Goal: Task Accomplishment & Management: Manage account settings

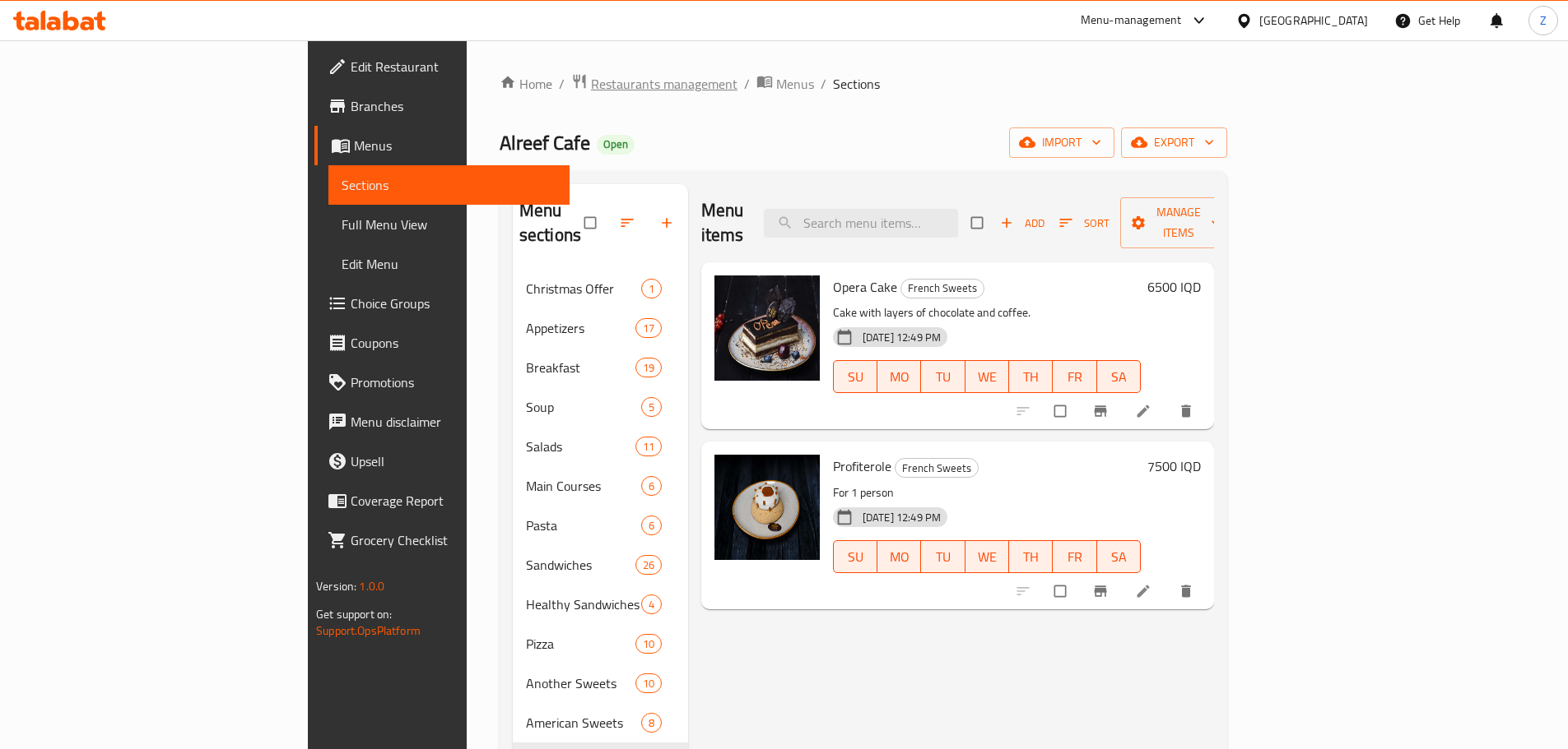
click at [590, 78] on span "Restaurants management" at bounding box center [664, 84] width 146 height 20
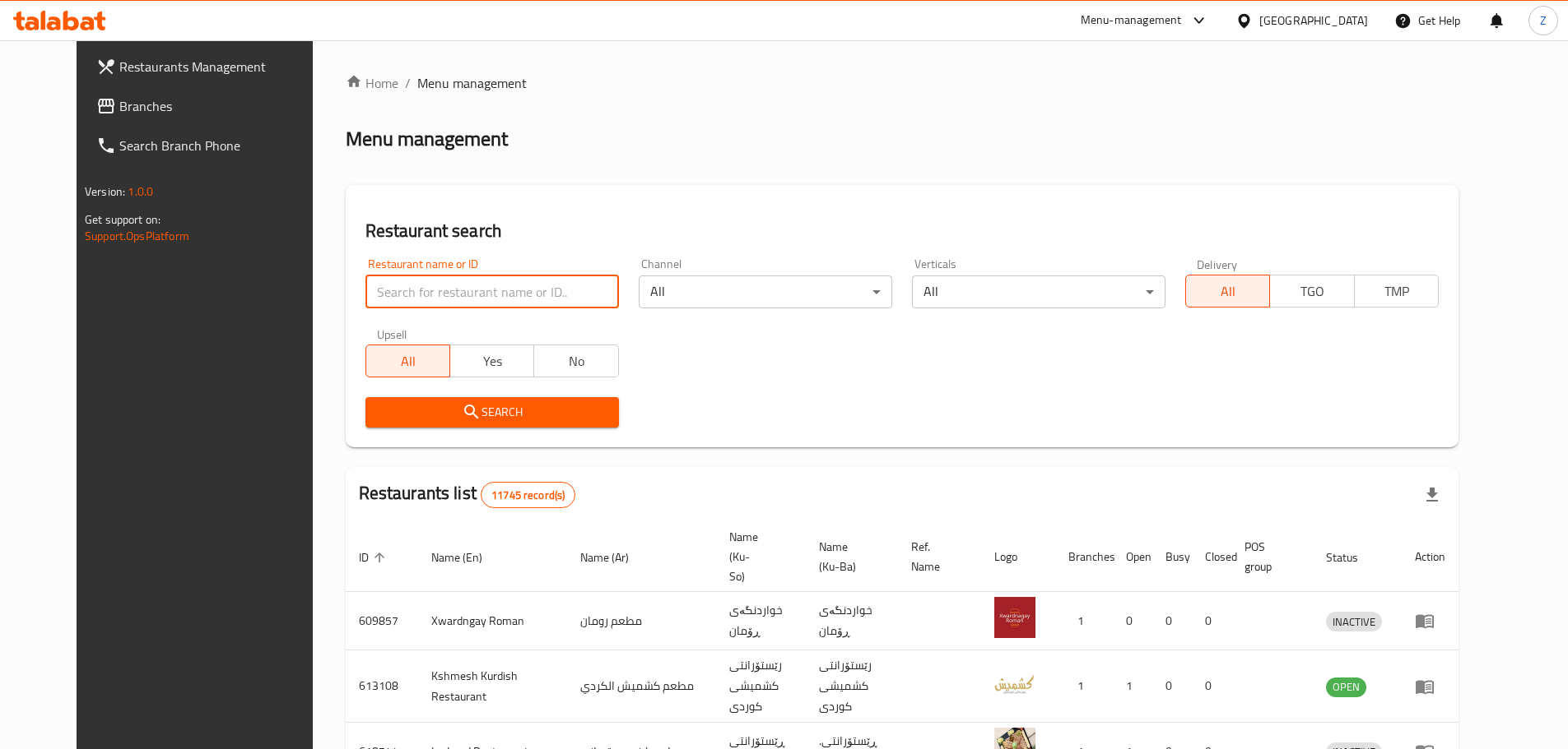
click at [486, 290] on input "search" at bounding box center [492, 292] width 254 height 33
paste input "697314"
type input "697314"
click at [516, 409] on span "Search" at bounding box center [492, 413] width 227 height 21
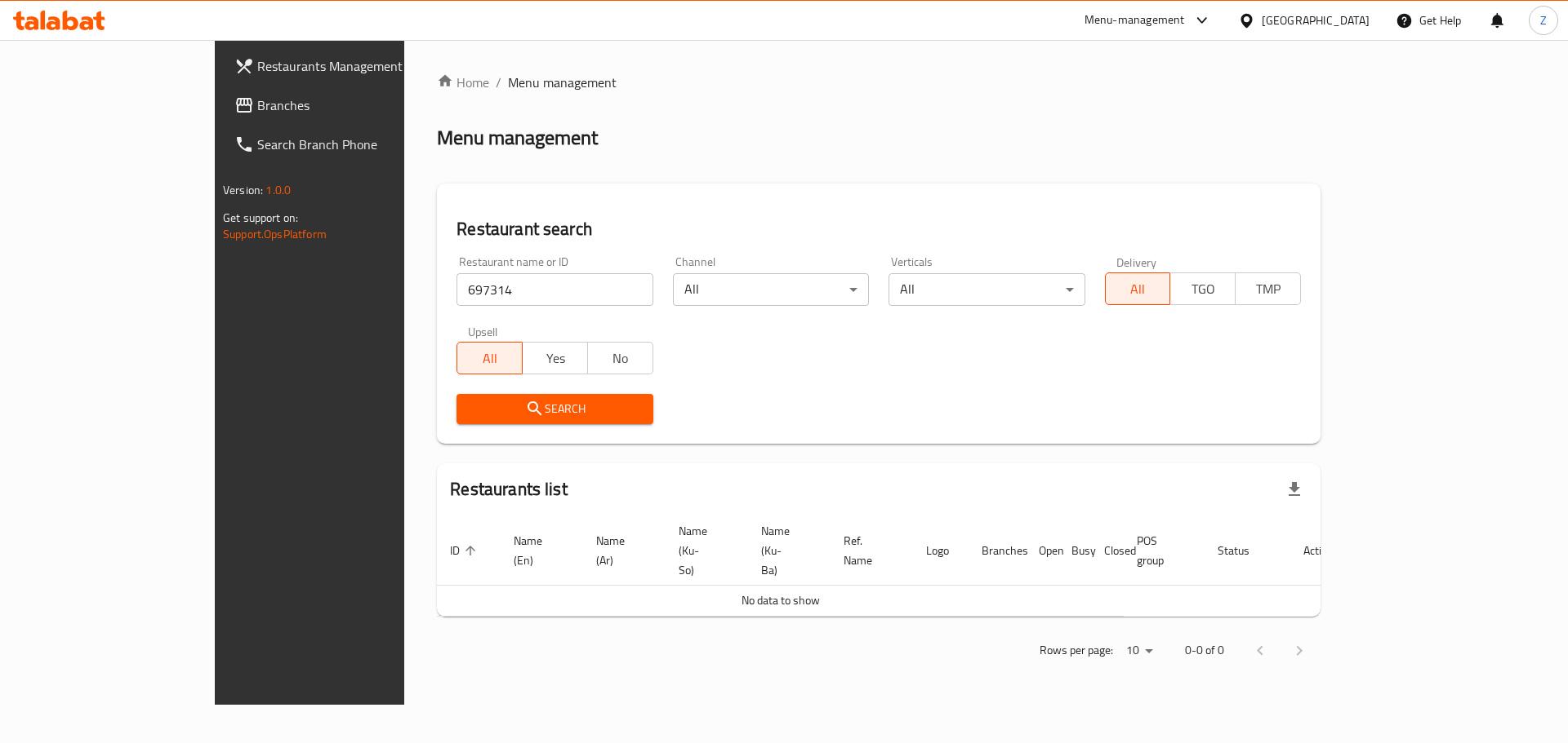
click at [258, 107] on span "Branches" at bounding box center [360, 105] width 207 height 20
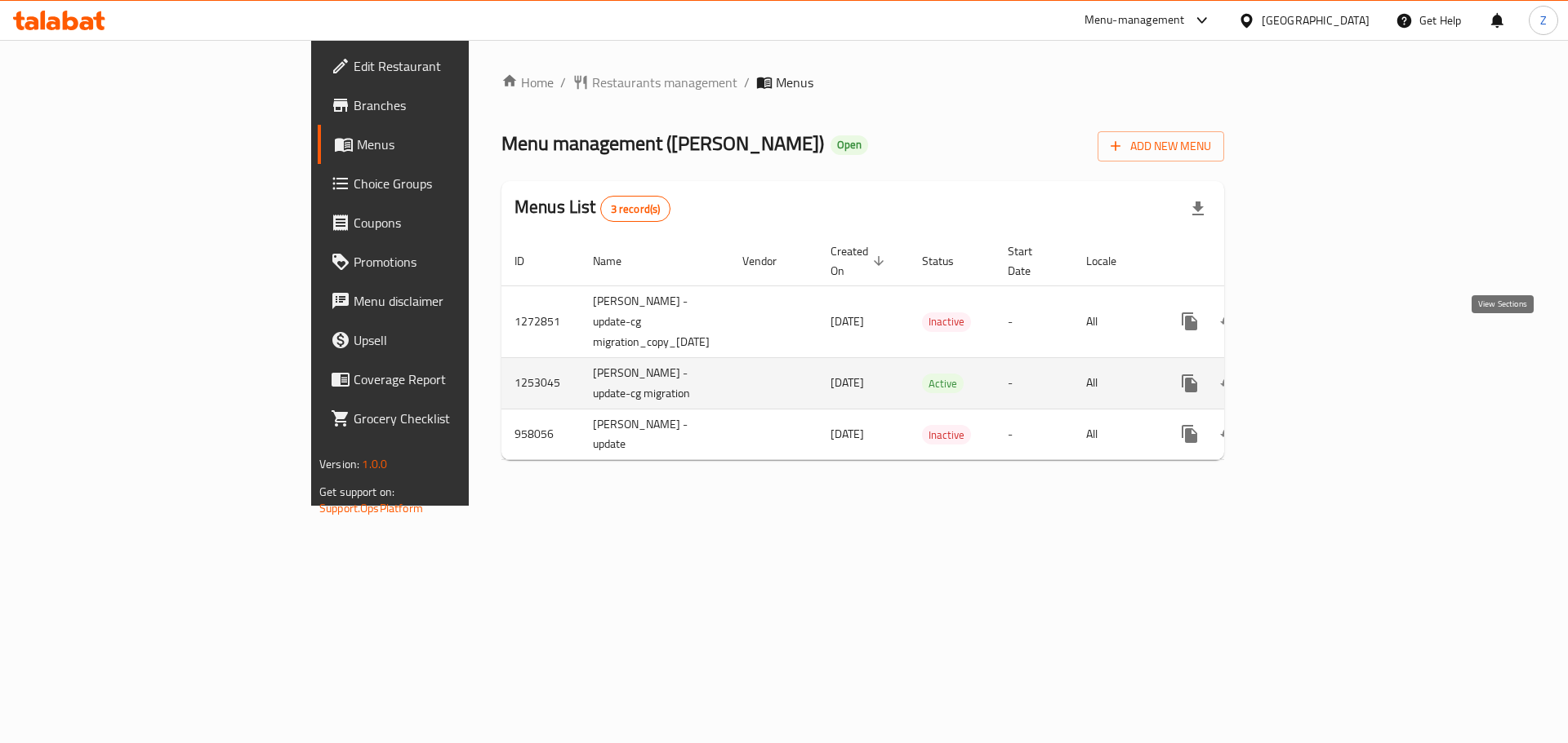
click at [1326, 364] on link "enhanced table" at bounding box center [1308, 384] width 40 height 40
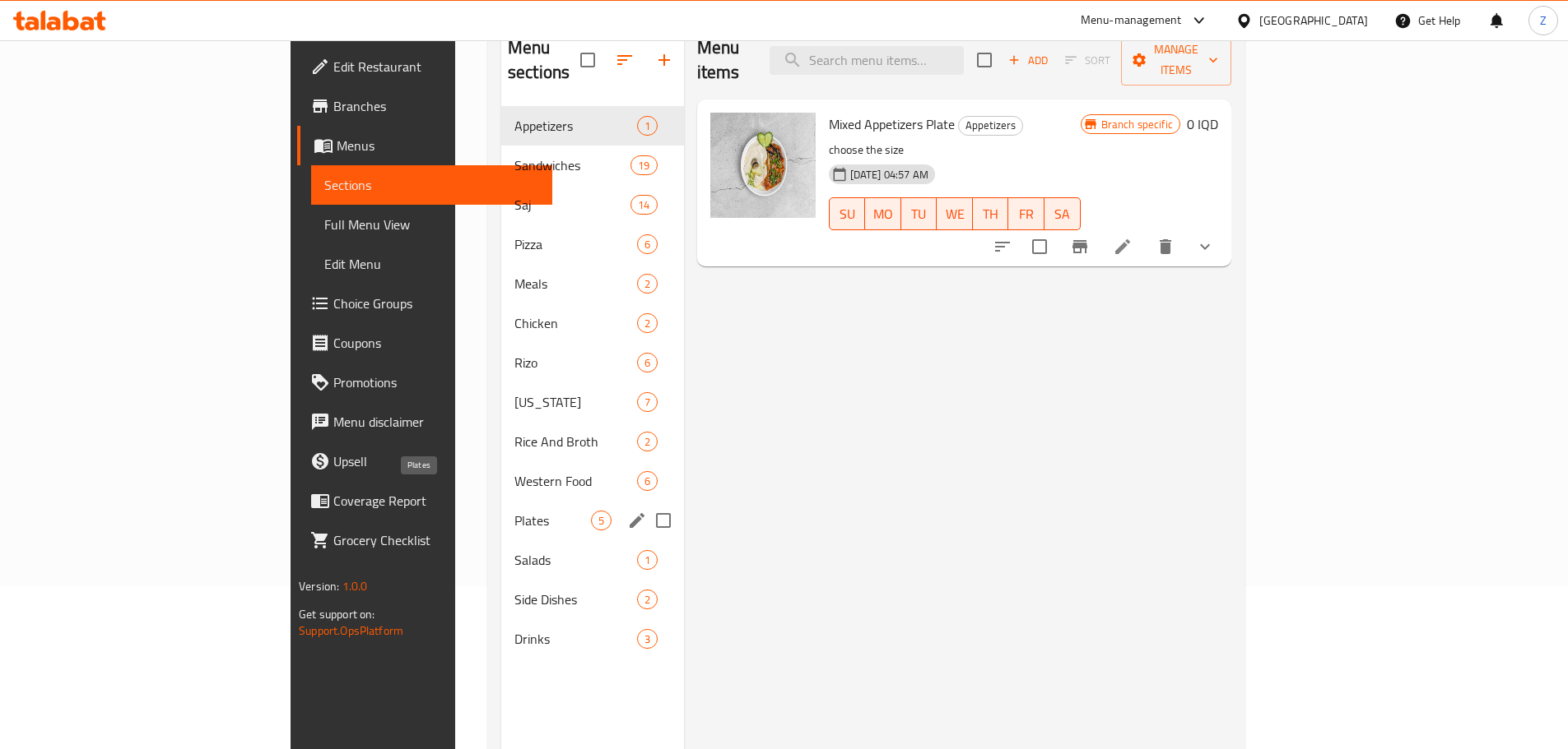
scroll to position [164, 0]
click at [501, 618] on div "Drinks 3" at bounding box center [592, 638] width 183 height 40
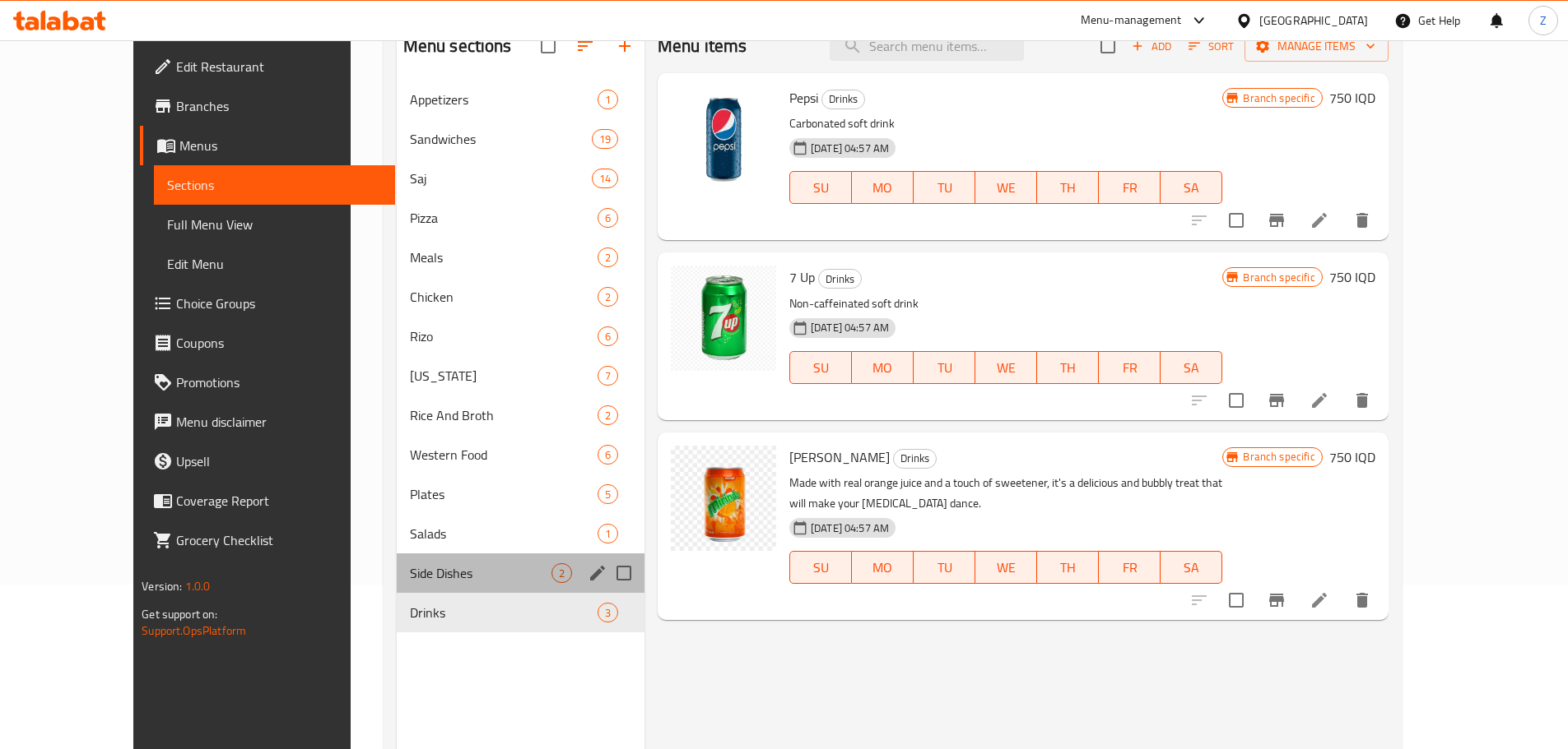
click at [435, 587] on div "Side Dishes 2" at bounding box center [520, 573] width 248 height 40
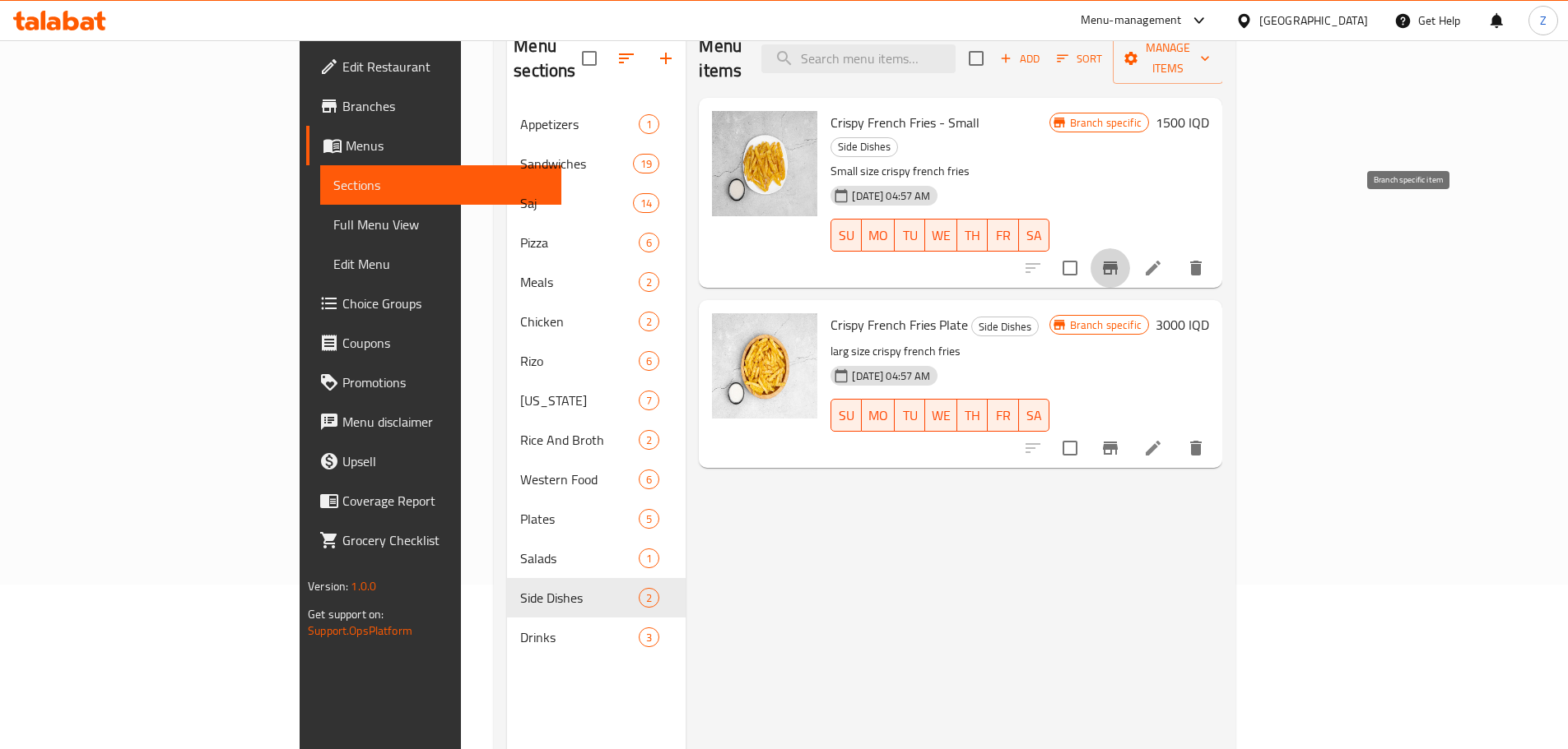
click at [1130, 248] on button "Branch-specific-item" at bounding box center [1111, 268] width 40 height 40
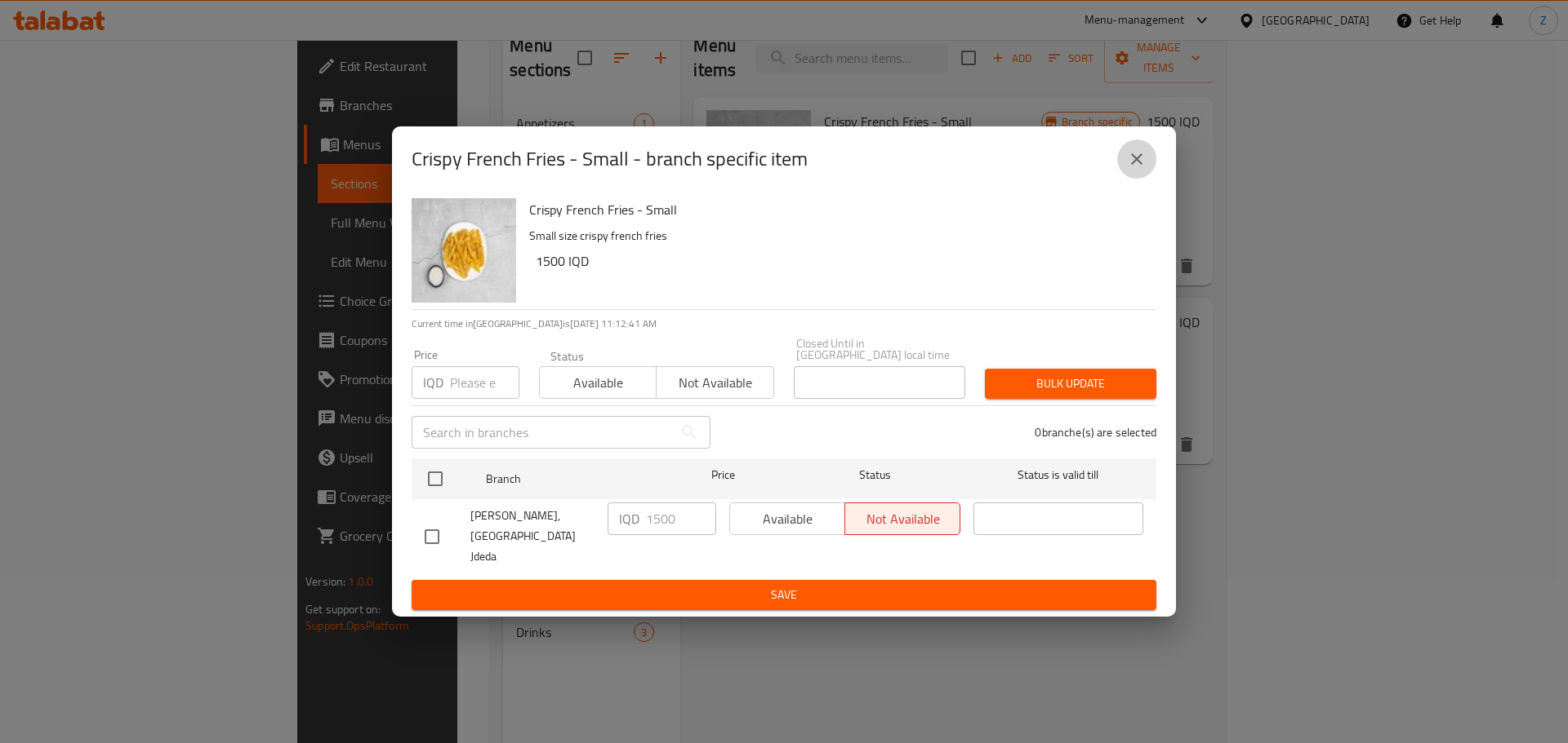
click at [1143, 169] on icon "close" at bounding box center [1136, 158] width 20 height 20
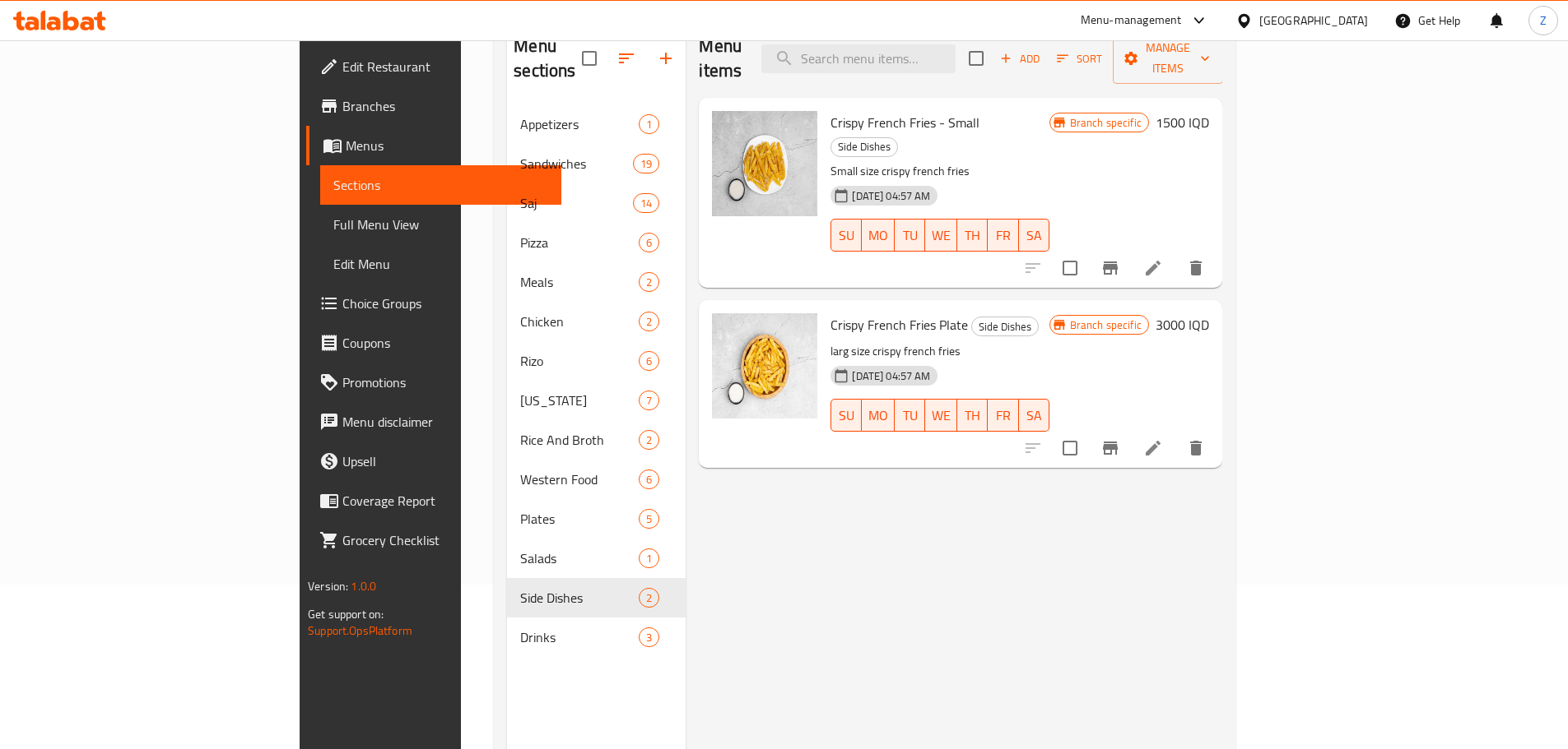
click at [1209, 314] on h6 "3000 IQD" at bounding box center [1182, 325] width 53 height 23
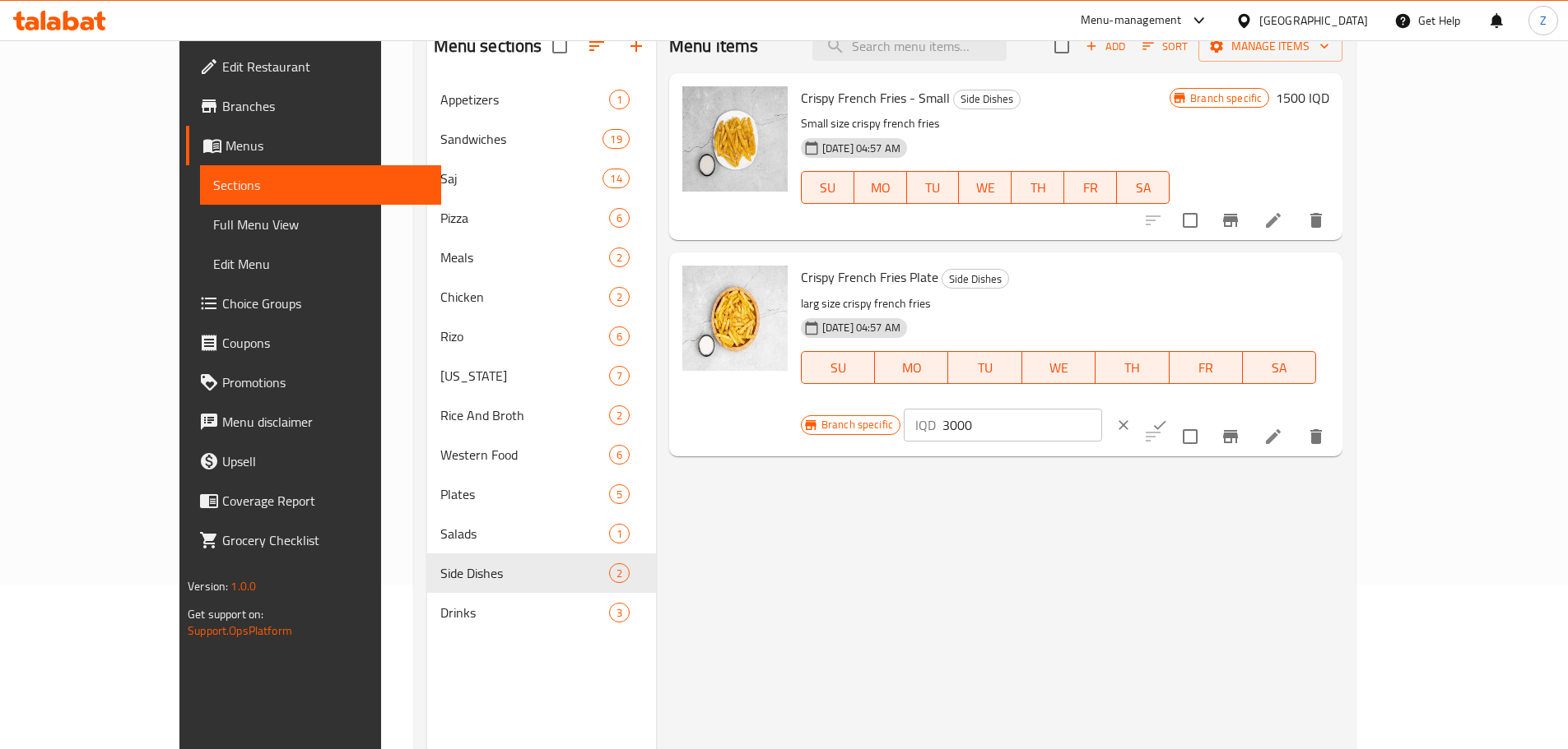
click at [1102, 409] on input "3000" at bounding box center [1022, 425] width 160 height 33
click at [1102, 409] on input "2500" at bounding box center [1022, 425] width 160 height 33
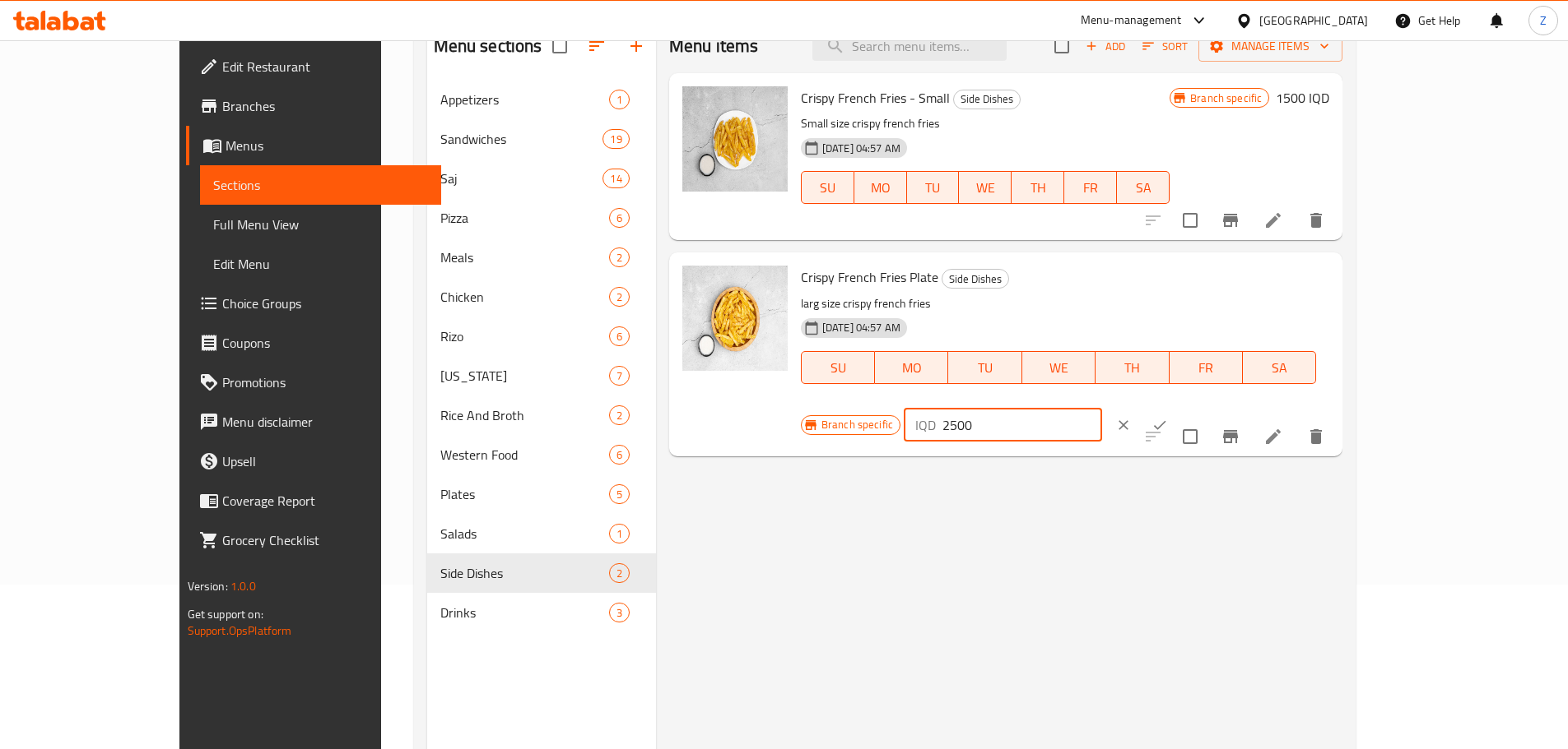
click at [1102, 409] on input "2500" at bounding box center [1022, 425] width 160 height 33
type input "2500"
drag, startPoint x: 1477, startPoint y: 268, endPoint x: 1471, endPoint y: 284, distance: 17.1
click at [1177, 407] on button "ok" at bounding box center [1159, 425] width 36 height 36
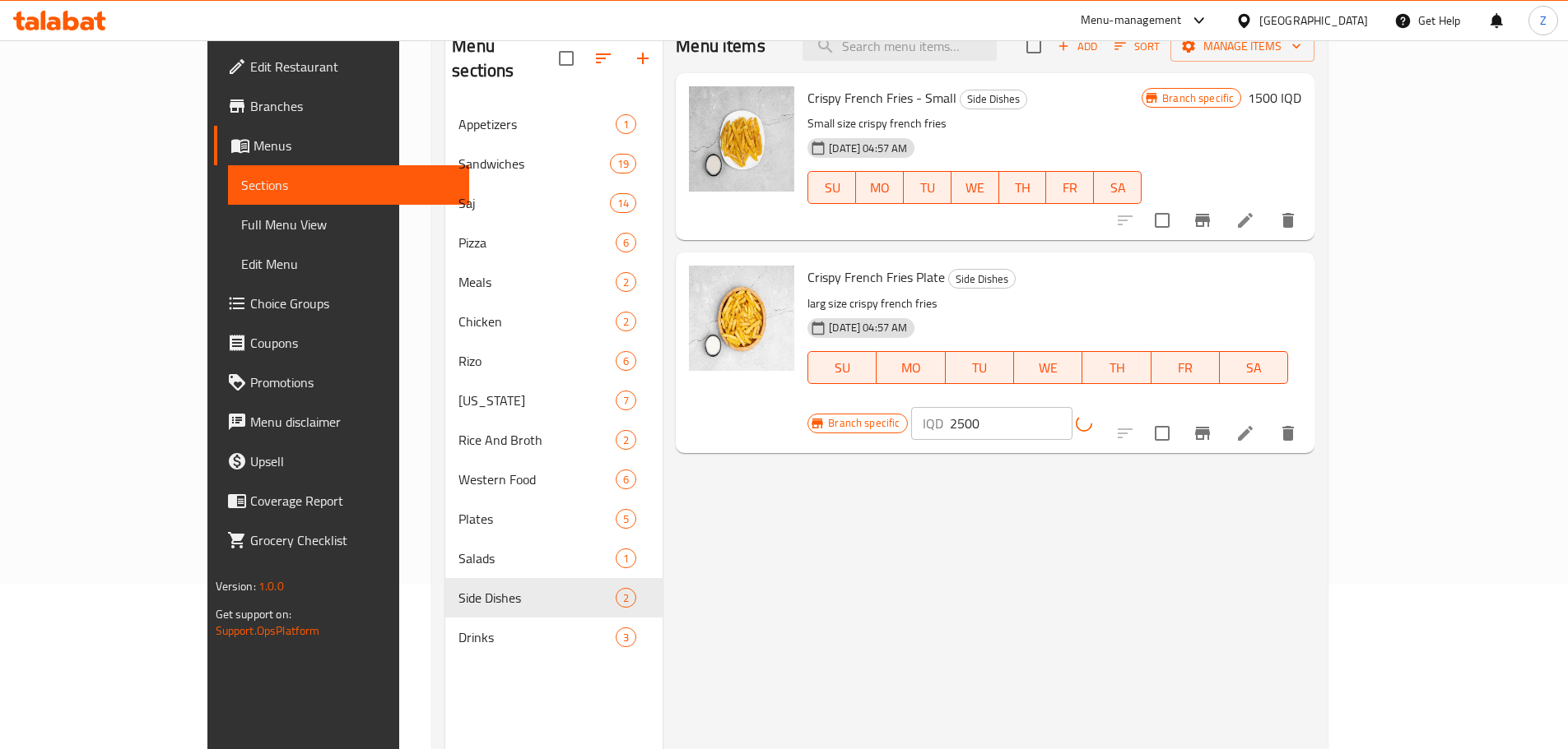
click at [1222, 413] on button "Branch-specific-item" at bounding box center [1203, 433] width 40 height 40
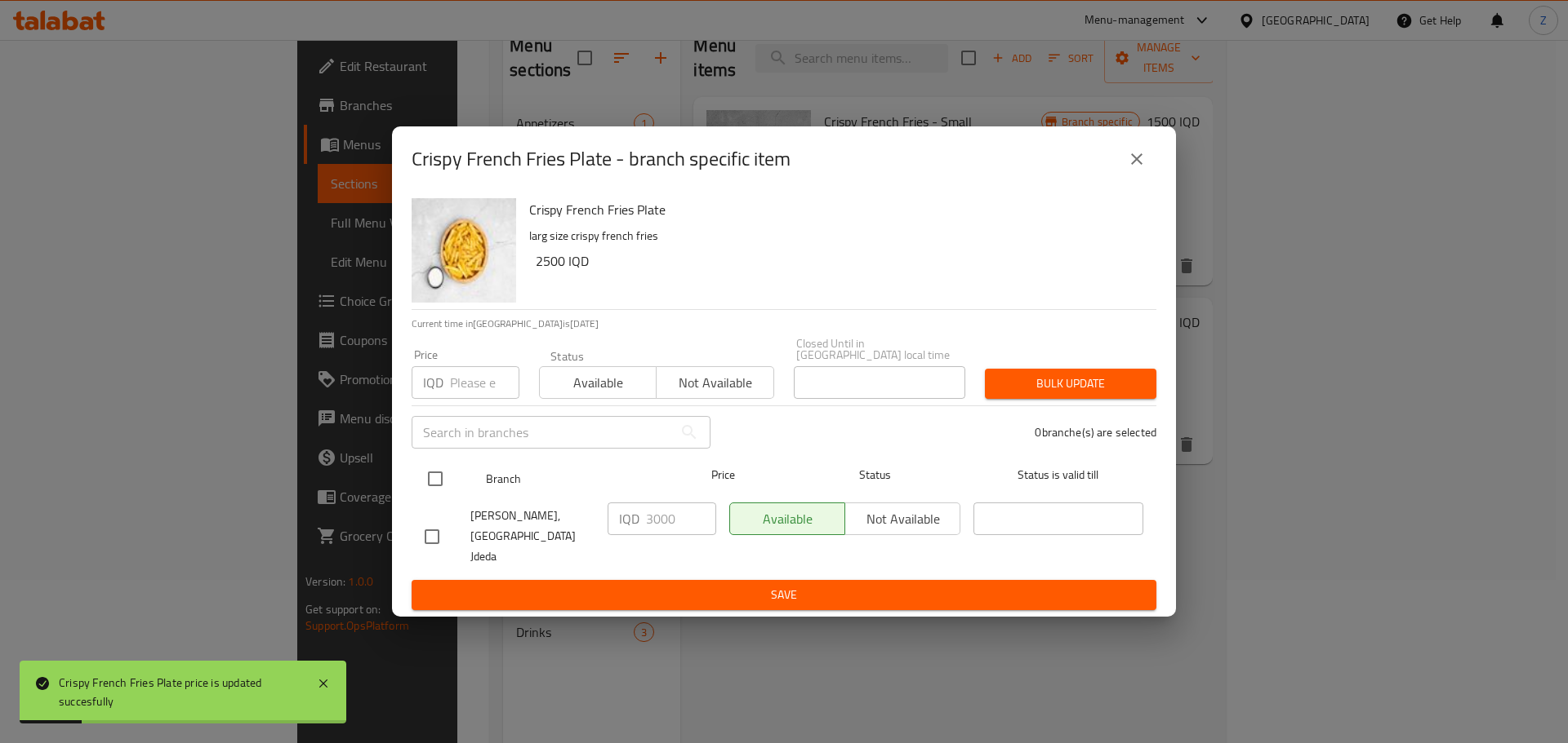
click at [432, 488] on input "checkbox" at bounding box center [435, 479] width 34 height 34
checkbox input "true"
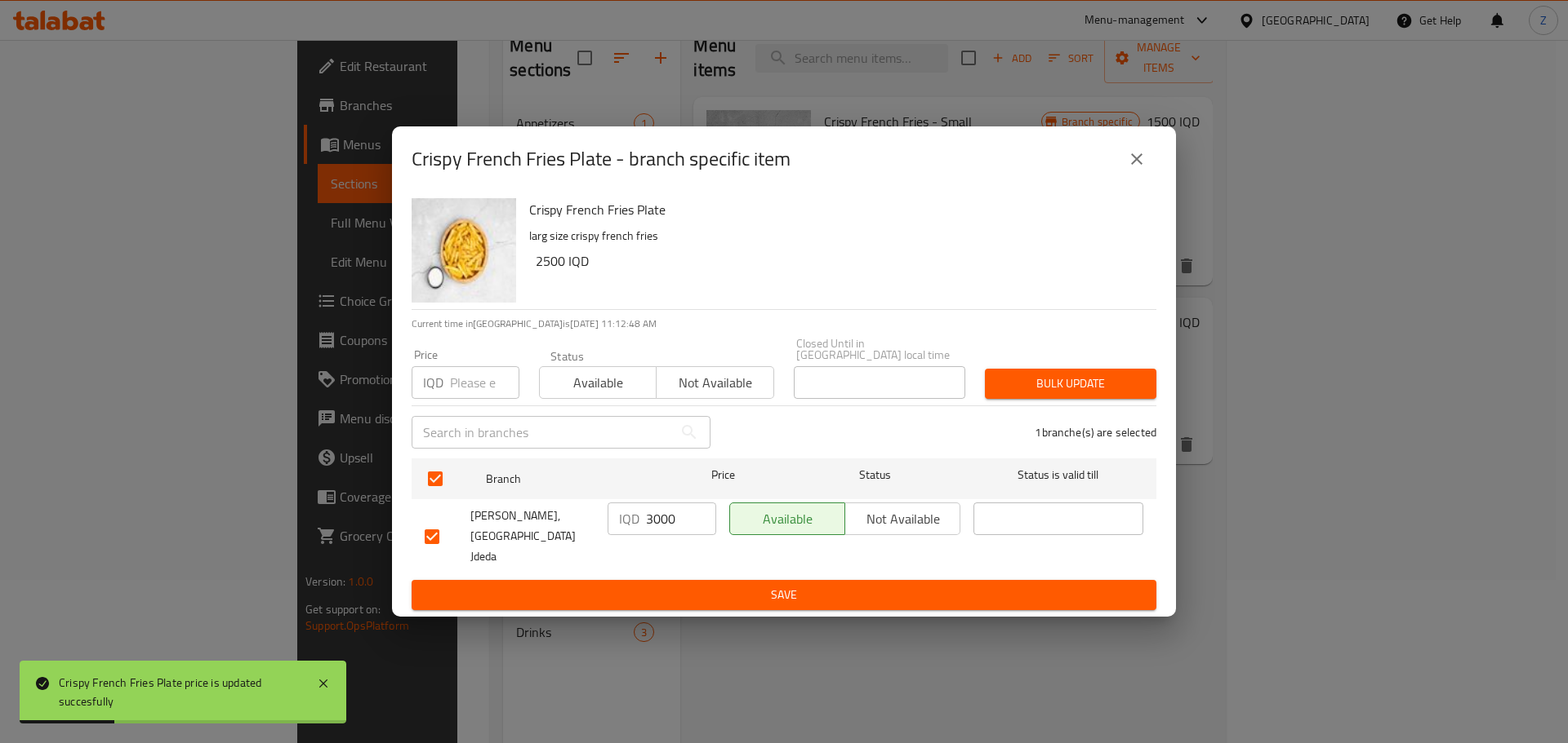
click at [690, 523] on input "3000" at bounding box center [681, 519] width 70 height 33
paste input "25"
type input "2500"
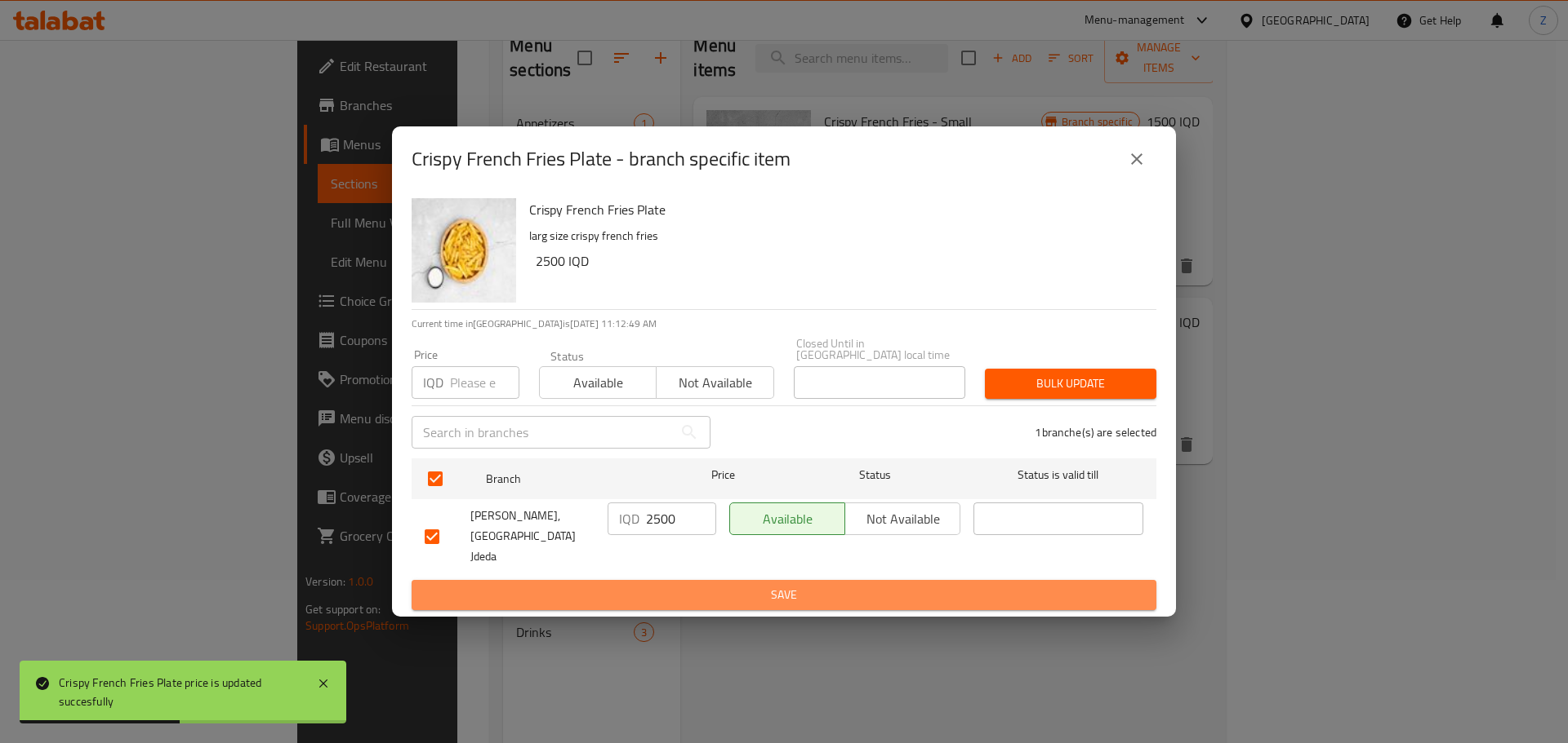
click at [690, 586] on span "Save" at bounding box center [784, 596] width 719 height 21
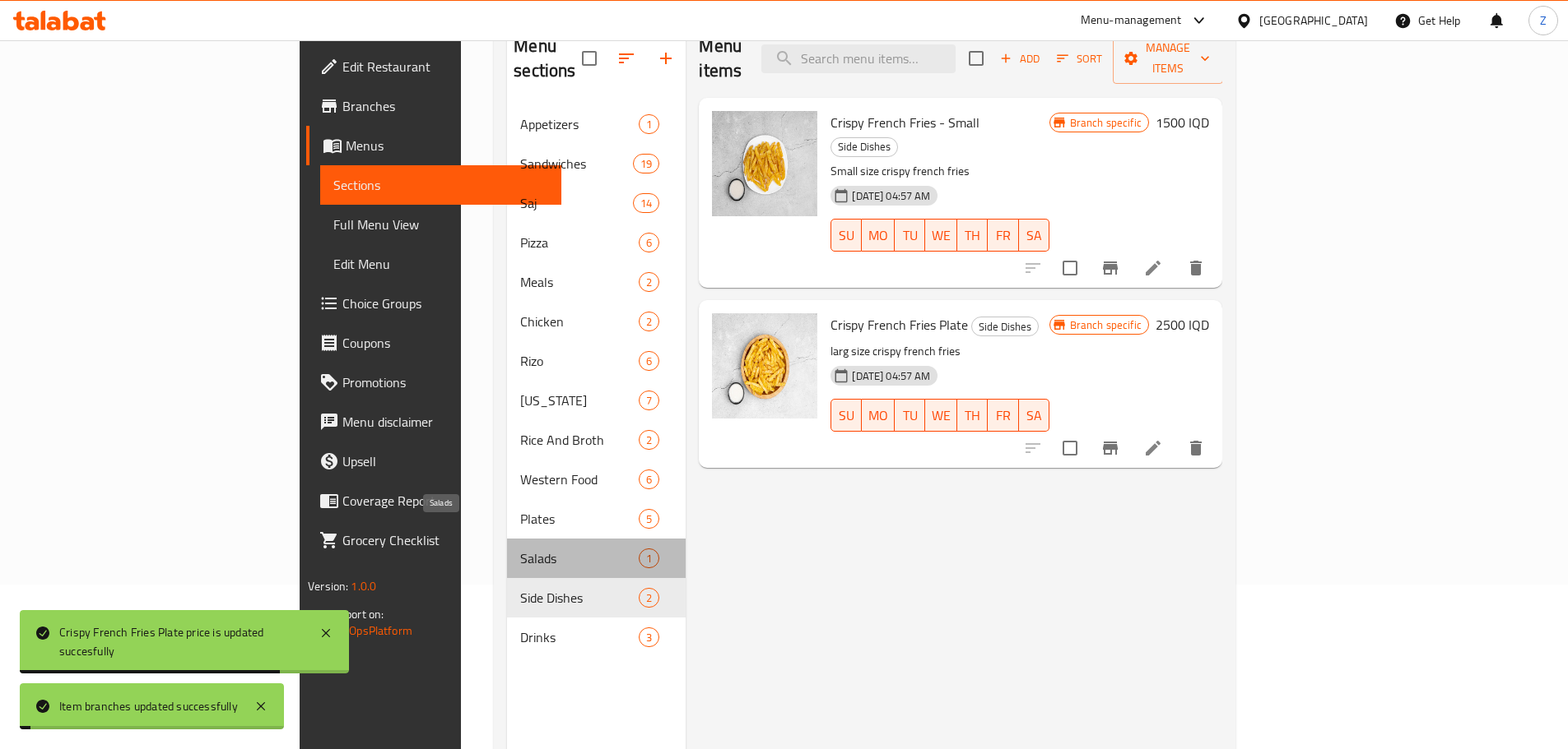
click at [520, 548] on span "Salads" at bounding box center [579, 558] width 119 height 20
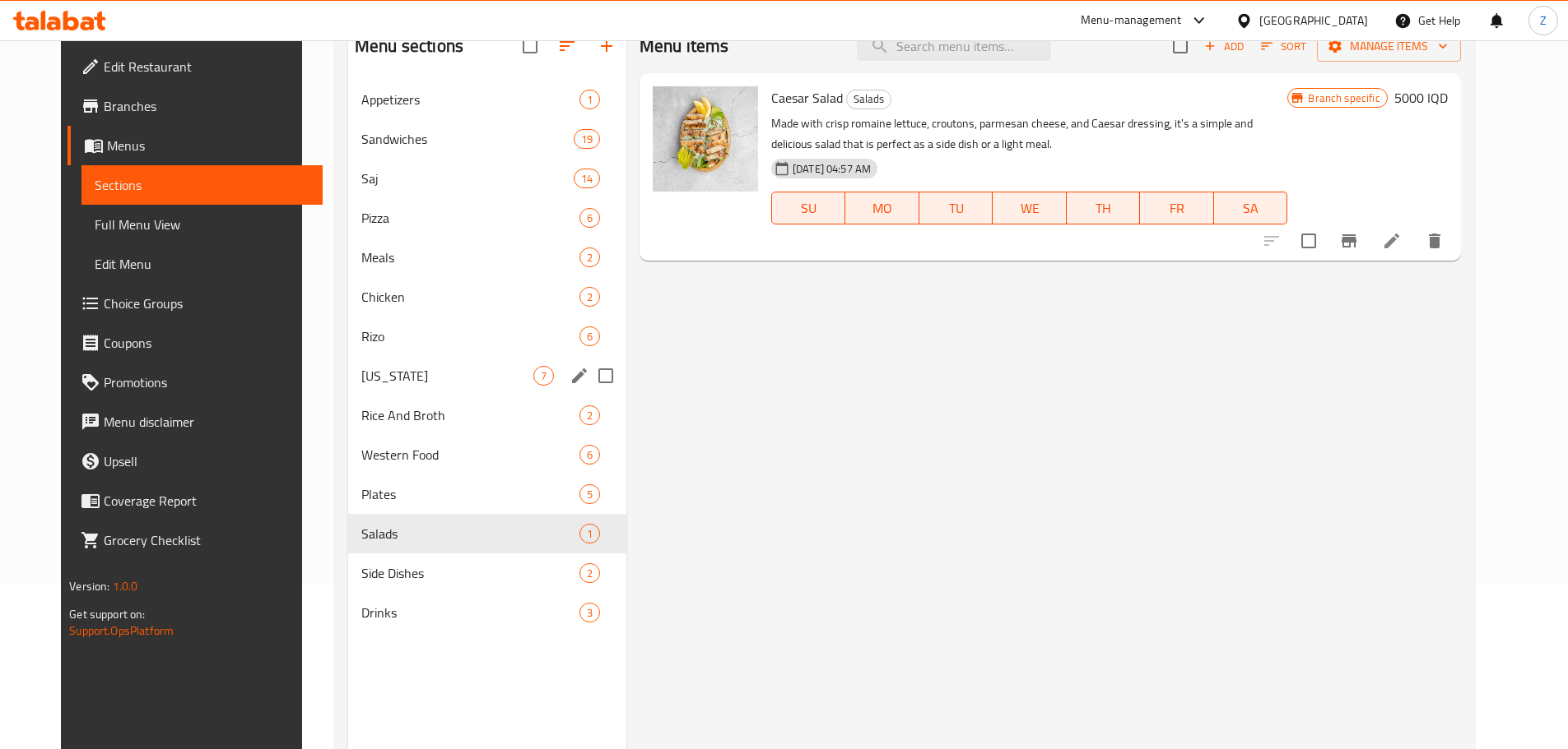
click at [397, 390] on div "Kentucky 7" at bounding box center [487, 376] width 279 height 40
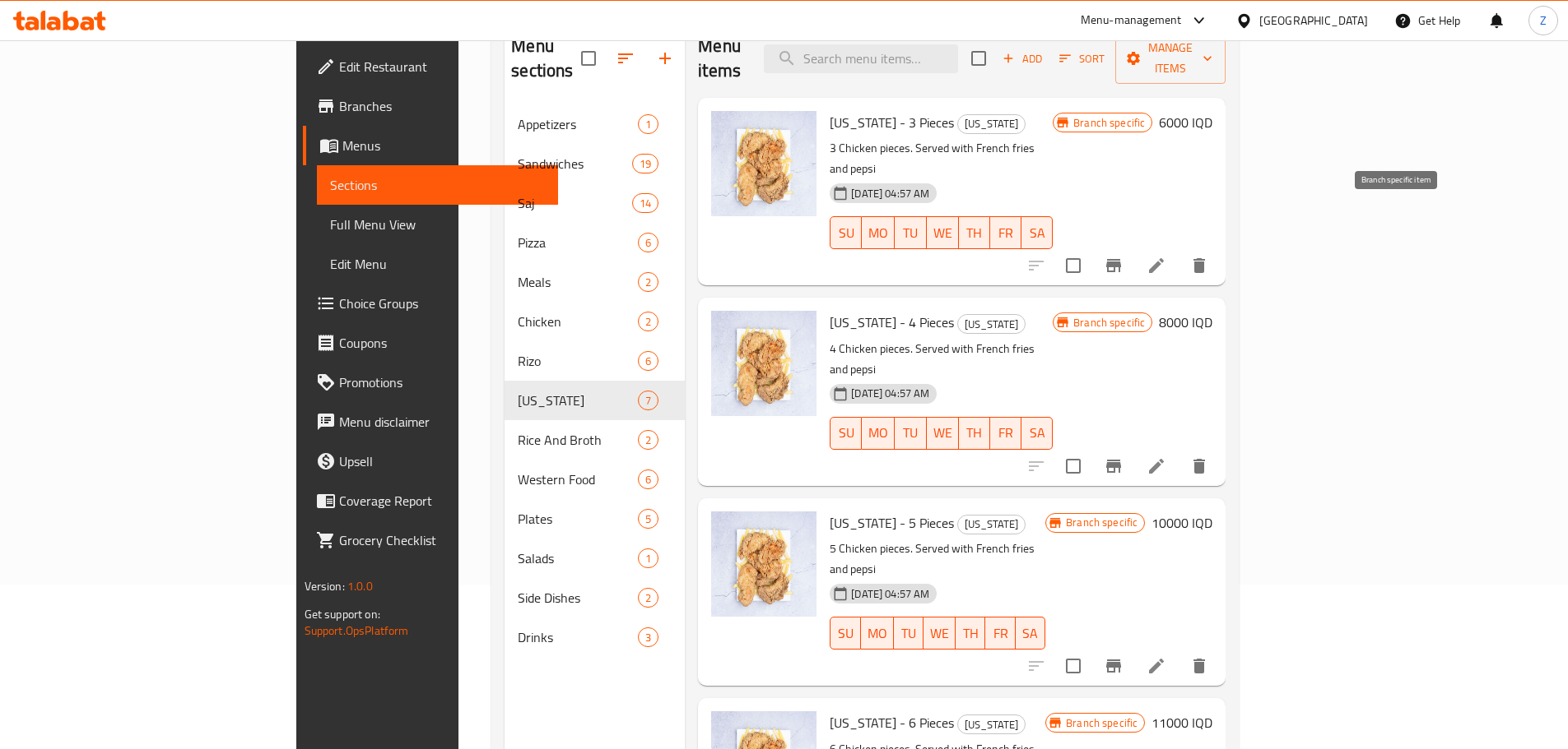
click at [1123, 256] on icon "Branch-specific-item" at bounding box center [1113, 265] width 20 height 20
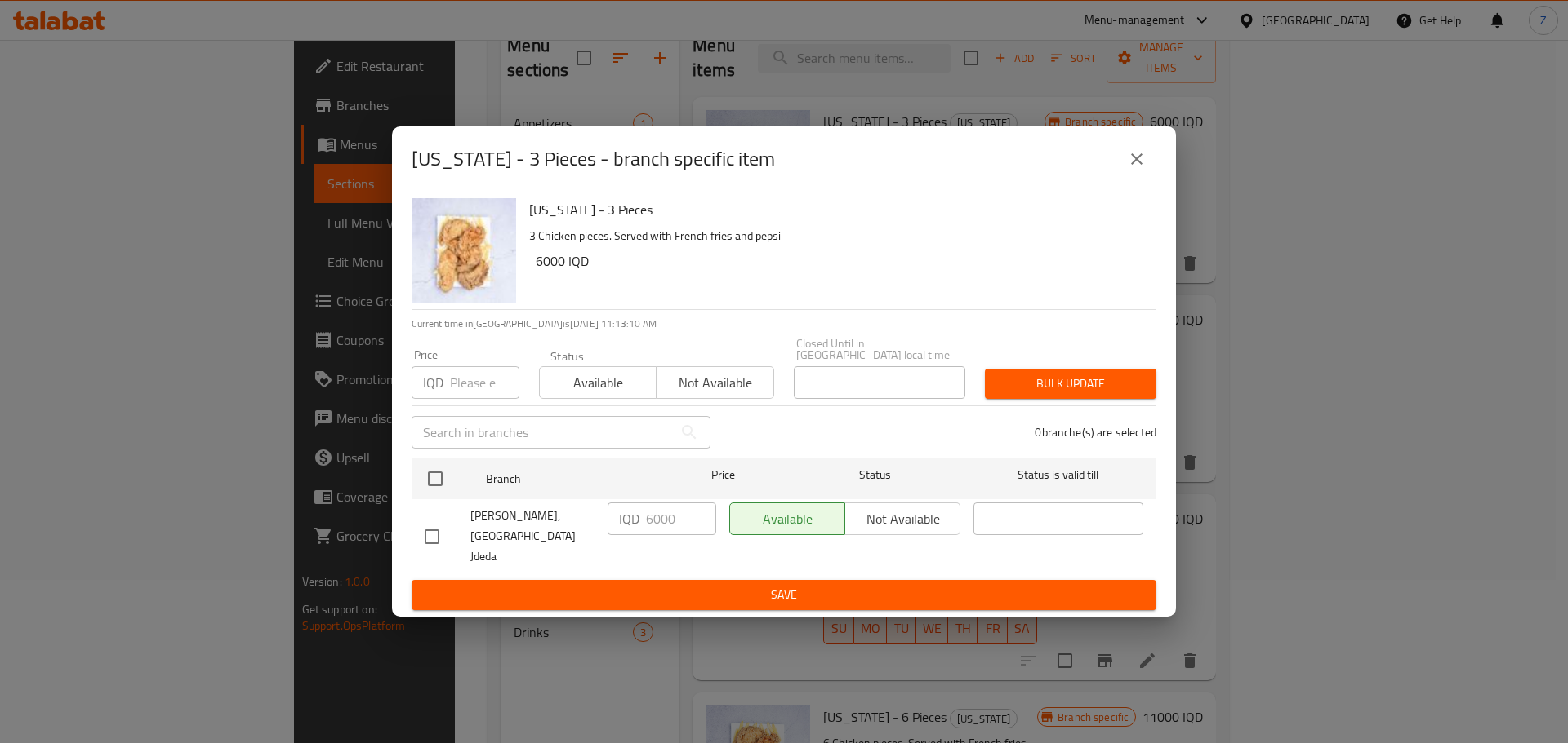
click at [1154, 164] on div "Kentucky - 3 Pieces - branch specific item" at bounding box center [783, 159] width 744 height 40
click at [1151, 172] on button "close" at bounding box center [1137, 159] width 40 height 40
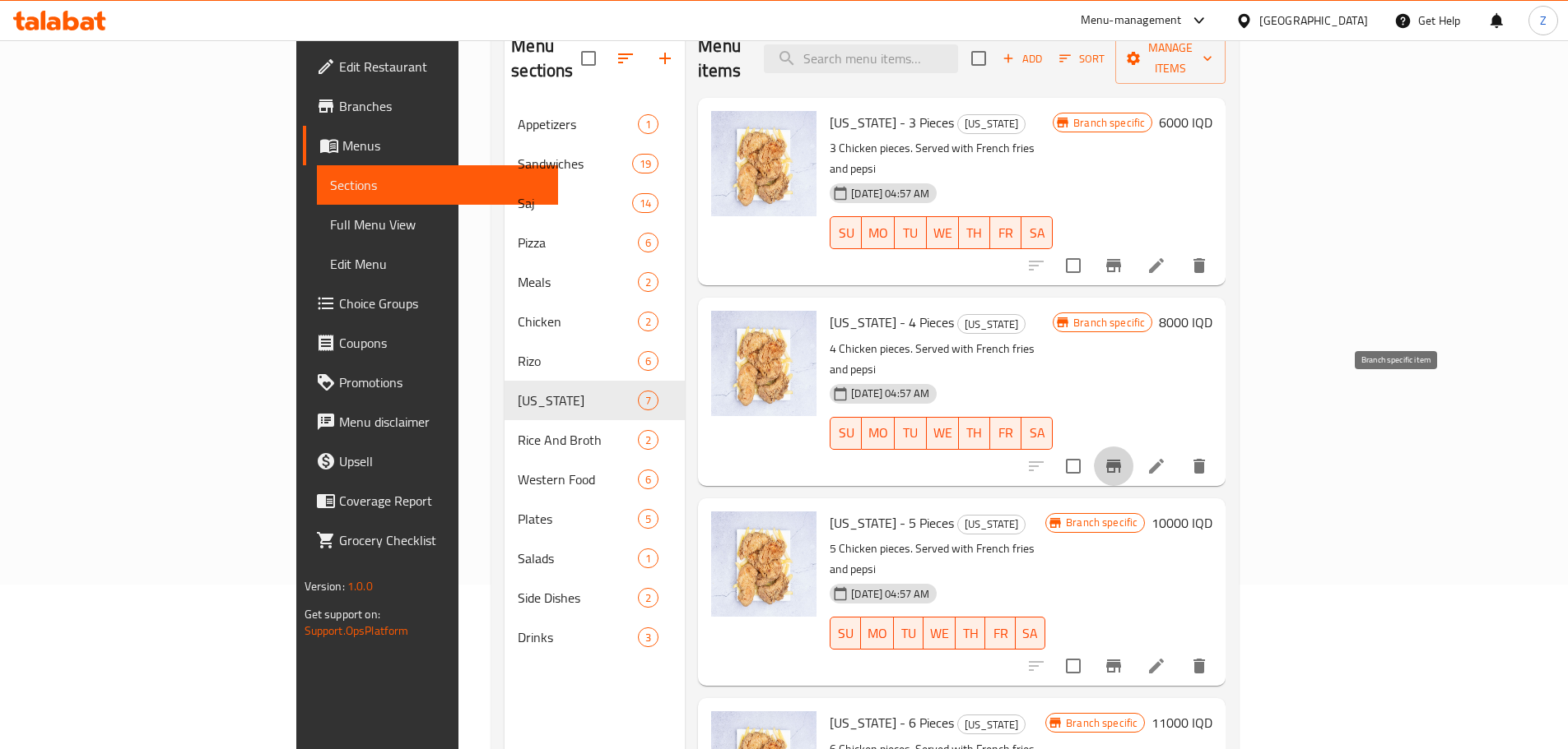
click at [1123, 456] on icon "Branch-specific-item" at bounding box center [1113, 466] width 20 height 20
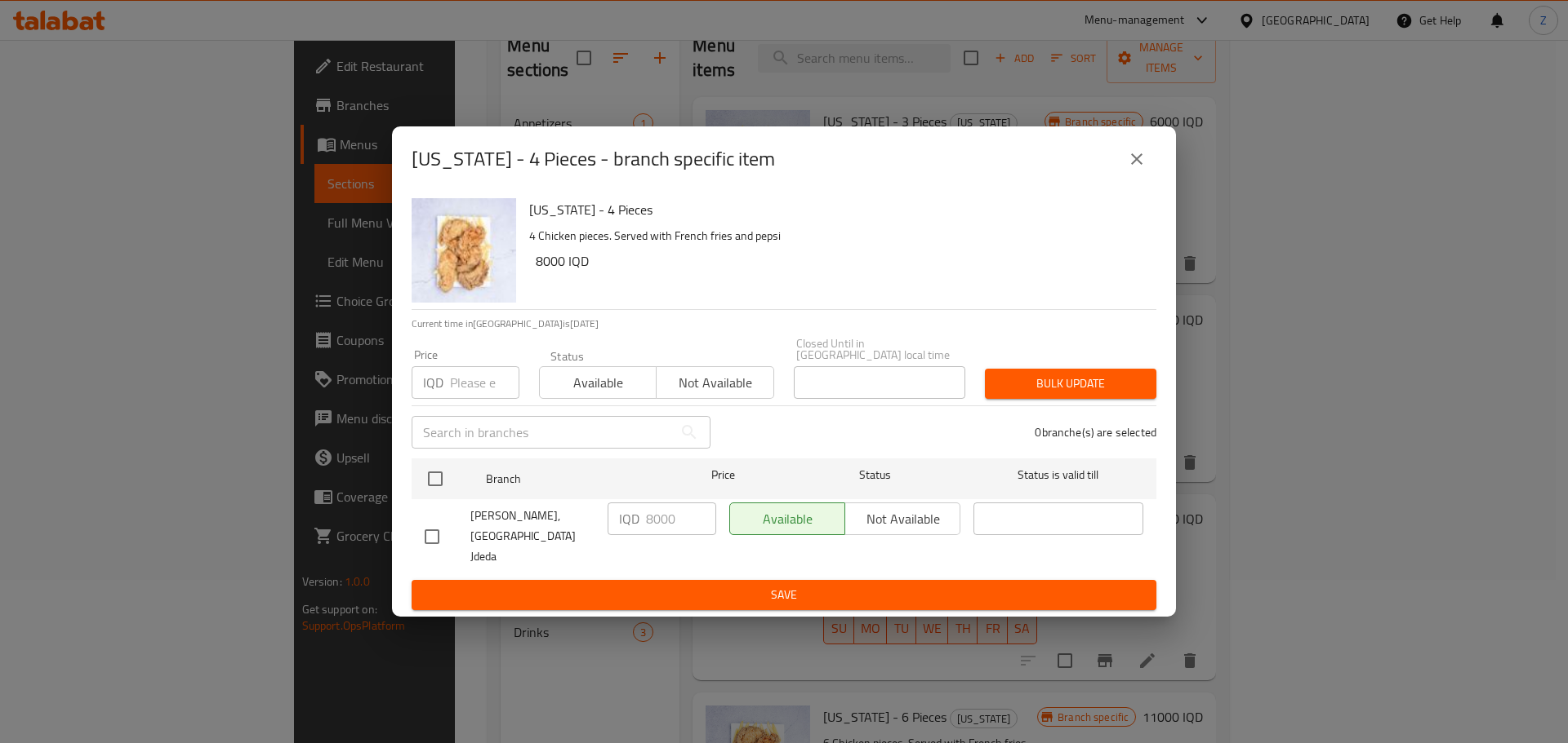
click at [1137, 165] on icon "close" at bounding box center [1137, 159] width 11 height 11
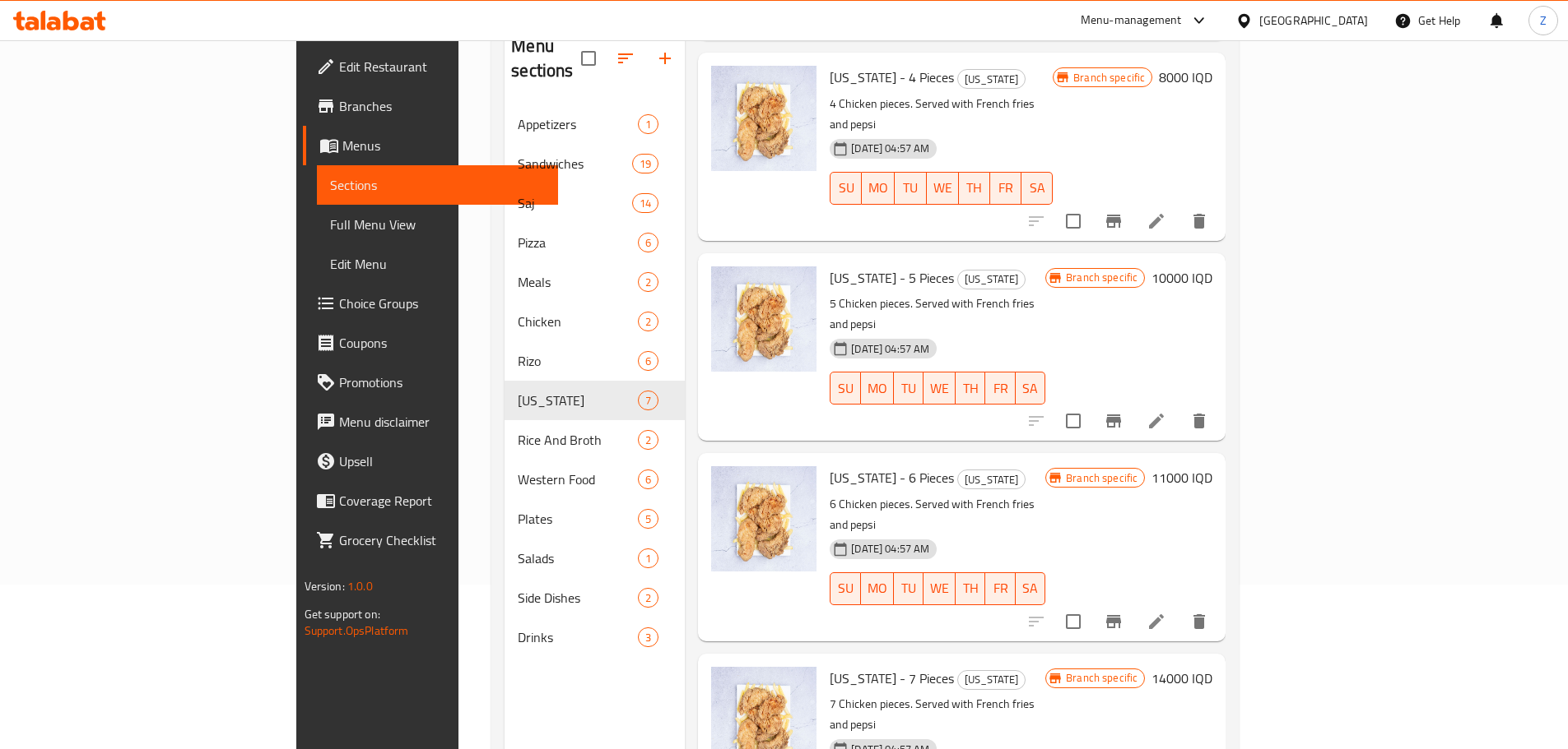
scroll to position [247, 0]
click at [1123, 410] on icon "Branch-specific-item" at bounding box center [1113, 419] width 20 height 20
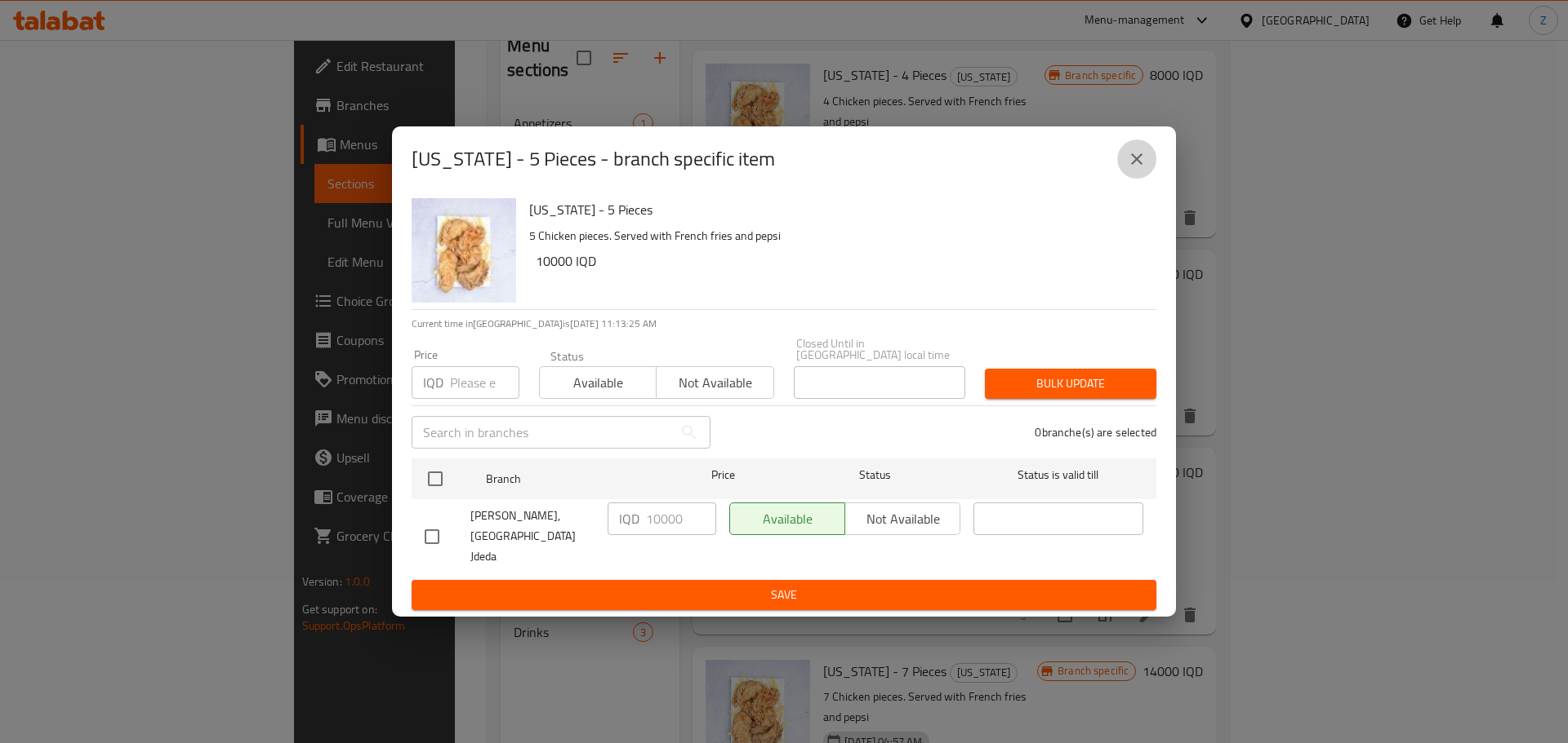
click at [1130, 169] on icon "close" at bounding box center [1136, 158] width 20 height 20
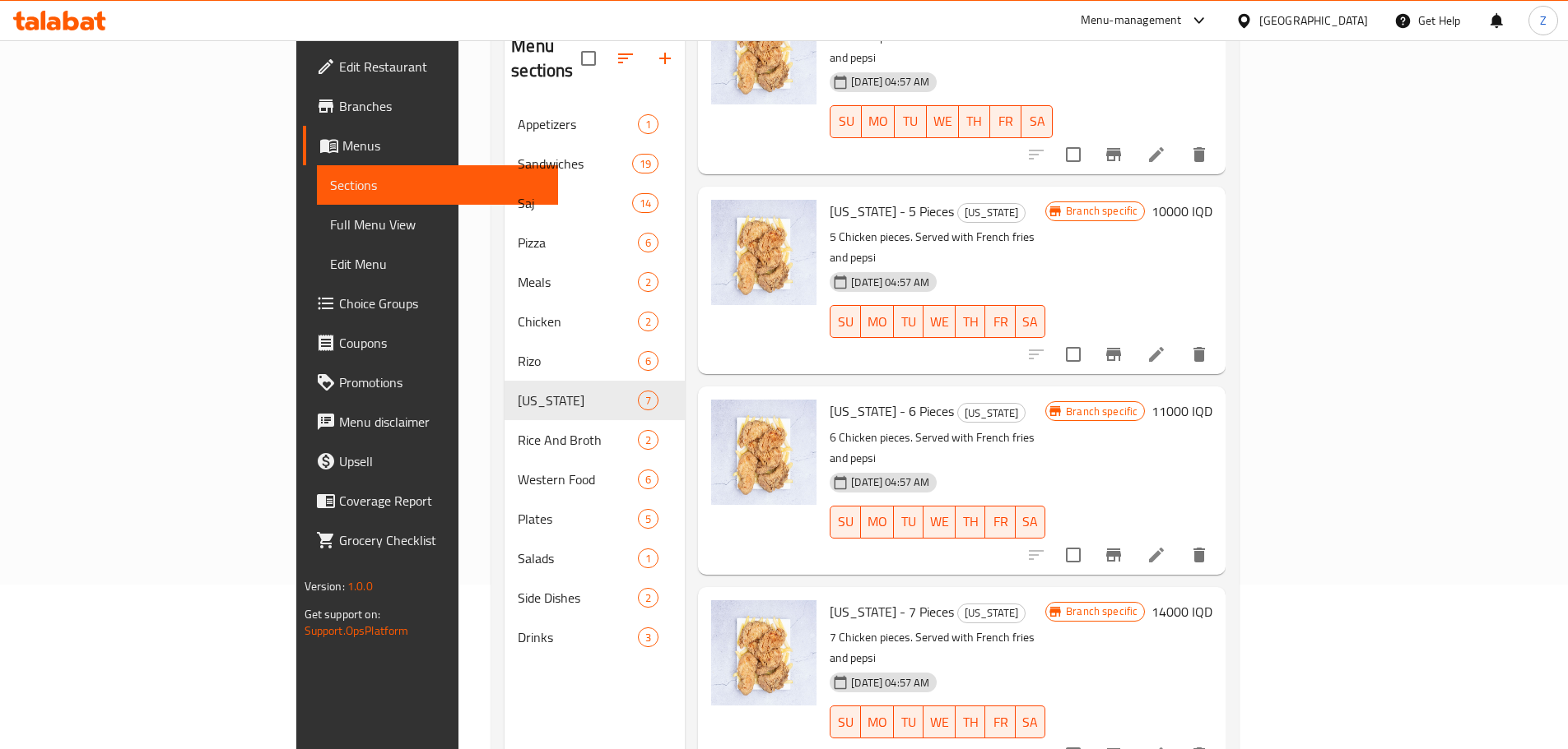
scroll to position [412, 0]
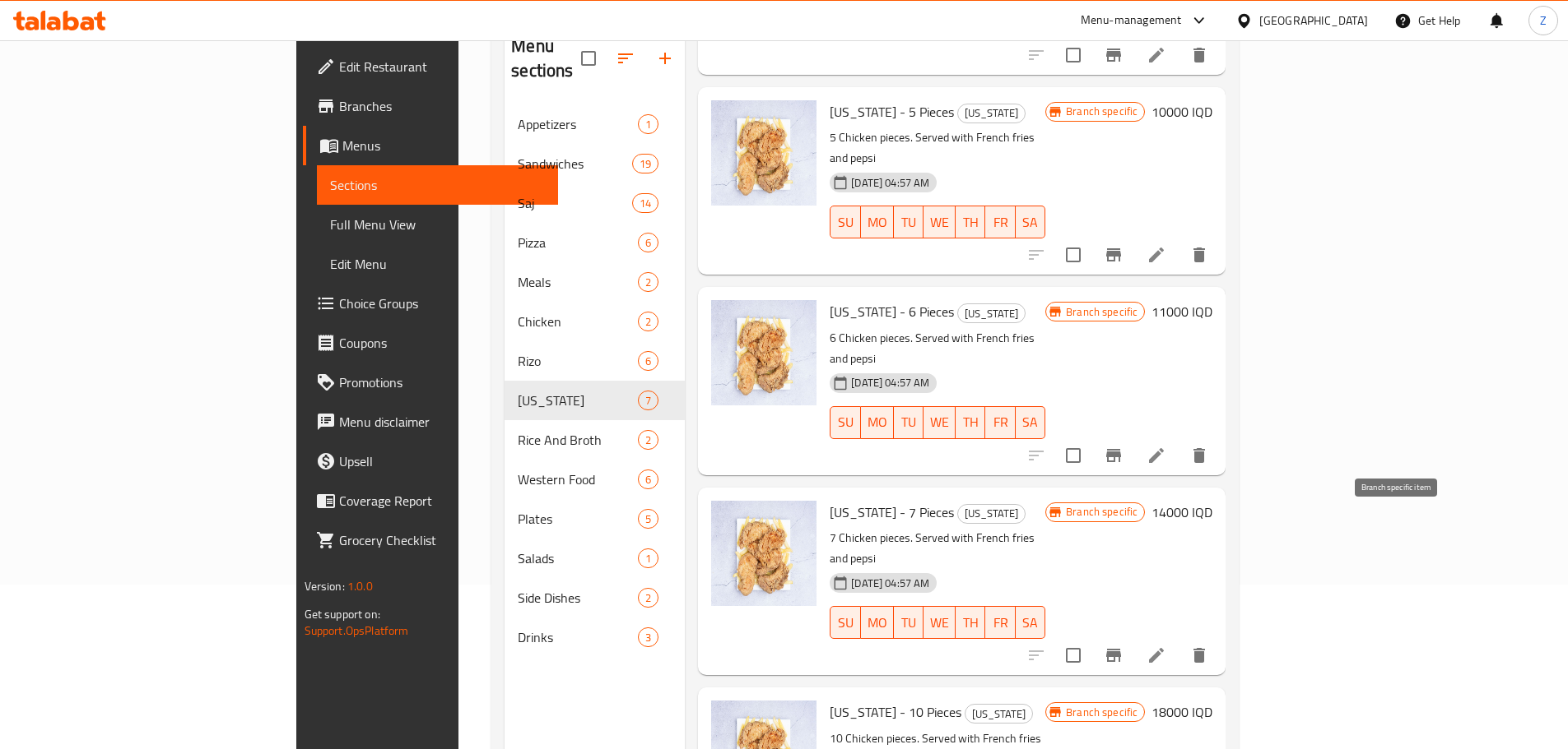
click at [1123, 645] on icon "Branch-specific-item" at bounding box center [1113, 655] width 20 height 20
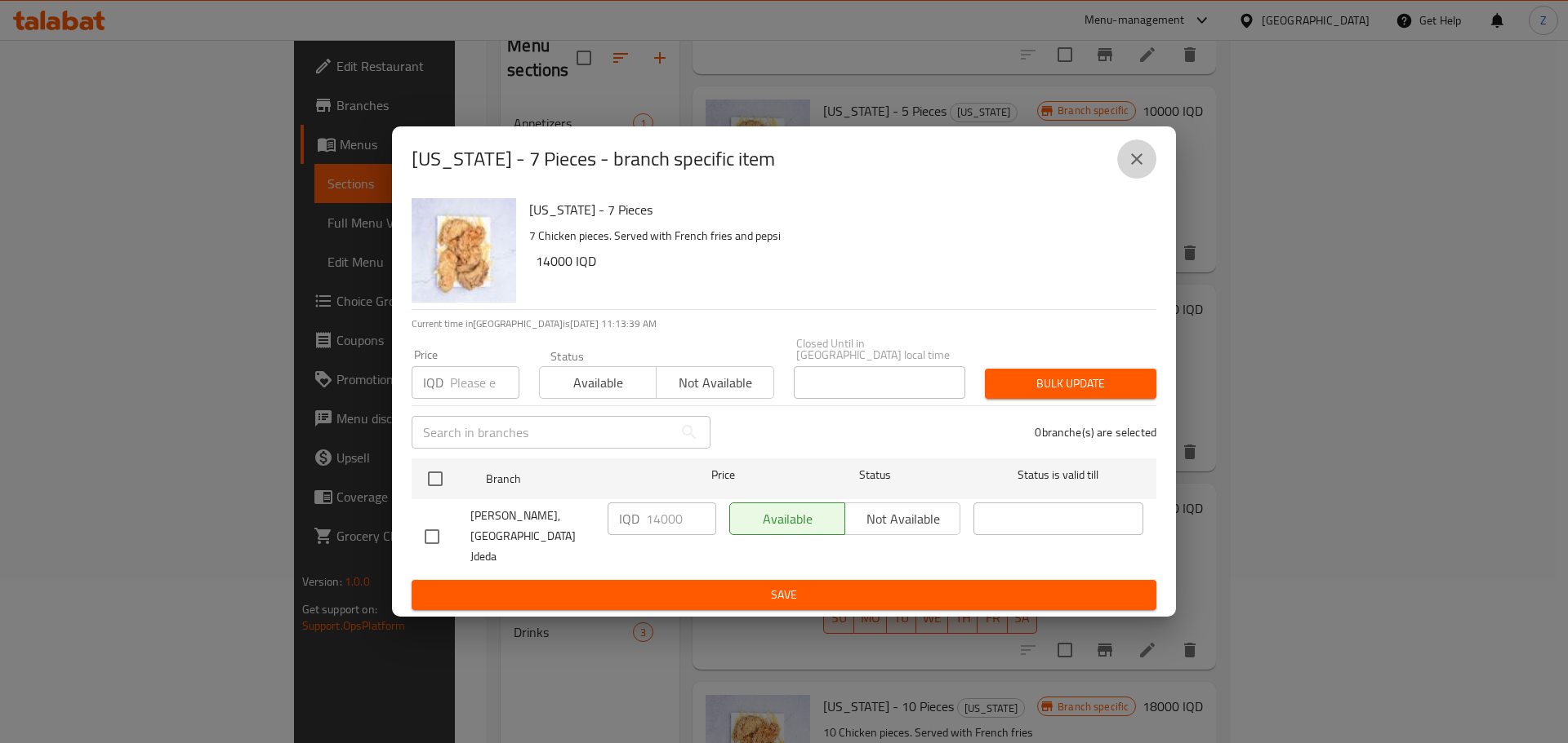
click at [1137, 169] on icon "close" at bounding box center [1136, 158] width 20 height 20
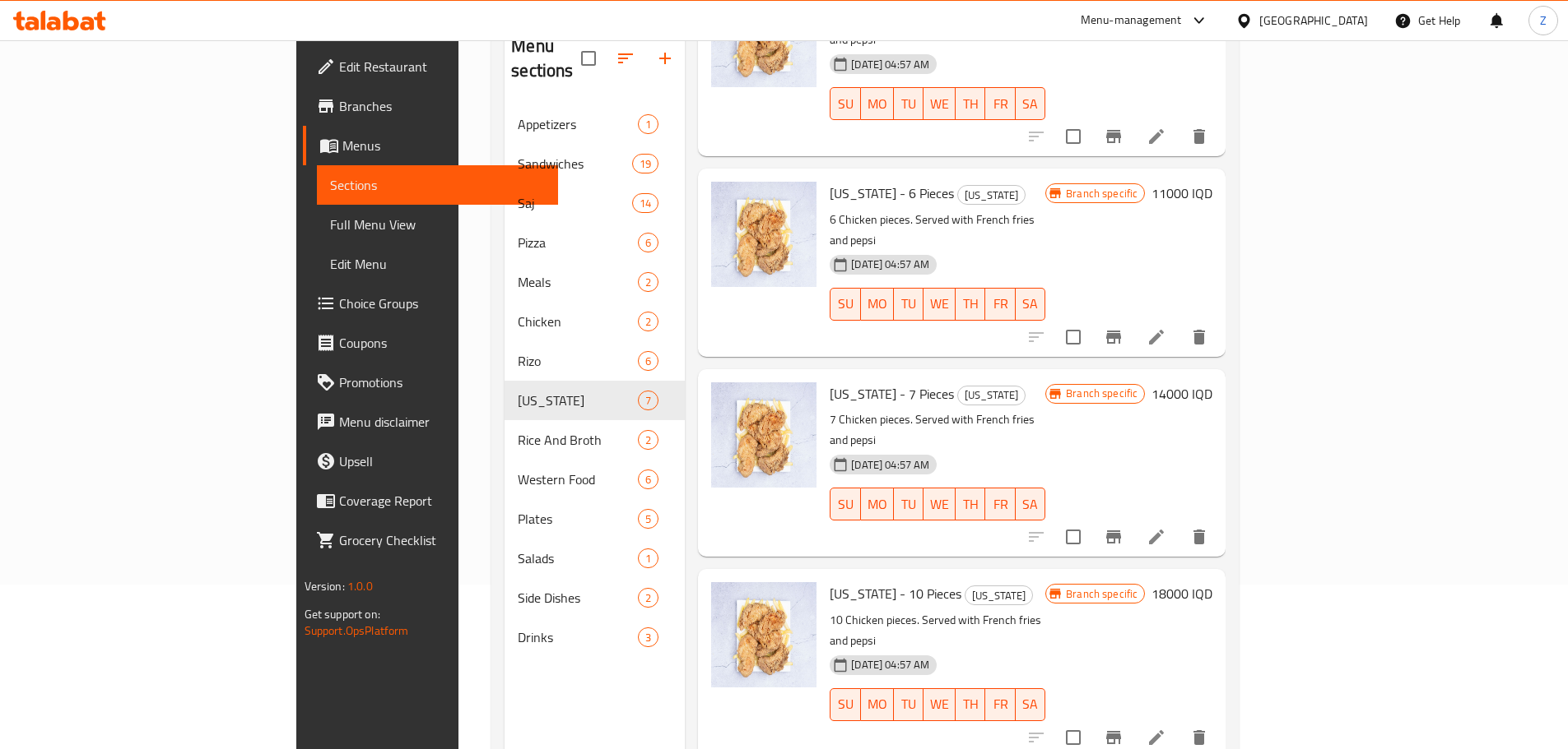
scroll to position [549, 0]
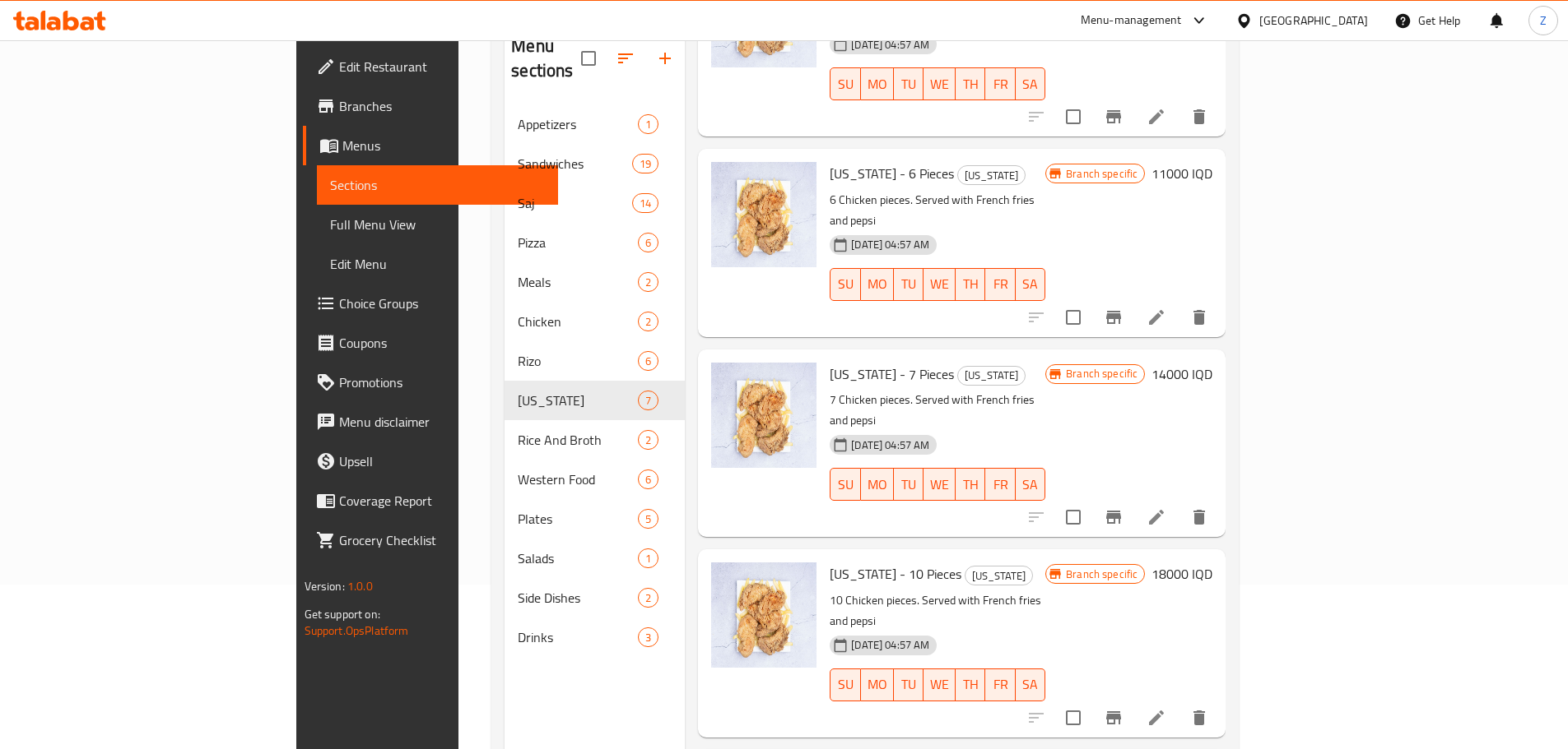
click at [1121, 712] on icon "Branch-specific-item" at bounding box center [1113, 719] width 15 height 13
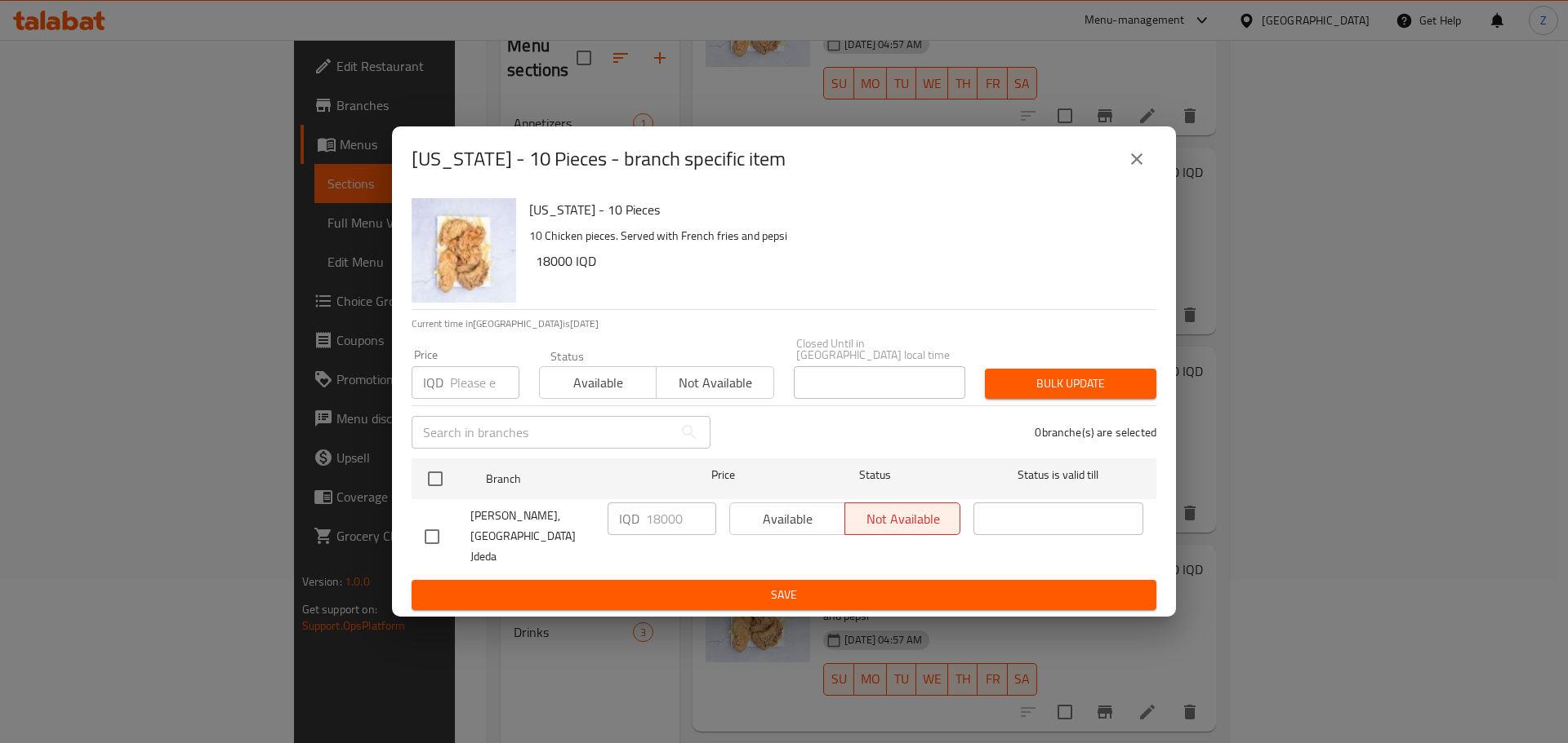
click at [1143, 169] on icon "close" at bounding box center [1136, 158] width 20 height 20
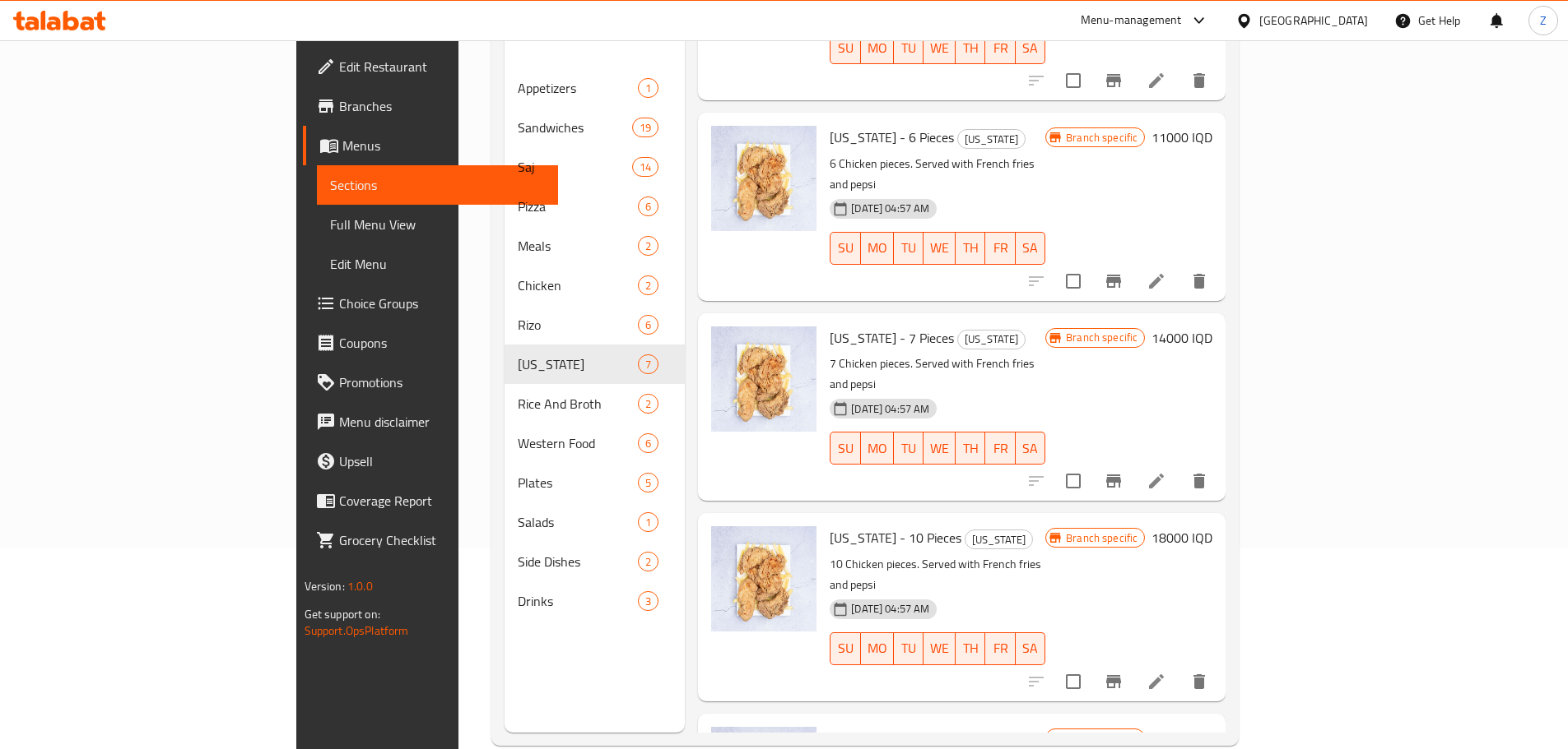
scroll to position [230, 0]
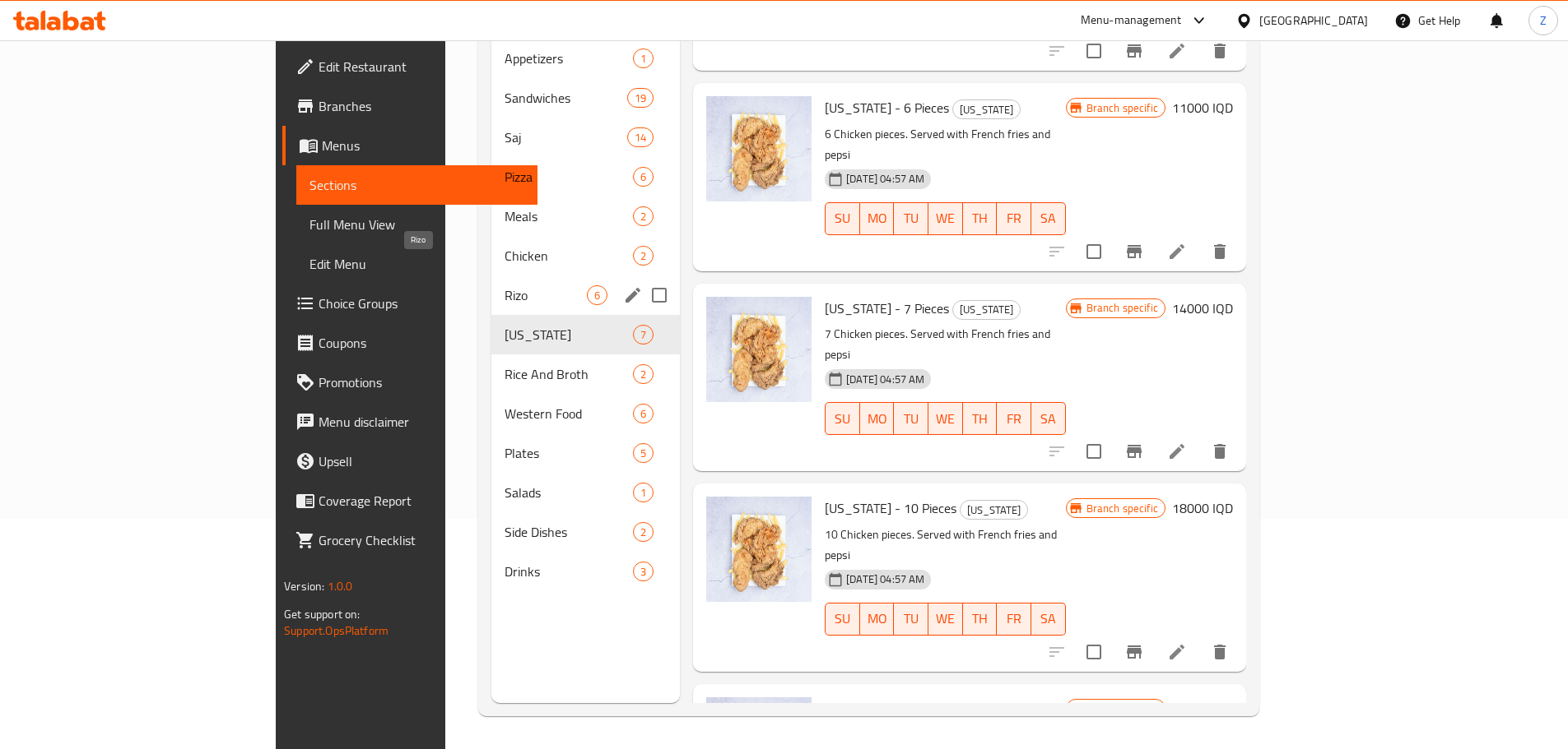
click at [505, 285] on span "Rizo" at bounding box center [546, 295] width 83 height 20
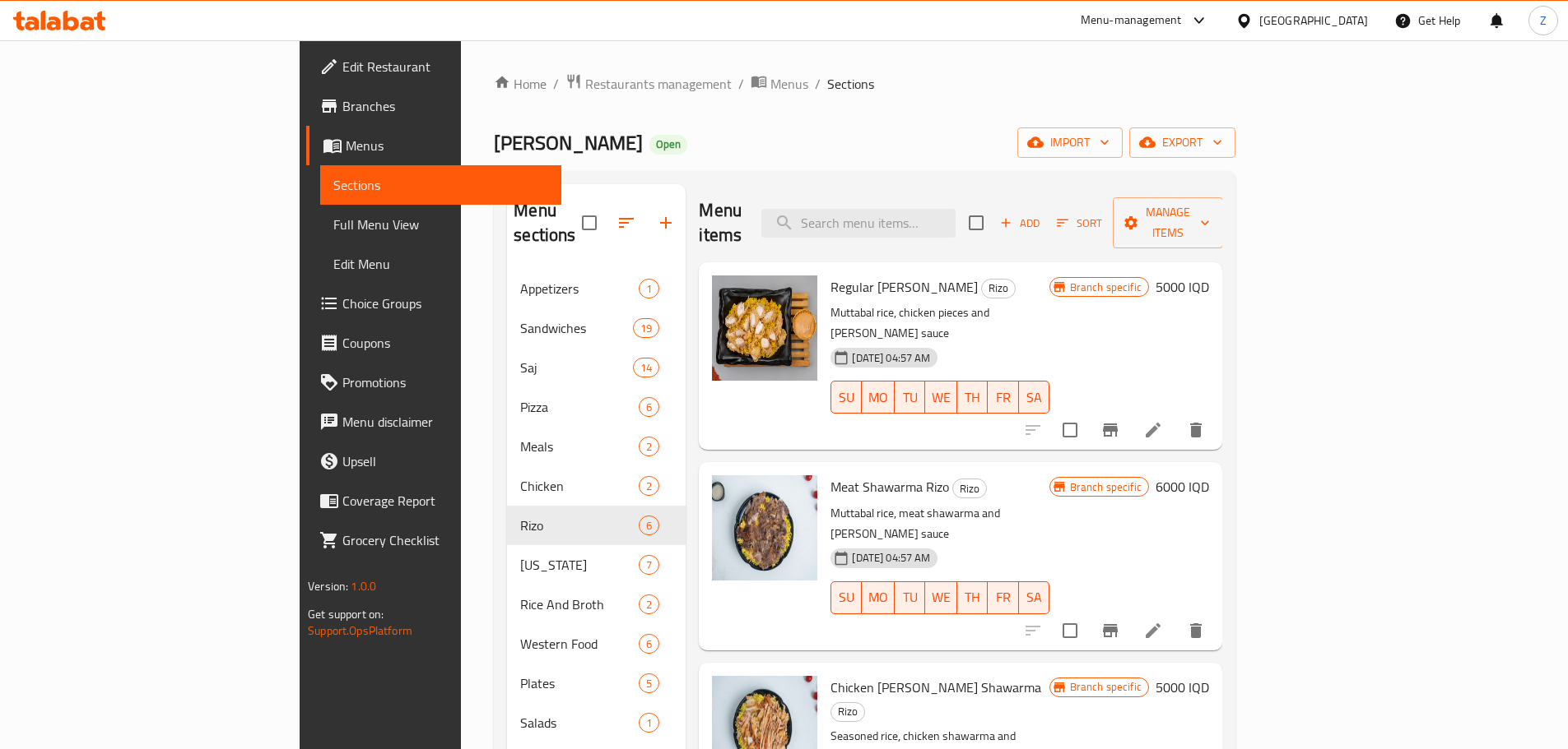
click at [1209, 276] on h6 "5000 IQD" at bounding box center [1182, 287] width 53 height 23
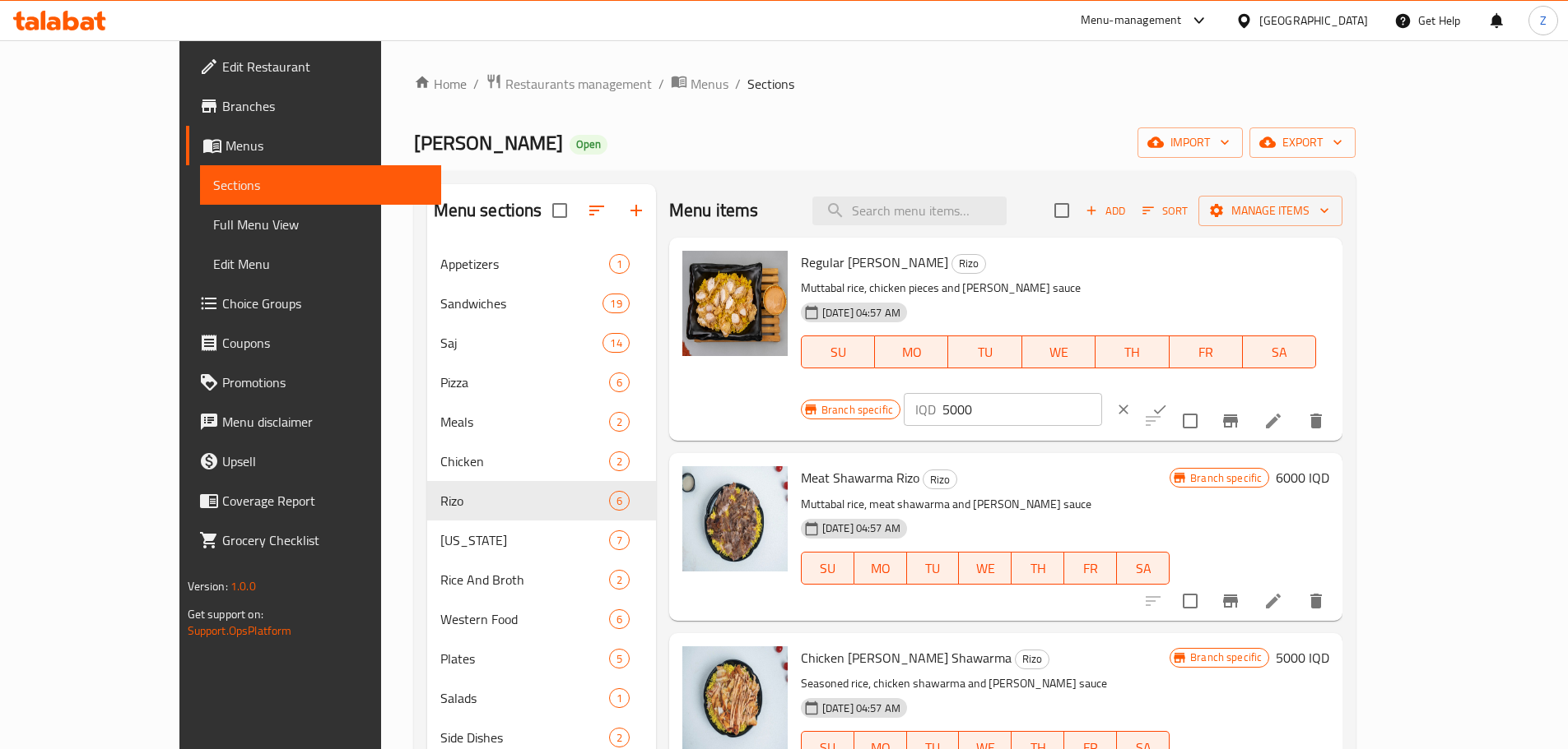
click at [1102, 394] on input "5000" at bounding box center [1022, 410] width 160 height 33
click at [1102, 394] on input "6000" at bounding box center [1022, 410] width 160 height 33
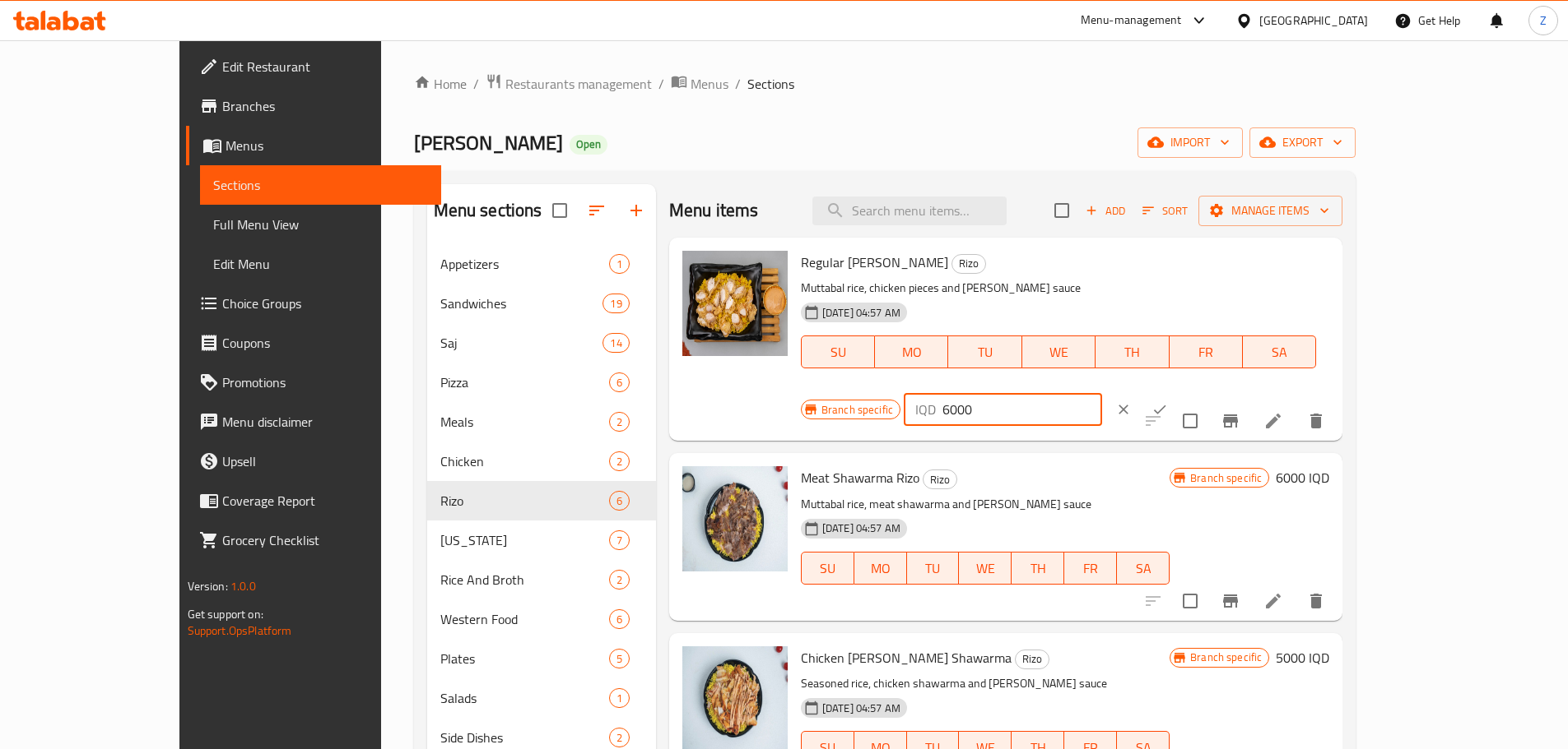
click at [1102, 394] on input "6000" at bounding box center [1022, 410] width 160 height 33
type input "6000"
click at [1177, 392] on button "ok" at bounding box center [1159, 410] width 36 height 36
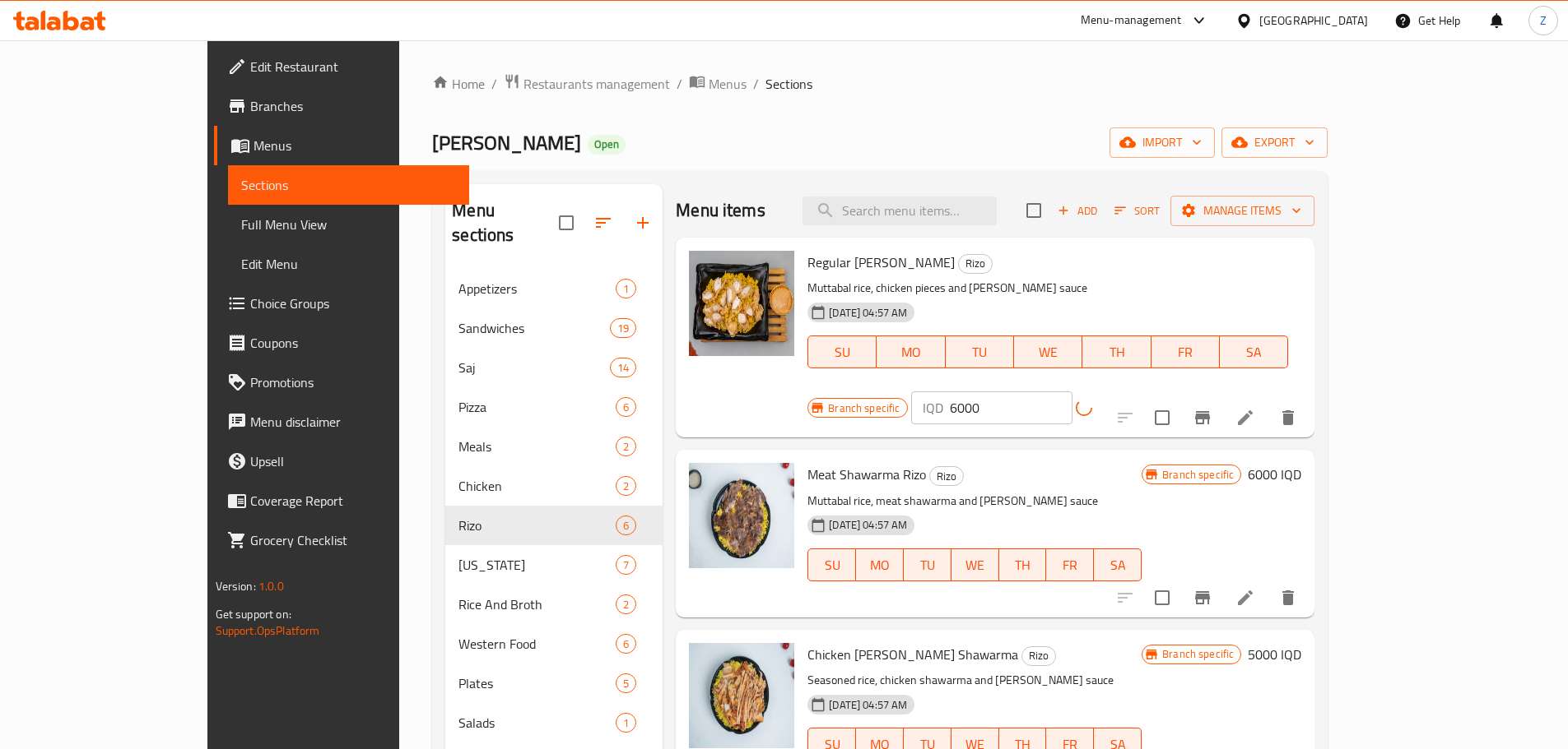
click at [1212, 408] on icon "Branch-specific-item" at bounding box center [1202, 417] width 20 height 20
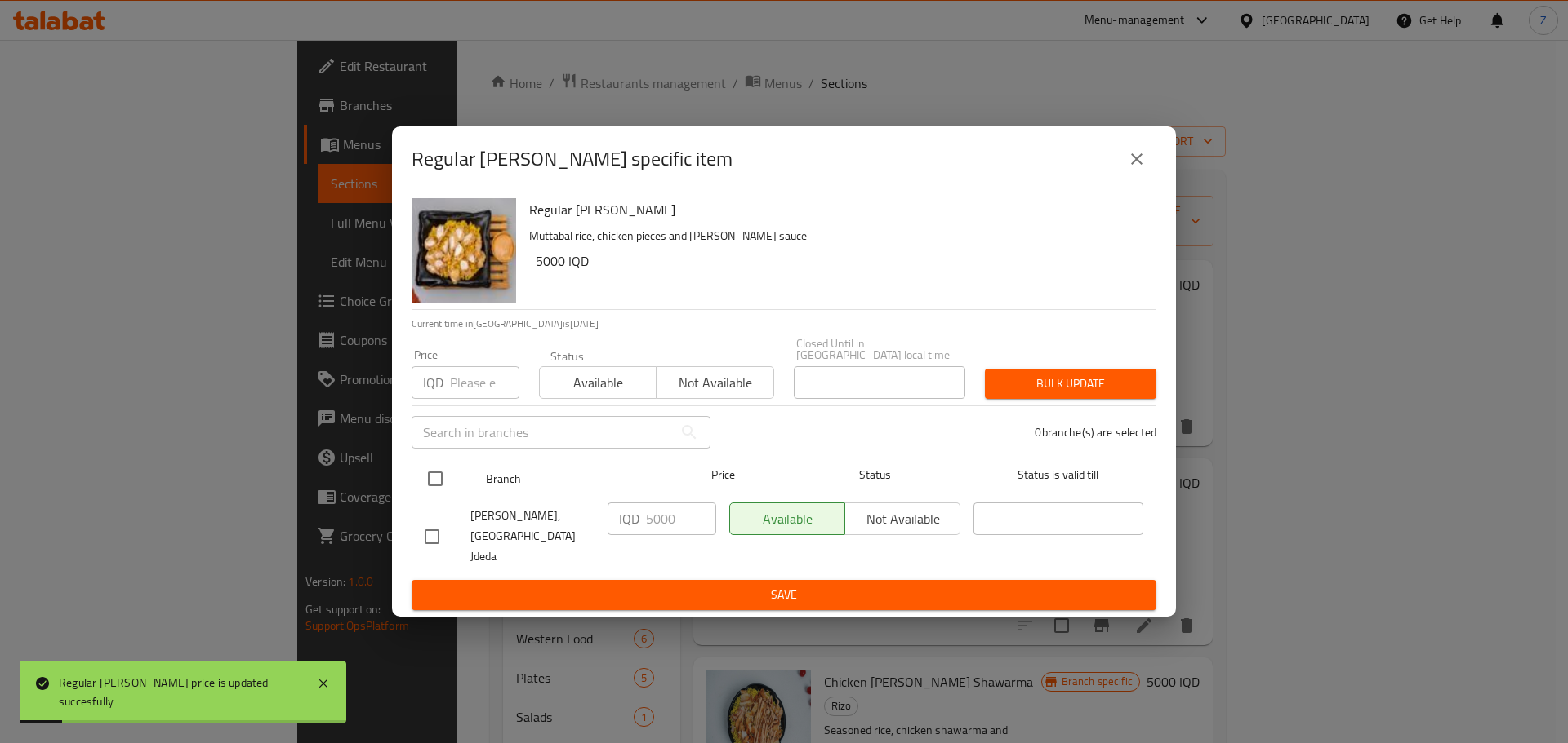
click at [452, 488] on div at bounding box center [448, 479] width 61 height 47
drag, startPoint x: 417, startPoint y: 488, endPoint x: 427, endPoint y: 489, distance: 10.0
click at [425, 489] on div "Branch Price Status Status is valid till" at bounding box center [783, 478] width 744 height 41
click at [429, 488] on input "checkbox" at bounding box center [435, 479] width 34 height 34
checkbox input "true"
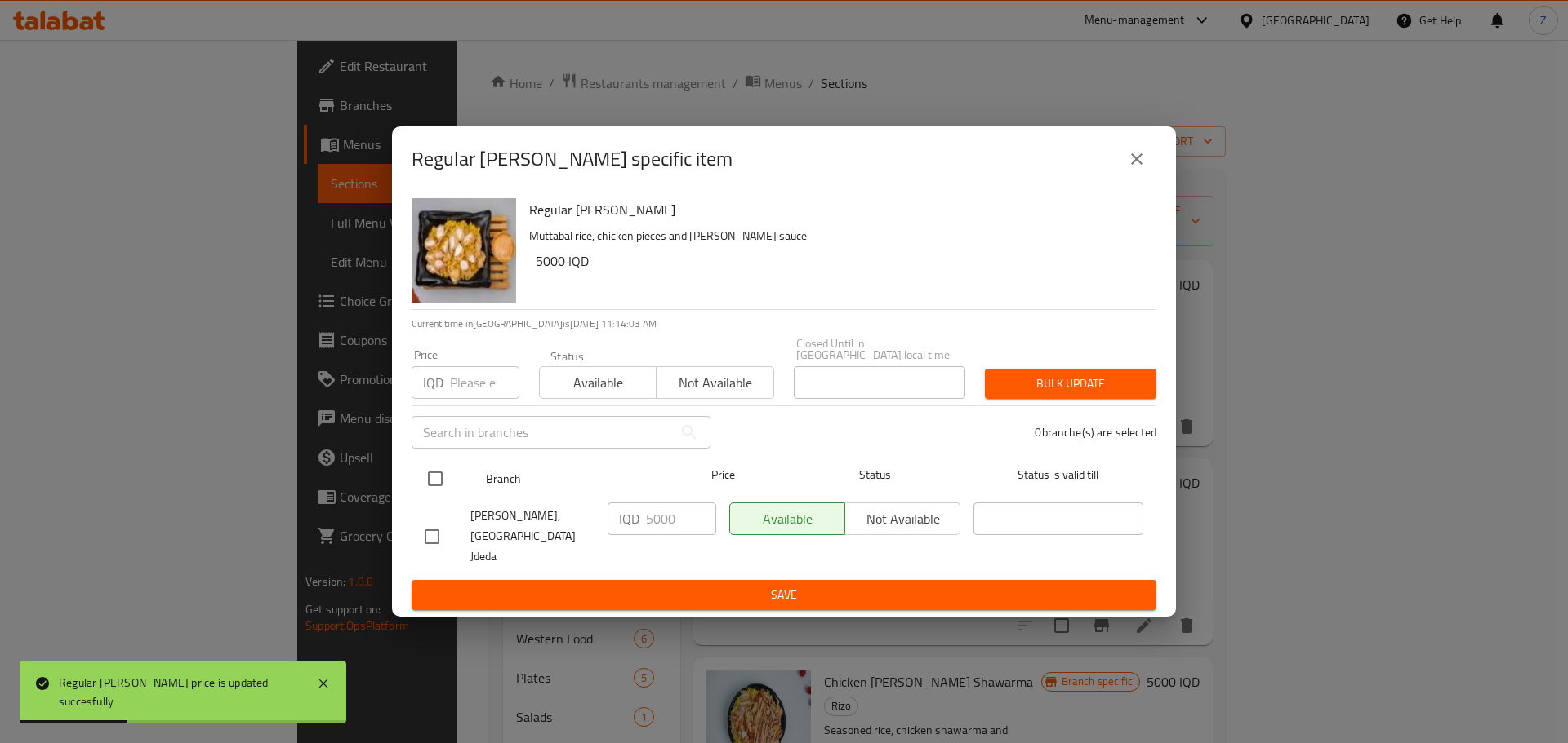
checkbox input "true"
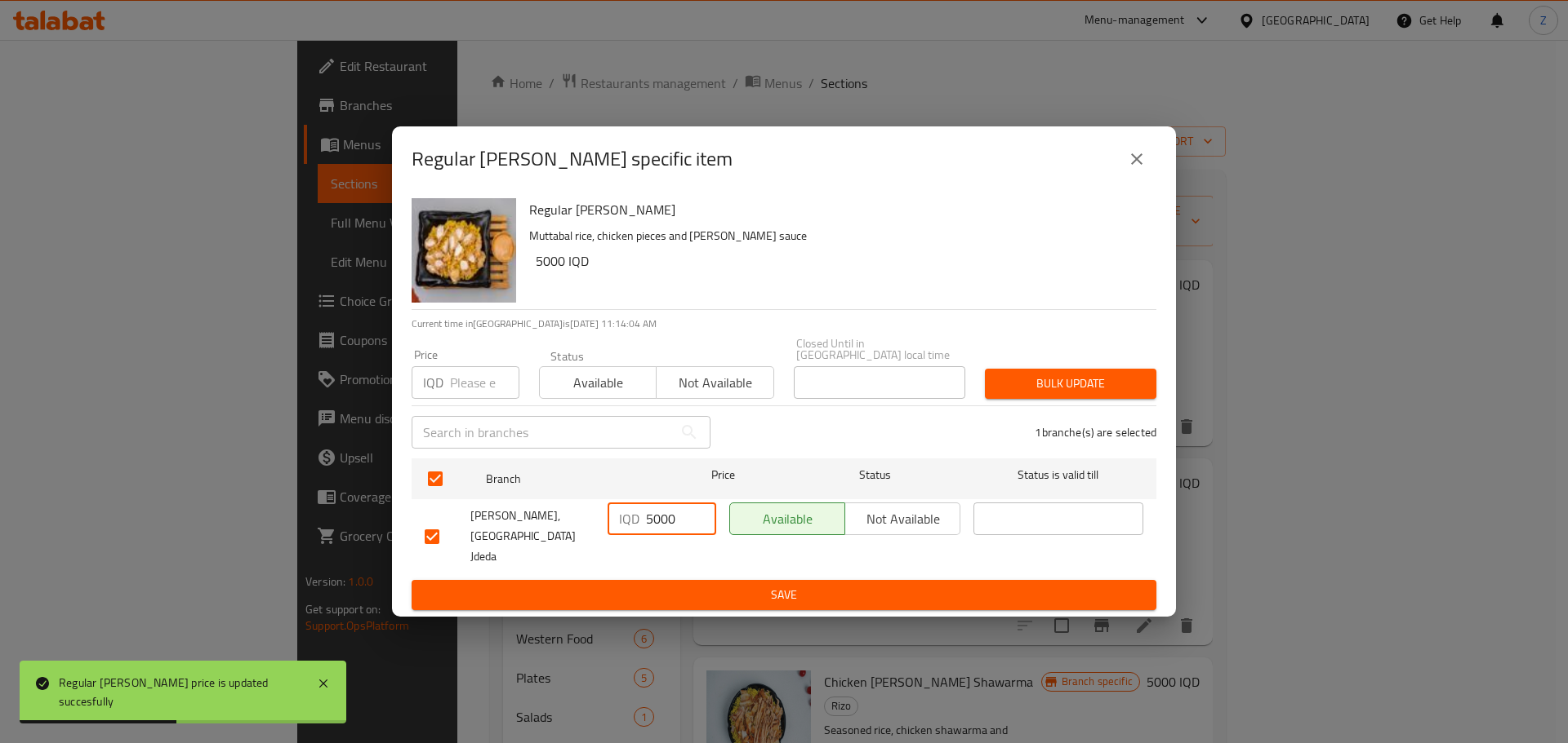
click at [661, 536] on input "5000" at bounding box center [681, 519] width 70 height 33
paste input "6"
type input "6000"
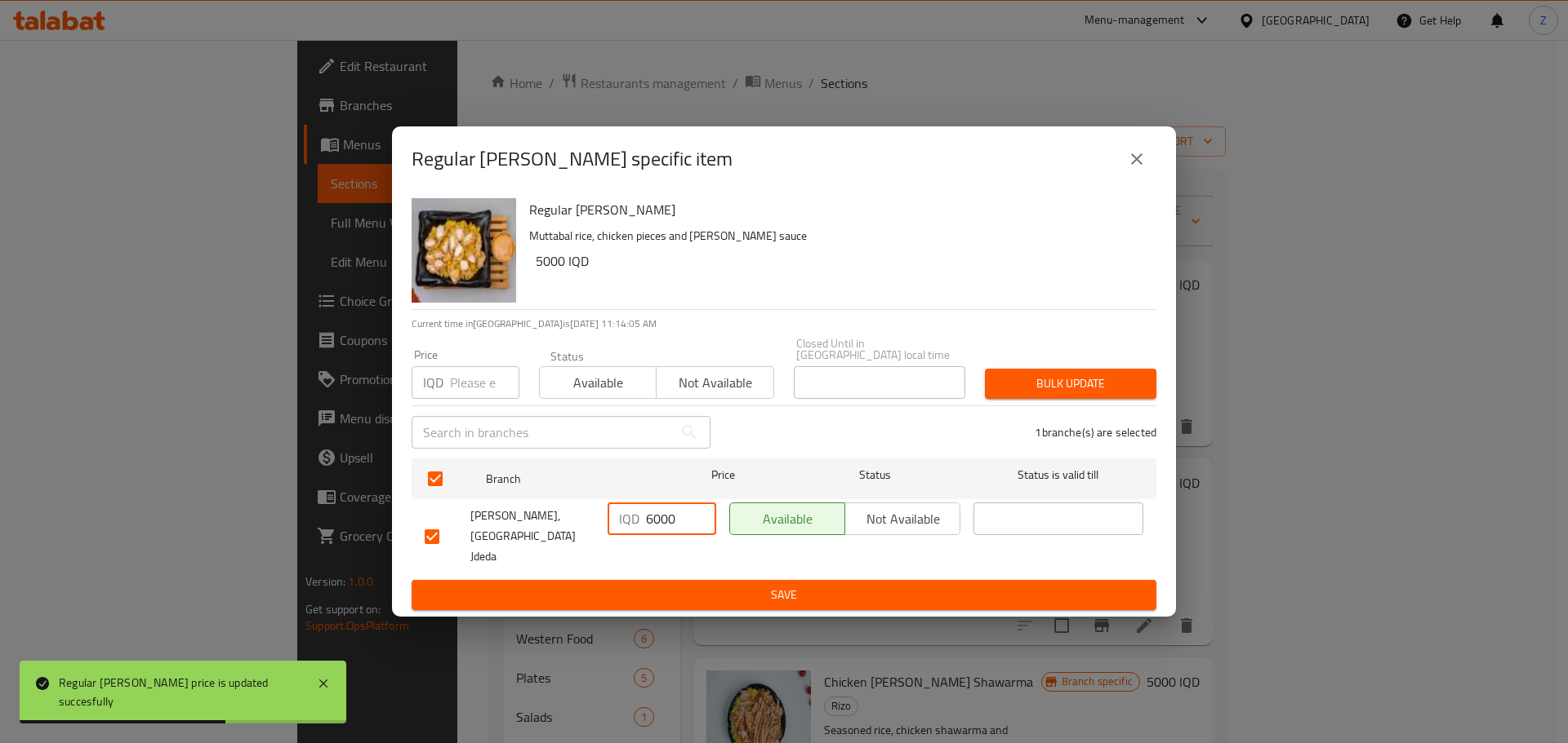
click at [680, 586] on span "Save" at bounding box center [784, 596] width 719 height 21
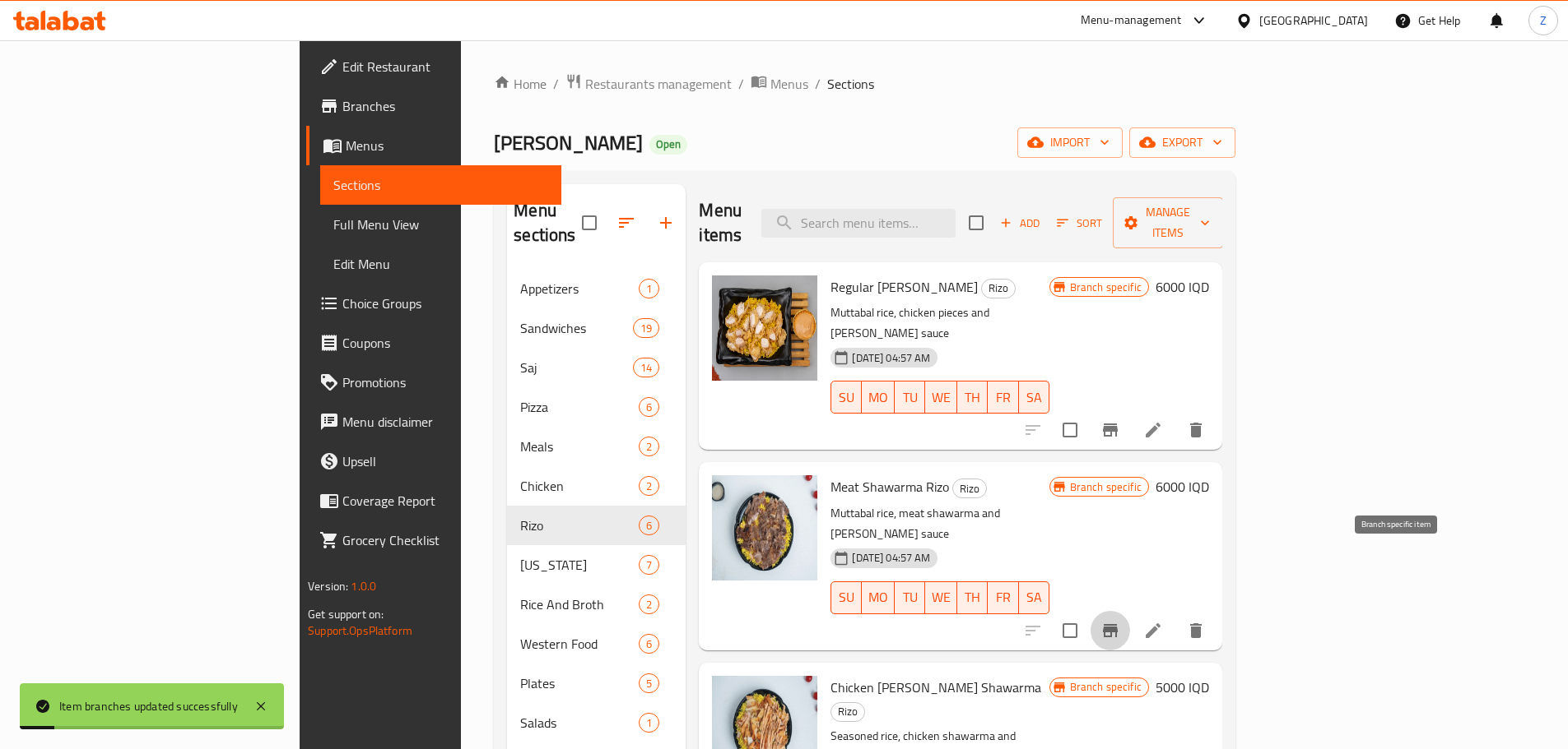
click at [1130, 611] on button "Branch-specific-item" at bounding box center [1111, 631] width 40 height 40
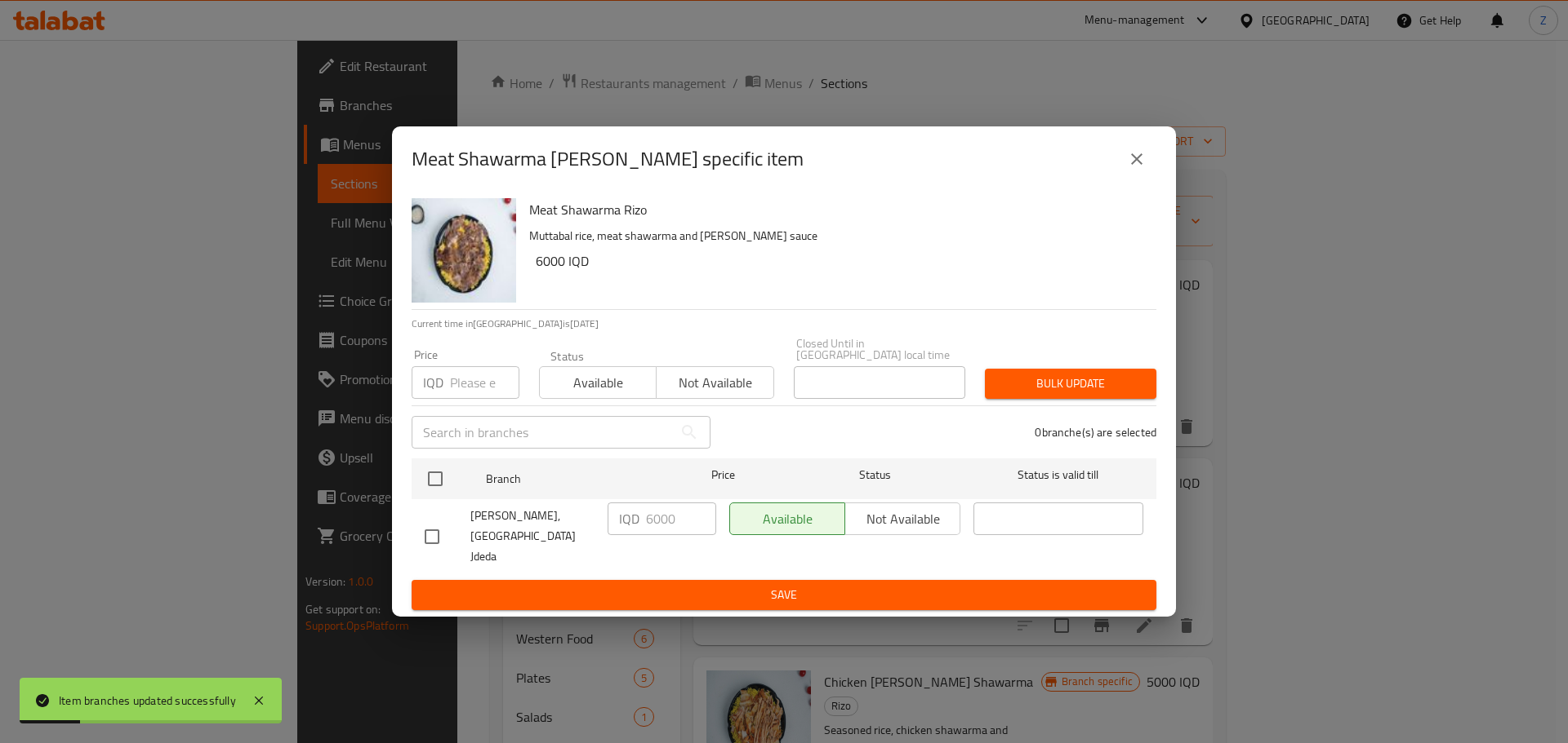
click at [1122, 179] on button "close" at bounding box center [1137, 159] width 40 height 40
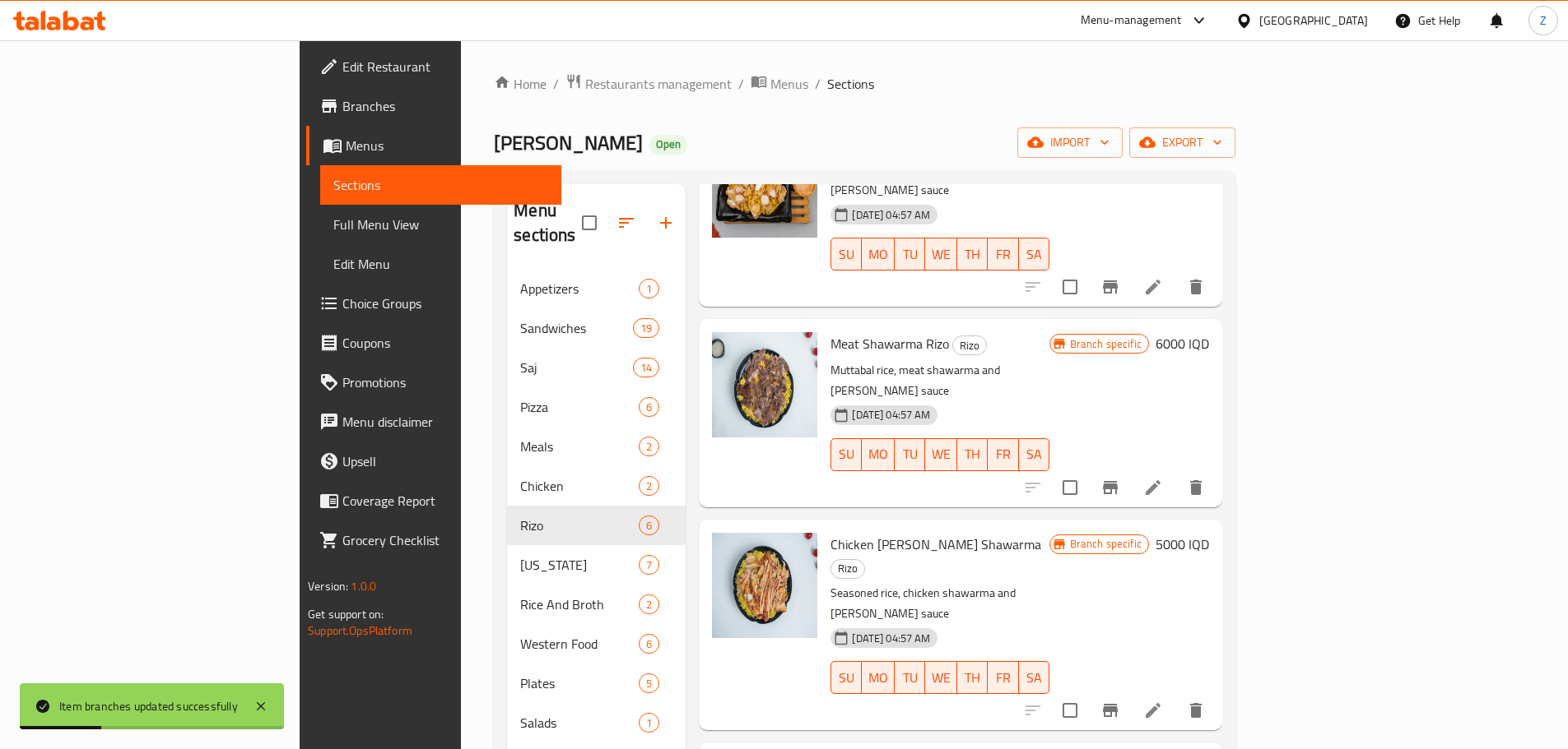
scroll to position [329, 0]
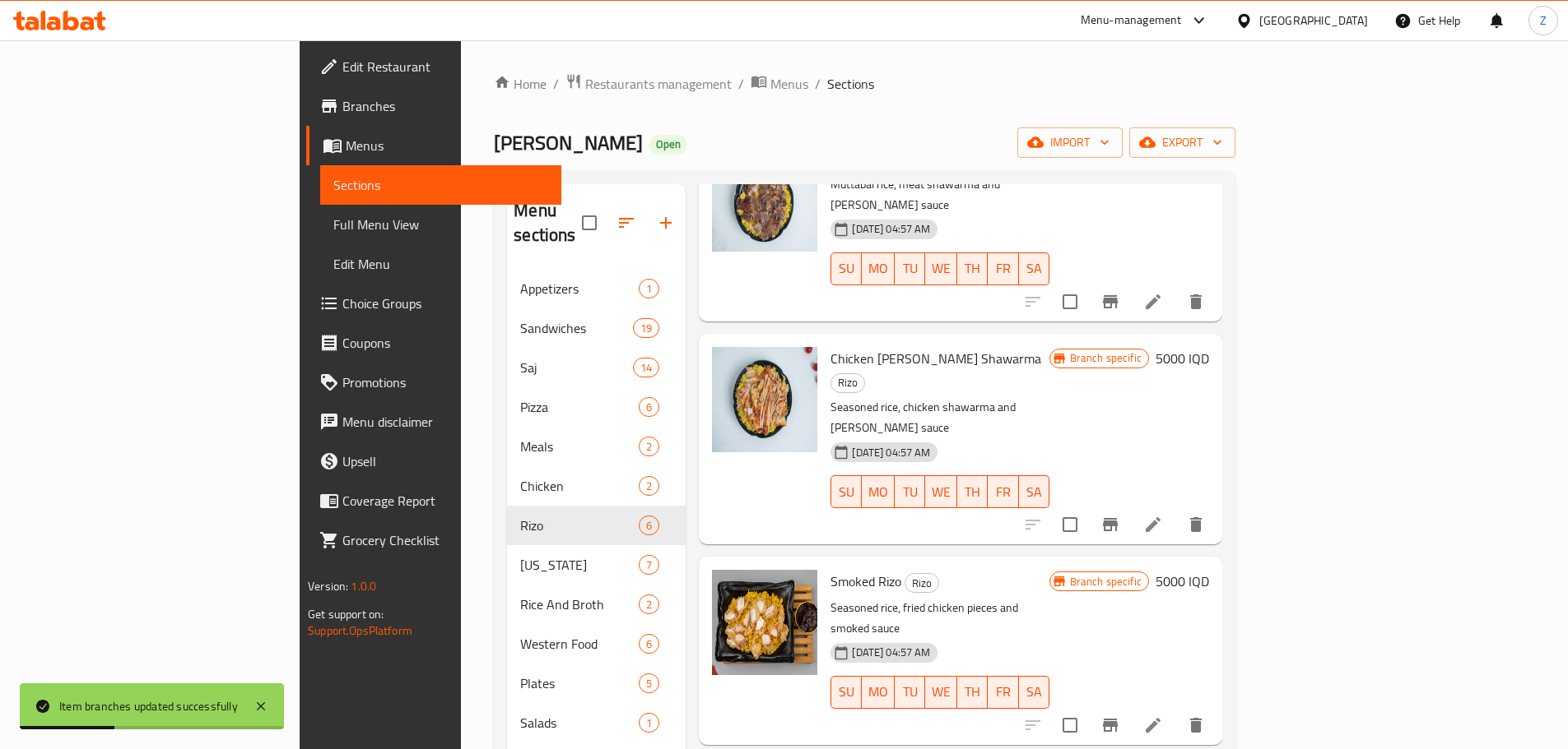
click at [1209, 347] on h6 "5000 IQD" at bounding box center [1182, 358] width 53 height 23
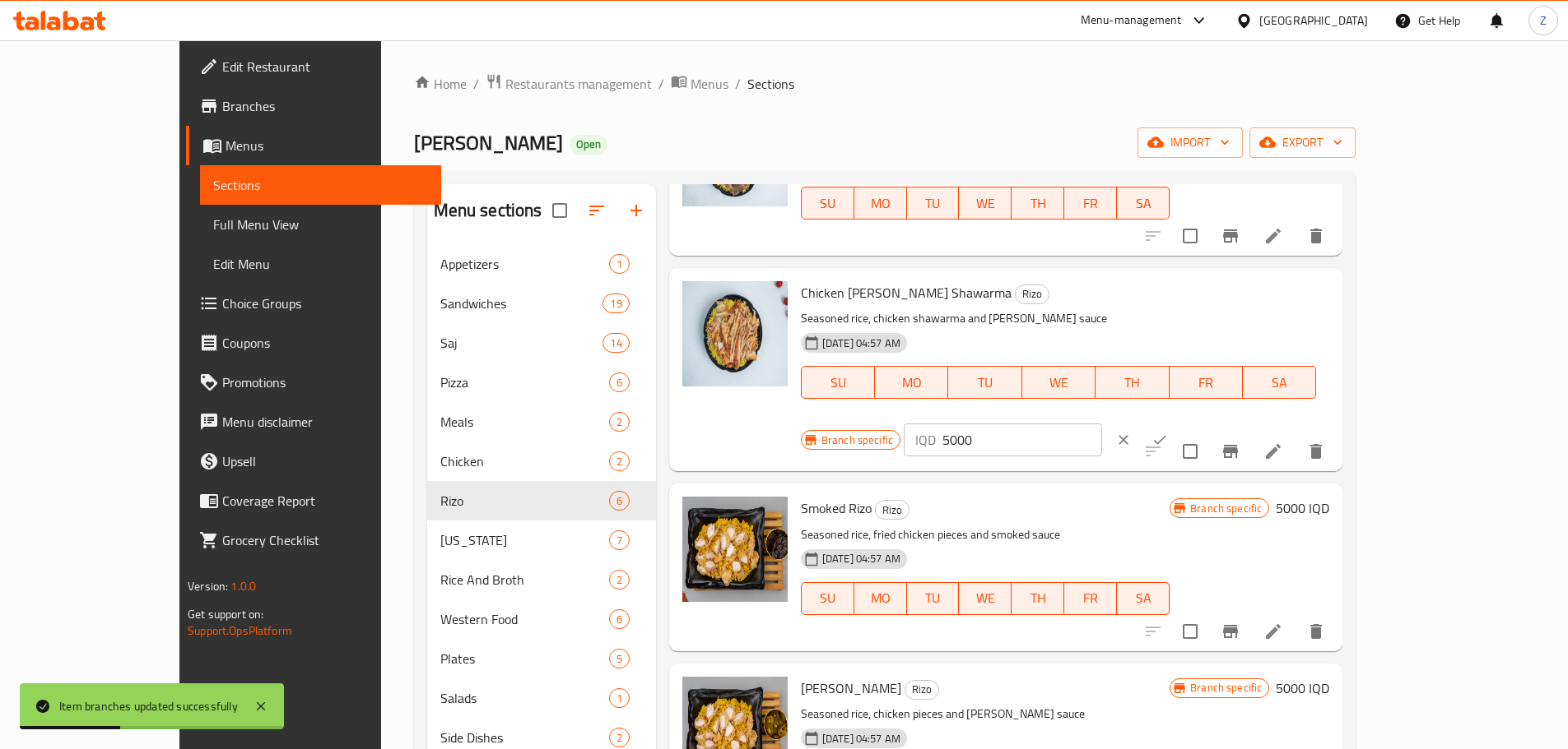
click at [1202, 422] on div "Branch specific IQD 5000 ​" at bounding box center [1000, 440] width 400 height 36
click at [1102, 424] on input "5000" at bounding box center [1022, 440] width 160 height 33
paste input "6"
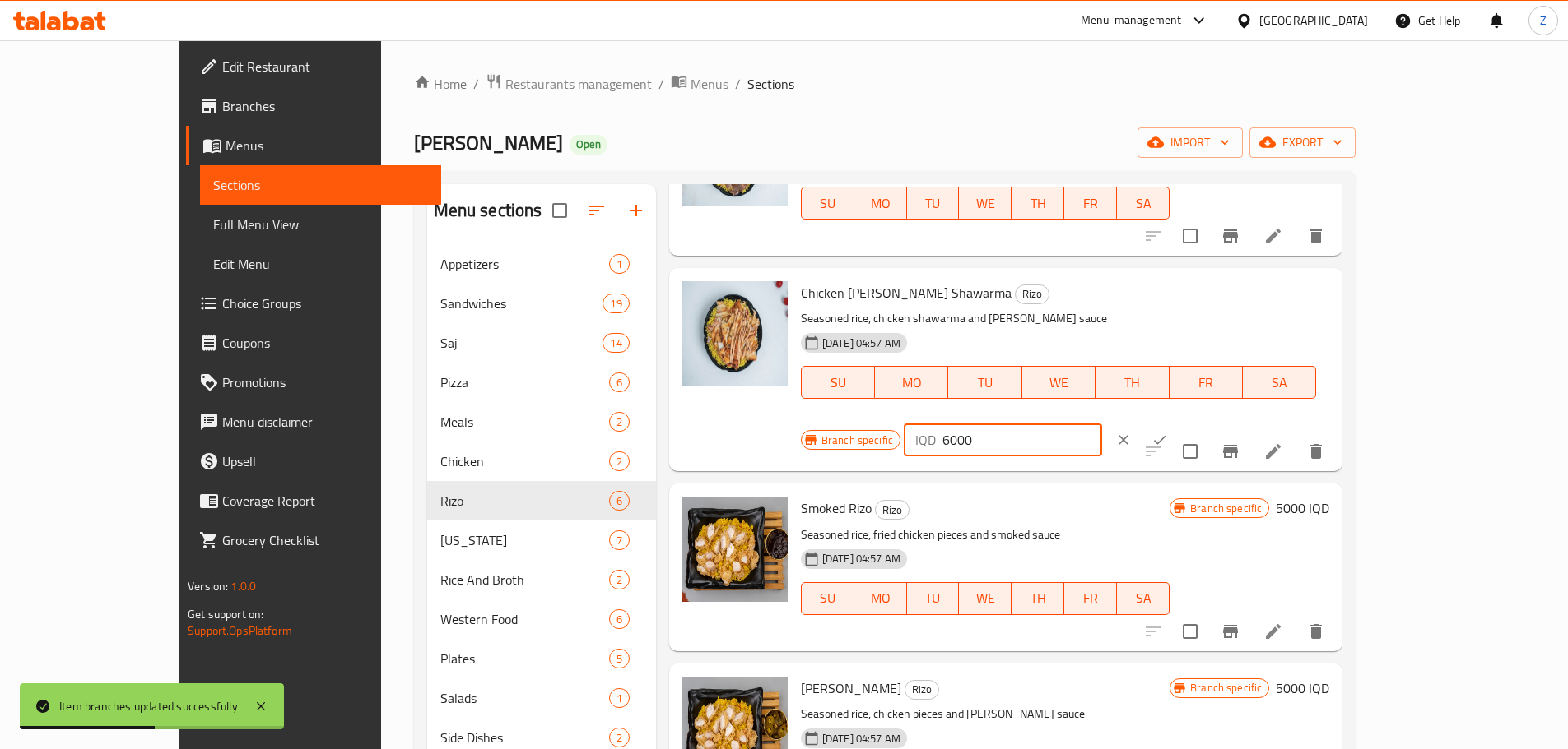
type input "6000"
click at [1168, 432] on icon "ok" at bounding box center [1159, 439] width 16 height 16
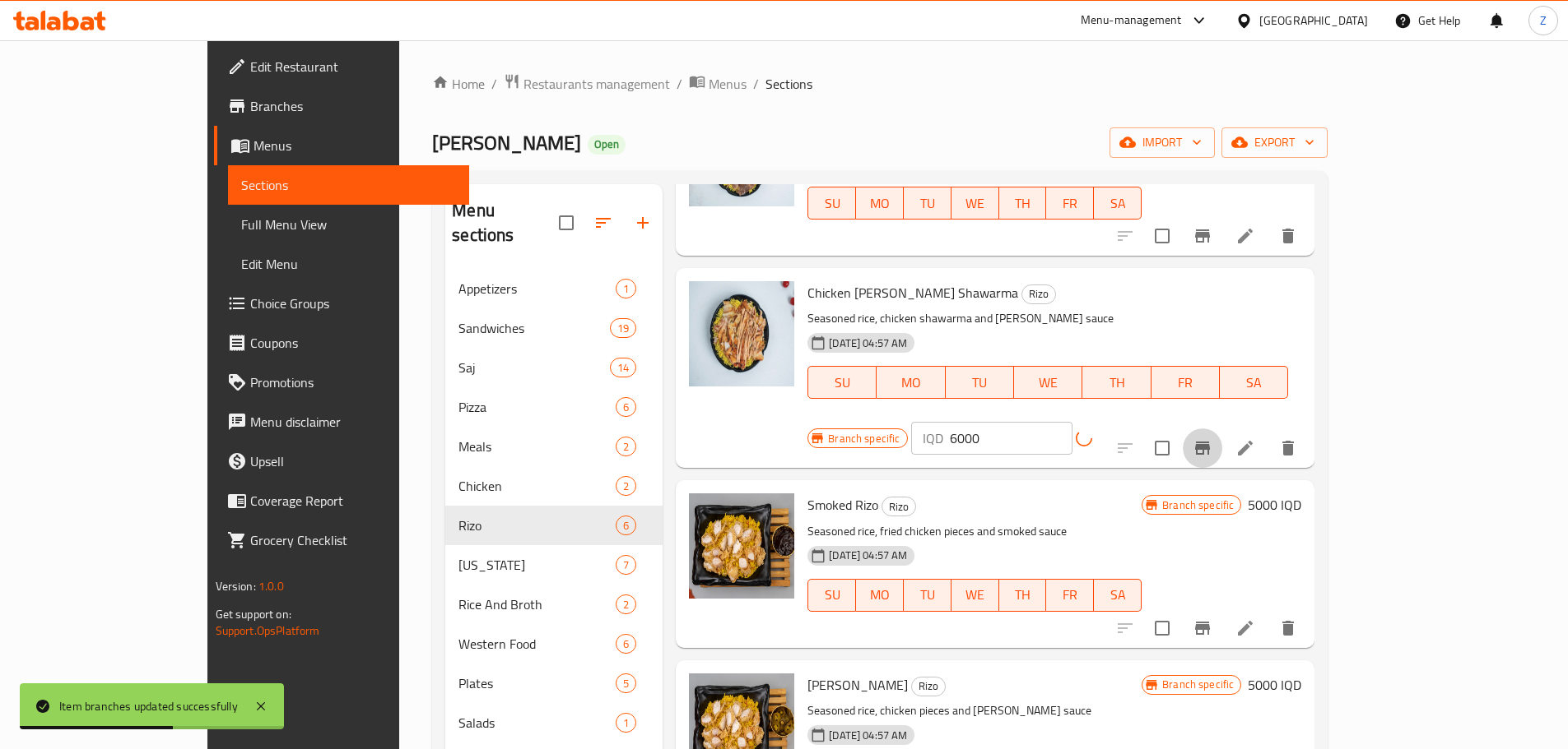
click at [1222, 429] on button "Branch-specific-item" at bounding box center [1203, 449] width 40 height 40
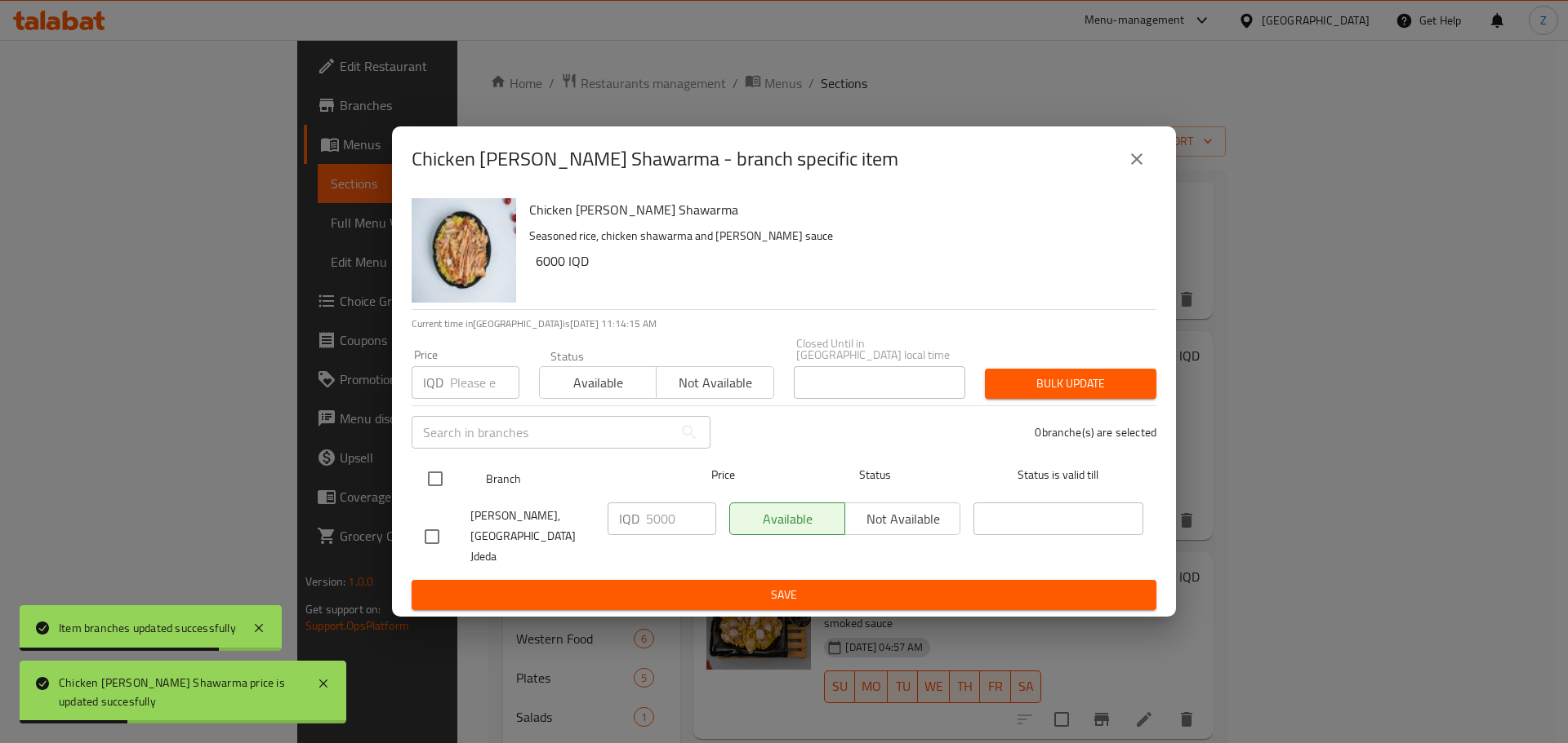
click at [426, 482] on input "checkbox" at bounding box center [435, 479] width 34 height 34
checkbox input "true"
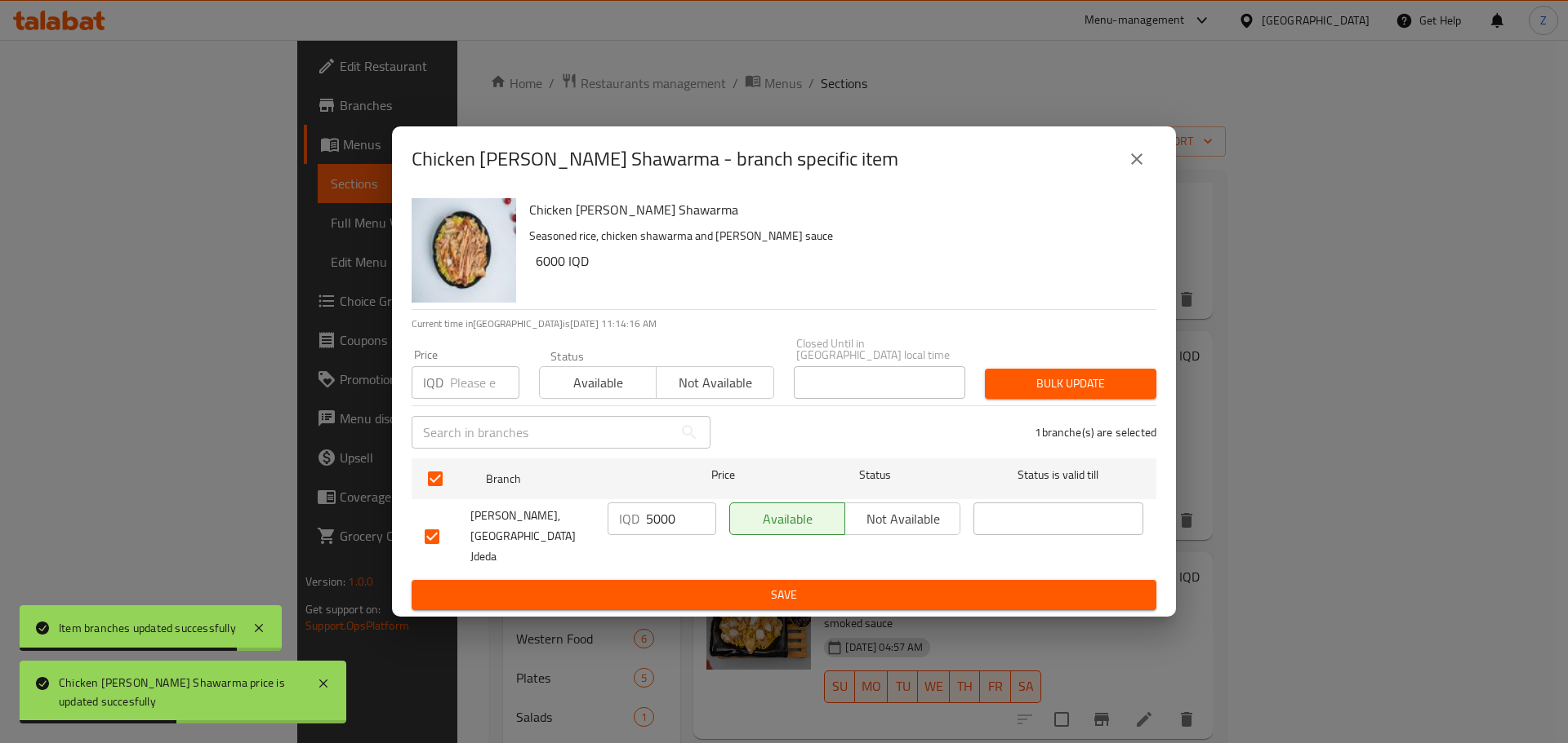
click at [659, 523] on input "5000" at bounding box center [681, 519] width 70 height 33
paste input "6"
type input "6000"
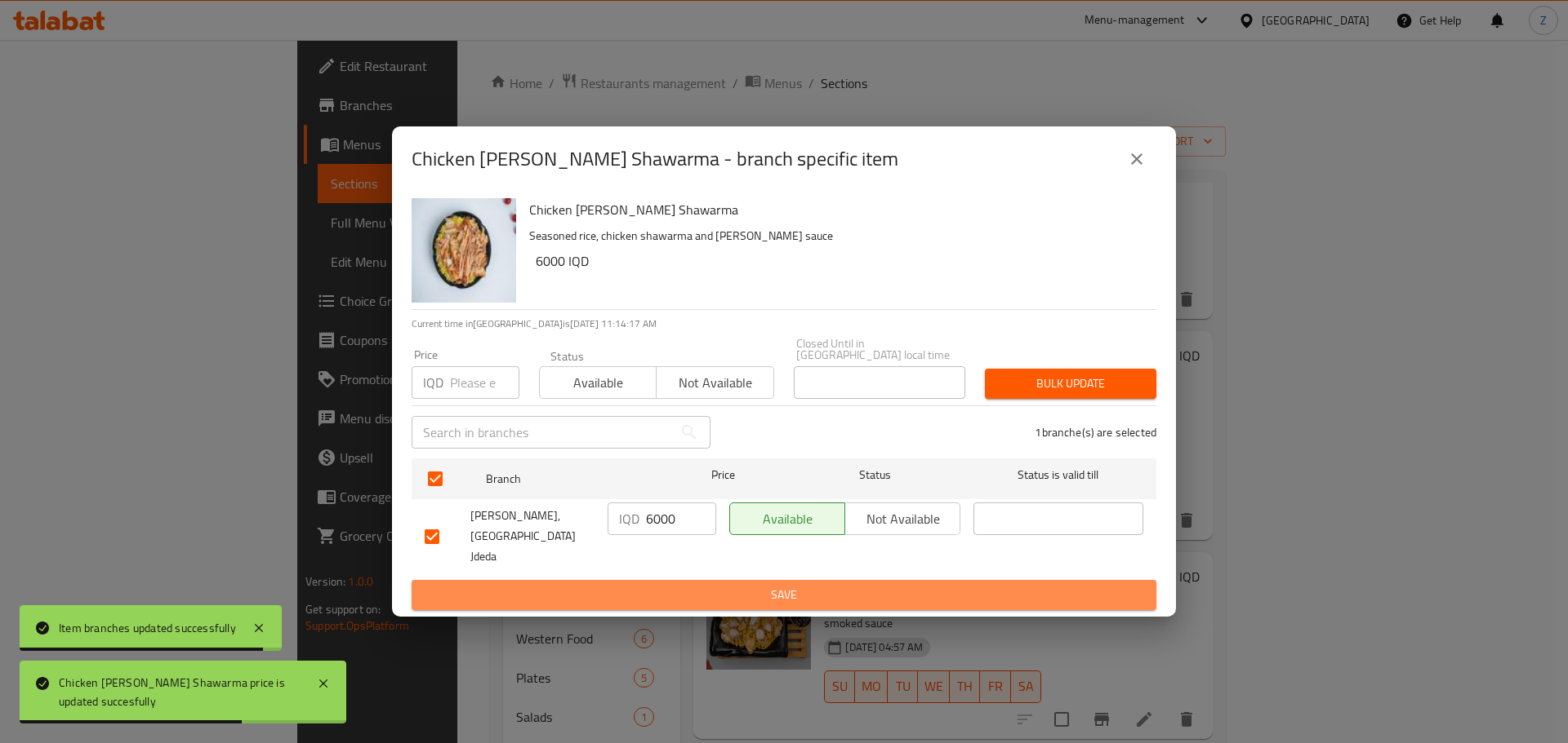
click at [682, 586] on span "Save" at bounding box center [784, 596] width 719 height 21
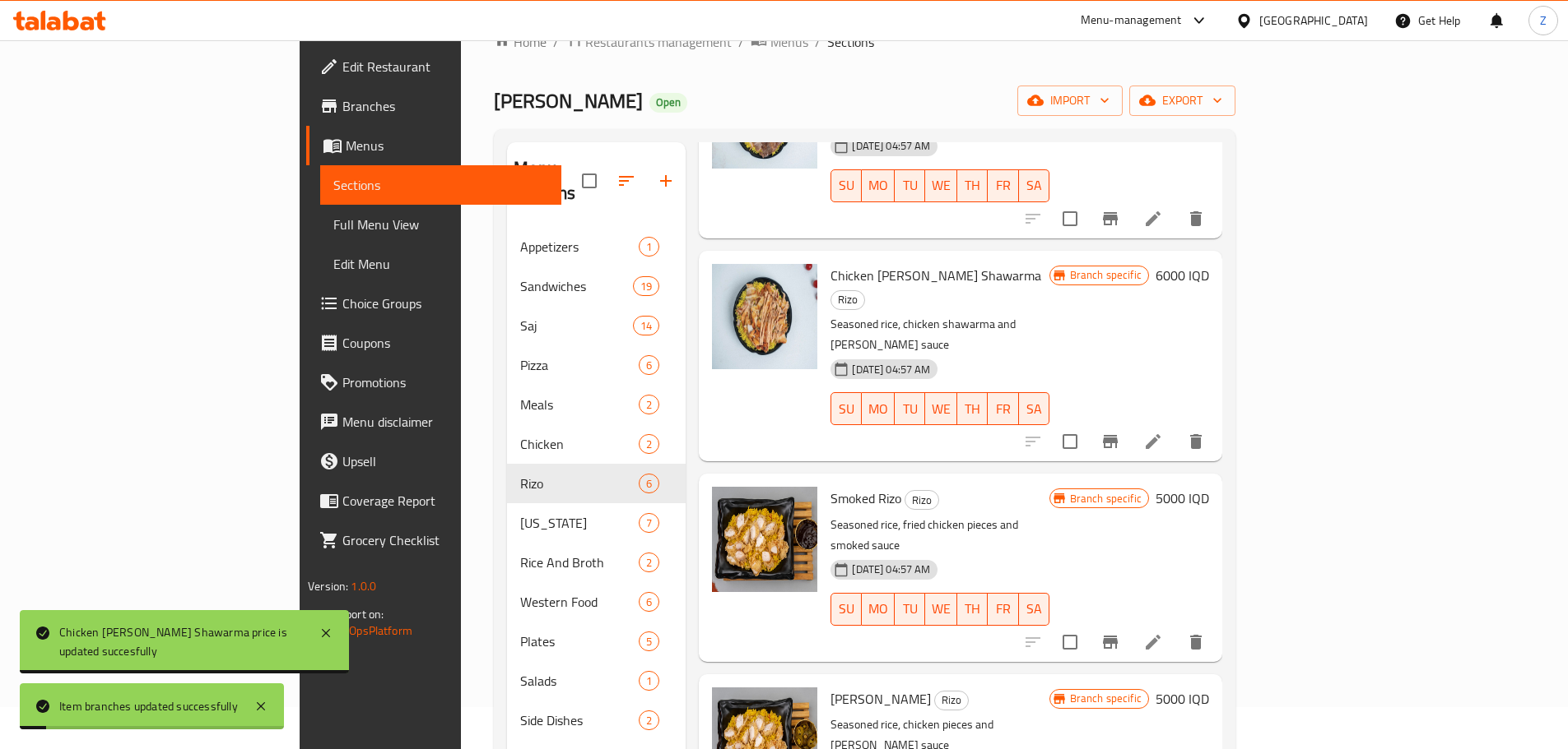
scroll to position [83, 0]
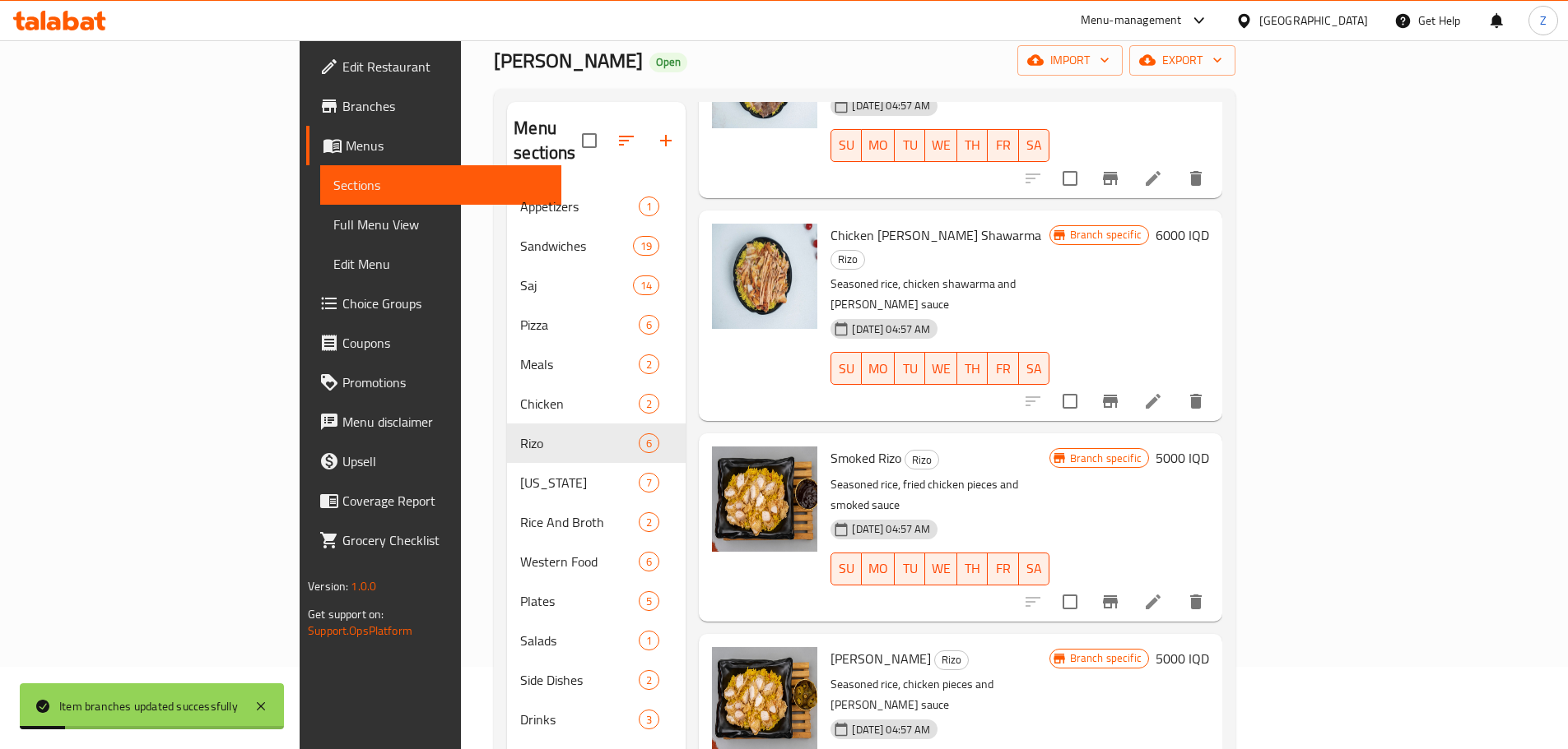
click at [1209, 447] on h6 "5000 IQD" at bounding box center [1182, 458] width 53 height 23
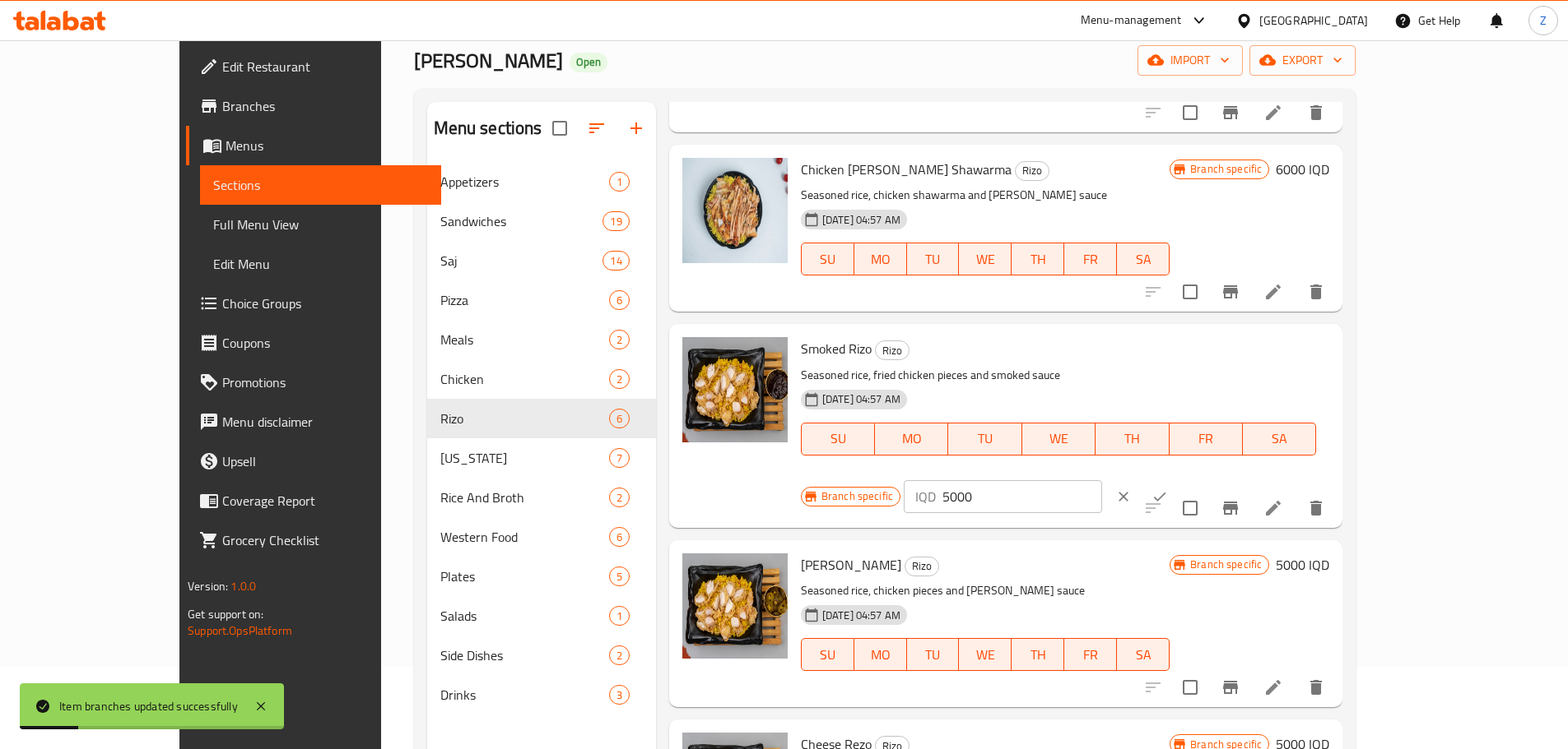
click at [936, 487] on p "IQD" at bounding box center [925, 496] width 21 height 20
drag, startPoint x: 1250, startPoint y: 354, endPoint x: 1321, endPoint y: 362, distance: 71.4
click at [936, 487] on p "IQD" at bounding box center [925, 496] width 21 height 20
click at [1102, 480] on input "5000" at bounding box center [1022, 496] width 160 height 33
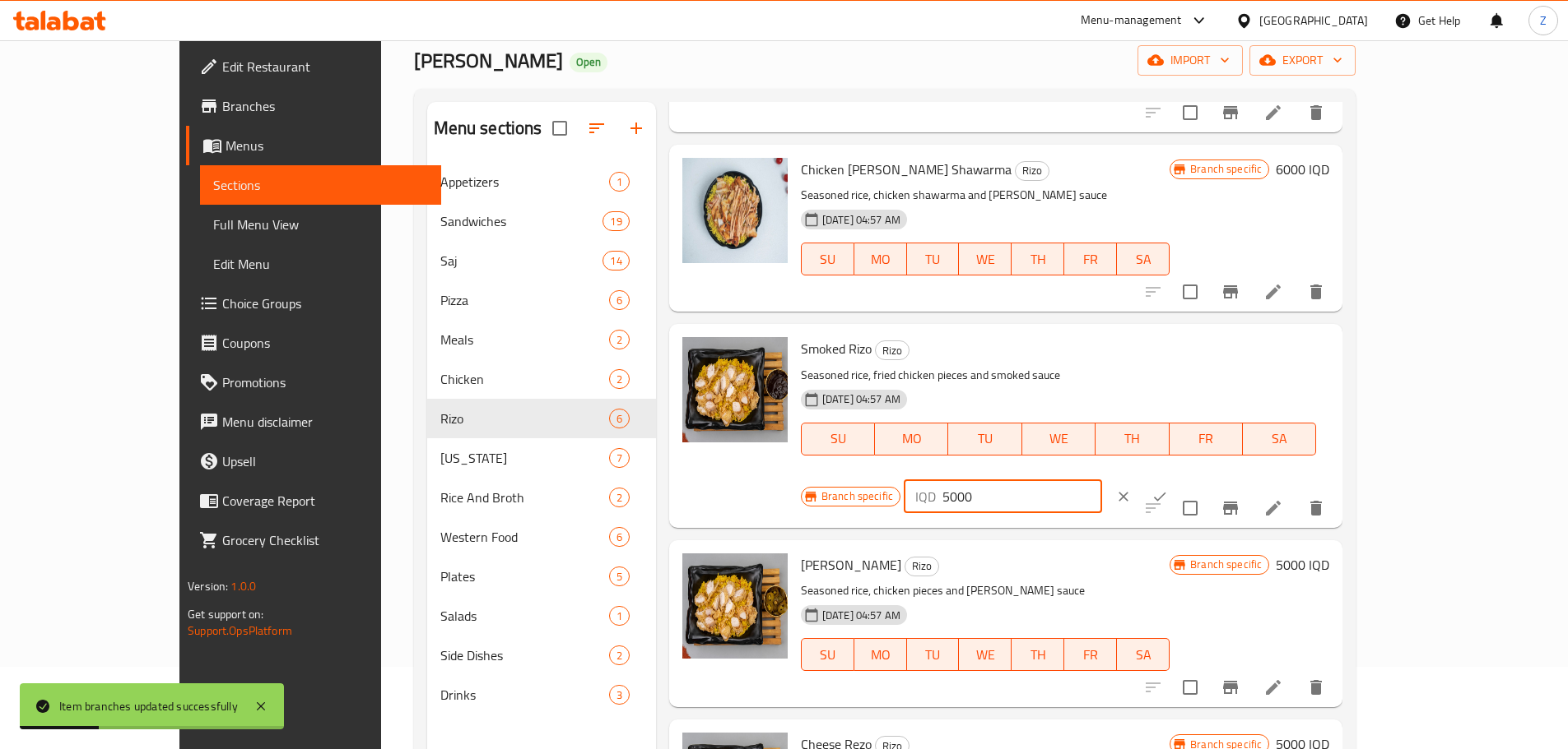
click at [1102, 480] on input "5000" at bounding box center [1022, 496] width 160 height 33
paste input "6"
type input "6000"
click at [1336, 354] on div "Smoked Rizo Rizo Seasoned rice, fried chicken pieces and smoked sauce 31-08-202…" at bounding box center [1065, 426] width 542 height 190
click at [1177, 479] on button "ok" at bounding box center [1159, 497] width 36 height 36
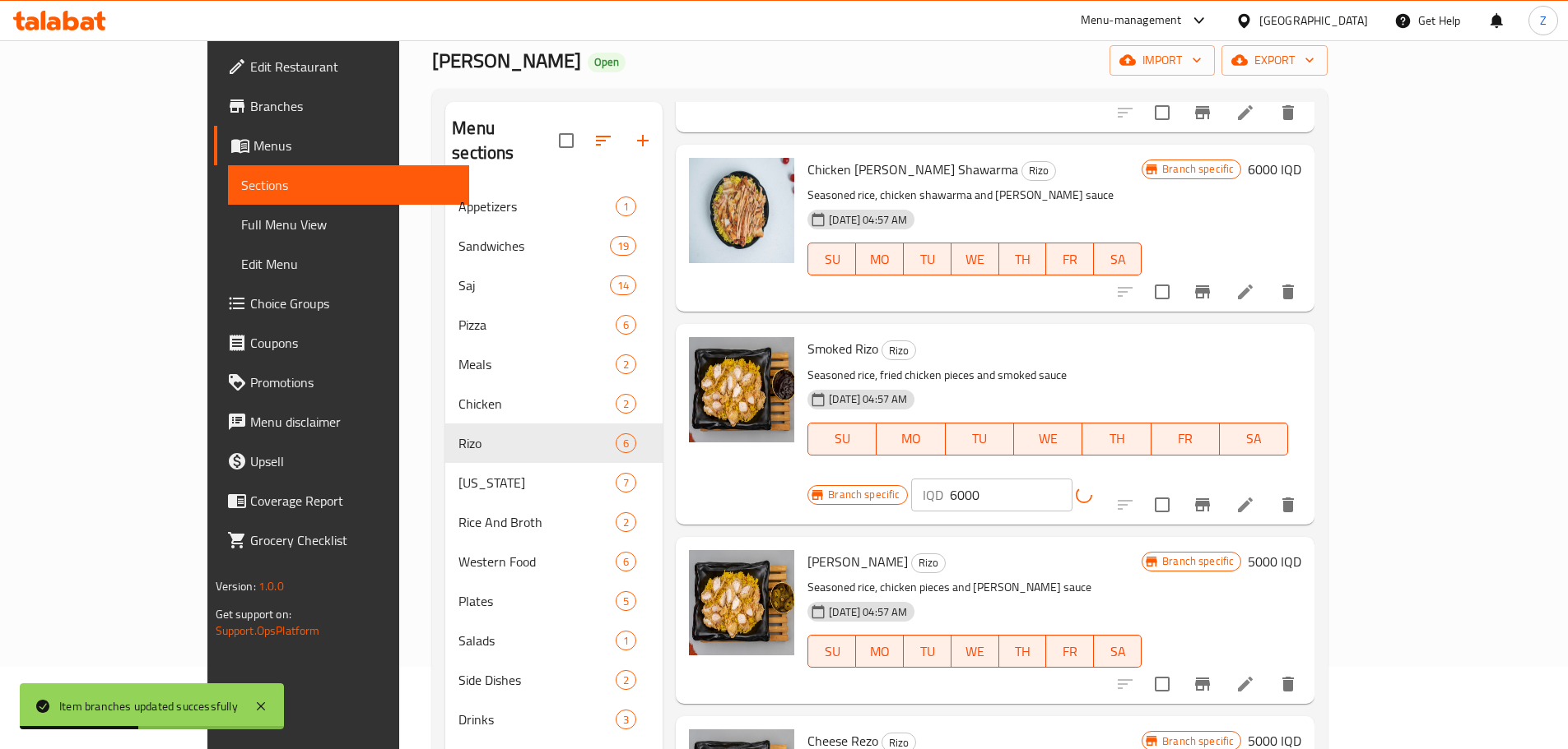
click at [1222, 486] on button "Branch-specific-item" at bounding box center [1203, 506] width 40 height 40
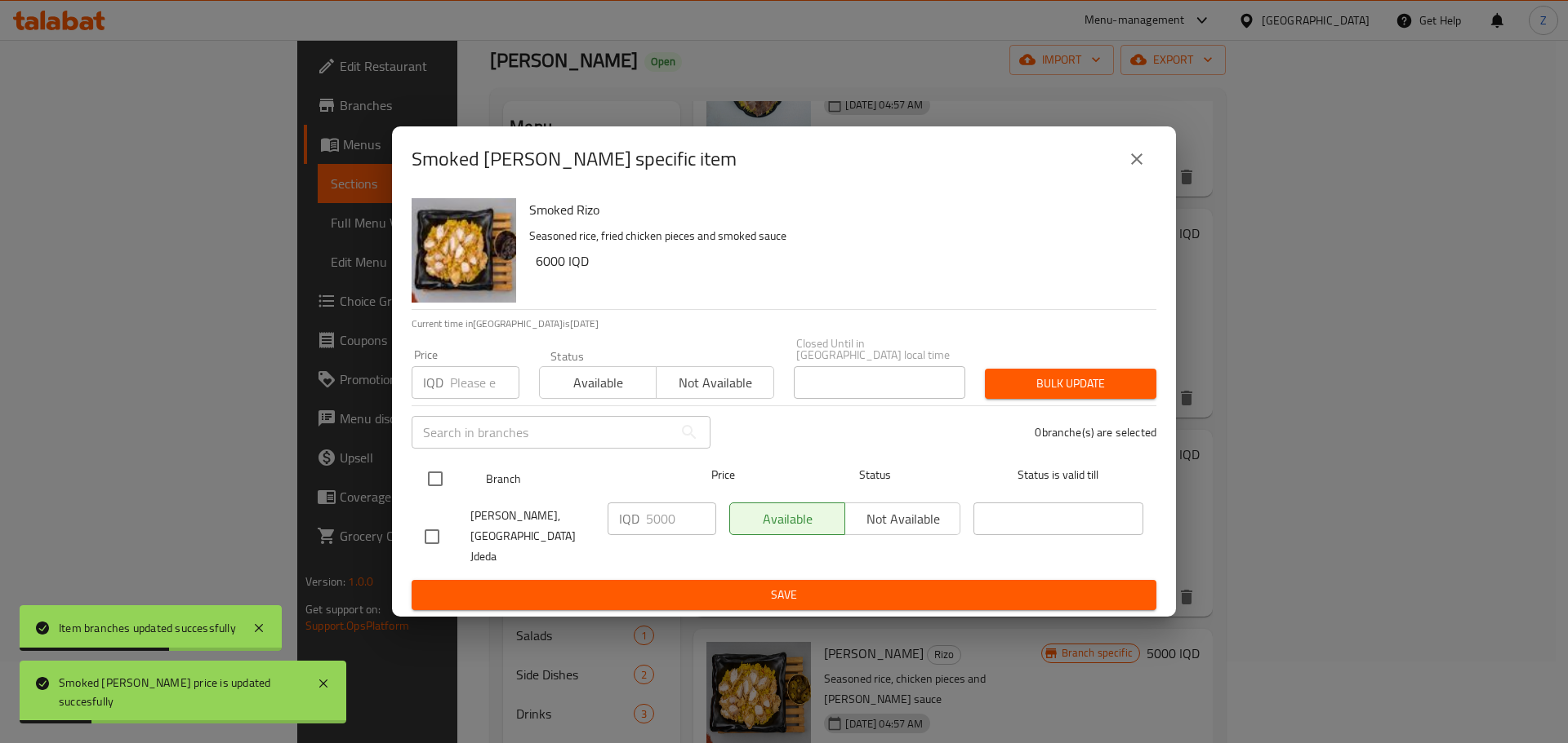
click at [444, 478] on input "checkbox" at bounding box center [435, 479] width 34 height 34
checkbox input "true"
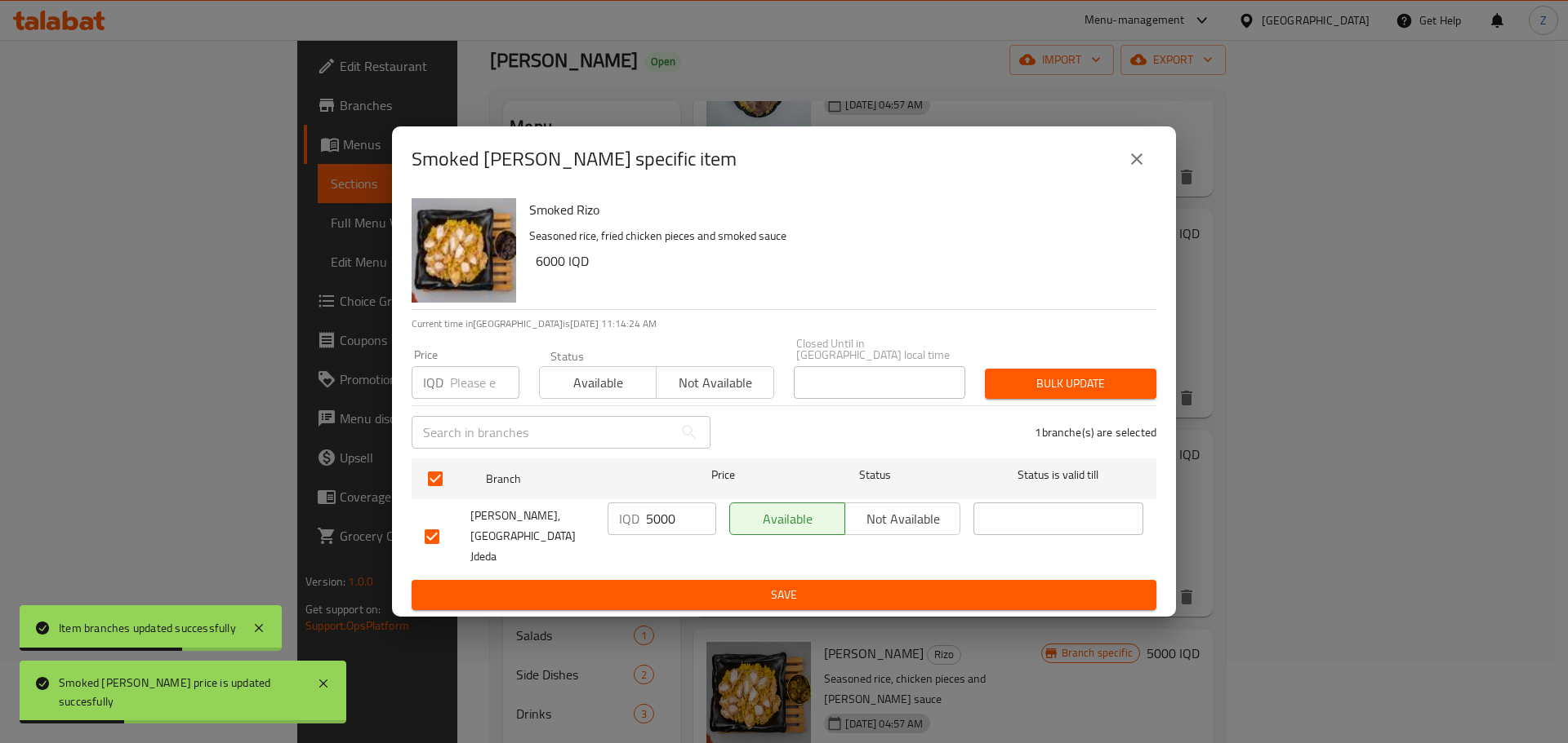
click at [669, 521] on input "5000" at bounding box center [681, 519] width 70 height 33
paste input "6"
type input "6000"
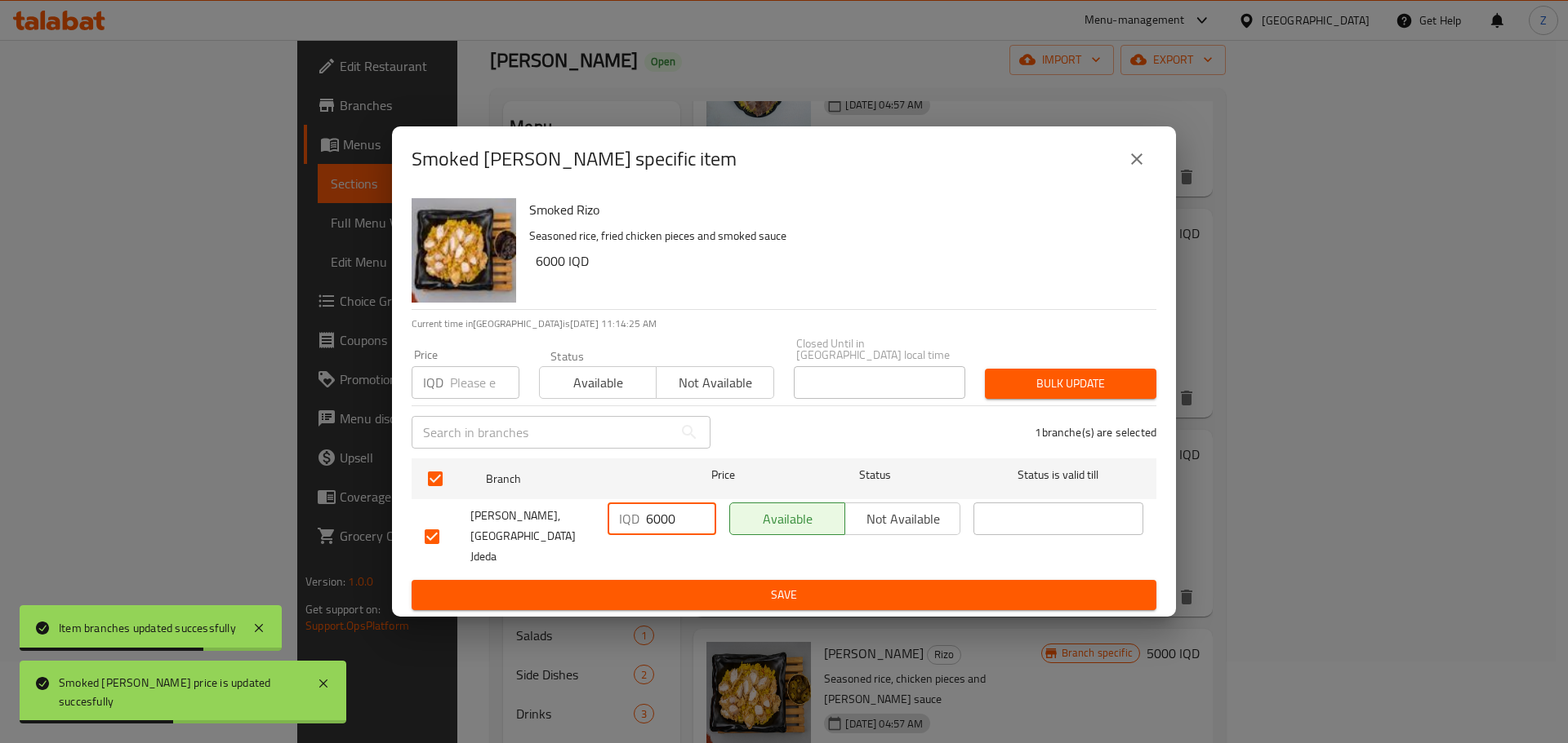
click at [689, 586] on span "Save" at bounding box center [784, 596] width 719 height 21
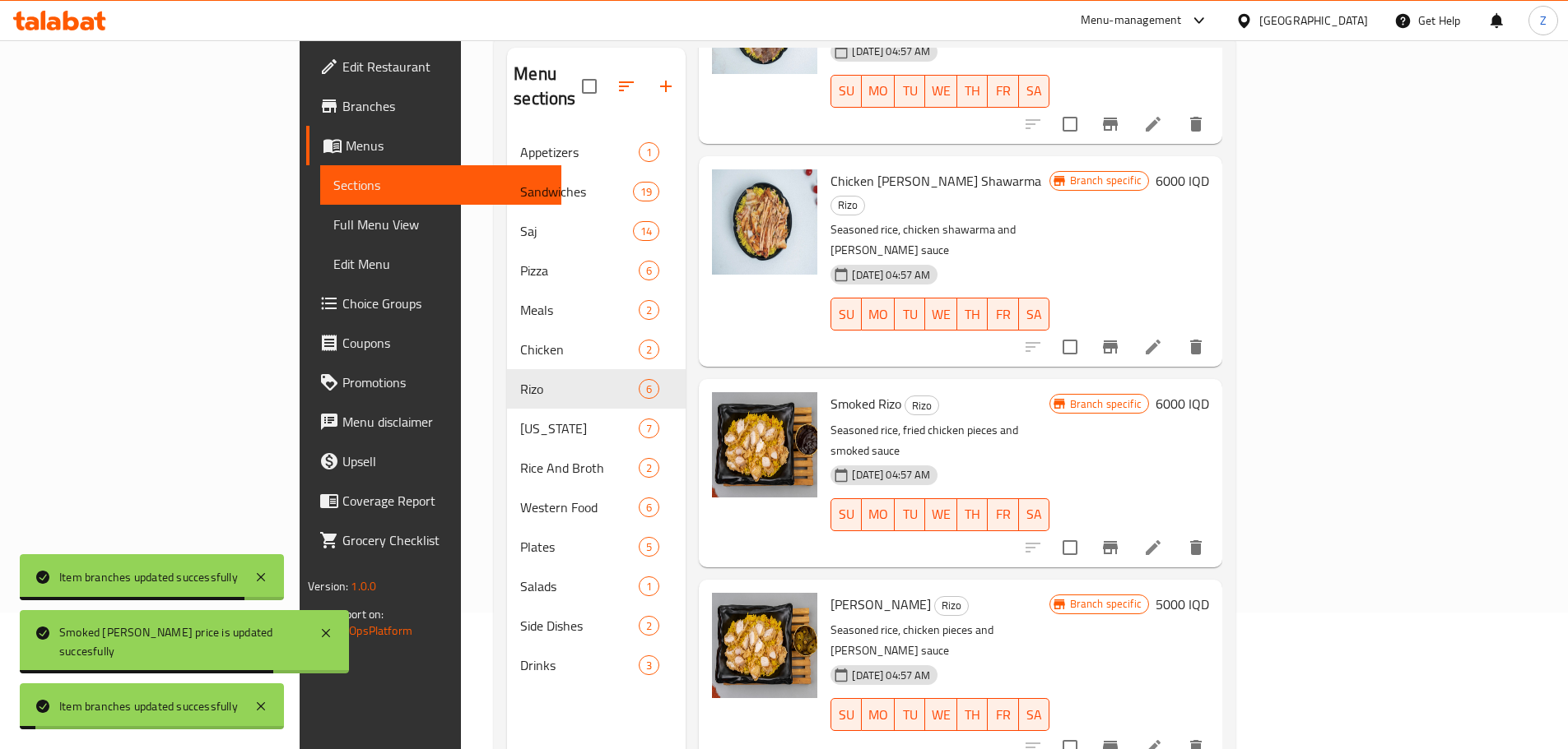
scroll to position [230, 0]
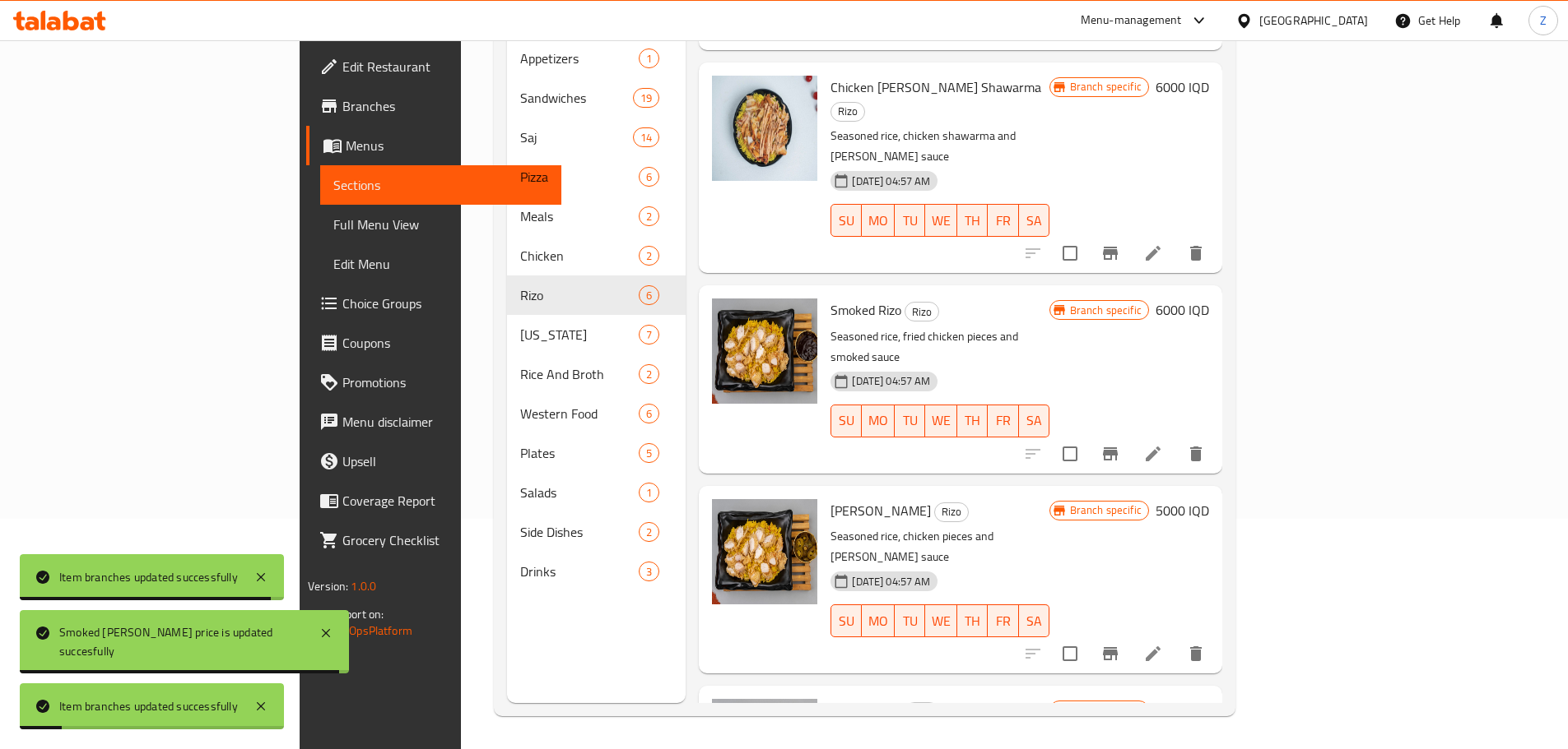
click at [1215, 492] on div "Herb Rizo Rizo Seasoned rice, chicken pieces and herb rizo sauce 31-08-2024 04:…" at bounding box center [1019, 579] width 392 height 174
click at [1209, 499] on h6 "5000 IQD" at bounding box center [1182, 510] width 53 height 23
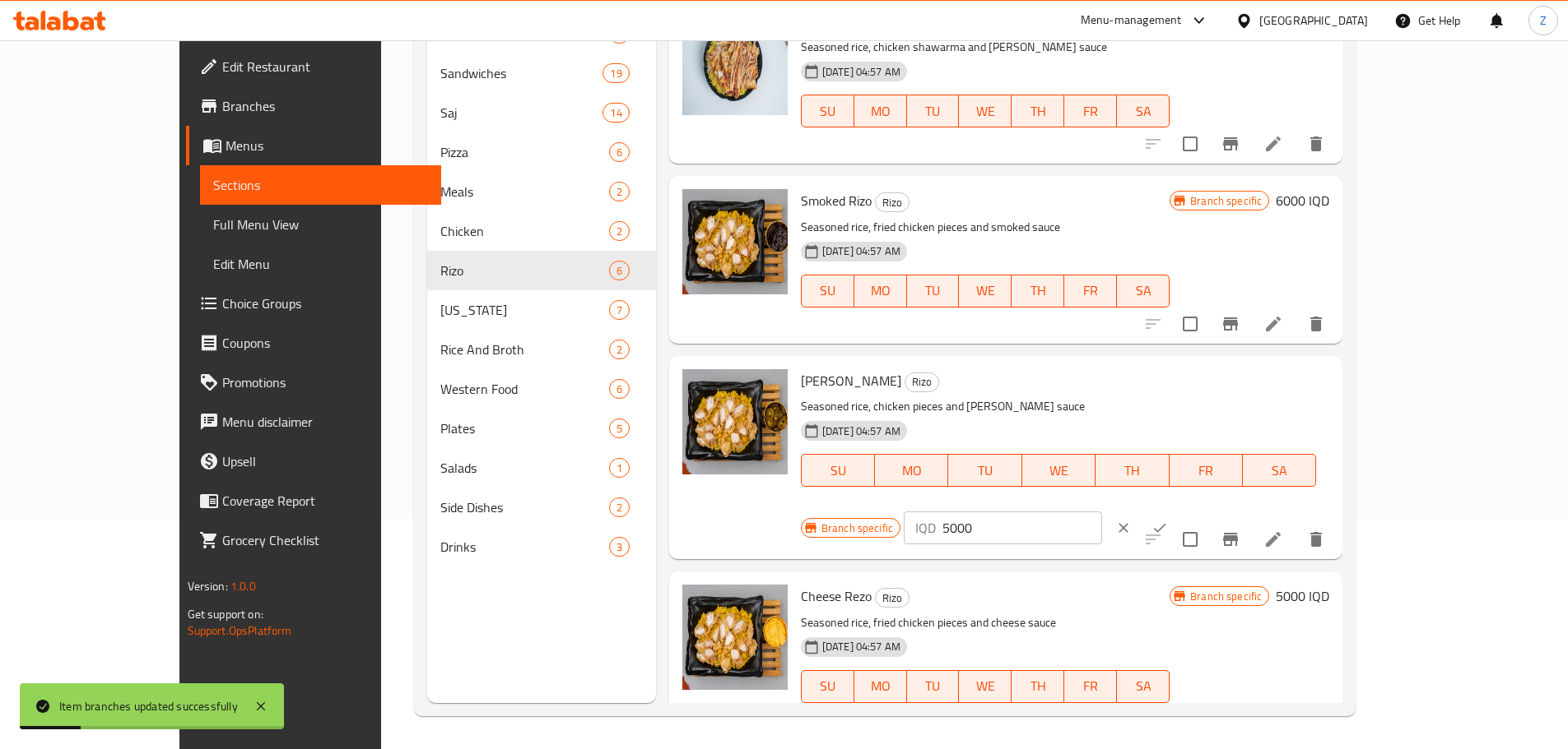
click at [1102, 511] on input "5000" at bounding box center [1022, 528] width 160 height 33
paste input "6"
type input "6000"
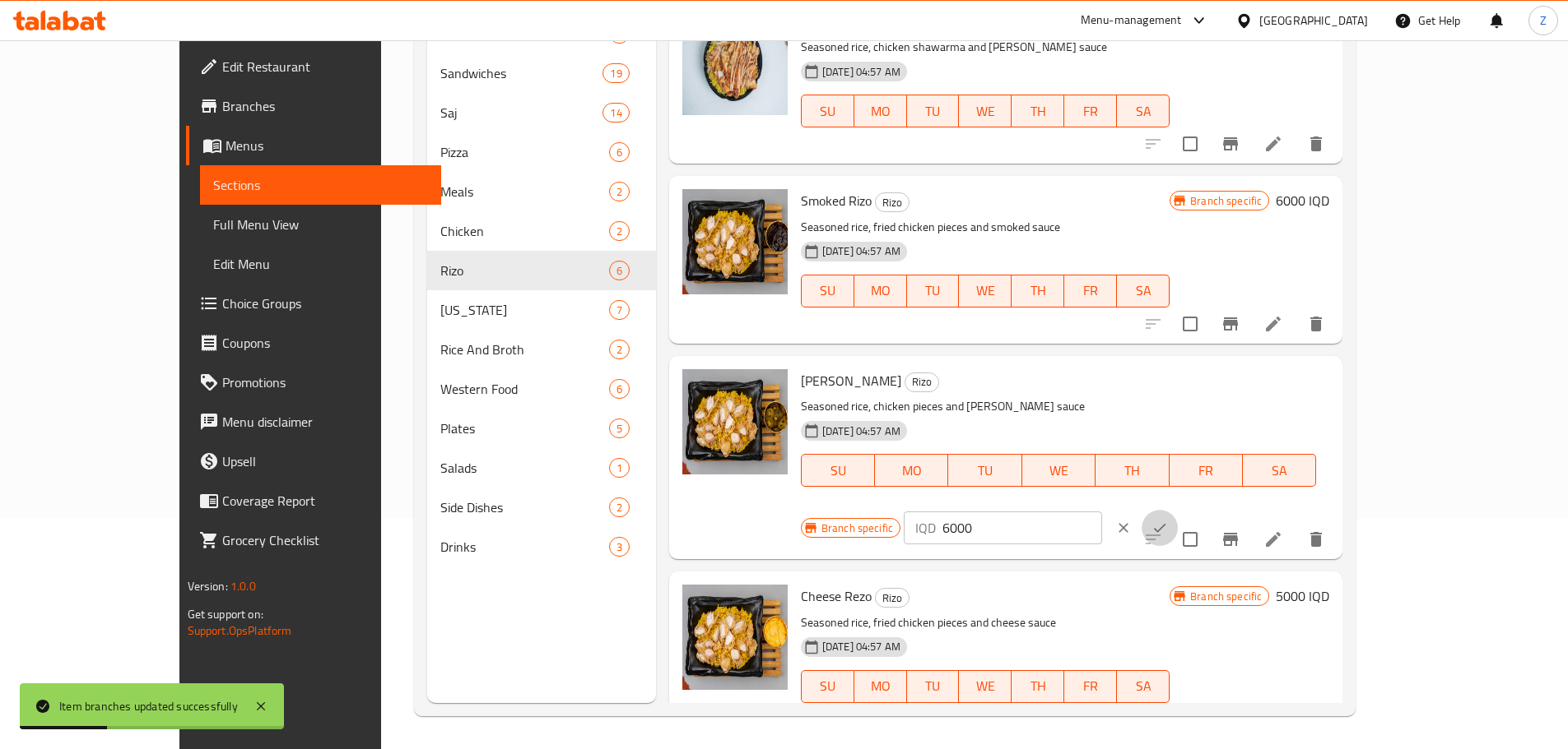
click at [1166, 524] on icon "ok" at bounding box center [1159, 528] width 12 height 10
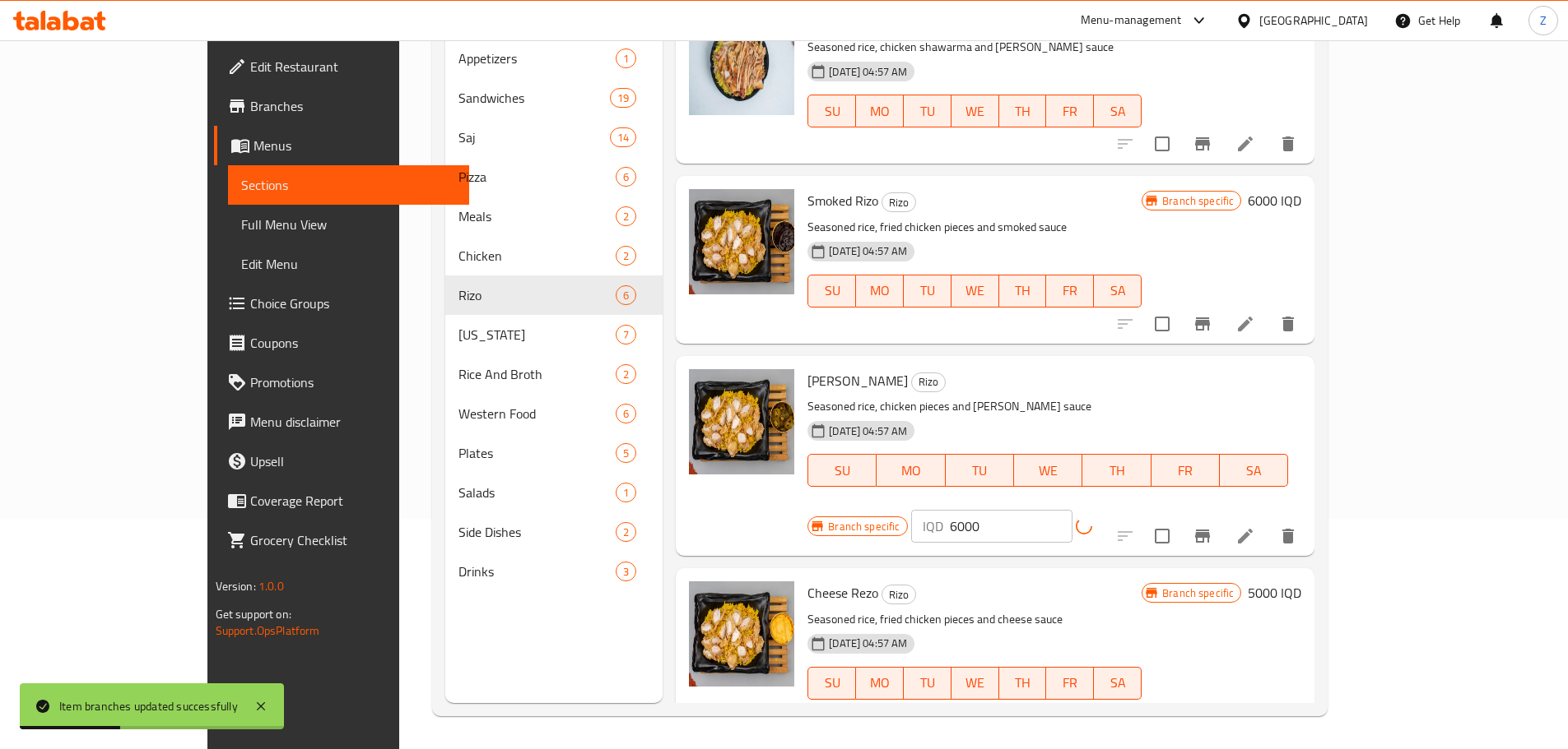
click at [1212, 527] on icon "Branch-specific-item" at bounding box center [1202, 536] width 20 height 20
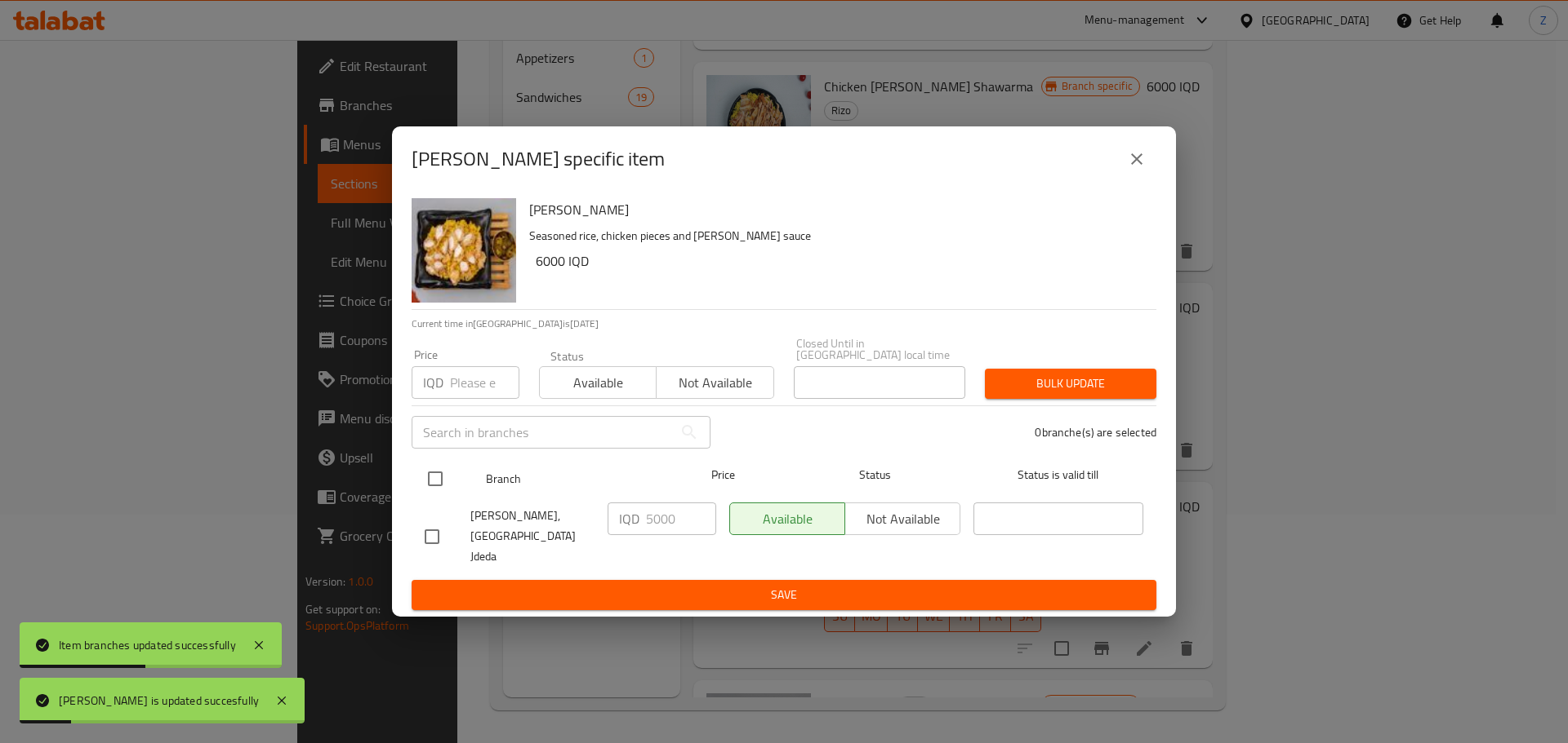
click at [431, 488] on input "checkbox" at bounding box center [435, 479] width 34 height 34
checkbox input "true"
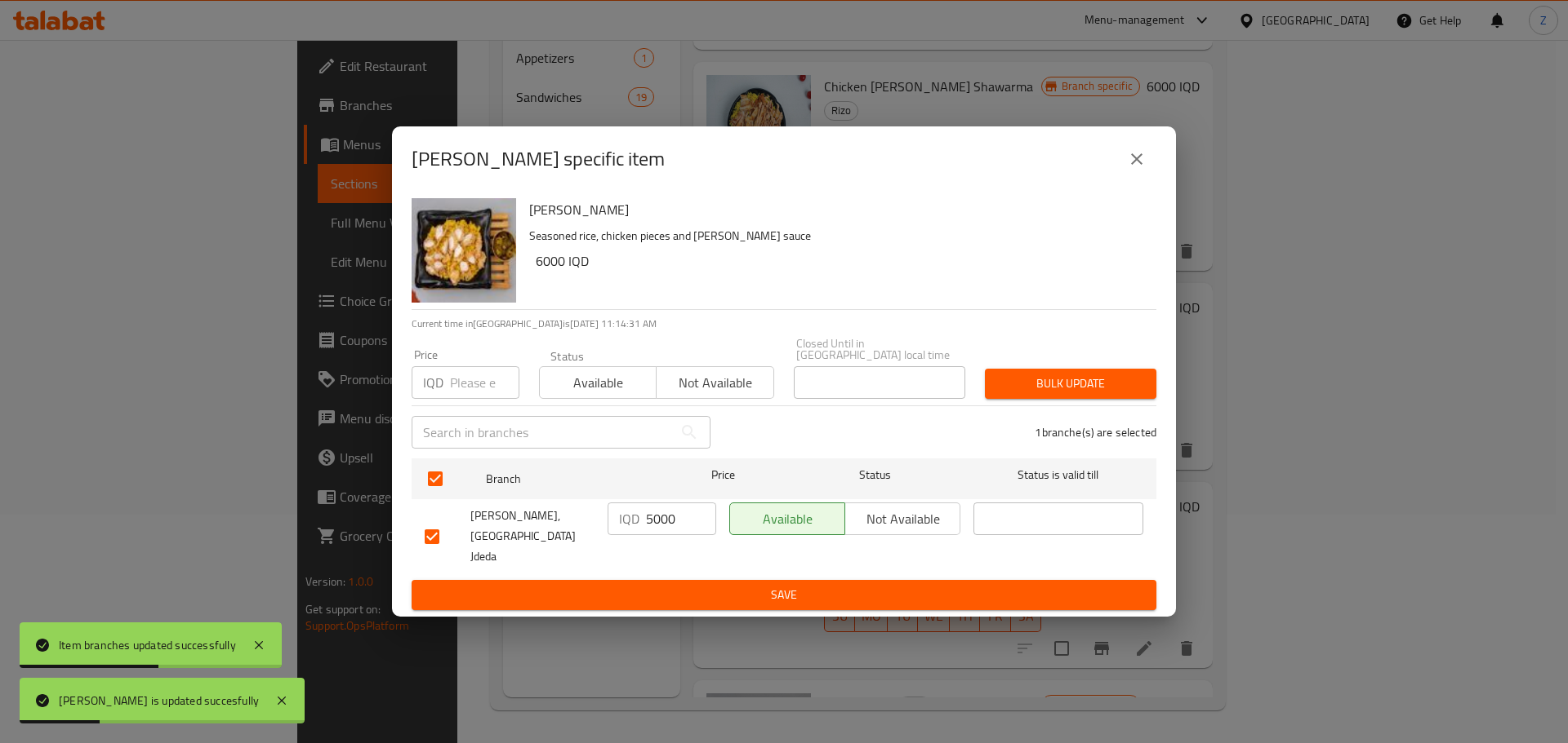
click at [659, 531] on input "5000" at bounding box center [681, 519] width 70 height 33
paste input "6"
type input "6000"
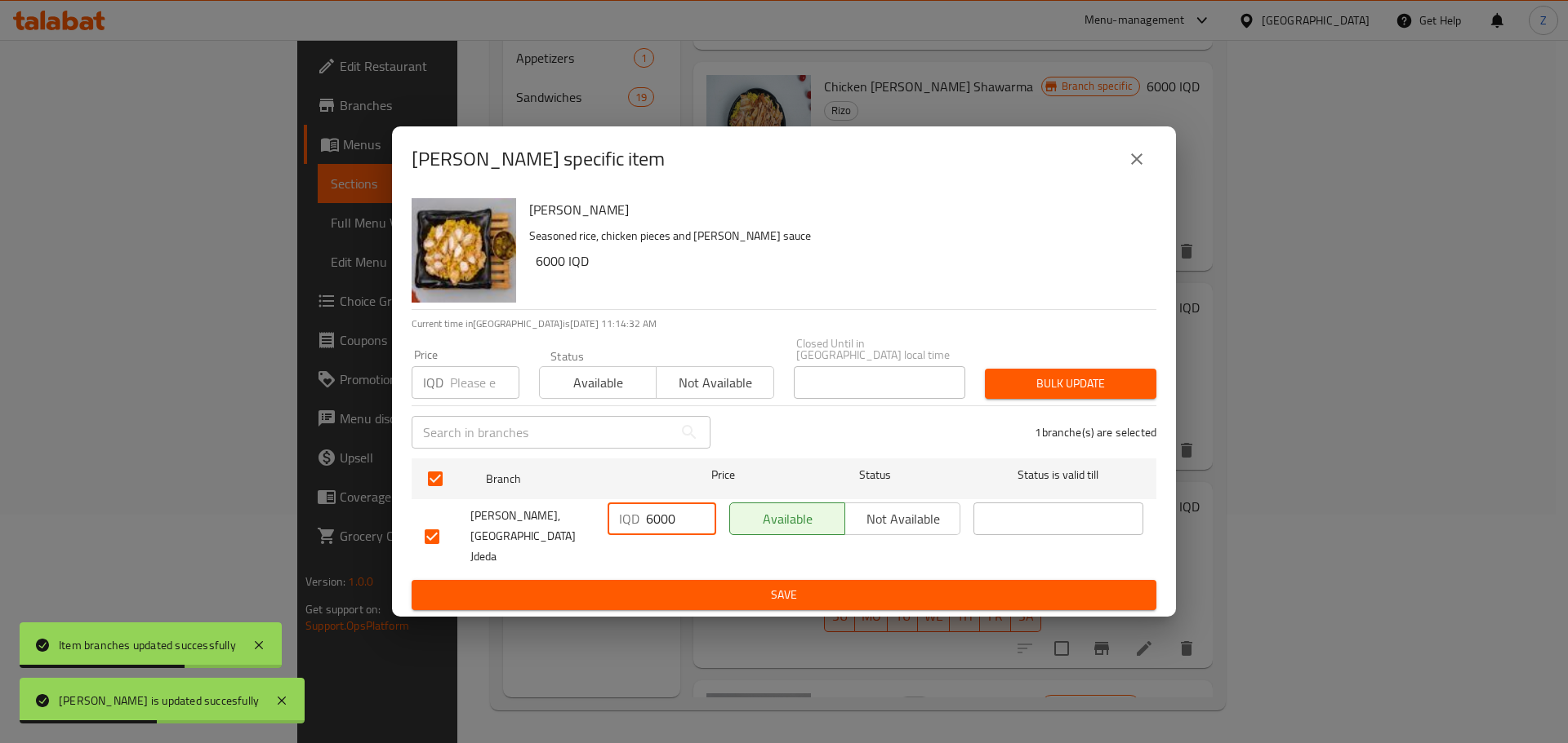
click at [691, 586] on span "Save" at bounding box center [784, 596] width 719 height 21
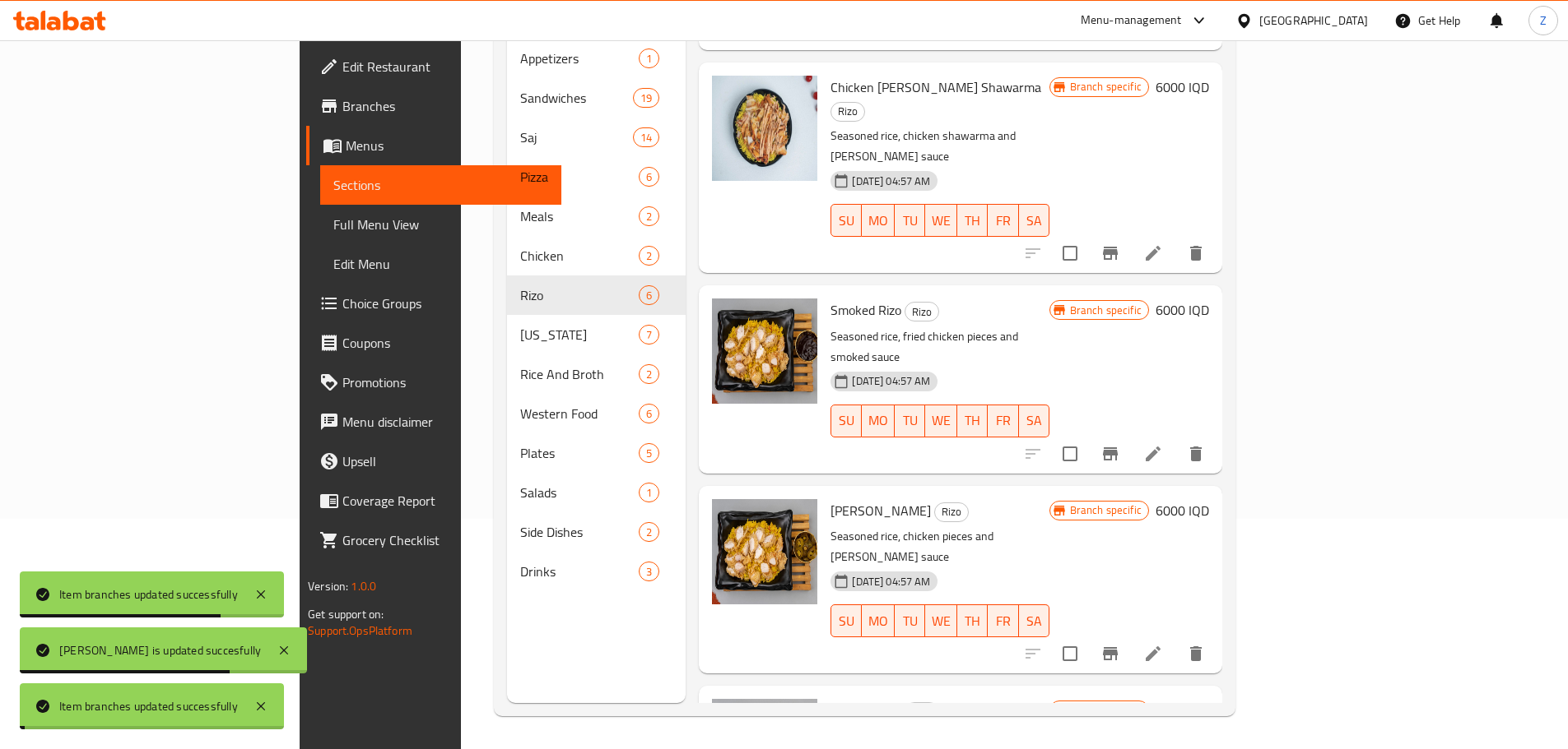
click at [1209, 700] on h6 "5000 IQD" at bounding box center [1182, 711] width 53 height 23
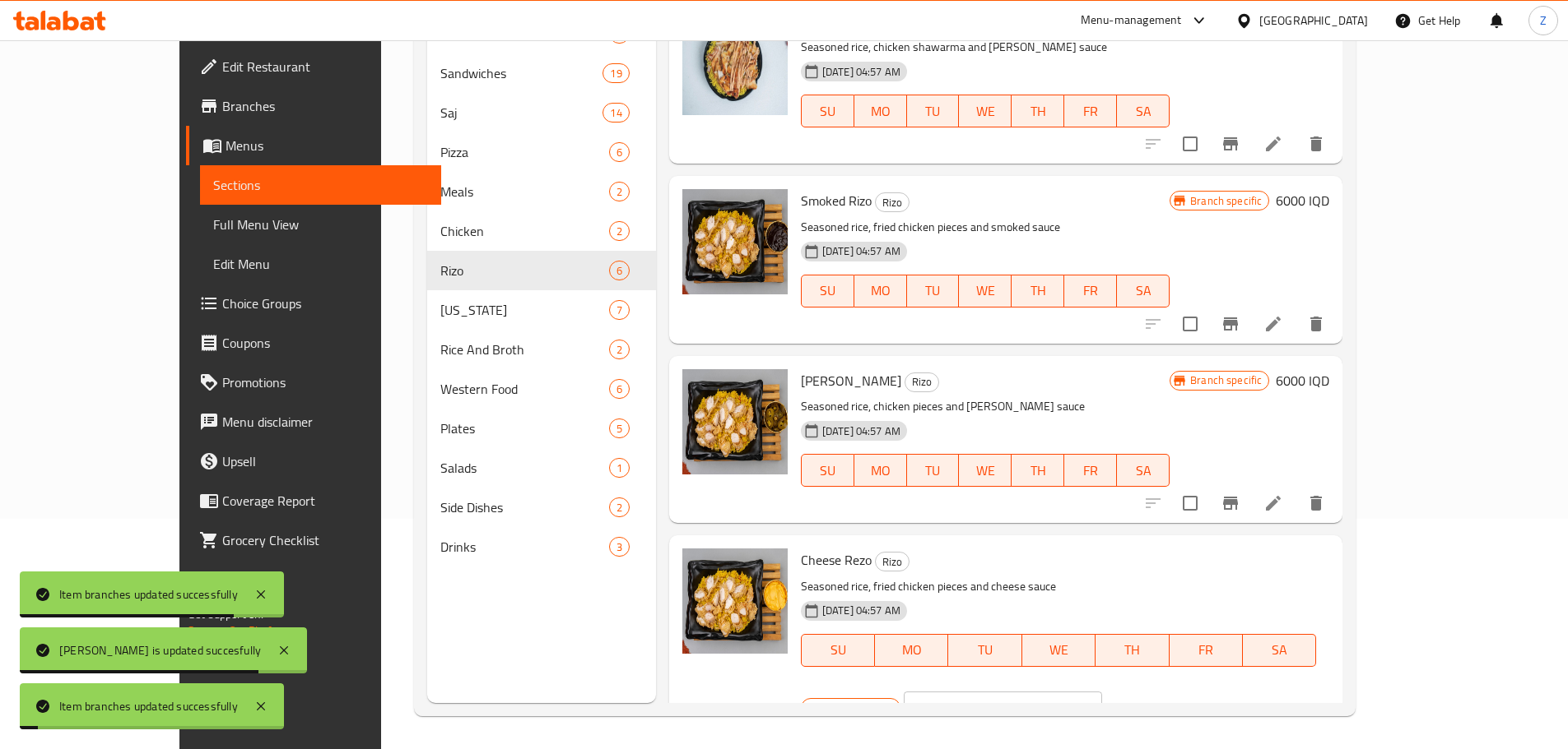
click at [1102, 692] on input "5000" at bounding box center [1022, 708] width 160 height 33
paste input "6"
type input "6000"
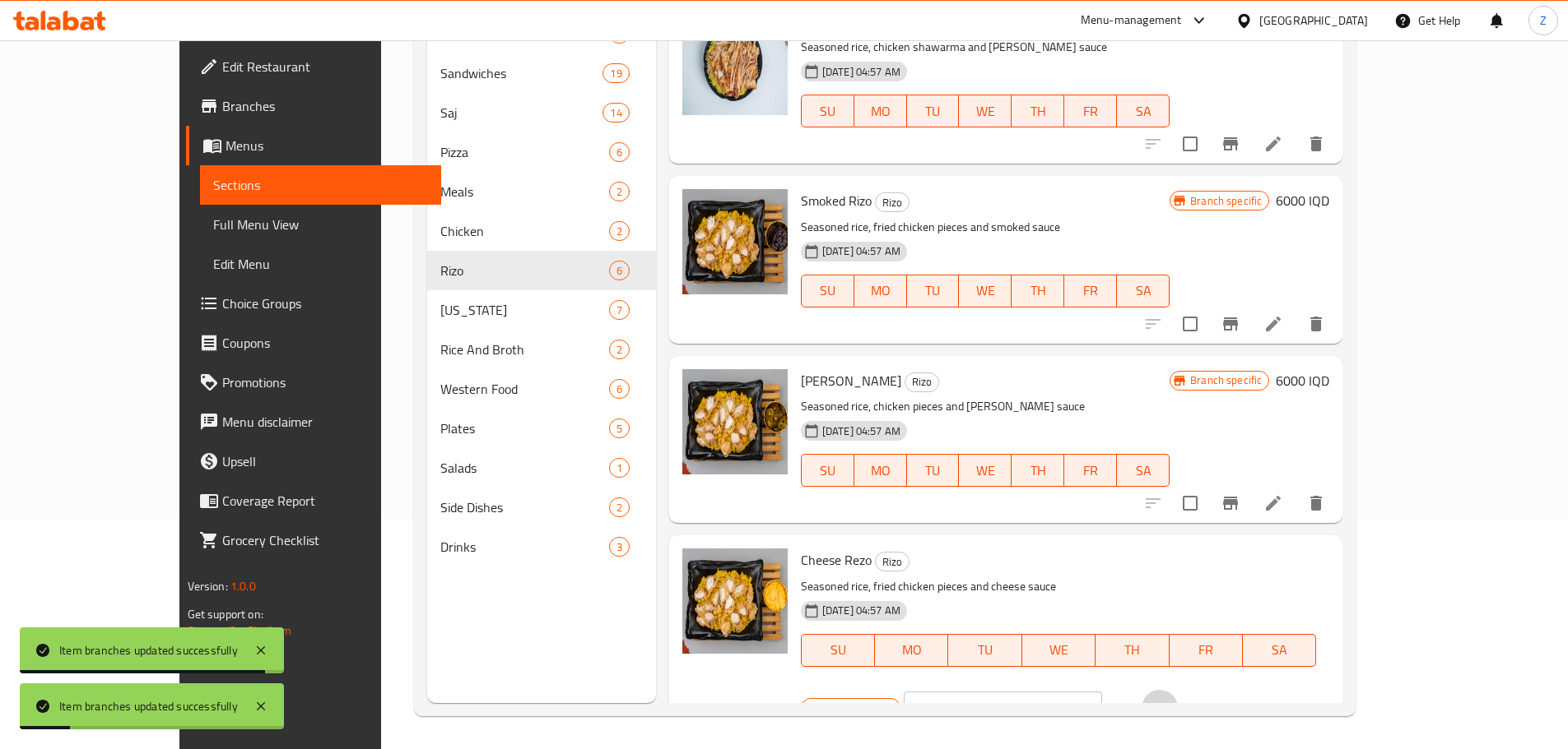
click at [1177, 690] on button "ok" at bounding box center [1159, 708] width 36 height 36
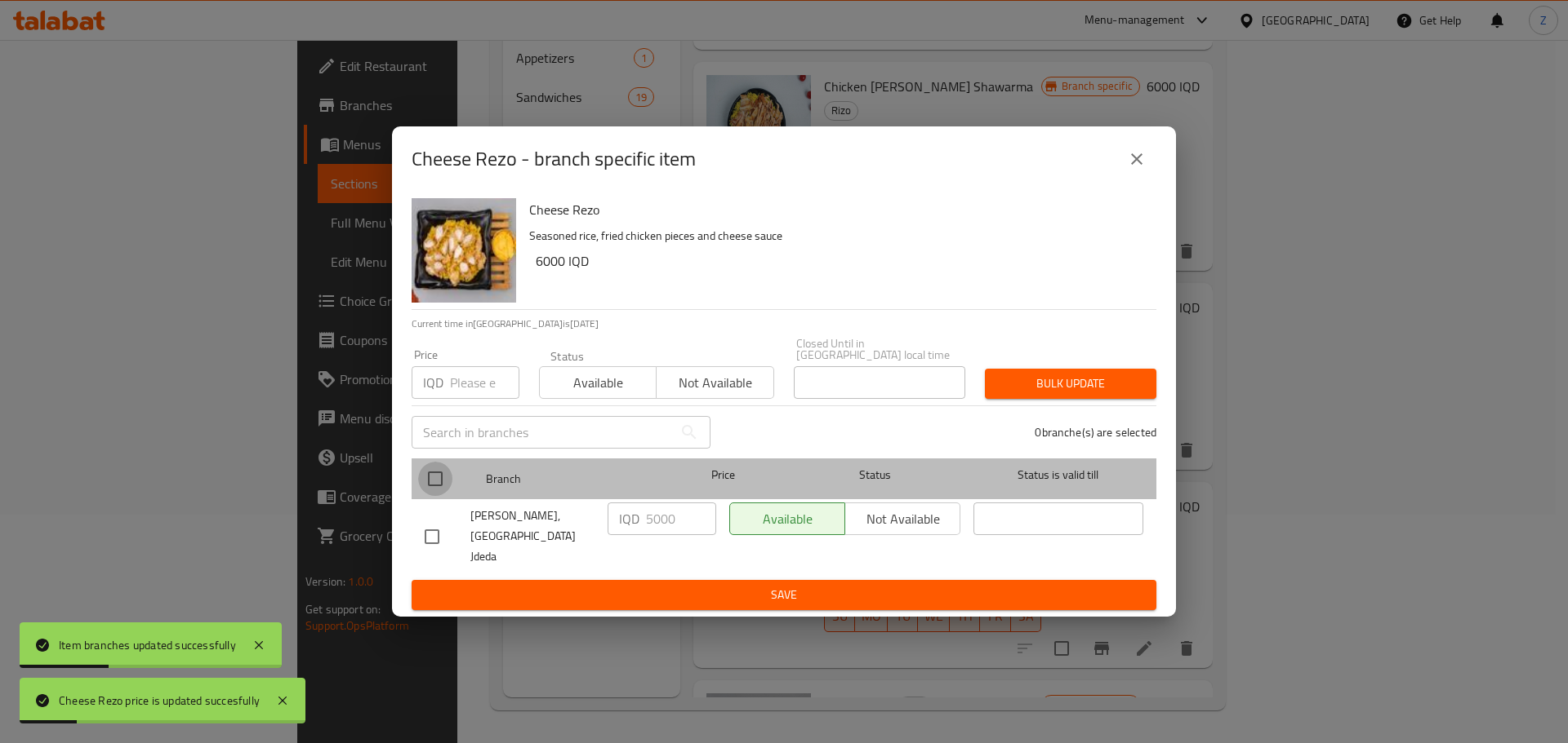
click at [426, 471] on input "checkbox" at bounding box center [435, 479] width 34 height 34
checkbox input "true"
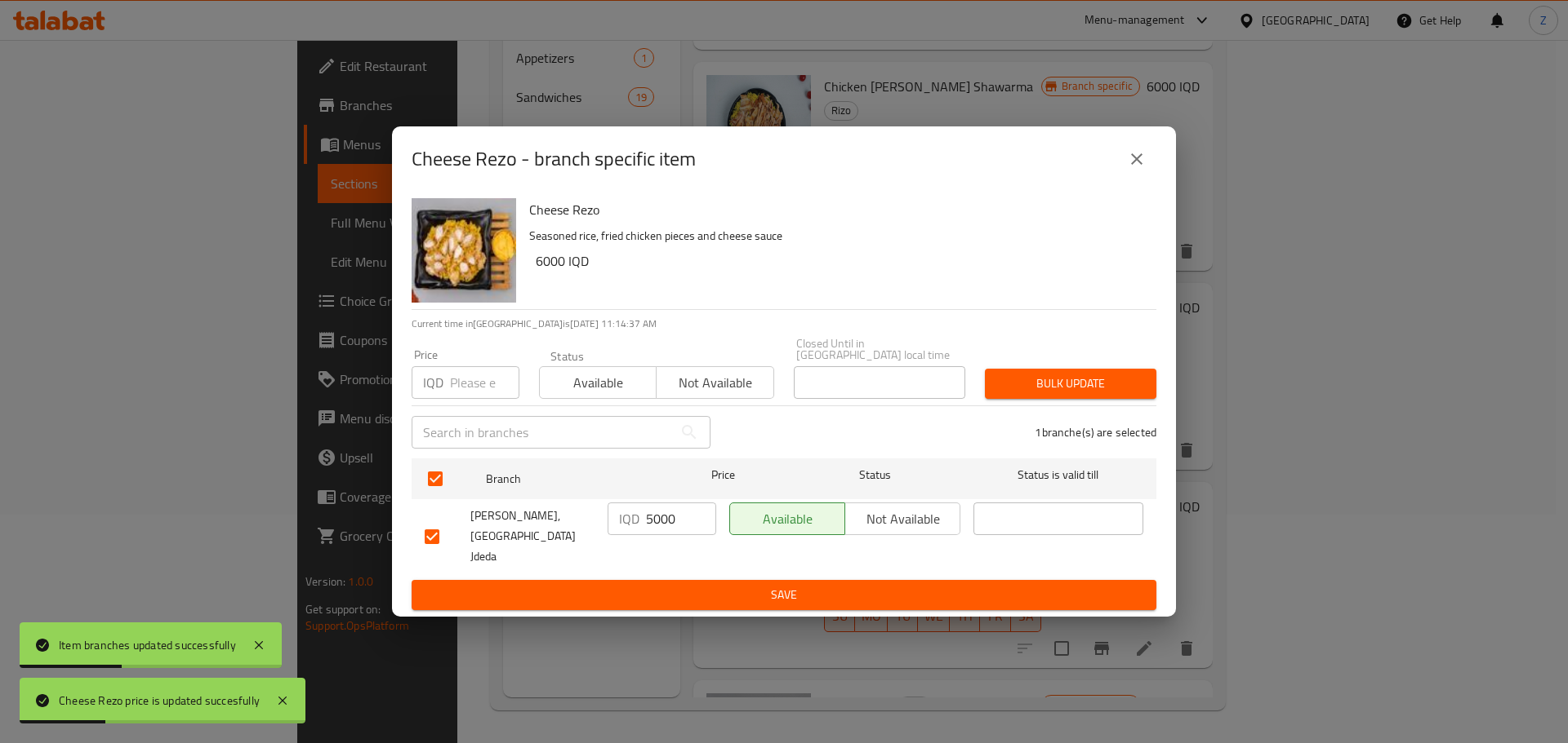
click at [669, 516] on input "5000" at bounding box center [681, 519] width 70 height 33
paste input "6"
type input "6000"
click at [707, 586] on span "Save" at bounding box center [784, 596] width 719 height 21
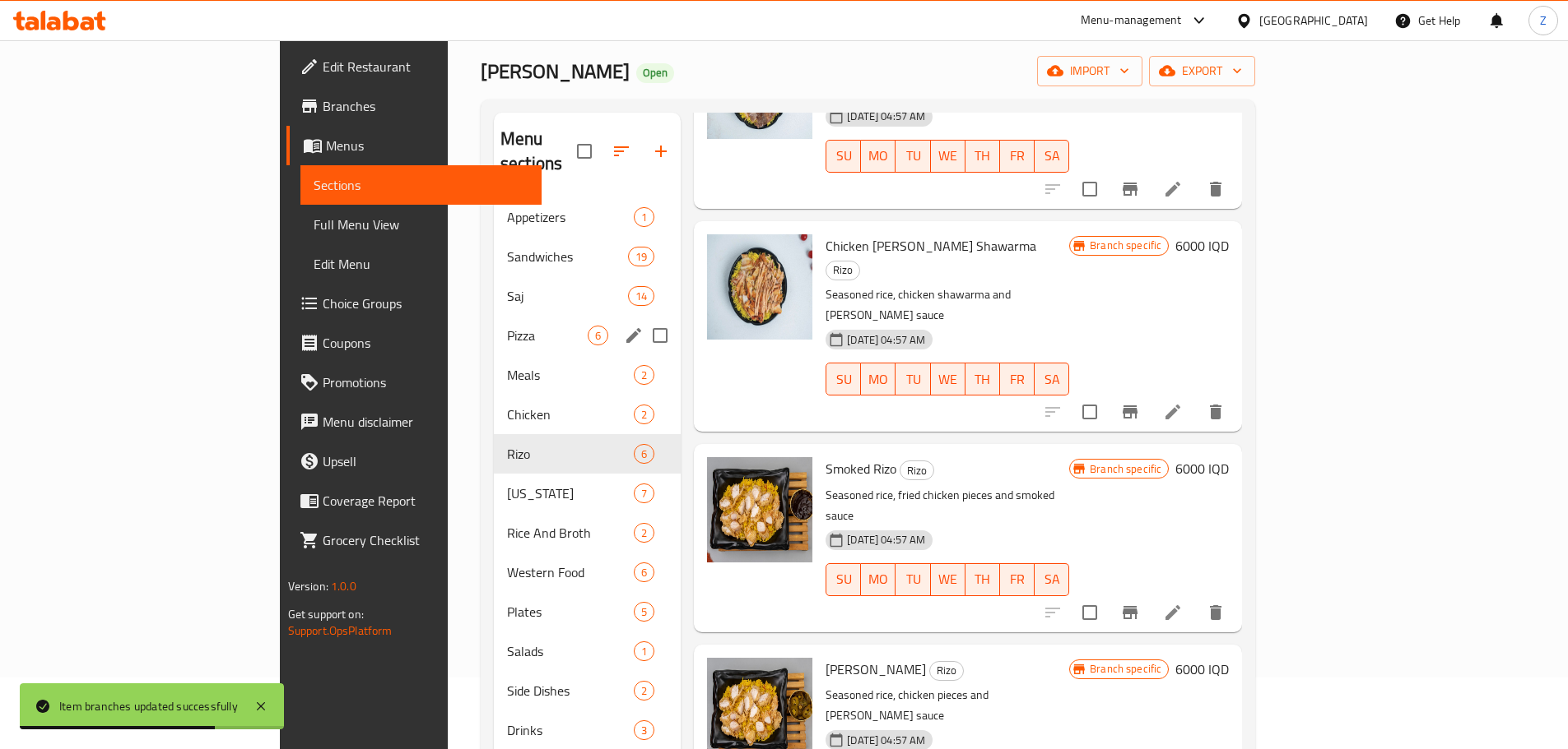
scroll to position [66, 0]
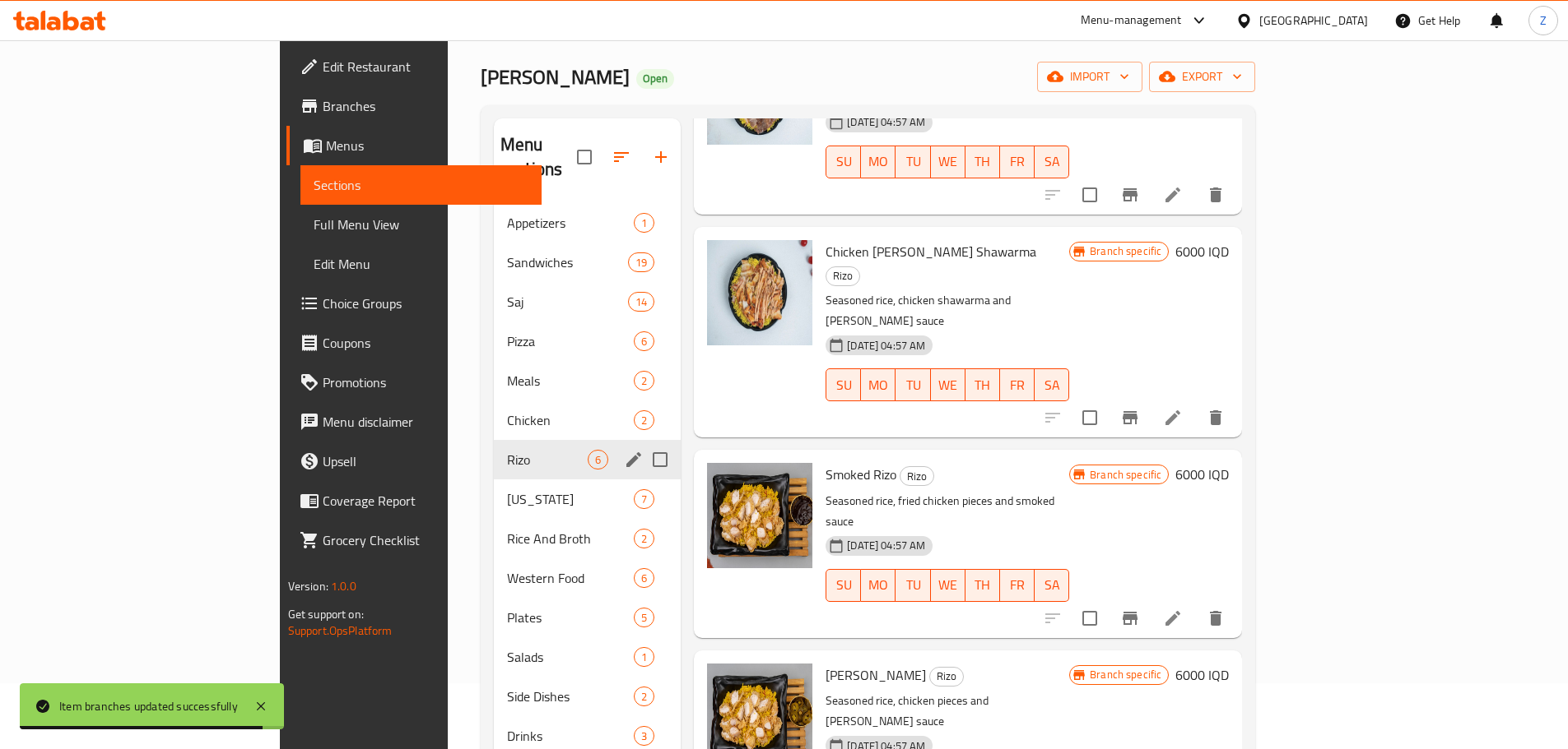
click at [507, 450] on span "Rizo" at bounding box center [547, 459] width 81 height 20
click at [494, 411] on div "Chicken 2" at bounding box center [587, 420] width 186 height 40
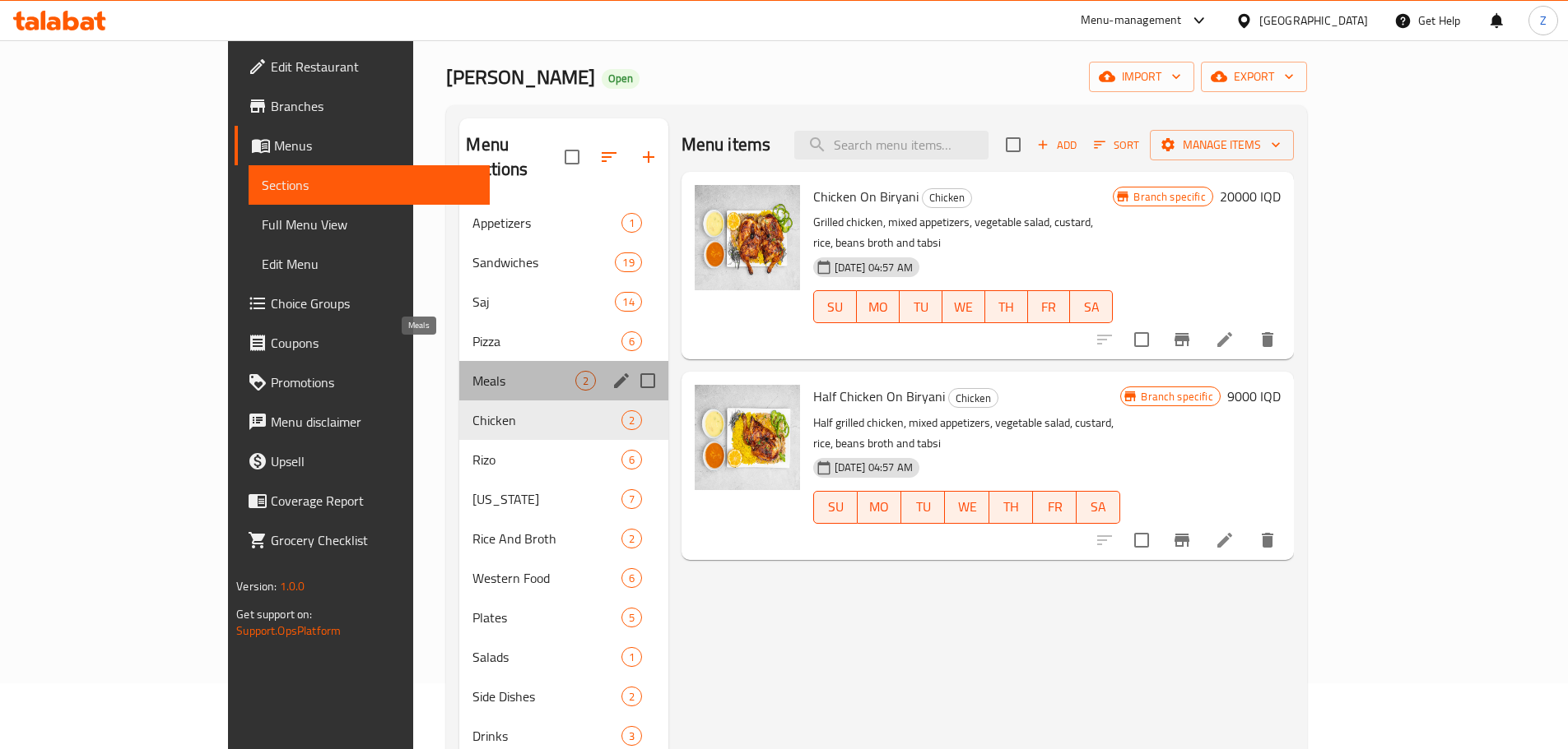
click at [492, 371] on span "Meals" at bounding box center [523, 380] width 102 height 20
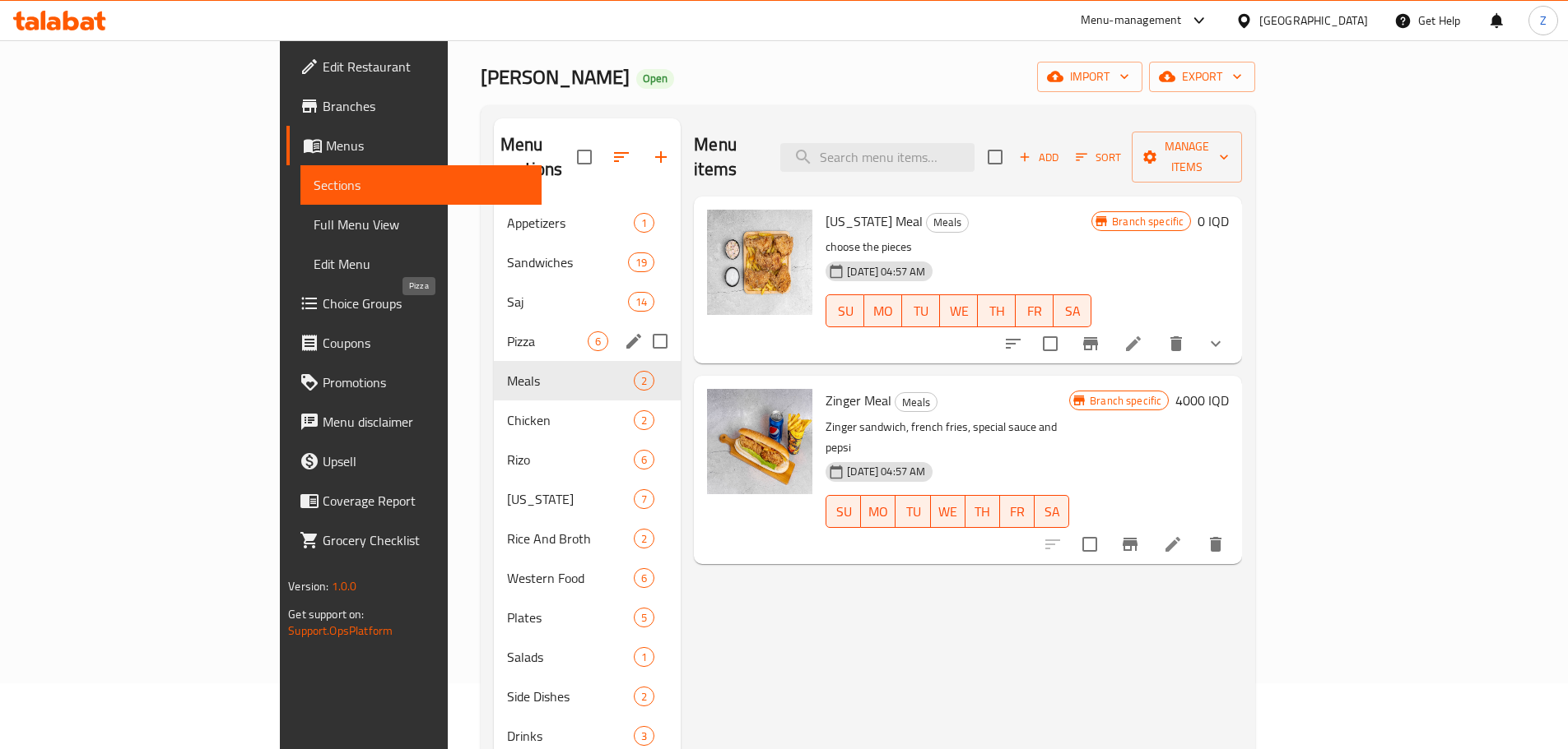
click at [507, 332] on span "Pizza" at bounding box center [547, 341] width 81 height 20
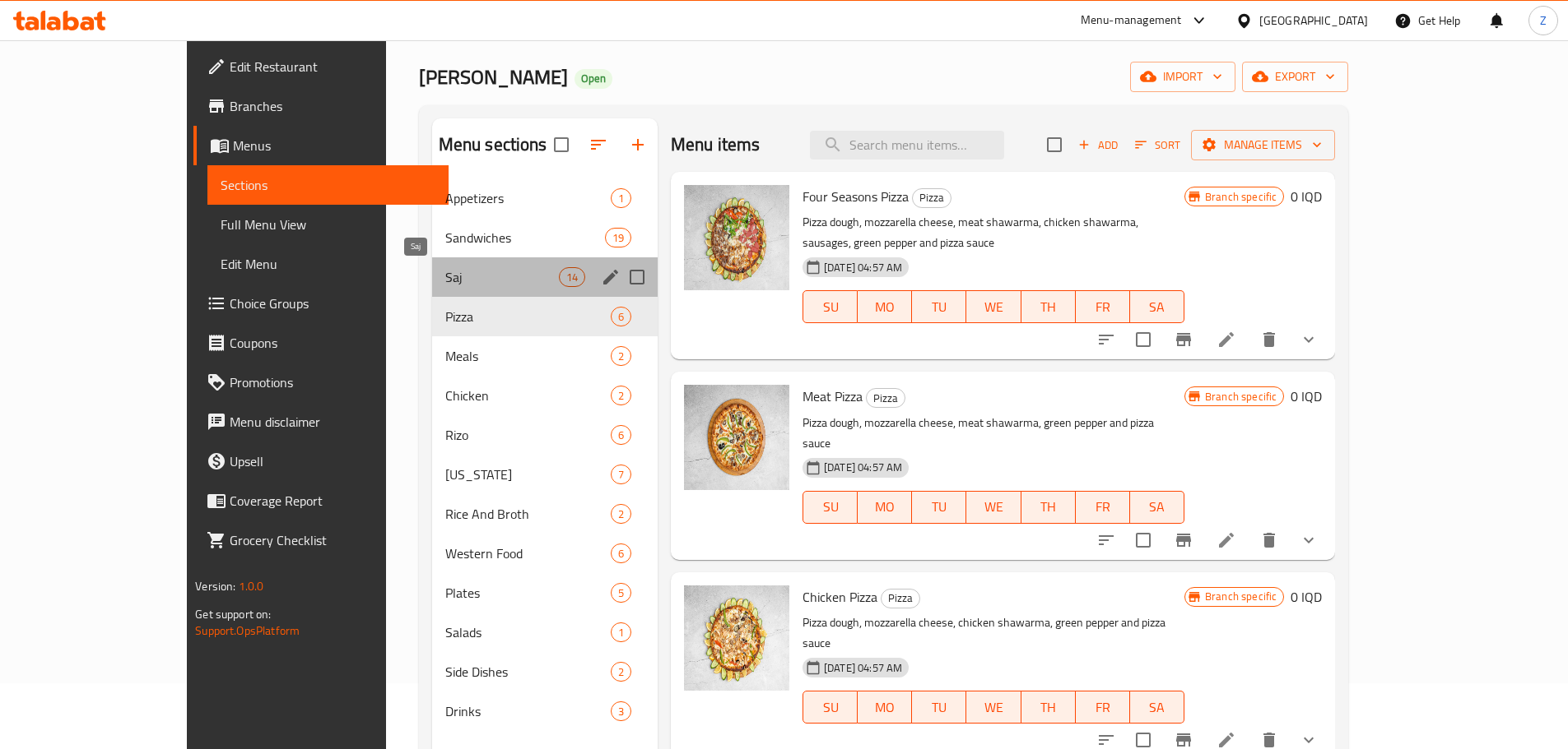
click at [445, 267] on span "Saj" at bounding box center [501, 277] width 113 height 20
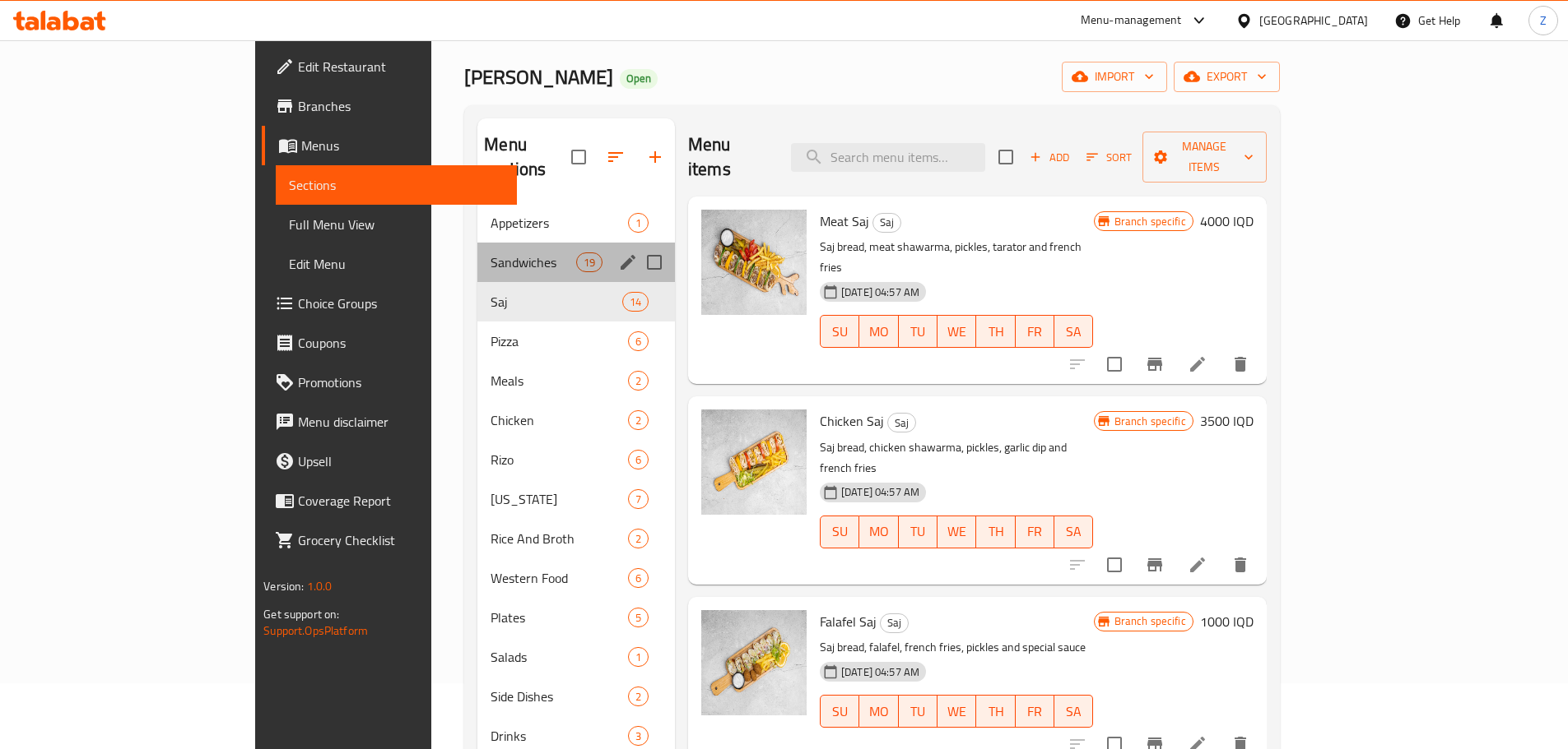
click at [529, 248] on div "Sandwiches 19" at bounding box center [576, 262] width 198 height 40
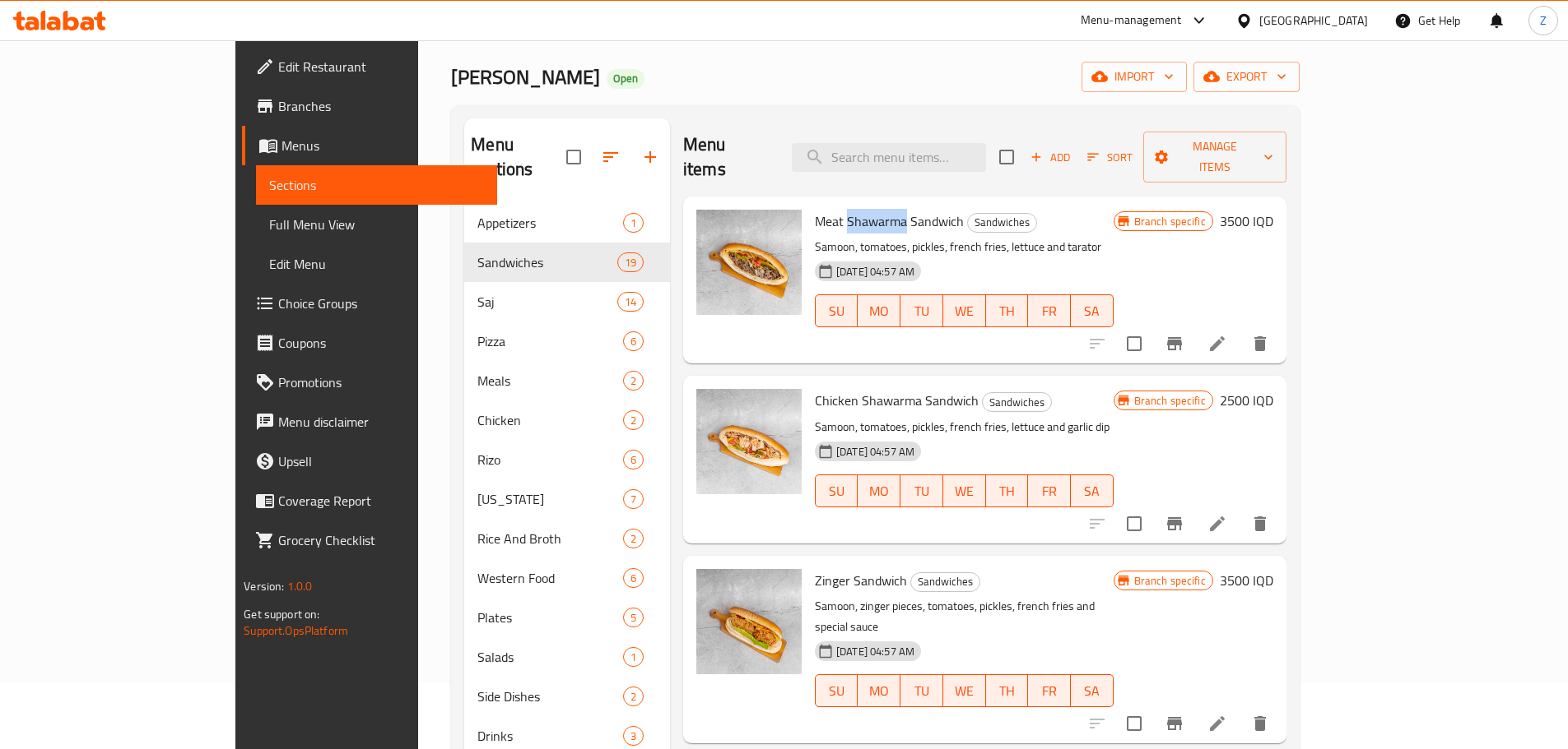
drag, startPoint x: 788, startPoint y: 199, endPoint x: 846, endPoint y: 202, distance: 58.1
click at [846, 209] on span "Meat Shawarma Sandwich" at bounding box center [889, 221] width 149 height 25
click at [986, 146] on input "search" at bounding box center [889, 158] width 194 height 29
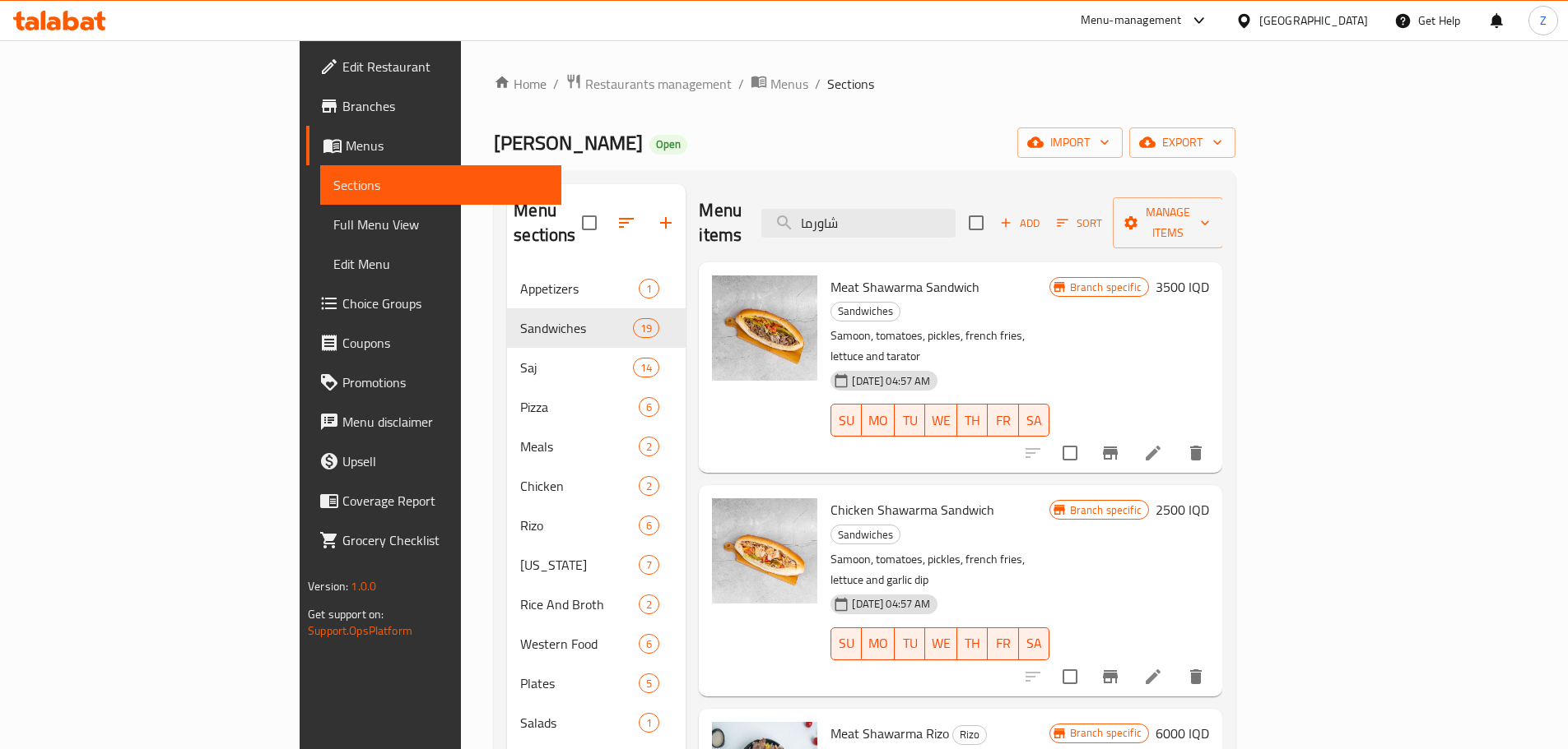
click at [1117, 447] on icon "Branch-specific-item" at bounding box center [1111, 453] width 15 height 13
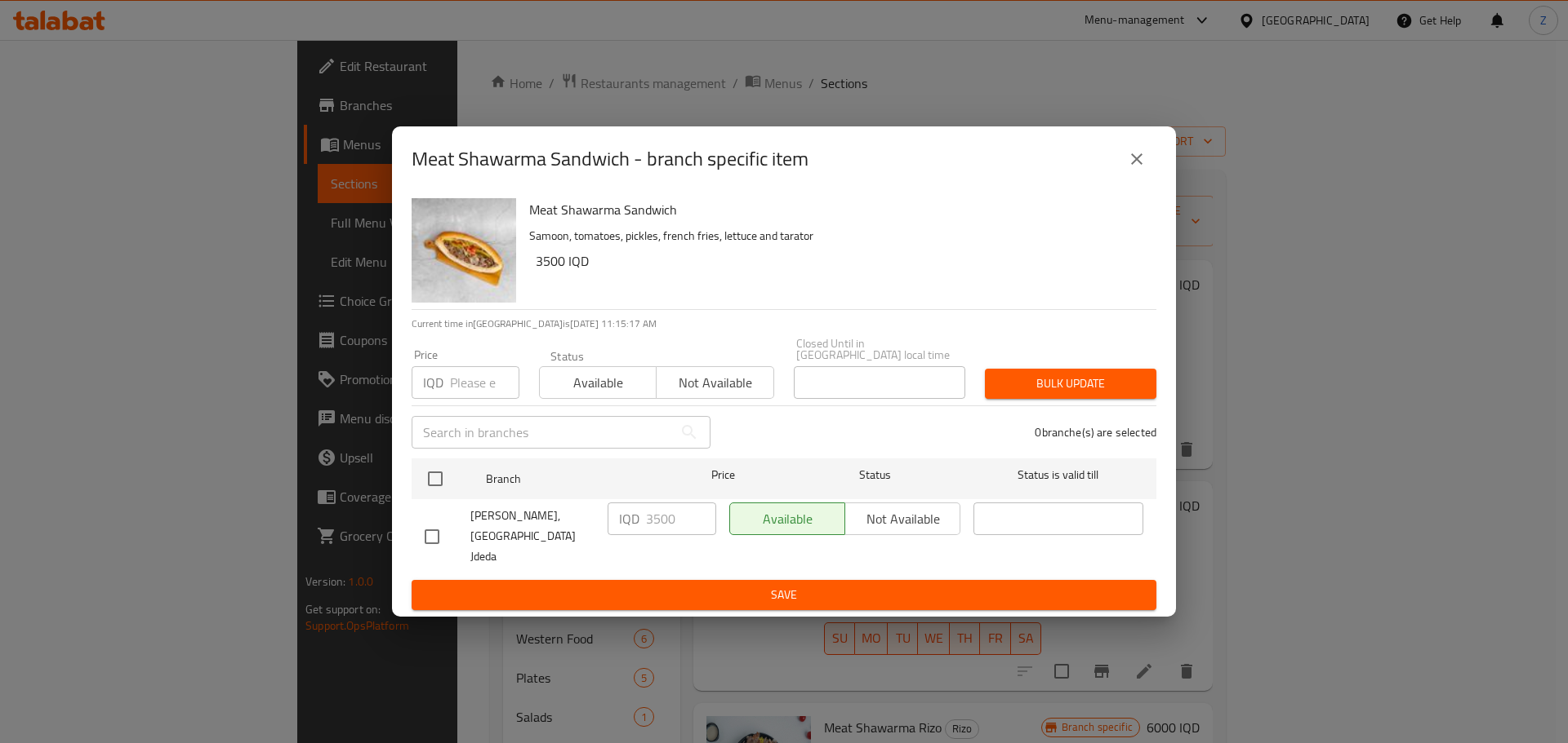
click at [1132, 169] on icon "close" at bounding box center [1136, 158] width 20 height 20
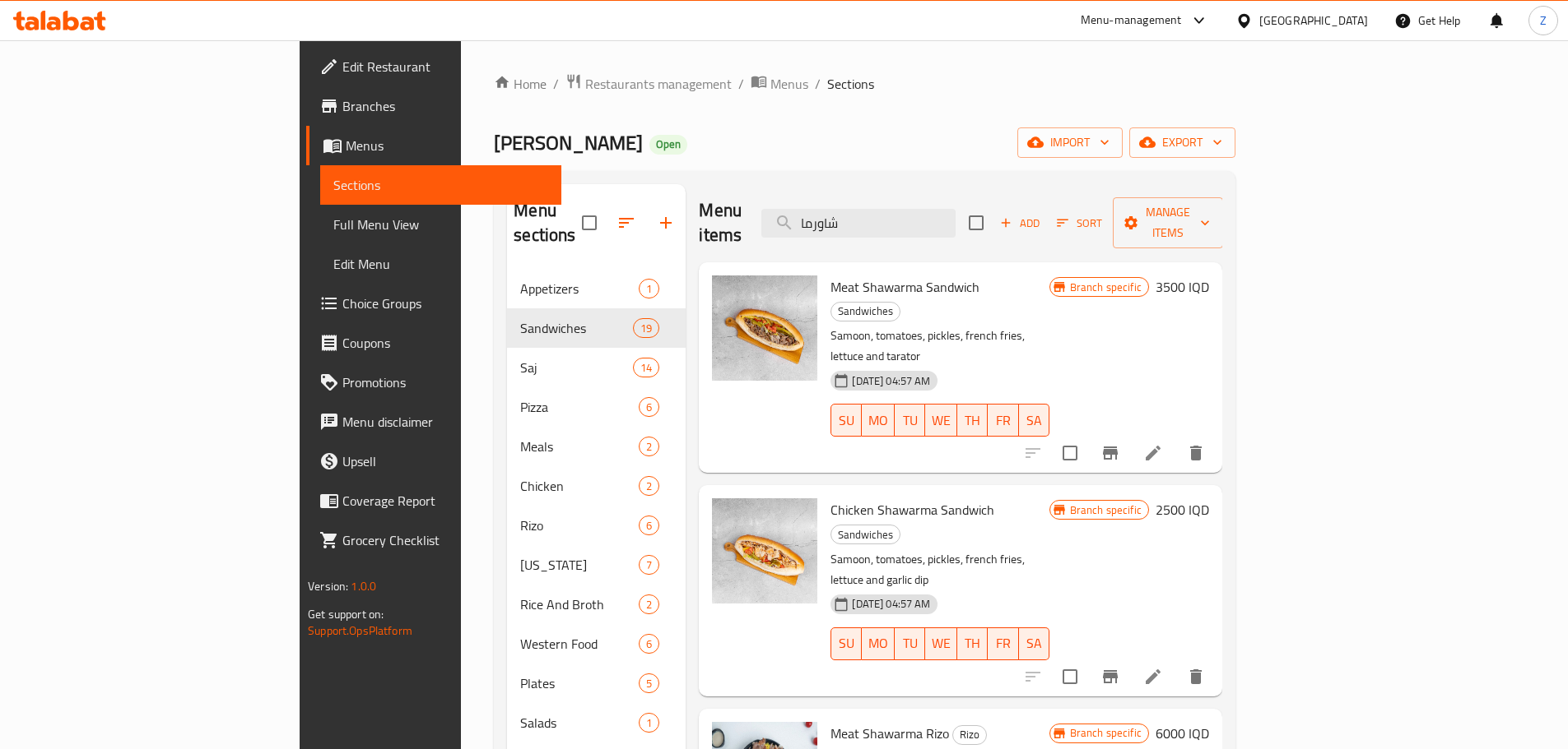
click at [1120, 667] on icon "Branch-specific-item" at bounding box center [1110, 677] width 20 height 20
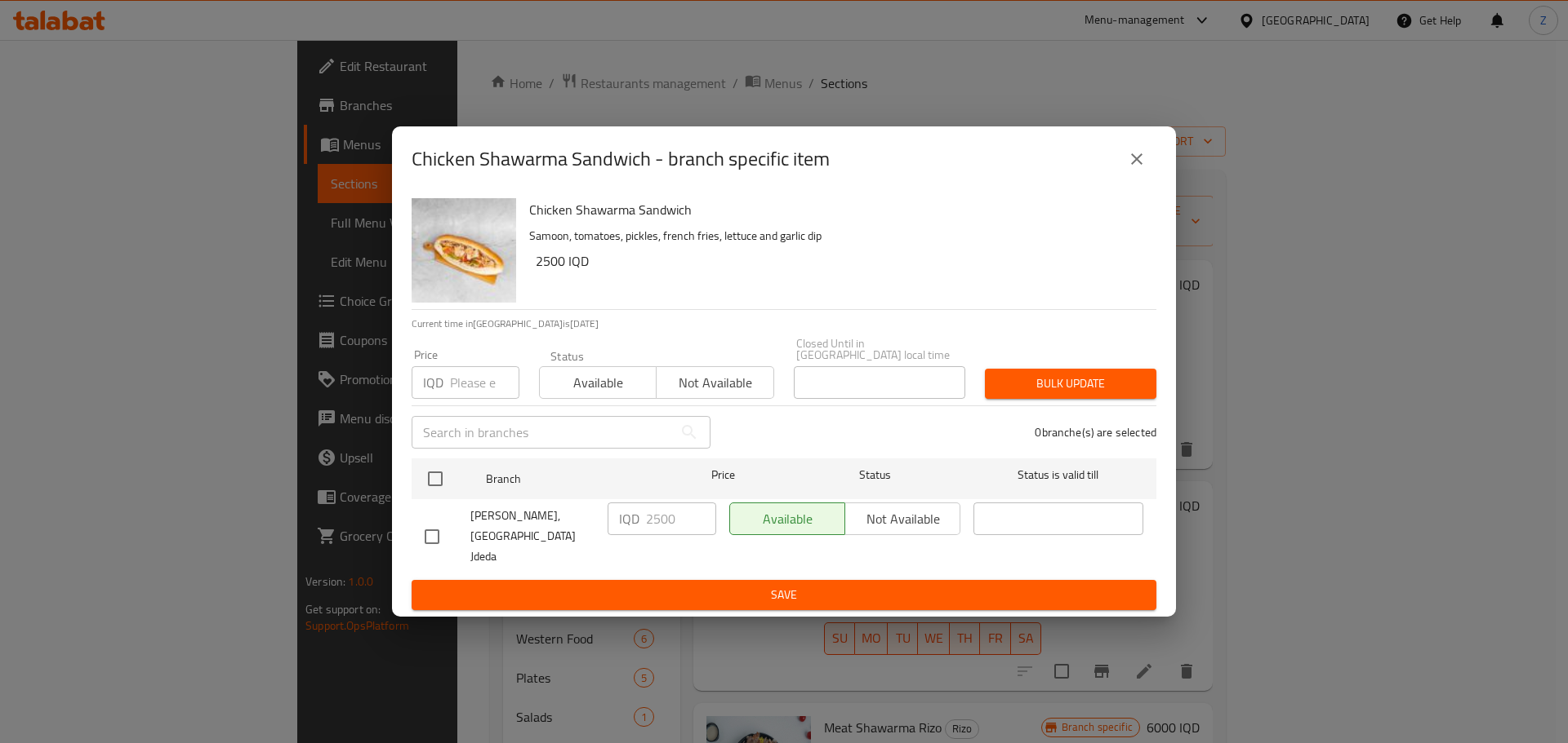
click at [1141, 169] on icon "close" at bounding box center [1136, 158] width 20 height 20
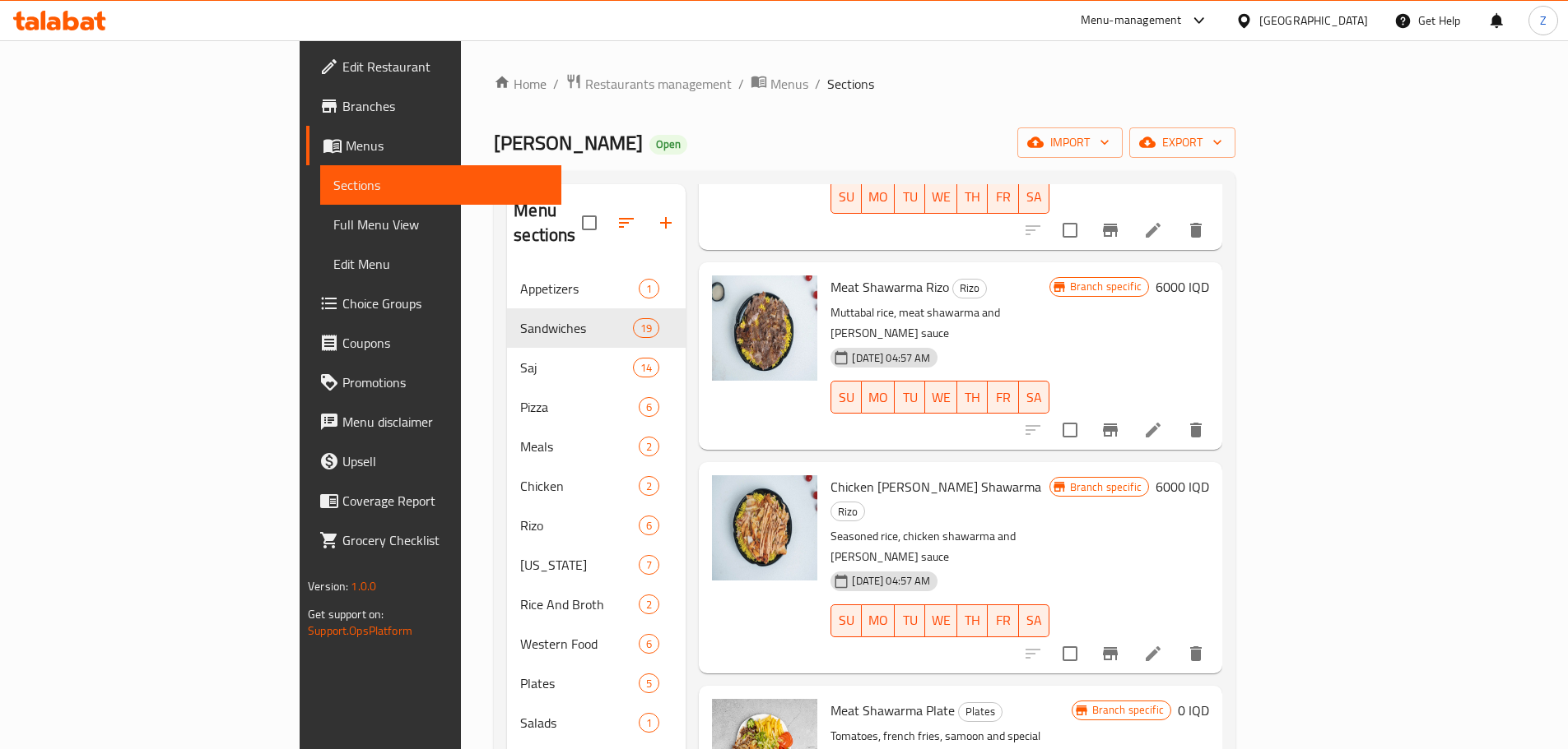
scroll to position [400, 0]
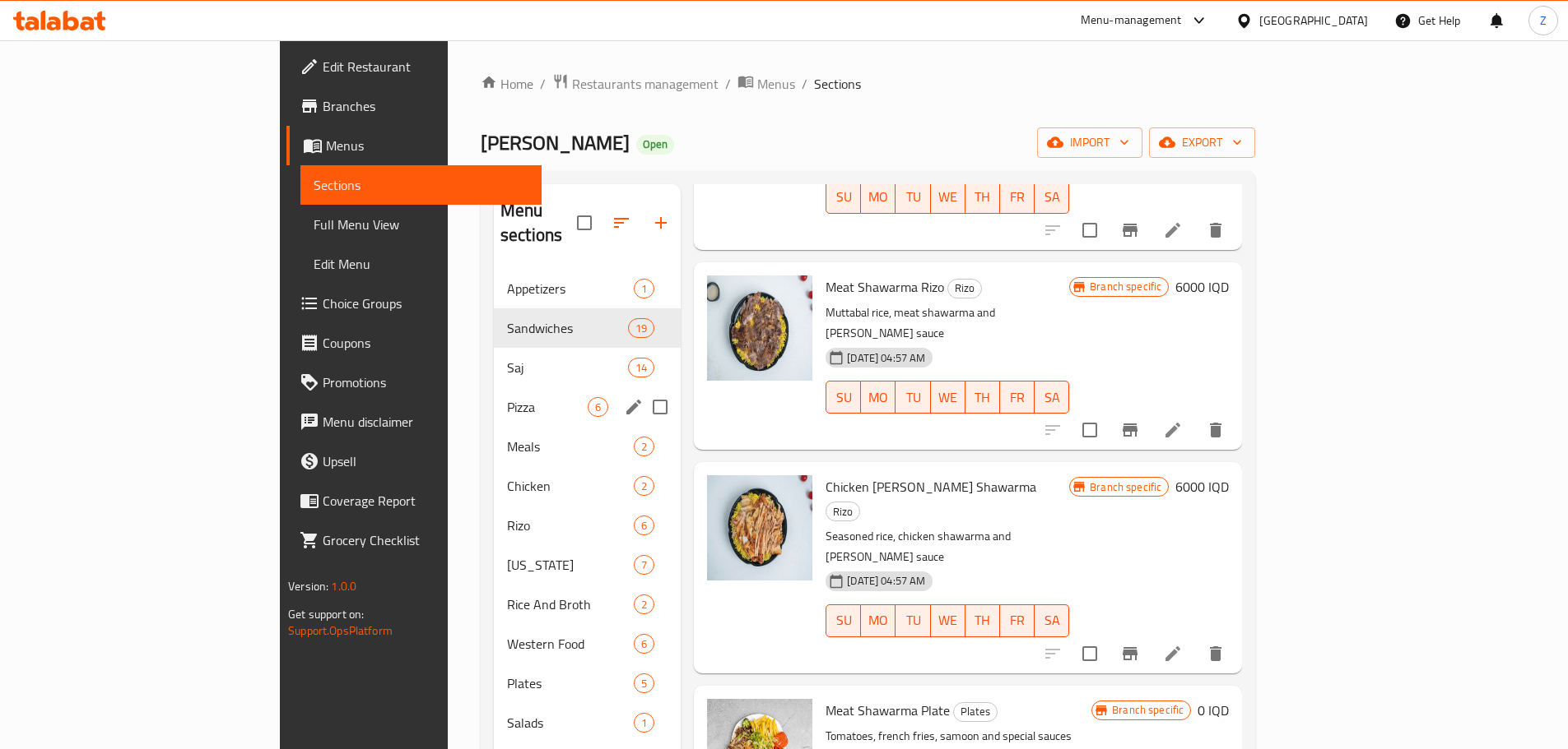
click at [494, 354] on div "Saj 14" at bounding box center [587, 368] width 186 height 40
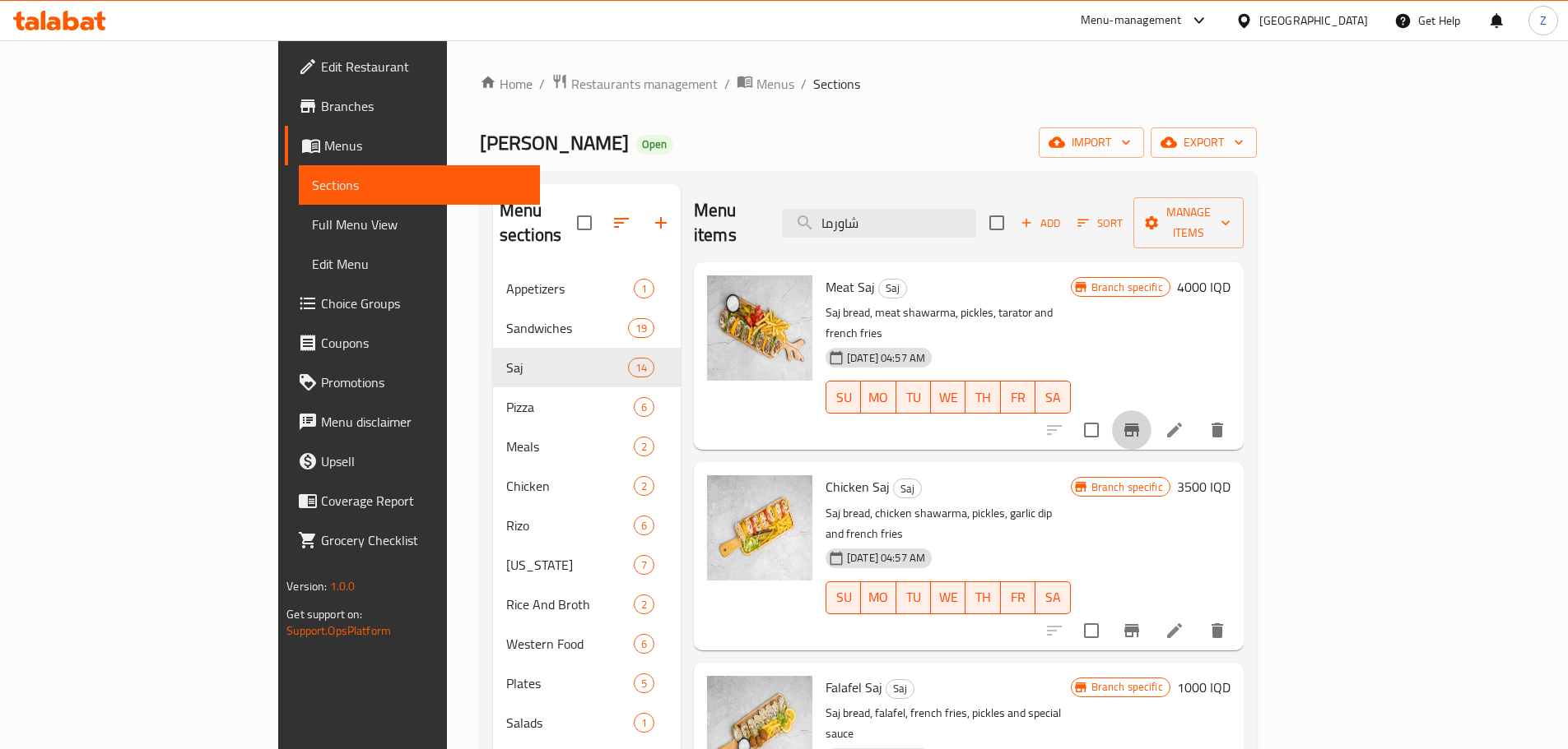
click at [1141, 420] on icon "Branch-specific-item" at bounding box center [1132, 430] width 20 height 20
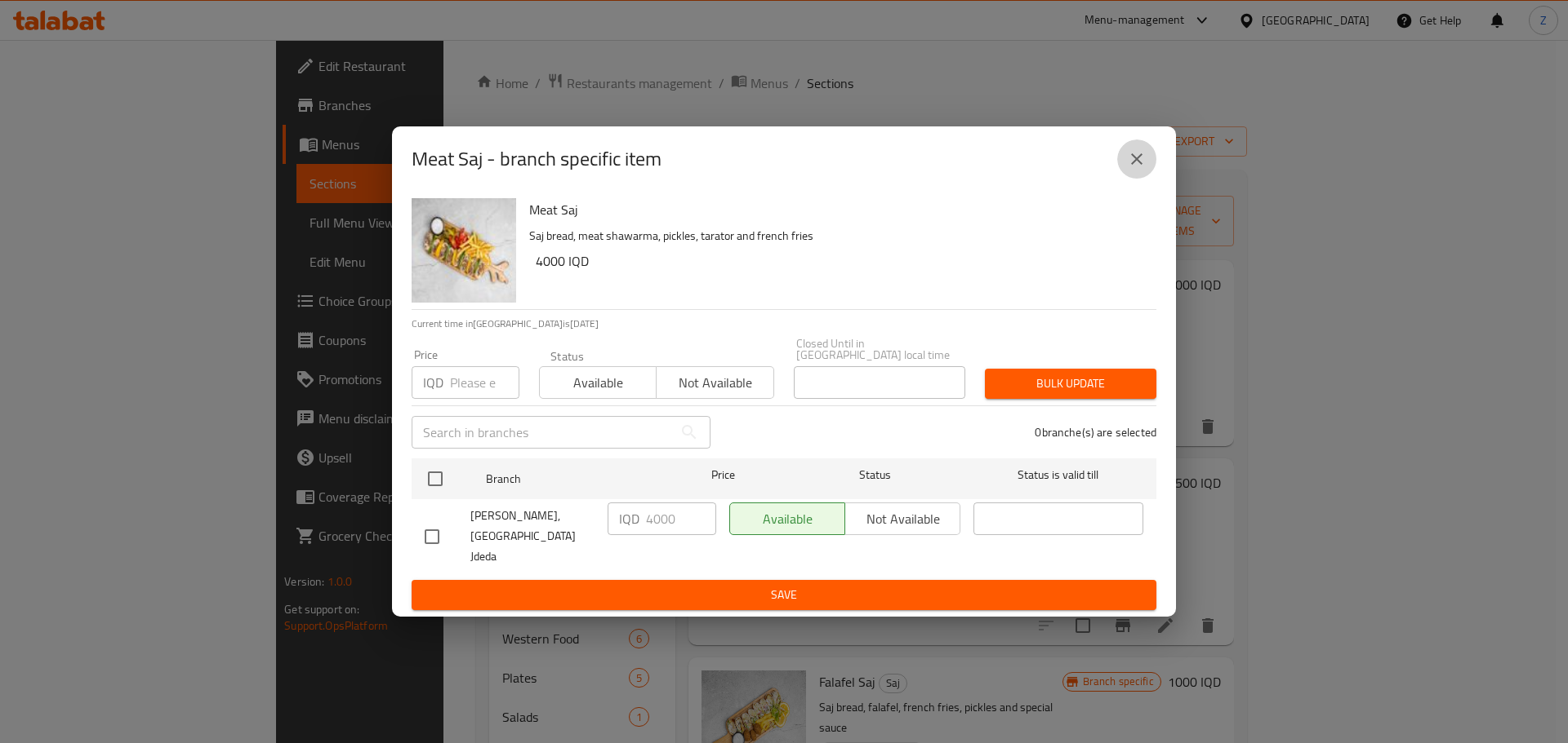
click at [1134, 165] on icon "close" at bounding box center [1137, 159] width 11 height 11
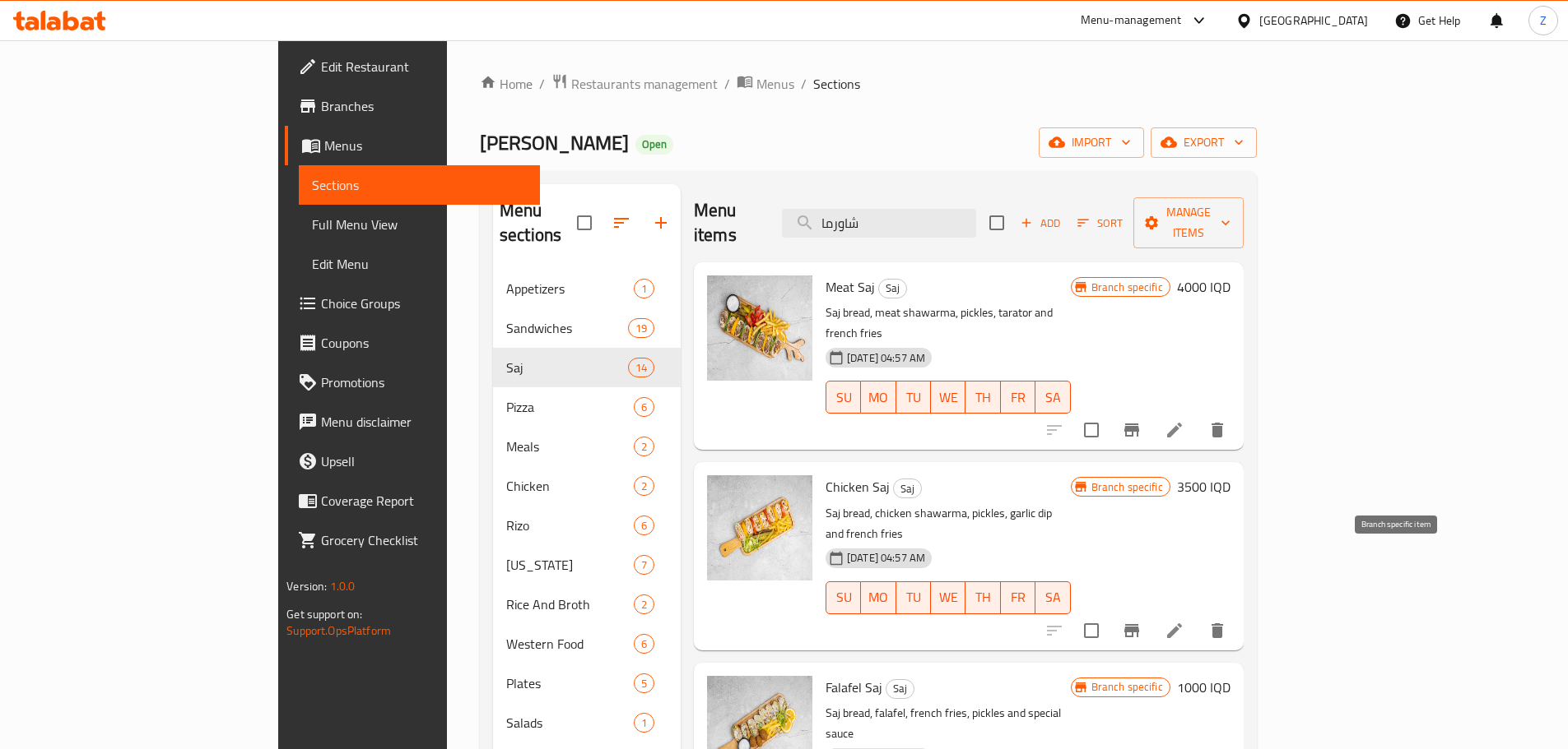
click at [1141, 621] on icon "Branch-specific-item" at bounding box center [1132, 630] width 20 height 20
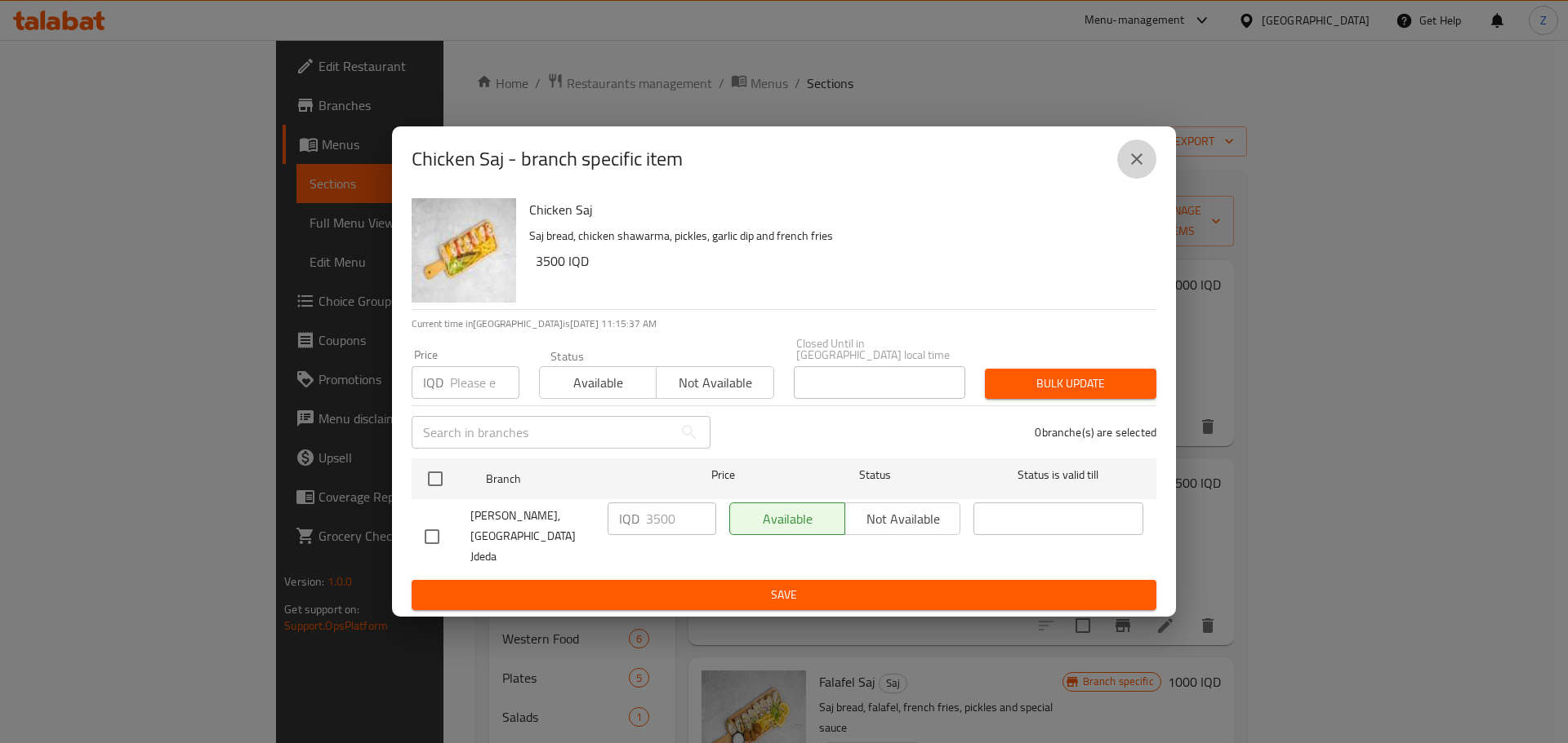
click at [1129, 169] on icon "close" at bounding box center [1136, 158] width 20 height 20
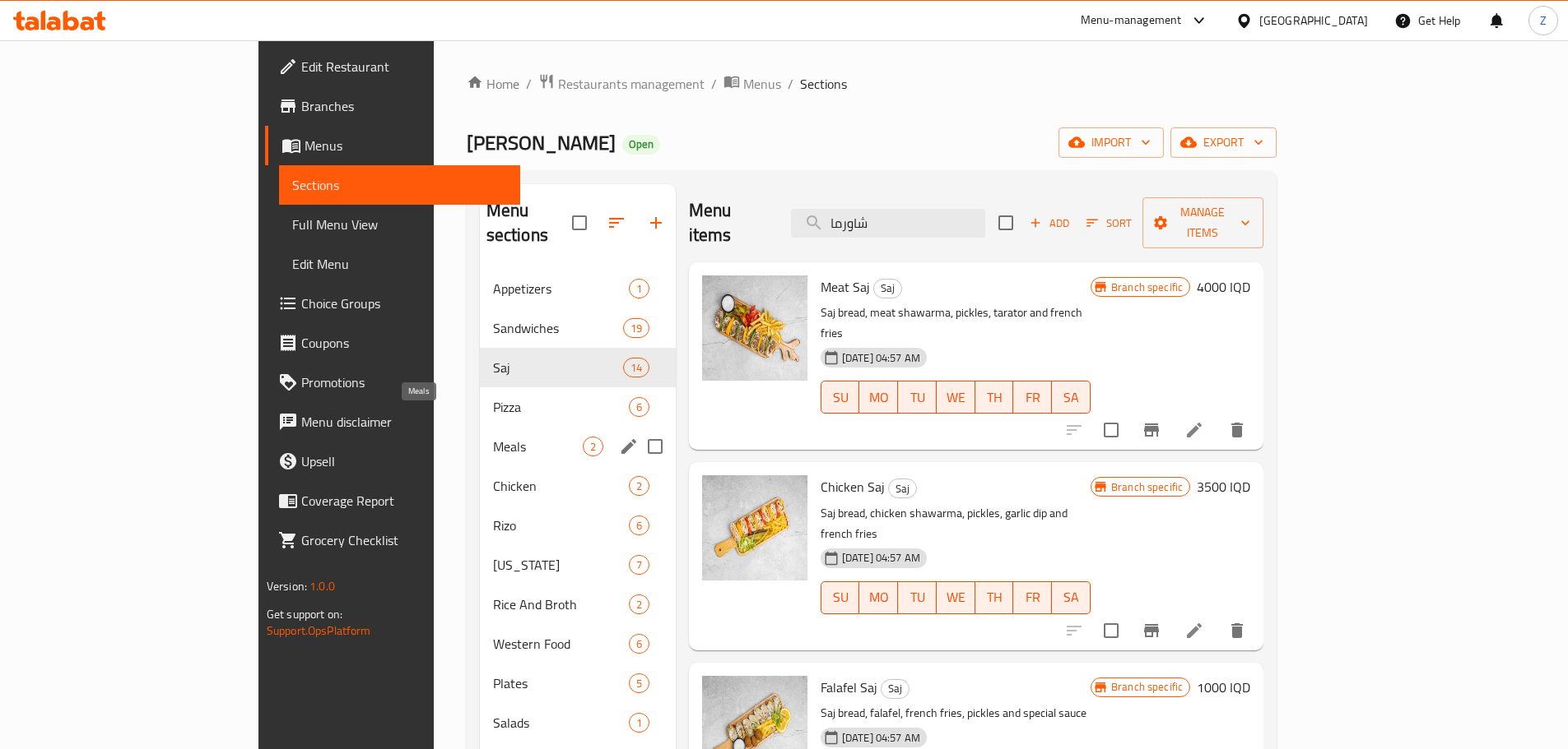
click at [493, 437] on span "Meals" at bounding box center [537, 447] width 89 height 20
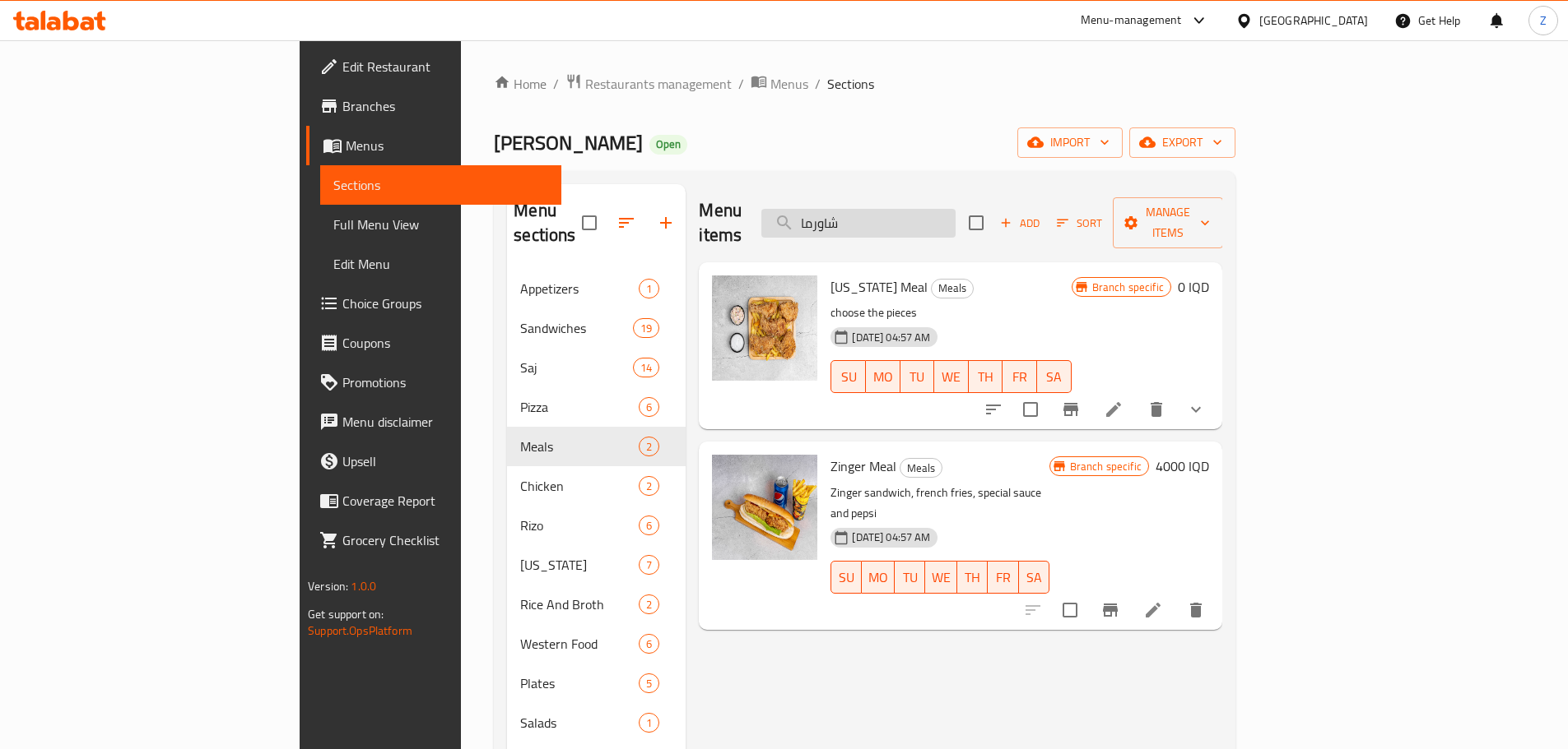
click at [956, 219] on input "شاورما" at bounding box center [859, 223] width 194 height 29
click at [956, 218] on input "شاورما" at bounding box center [859, 223] width 194 height 29
type input "شاورما"
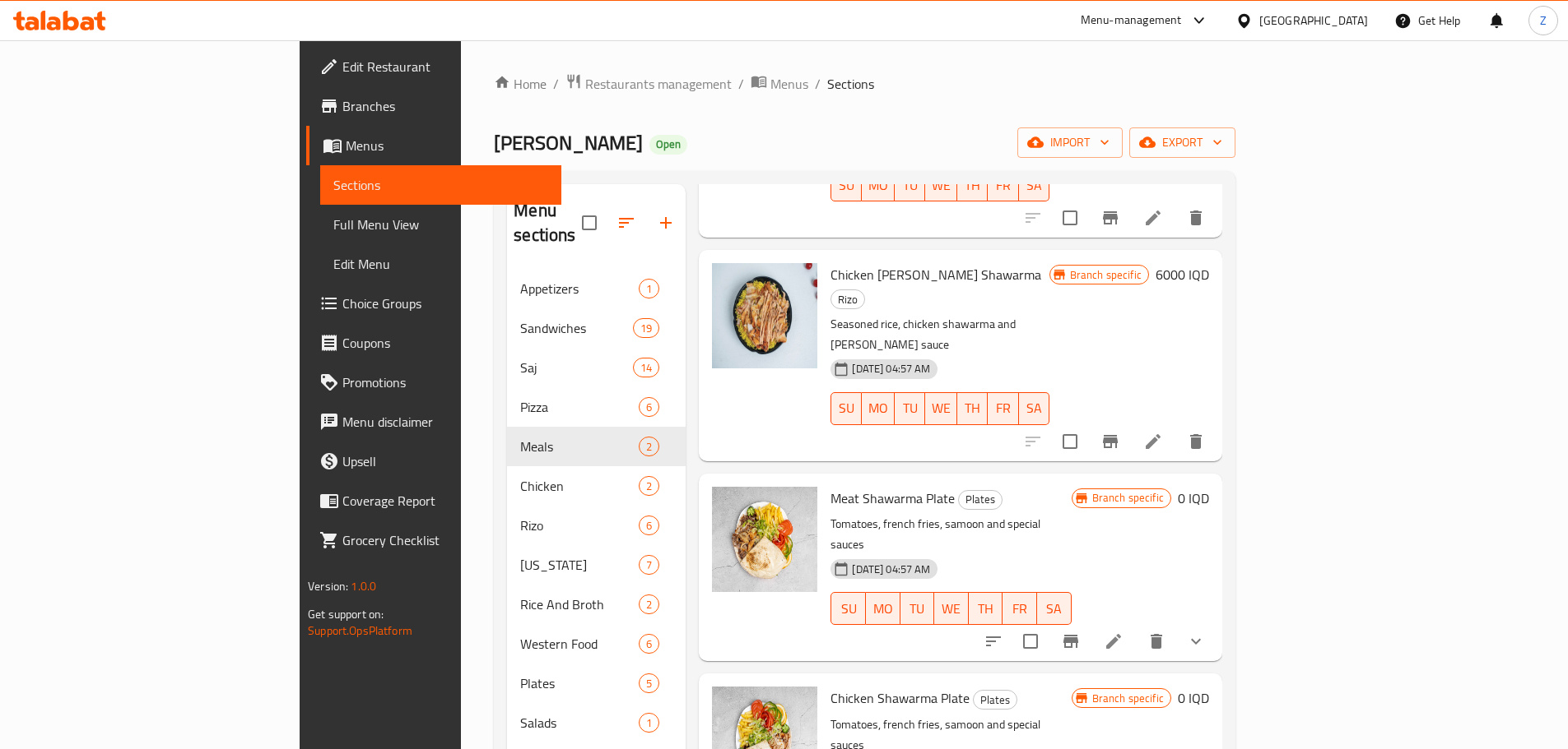
scroll to position [730, 0]
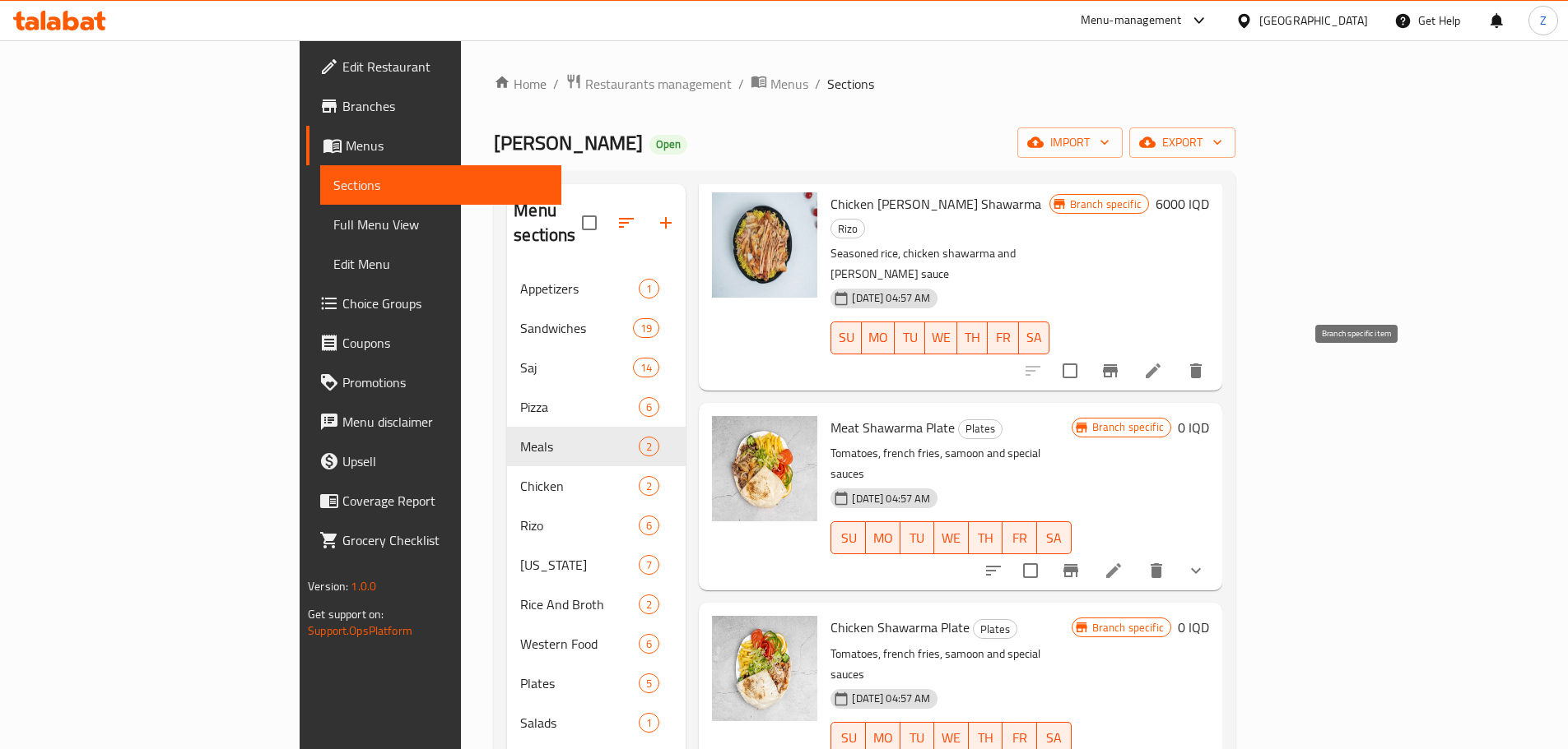
click at [1078, 565] on icon "Branch-specific-item" at bounding box center [1071, 571] width 15 height 13
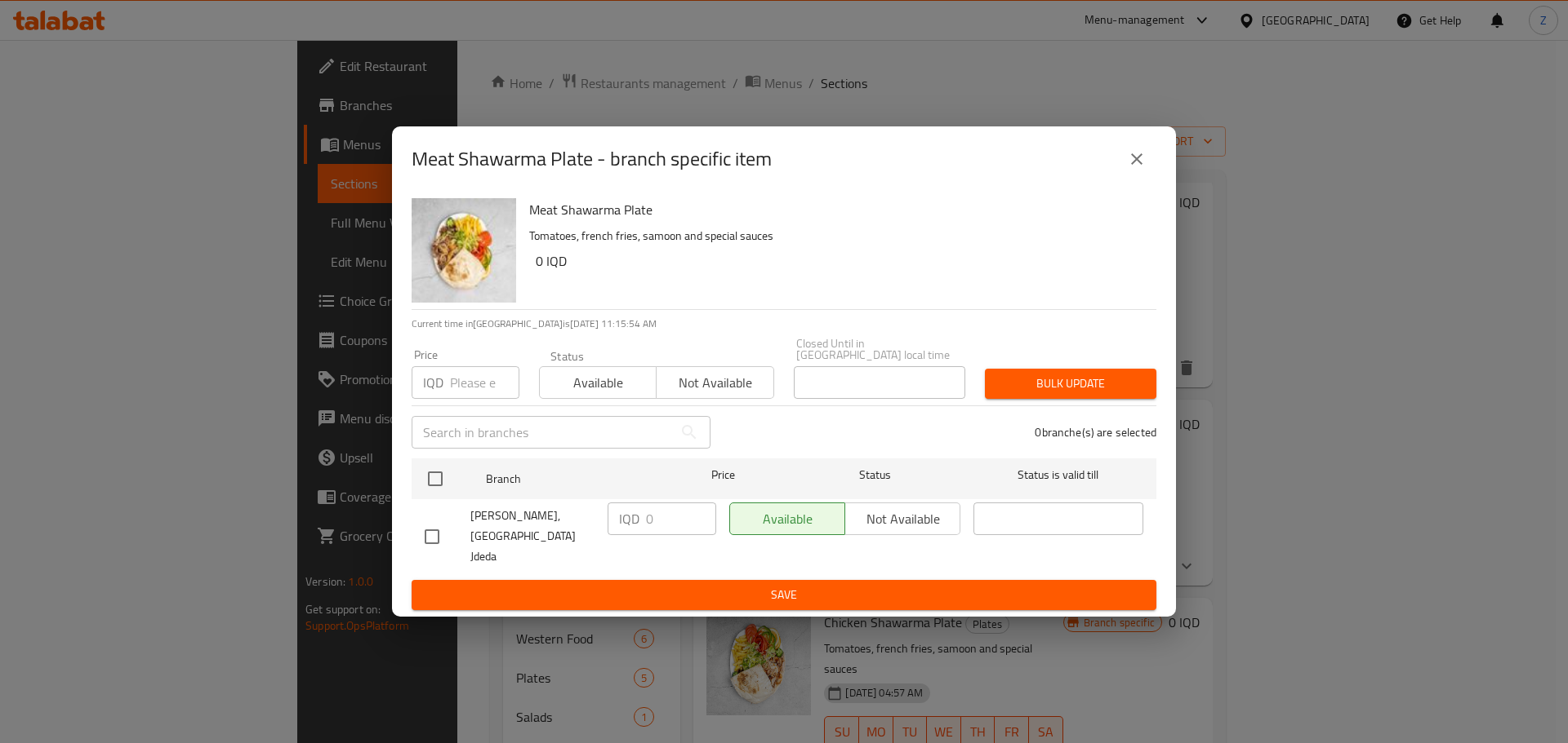
click at [1115, 163] on div "Meat Shawarma Plate - branch specific item" at bounding box center [783, 159] width 744 height 40
click at [1124, 169] on button "close" at bounding box center [1137, 159] width 40 height 40
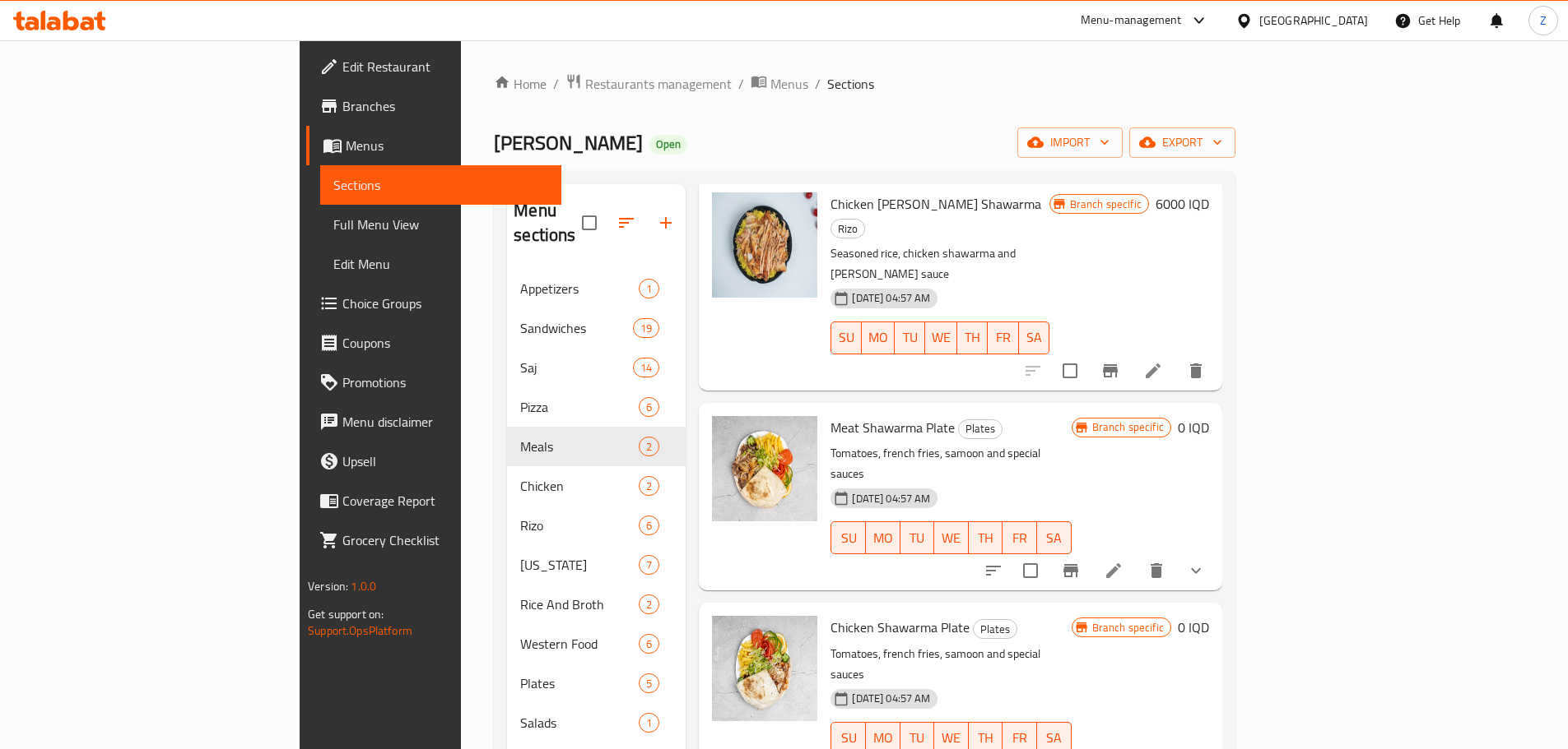
click at [1206, 561] on icon "show more" at bounding box center [1195, 570] width 20 height 20
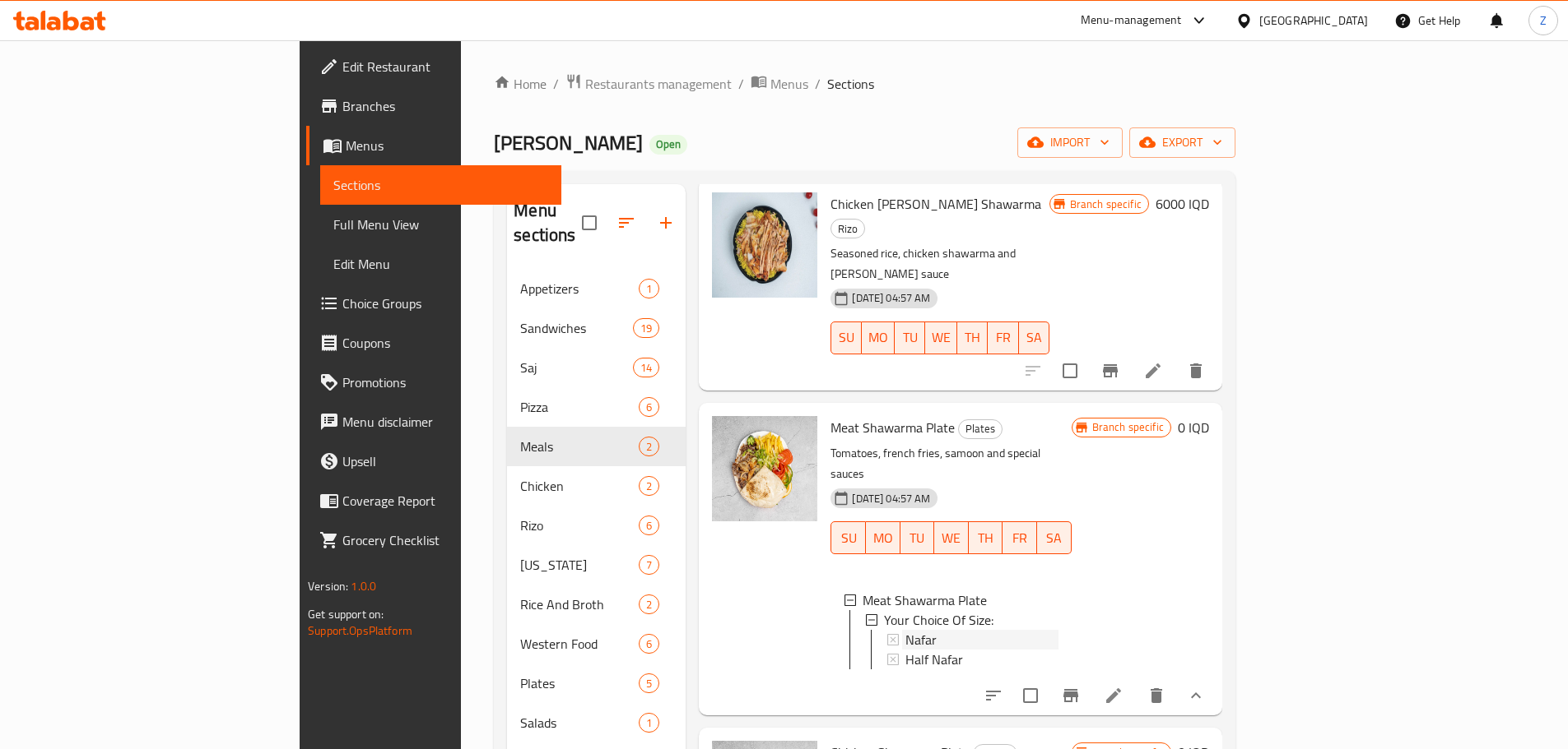
click at [905, 630] on div "Nafar" at bounding box center [981, 640] width 152 height 20
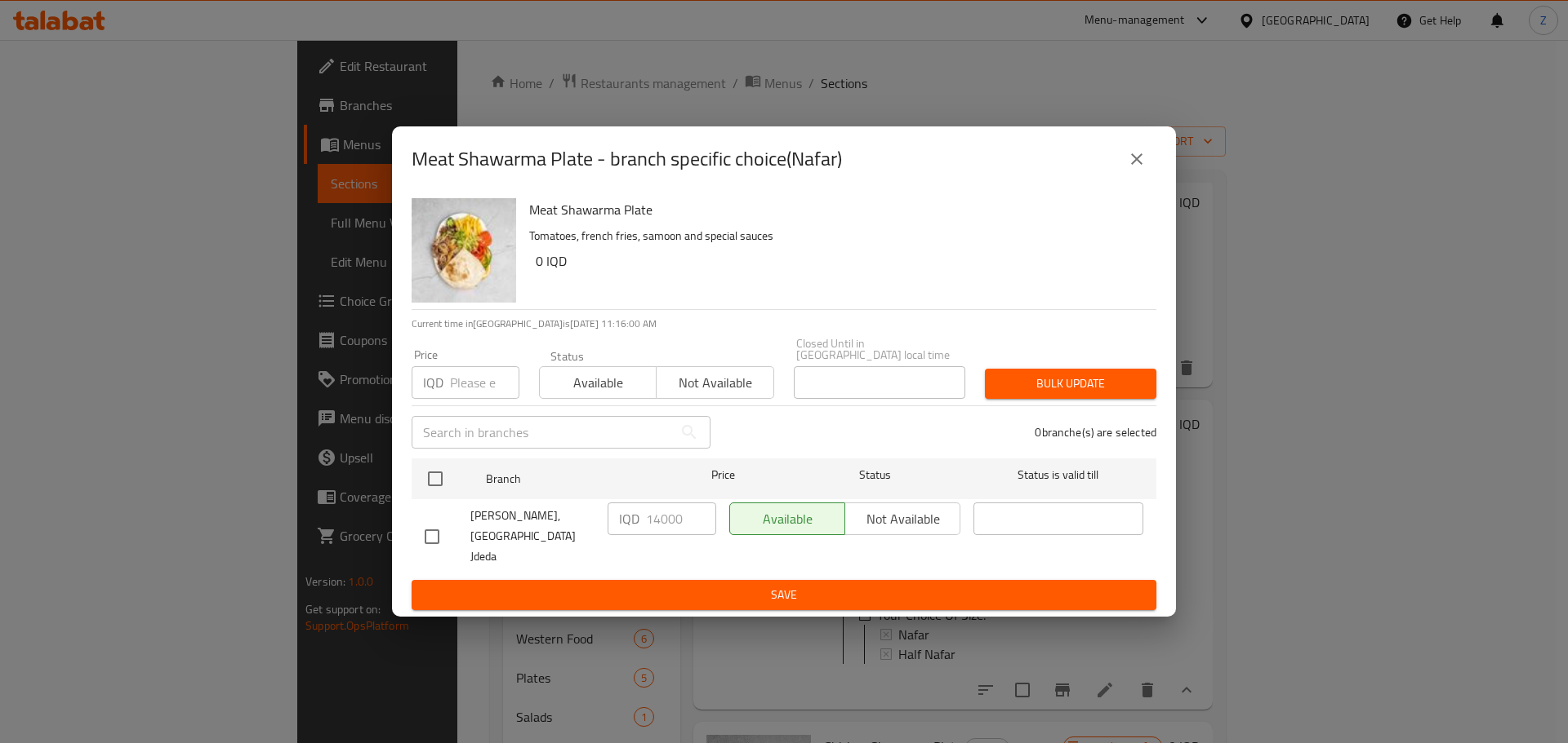
click at [1143, 167] on icon "close" at bounding box center [1136, 158] width 20 height 20
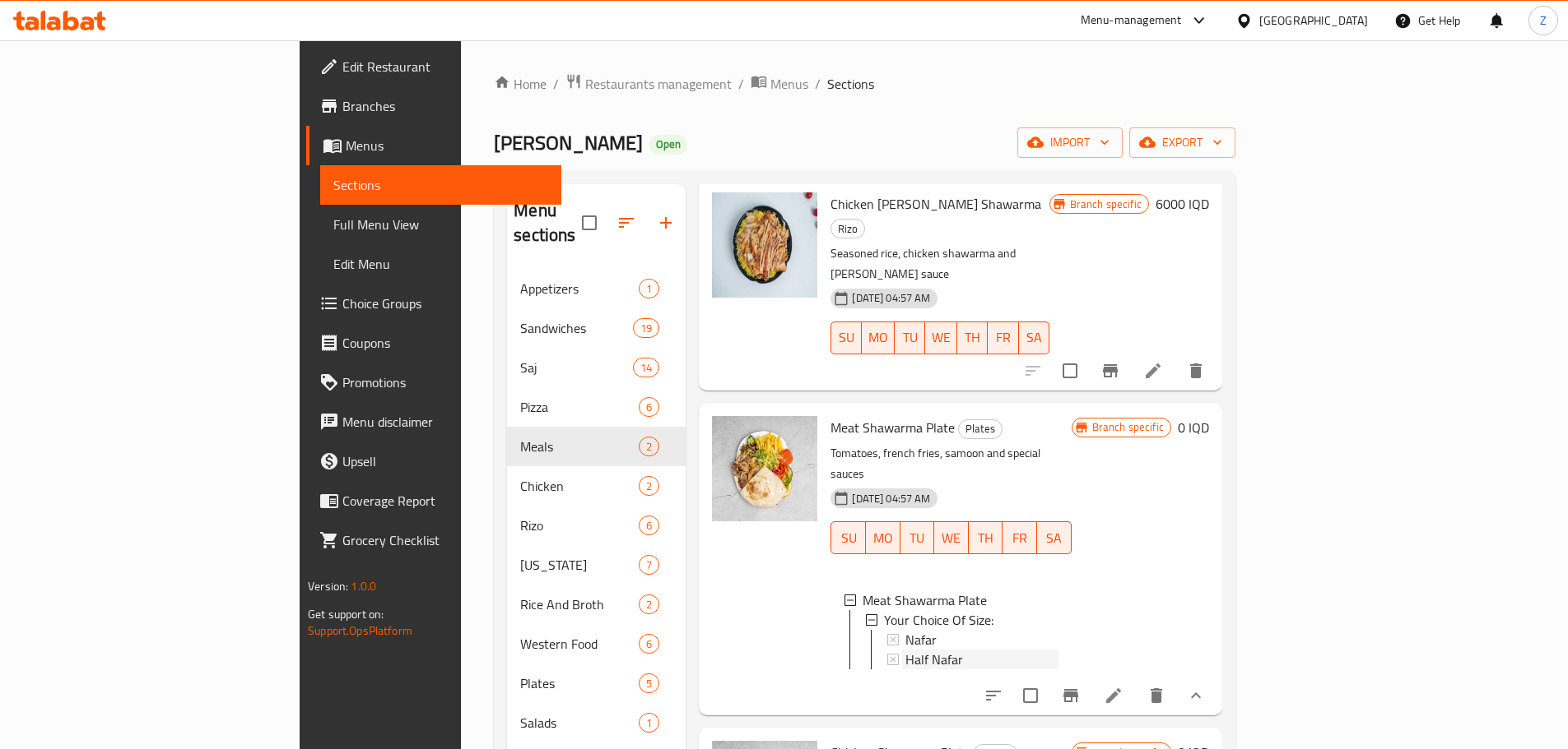
click at [905, 650] on span "Half Nafar" at bounding box center [934, 660] width 58 height 20
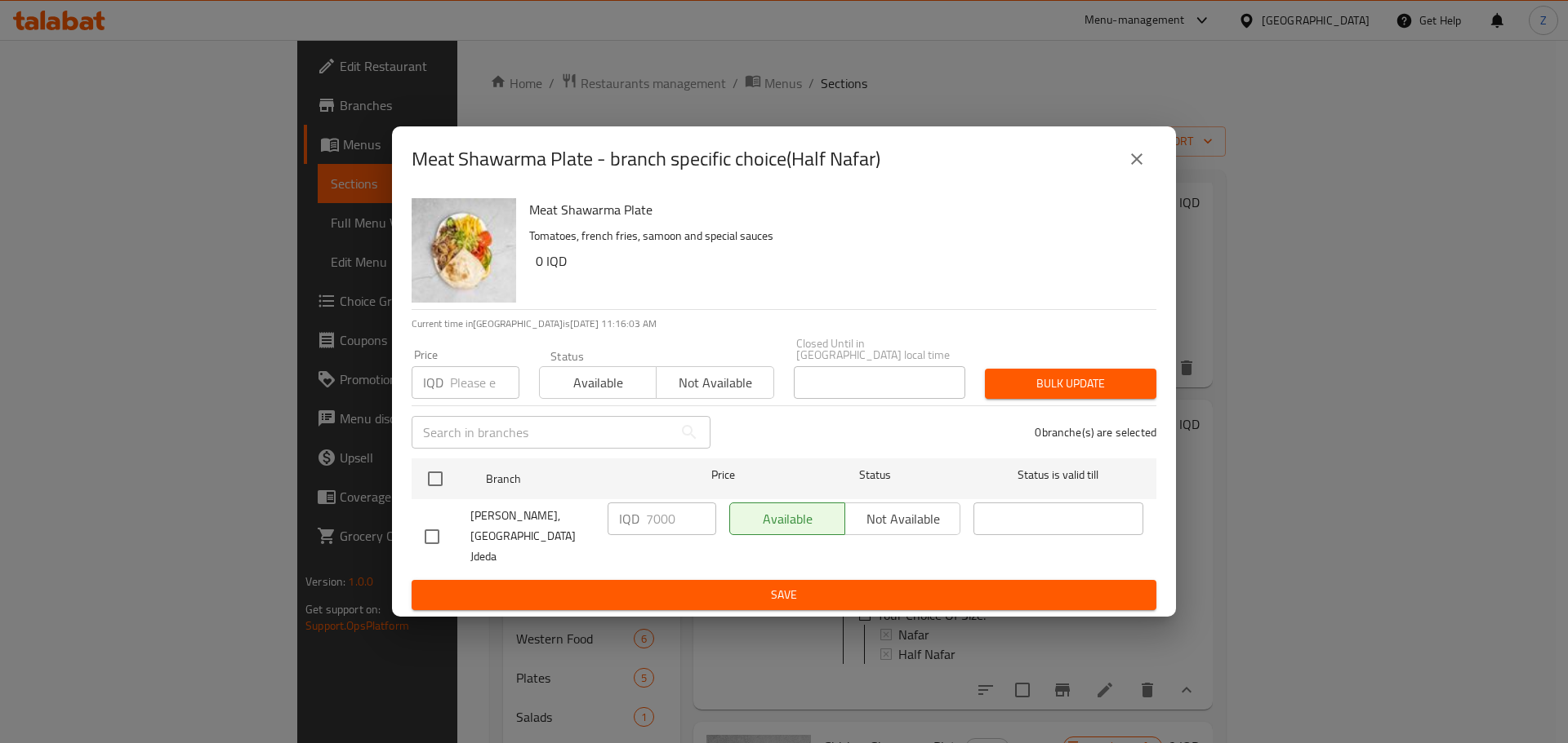
click at [1159, 171] on div "Meat Shawarma Plate - branch specific choice(Half Nafar)" at bounding box center [783, 158] width 784 height 65
click at [1138, 169] on icon "close" at bounding box center [1136, 158] width 20 height 20
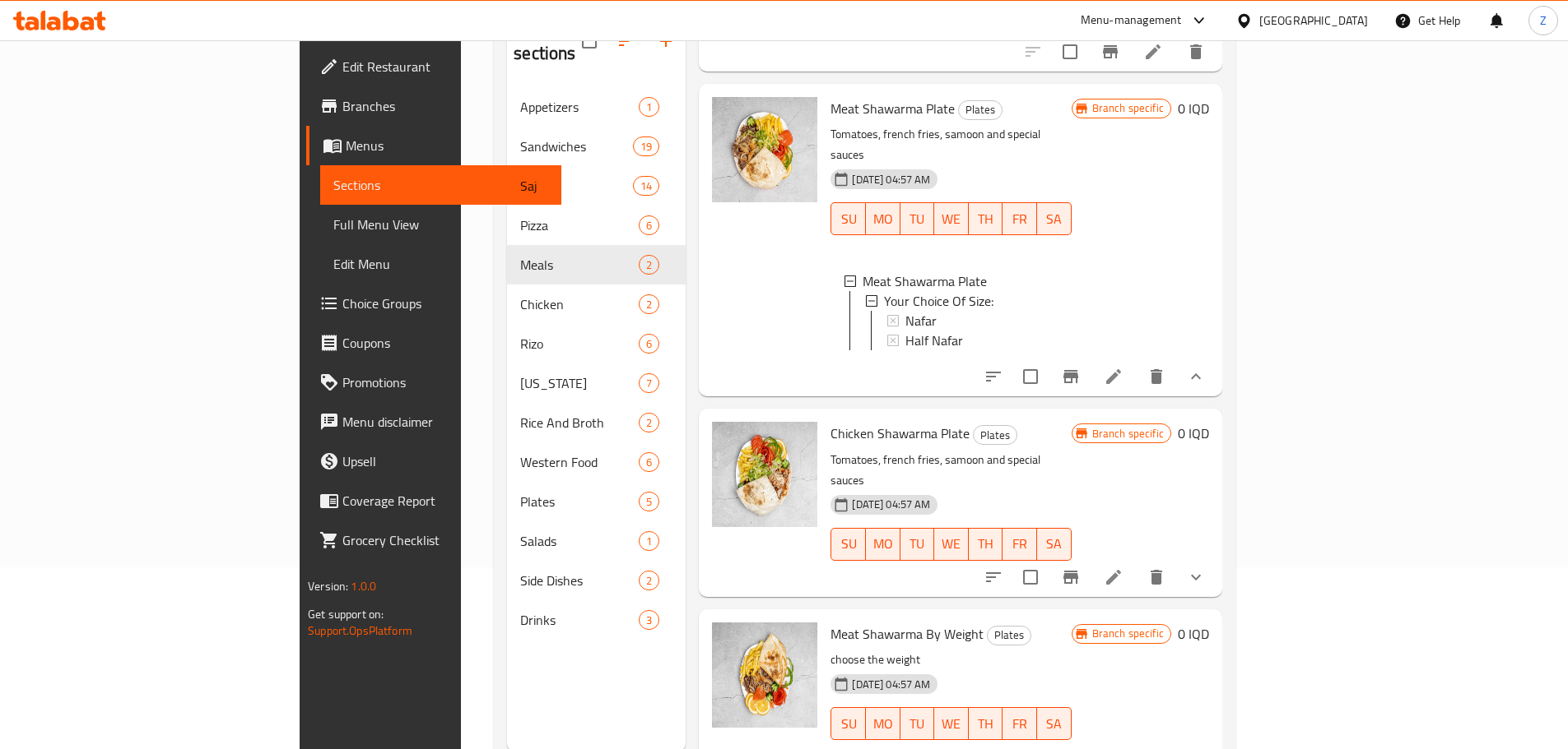
scroll to position [230, 0]
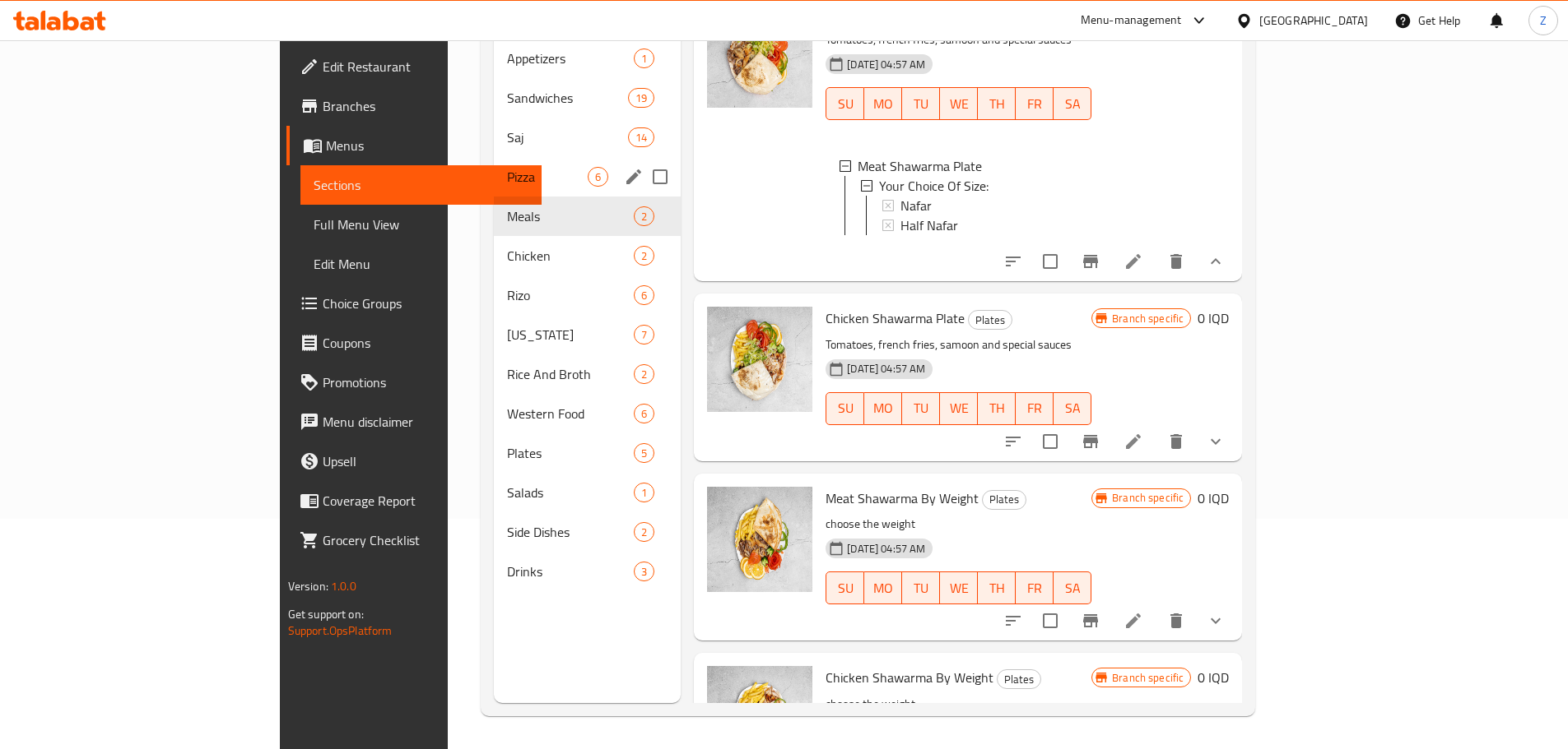
click at [507, 167] on span "Pizza" at bounding box center [547, 177] width 81 height 20
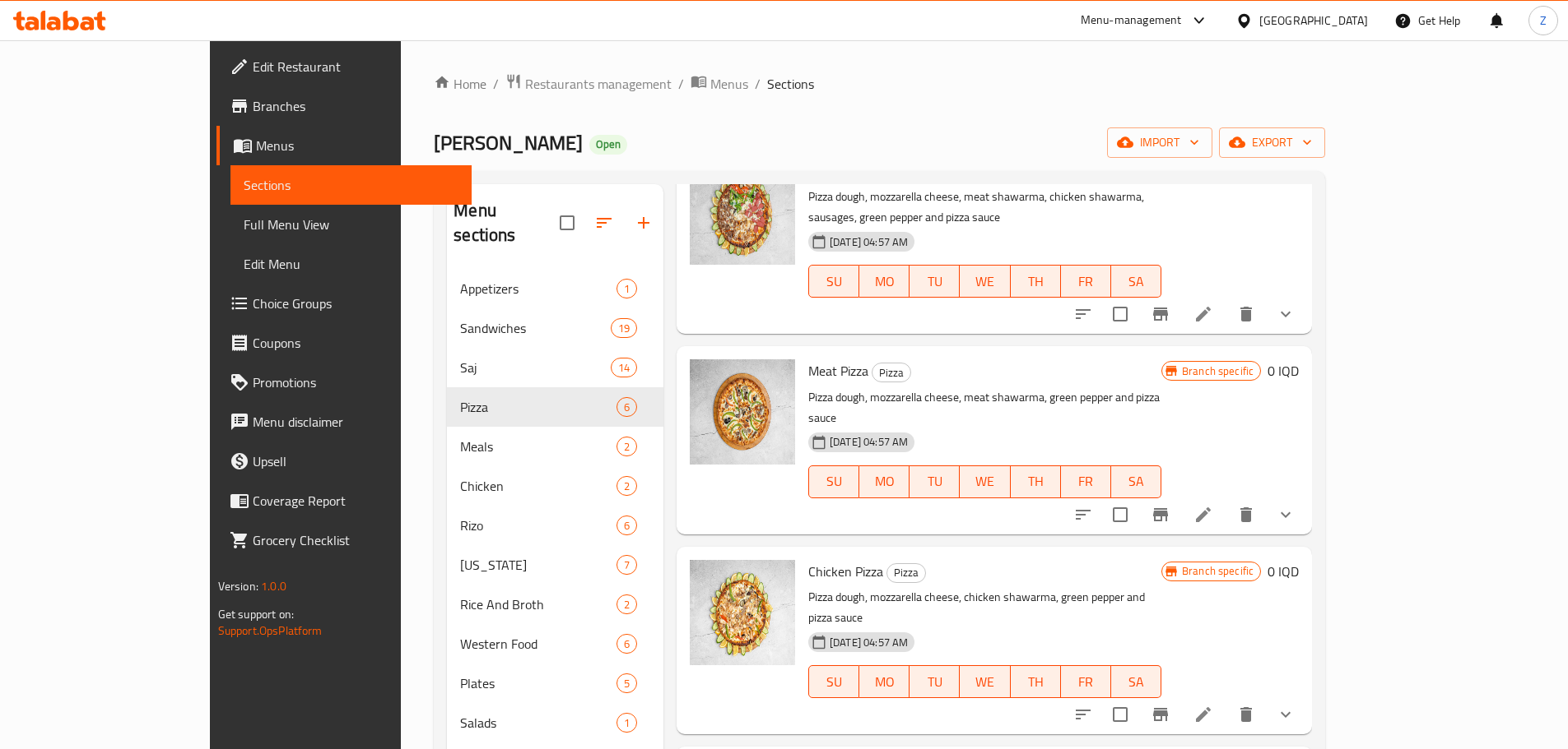
scroll to position [247, 0]
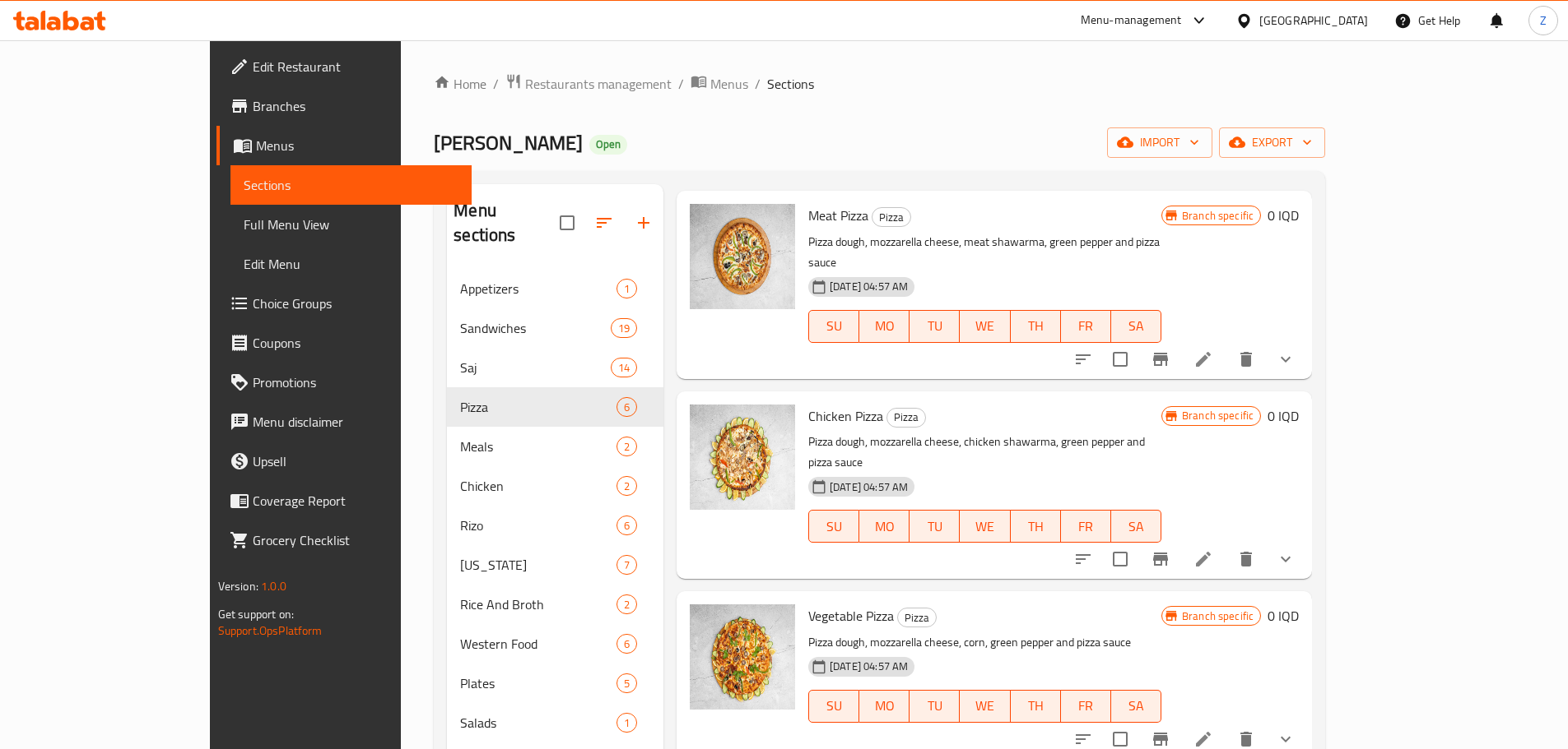
click at [1210, 352] on icon at bounding box center [1204, 359] width 15 height 15
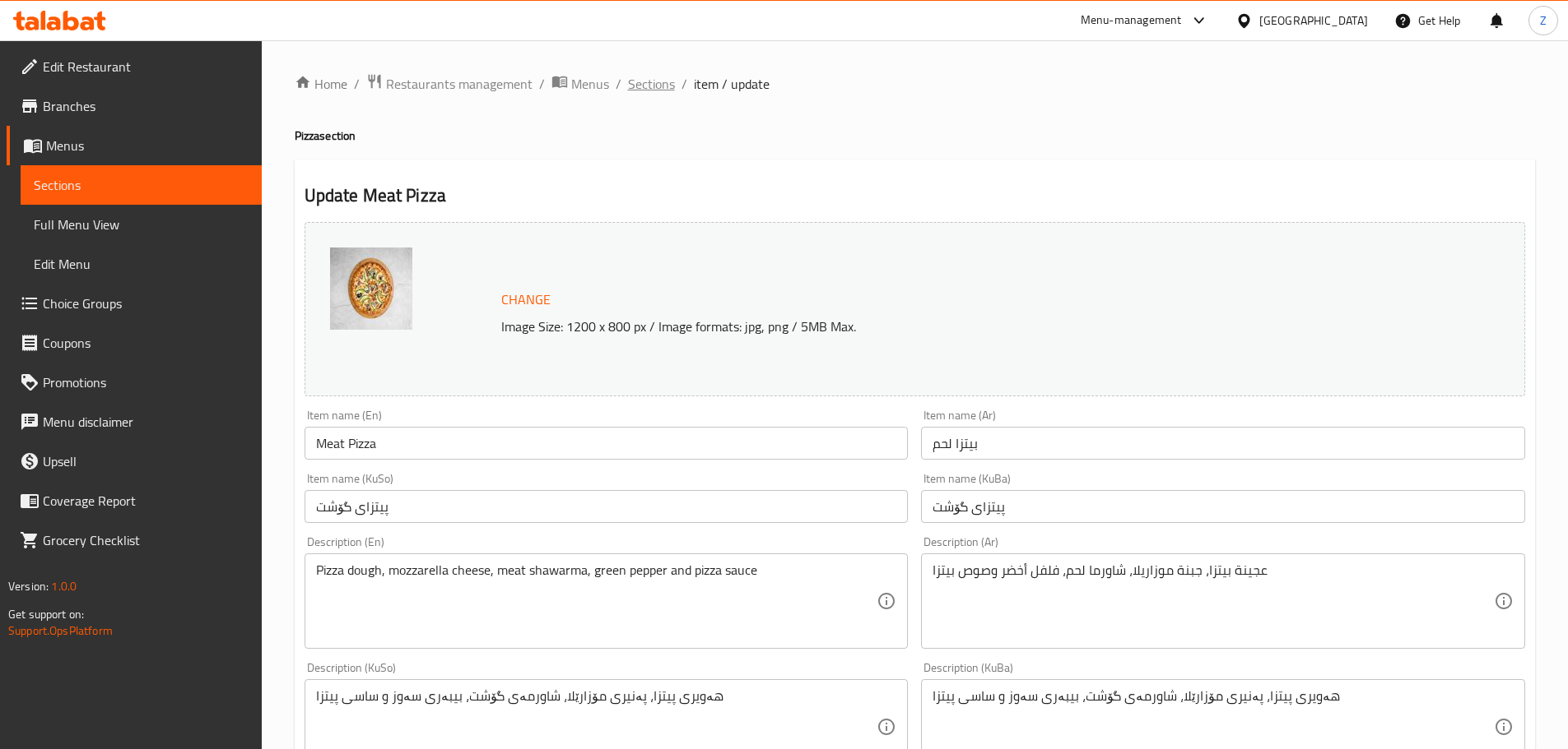
click at [666, 88] on span "Sections" at bounding box center [650, 84] width 47 height 20
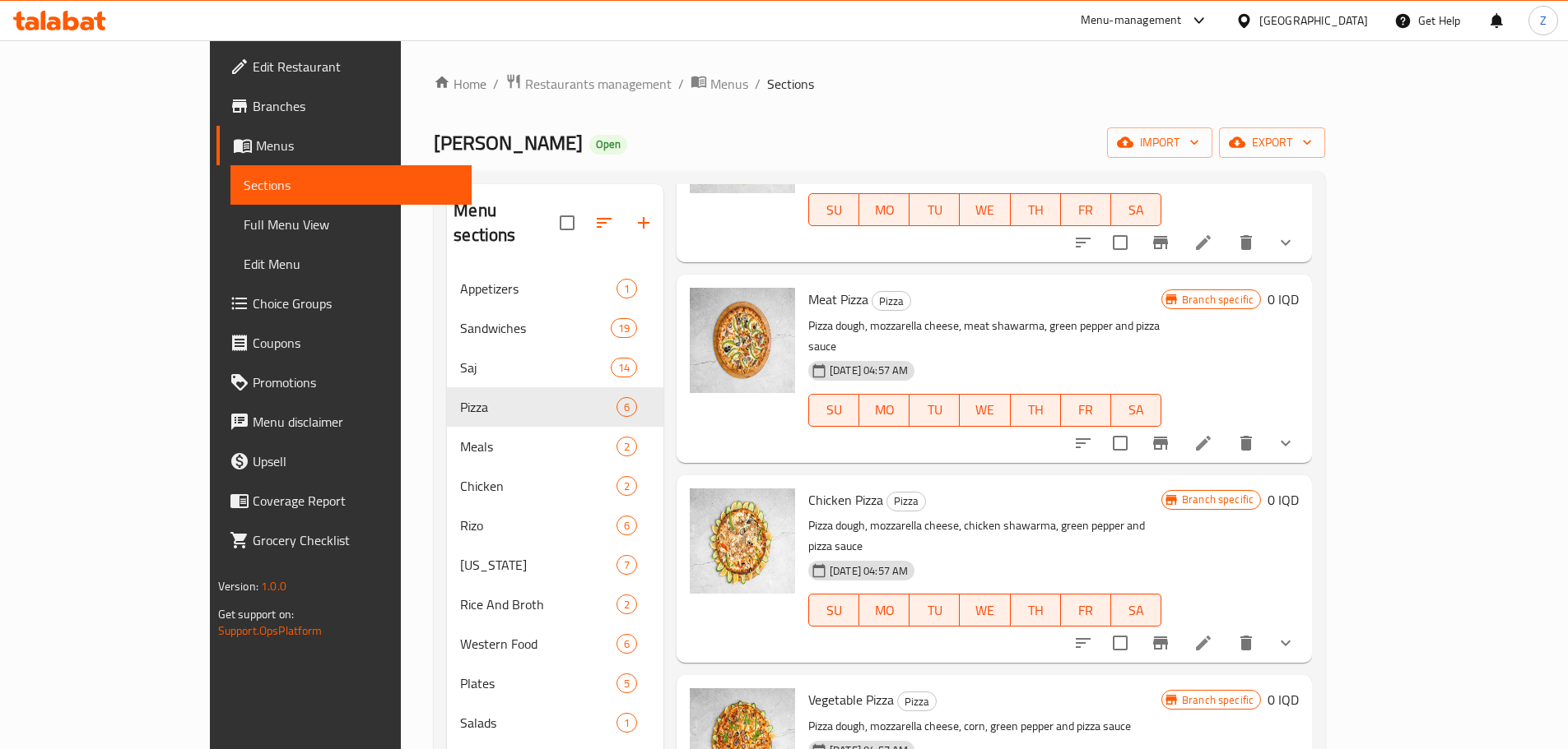
scroll to position [164, 0]
click at [1227, 626] on li at bounding box center [1203, 641] width 46 height 29
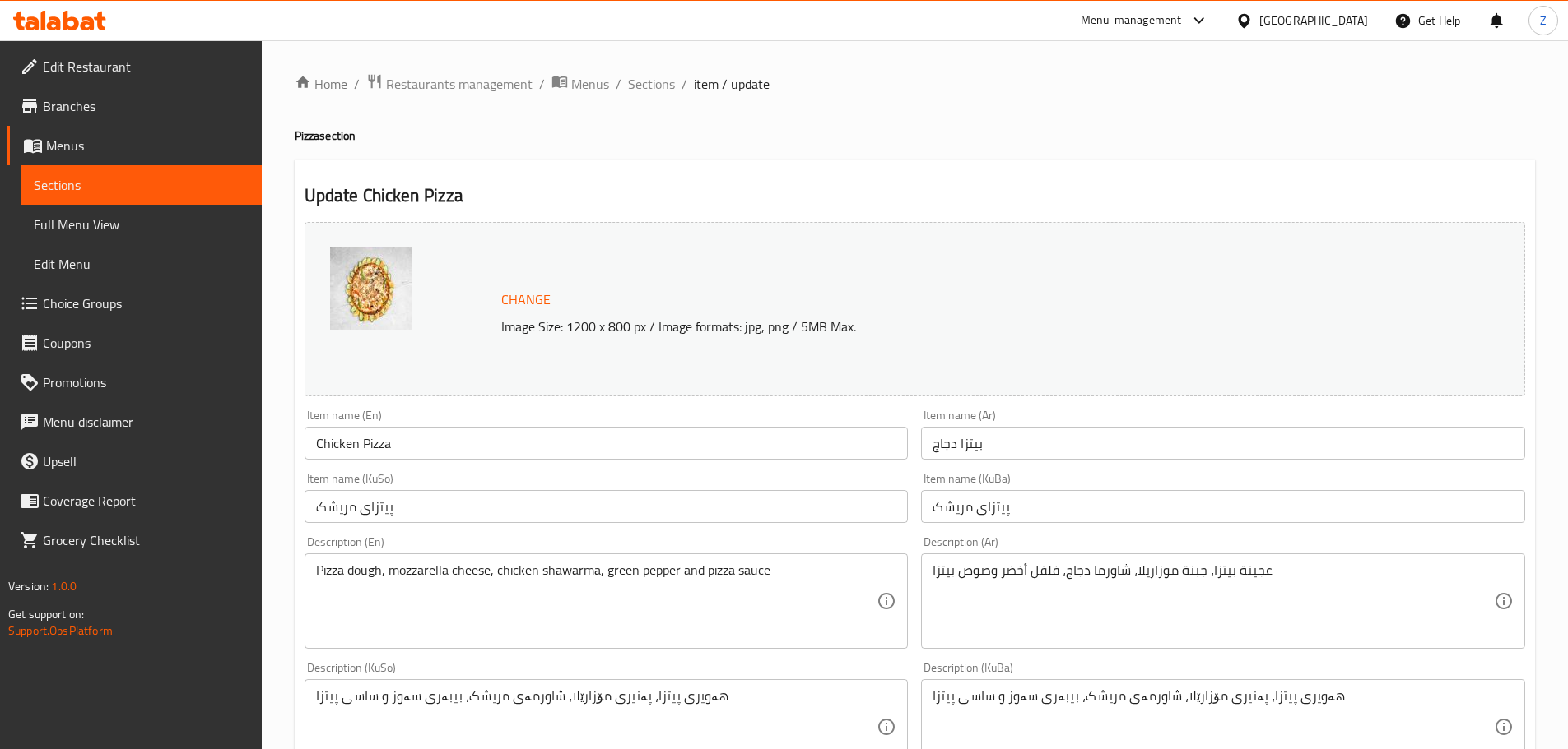
click at [651, 83] on span "Sections" at bounding box center [650, 84] width 47 height 20
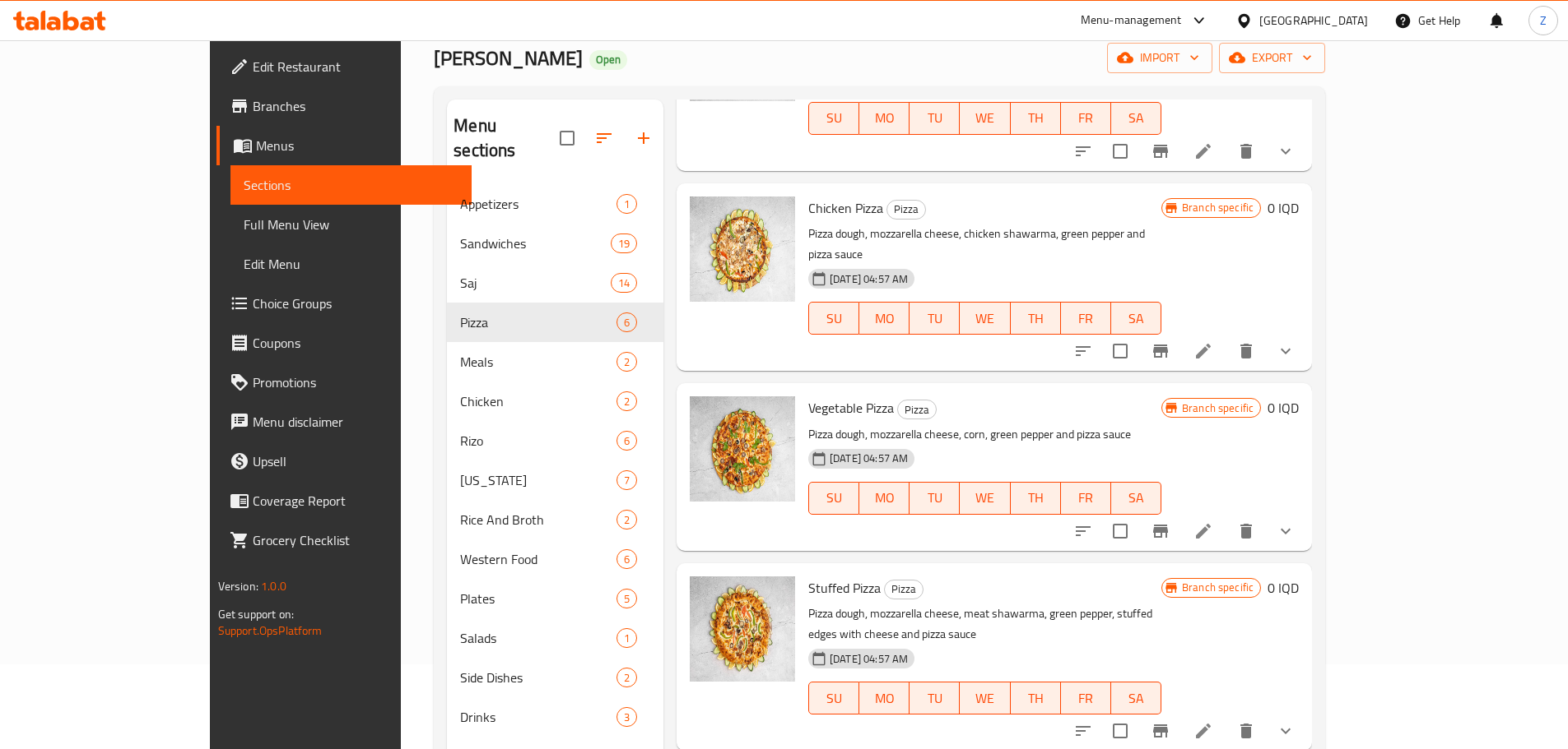
scroll to position [164, 0]
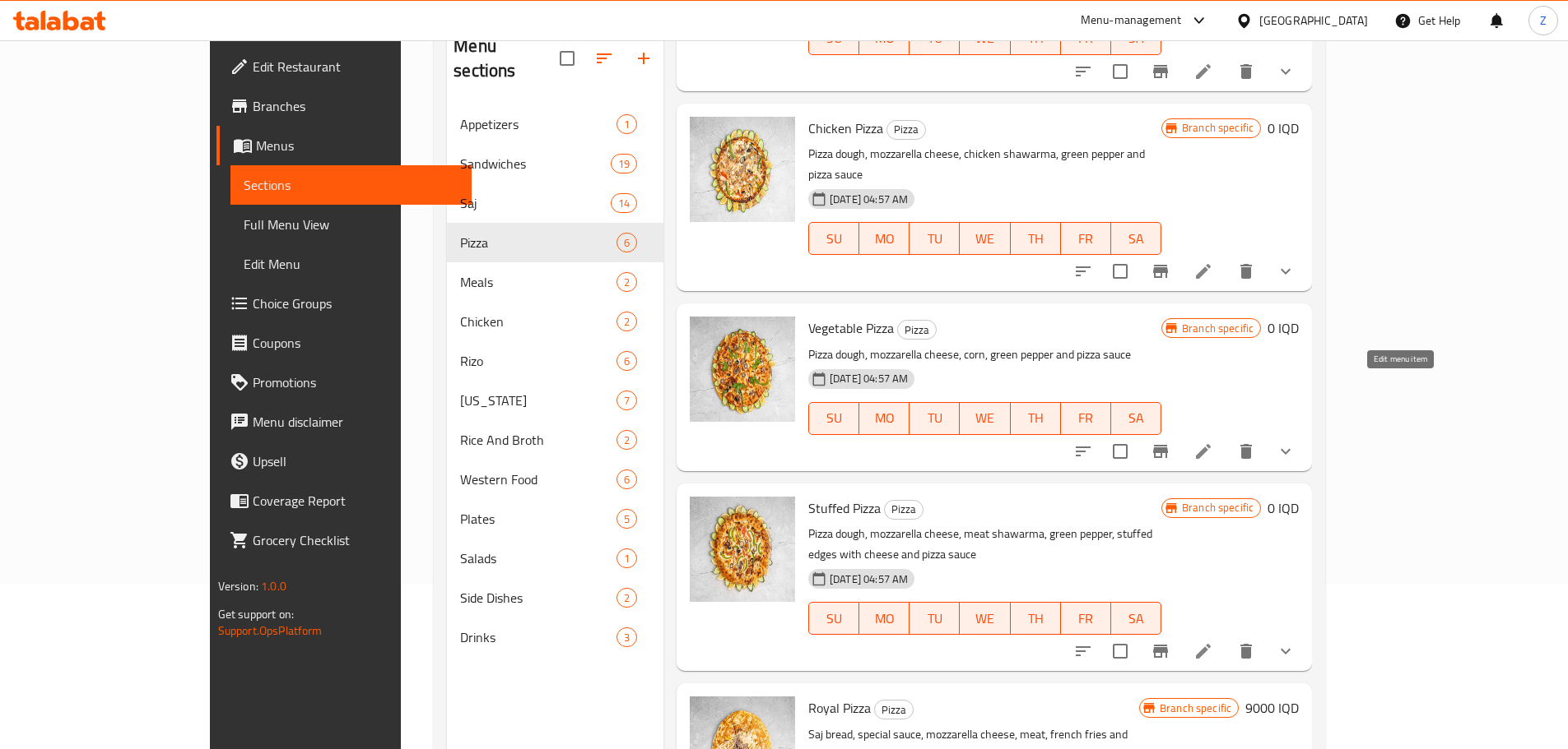
click at [1213, 442] on icon at bounding box center [1203, 451] width 20 height 20
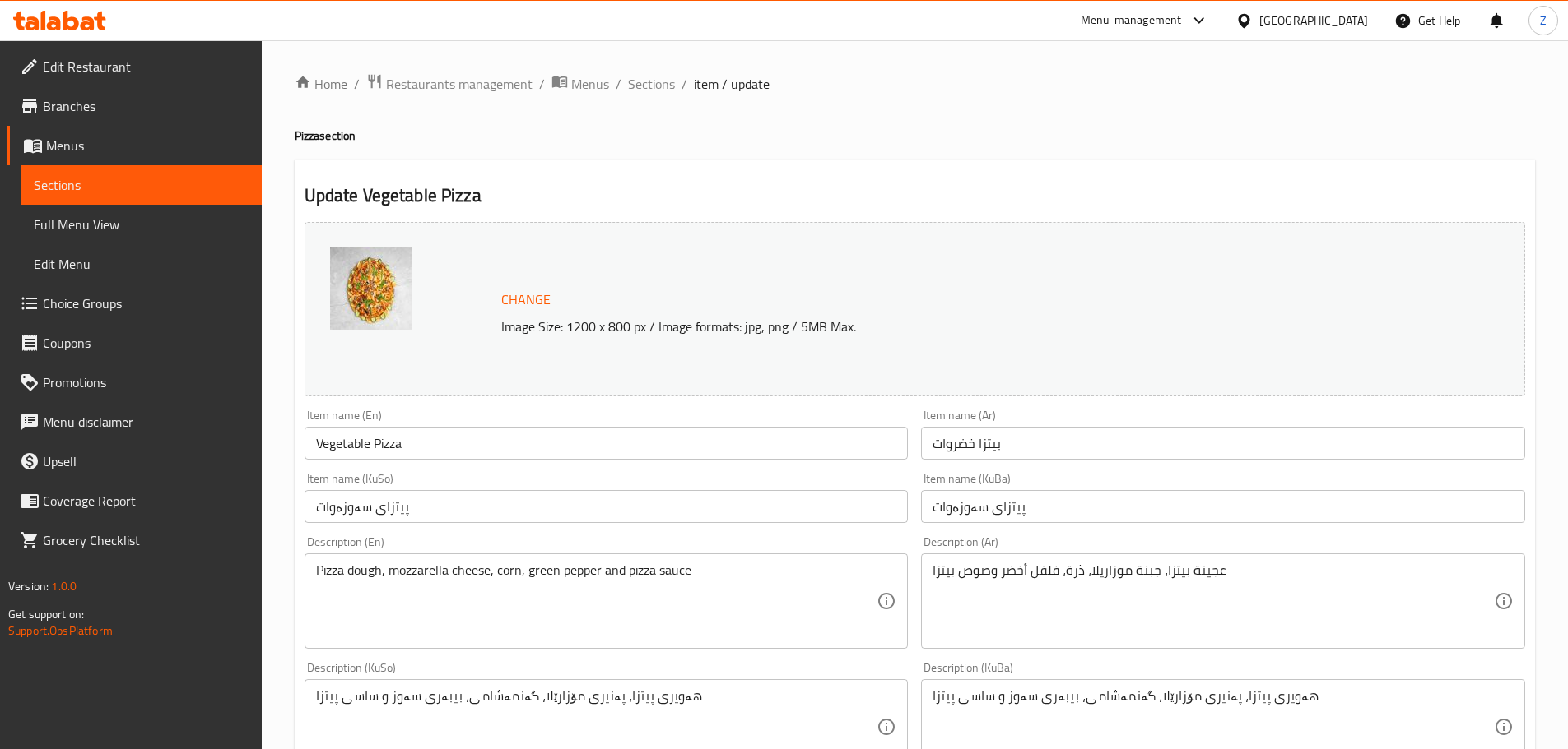
click at [655, 94] on span "Sections" at bounding box center [650, 84] width 47 height 20
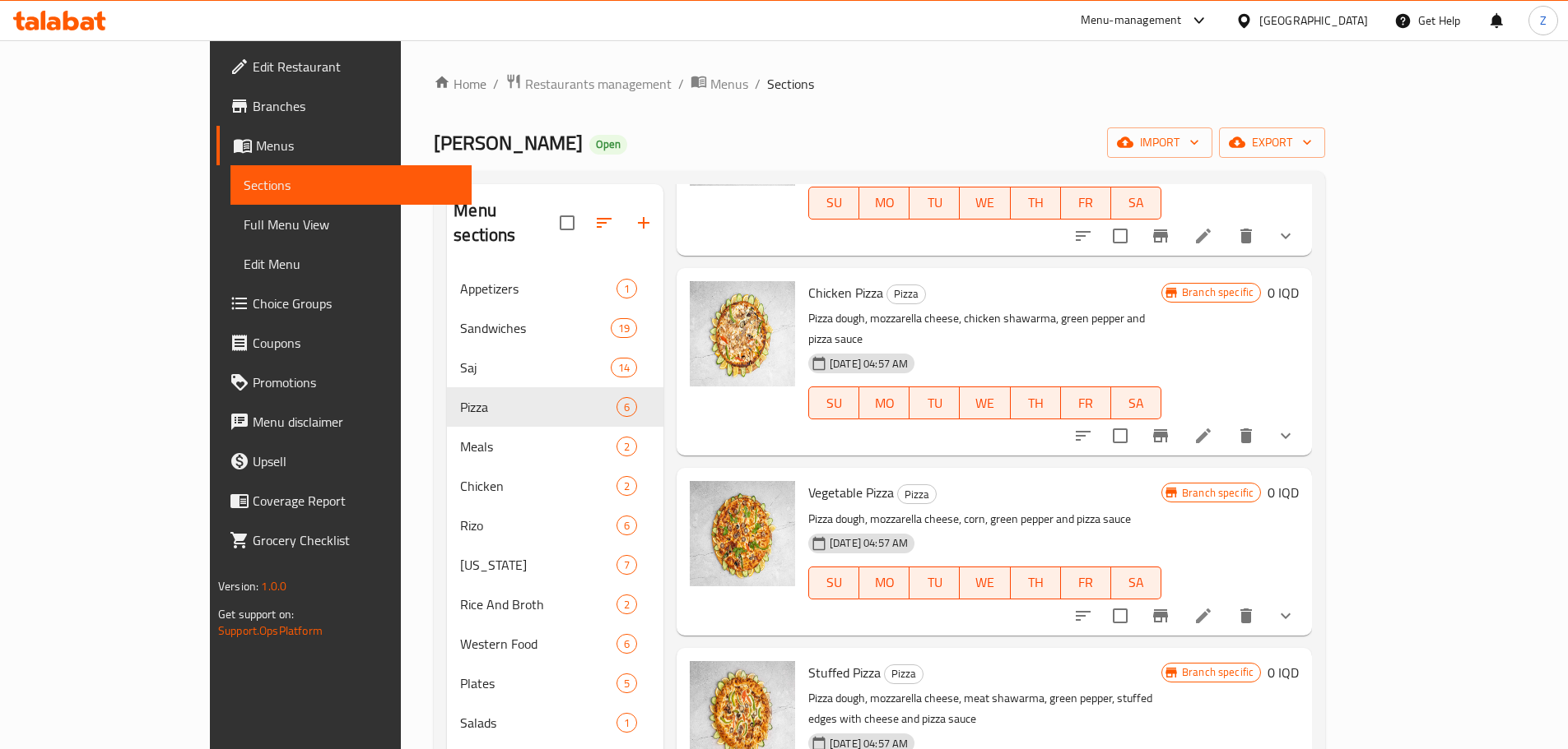
scroll to position [230, 0]
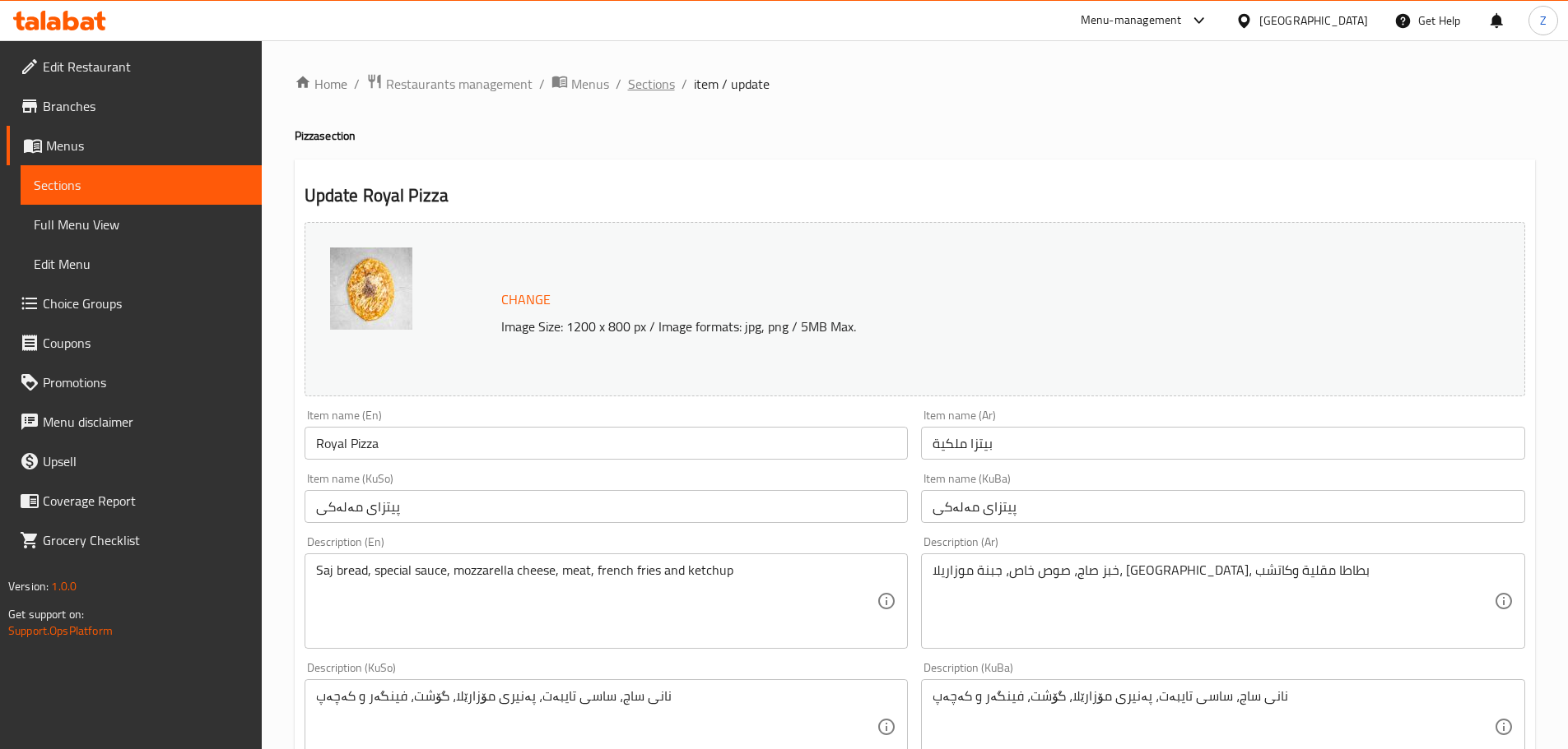
click at [662, 83] on span "Sections" at bounding box center [650, 84] width 47 height 20
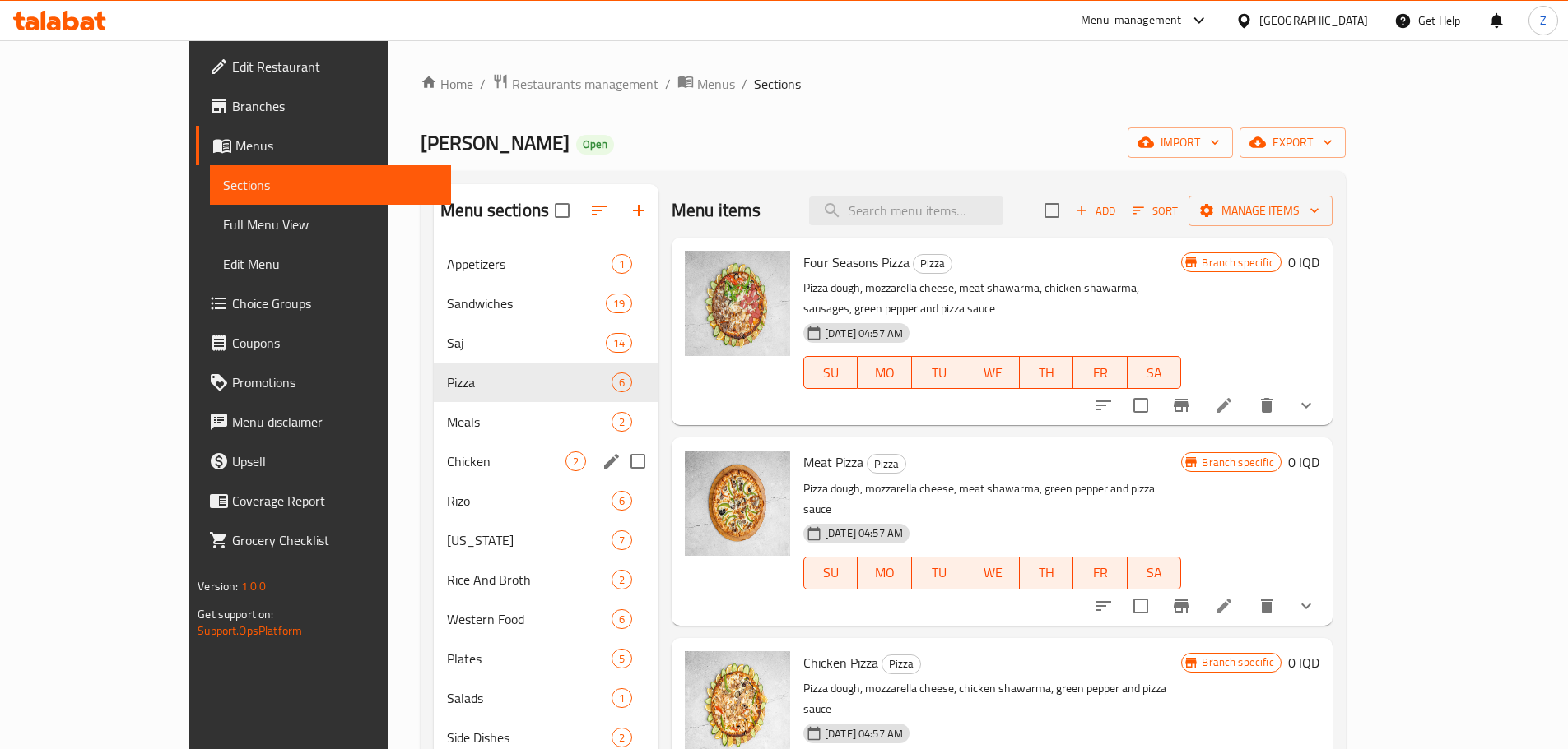
click at [434, 446] on div "Chicken 2" at bounding box center [546, 462] width 224 height 40
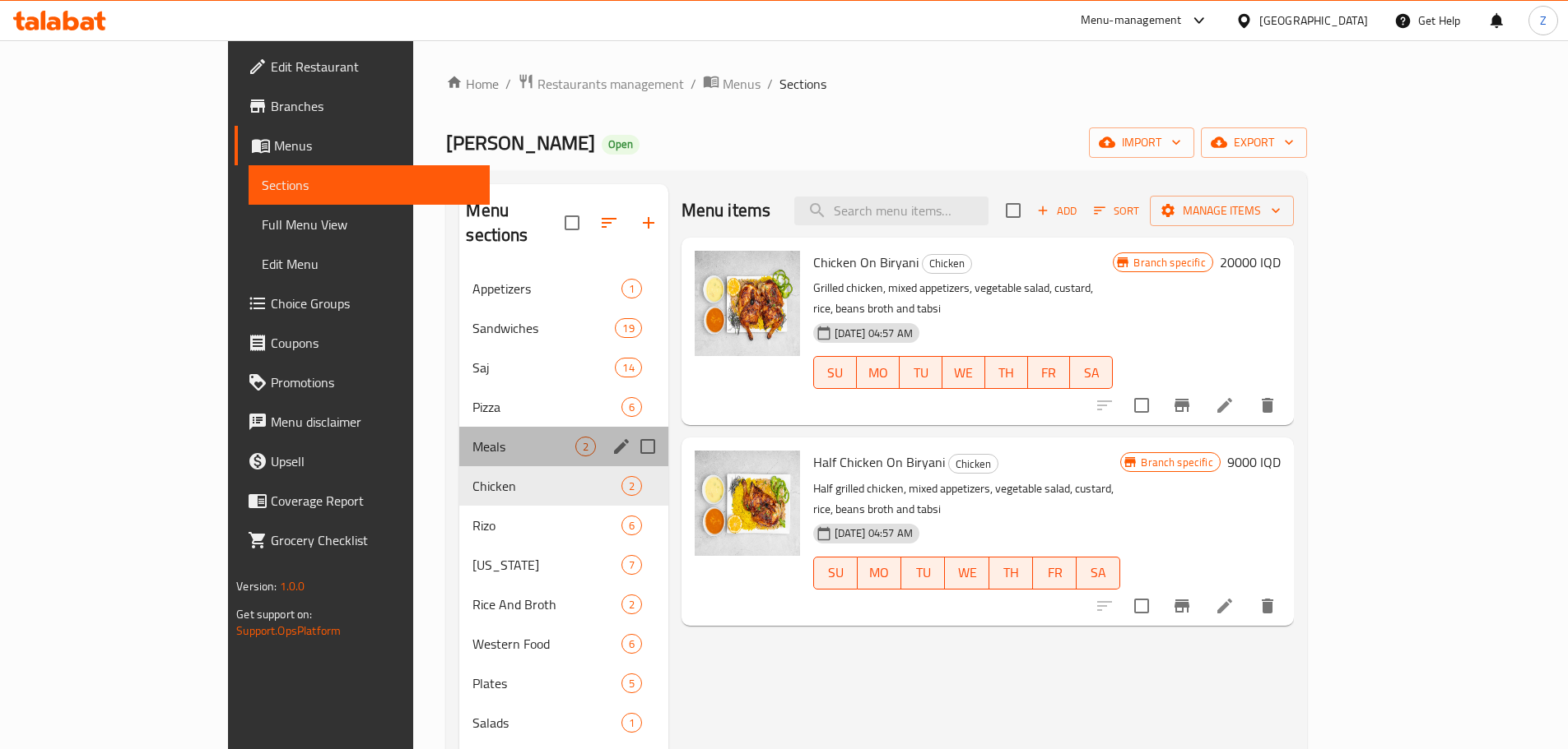
click at [459, 432] on div "Meals 2" at bounding box center [563, 447] width 208 height 40
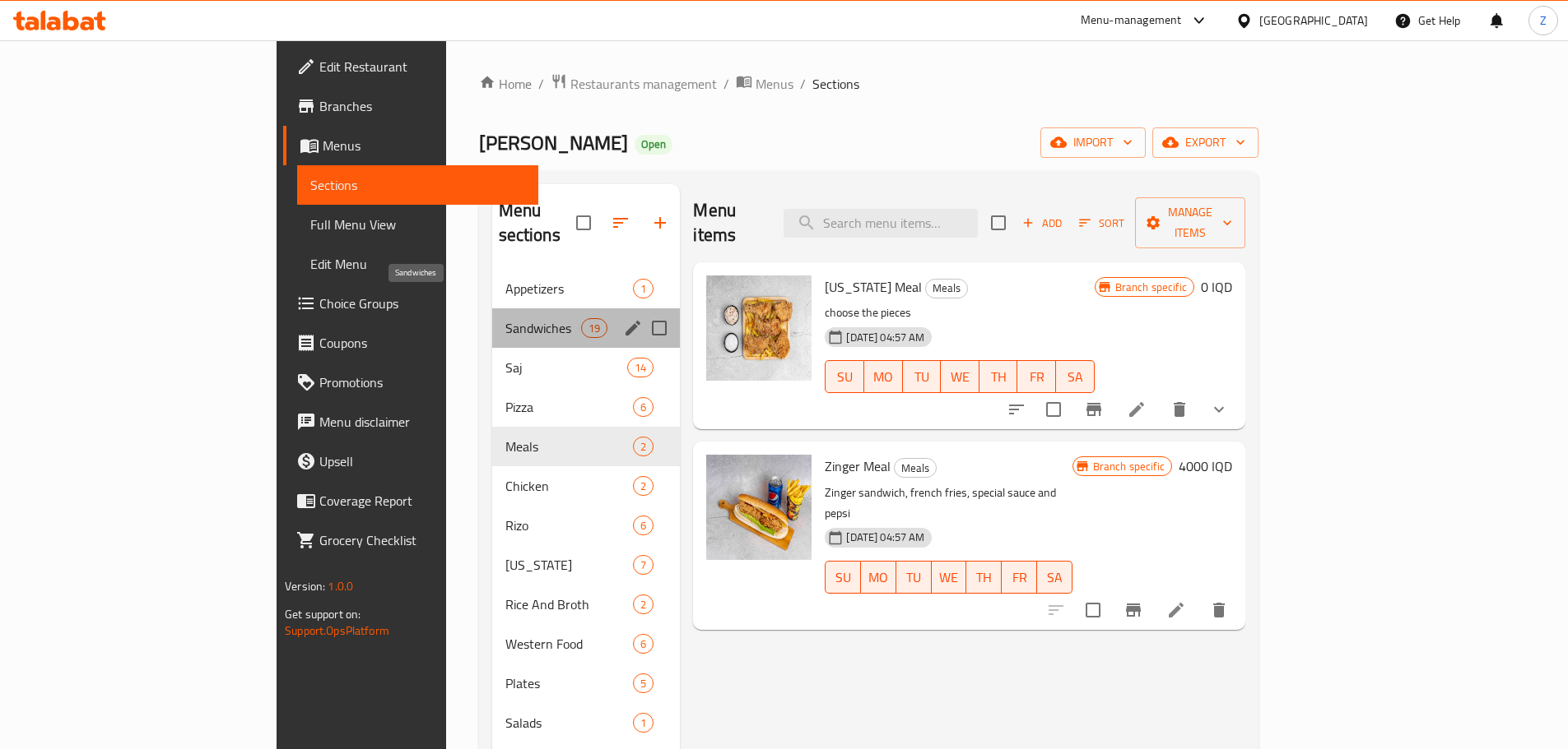
click at [505, 318] on span "Sandwiches" at bounding box center [543, 328] width 76 height 20
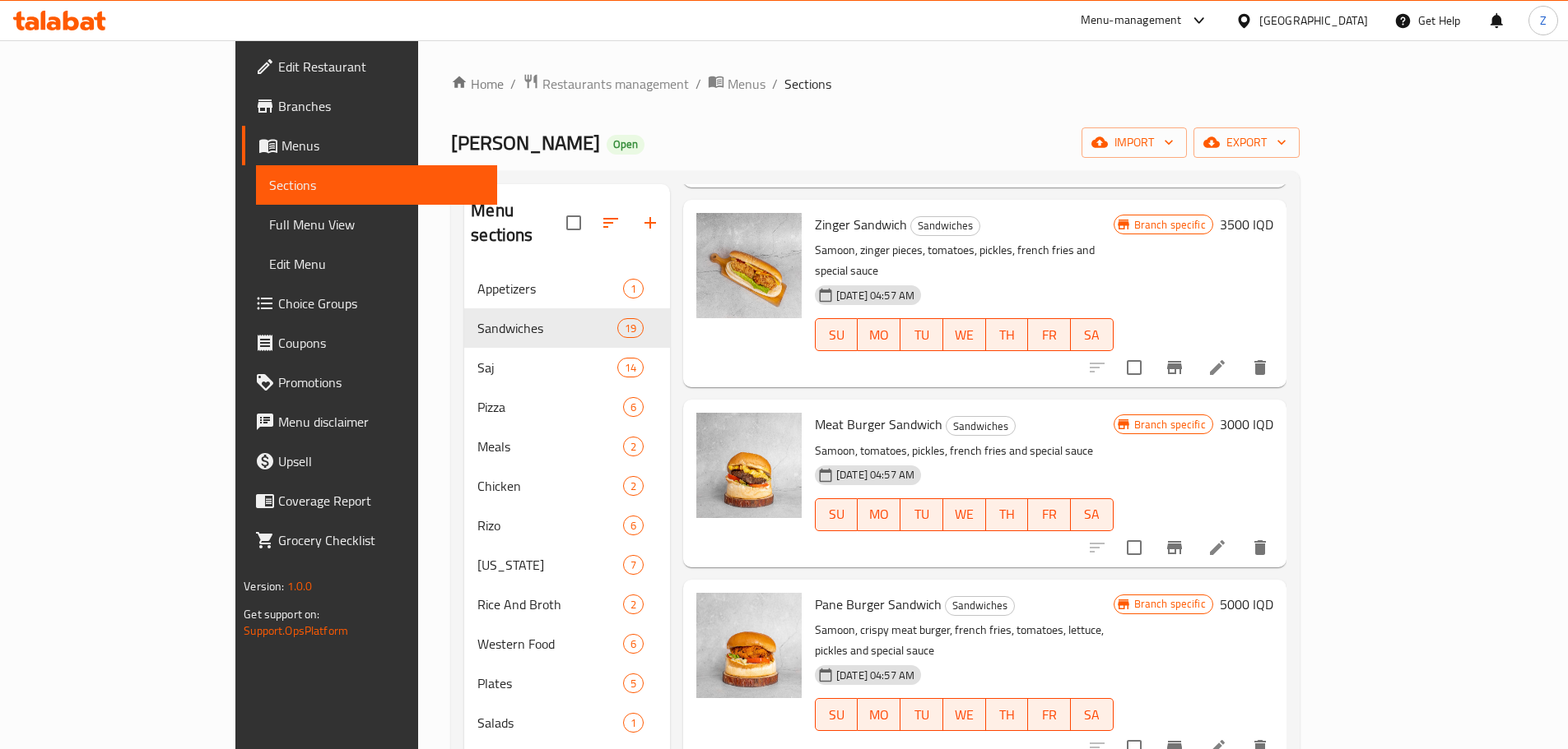
scroll to position [329, 0]
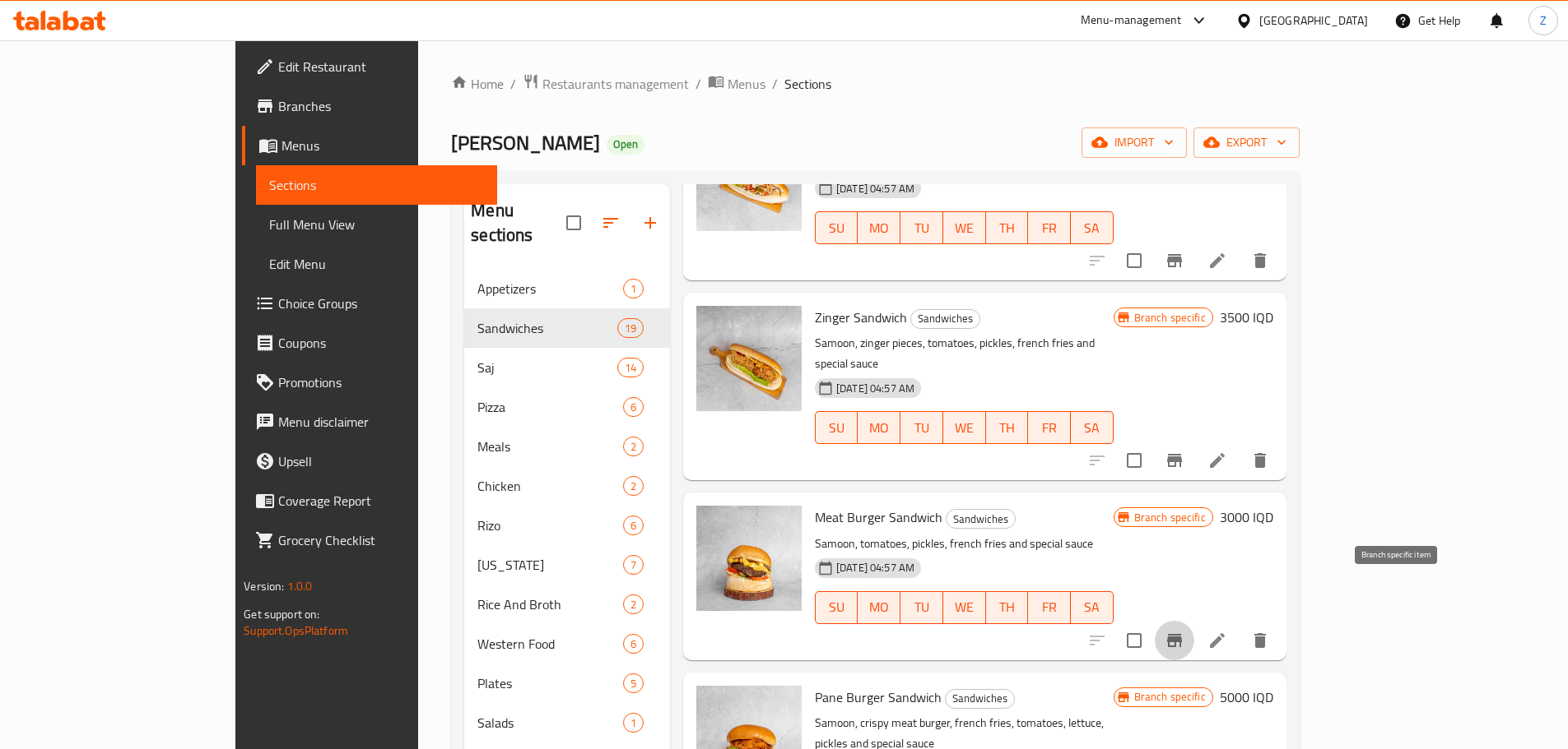
click at [1194, 621] on button "Branch-specific-item" at bounding box center [1174, 641] width 40 height 40
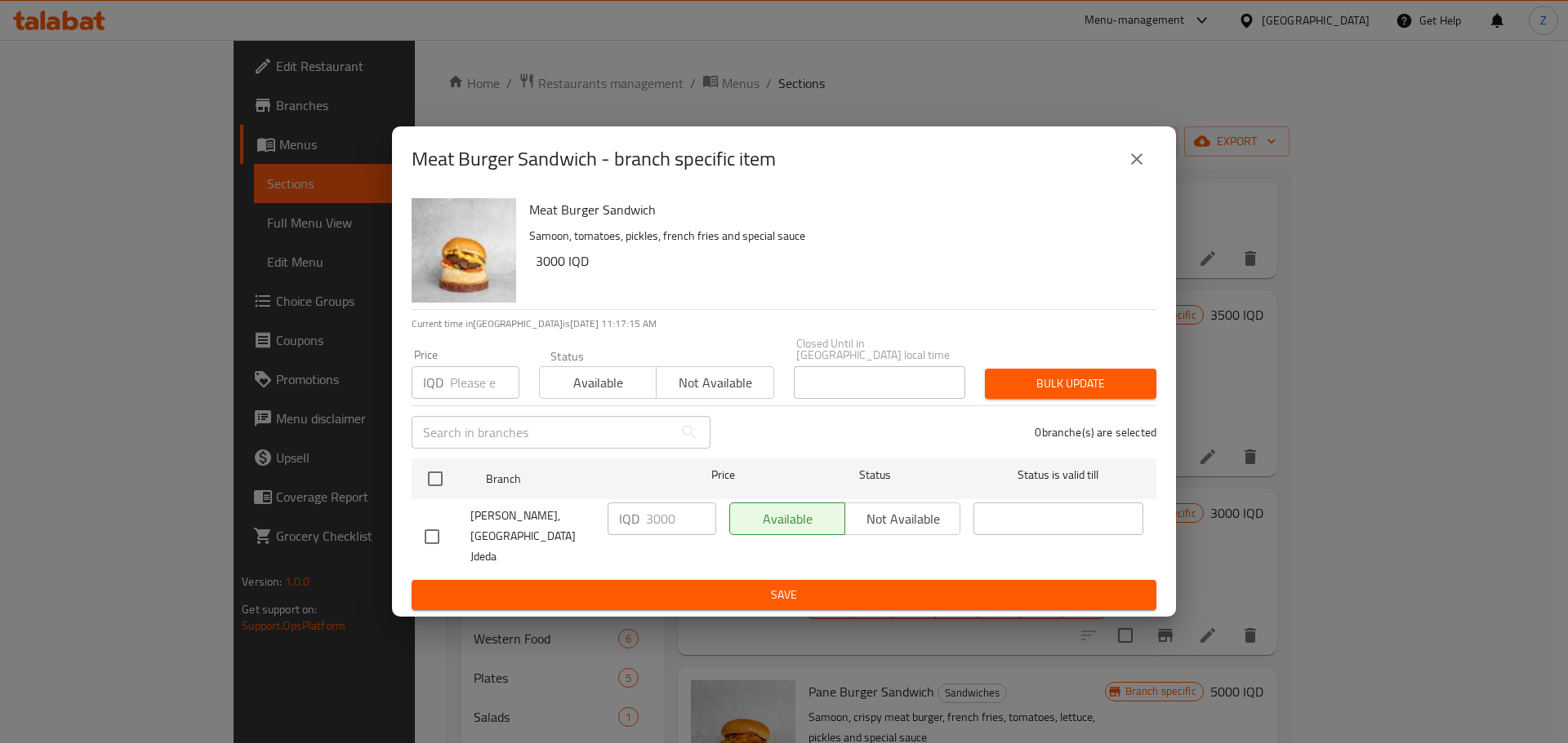
click at [1129, 169] on icon "close" at bounding box center [1136, 158] width 20 height 20
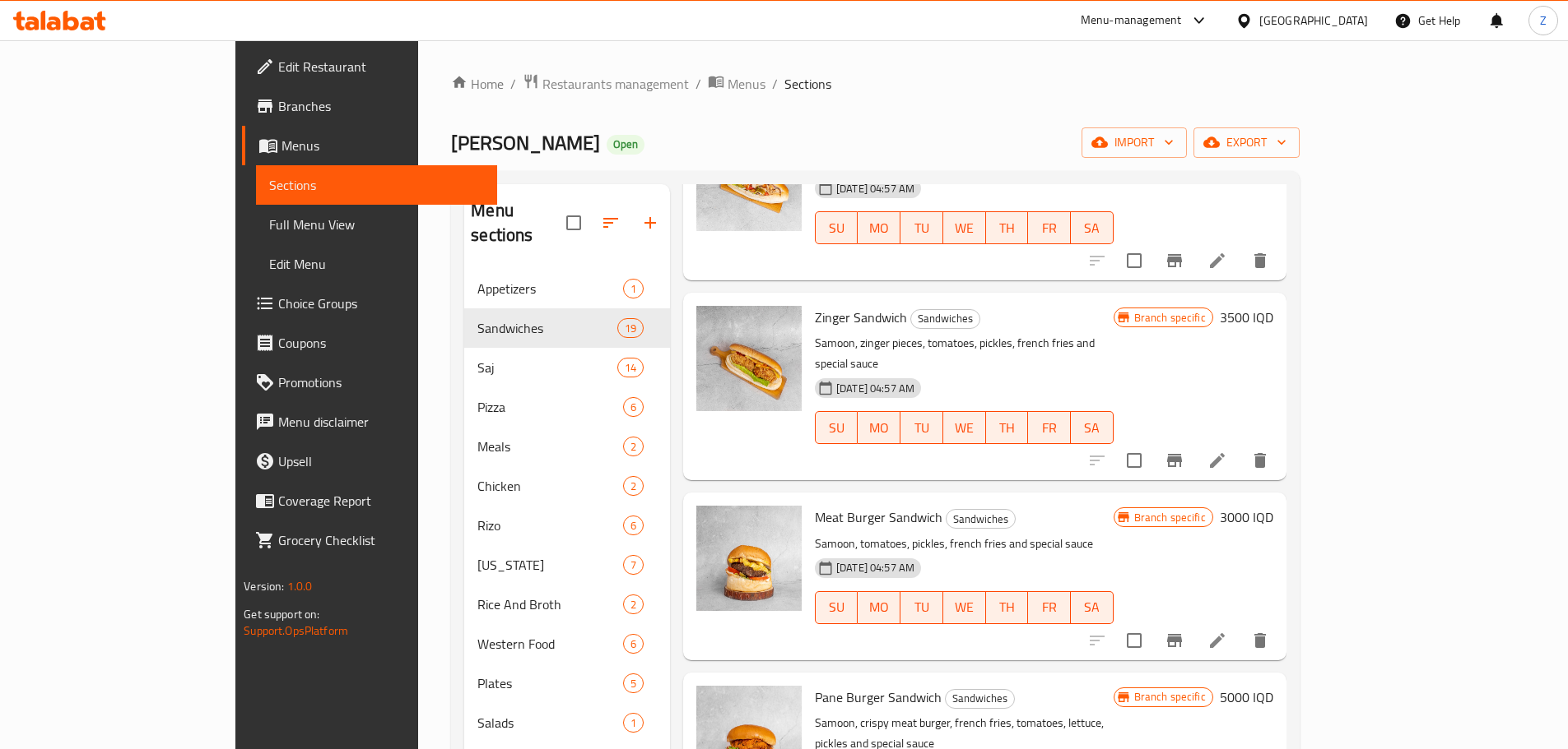
click at [1273, 506] on h6 "3000 IQD" at bounding box center [1247, 517] width 53 height 23
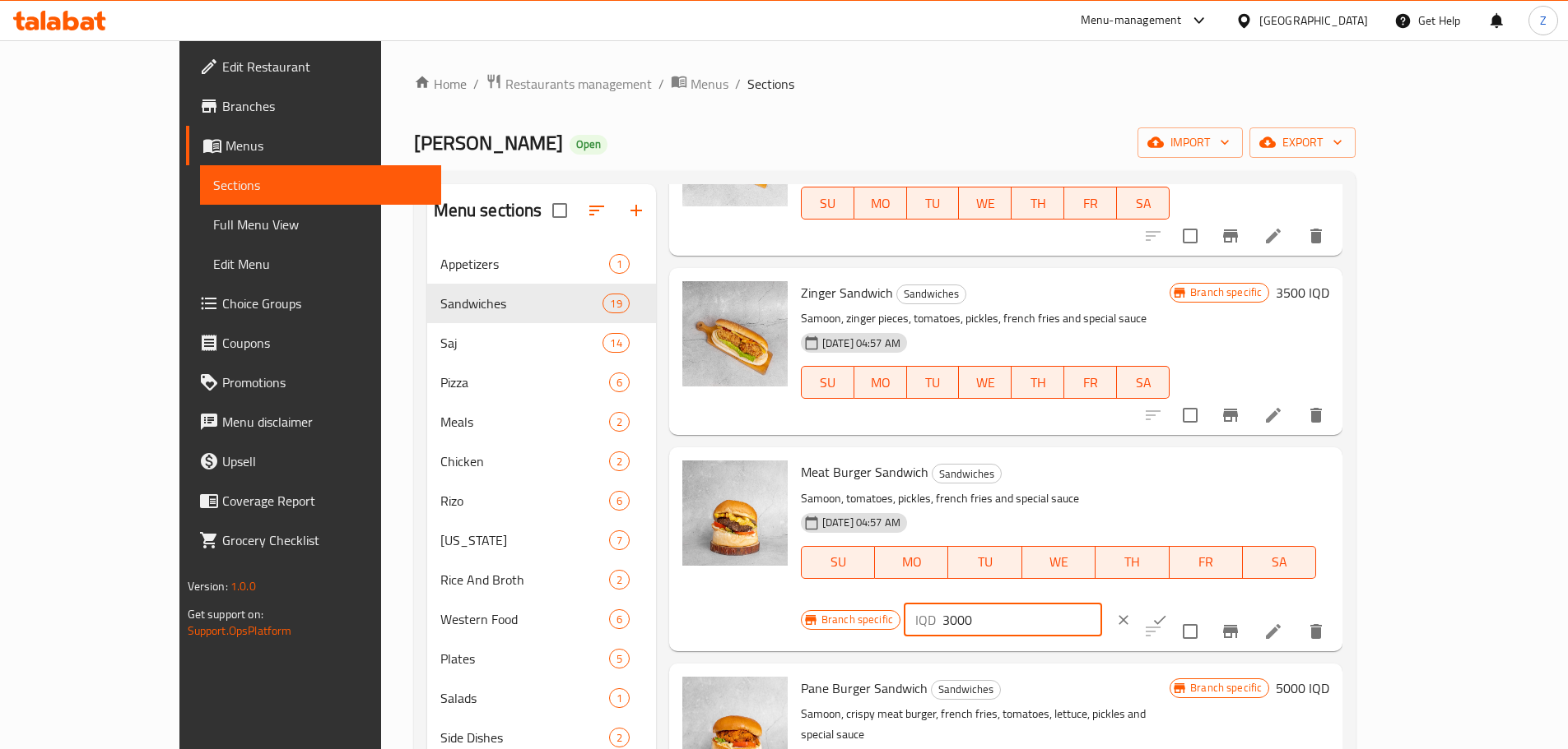
click at [1102, 604] on input "3000" at bounding box center [1022, 620] width 160 height 33
click at [1102, 604] on input "3500" at bounding box center [1022, 620] width 160 height 33
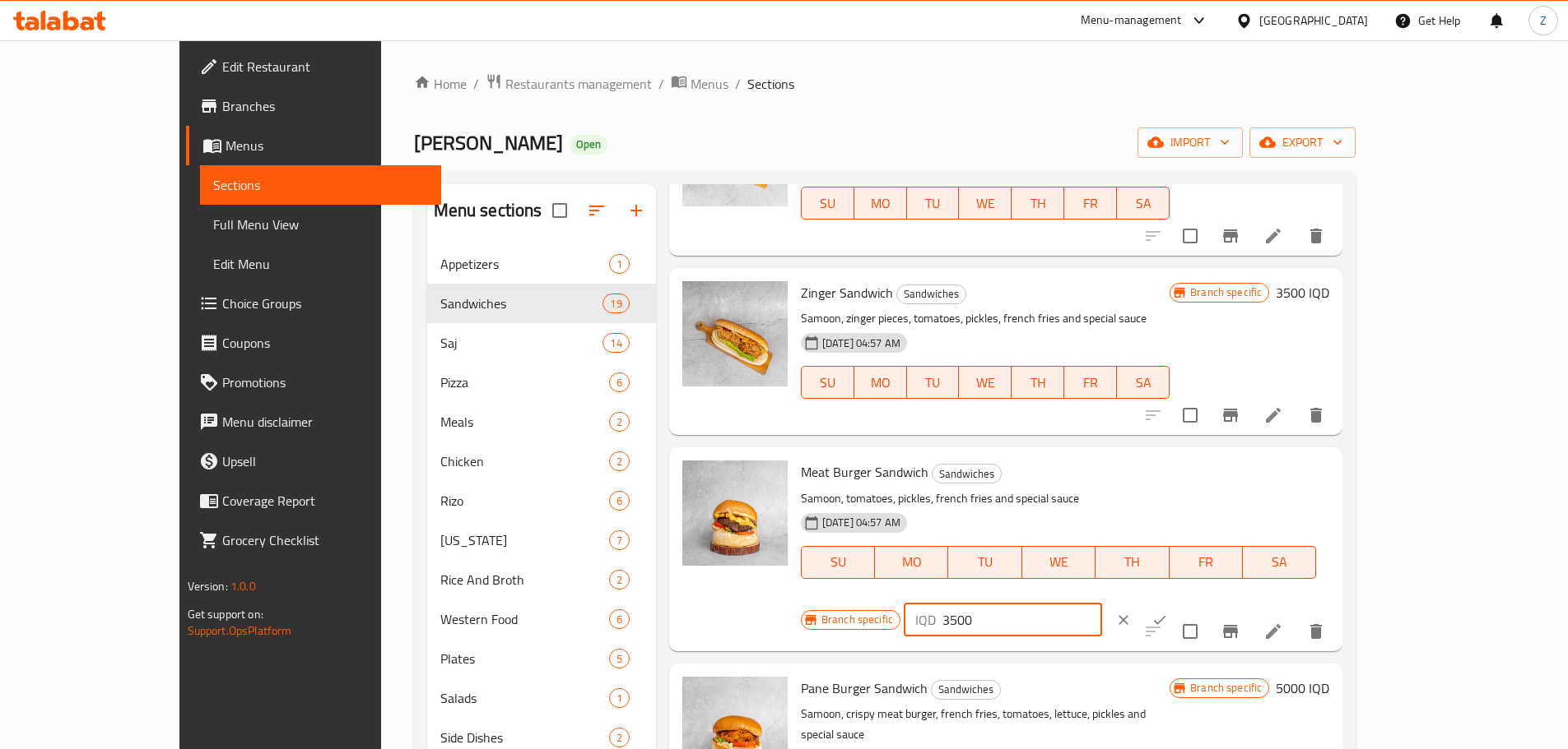
click at [1102, 604] on input "3500" at bounding box center [1022, 620] width 160 height 33
type input "3500"
click at [1168, 612] on icon "ok" at bounding box center [1159, 620] width 16 height 16
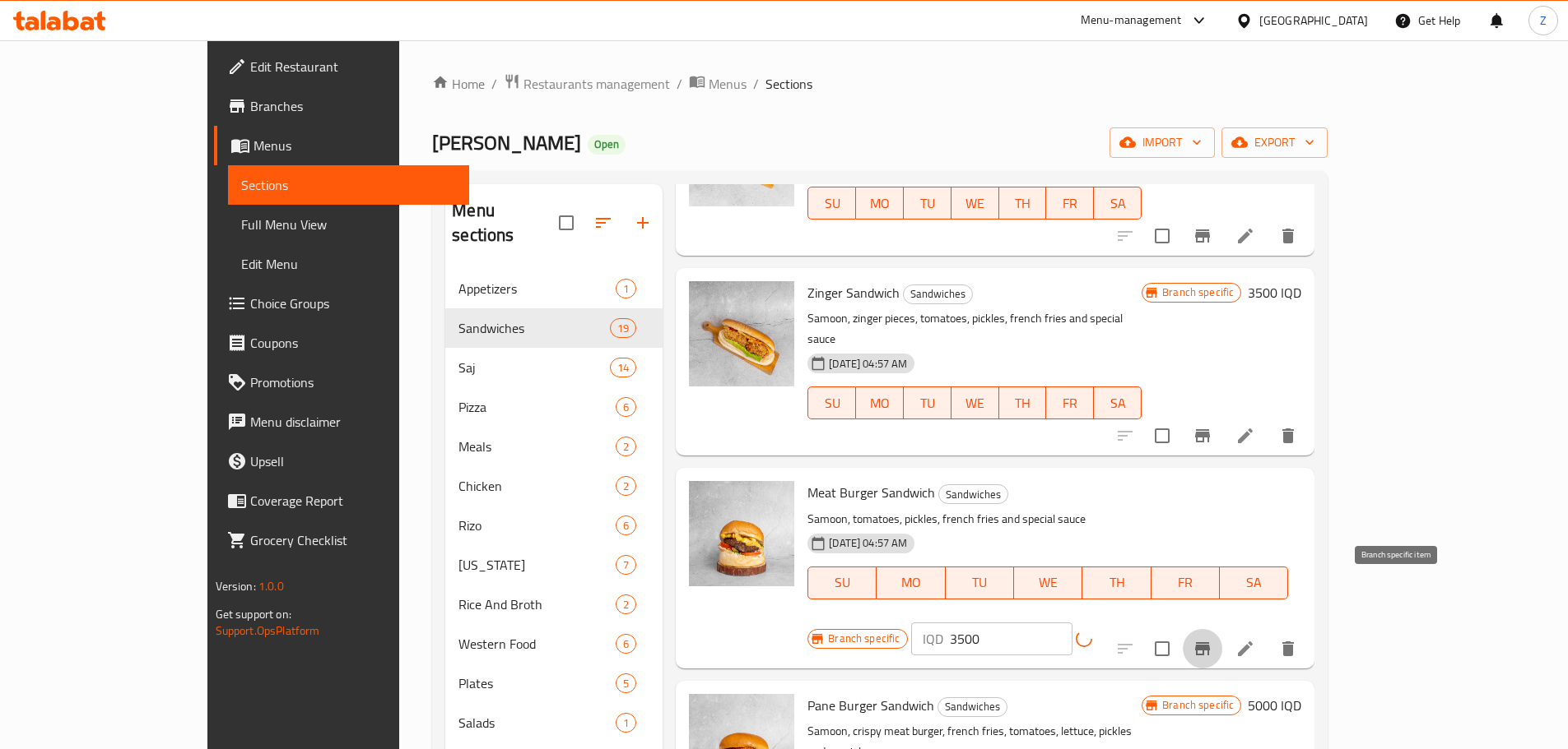
click at [1222, 629] on button "Branch-specific-item" at bounding box center [1203, 649] width 40 height 40
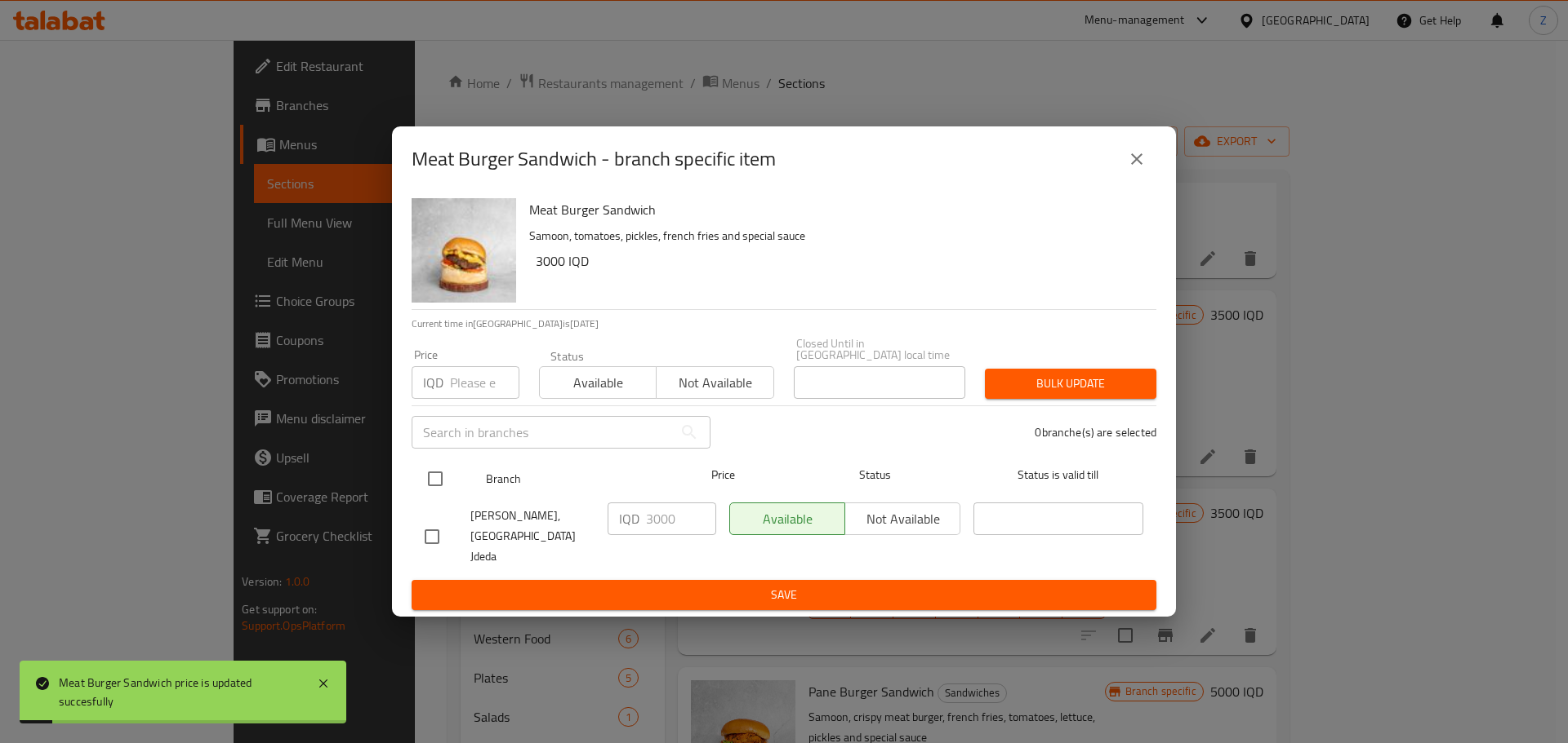
click at [435, 491] on input "checkbox" at bounding box center [435, 479] width 34 height 34
checkbox input "true"
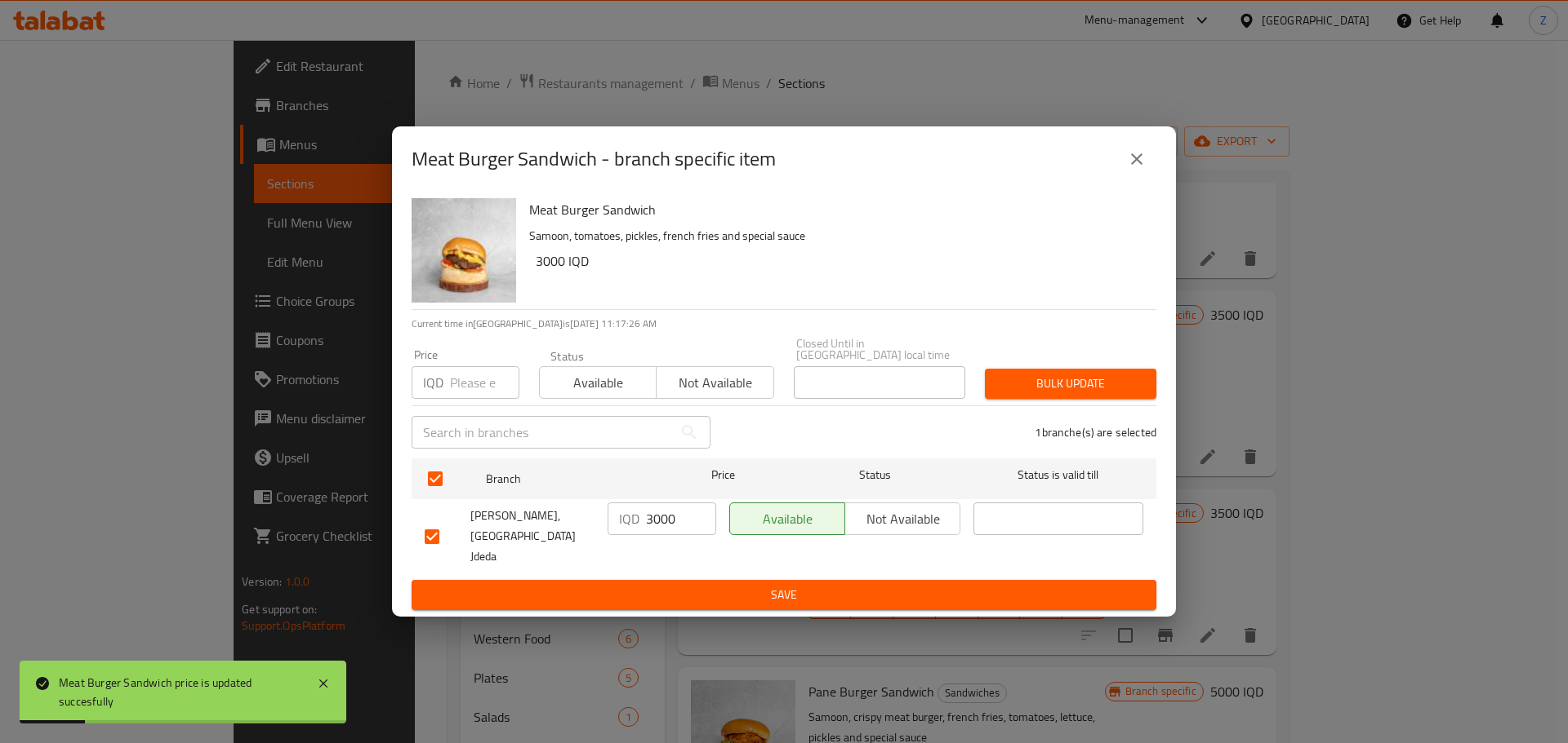
click at [685, 534] on input "3000" at bounding box center [681, 519] width 70 height 33
click at [676, 530] on input "3000" at bounding box center [681, 519] width 70 height 33
paste input "5"
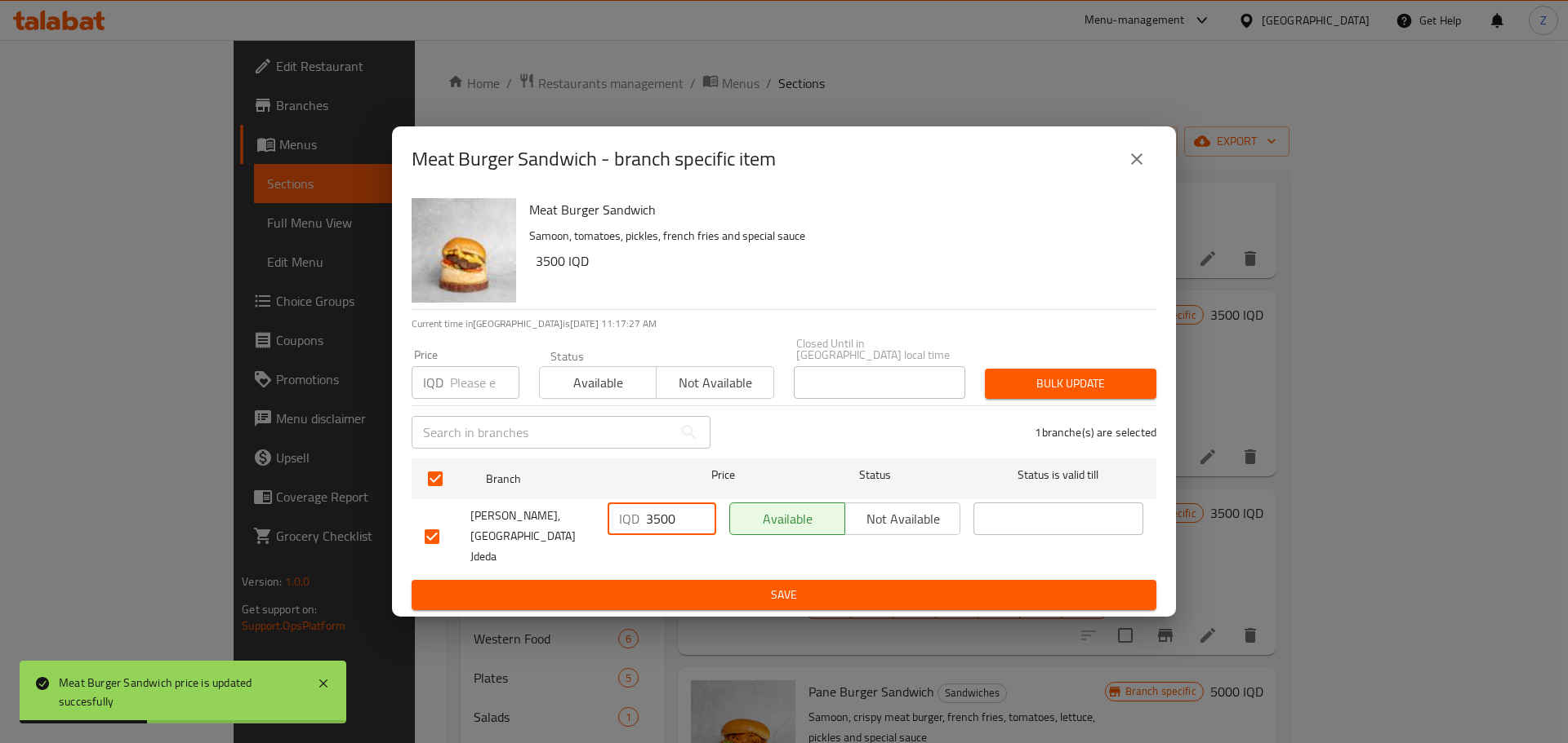
type input "3500"
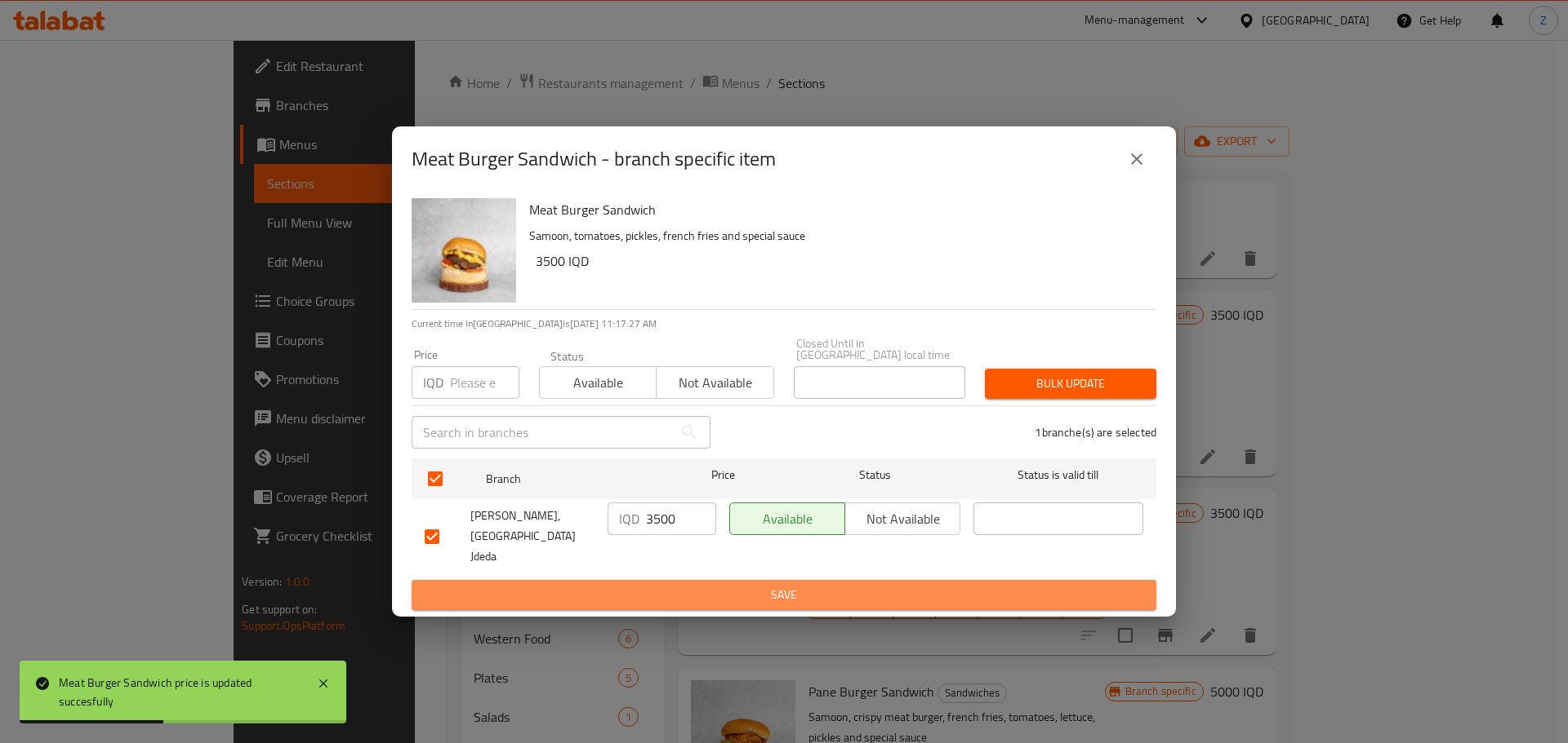
click at [657, 586] on span "Save" at bounding box center [784, 596] width 719 height 21
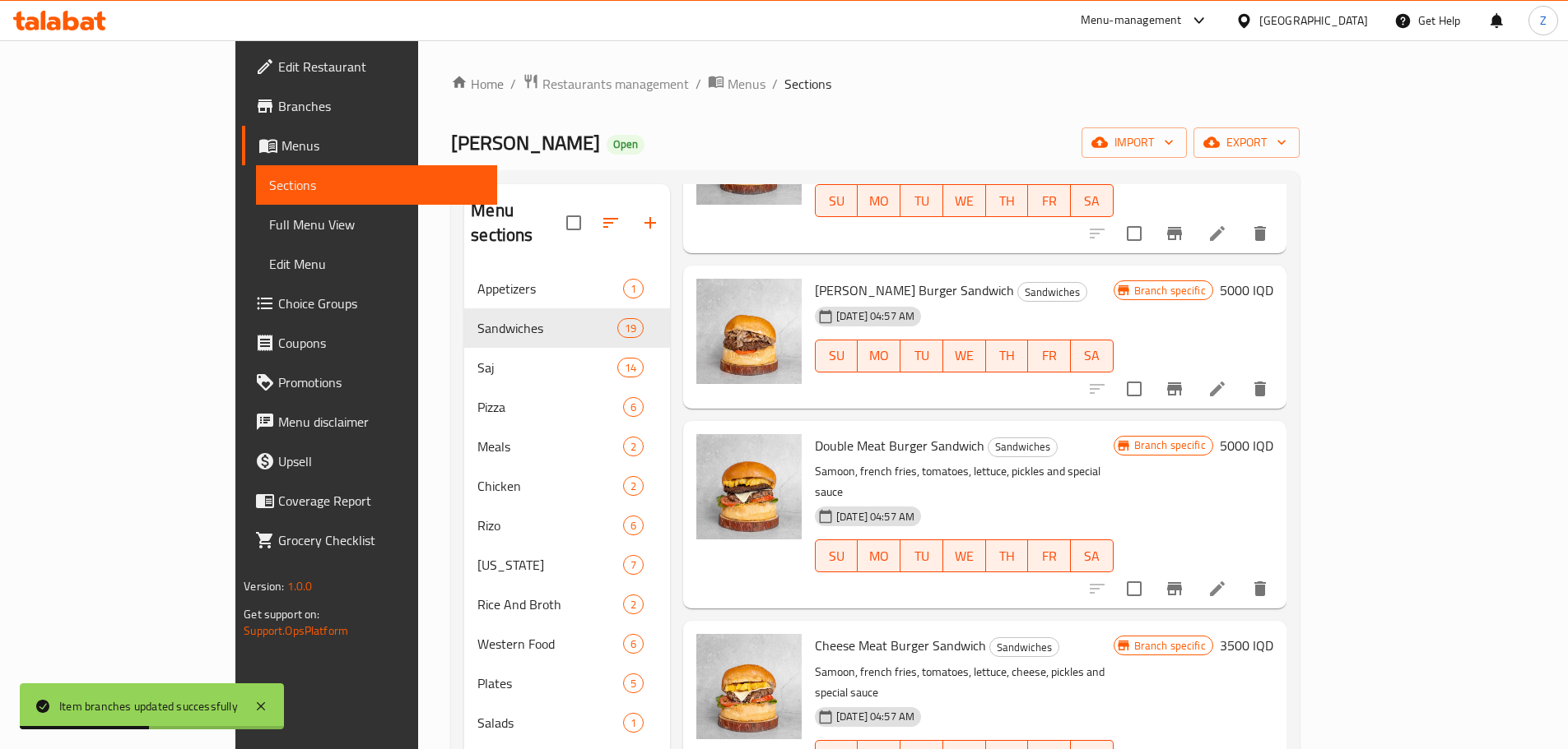
scroll to position [1481, 0]
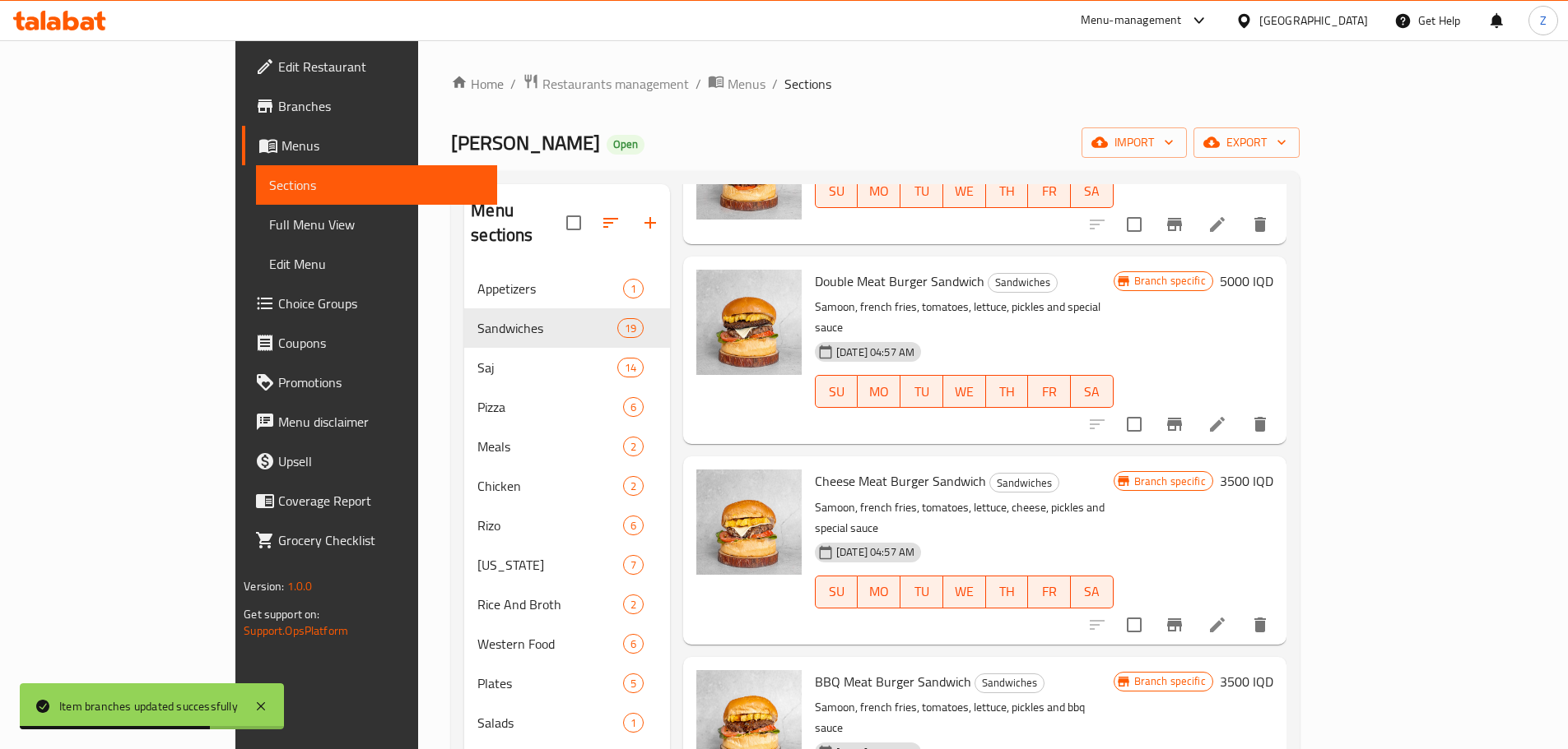
click at [1273, 470] on div "Branch specific 3500 IQD" at bounding box center [1193, 550] width 160 height 162
click at [1273, 470] on h6 "3500 IQD" at bounding box center [1247, 481] width 53 height 23
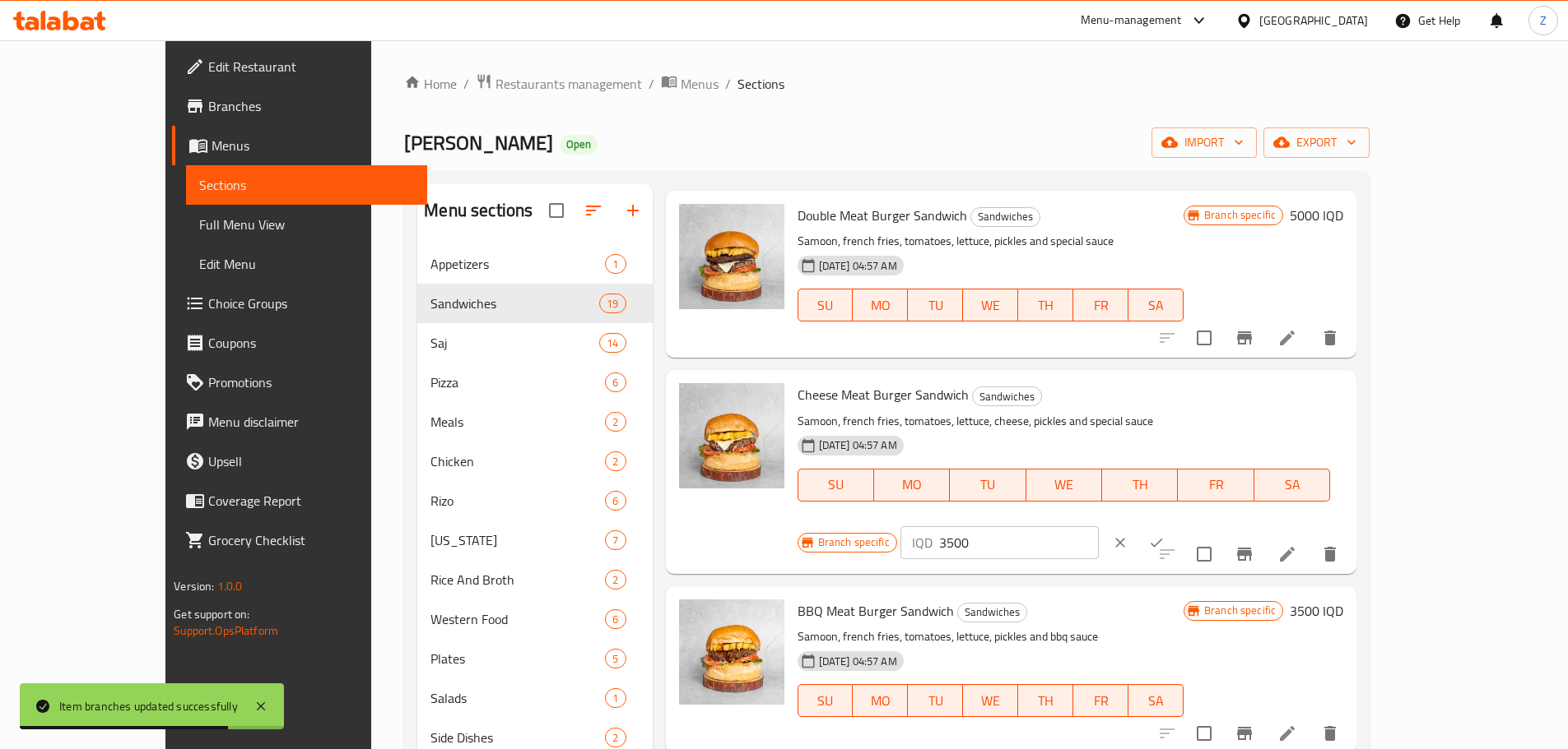
click at [1098, 527] on input "3500" at bounding box center [1018, 543] width 160 height 33
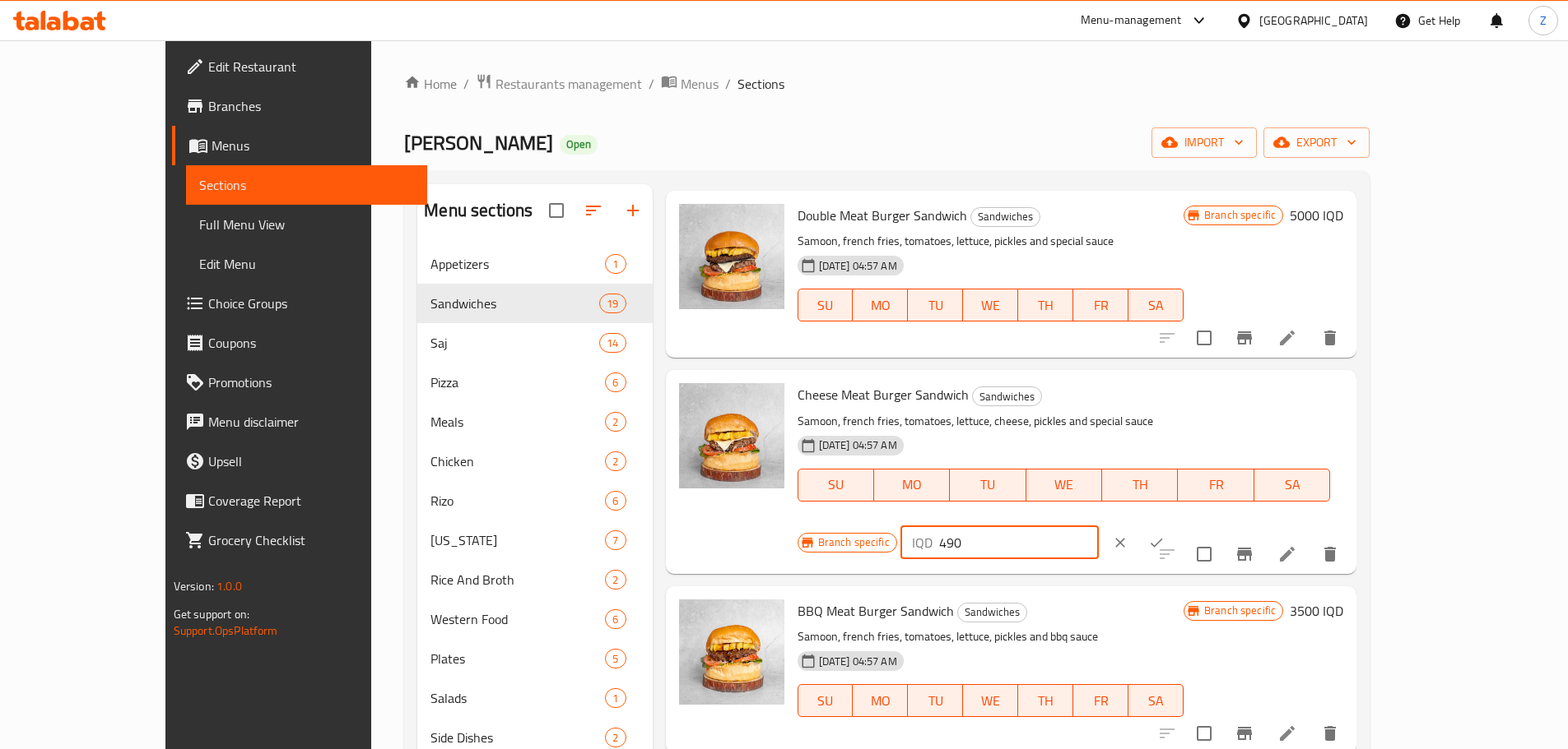
click at [1098, 527] on input "490" at bounding box center [1018, 543] width 160 height 33
click at [1098, 527] on input "4000" at bounding box center [1018, 543] width 160 height 33
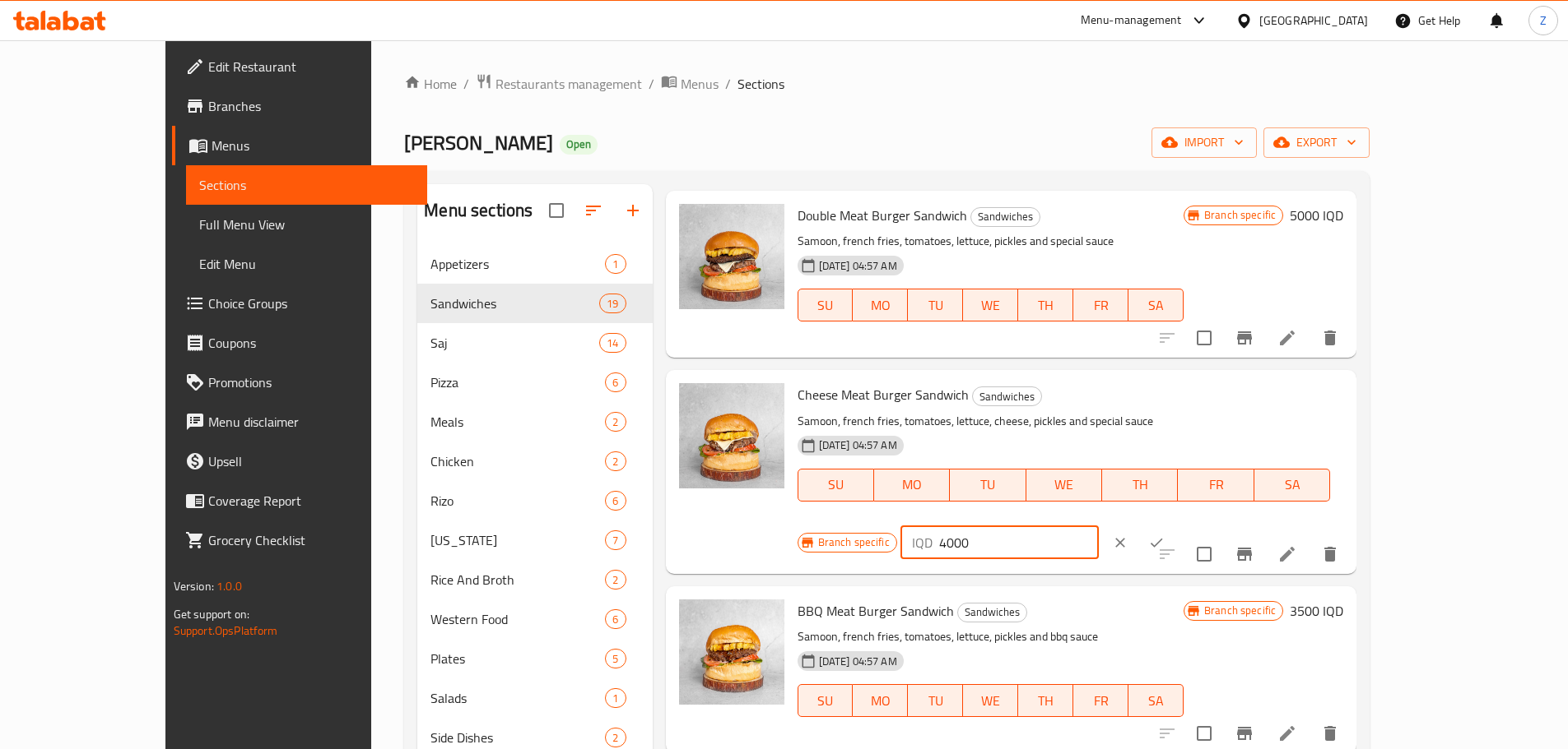
click at [1098, 527] on input "4000" at bounding box center [1018, 543] width 160 height 33
type input "4000"
click at [1174, 525] on div at bounding box center [1138, 543] width 72 height 36
click at [1165, 535] on icon "ok" at bounding box center [1155, 543] width 16 height 16
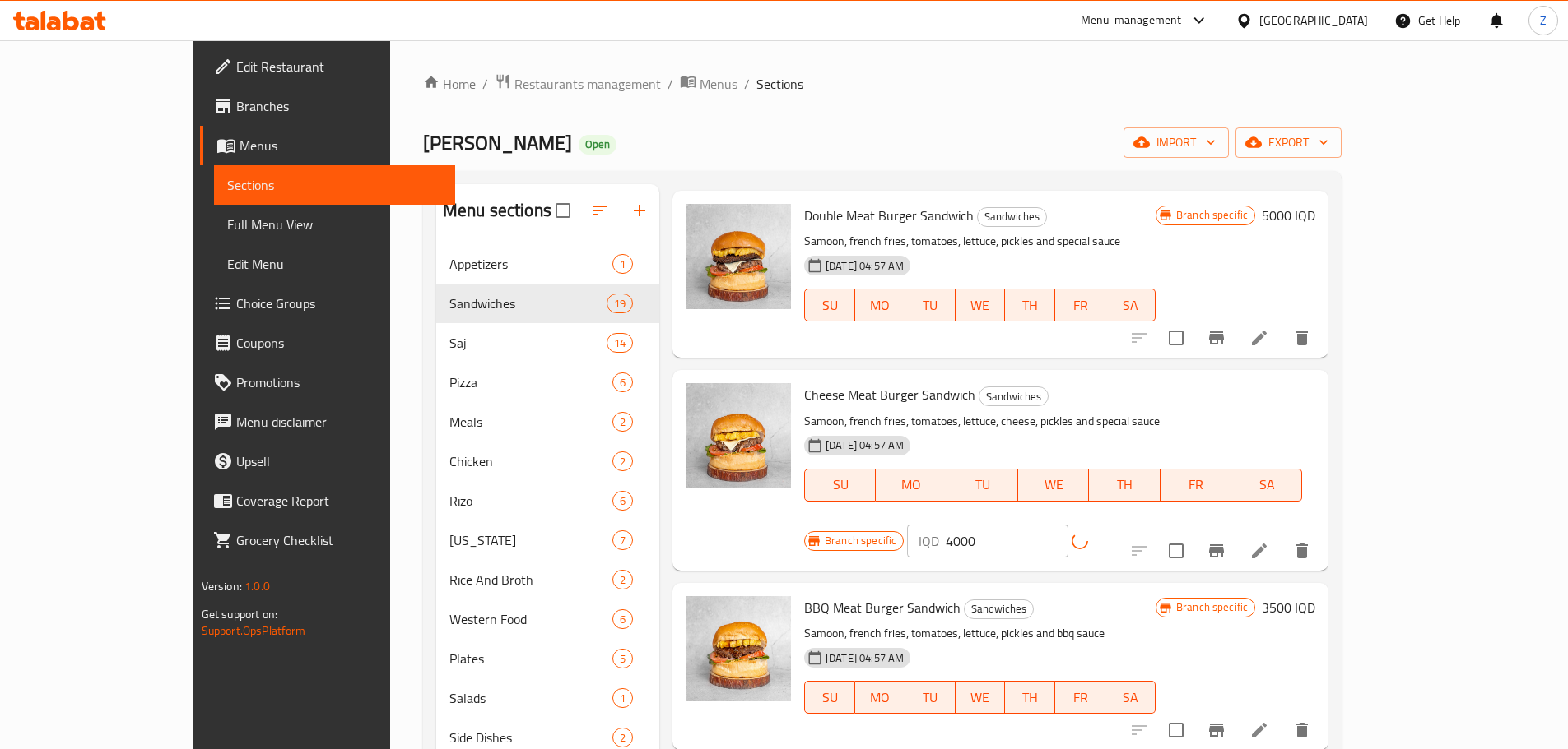
click at [1224, 545] on icon "Branch-specific-item" at bounding box center [1216, 551] width 15 height 13
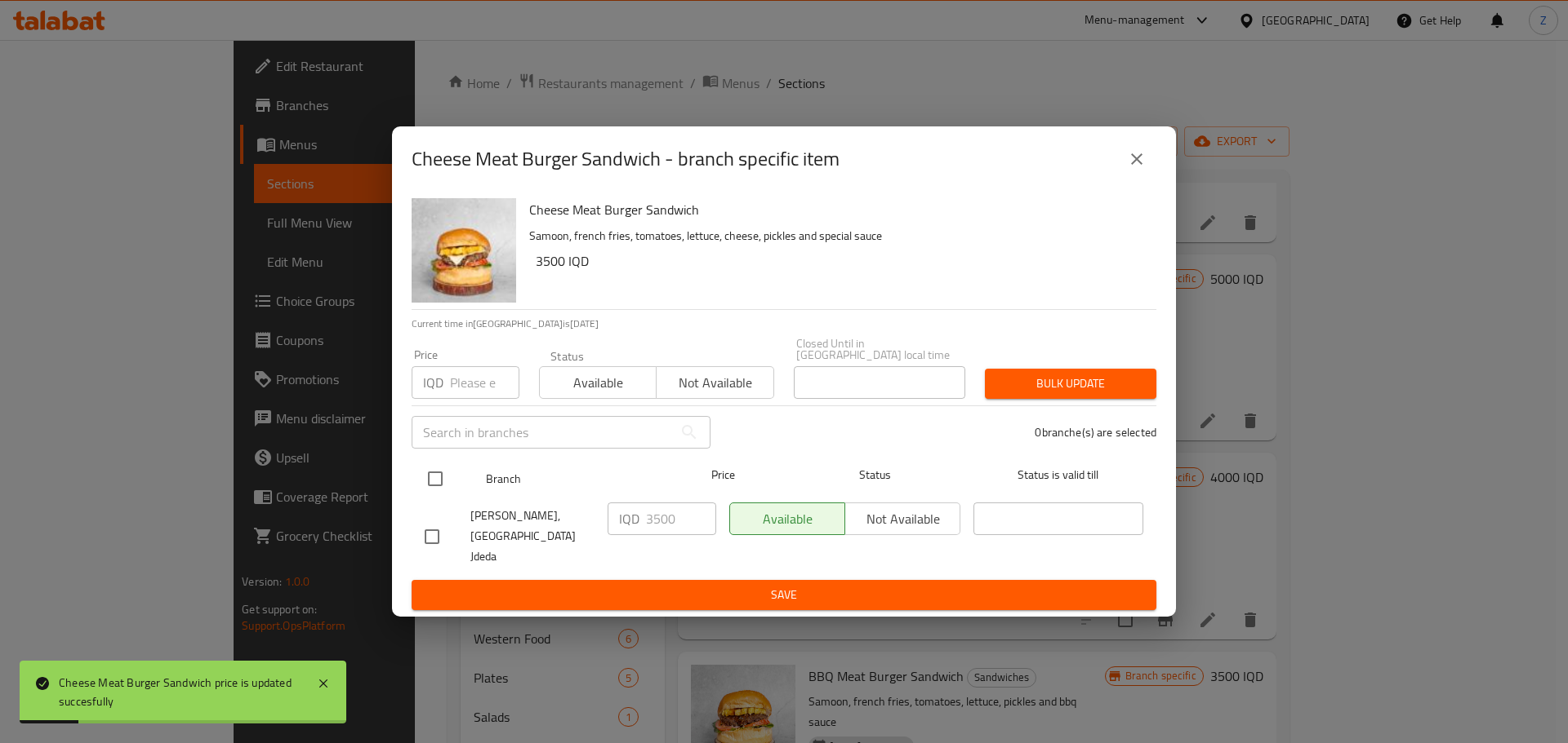
click at [447, 496] on input "checkbox" at bounding box center [435, 479] width 34 height 34
checkbox input "true"
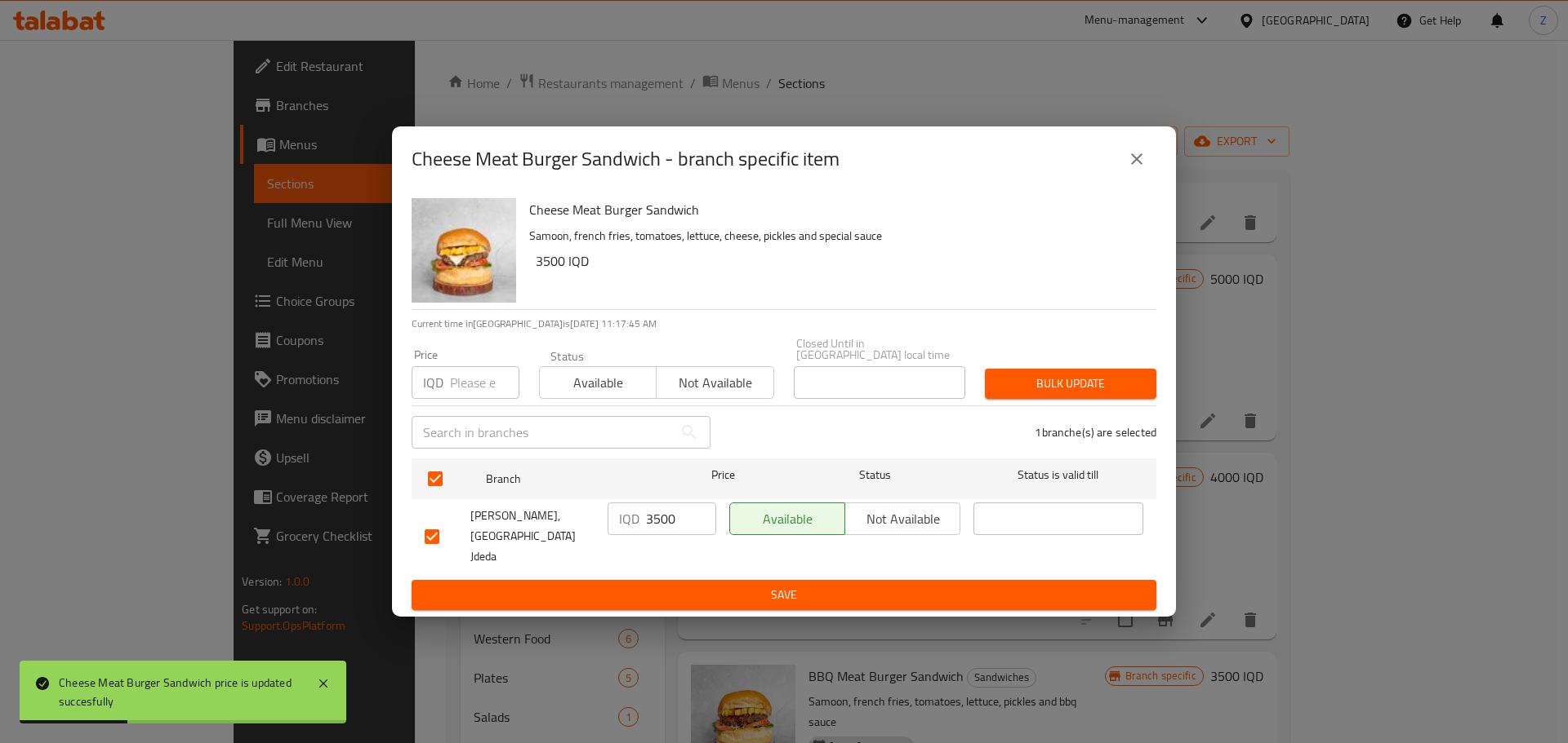
click at [661, 526] on input "3500" at bounding box center [681, 519] width 70 height 33
paste input "40"
type input "4000"
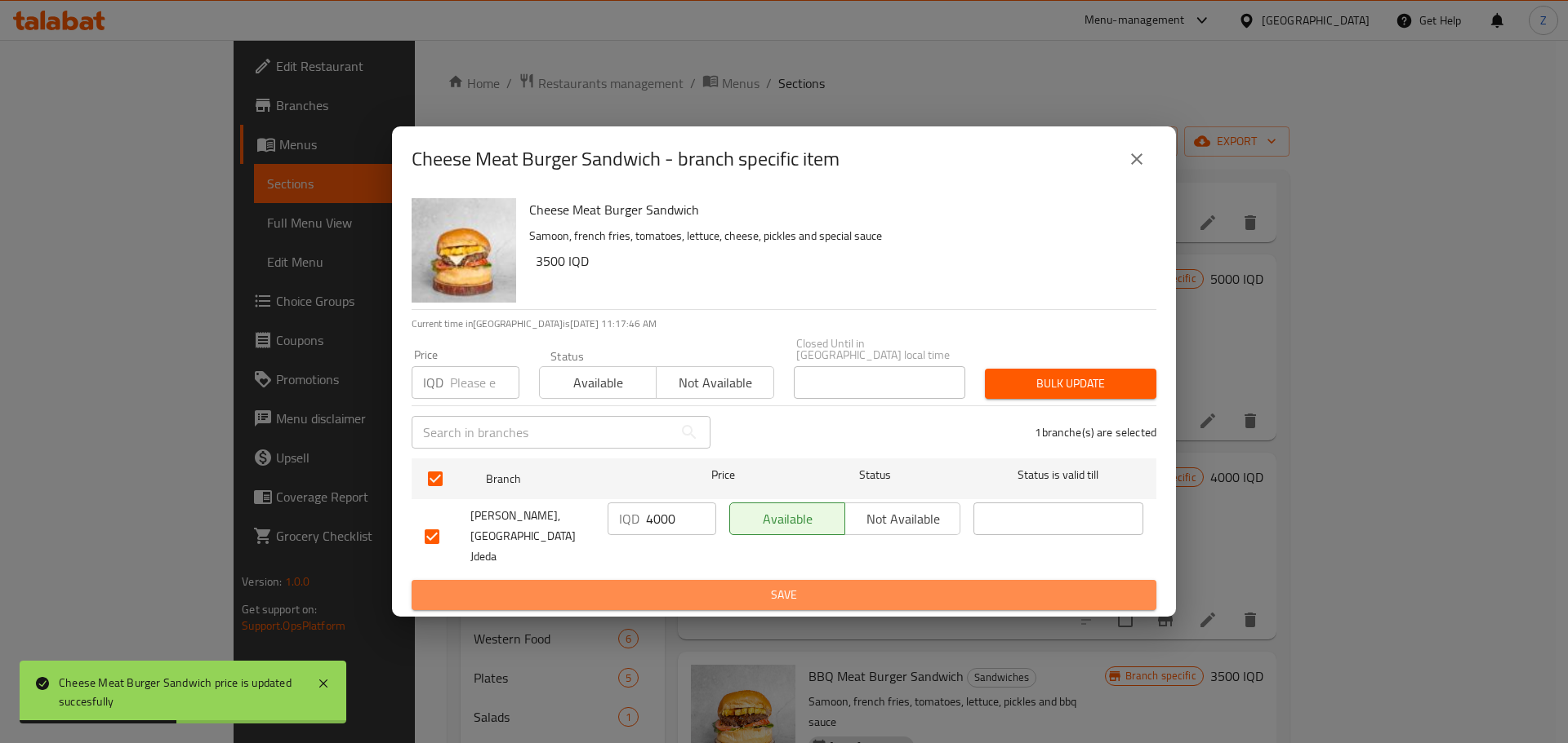
click at [674, 586] on span "Save" at bounding box center [784, 596] width 719 height 21
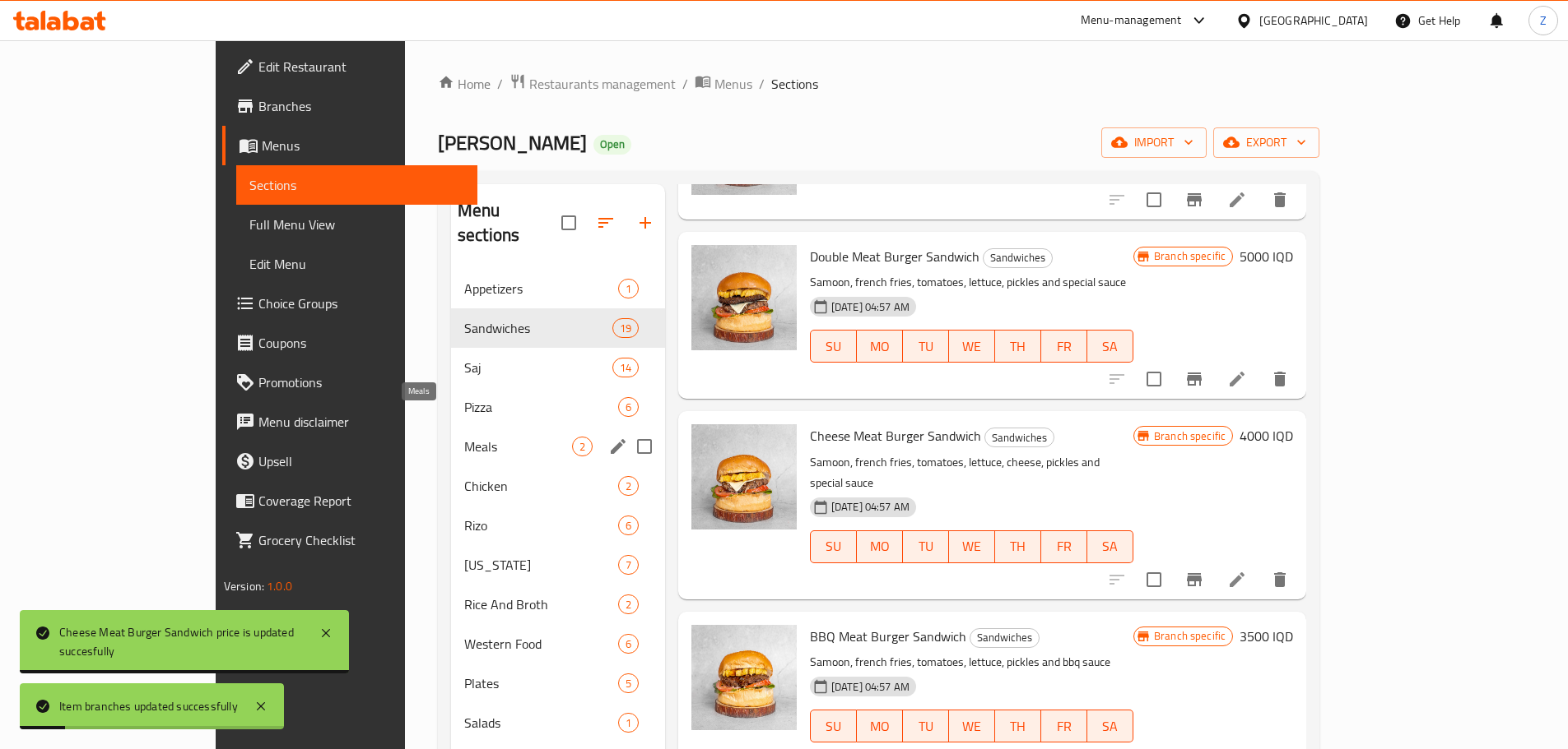
click at [451, 427] on div "Meals 2" at bounding box center [557, 447] width 214 height 40
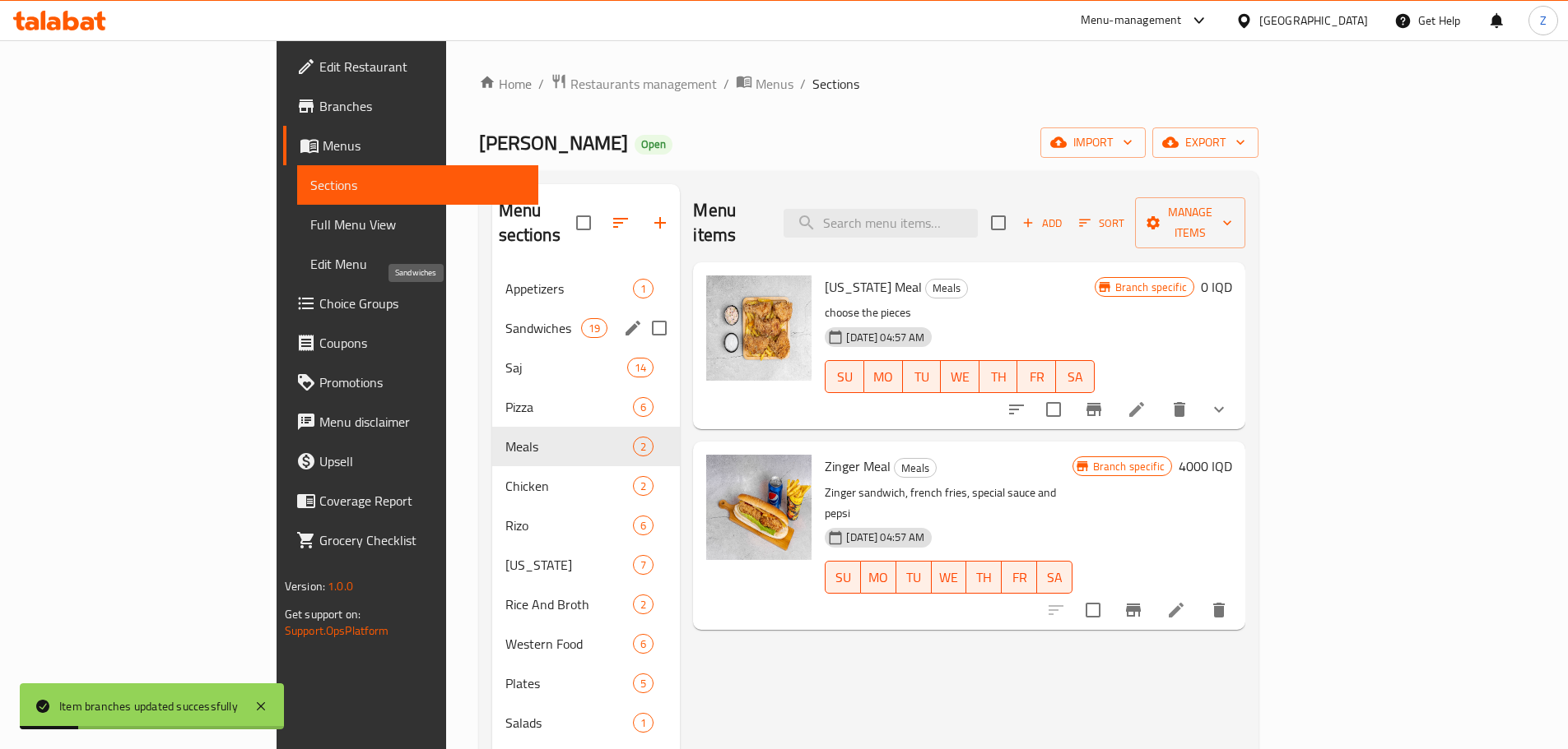
click at [505, 318] on span "Sandwiches" at bounding box center [543, 328] width 76 height 20
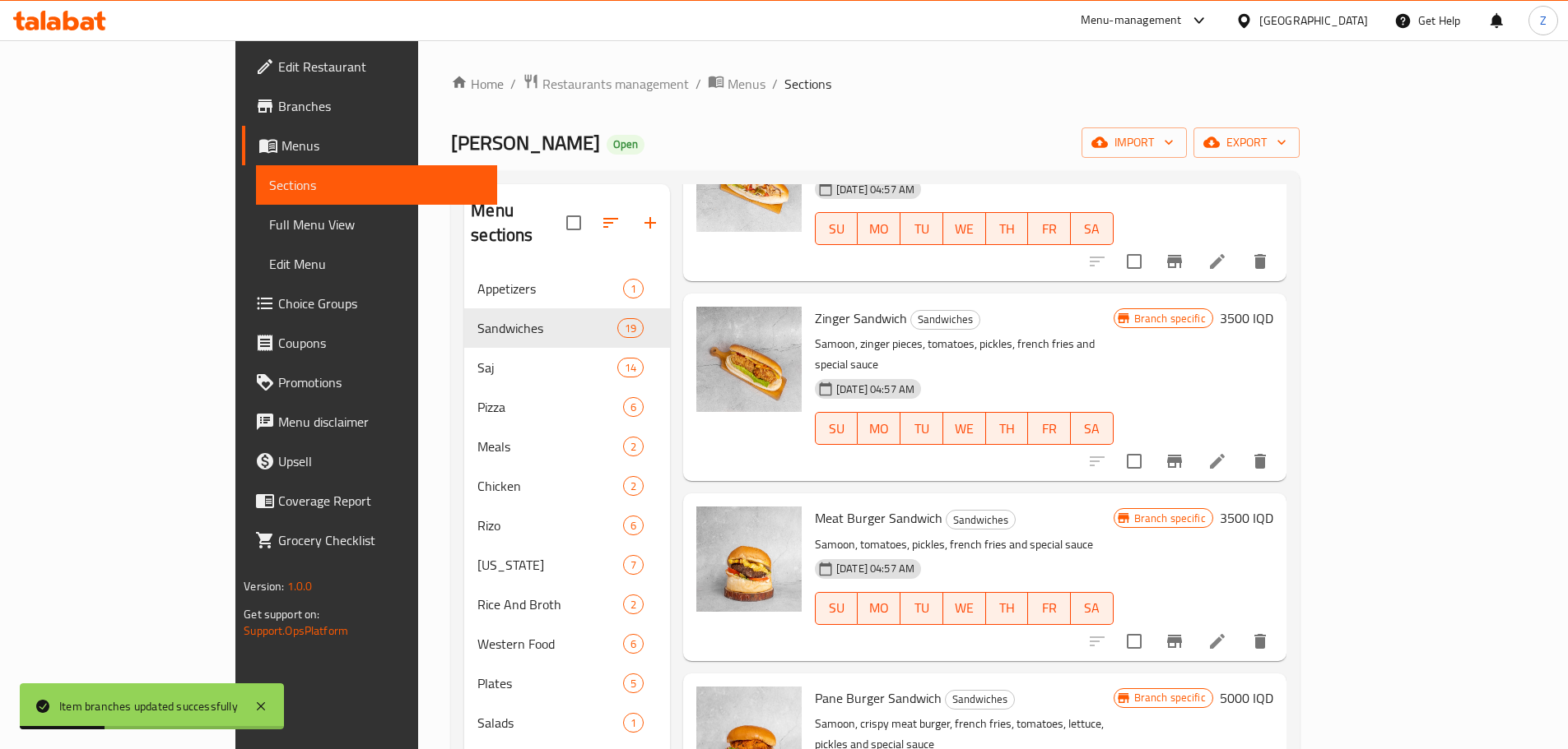
scroll to position [329, 0]
click at [1184, 451] on icon "Branch-specific-item" at bounding box center [1174, 460] width 20 height 20
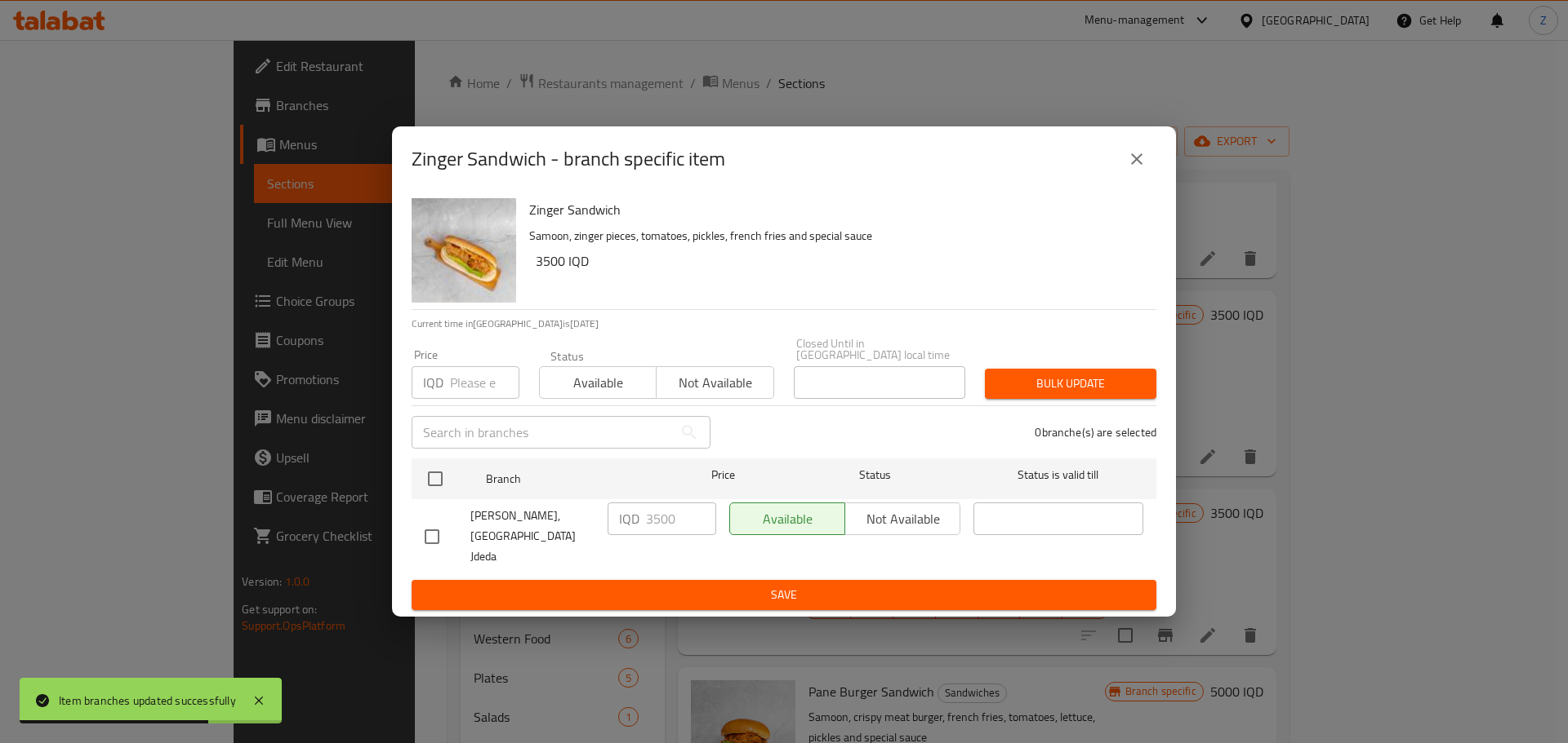
click at [1132, 166] on icon "close" at bounding box center [1136, 158] width 20 height 20
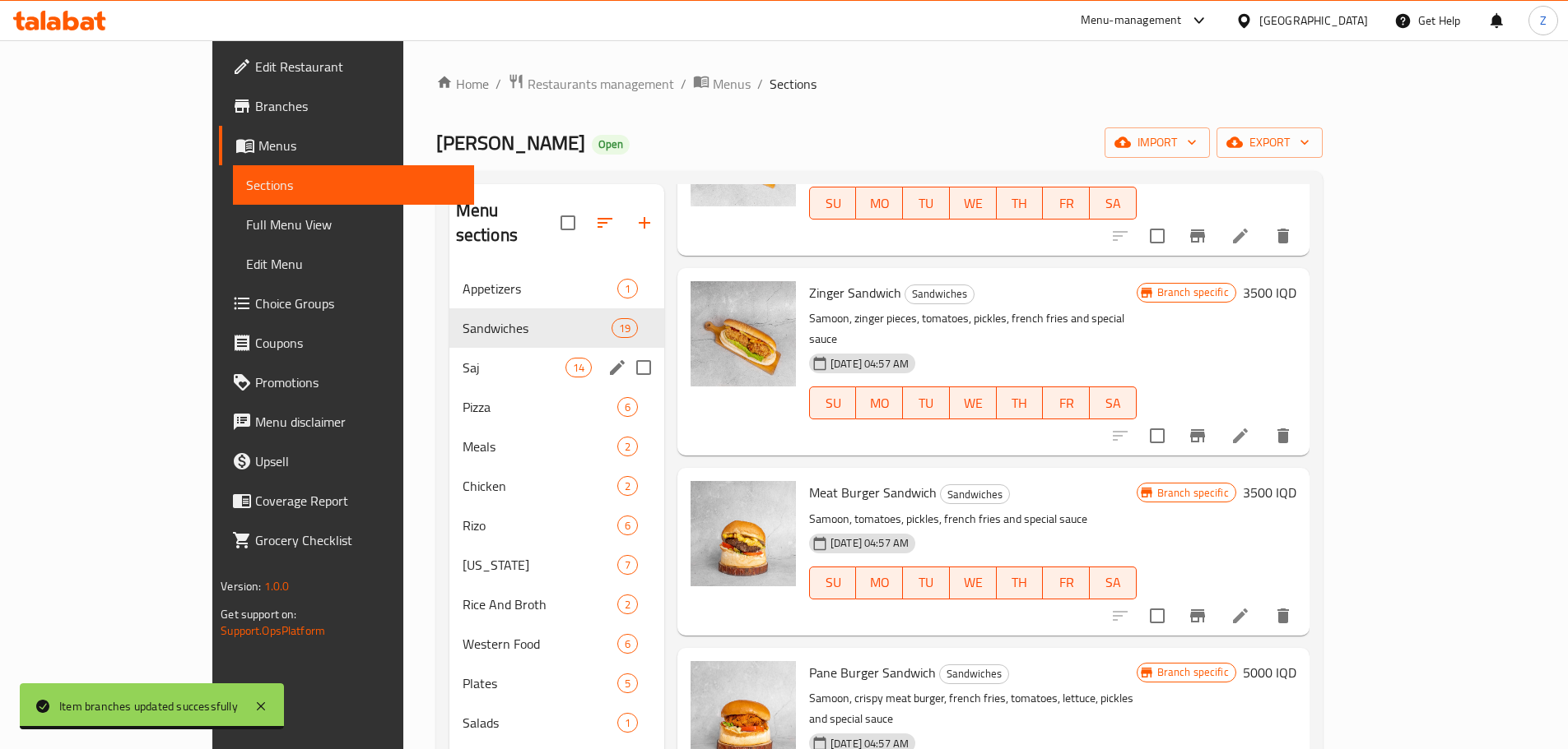
click at [450, 356] on div "Saj 14" at bounding box center [557, 368] width 215 height 40
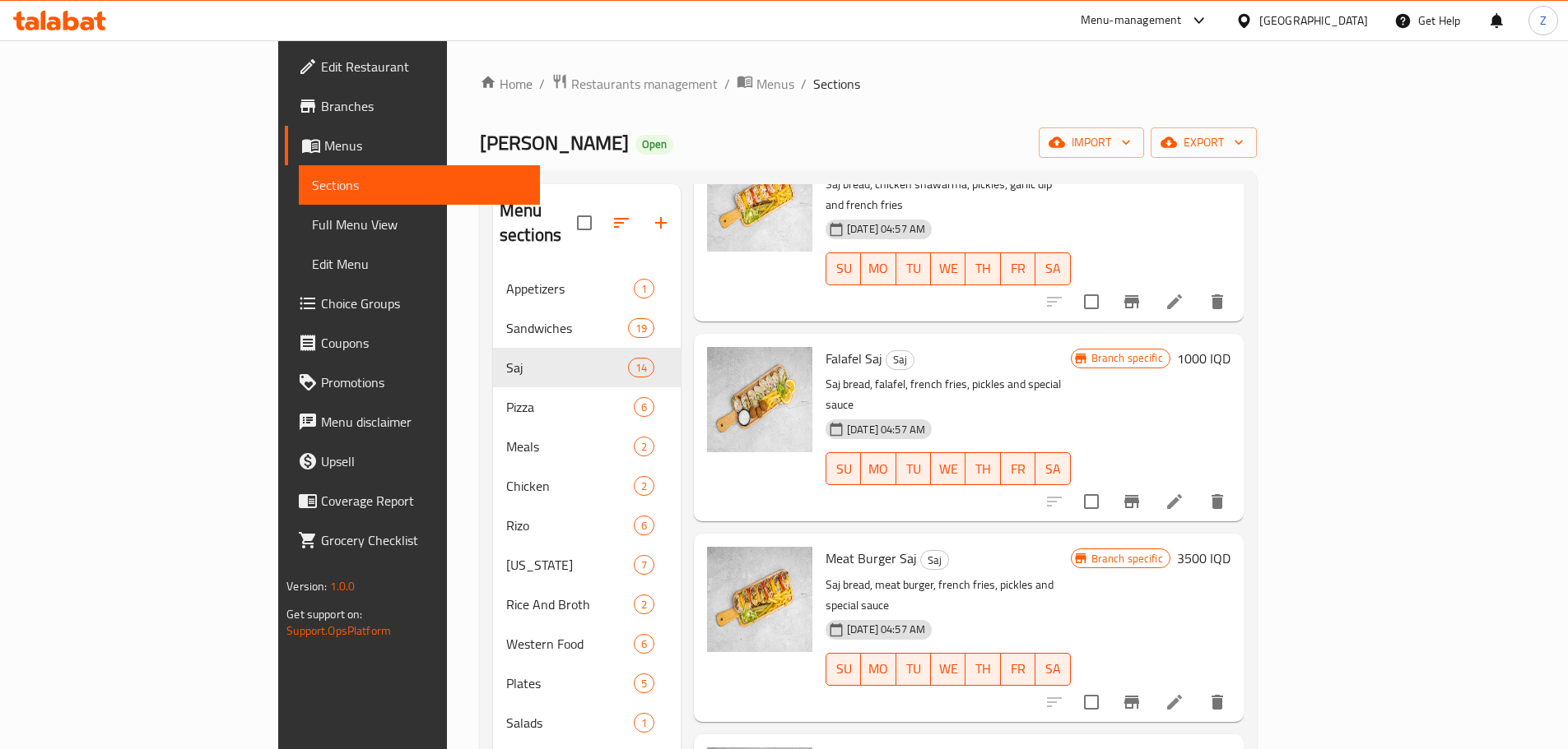
click at [1139, 696] on icon "Branch-specific-item" at bounding box center [1132, 702] width 15 height 13
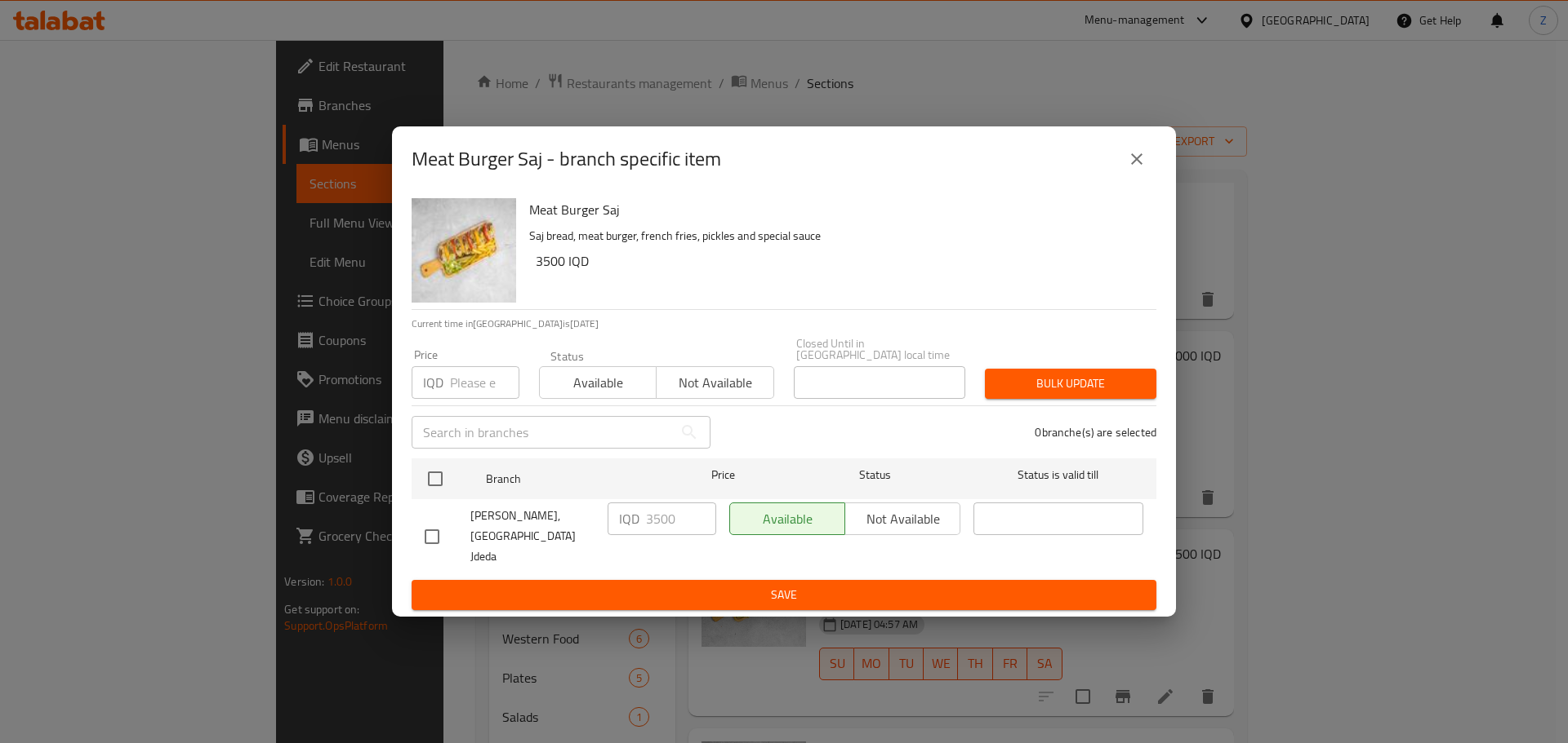
click at [1141, 169] on icon "close" at bounding box center [1136, 158] width 20 height 20
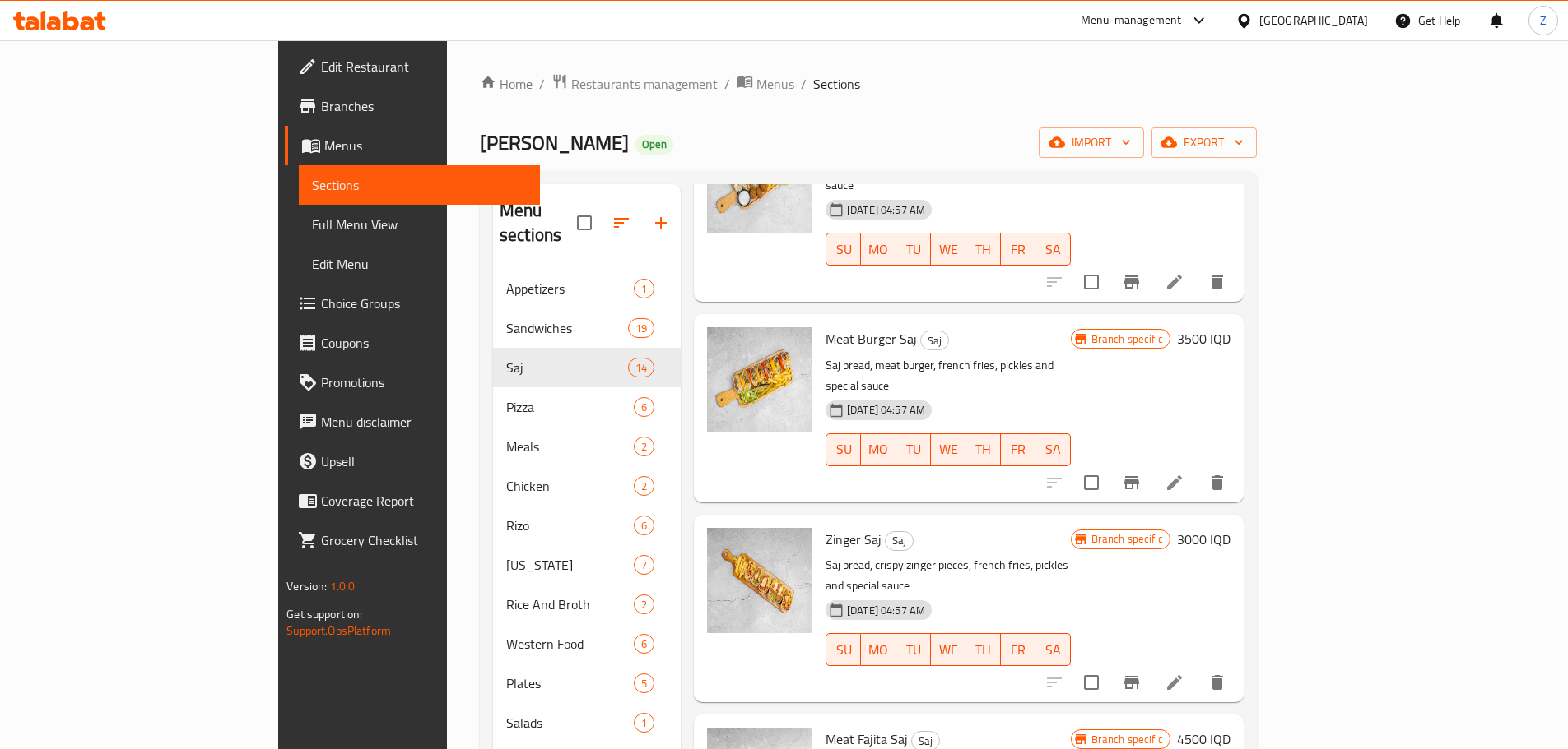
scroll to position [576, 0]
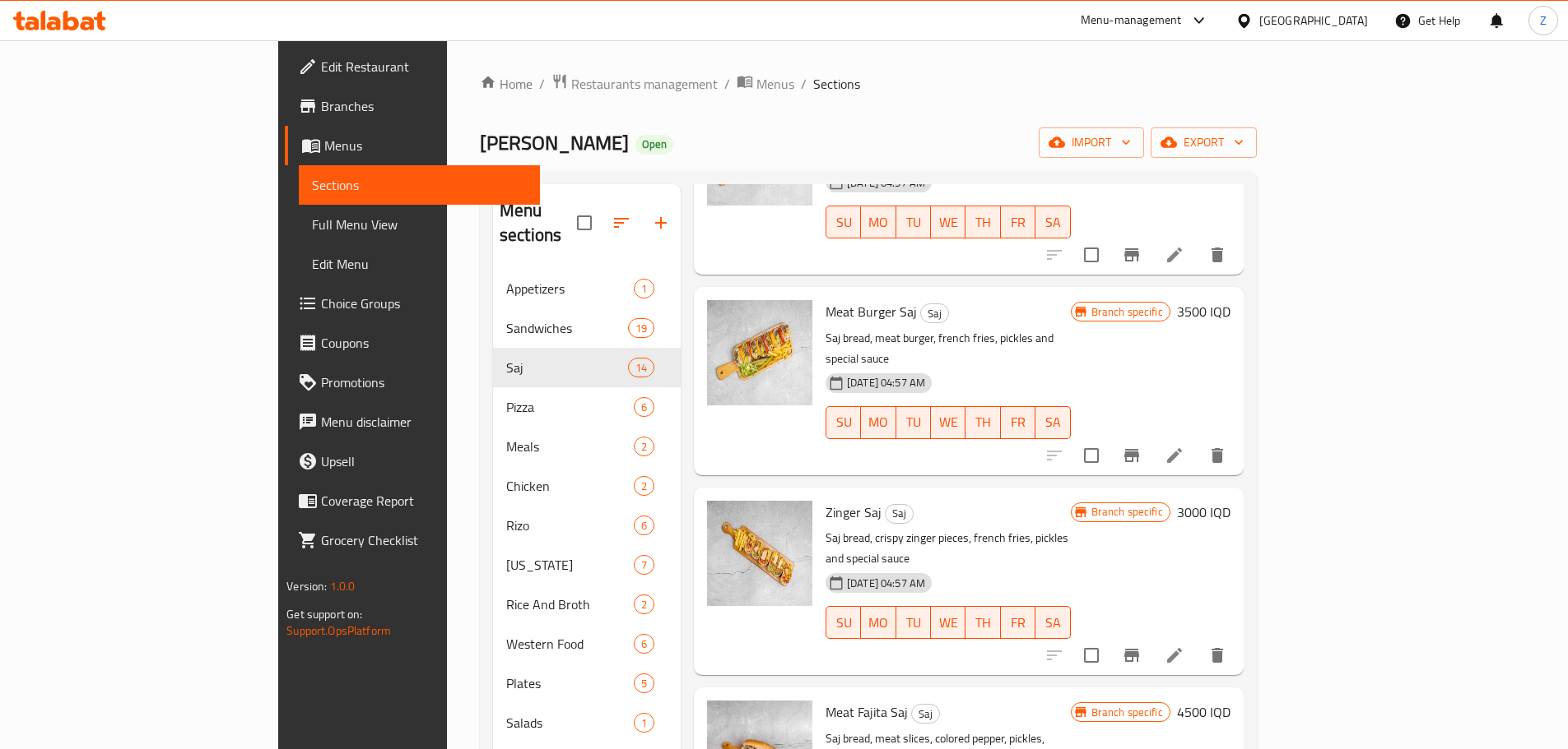
click at [1230, 501] on h6 "3000 IQD" at bounding box center [1204, 512] width 53 height 23
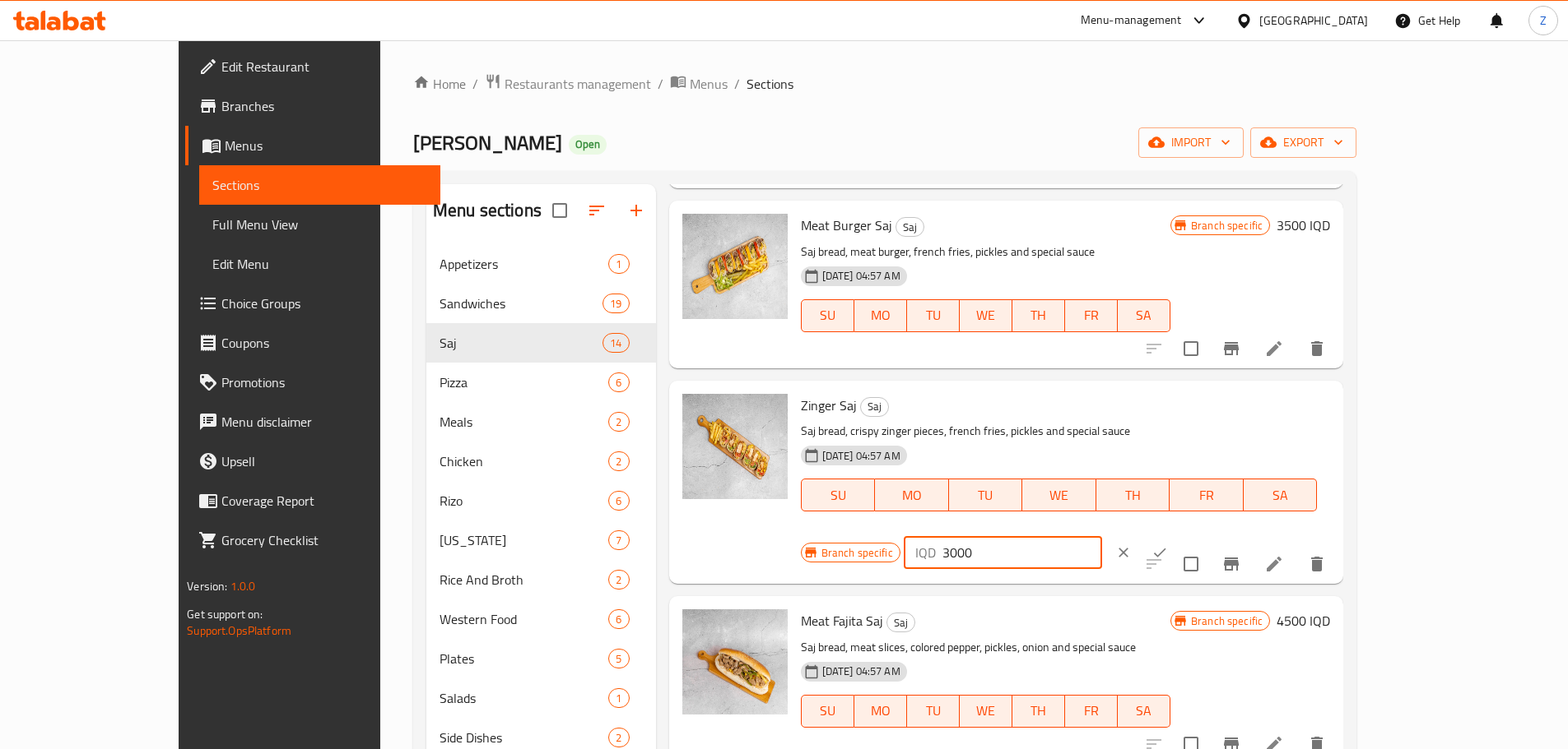
drag, startPoint x: 1280, startPoint y: 407, endPoint x: 1249, endPoint y: 429, distance: 38.0
click at [1102, 536] on div "IQD 3000 ​" at bounding box center [1002, 552] width 199 height 33
type input "4000"
click at [1177, 535] on button "ok" at bounding box center [1159, 553] width 36 height 36
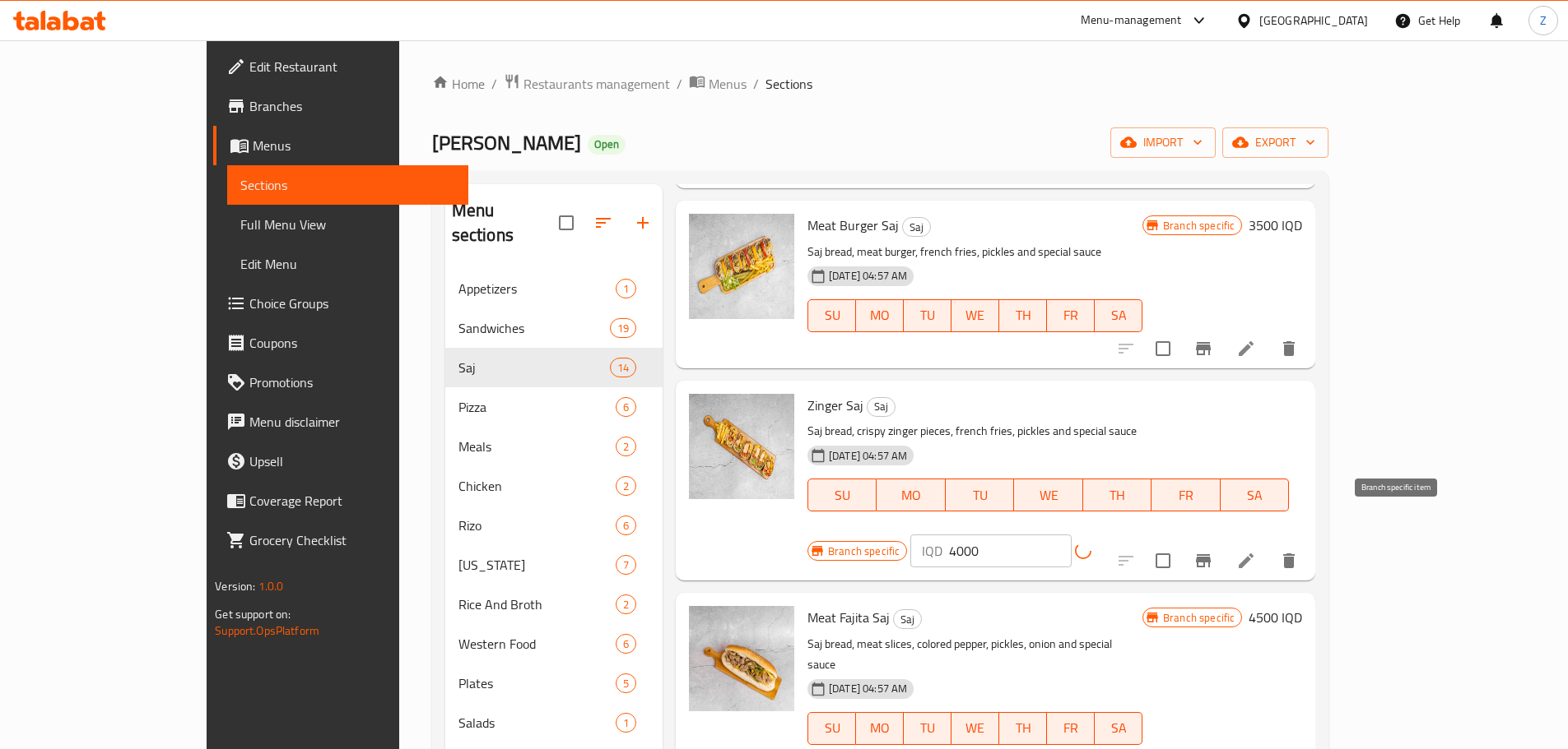
click at [1210, 554] on icon "Branch-specific-item" at bounding box center [1204, 561] width 15 height 13
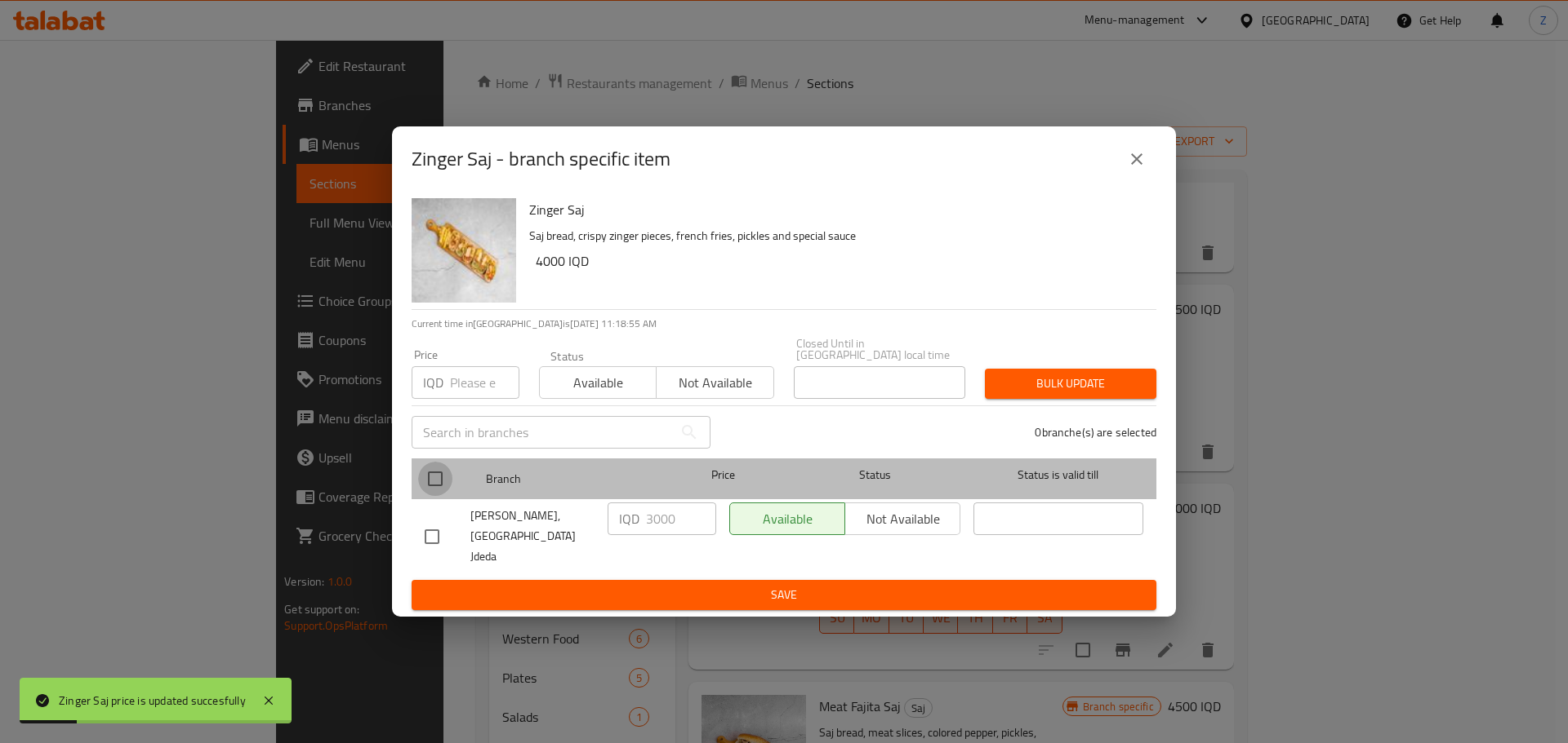
click at [441, 482] on input "checkbox" at bounding box center [435, 479] width 34 height 34
checkbox input "true"
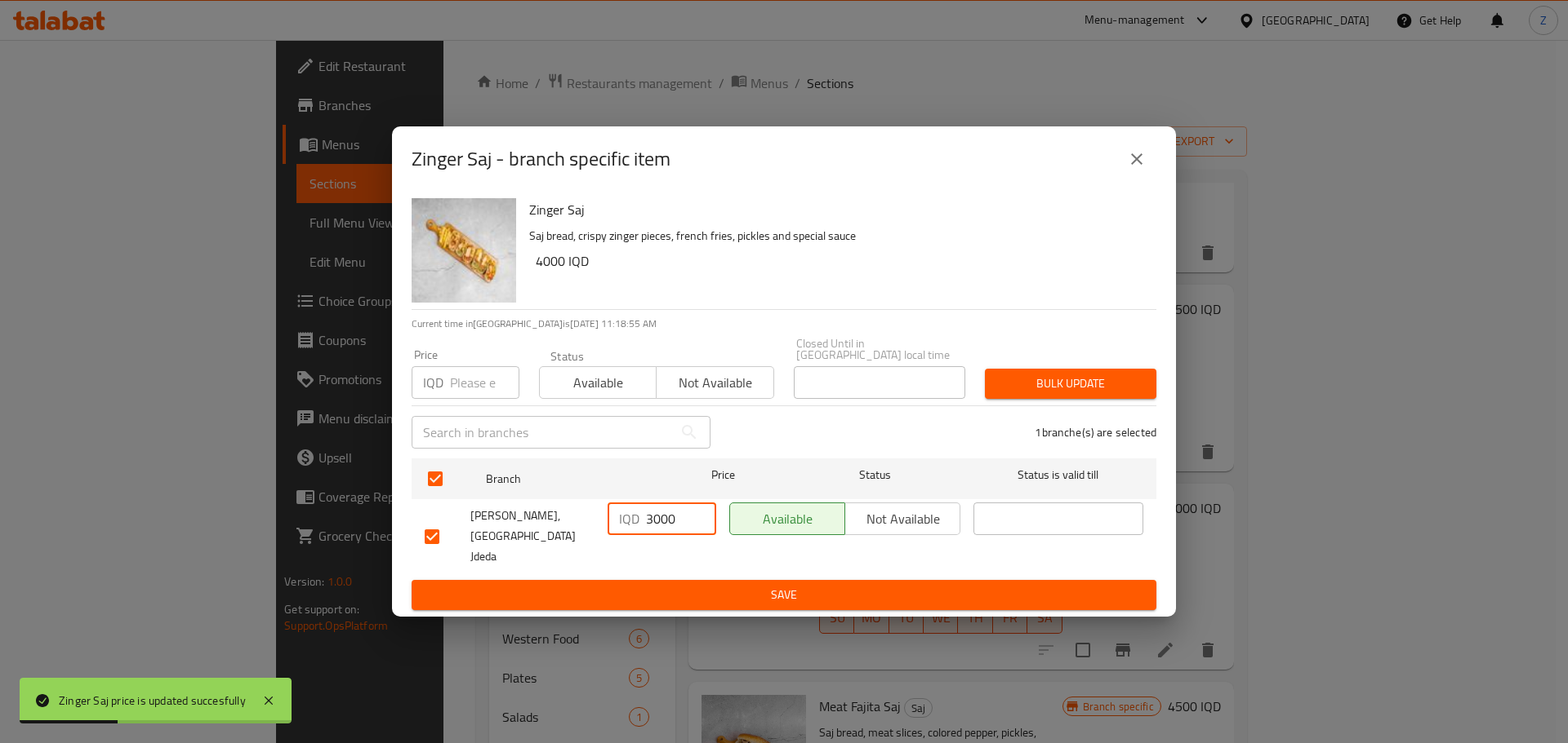
drag, startPoint x: 642, startPoint y: 529, endPoint x: 638, endPoint y: 537, distance: 8.9
click at [634, 531] on div "IQD 3000 ​" at bounding box center [661, 519] width 108 height 33
drag, startPoint x: 663, startPoint y: 530, endPoint x: 609, endPoint y: 520, distance: 54.9
click at [609, 520] on div "IQD 43000 ​" at bounding box center [661, 519] width 108 height 33
type input "4000"
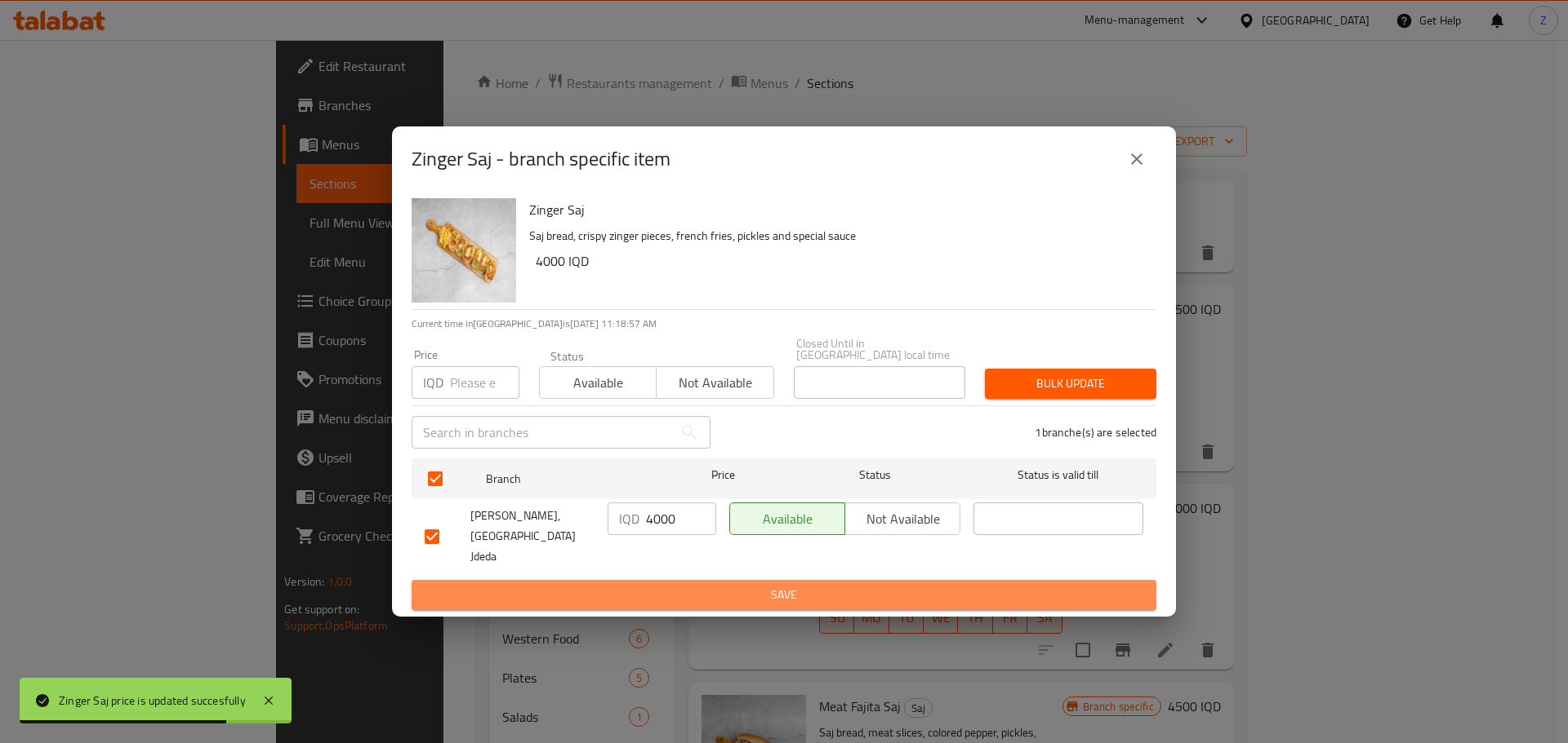
click at [679, 586] on span "Save" at bounding box center [784, 596] width 719 height 21
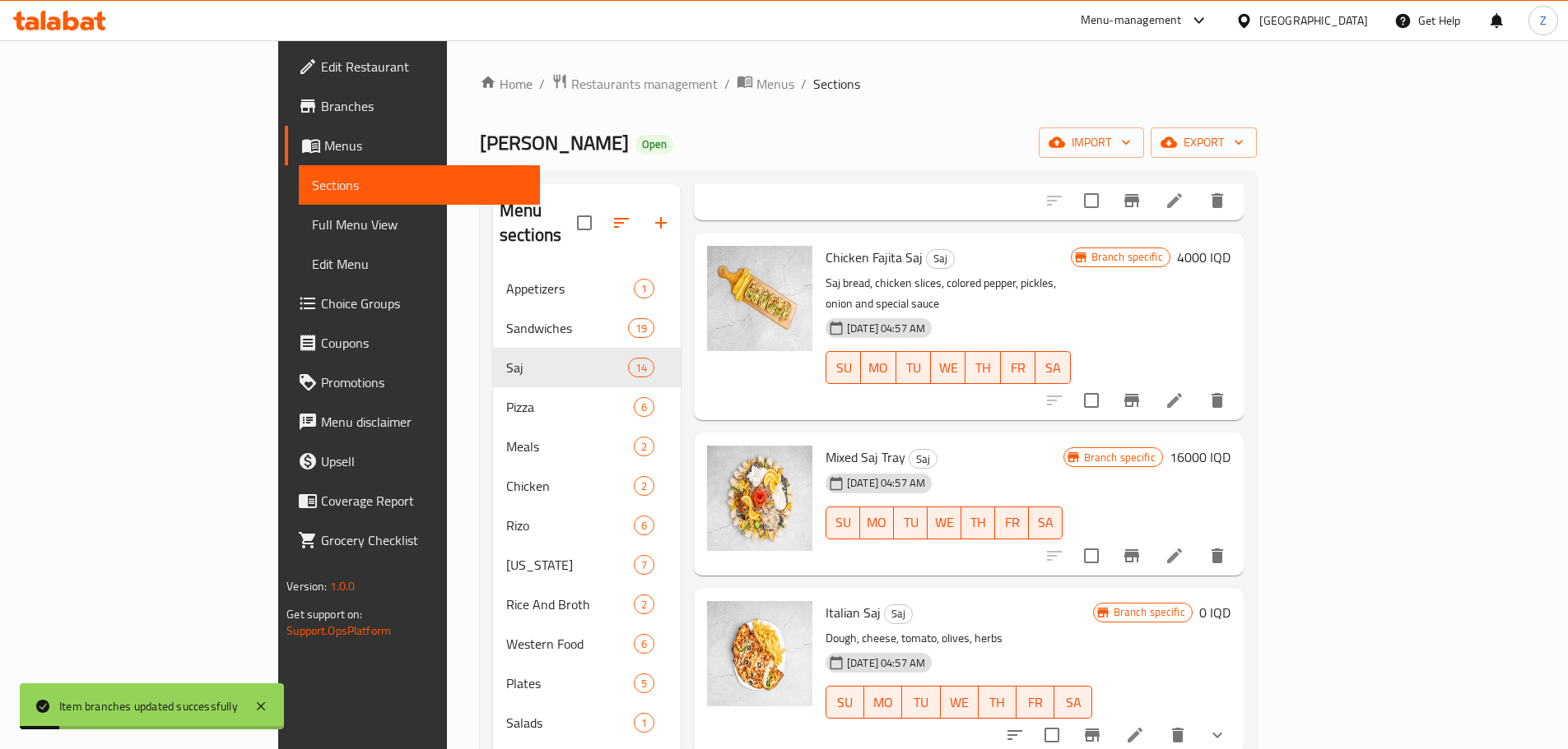
scroll to position [1234, 0]
click at [1139, 547] on icon "Branch-specific-item" at bounding box center [1132, 554] width 15 height 13
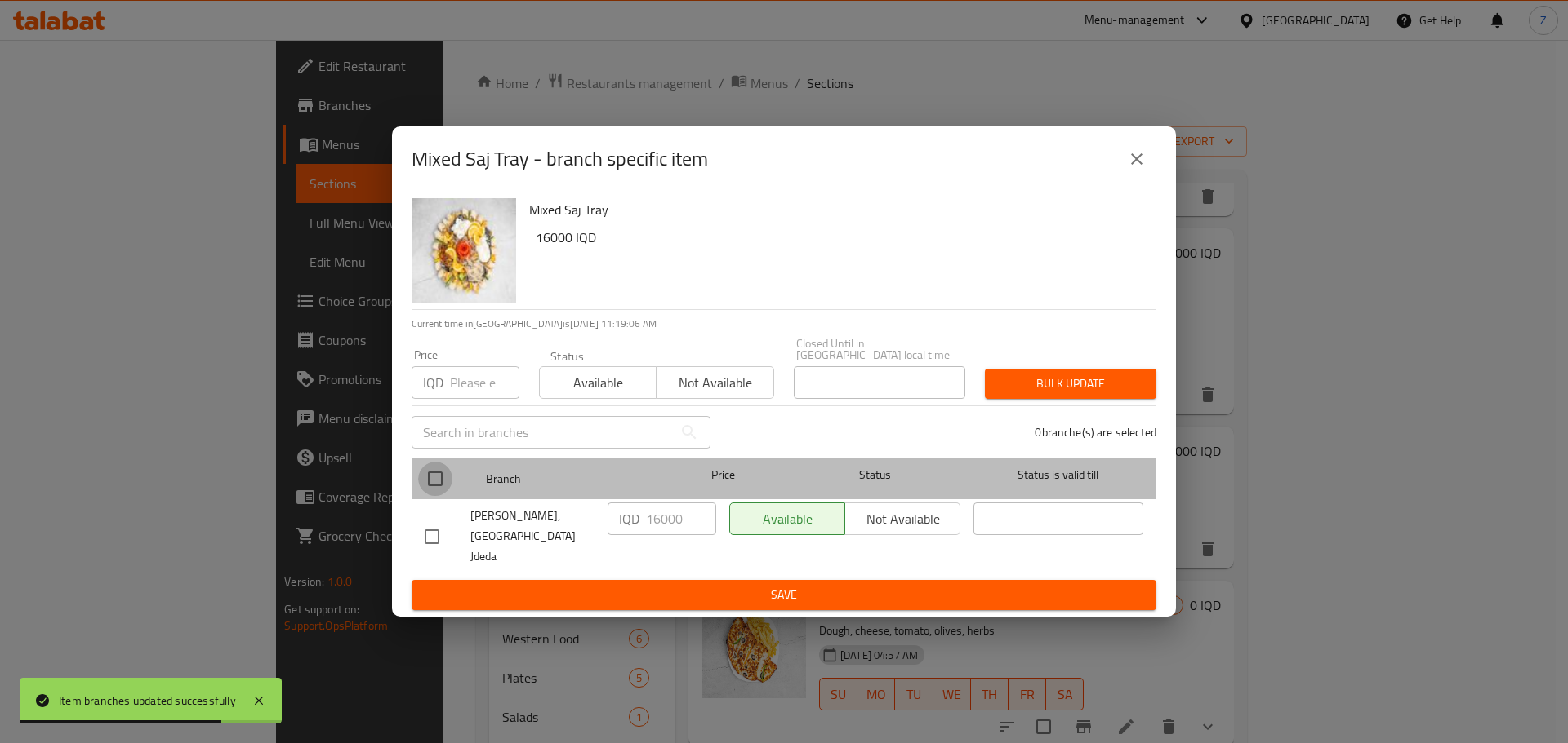
click at [429, 488] on input "checkbox" at bounding box center [435, 479] width 34 height 34
checkbox input "true"
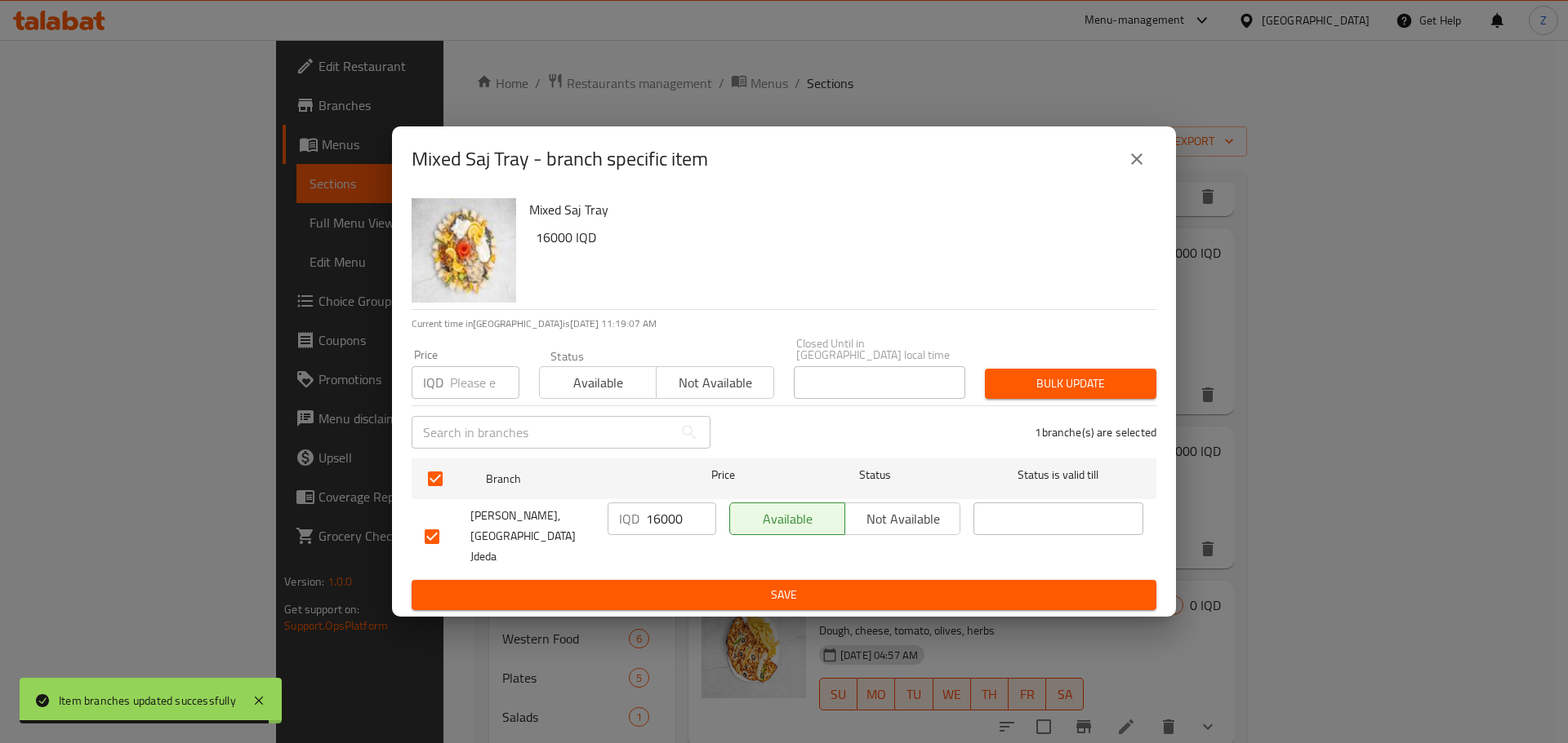
click at [683, 518] on input "16000" at bounding box center [681, 519] width 70 height 33
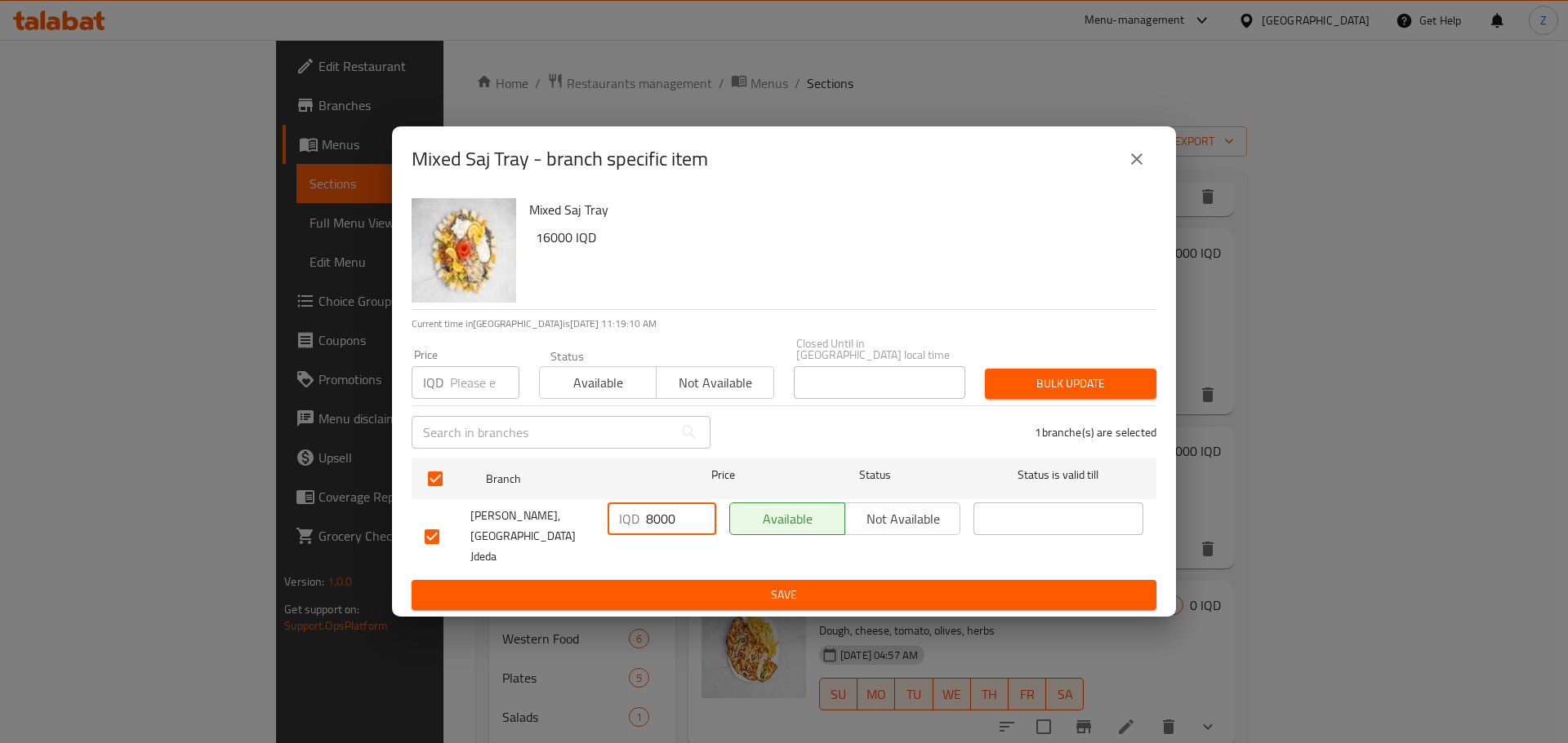
click at [683, 519] on input "8000" at bounding box center [681, 519] width 70 height 33
type input "8000"
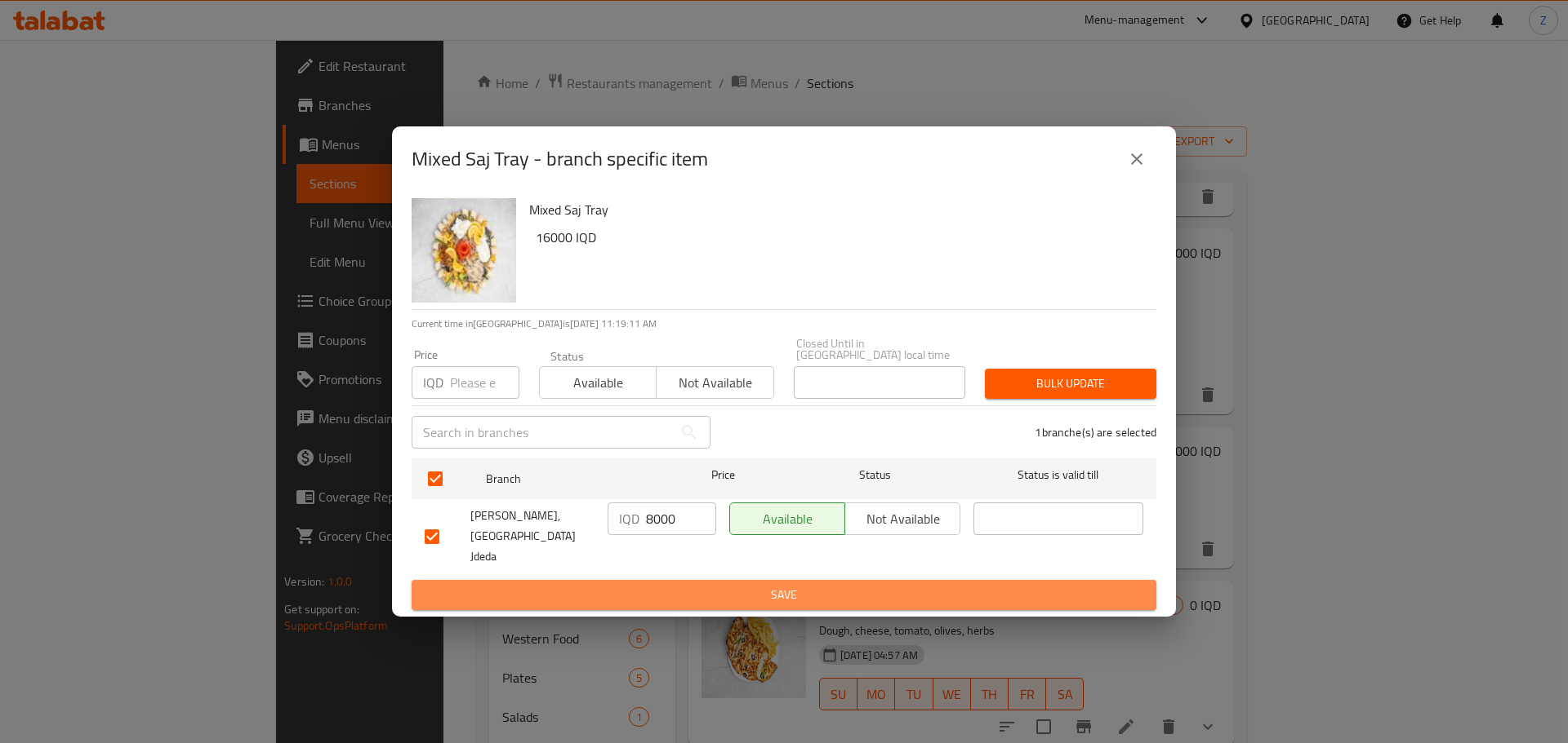
click at [731, 586] on span "Save" at bounding box center [784, 596] width 719 height 21
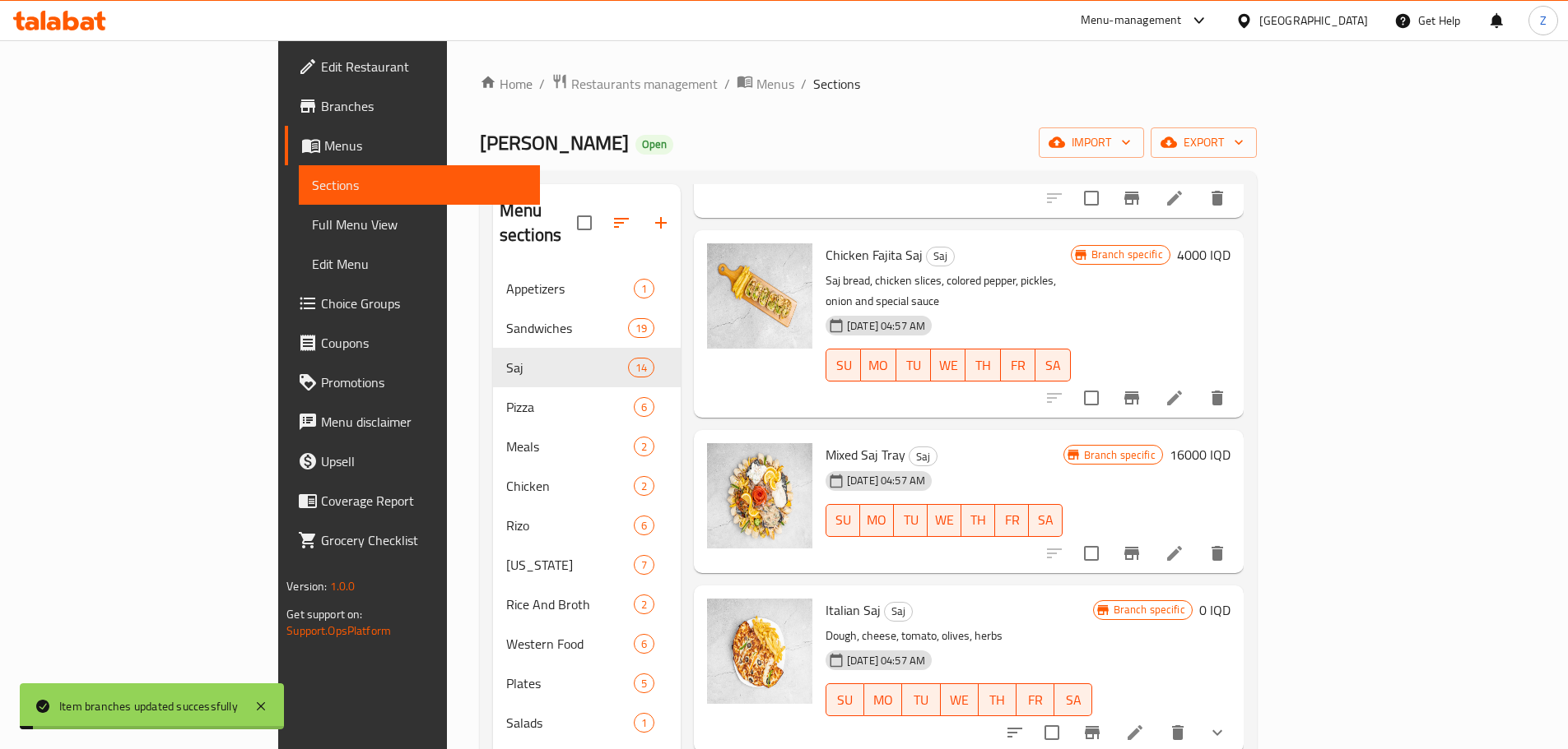
click at [1230, 443] on h6 "16000 IQD" at bounding box center [1200, 454] width 61 height 23
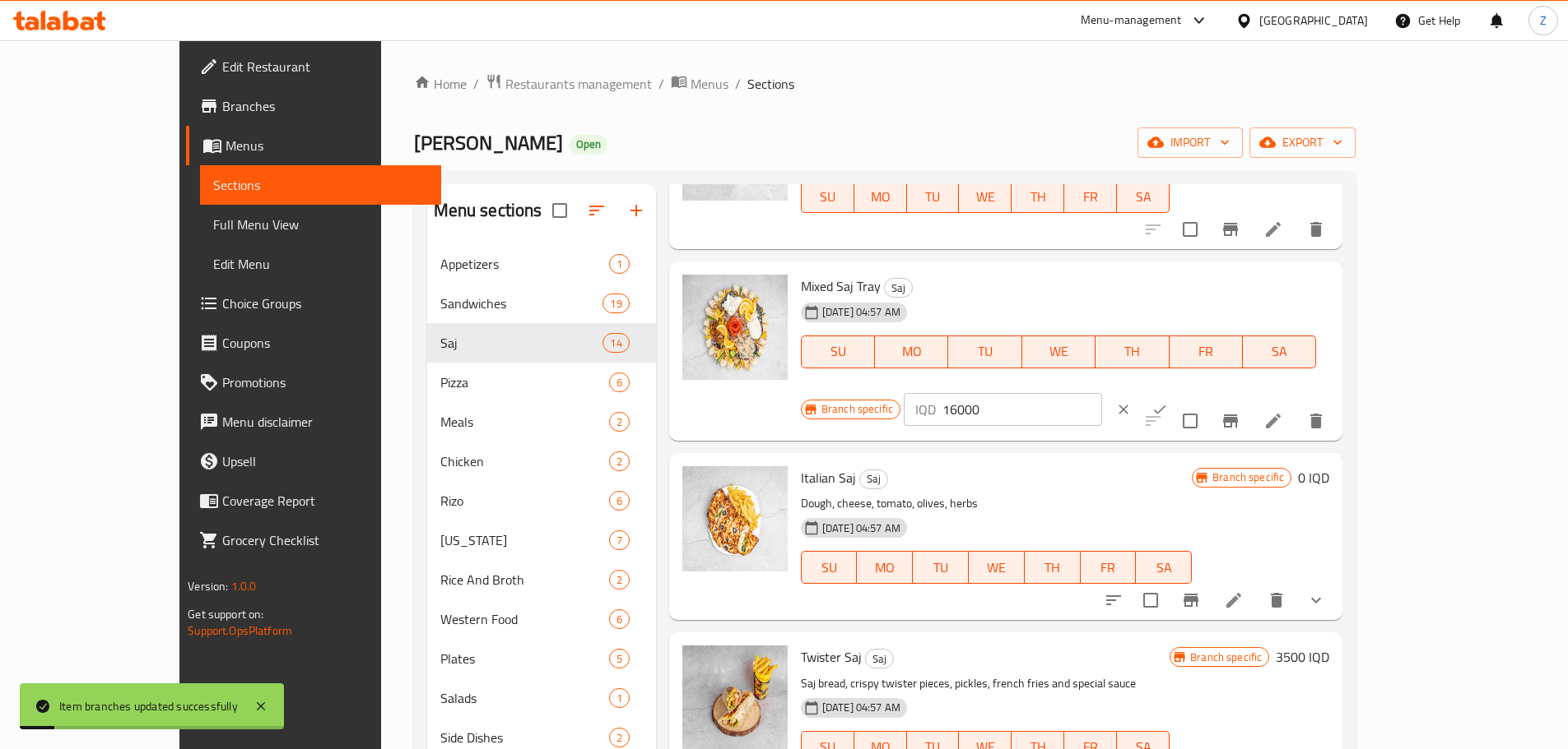
click at [1102, 394] on input "16000" at bounding box center [1022, 410] width 160 height 33
paste input "8"
type input "8000"
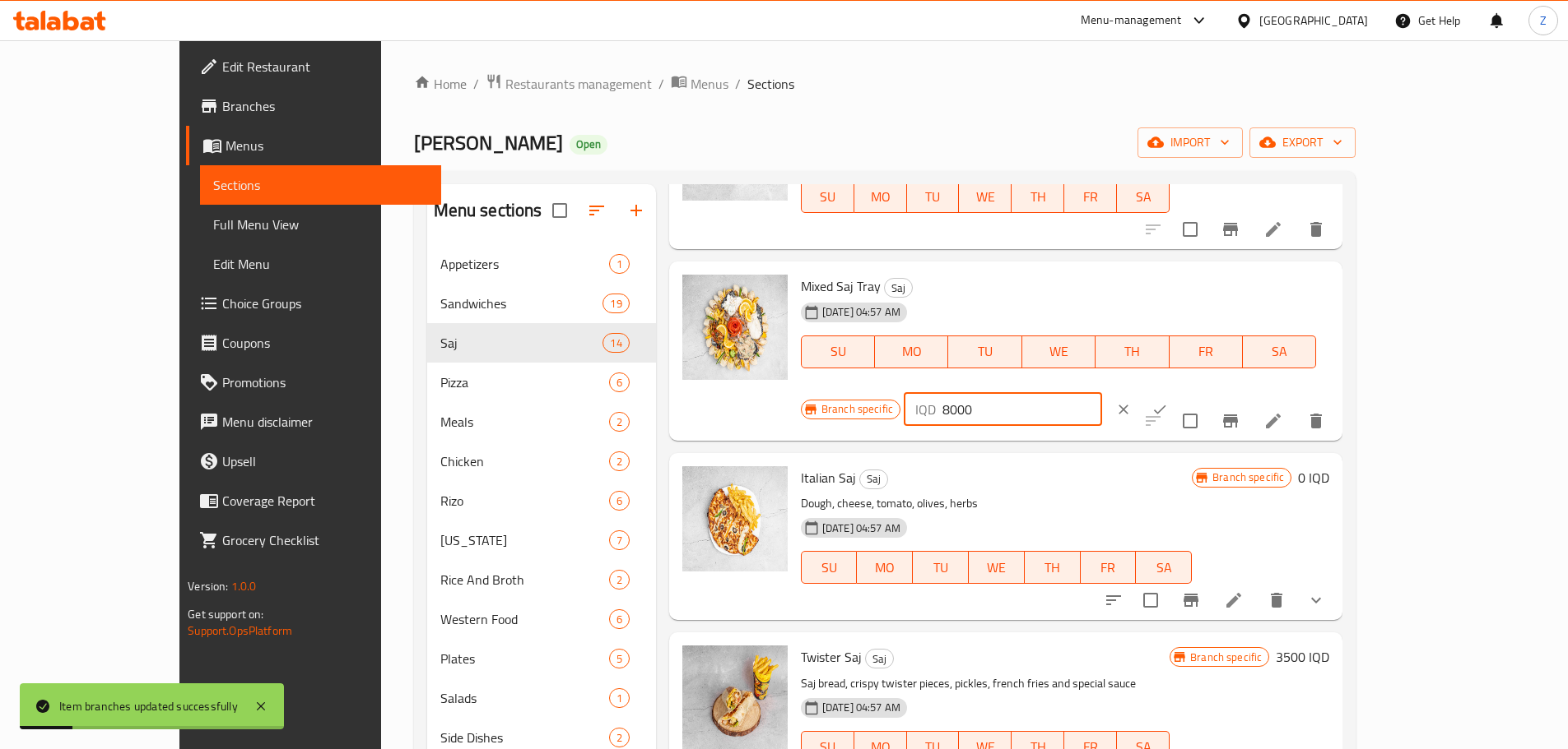
click at [1168, 401] on icon "ok" at bounding box center [1159, 409] width 16 height 16
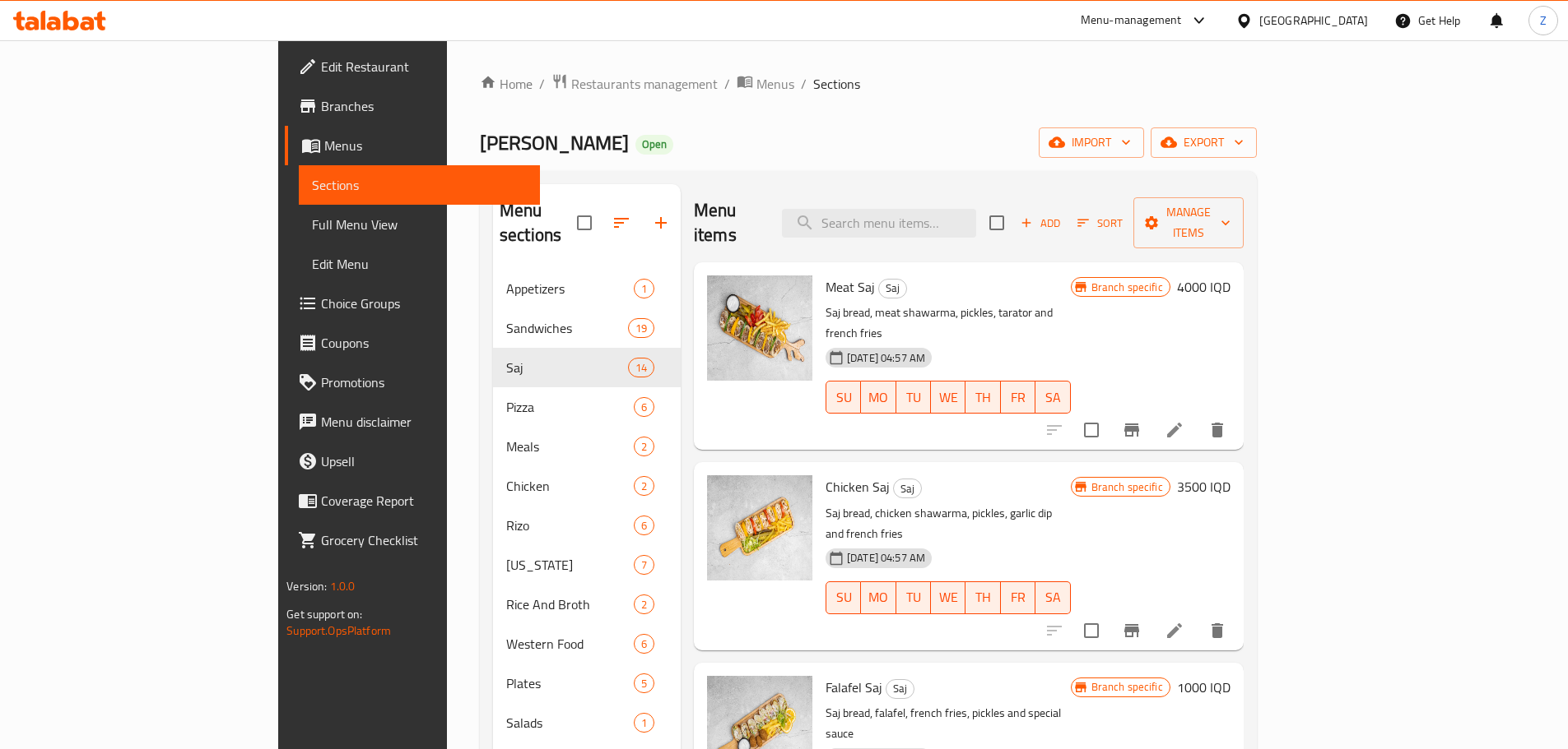
scroll to position [164, 0]
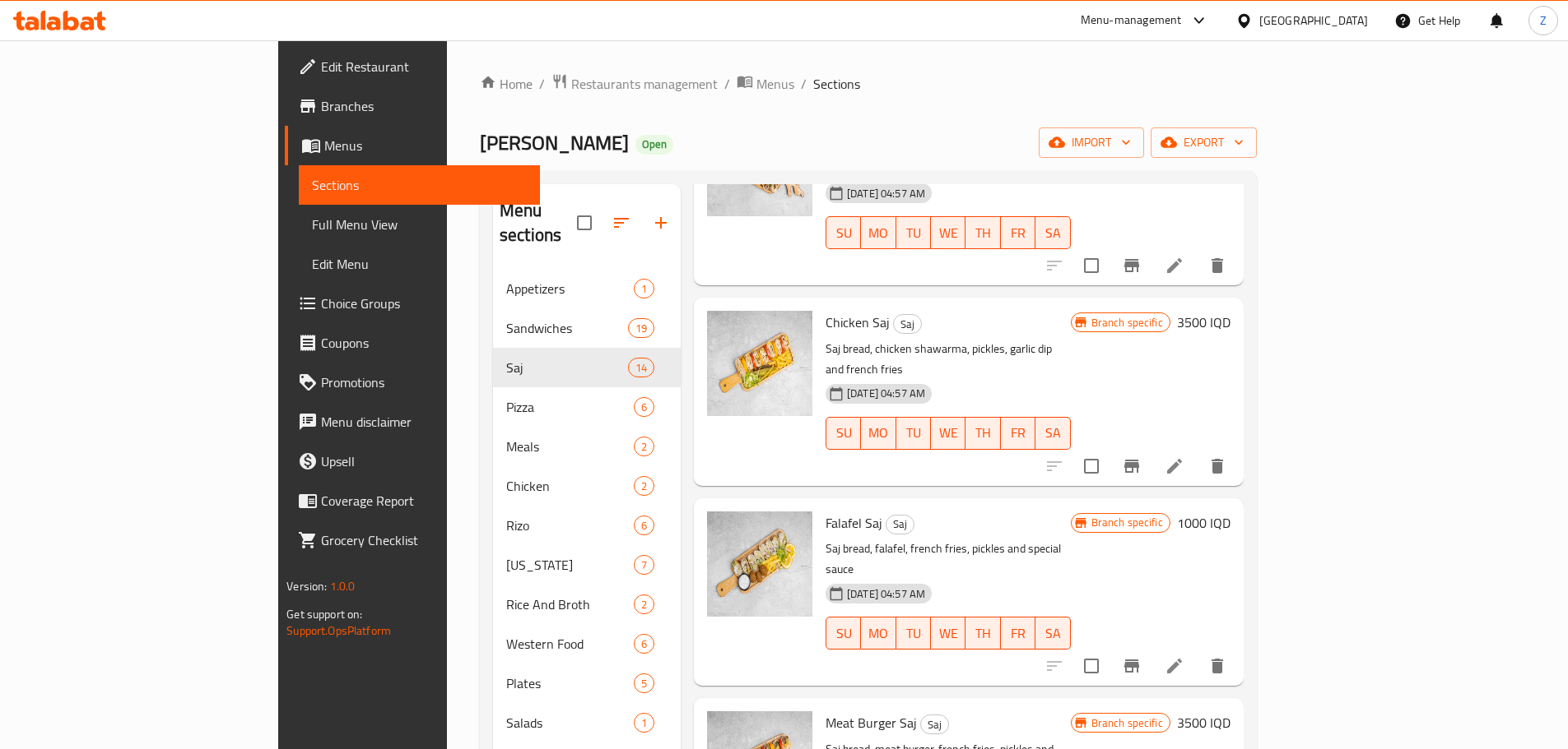
click at [1230, 511] on h6 "1000 IQD" at bounding box center [1204, 523] width 53 height 23
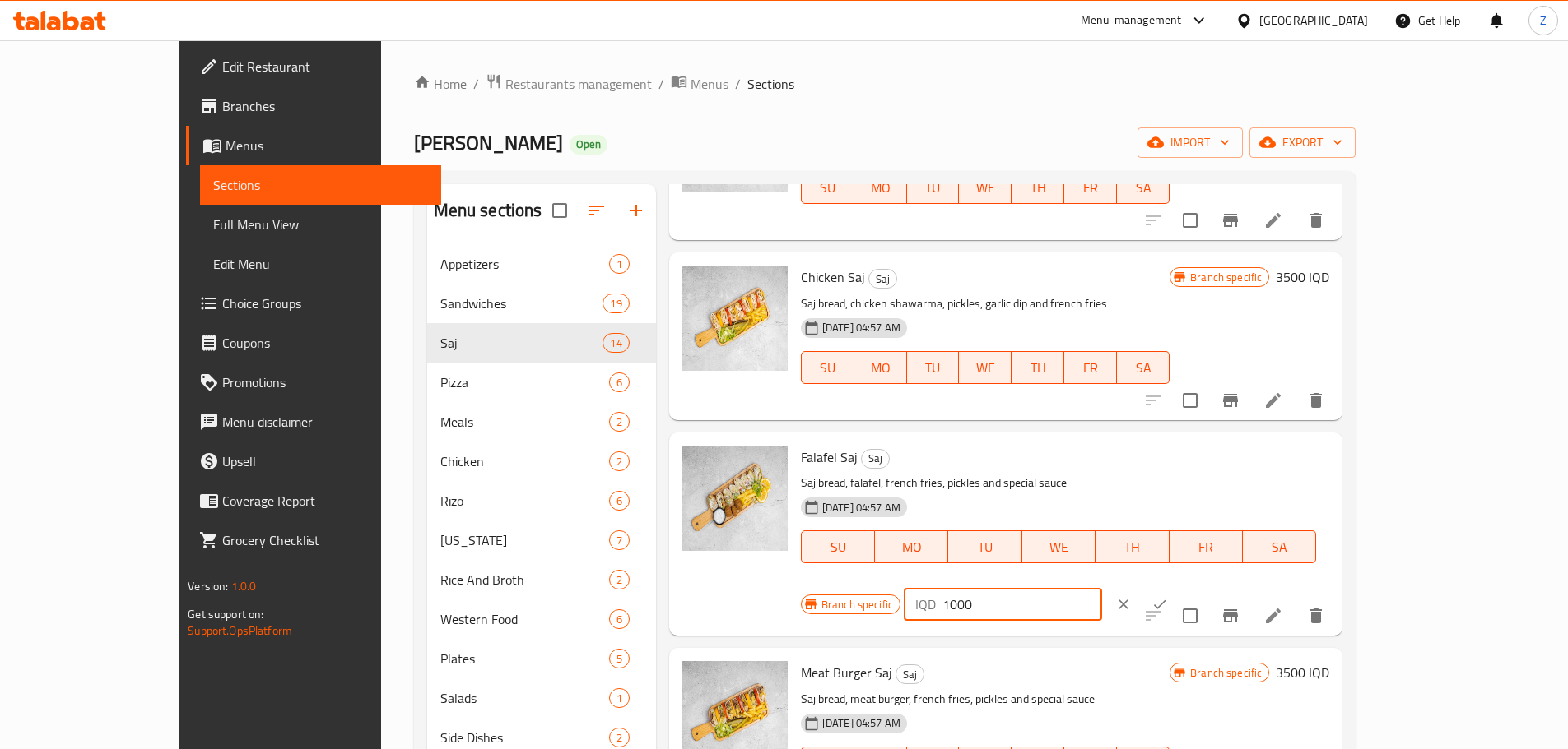
click at [1102, 588] on input "1000" at bounding box center [1022, 605] width 160 height 33
click at [1102, 588] on input "3500" at bounding box center [1022, 605] width 160 height 33
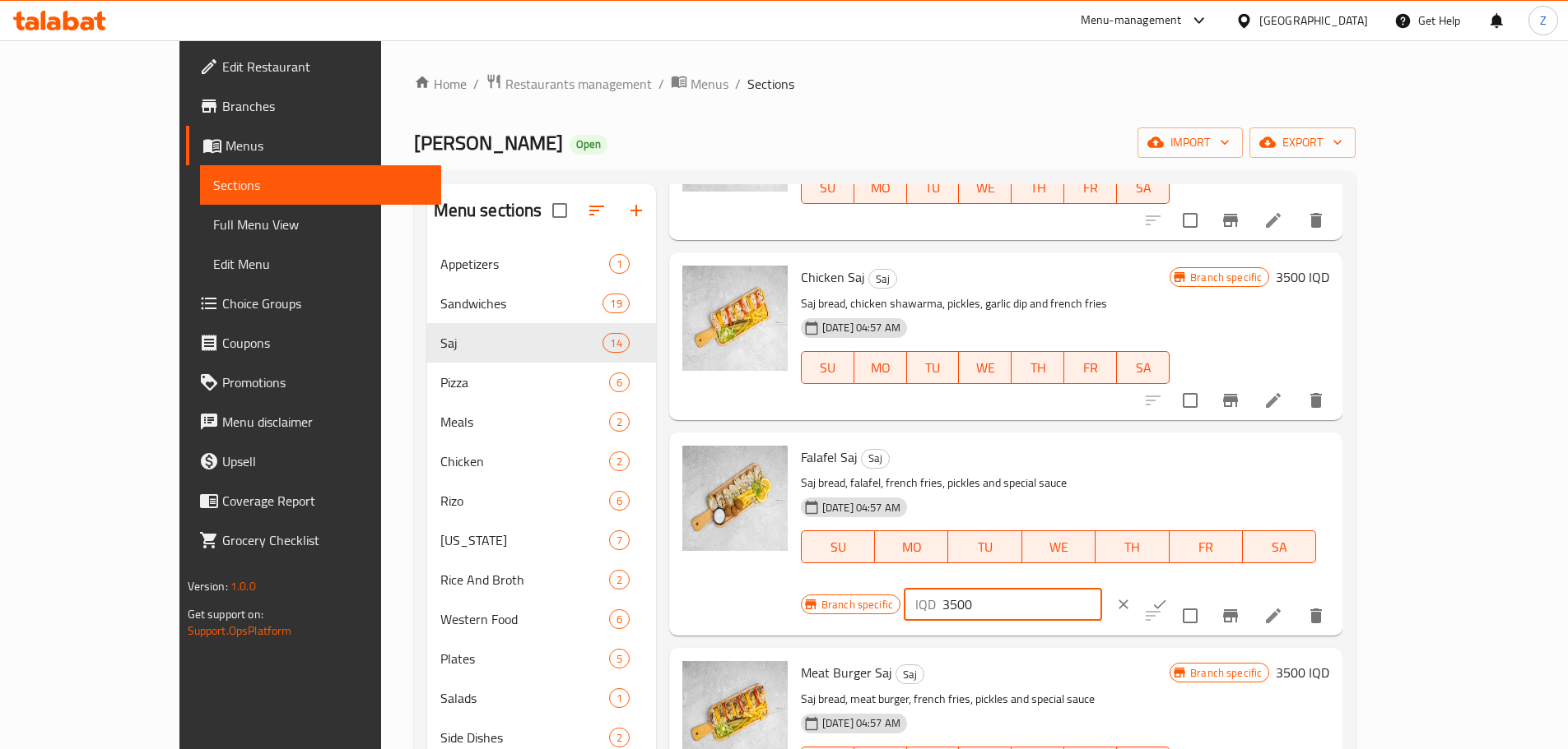
click at [1102, 588] on input "3500" at bounding box center [1022, 605] width 160 height 33
type input "3500"
click at [1177, 586] on button "ok" at bounding box center [1159, 605] width 36 height 36
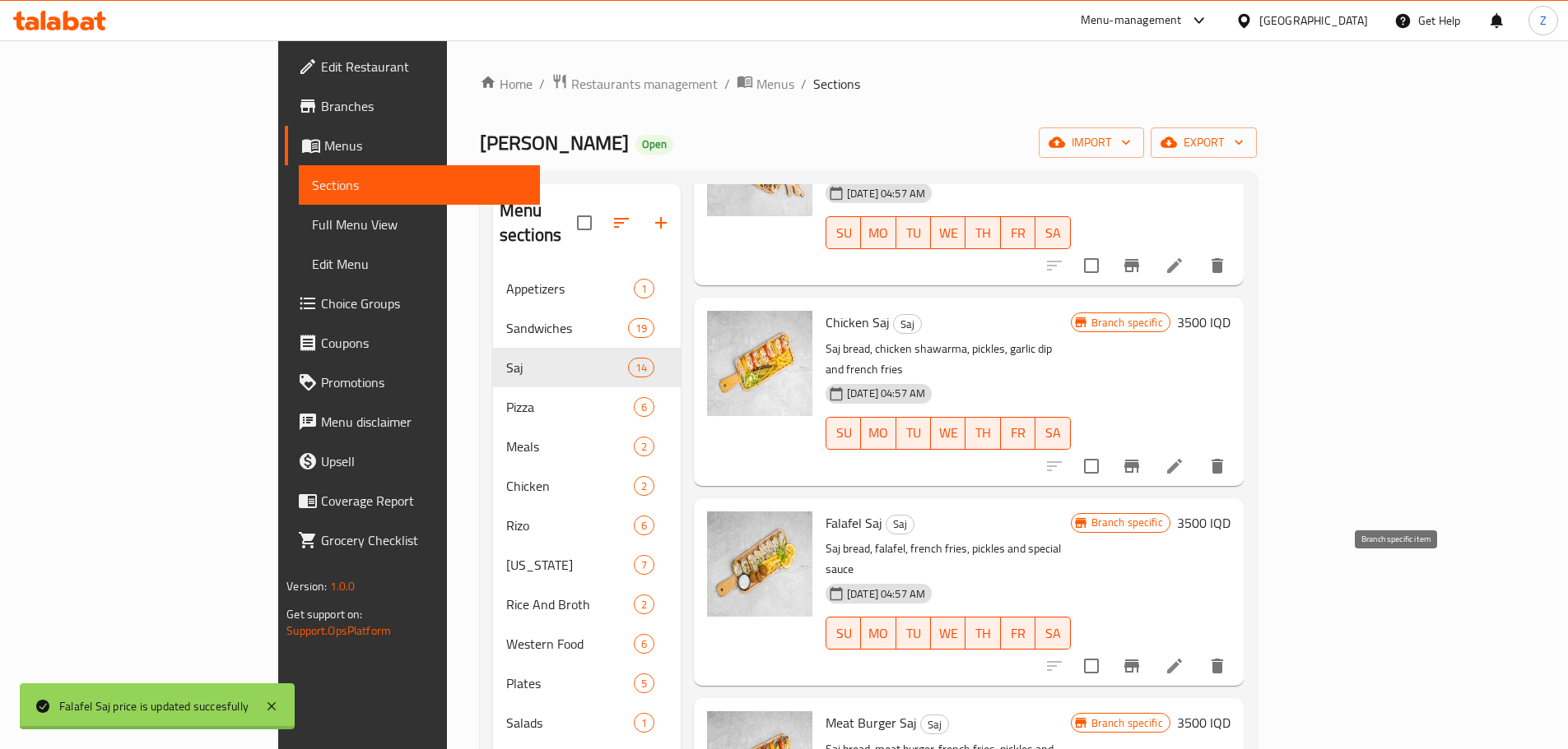
click at [1139, 660] on icon "Branch-specific-item" at bounding box center [1132, 666] width 15 height 13
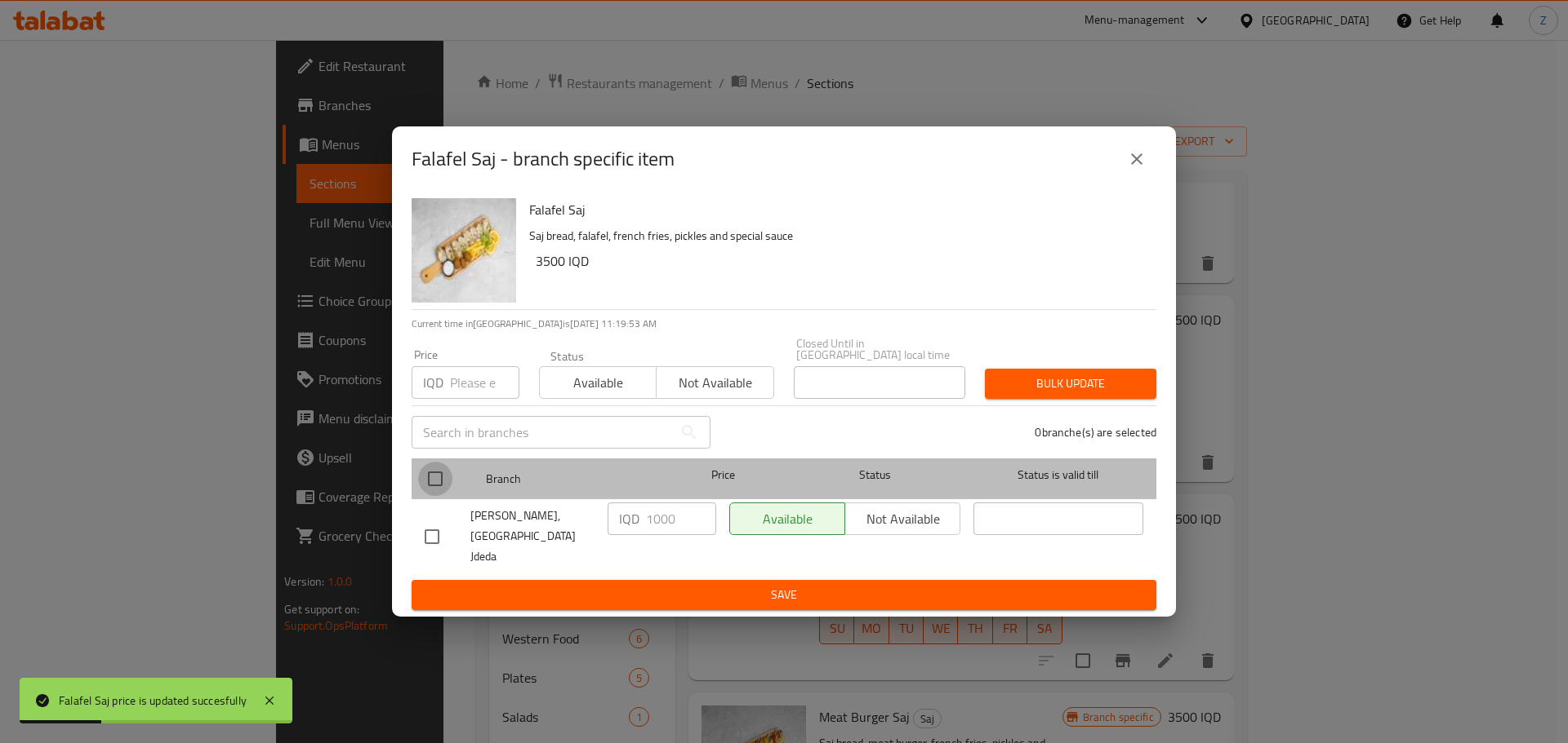
click at [440, 485] on input "checkbox" at bounding box center [435, 479] width 34 height 34
checkbox input "true"
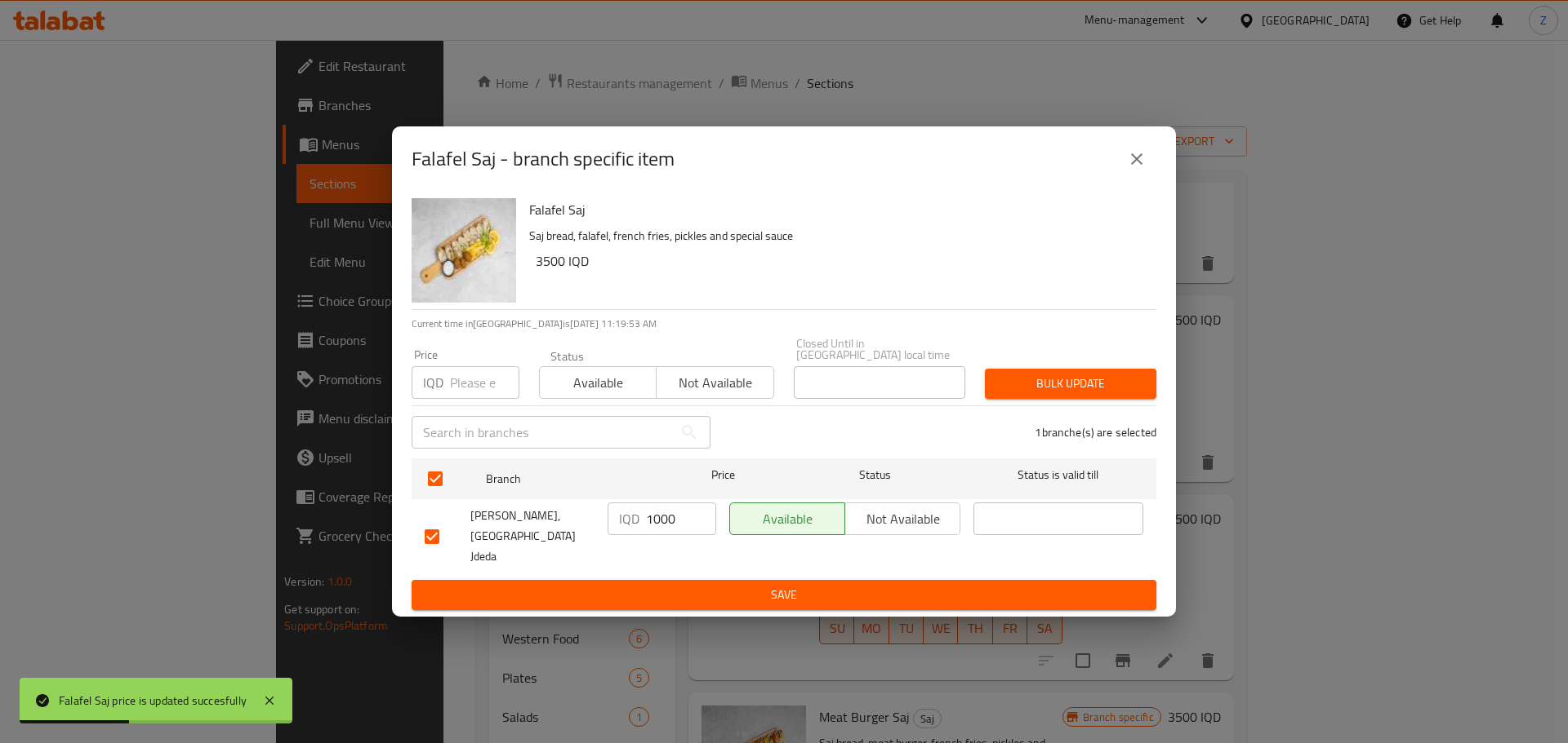
click at [659, 520] on input "1000" at bounding box center [681, 519] width 70 height 33
paste input "35"
type input "3500"
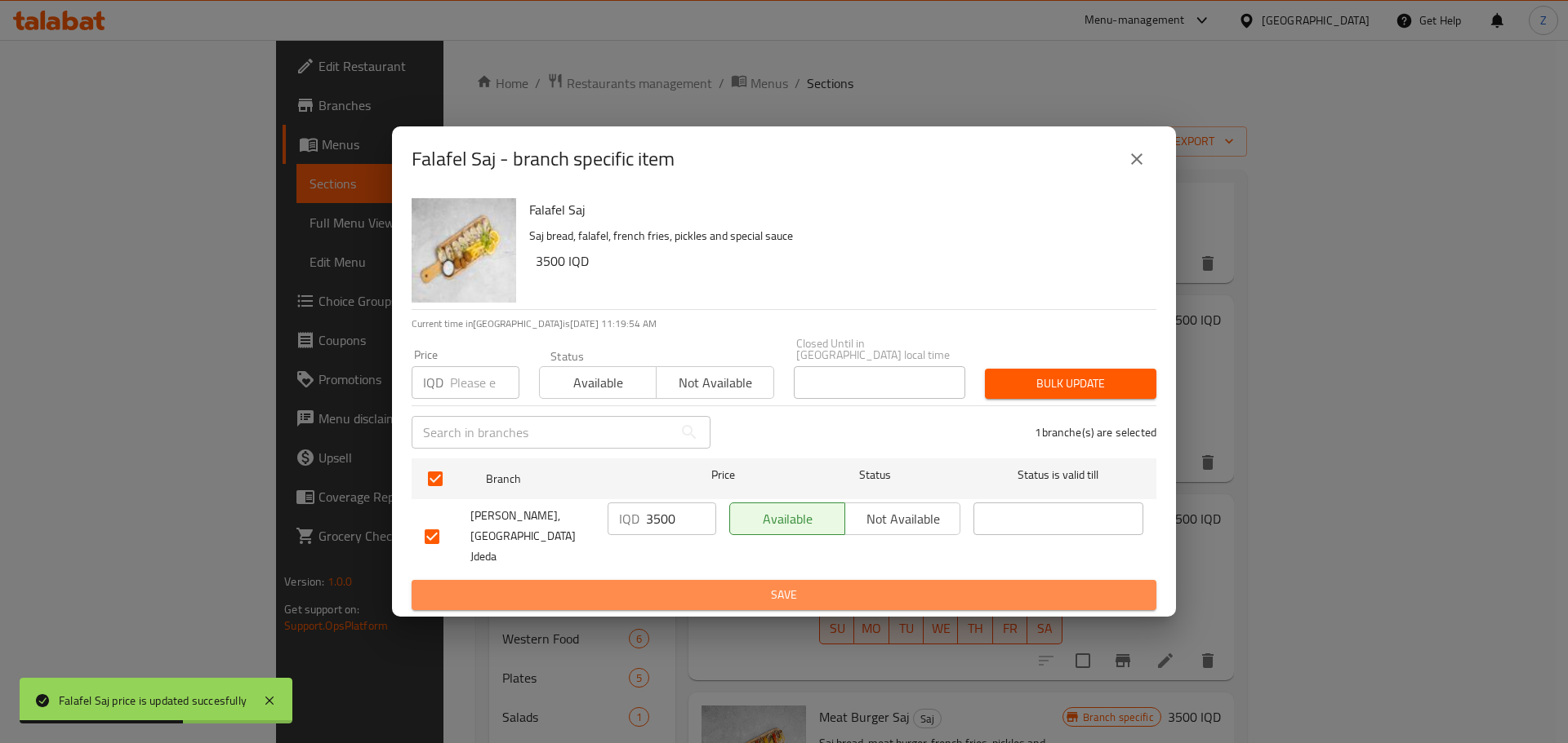
click at [676, 586] on span "Save" at bounding box center [784, 596] width 719 height 21
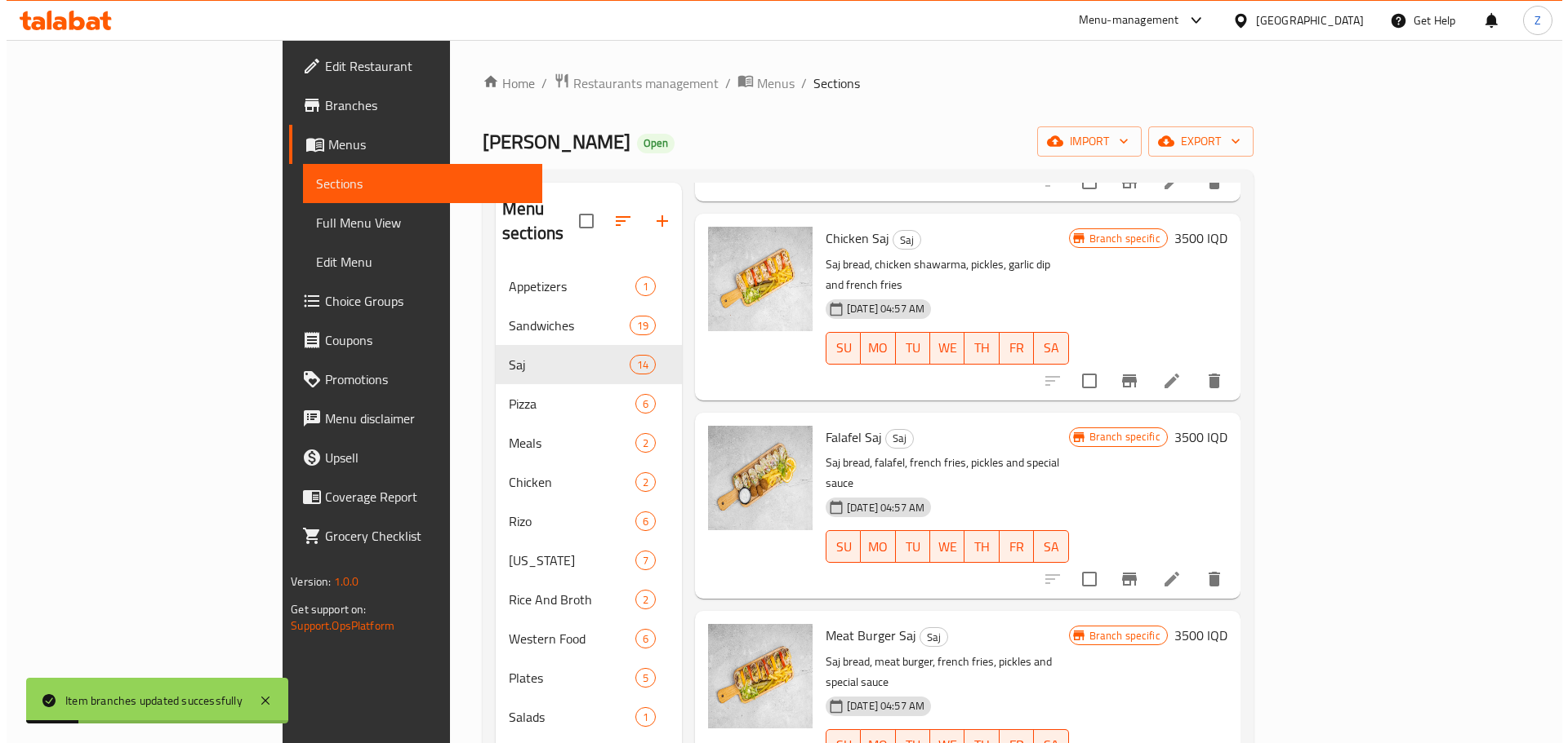
scroll to position [0, 0]
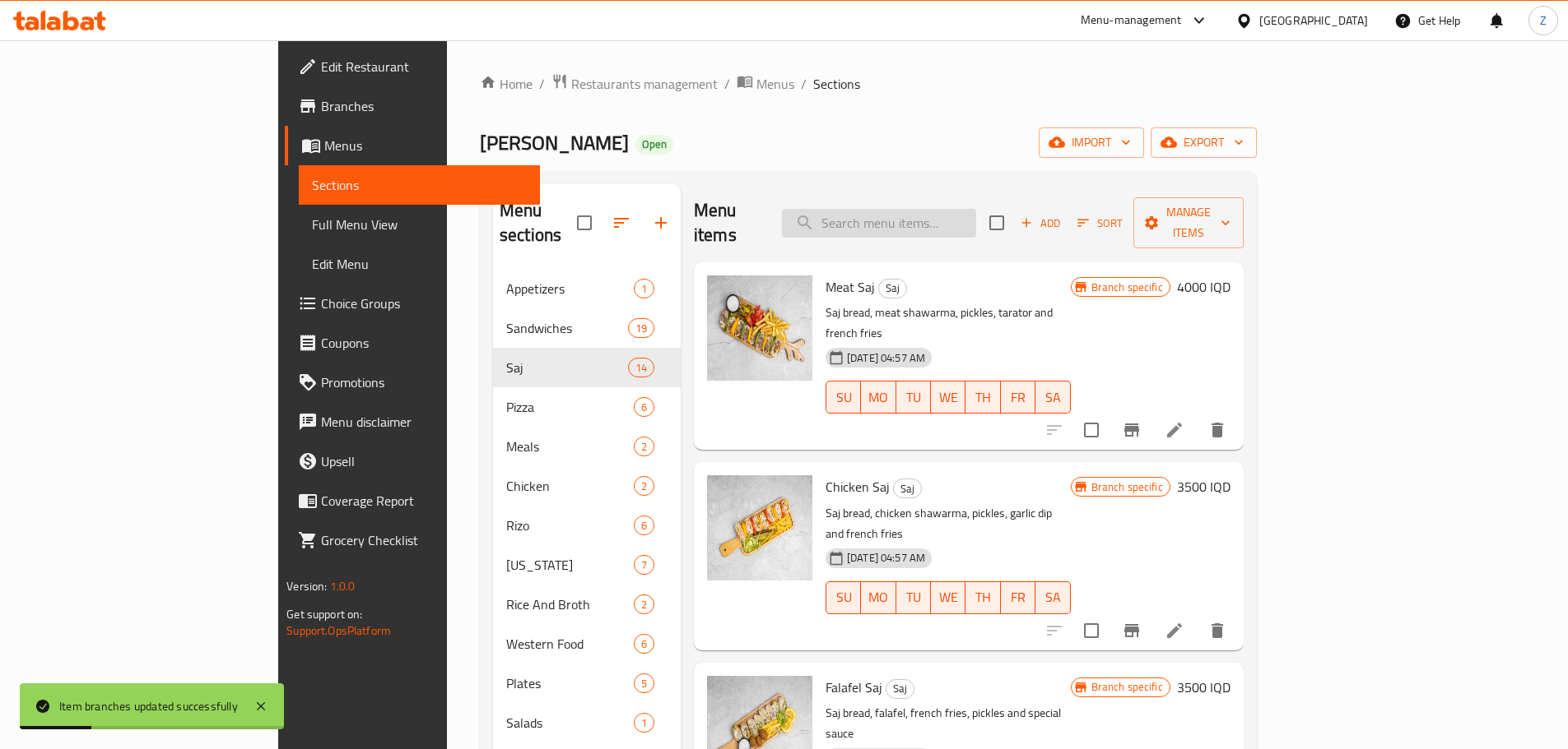
click at [955, 211] on input "search" at bounding box center [879, 223] width 194 height 29
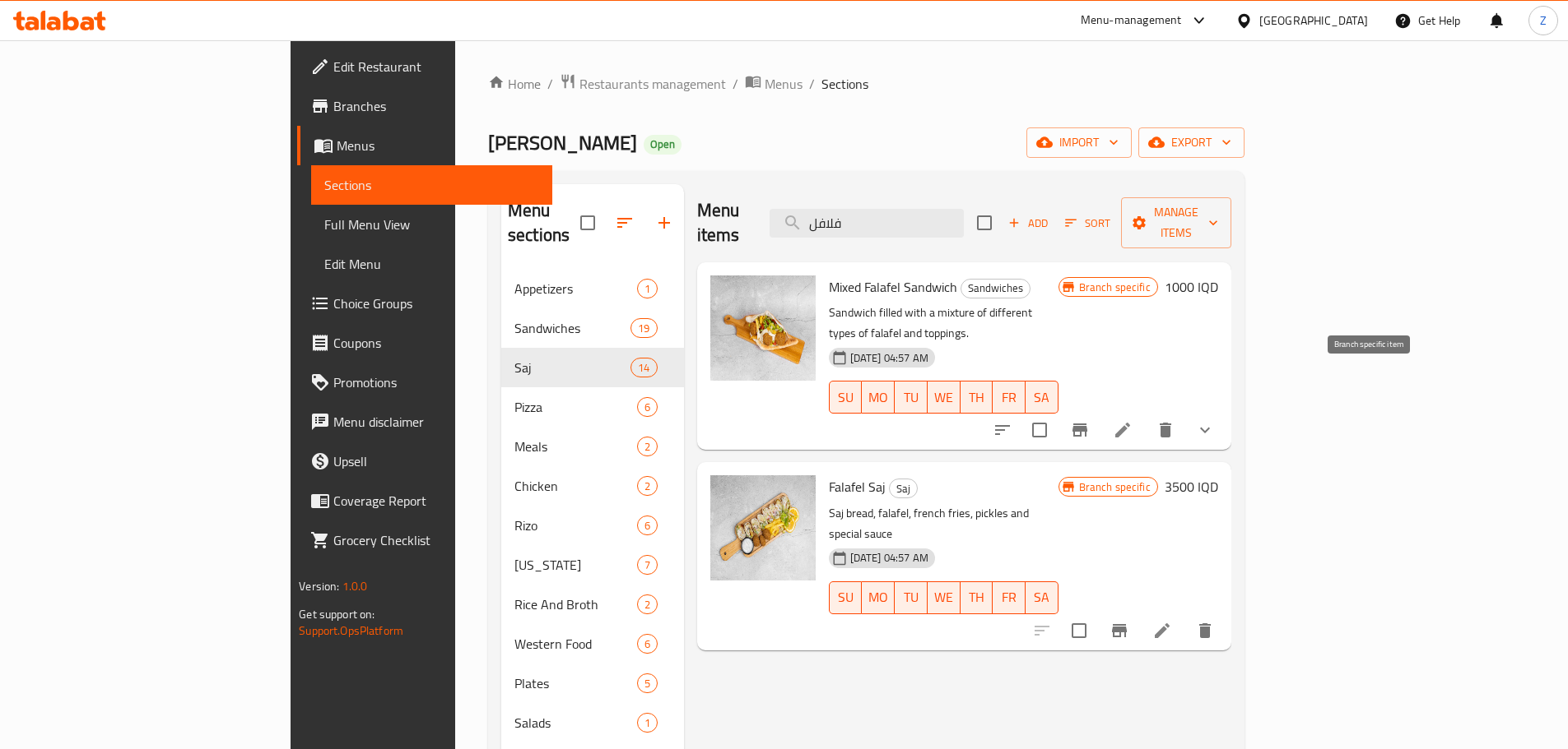
type input "فلافل"
click at [1099, 411] on button "Branch-specific-item" at bounding box center [1080, 431] width 40 height 40
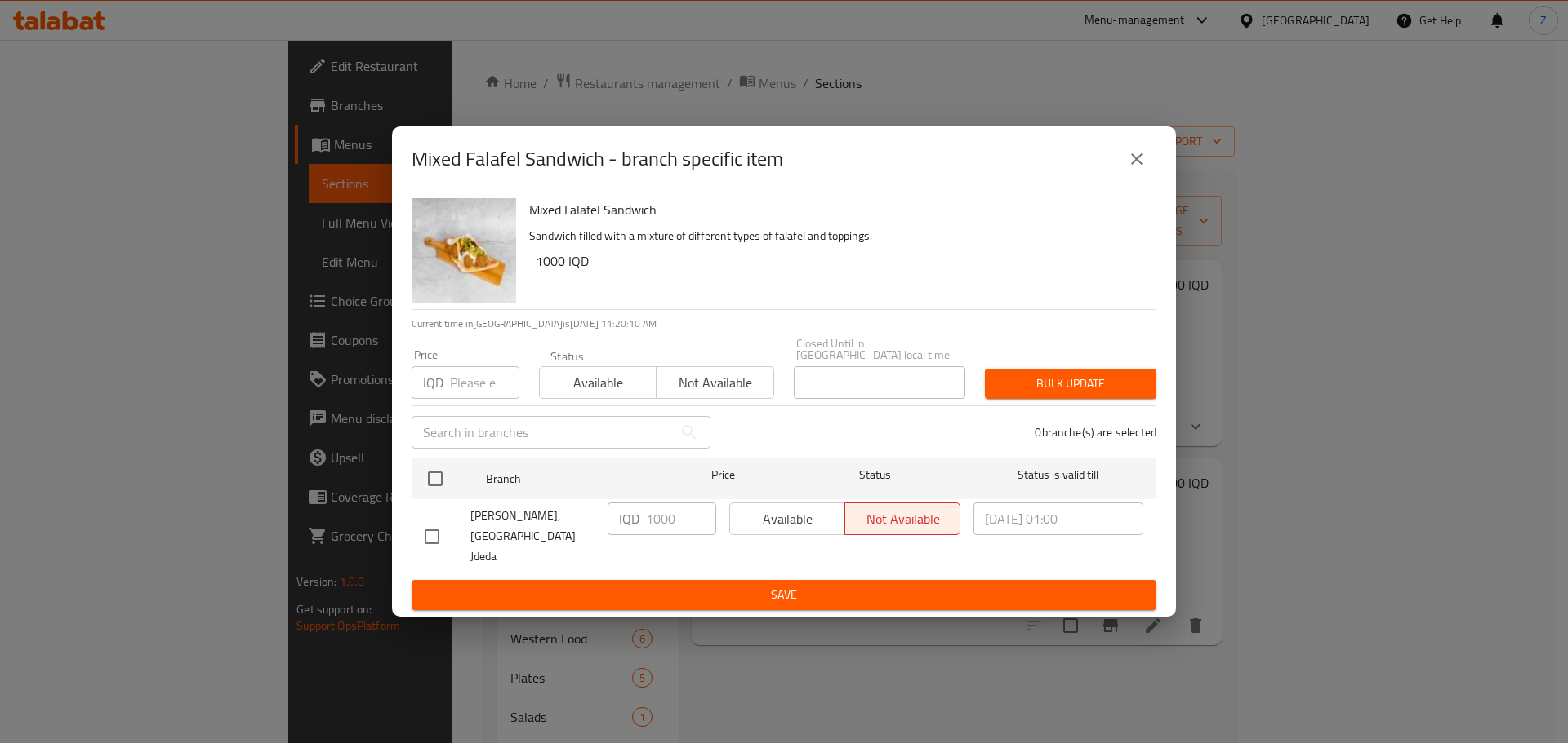
drag, startPoint x: 428, startPoint y: 491, endPoint x: 493, endPoint y: 512, distance: 68.3
click at [428, 490] on input "checkbox" at bounding box center [435, 479] width 34 height 34
checkbox input "true"
click at [676, 524] on input "1000" at bounding box center [681, 519] width 70 height 33
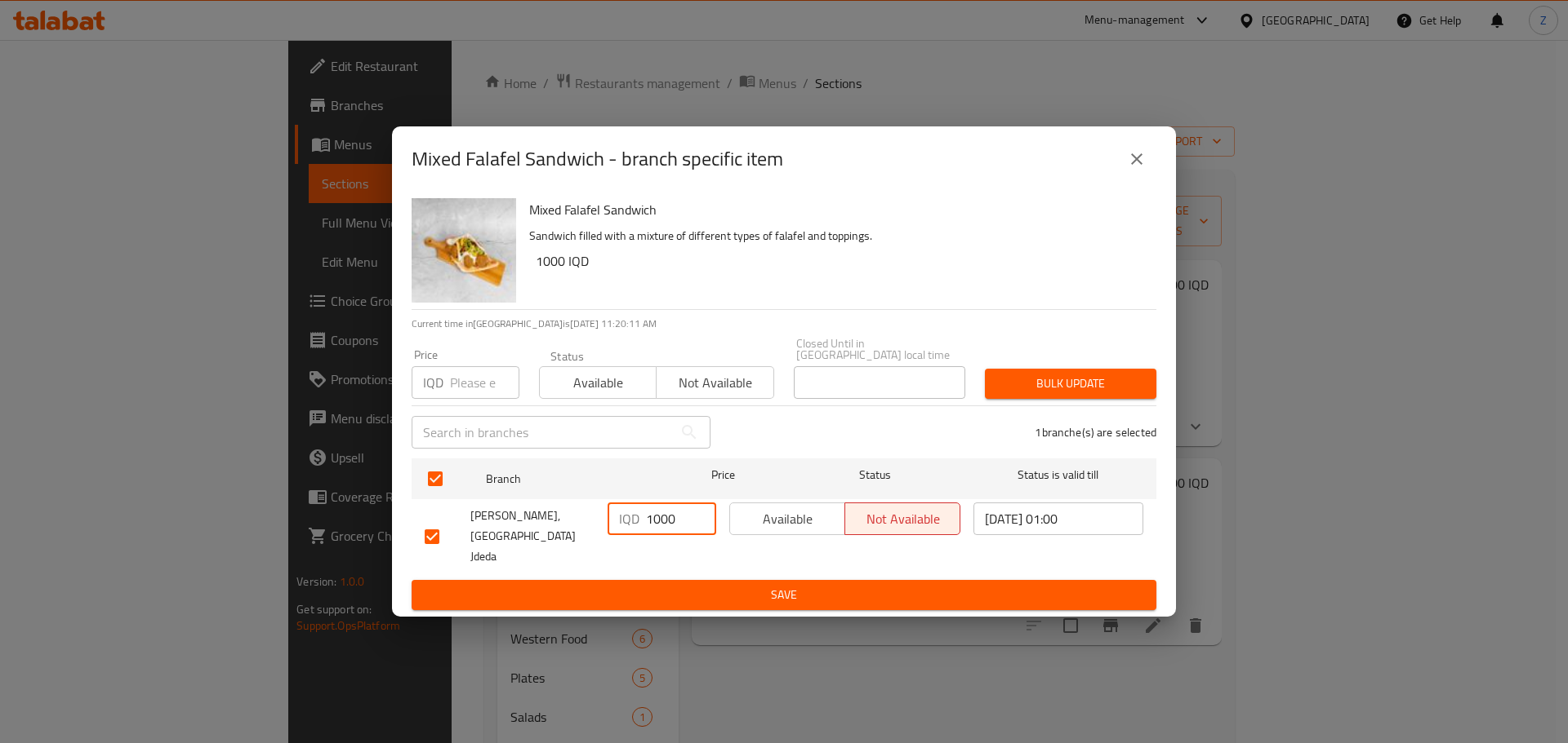
click at [676, 524] on input "1000" at bounding box center [681, 519] width 70 height 33
click at [676, 524] on input "1250" at bounding box center [681, 519] width 70 height 33
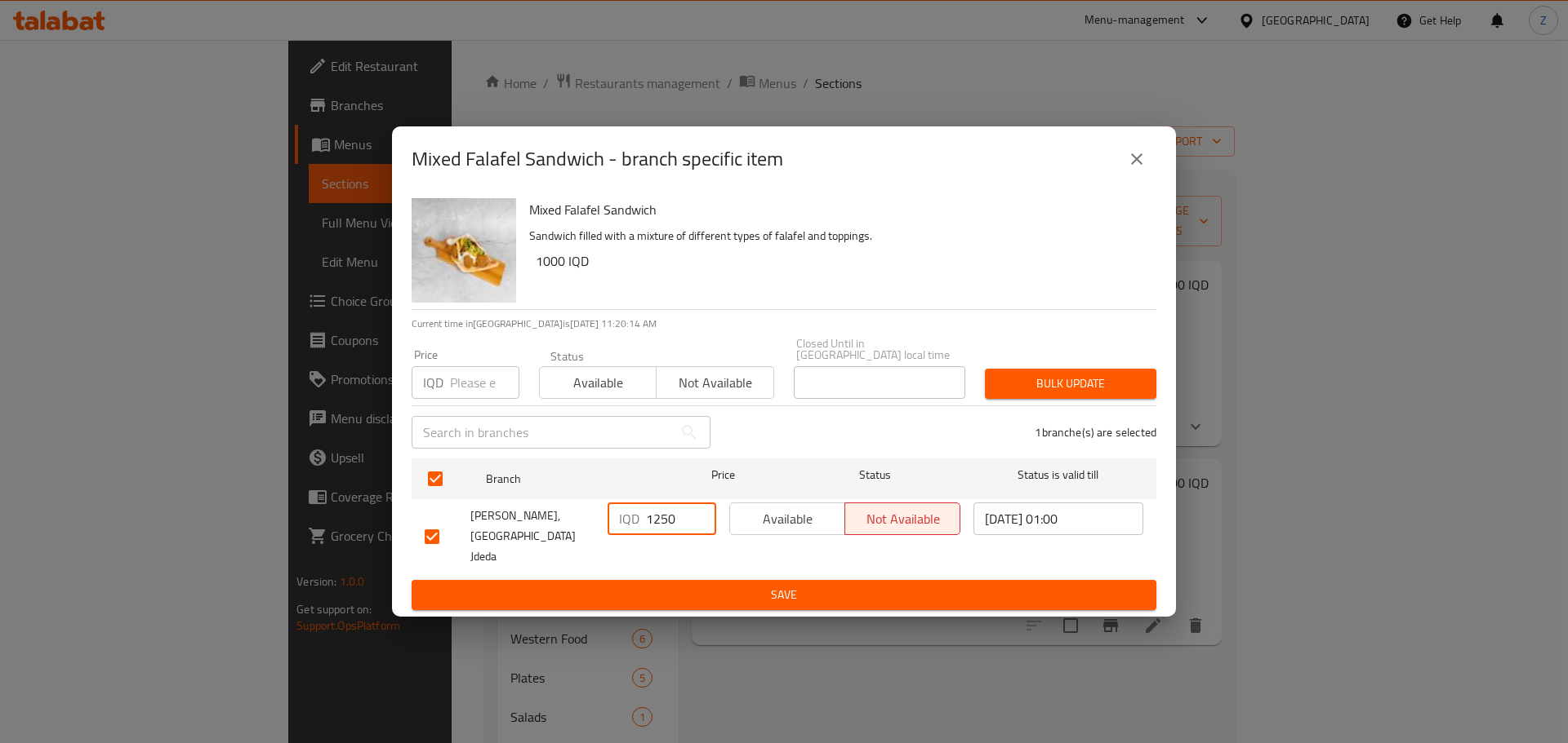
type input "1250"
click at [699, 586] on span "Save" at bounding box center [784, 596] width 719 height 21
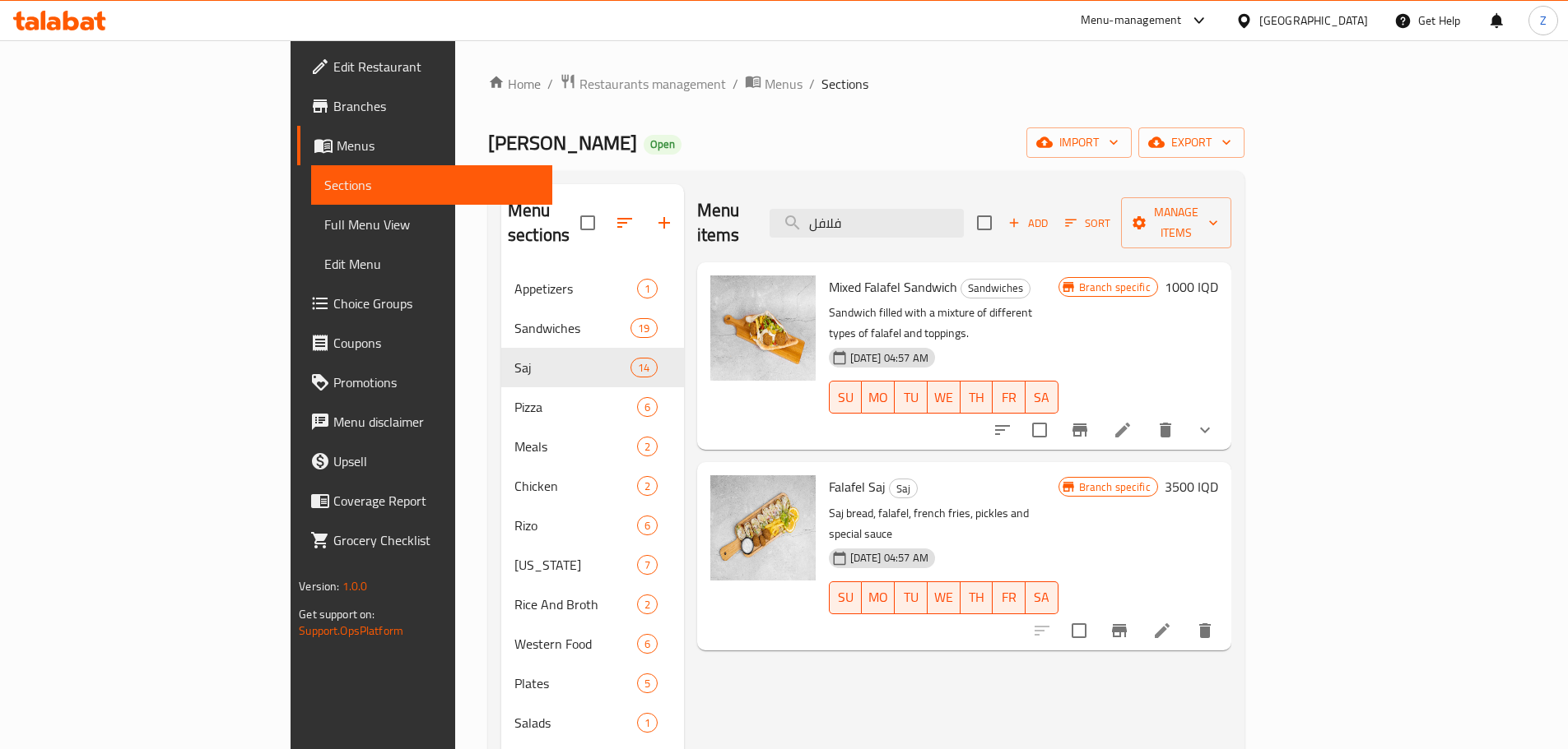
click at [1218, 475] on h6 "3500 IQD" at bounding box center [1191, 487] width 53 height 23
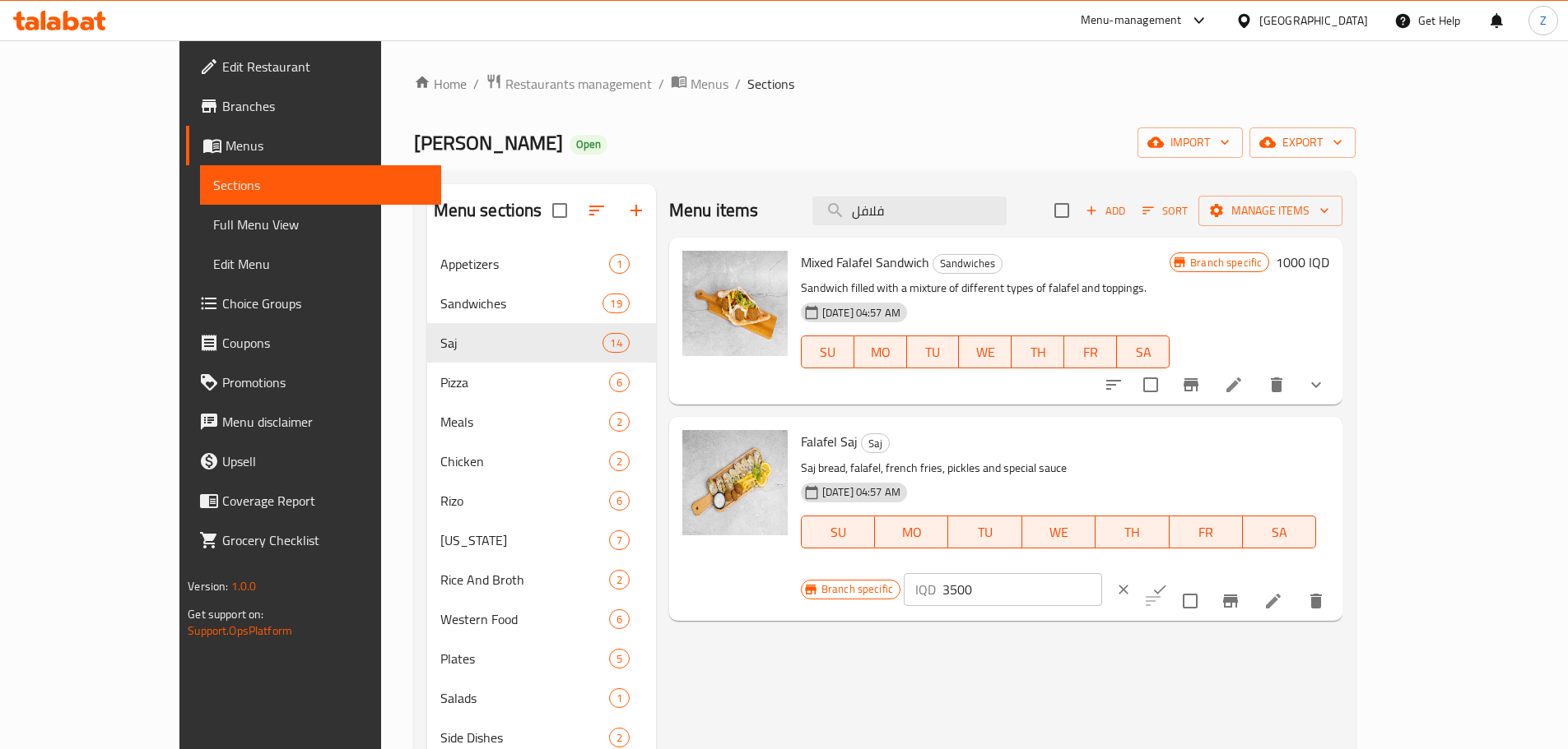
click at [1329, 266] on h6 "1000 IQD" at bounding box center [1302, 262] width 53 height 23
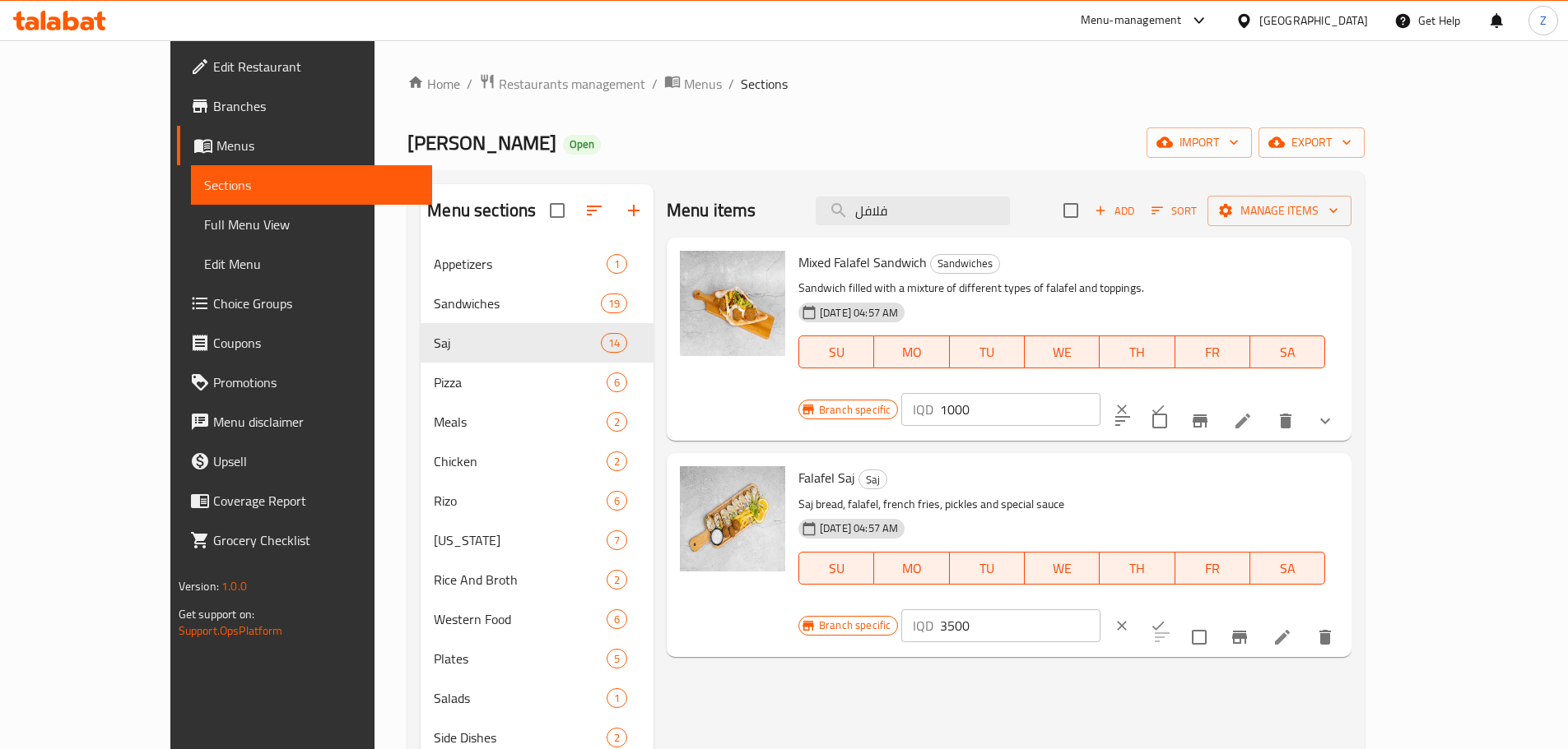
click at [1099, 394] on input "1000" at bounding box center [1019, 410] width 160 height 33
paste input "25"
type input "1250"
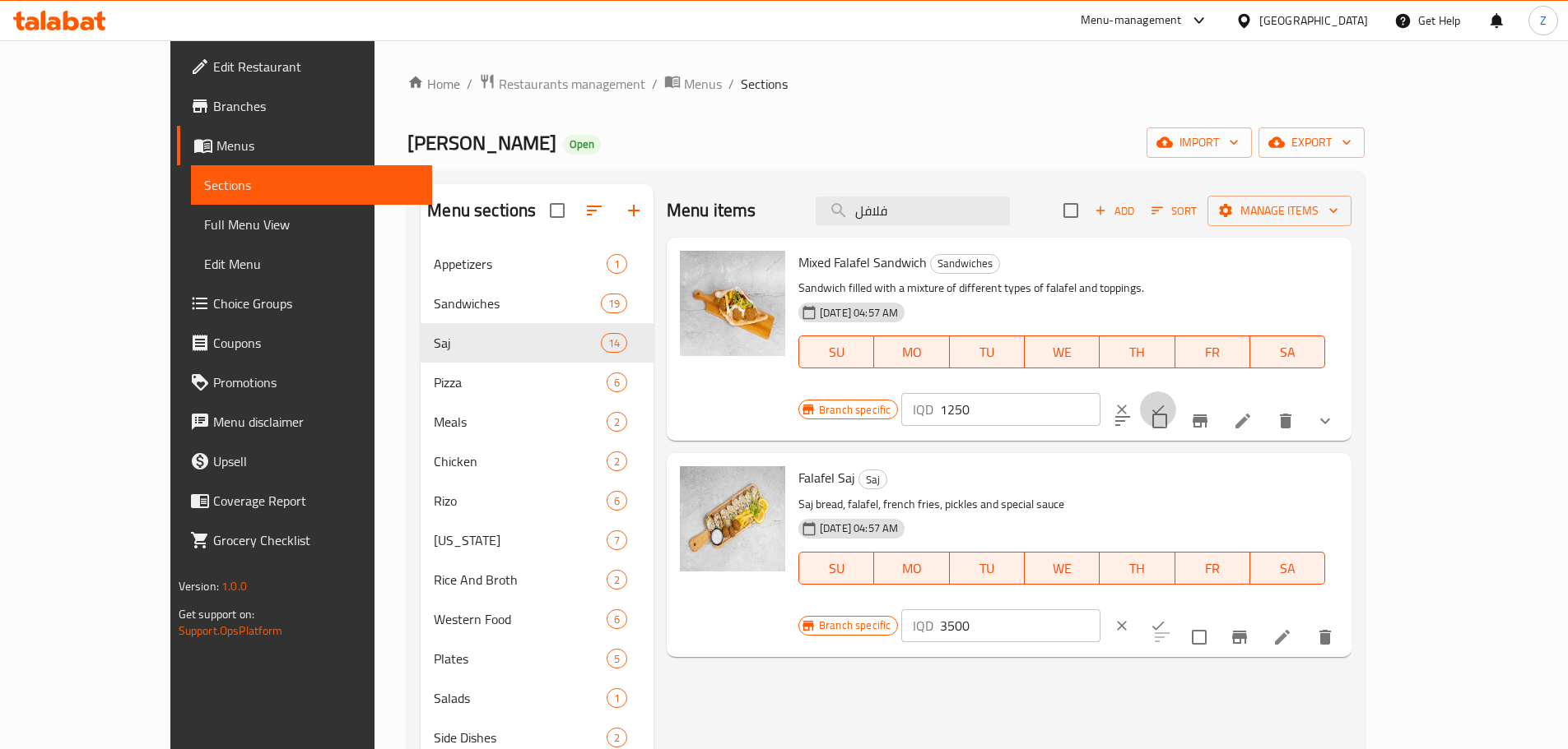
click at [1176, 392] on button "ok" at bounding box center [1158, 410] width 36 height 36
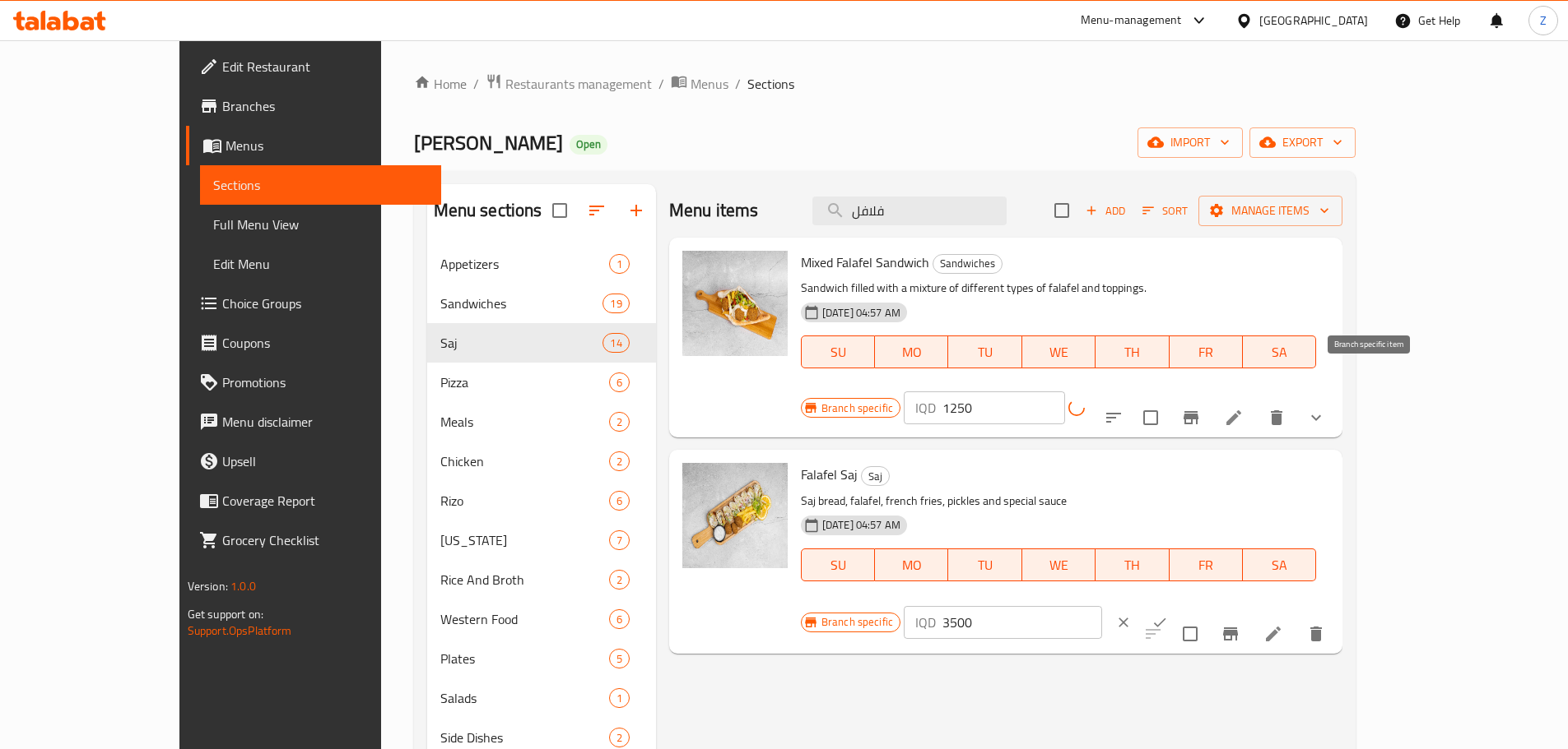
click at [1198, 412] on icon "Branch-specific-item" at bounding box center [1191, 418] width 15 height 13
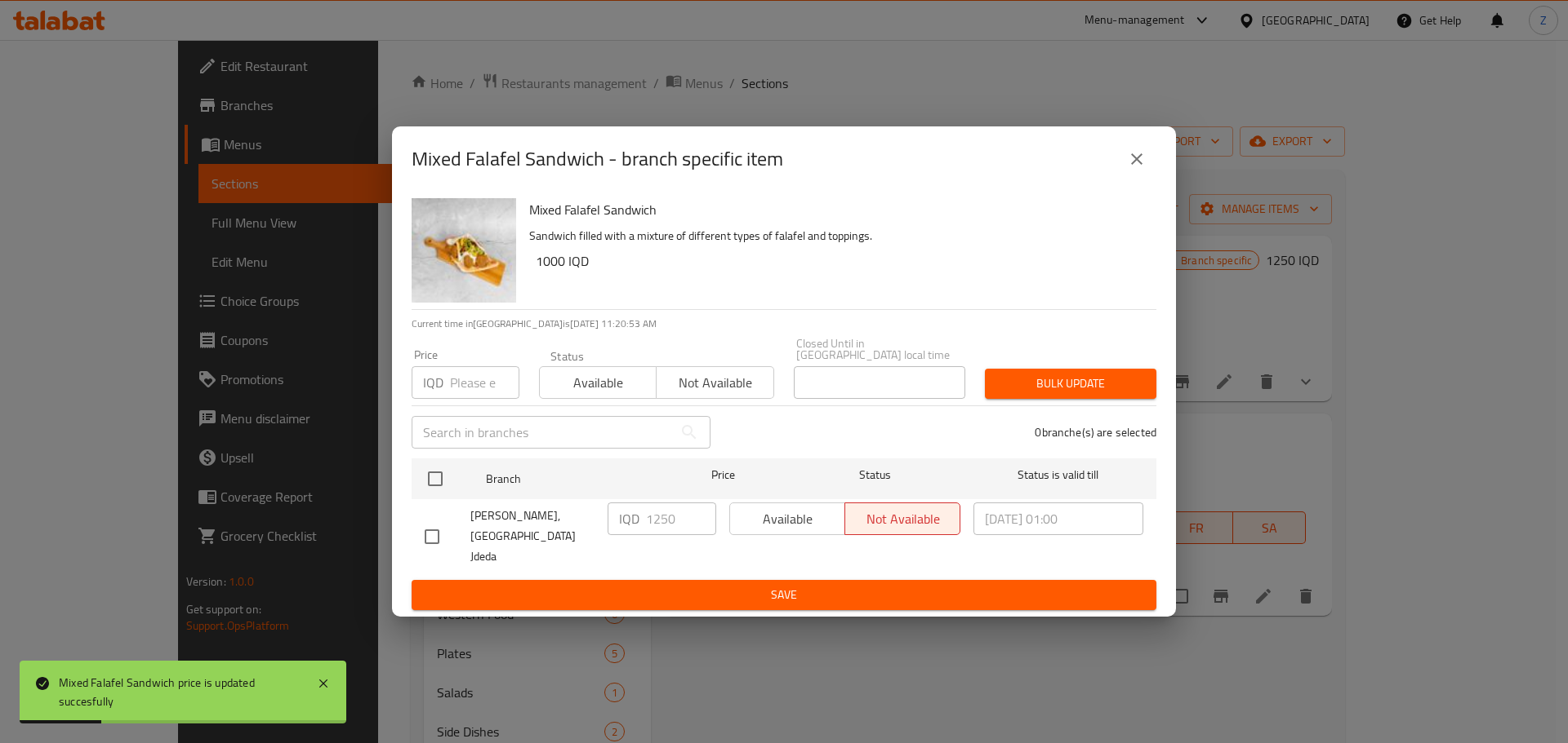
click at [1132, 168] on icon "close" at bounding box center [1136, 158] width 20 height 20
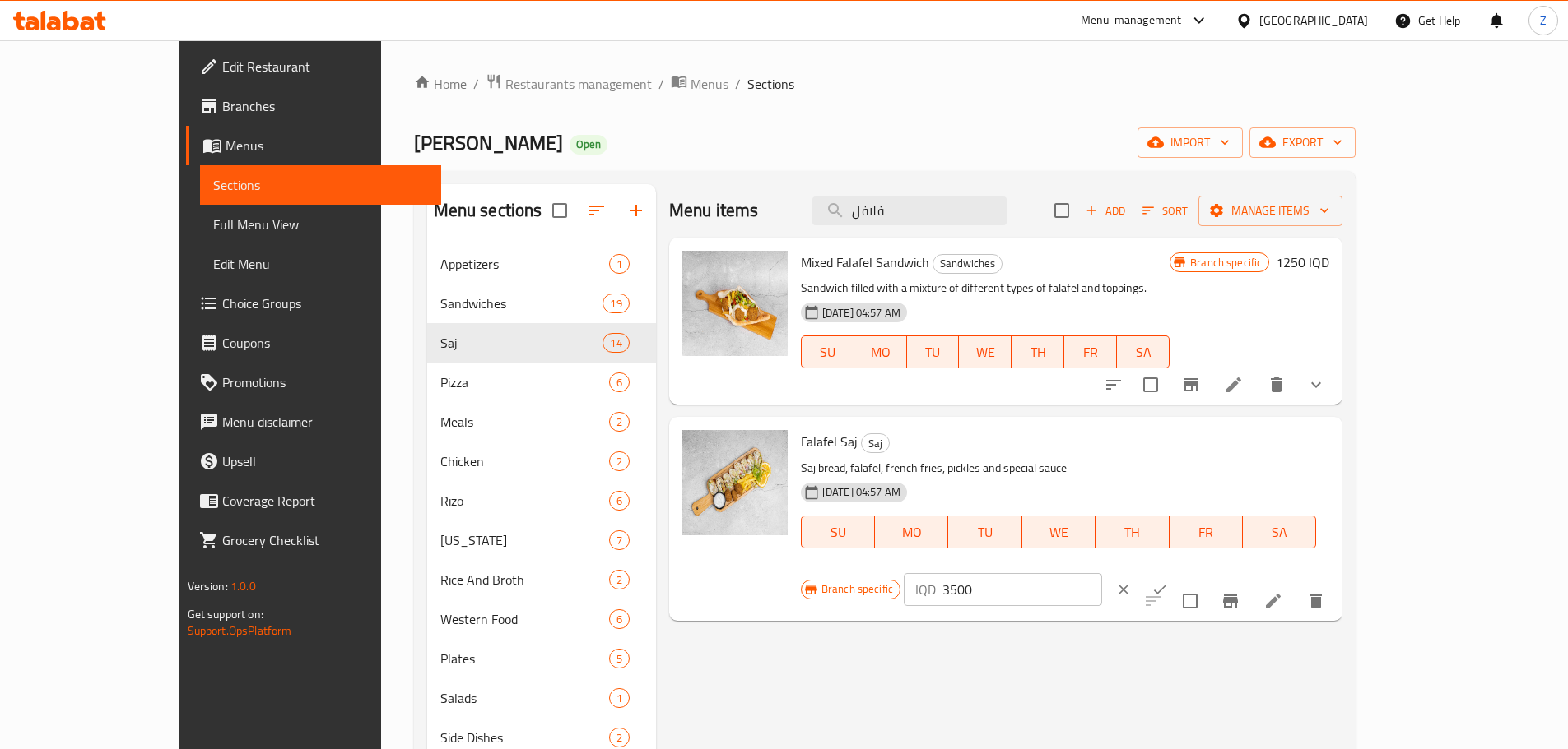
click at [1202, 571] on div "Branch specific IQD 3500 ​" at bounding box center [1000, 589] width 400 height 36
click at [505, 94] on span "Restaurants management" at bounding box center [578, 84] width 146 height 20
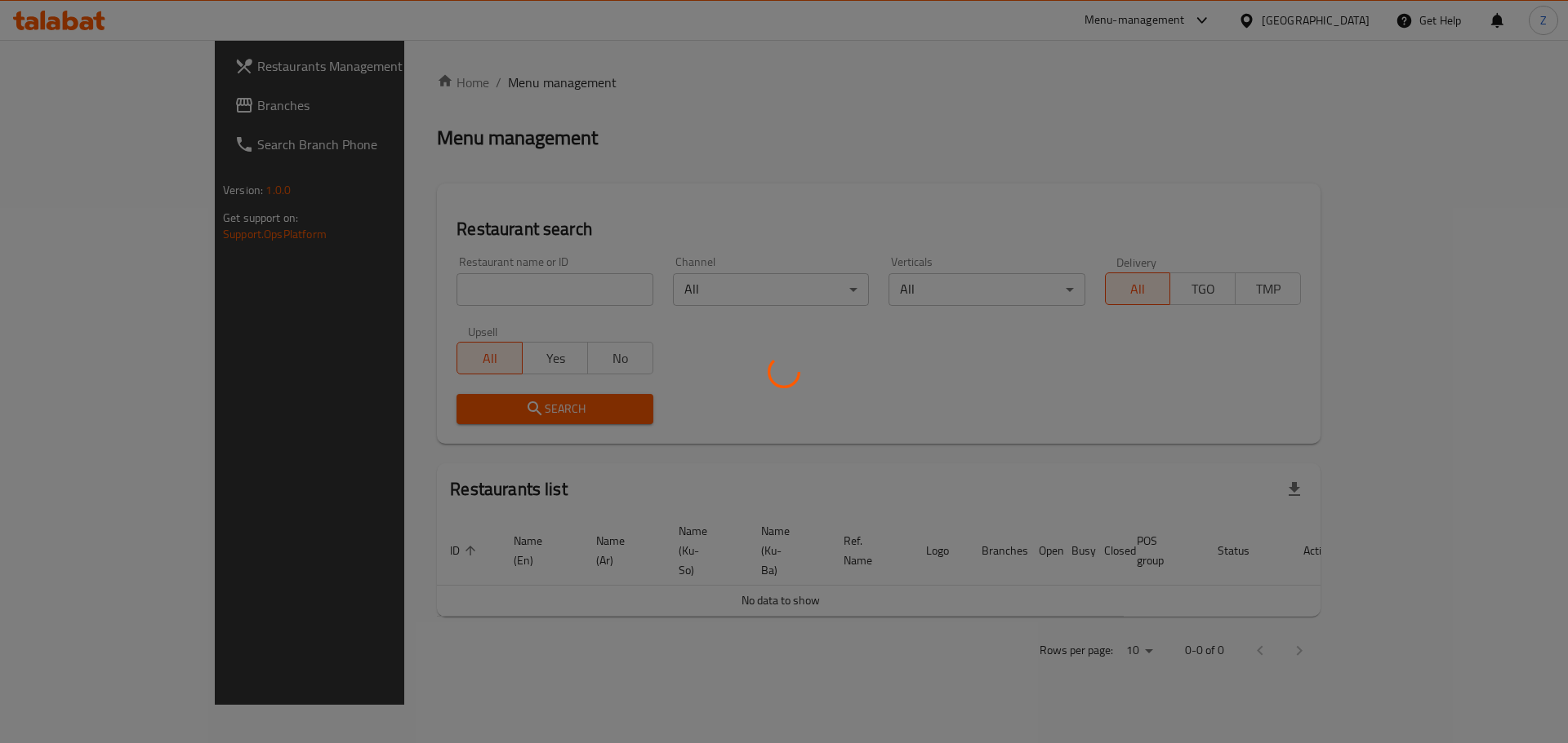
click at [505, 293] on div at bounding box center [784, 372] width 1568 height 743
click at [515, 292] on div at bounding box center [784, 372] width 1568 height 743
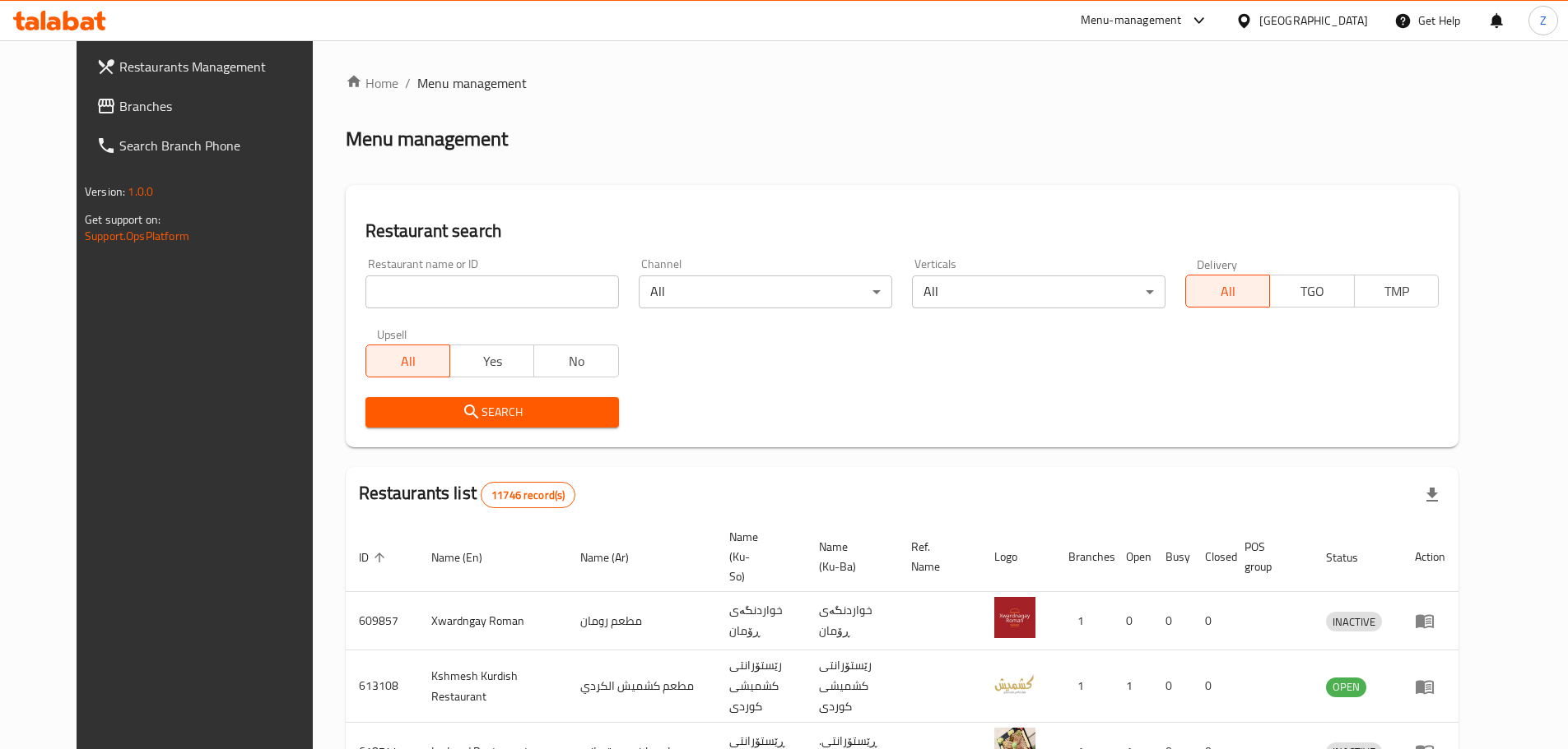
click at [519, 294] on input "search" at bounding box center [492, 292] width 254 height 33
paste input "720394"
type input "720394"
click at [531, 412] on span "Search" at bounding box center [492, 413] width 227 height 21
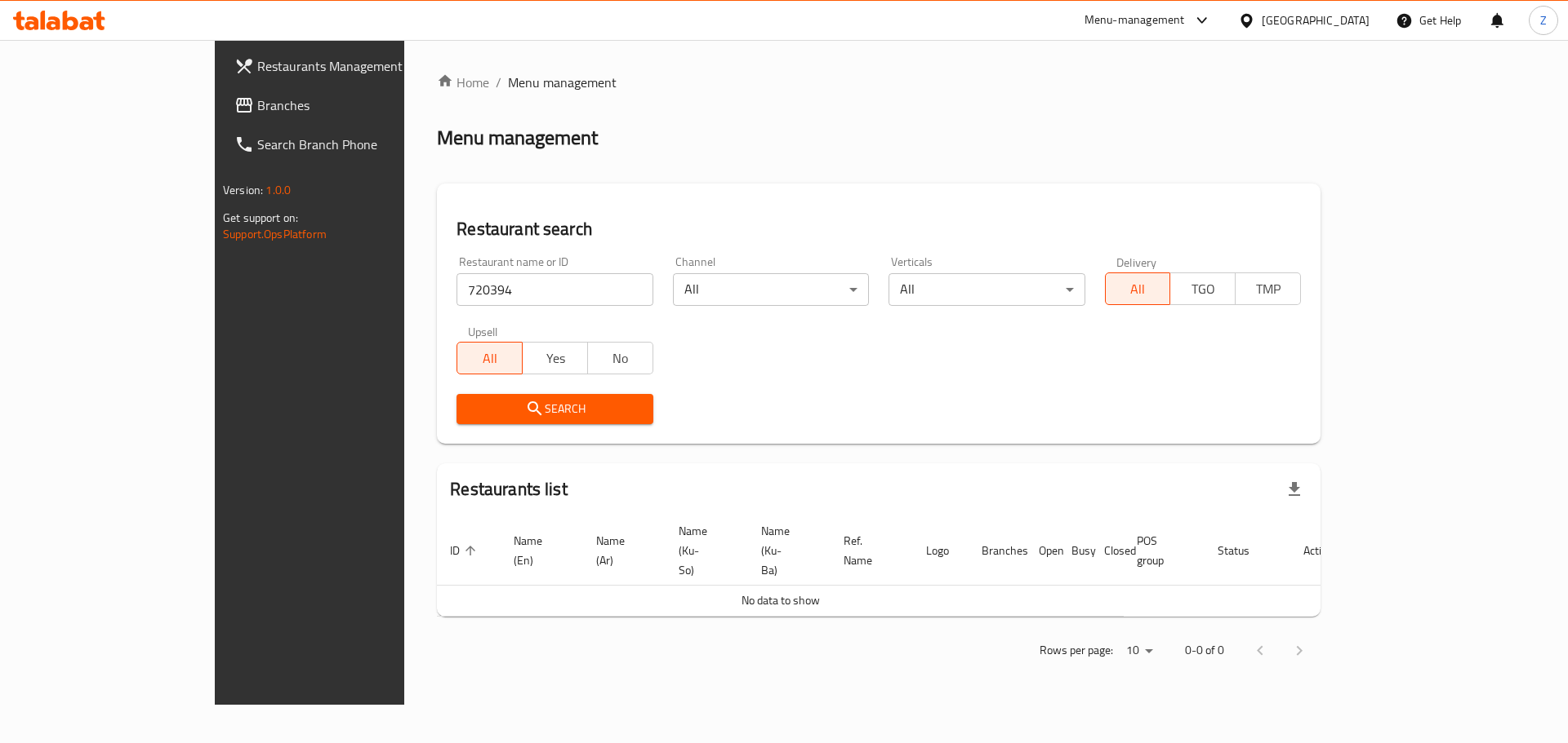
click at [258, 101] on span "Branches" at bounding box center [360, 105] width 207 height 20
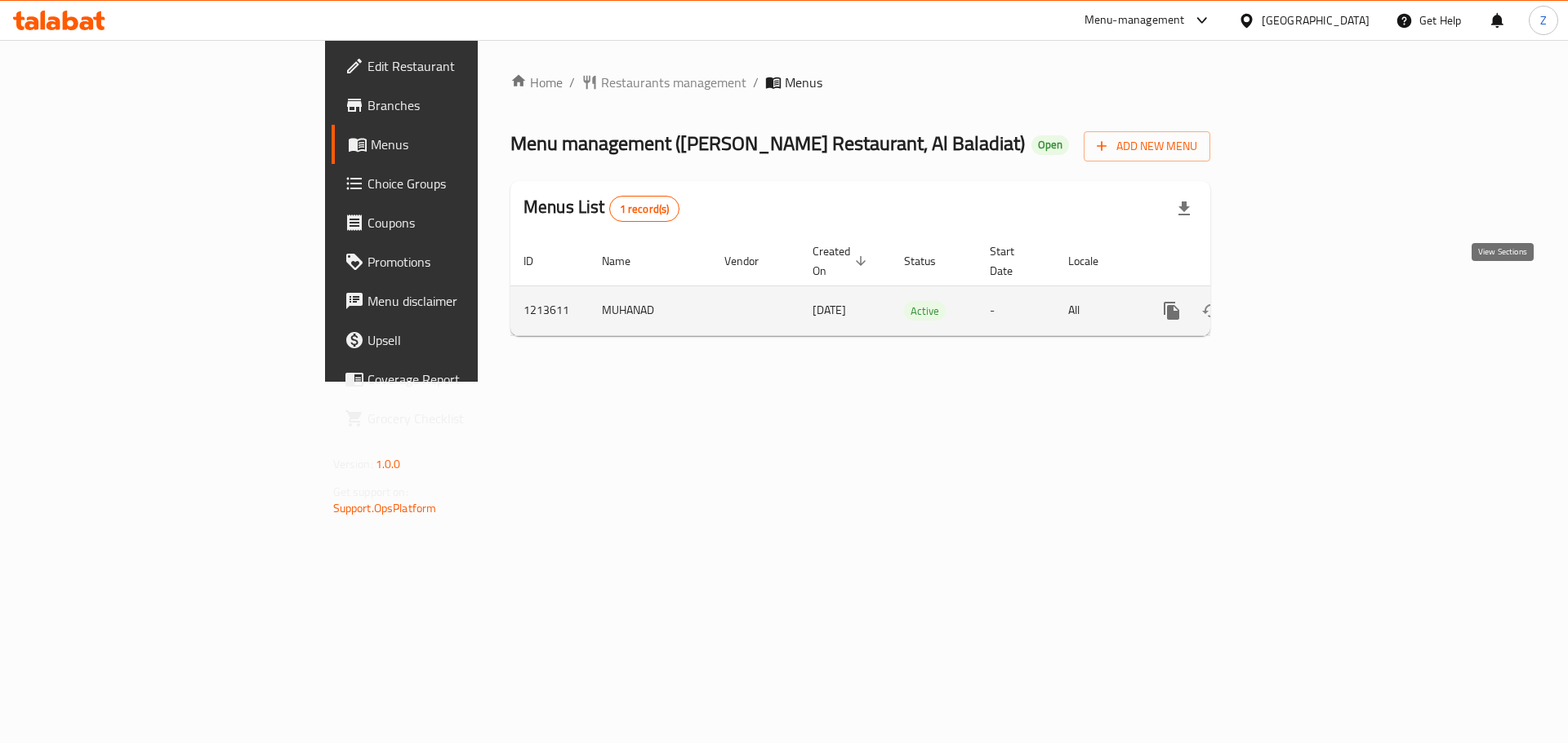
click at [1299, 301] on icon "enhanced table" at bounding box center [1289, 310] width 20 height 20
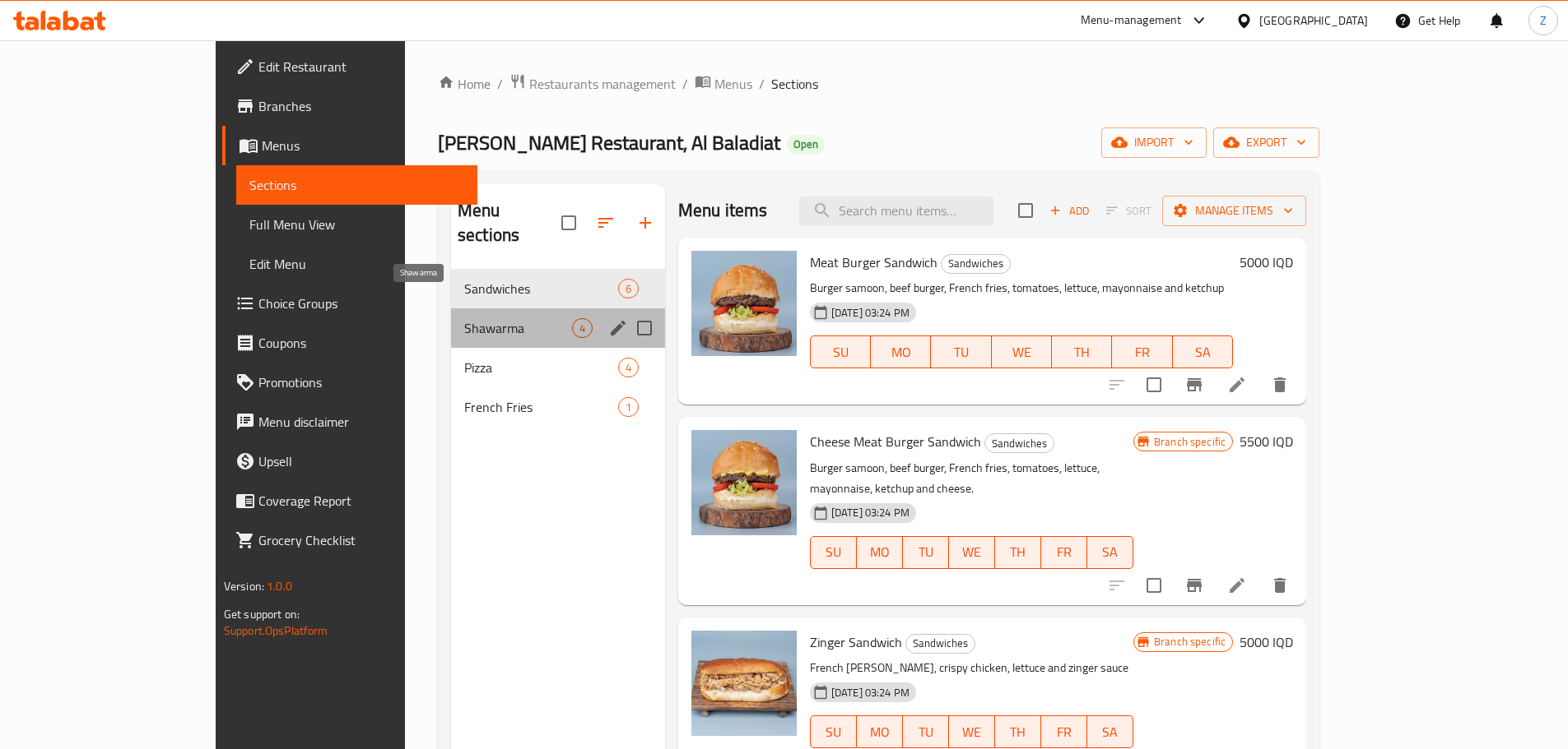
click at [464, 318] on span "Shawarma" at bounding box center [517, 328] width 107 height 20
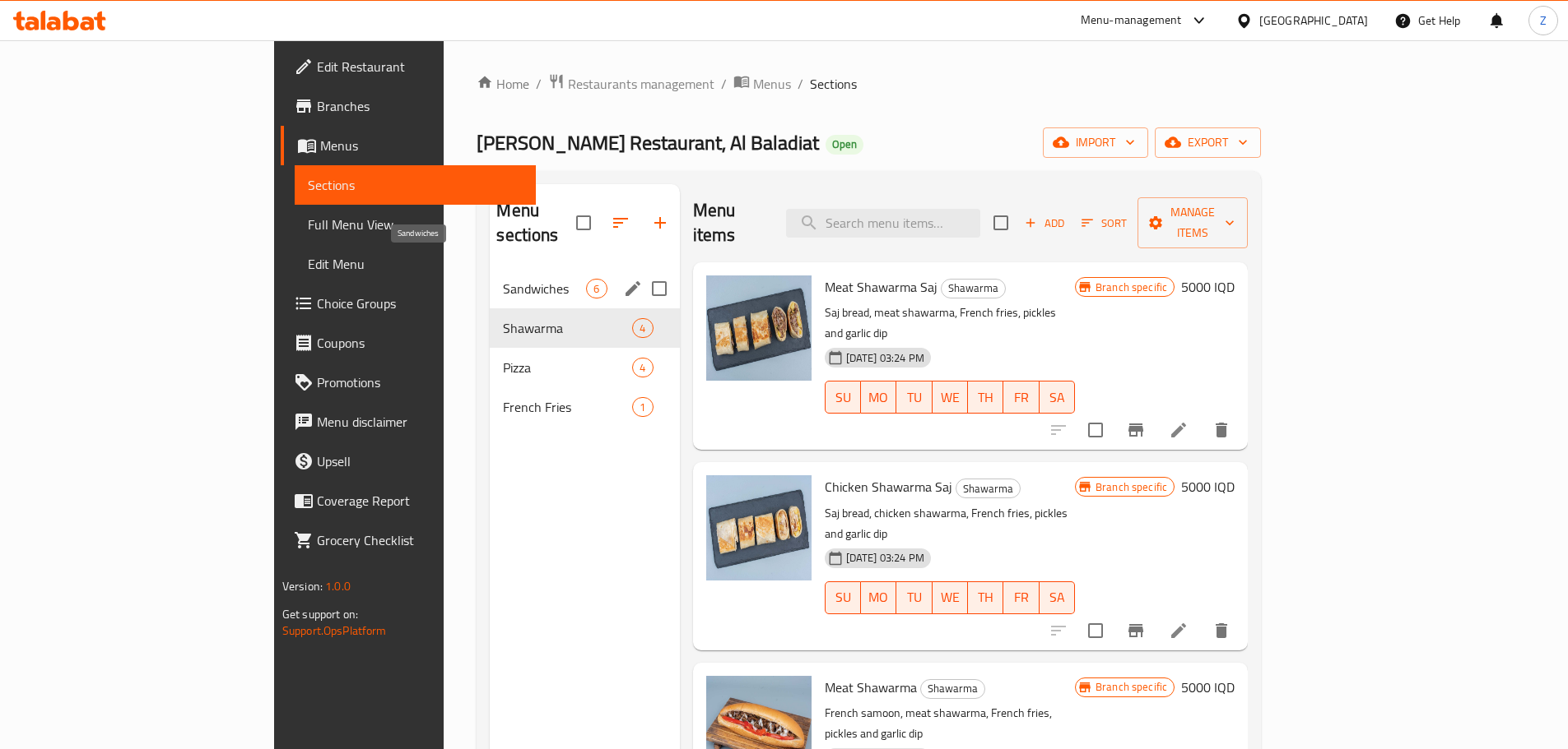
click at [503, 278] on span "Sandwiches" at bounding box center [544, 288] width 83 height 20
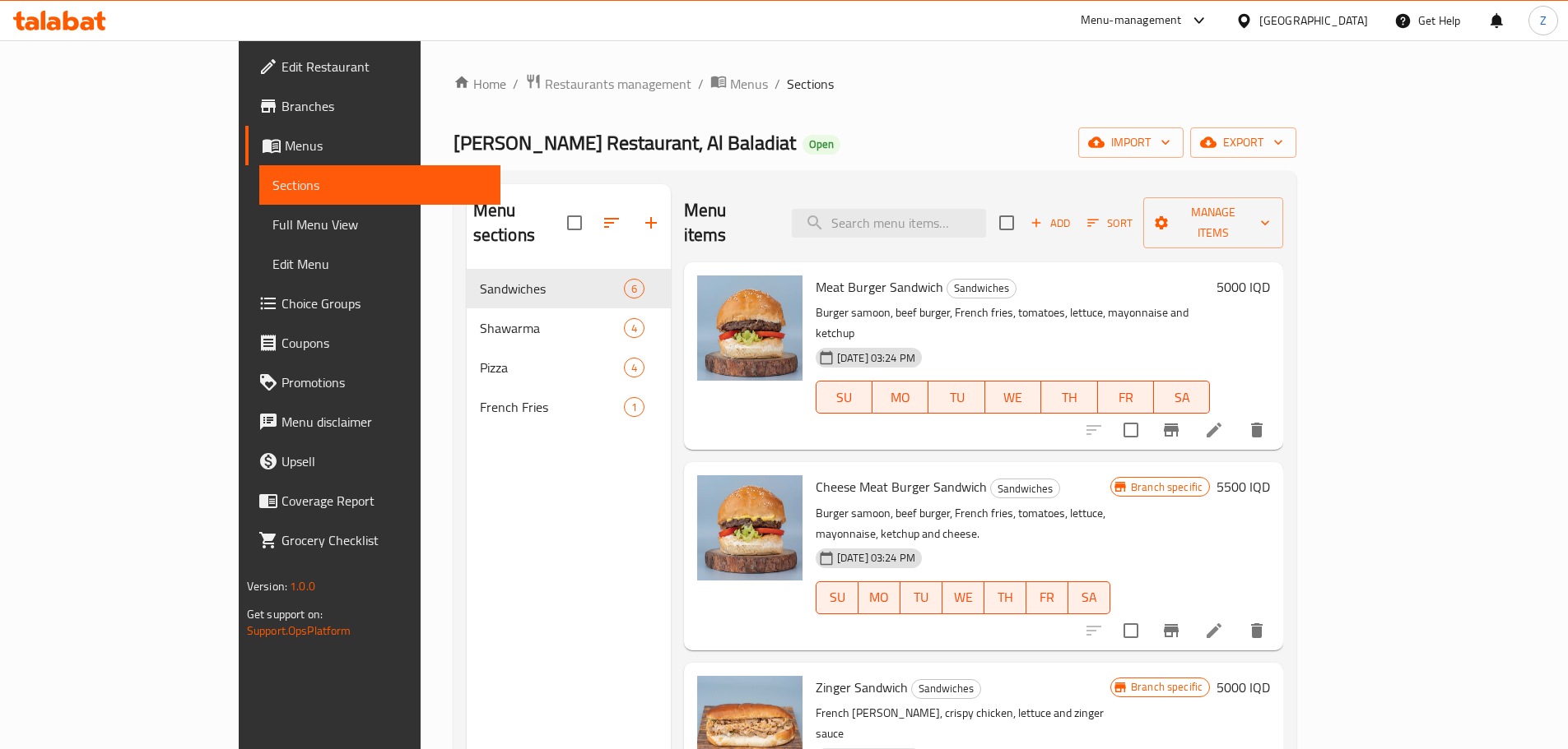
click at [1269, 276] on h6 "5000 IQD" at bounding box center [1243, 287] width 53 height 23
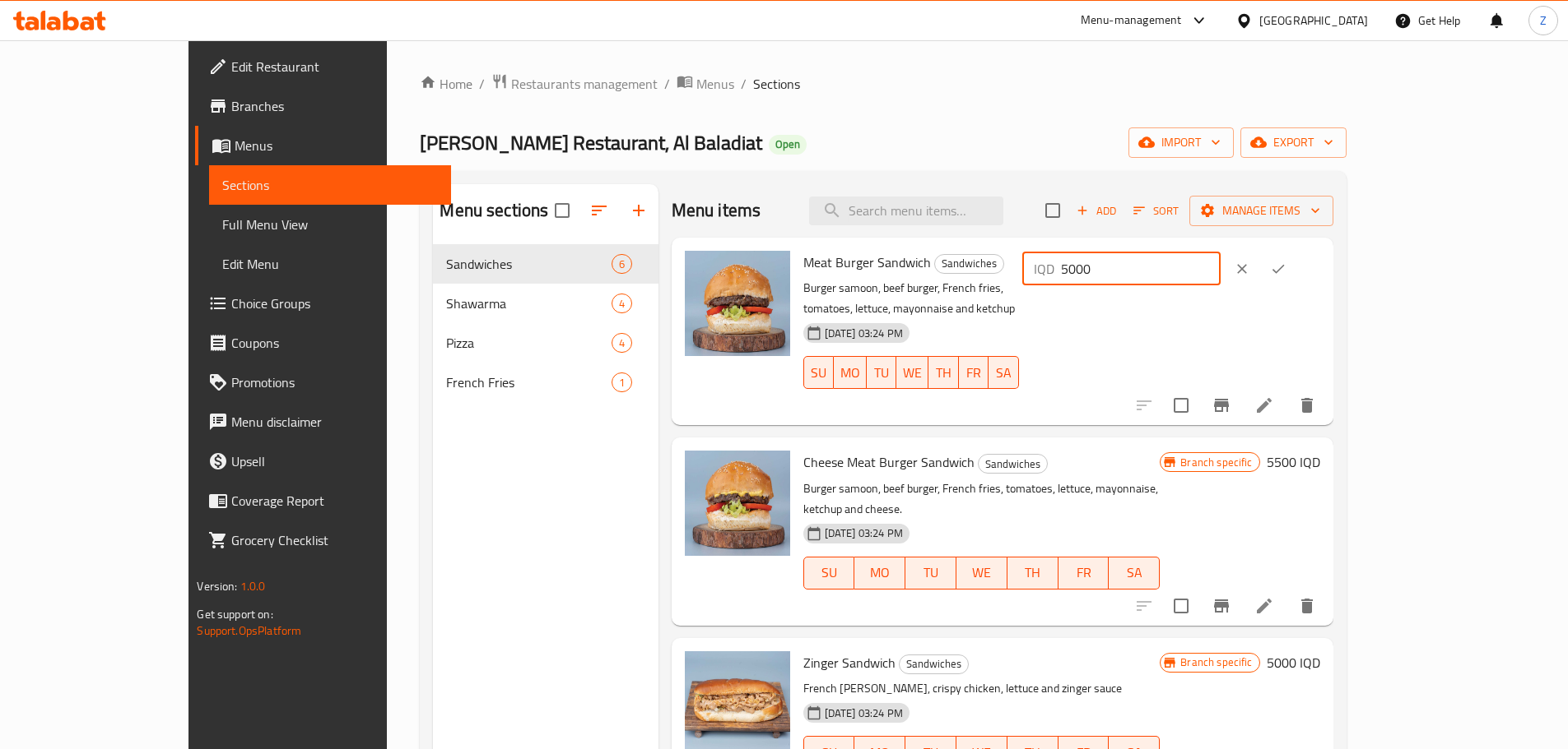
drag, startPoint x: 1278, startPoint y: 264, endPoint x: 1217, endPoint y: 272, distance: 61.5
click at [1217, 272] on div "Meat Burger Sandwich Sandwiches Burger samoon, beef burger, French fries, tomat…" at bounding box center [1061, 331] width 530 height 174
type input "6000"
click at [1287, 268] on icon "ok" at bounding box center [1277, 268] width 16 height 16
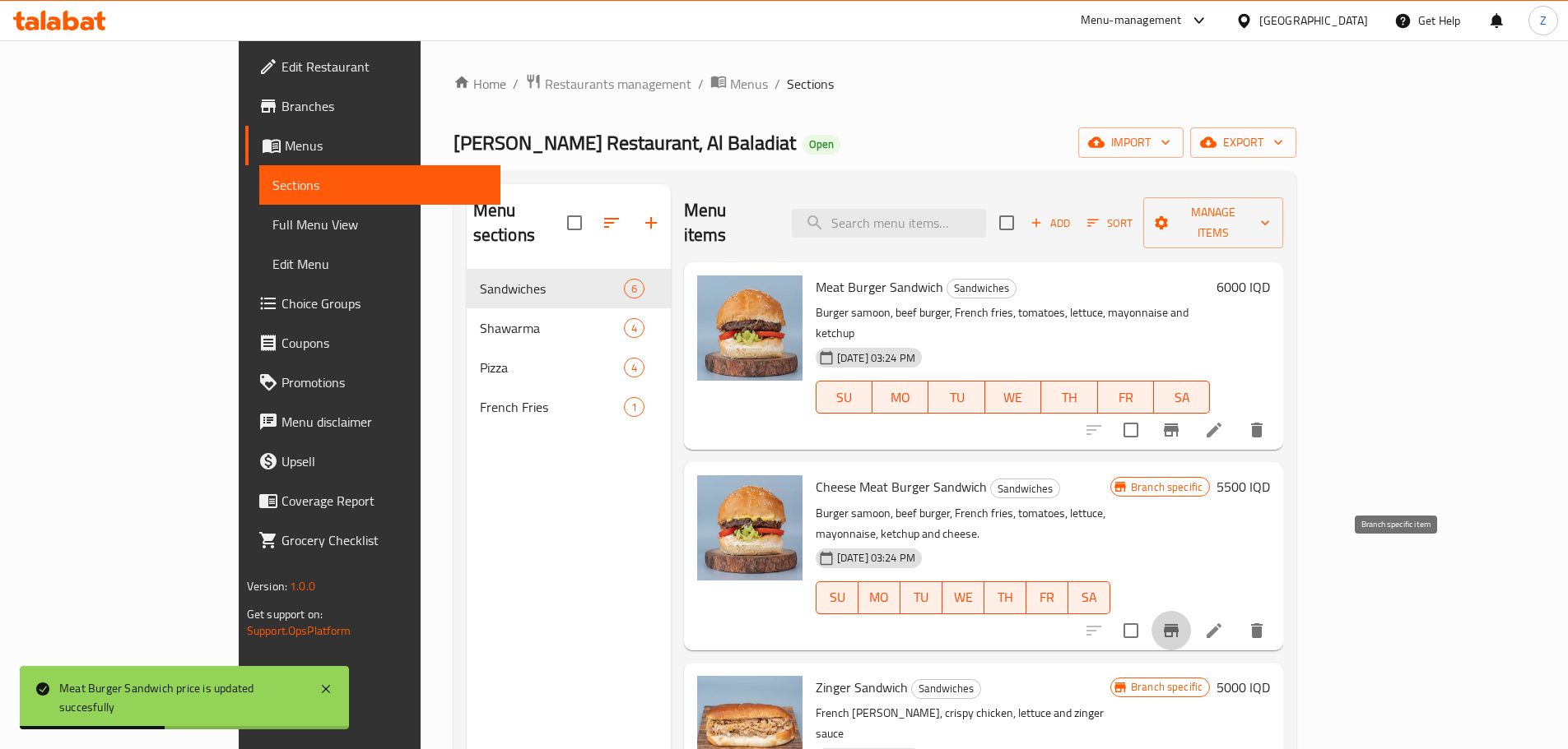
click at [1191, 611] on button "Branch-specific-item" at bounding box center [1171, 631] width 40 height 40
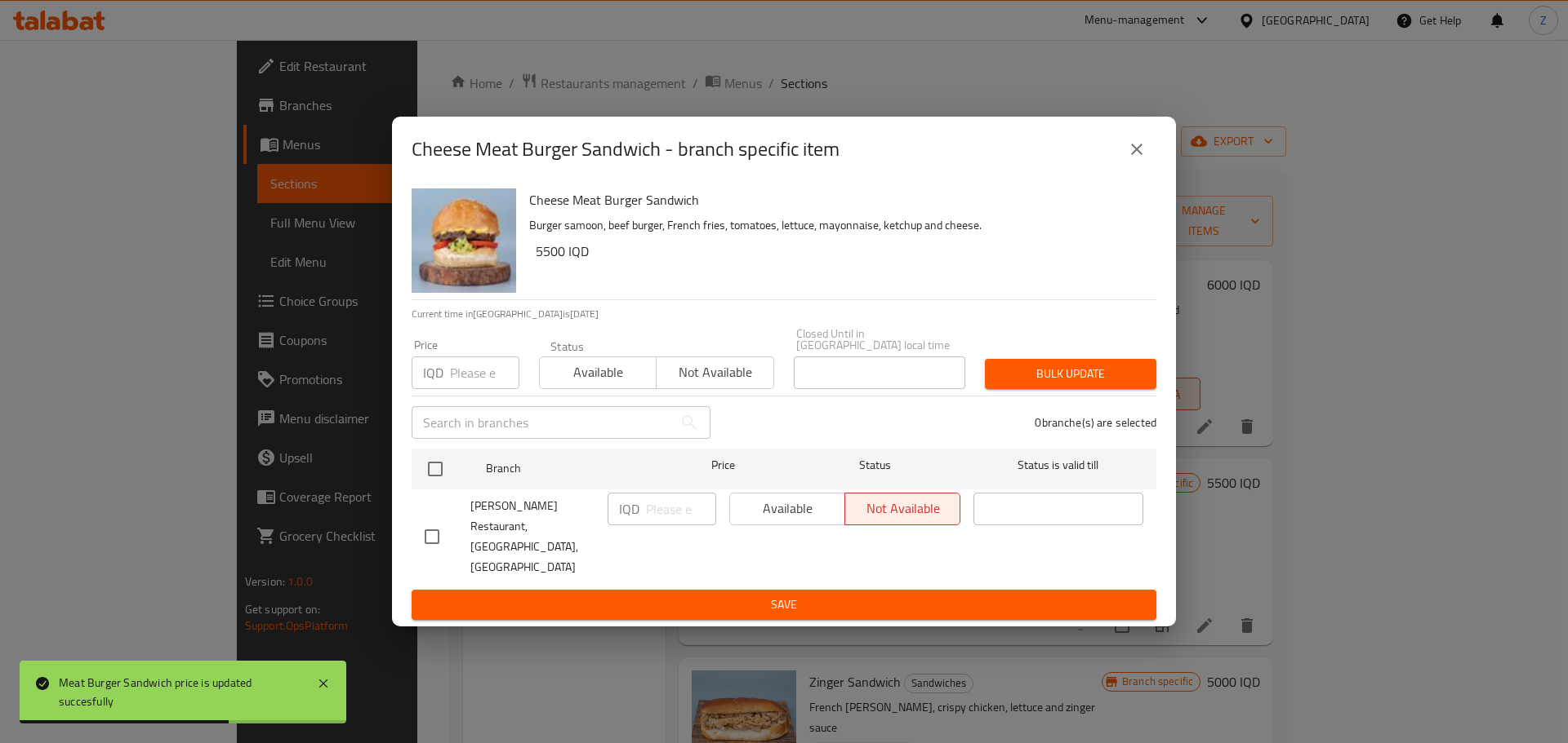
click at [1140, 159] on icon "close" at bounding box center [1136, 149] width 20 height 20
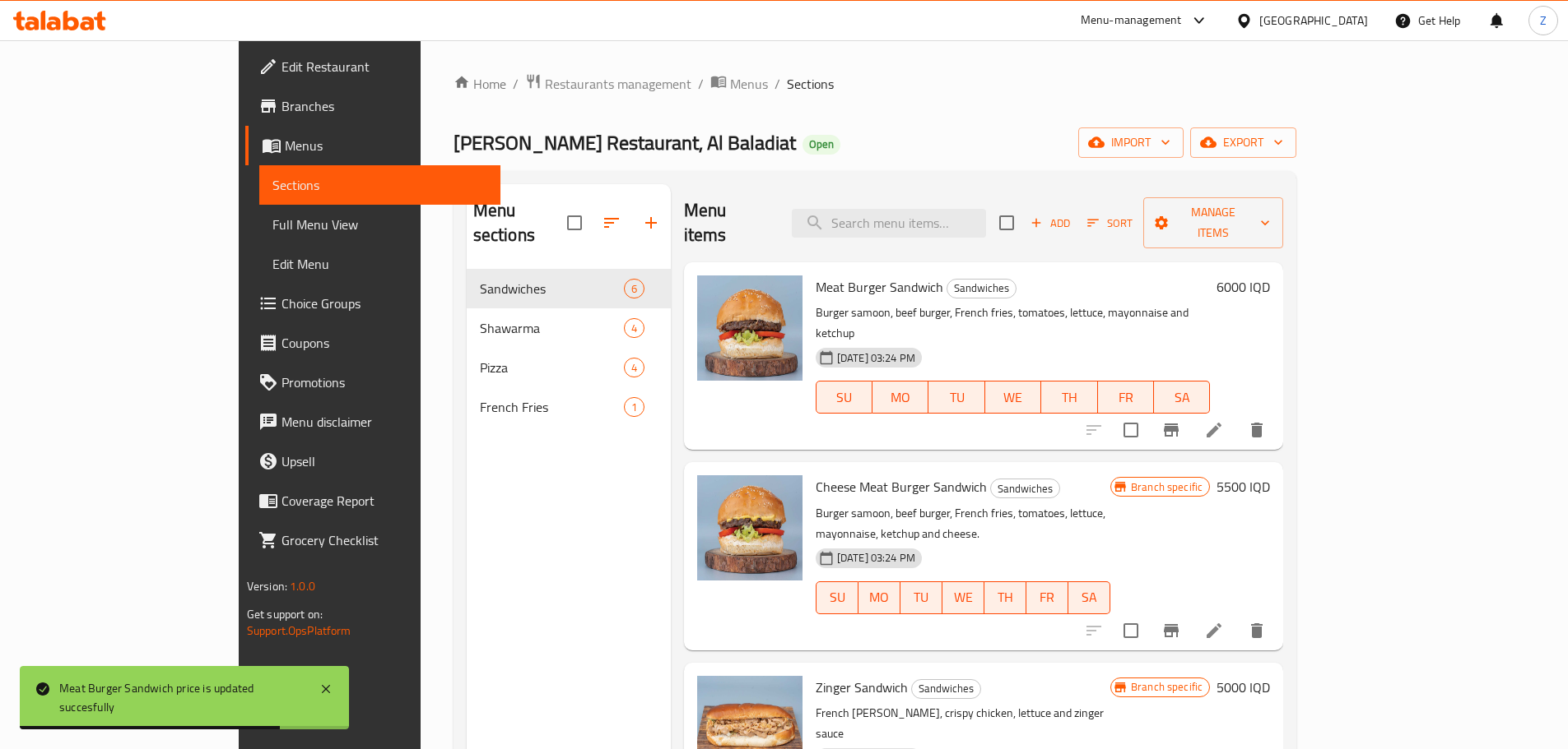
click at [1269, 475] on h6 "5500 IQD" at bounding box center [1243, 487] width 53 height 23
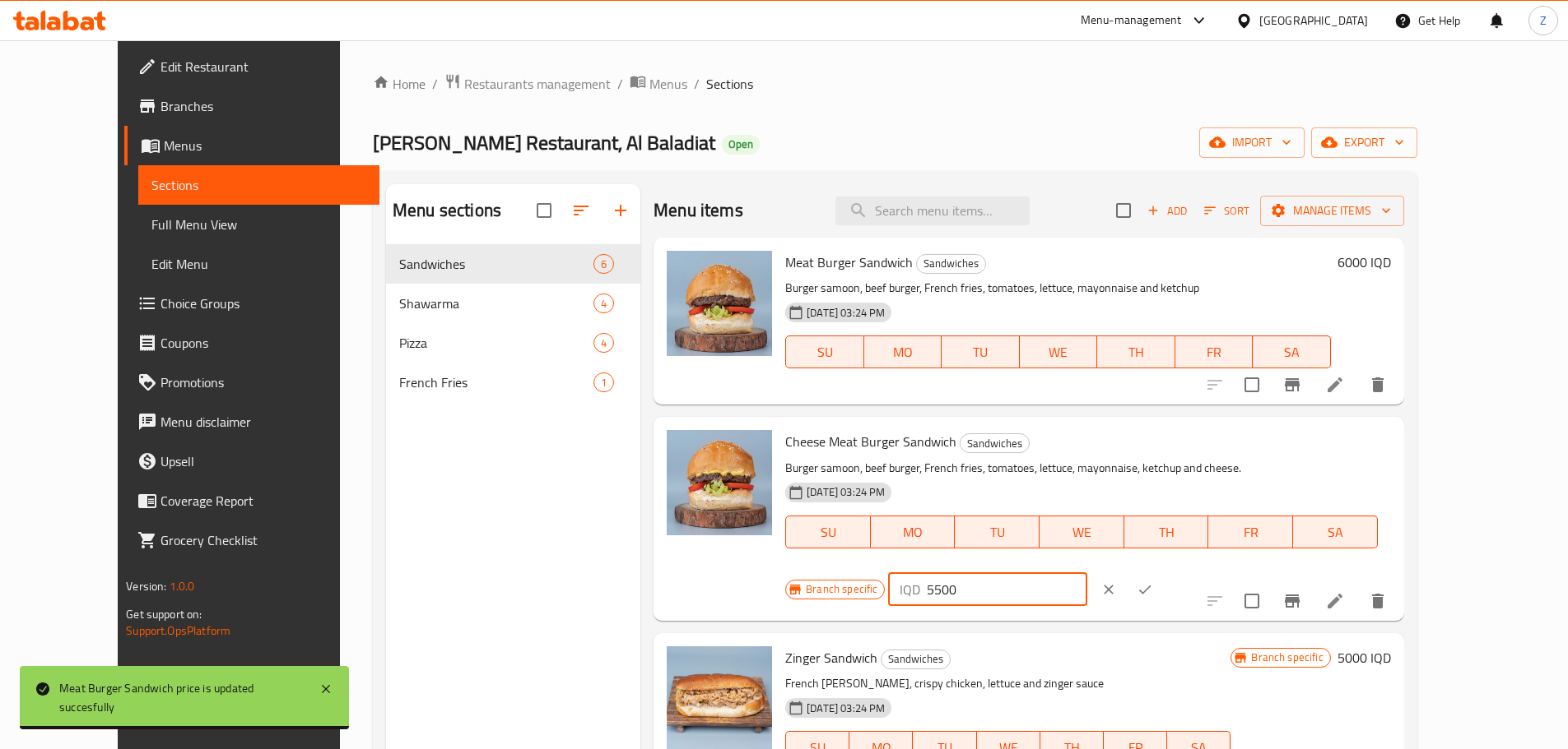
drag, startPoint x: 1275, startPoint y: 451, endPoint x: 1328, endPoint y: 460, distance: 53.8
click at [1086, 573] on div "IQD 5500 ​" at bounding box center [987, 589] width 199 height 33
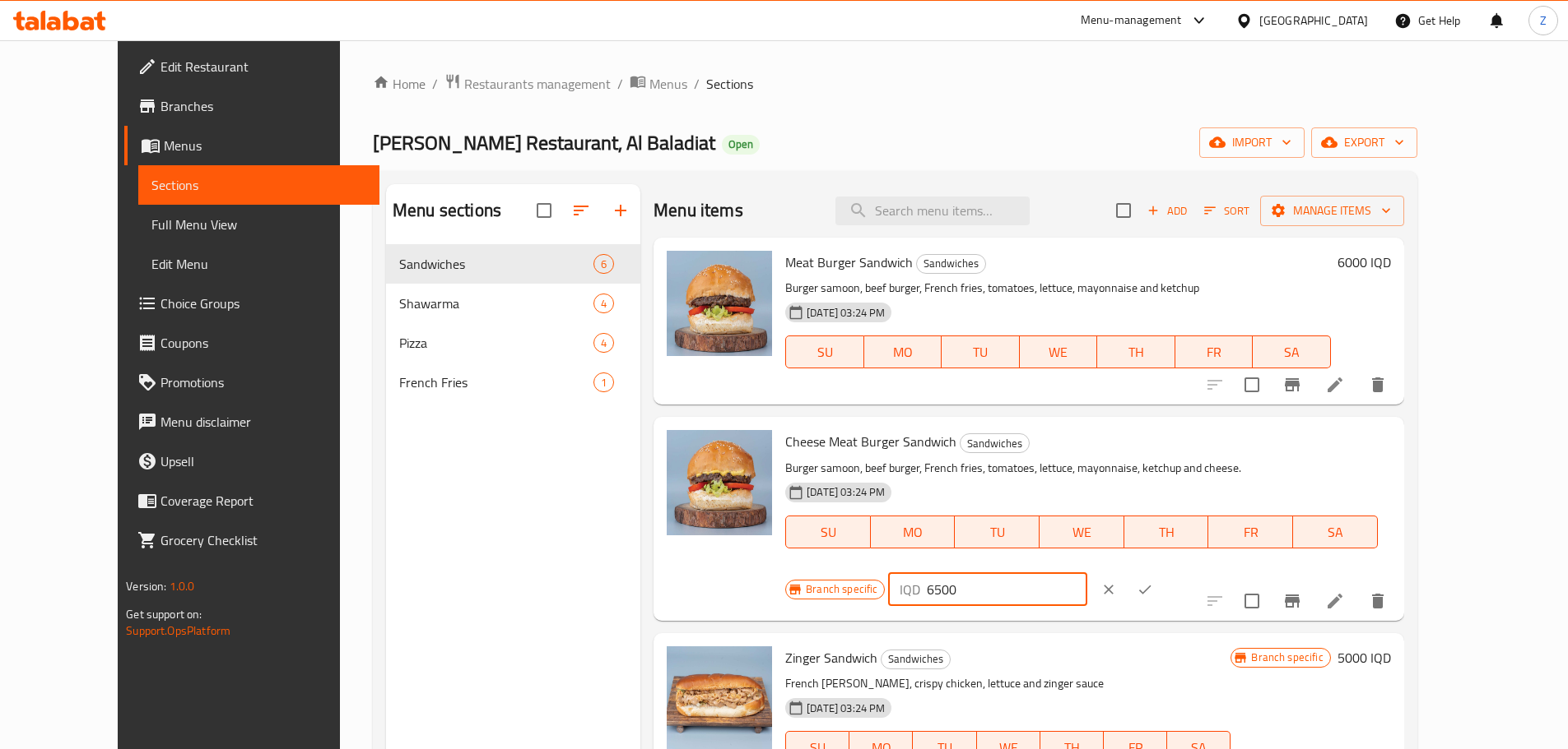
type input "6500"
click at [1152, 582] on icon "ok" at bounding box center [1144, 589] width 16 height 16
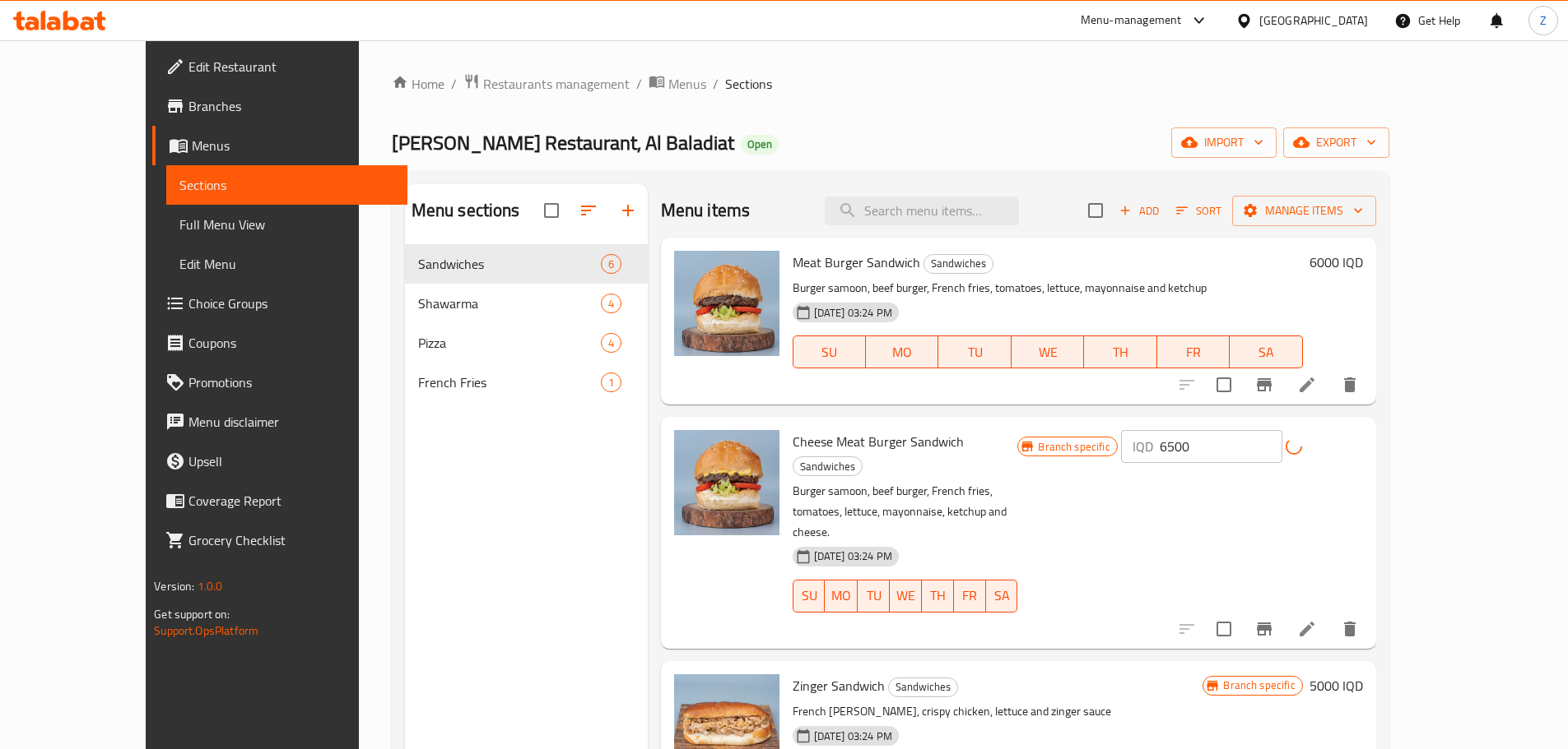
scroll to position [83, 0]
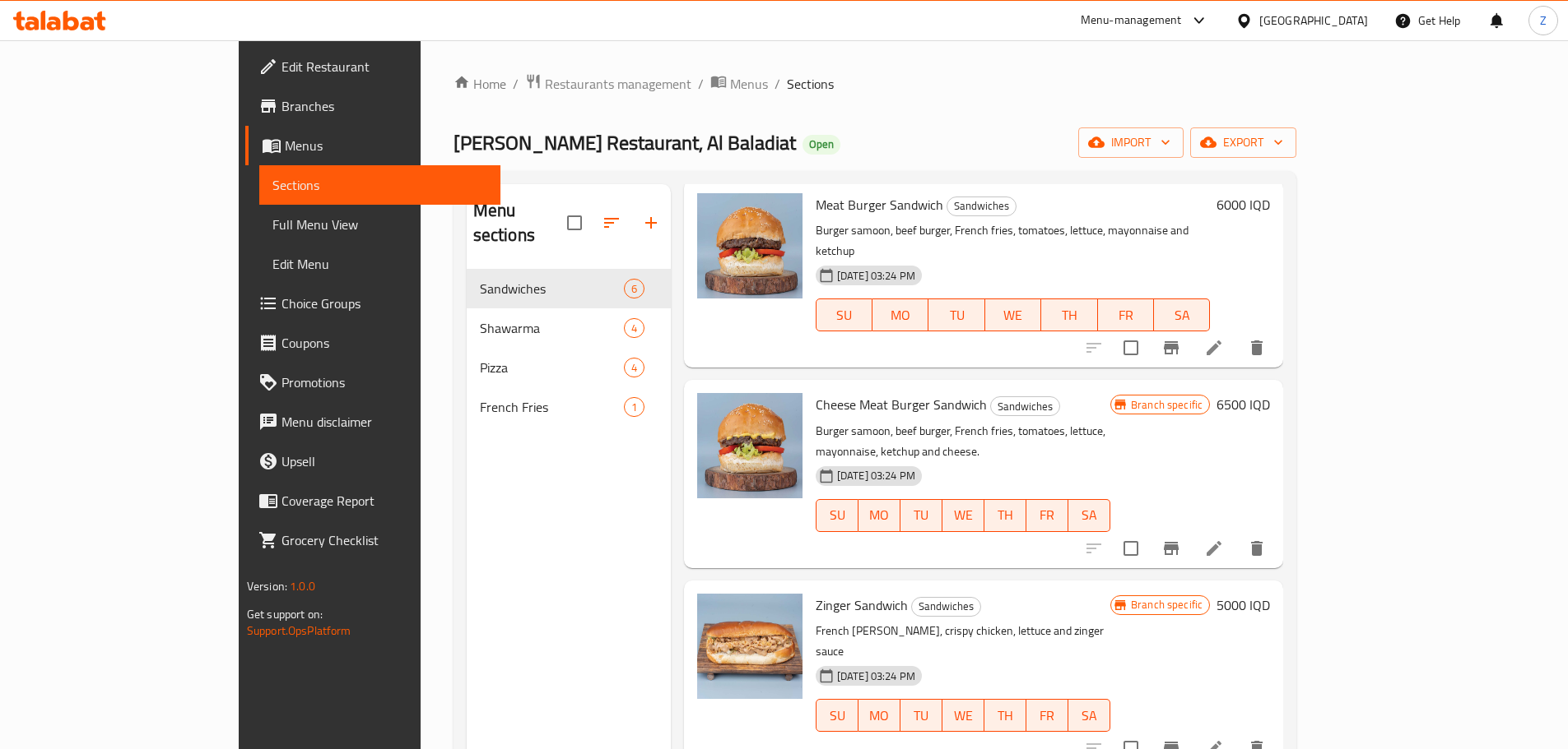
click at [1269, 594] on h6 "5000 IQD" at bounding box center [1243, 605] width 53 height 23
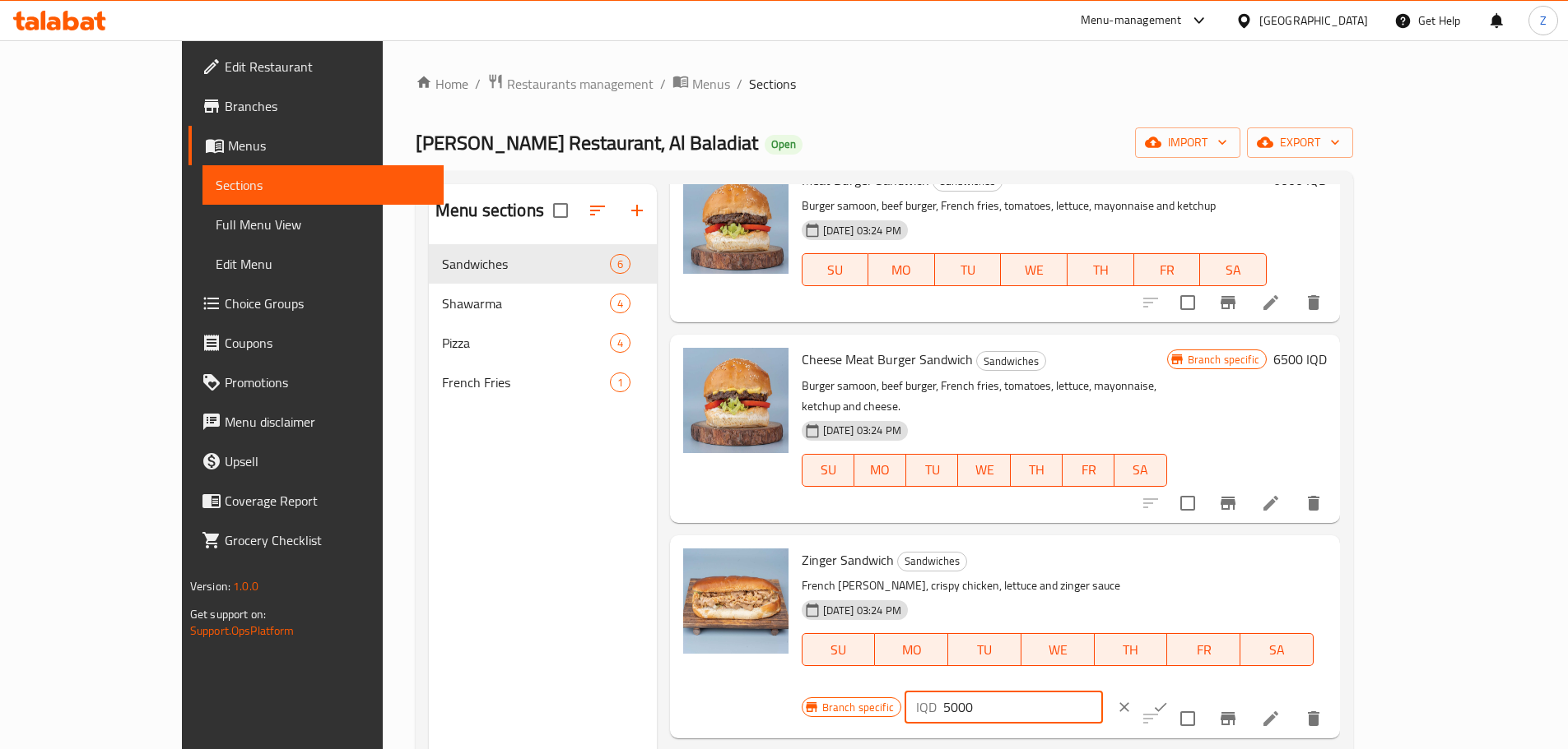
click at [1103, 691] on input "5000" at bounding box center [1023, 707] width 160 height 33
click at [1103, 691] on input "6500" at bounding box center [1023, 707] width 160 height 33
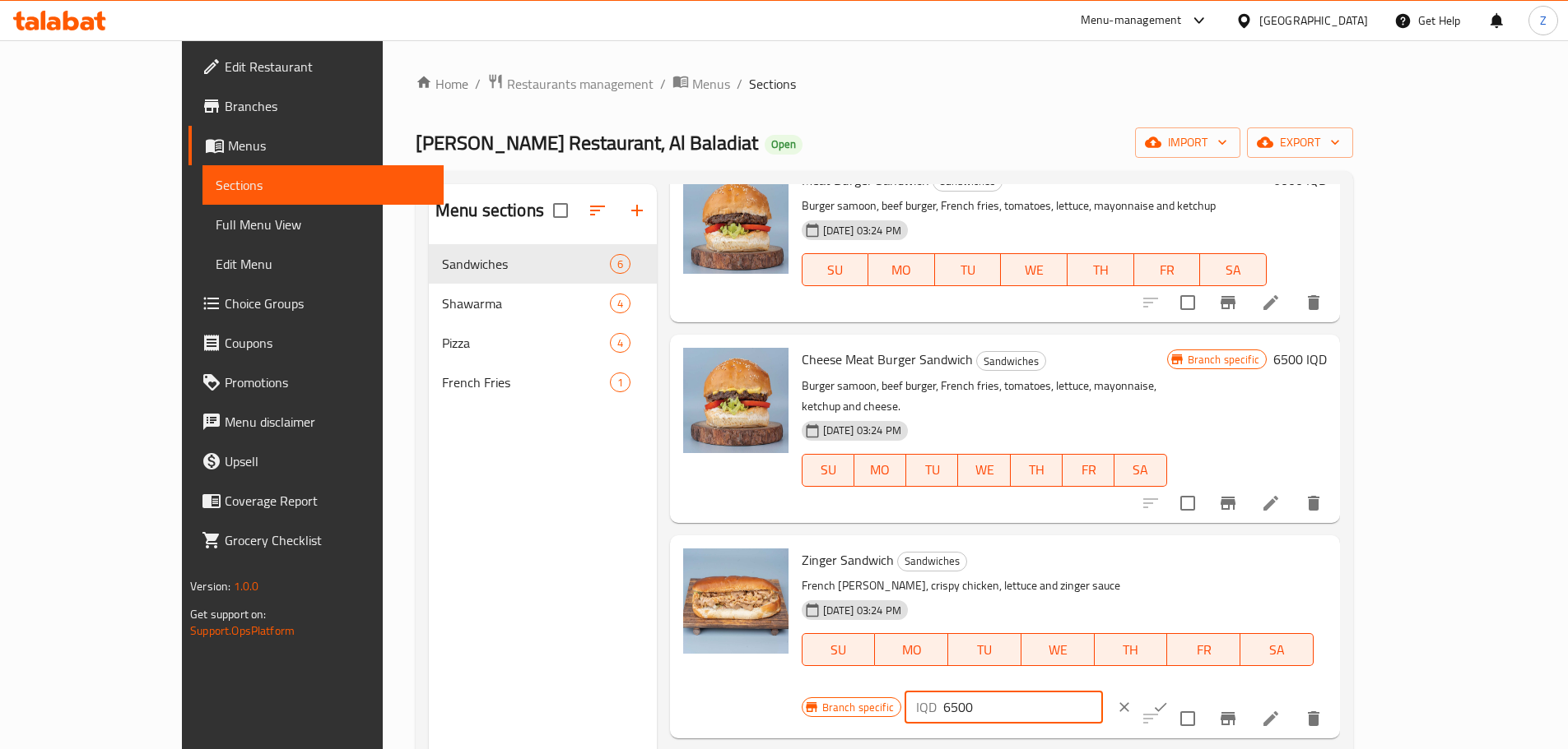
click at [1103, 691] on input "6500" at bounding box center [1023, 707] width 160 height 33
type input "6500"
click at [1169, 700] on icon "ok" at bounding box center [1160, 707] width 16 height 16
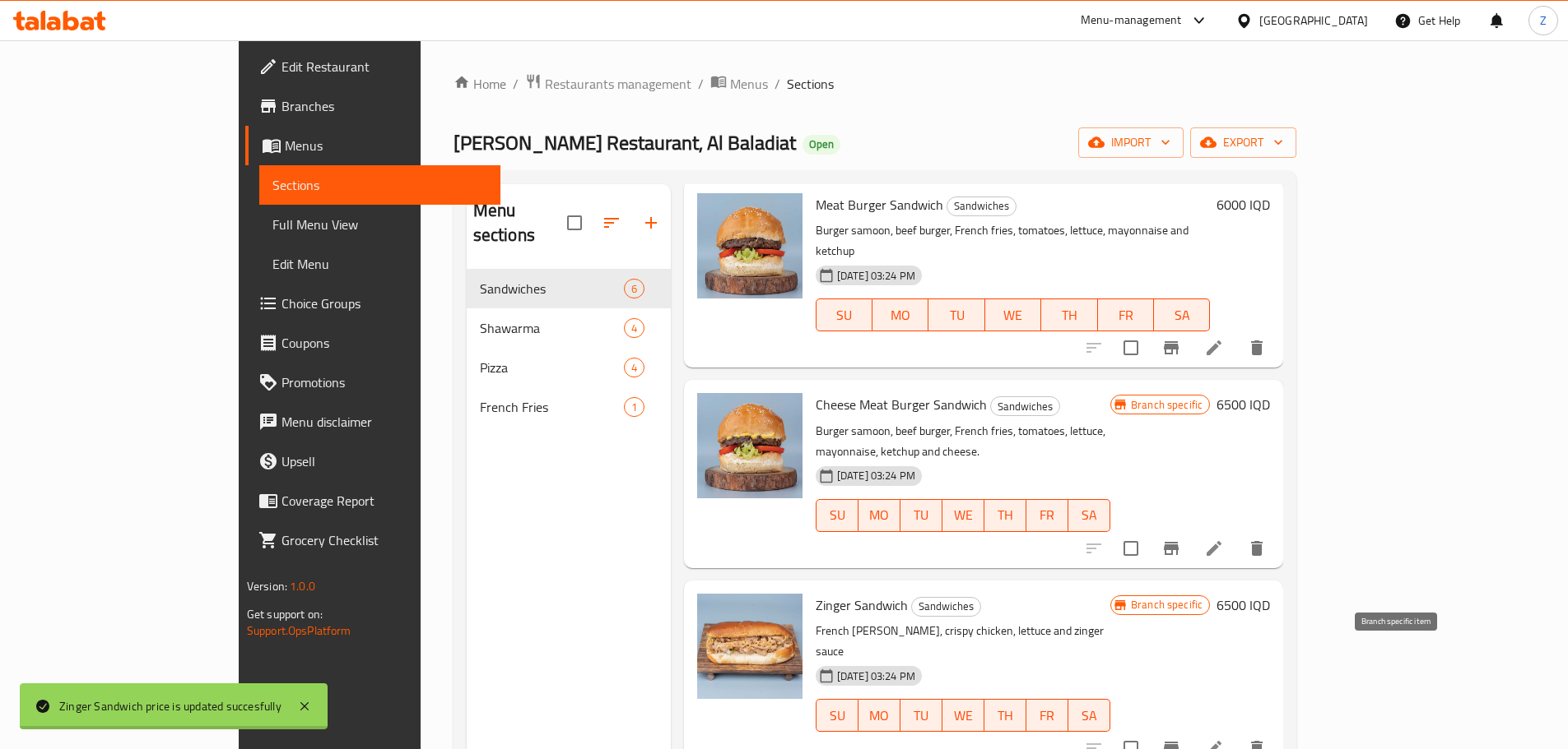
click at [1181, 739] on icon "Branch-specific-item" at bounding box center [1171, 748] width 20 height 20
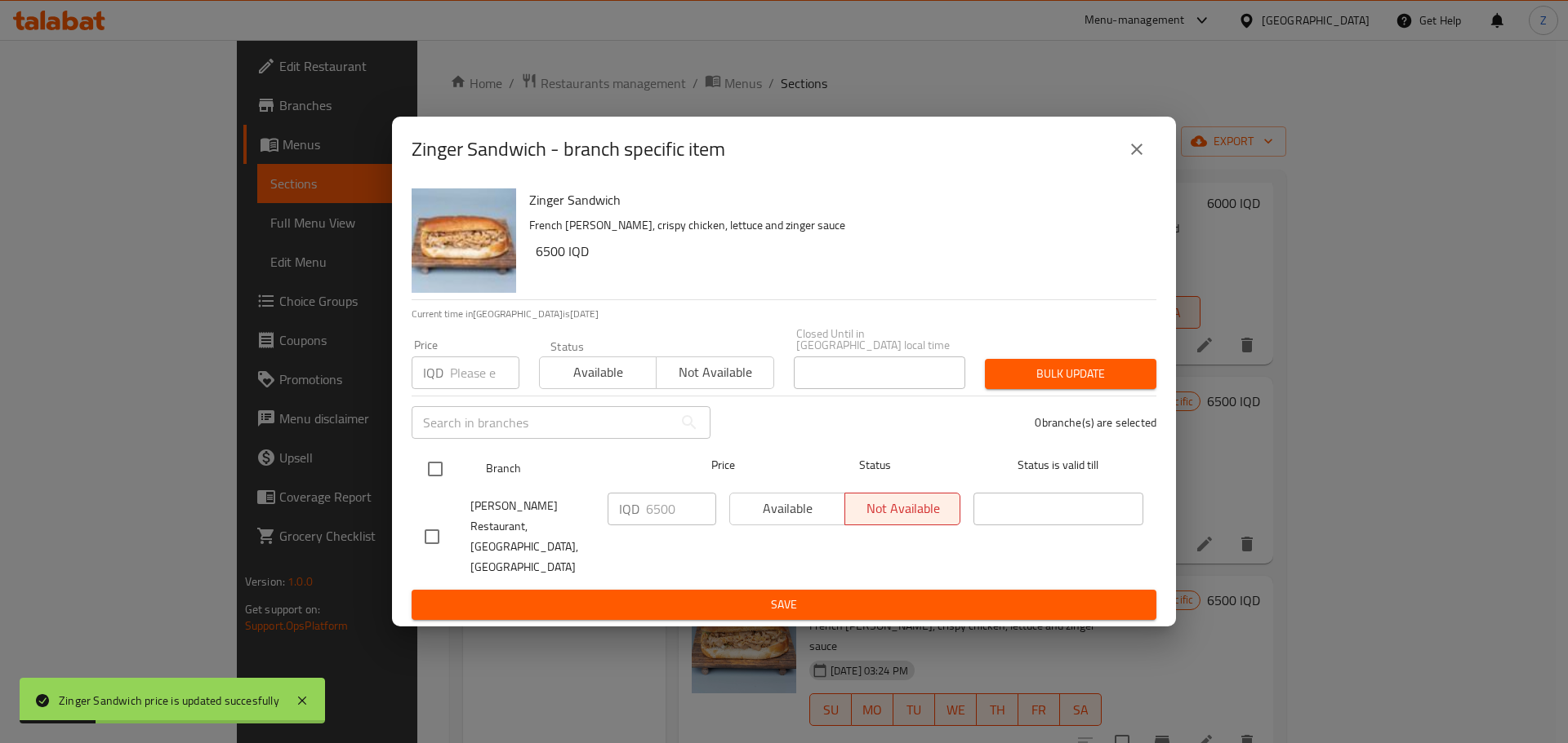
click at [435, 472] on input "checkbox" at bounding box center [435, 469] width 34 height 34
checkbox input "true"
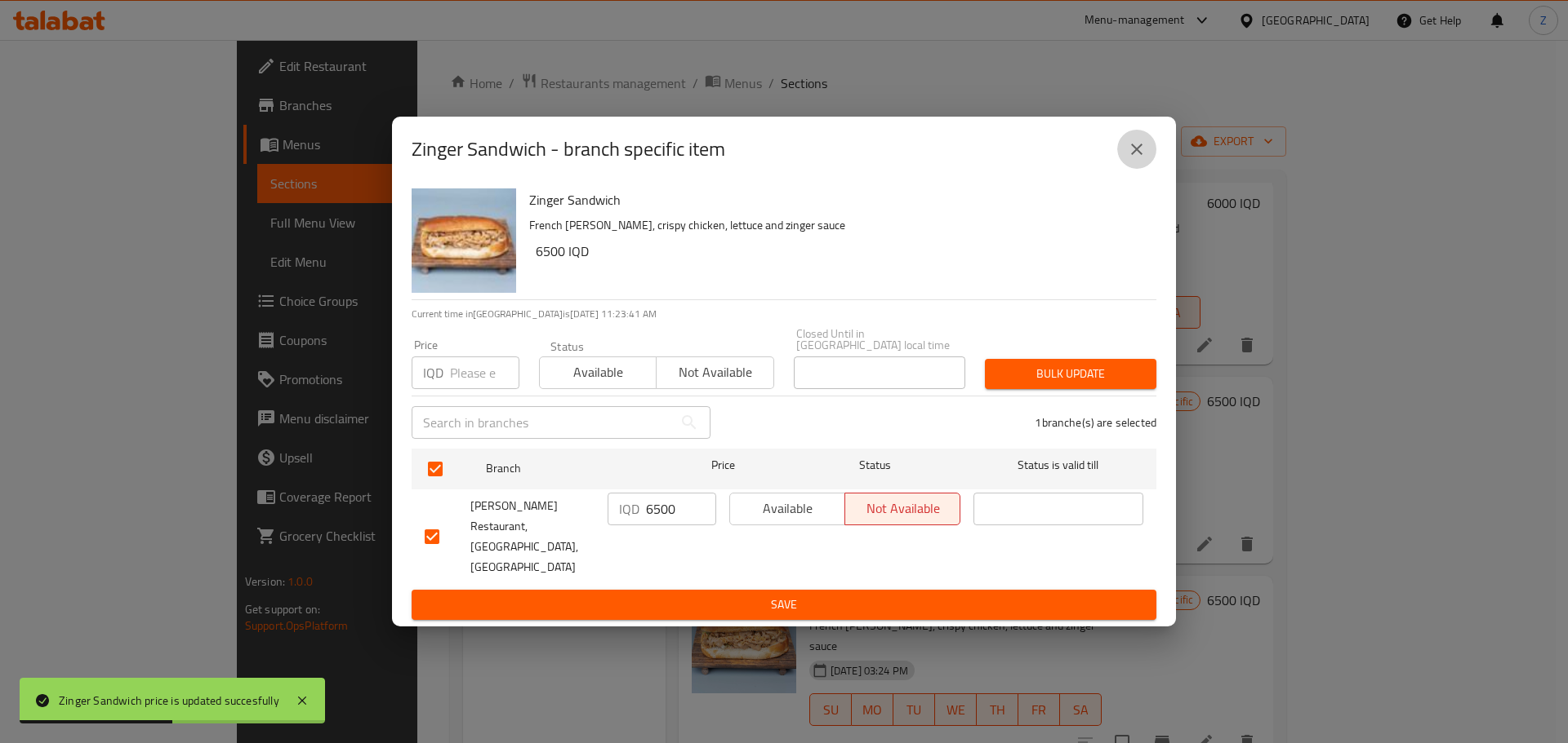
click at [1132, 159] on icon "close" at bounding box center [1136, 149] width 20 height 20
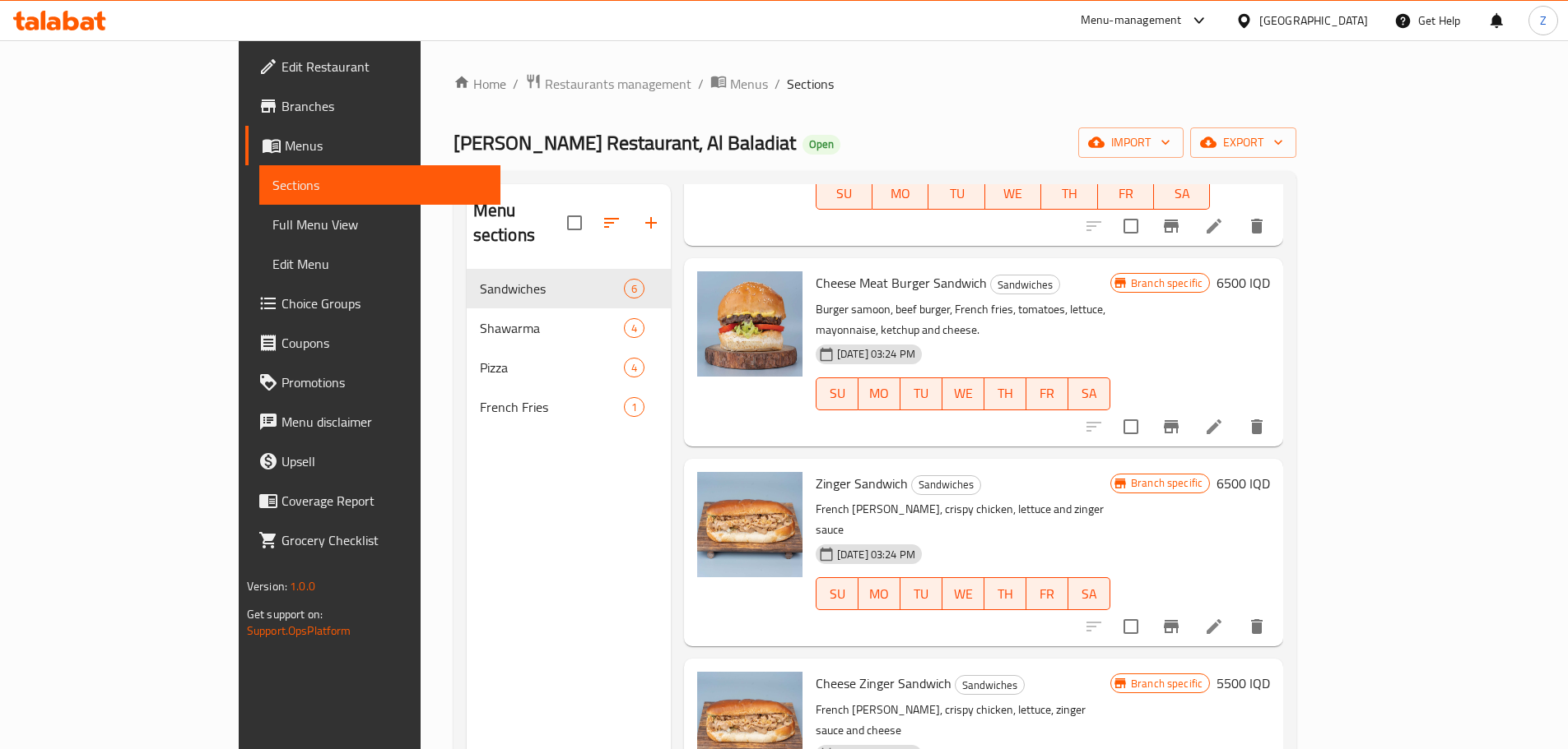
scroll to position [329, 0]
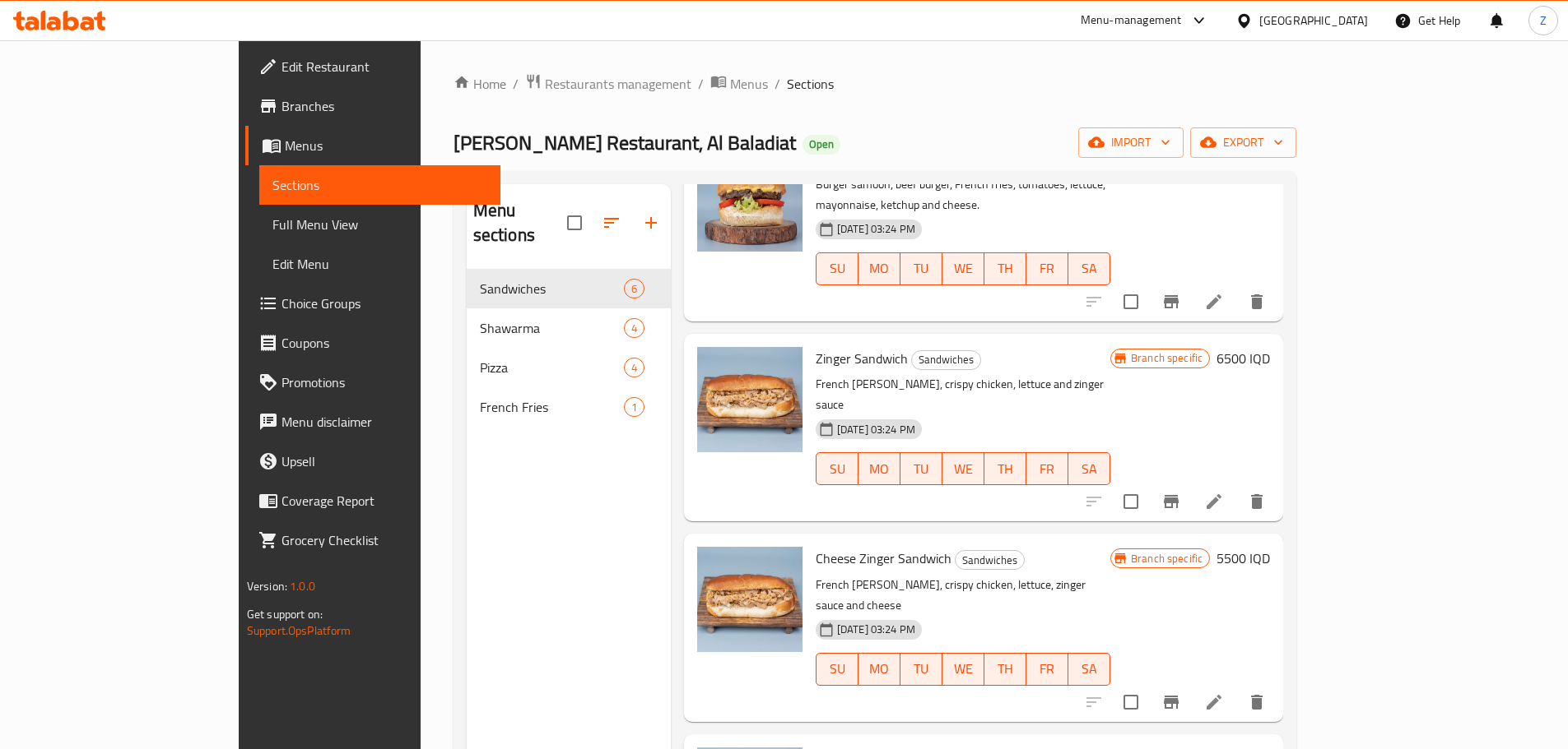
click at [1269, 547] on h6 "5500 IQD" at bounding box center [1243, 559] width 53 height 23
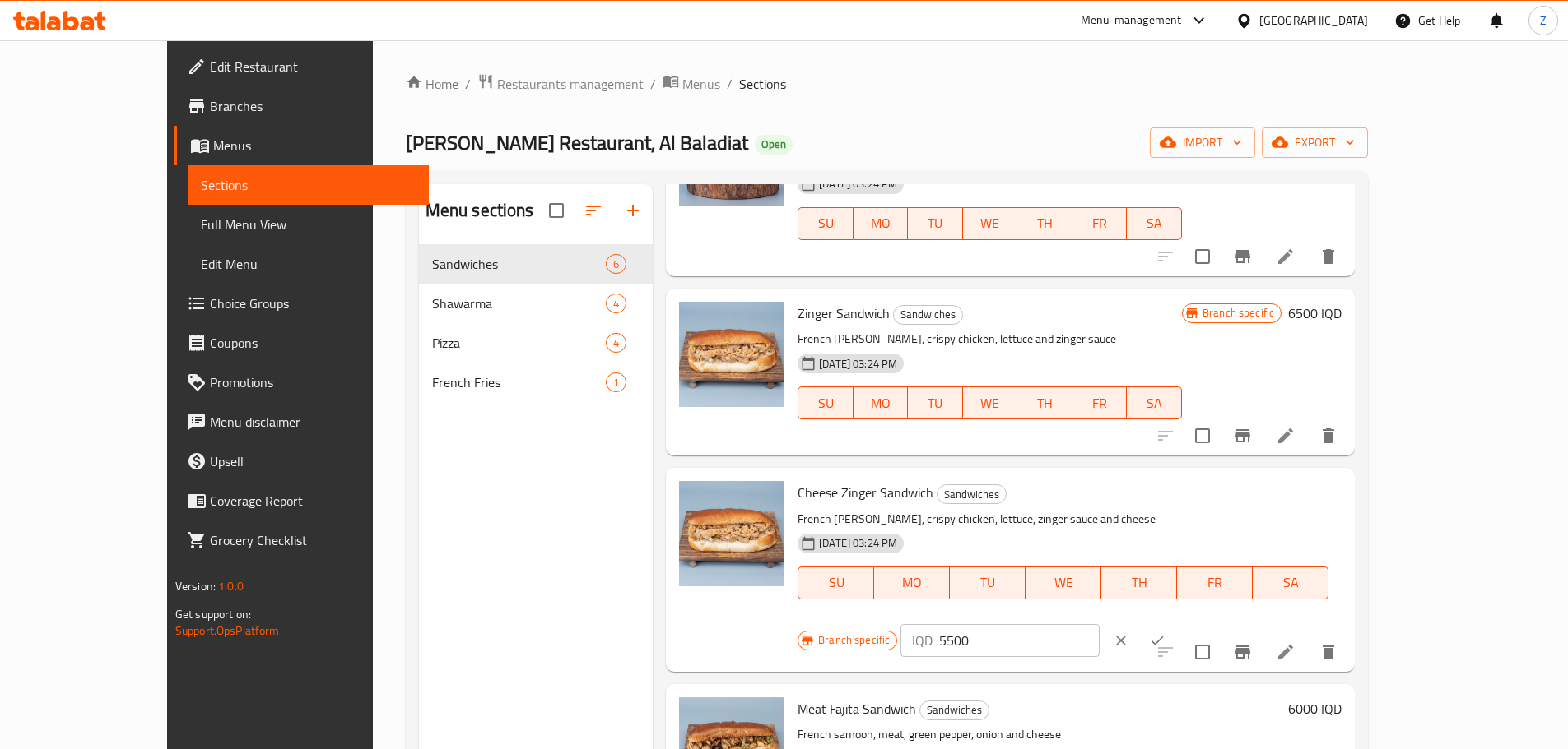
click at [1098, 624] on input "5500" at bounding box center [1018, 641] width 160 height 33
click at [1098, 624] on input "7000" at bounding box center [1018, 641] width 160 height 33
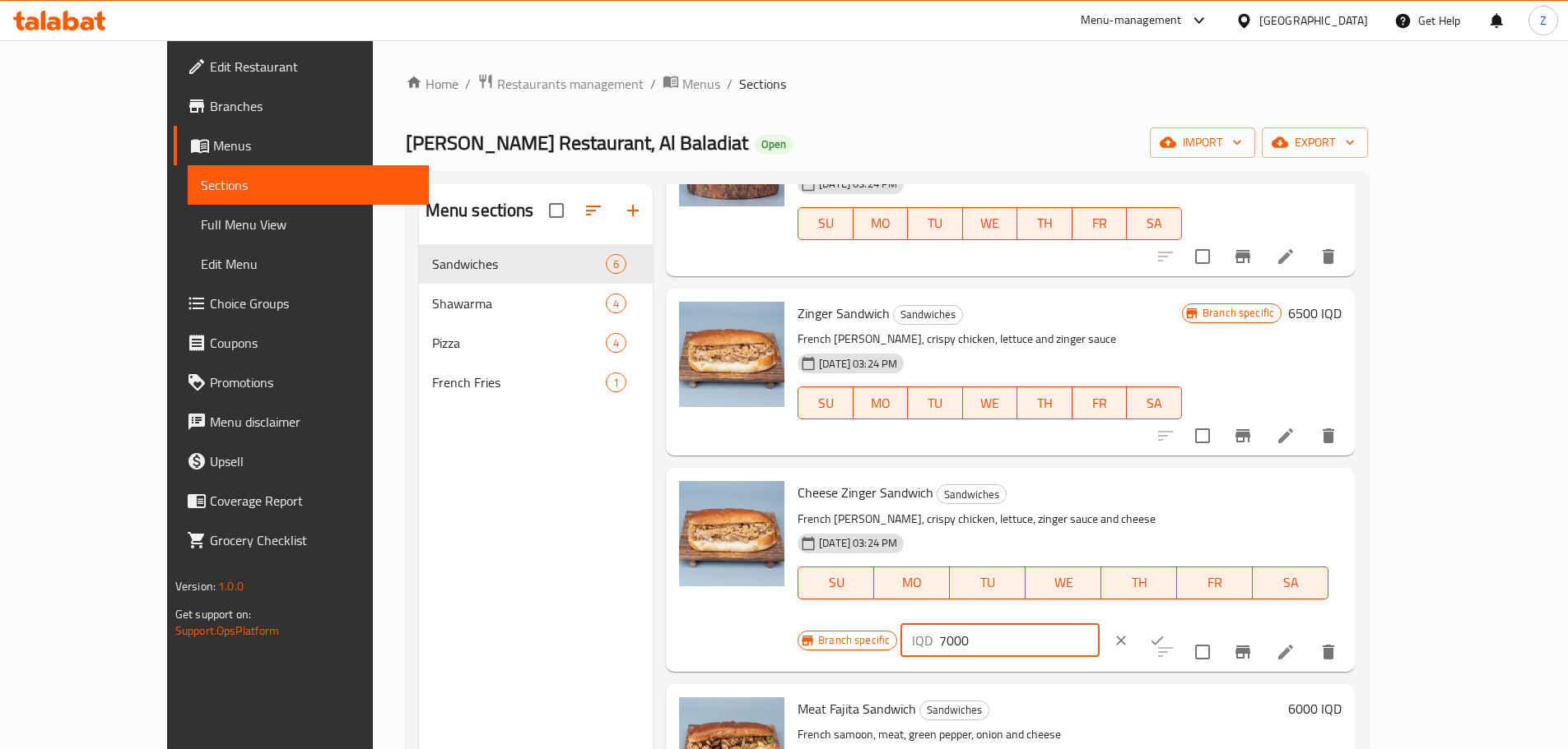
click at [1098, 624] on input "7000" at bounding box center [1018, 641] width 160 height 33
type input "7000"
drag, startPoint x: 1471, startPoint y: 484, endPoint x: 1438, endPoint y: 532, distance: 58.2
click at [1165, 633] on icon "ok" at bounding box center [1156, 641] width 16 height 16
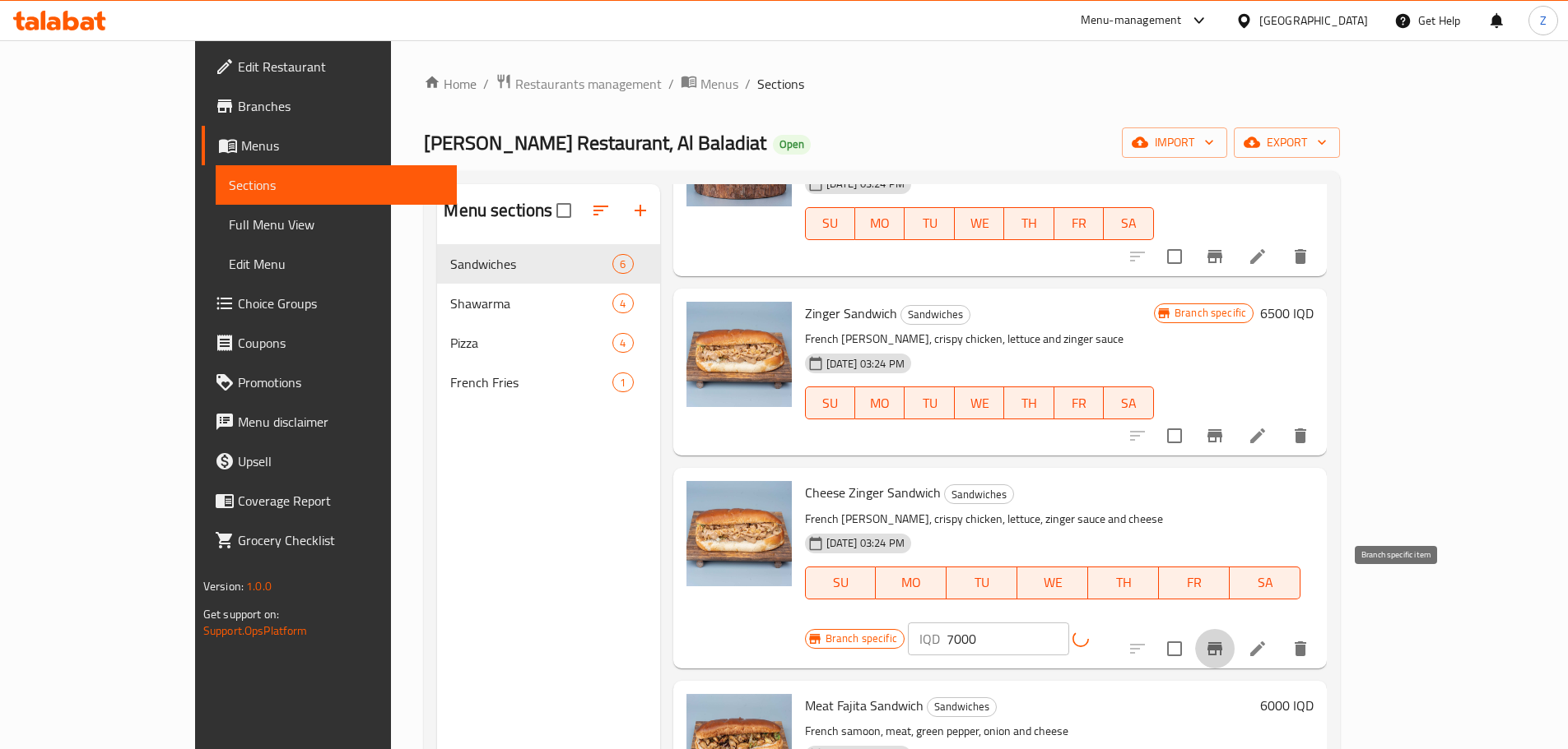
click at [1225, 639] on icon "Branch-specific-item" at bounding box center [1214, 648] width 20 height 20
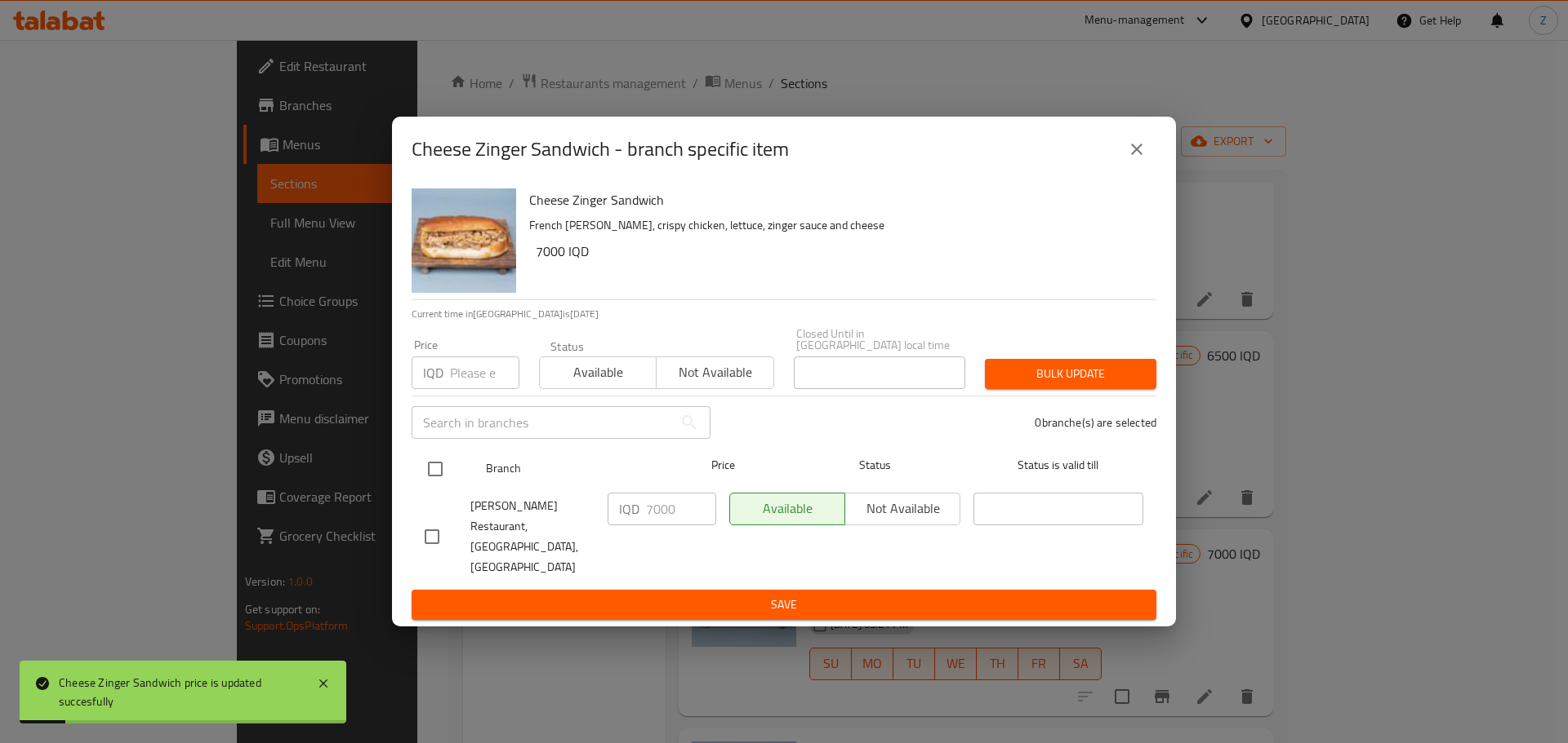
click at [424, 481] on input "checkbox" at bounding box center [435, 469] width 34 height 34
checkbox input "true"
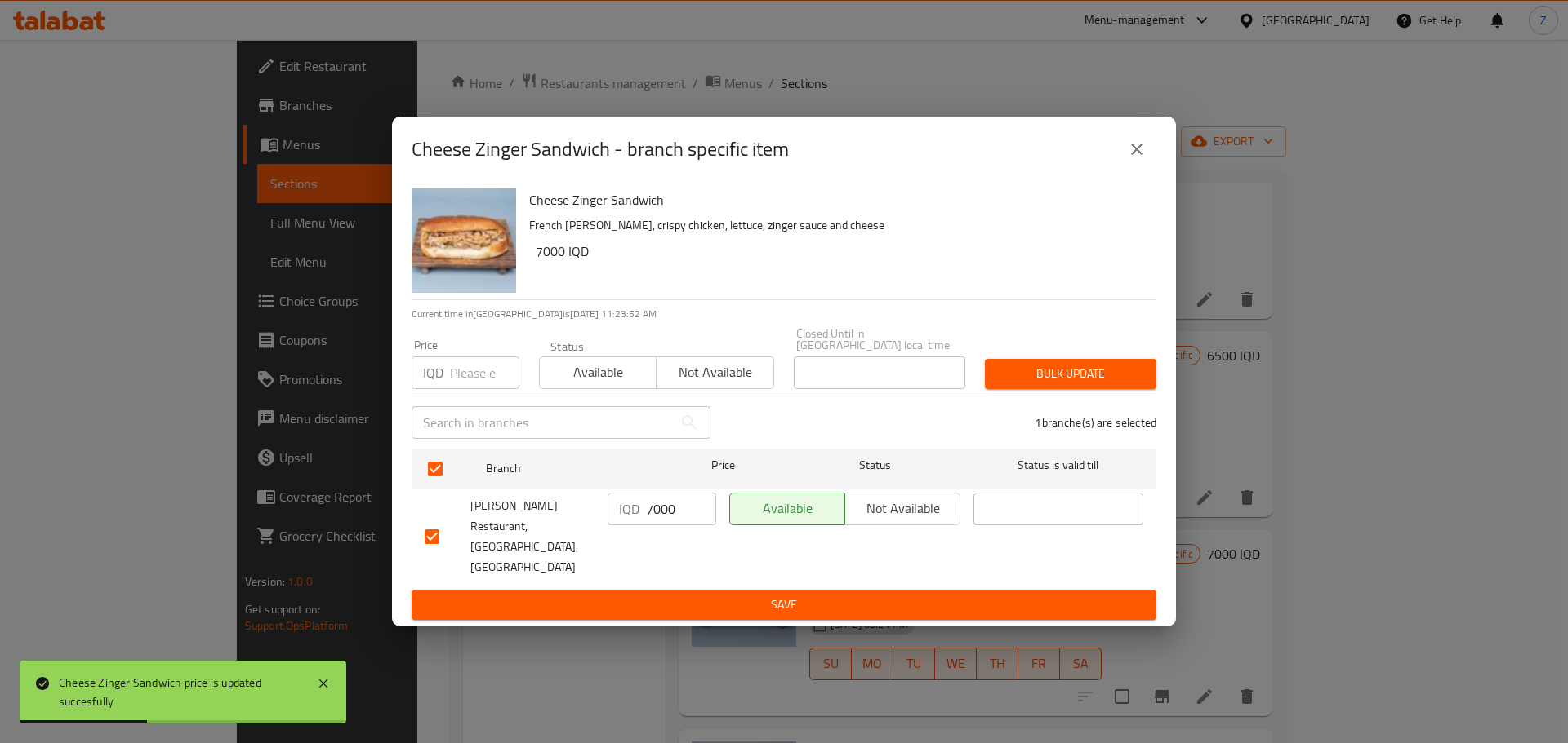
click at [1142, 159] on icon "close" at bounding box center [1136, 149] width 20 height 20
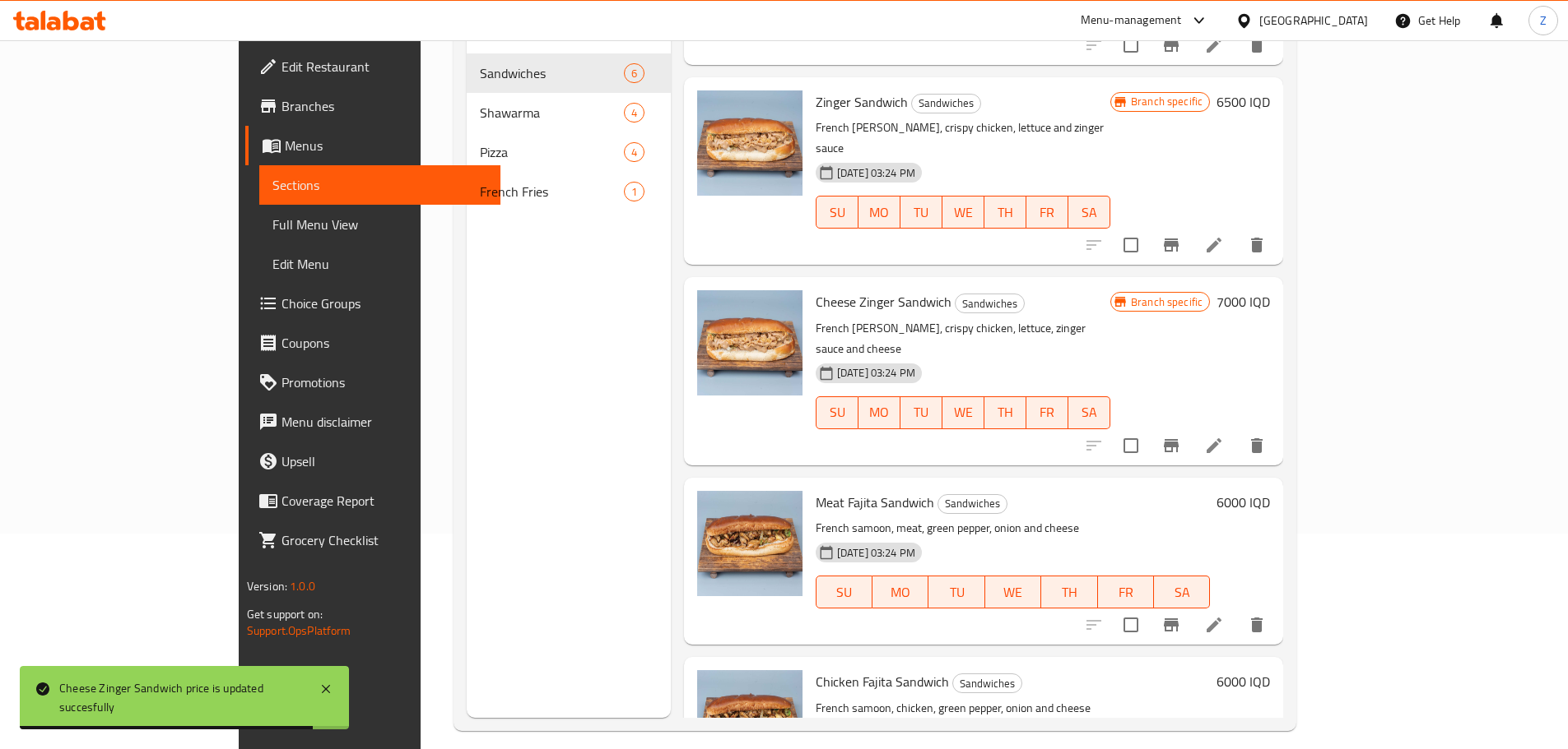
scroll to position [230, 0]
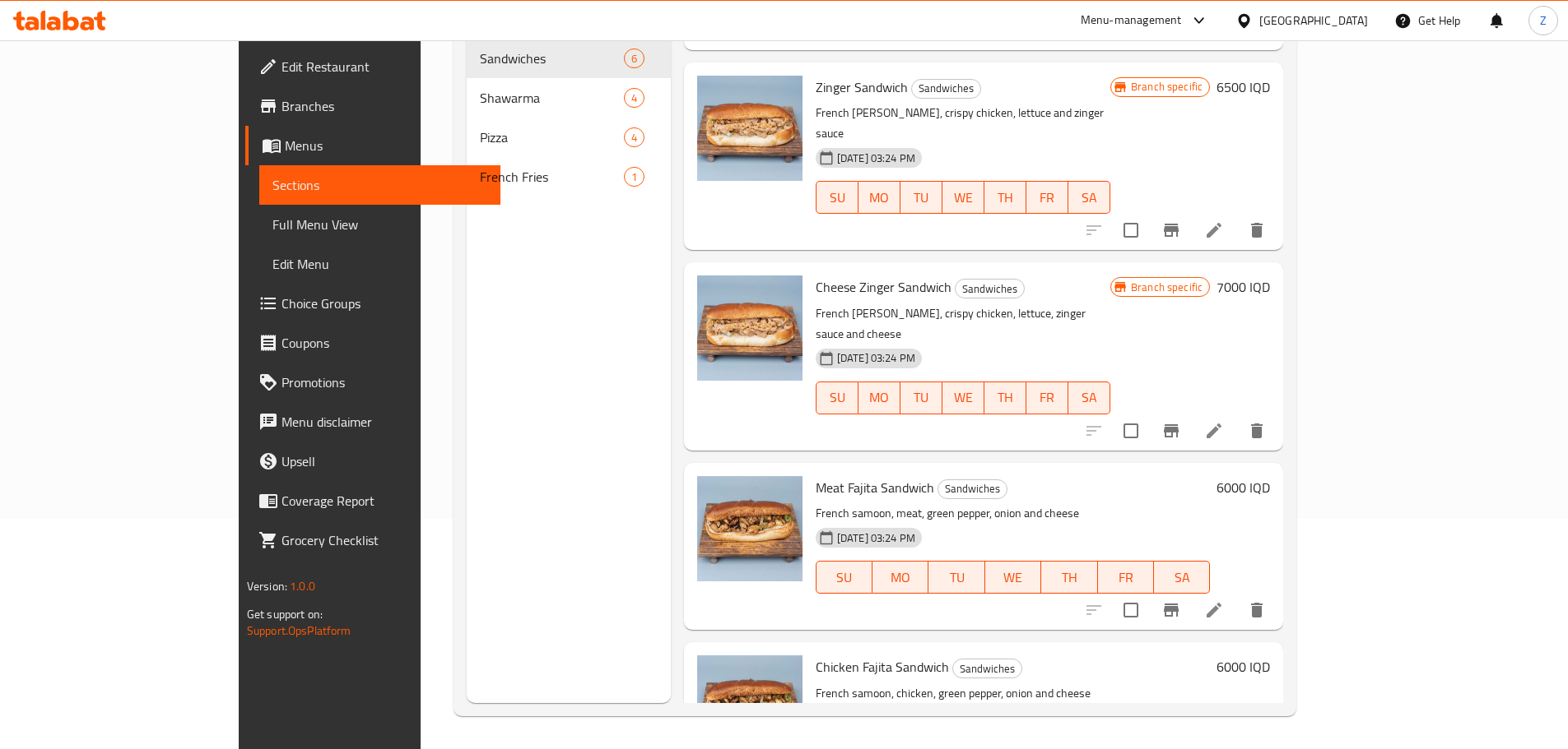
click at [1269, 476] on h6 "6000 IQD" at bounding box center [1243, 488] width 53 height 23
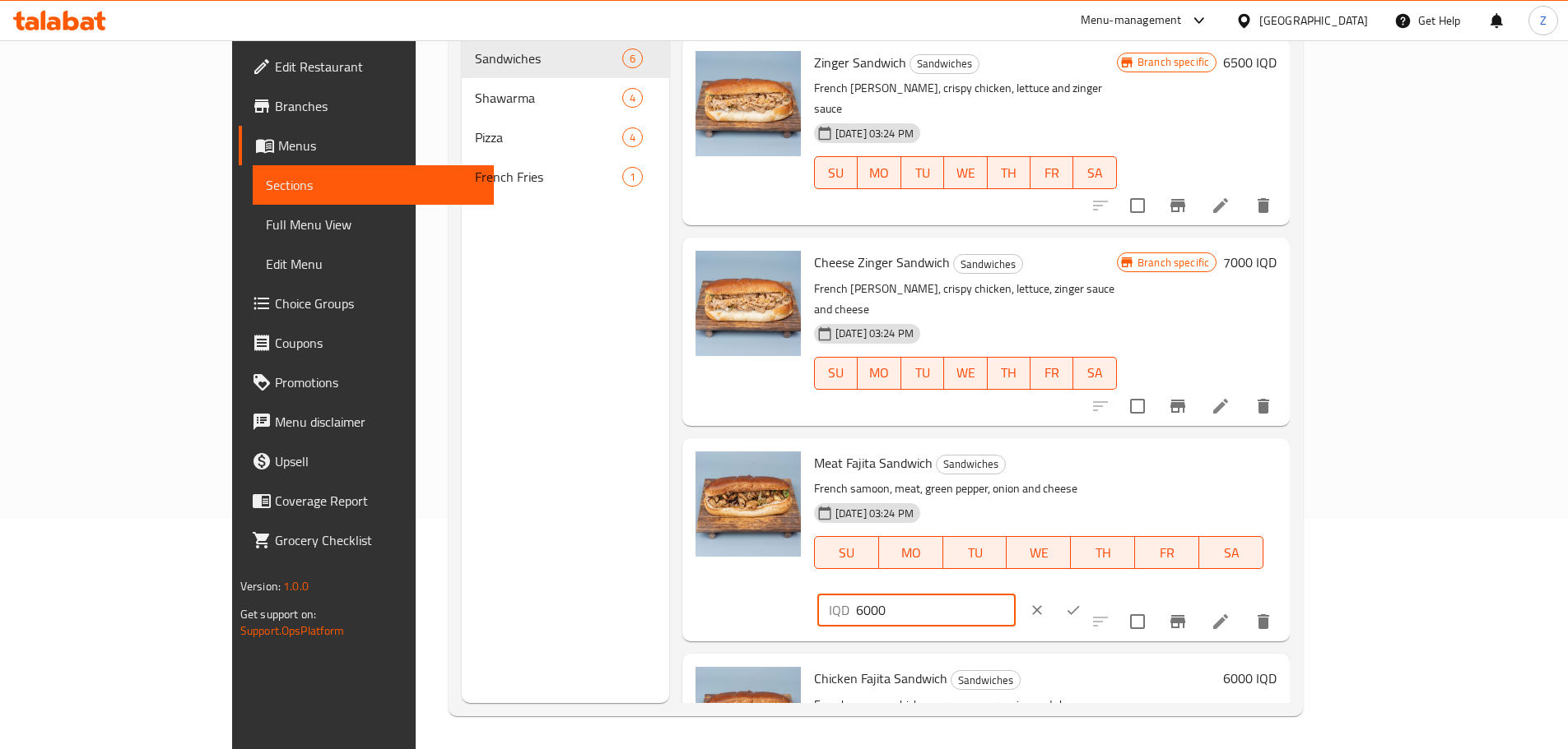
drag, startPoint x: 1278, startPoint y: 391, endPoint x: 1260, endPoint y: 400, distance: 20.1
click at [1016, 594] on div "IQD 6000 ​" at bounding box center [916, 610] width 199 height 33
type input "7000"
click at [1081, 603] on icon "ok" at bounding box center [1073, 610] width 16 height 16
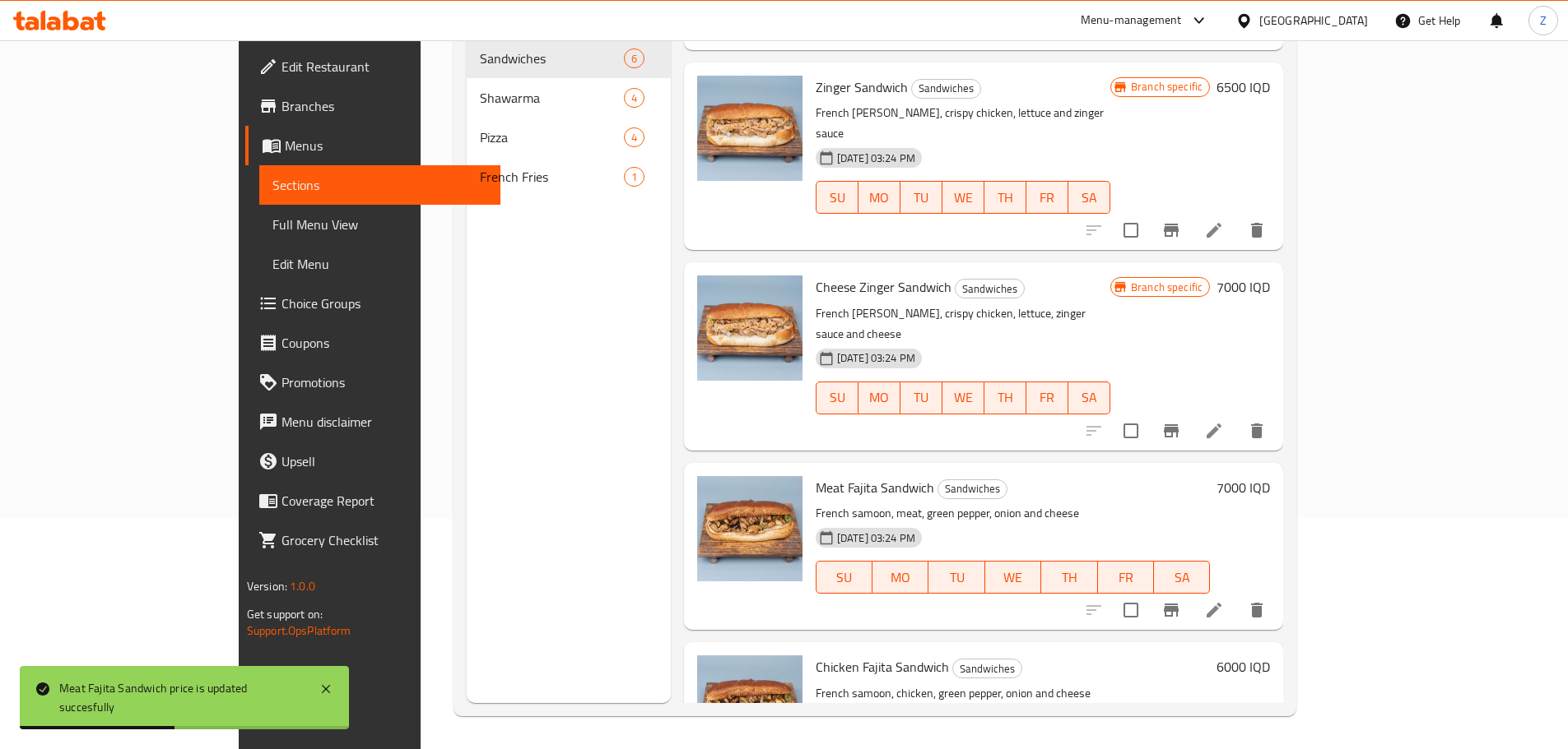
click at [1269, 656] on h6 "6000 IQD" at bounding box center [1243, 667] width 53 height 23
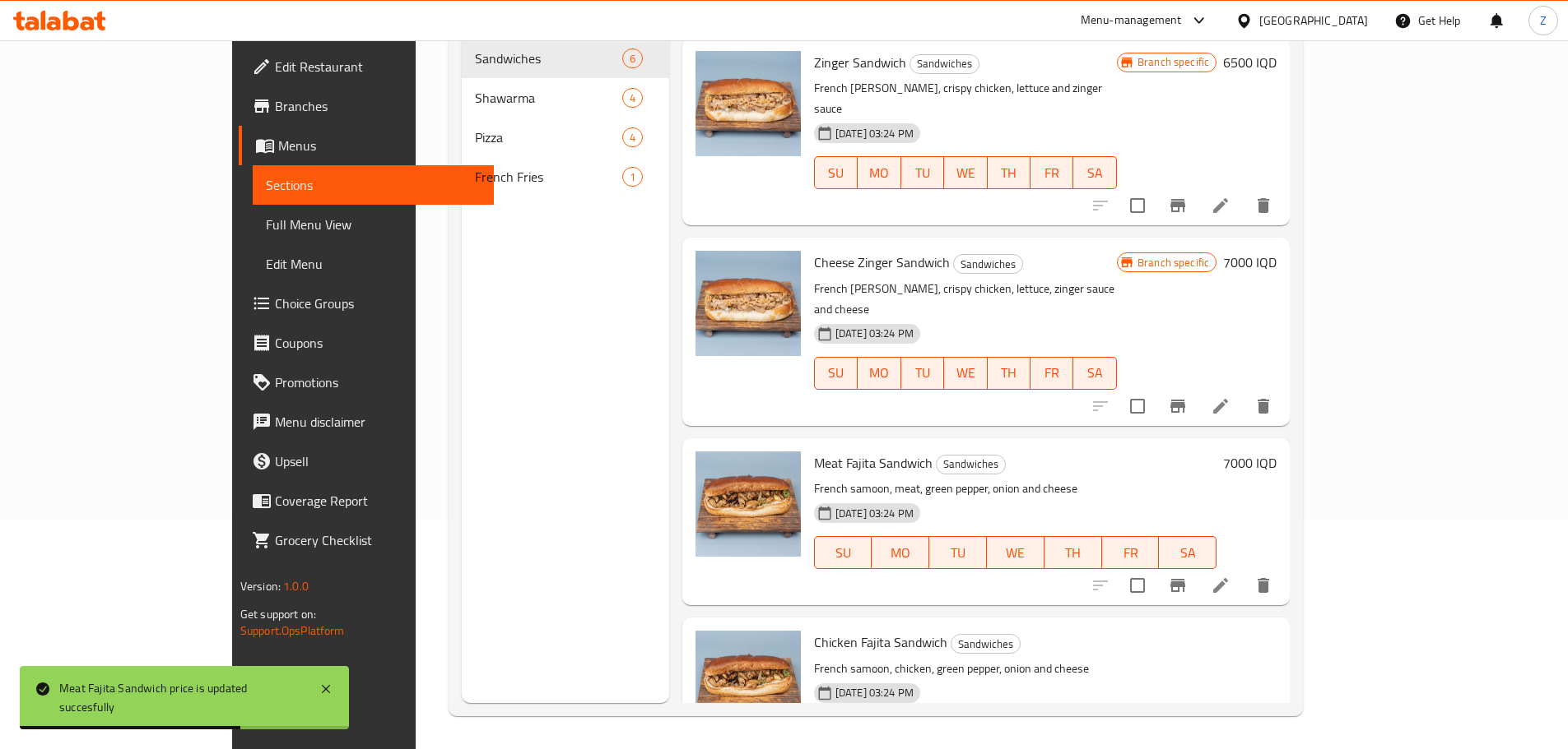
drag, startPoint x: 1278, startPoint y: 567, endPoint x: 1414, endPoint y: 596, distance: 139.1
type input "7000"
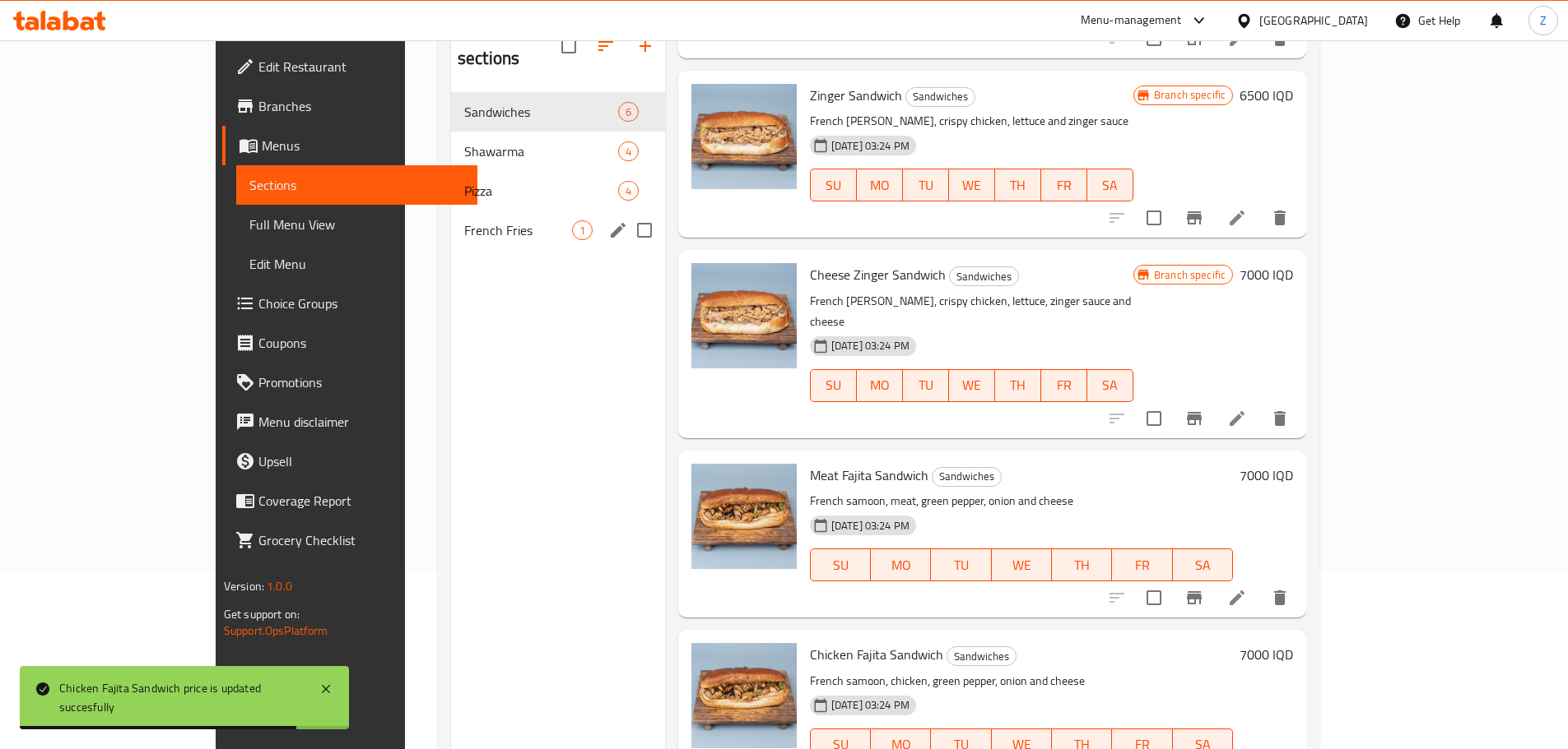
scroll to position [148, 0]
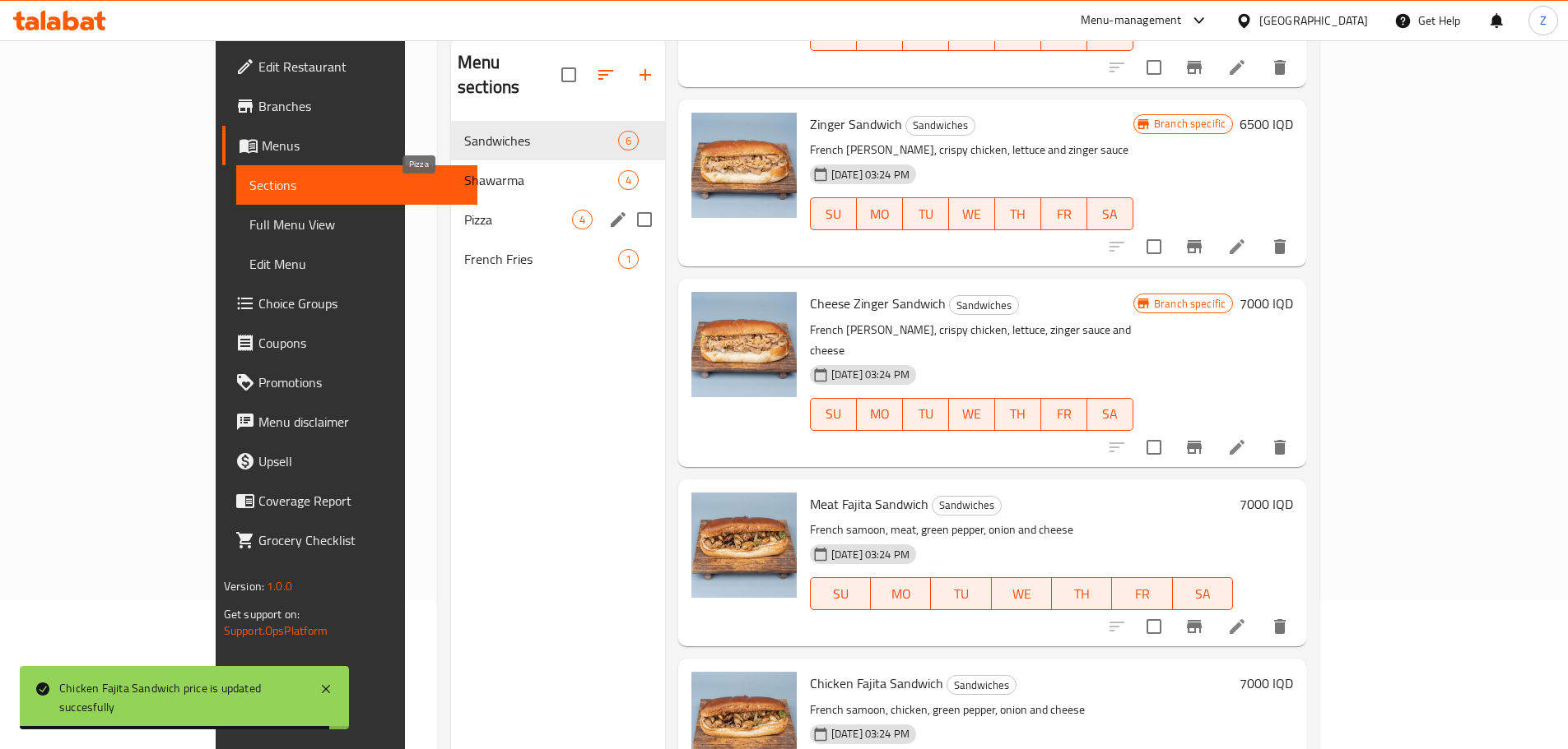
click at [464, 210] on span "Pizza" at bounding box center [517, 220] width 107 height 20
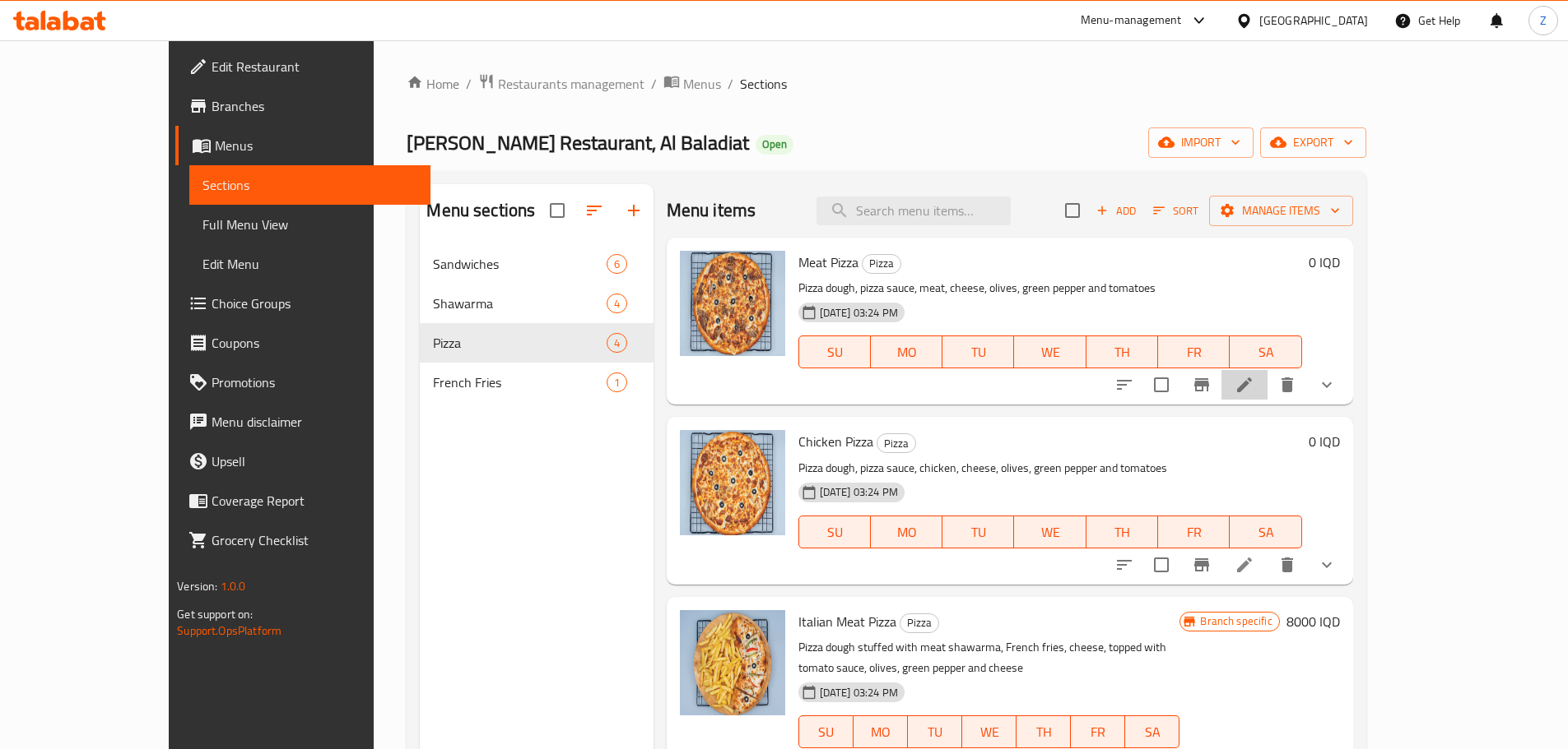
click at [1268, 397] on li at bounding box center [1244, 384] width 46 height 29
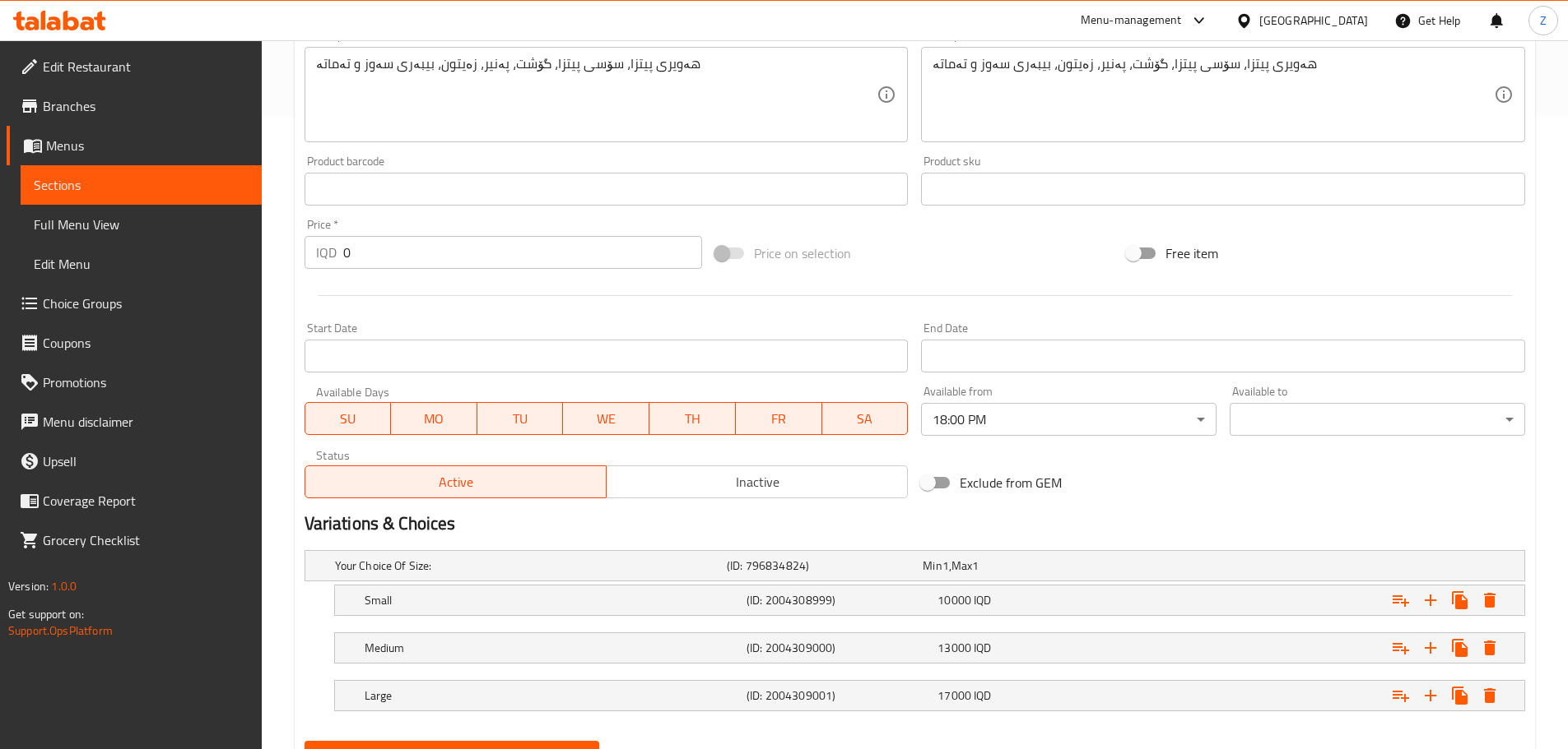
scroll to position [711, 0]
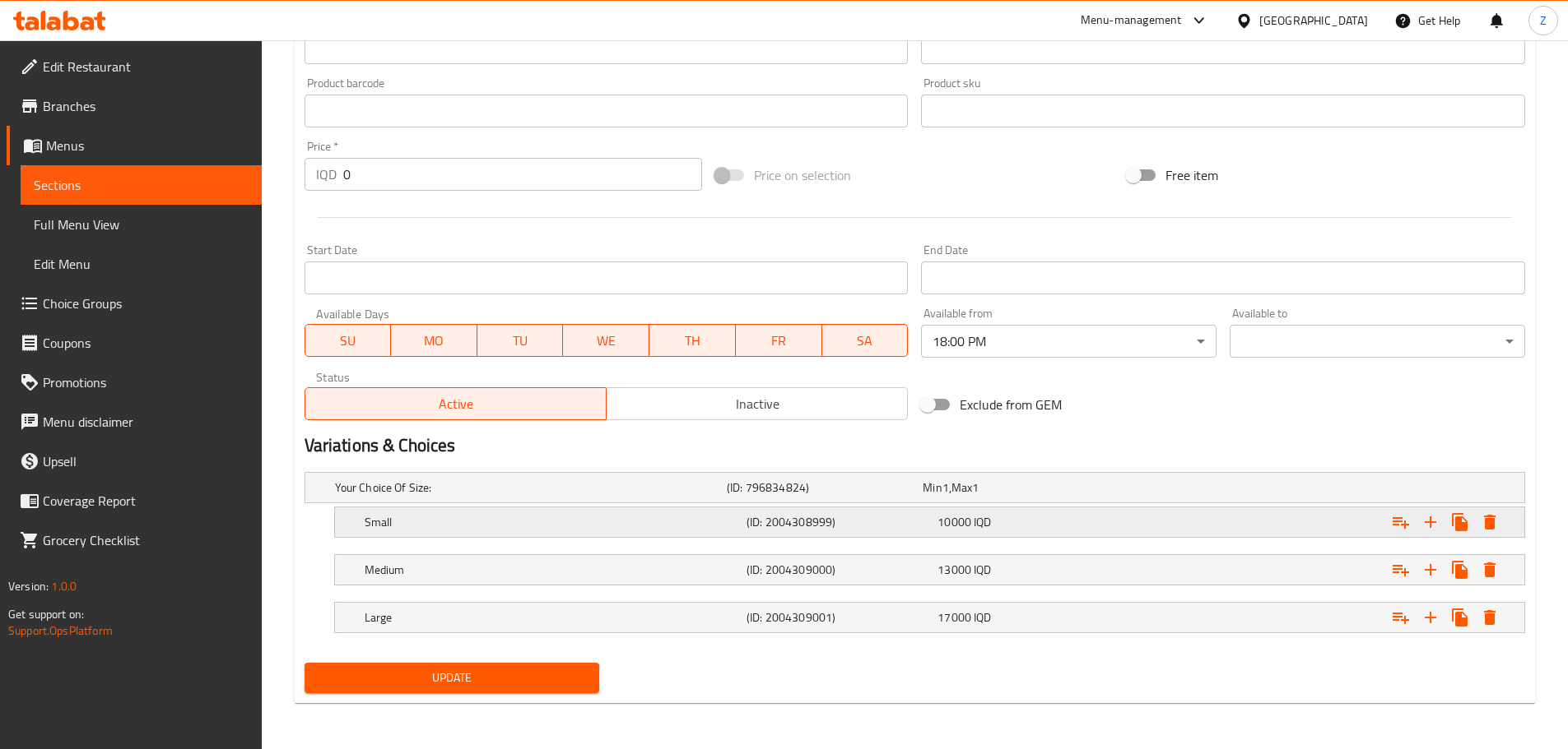
click at [817, 529] on h5 "(ID: 2004308999)" at bounding box center [839, 522] width 184 height 16
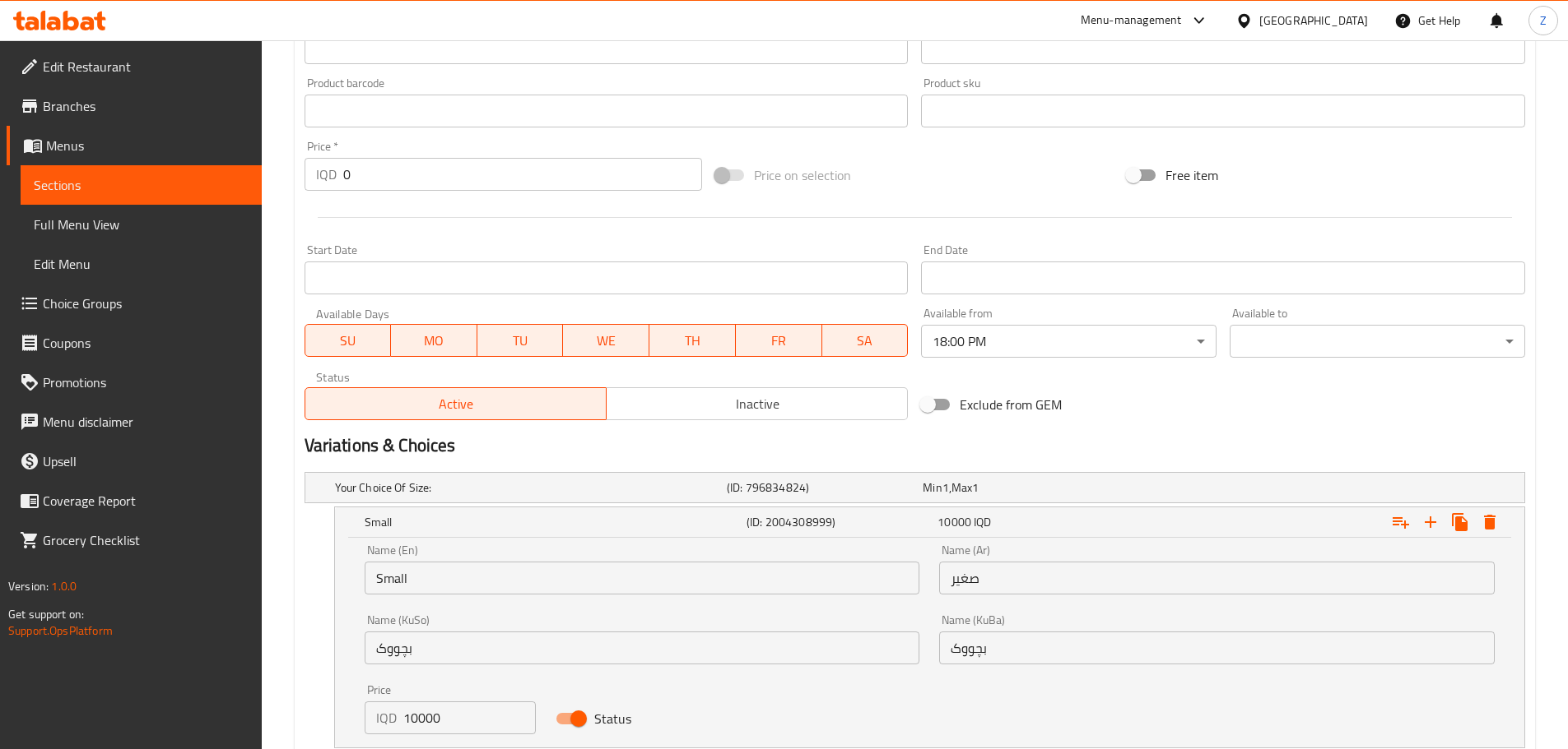
scroll to position [914, 0]
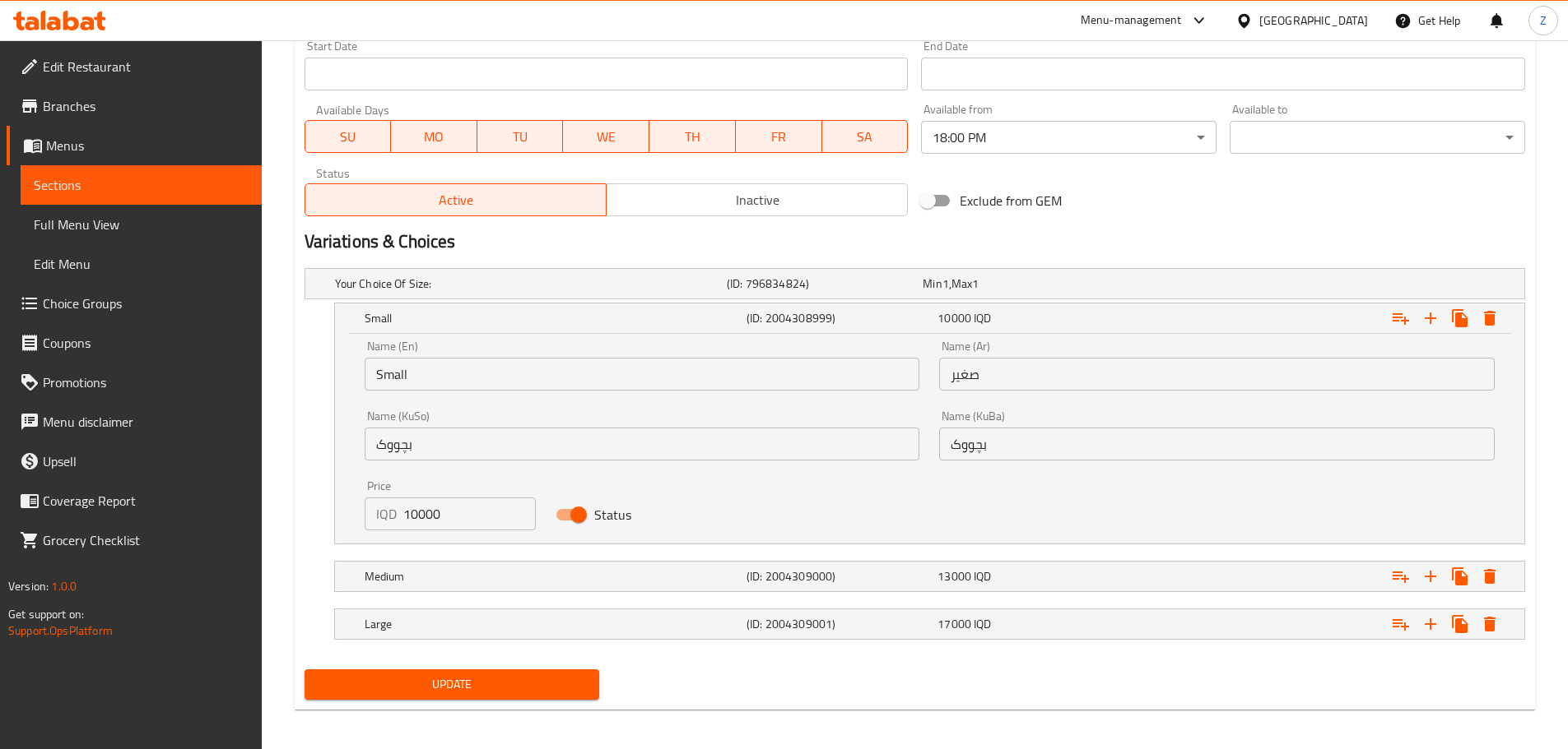
click at [423, 512] on input "10000" at bounding box center [470, 514] width 133 height 33
type input "9000"
click at [517, 580] on h5 "Medium" at bounding box center [552, 576] width 376 height 16
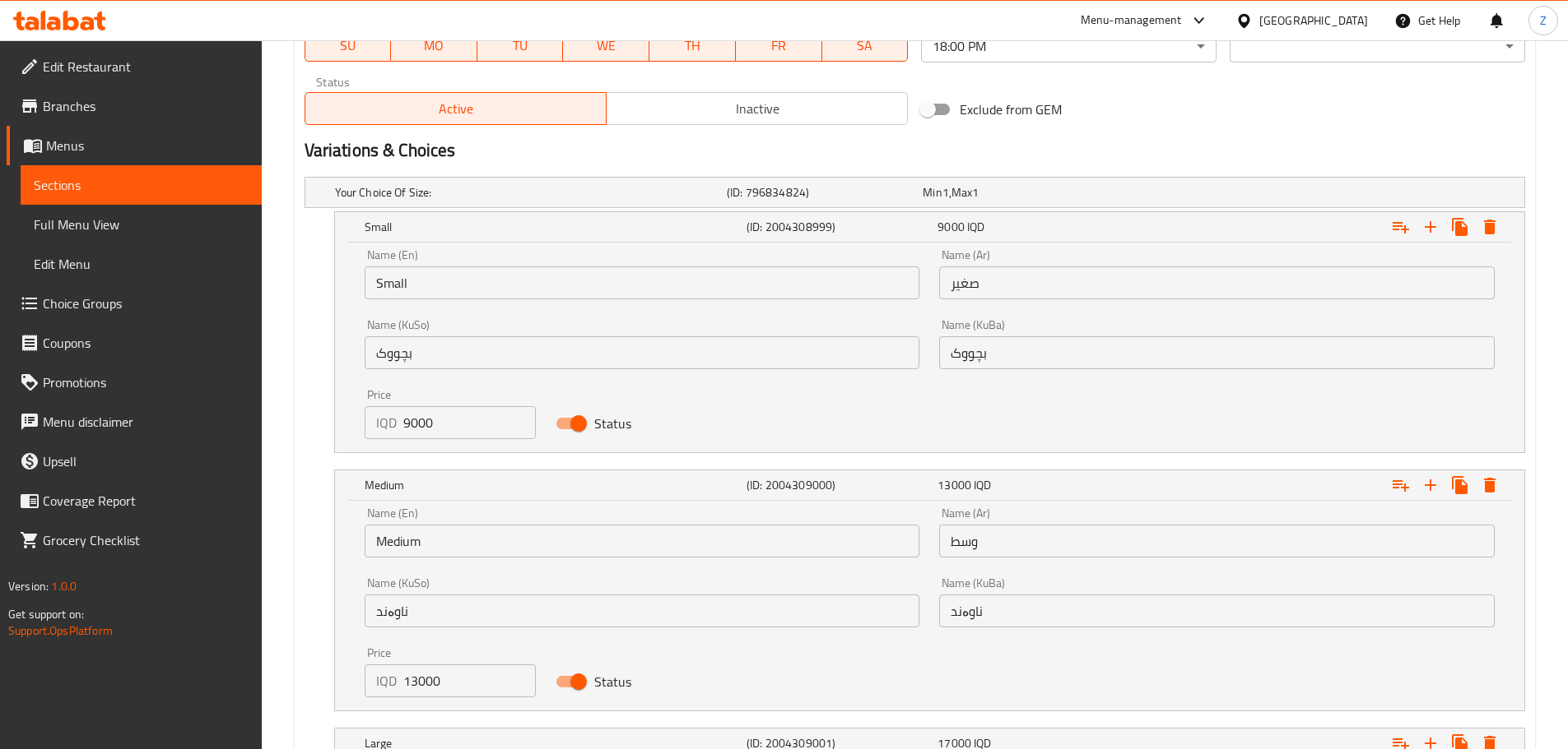
scroll to position [1079, 0]
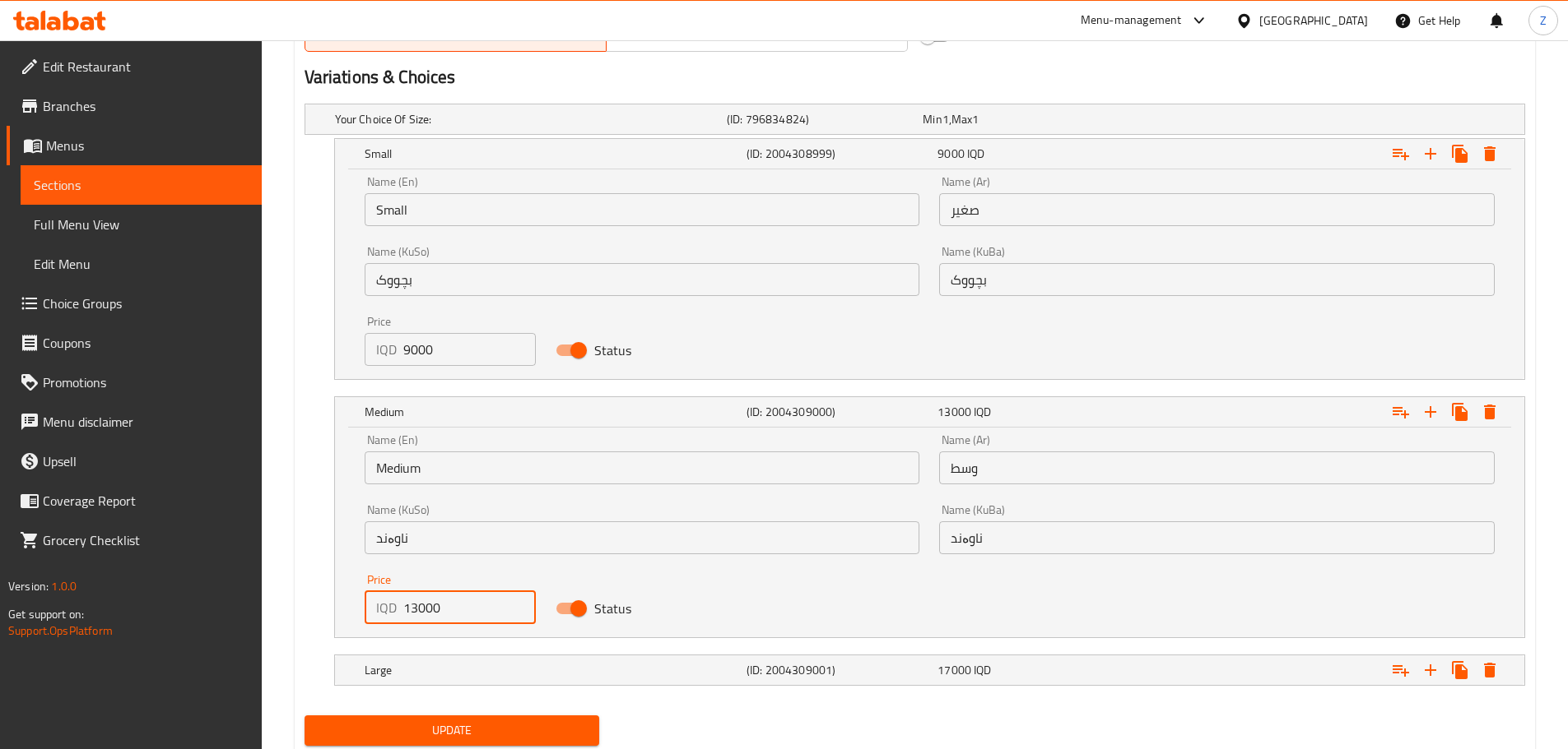
click at [415, 611] on input "13000" at bounding box center [470, 607] width 133 height 33
type input "15000"
click at [498, 674] on h5 "Large" at bounding box center [552, 670] width 376 height 16
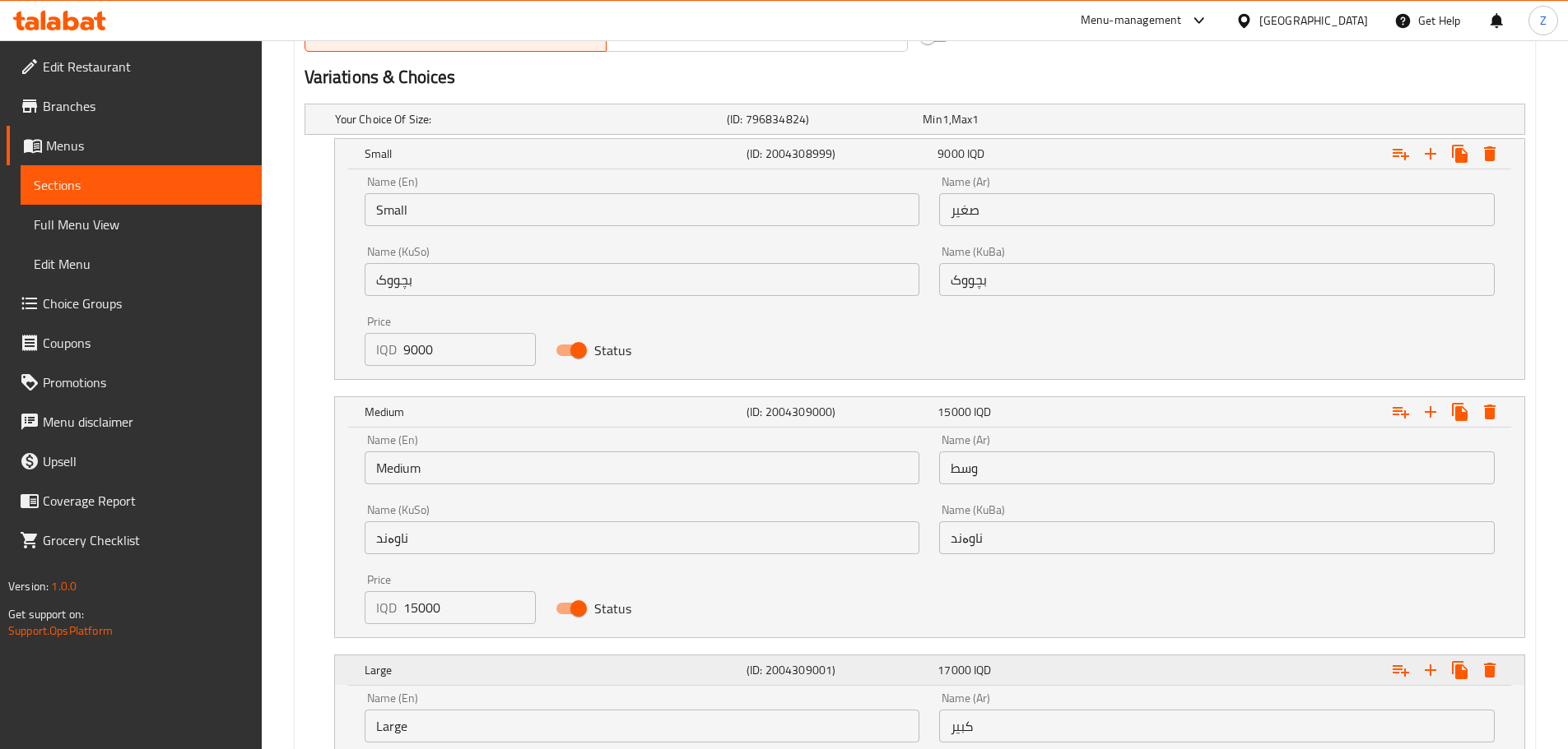
scroll to position [1244, 0]
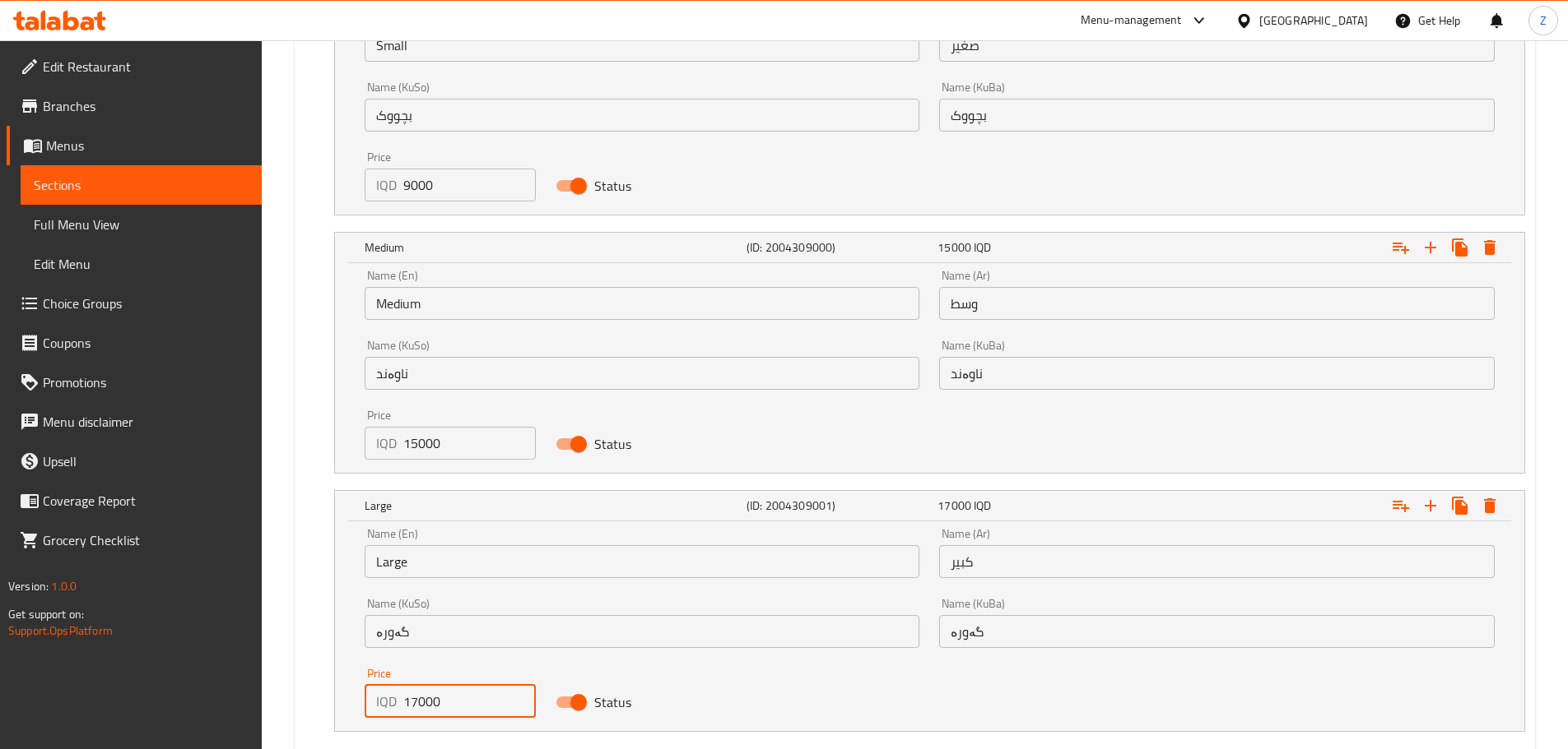
drag, startPoint x: 419, startPoint y: 704, endPoint x: 411, endPoint y: 706, distance: 8.2
click at [411, 706] on input "17000" at bounding box center [470, 701] width 133 height 33
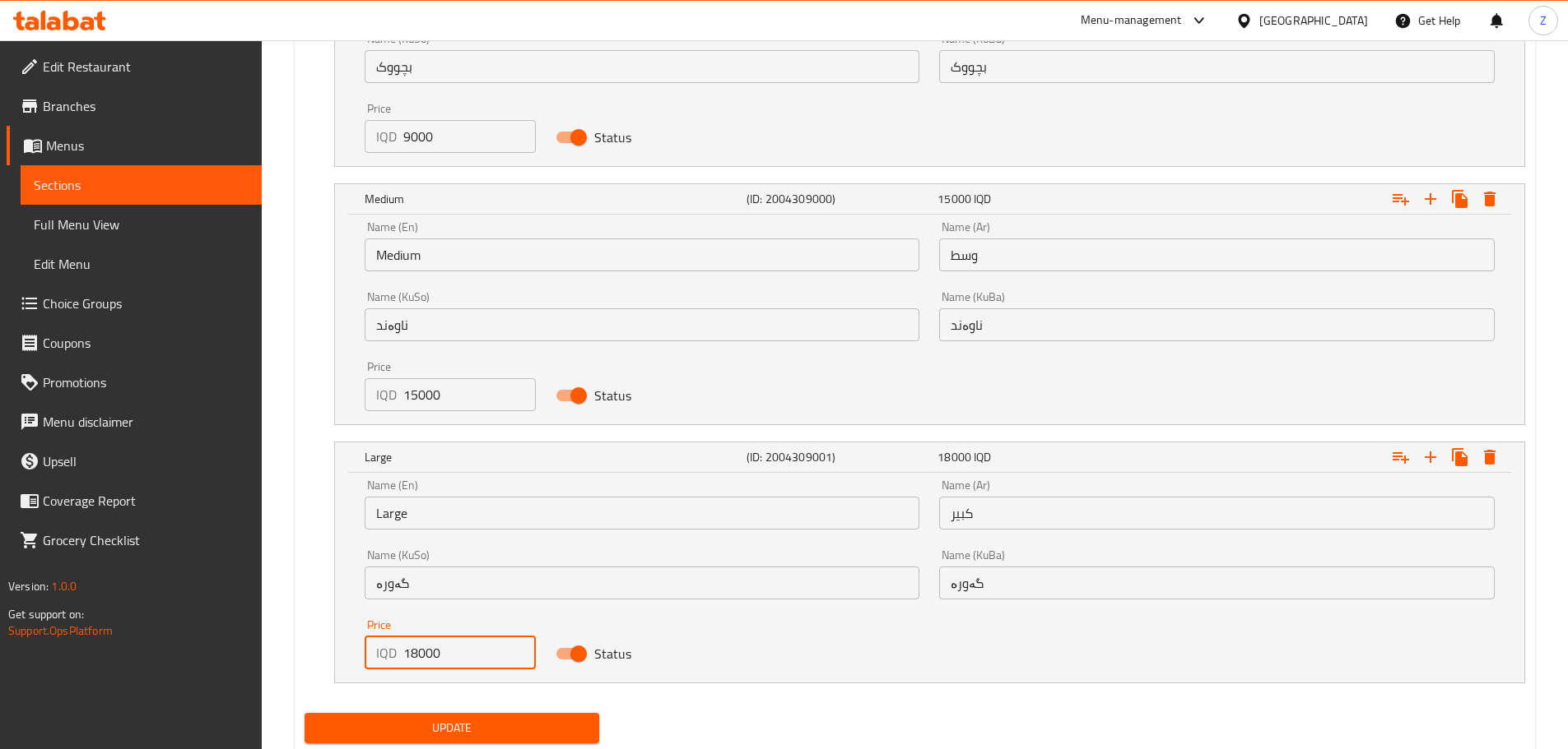
scroll to position [1342, 0]
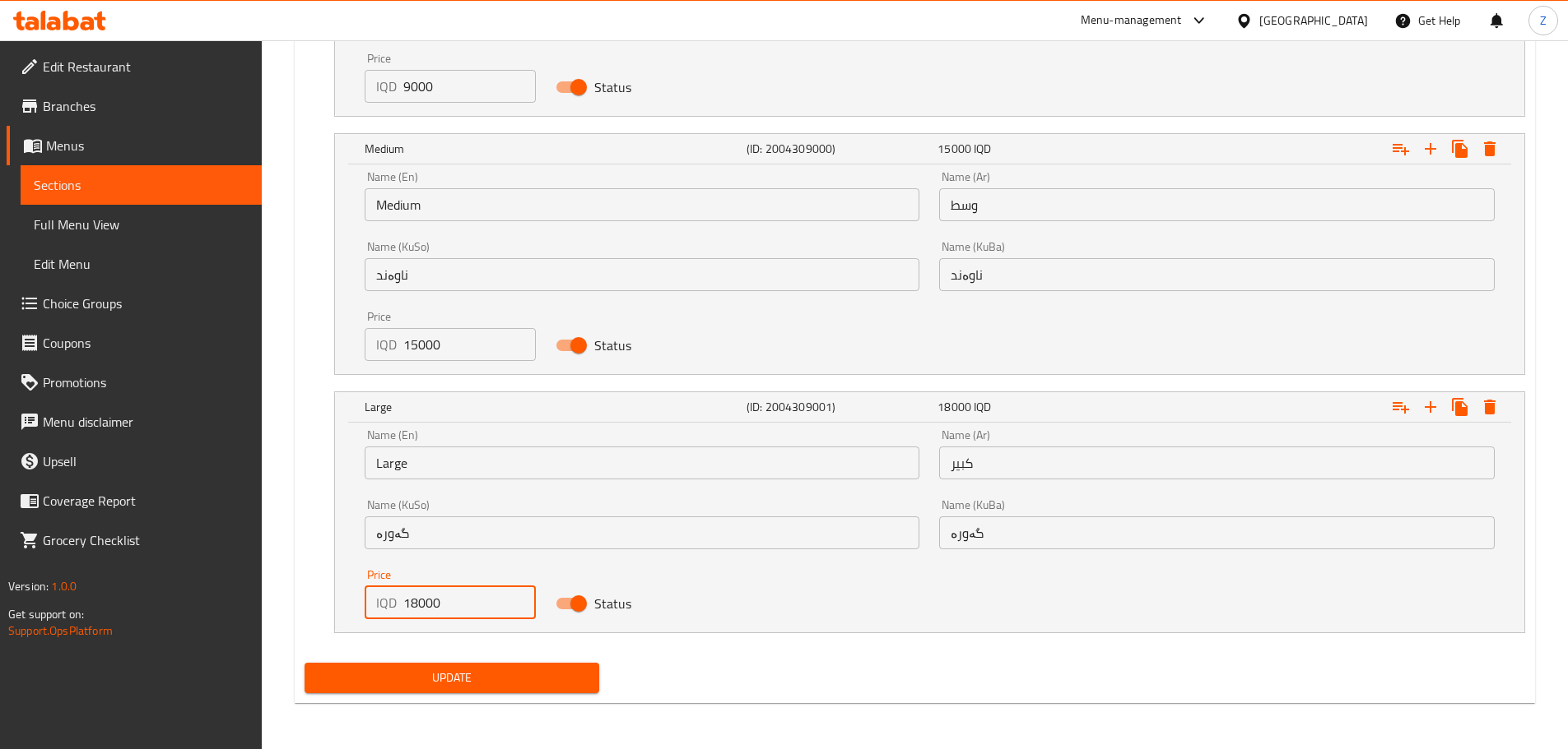
type input "18000"
click at [533, 687] on span "Update" at bounding box center [452, 679] width 269 height 21
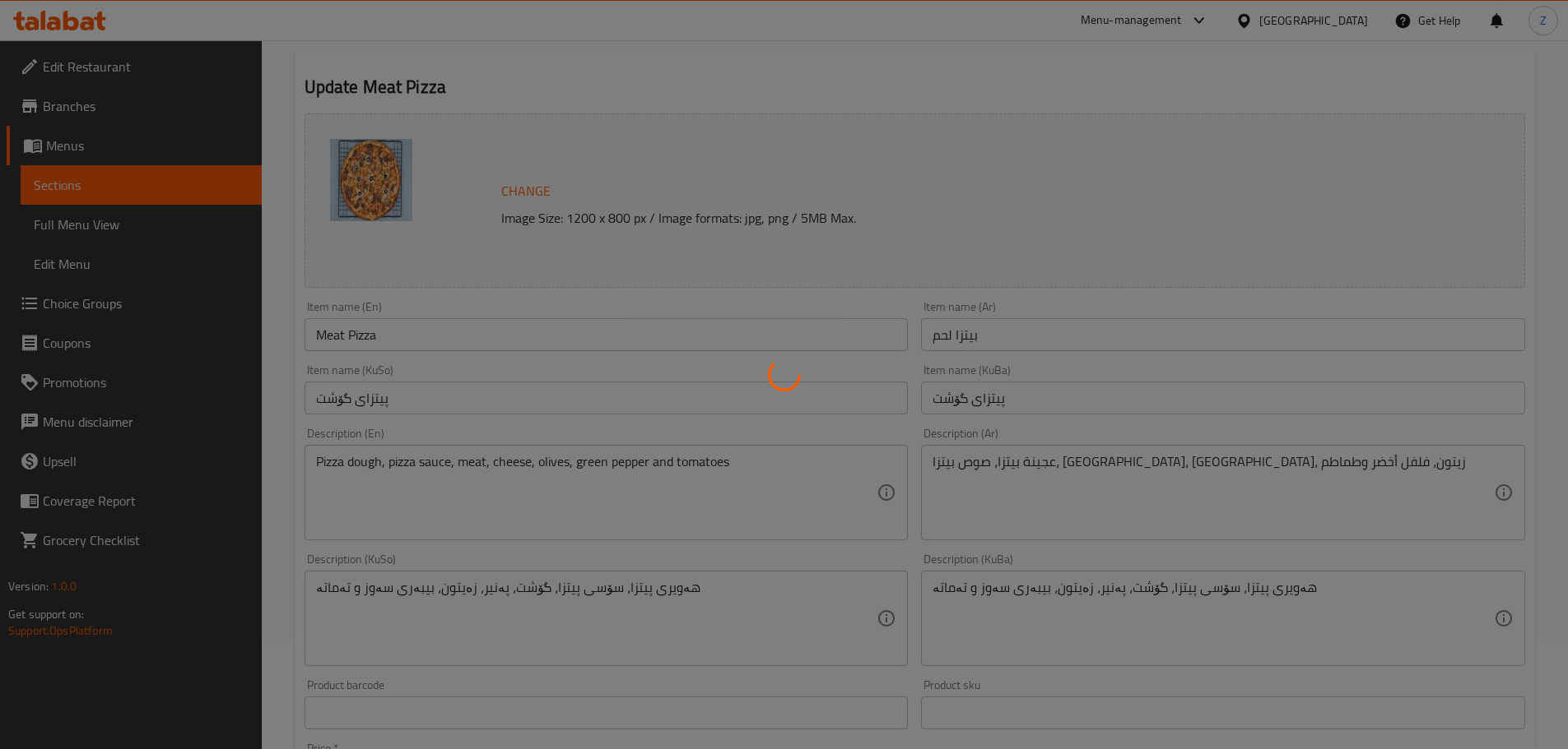
scroll to position [0, 0]
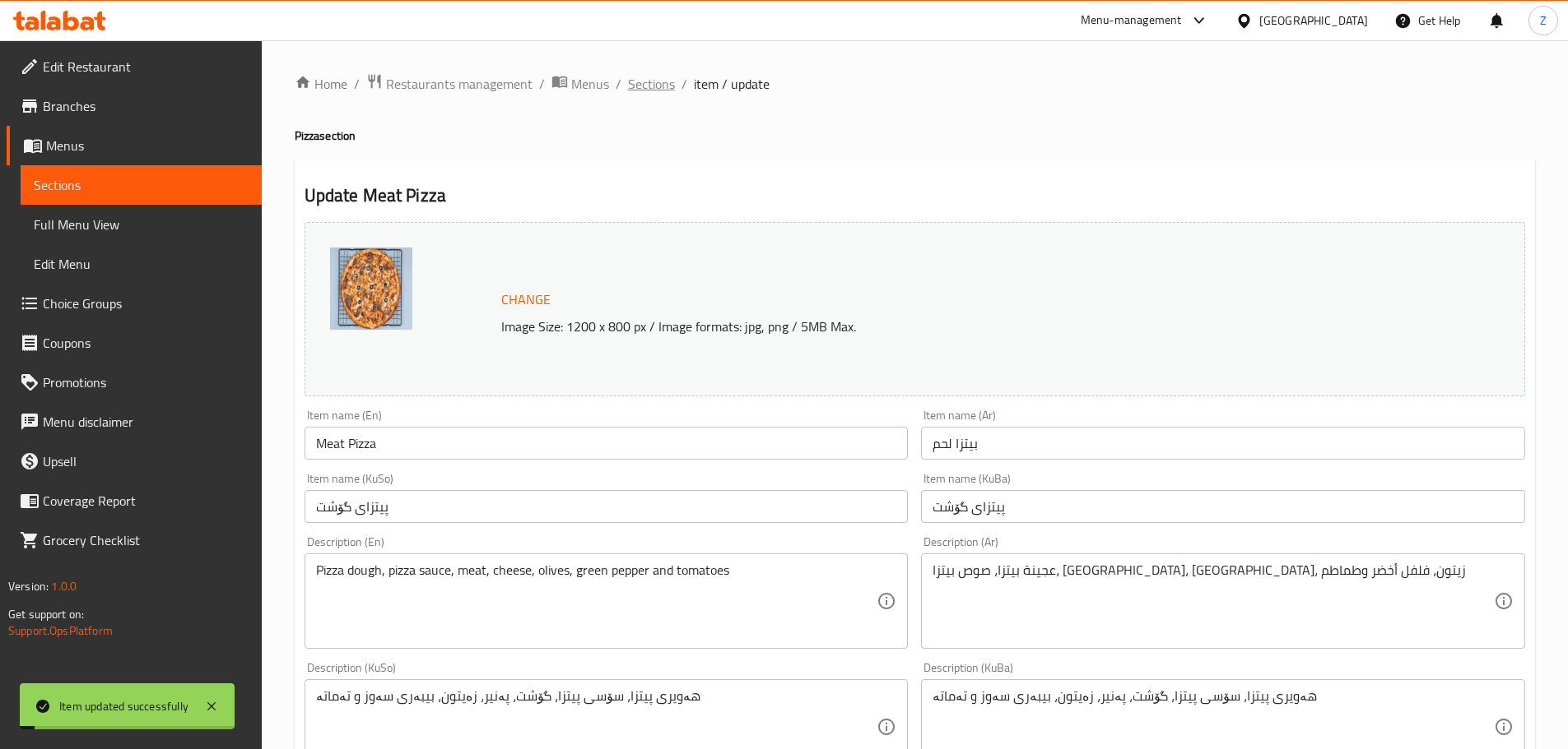
click at [648, 85] on span "Sections" at bounding box center [650, 84] width 47 height 20
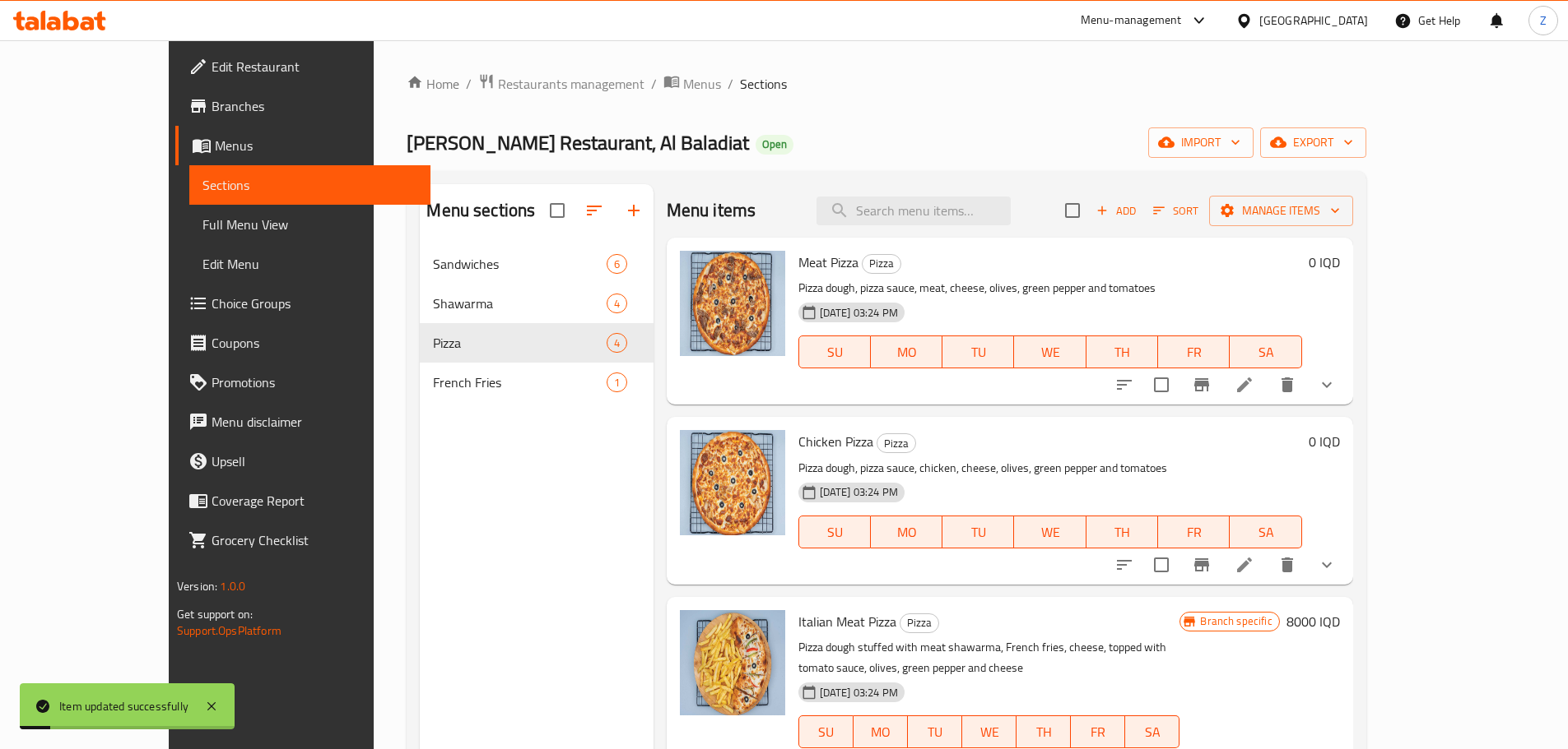
scroll to position [31, 0]
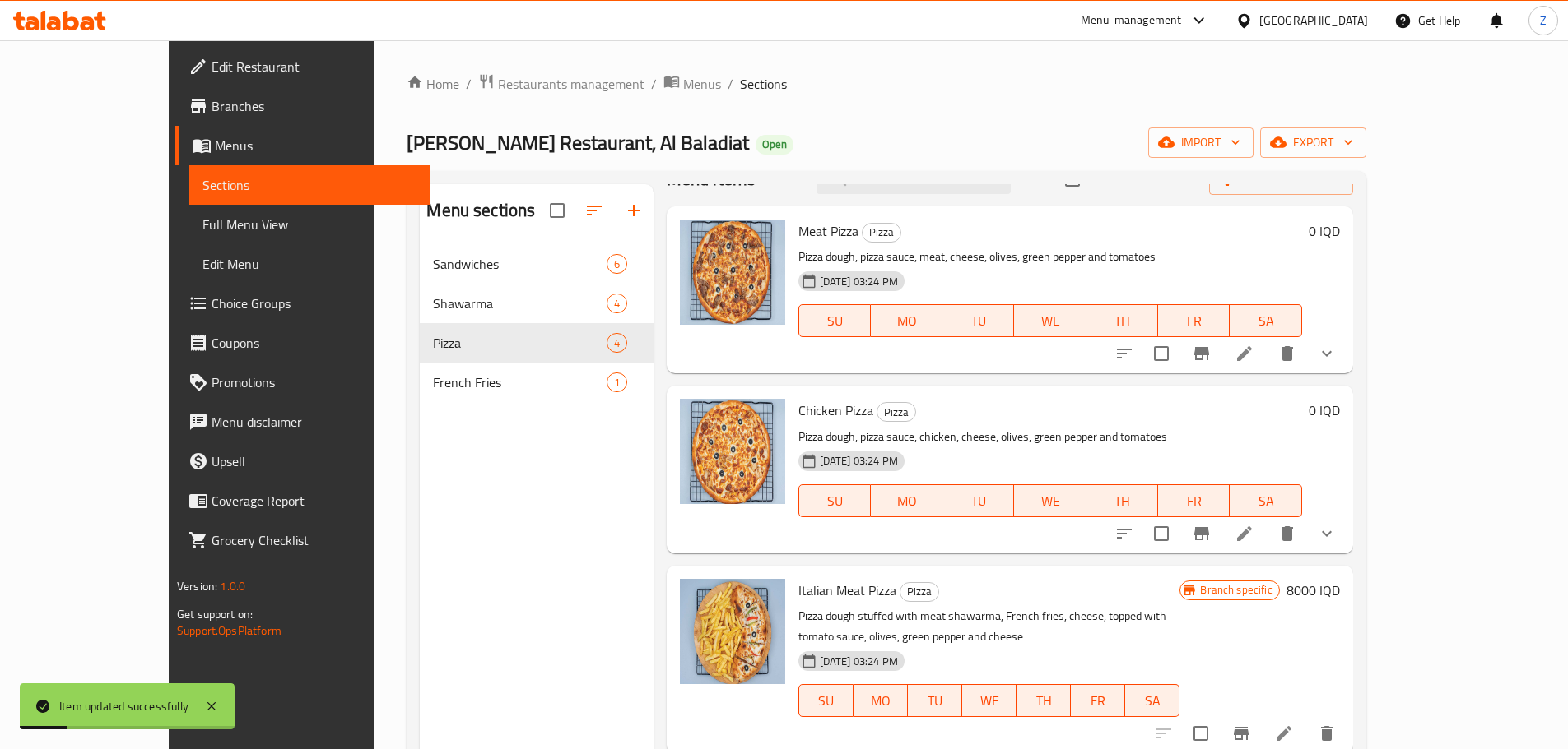
click at [1251, 538] on icon at bounding box center [1245, 534] width 15 height 15
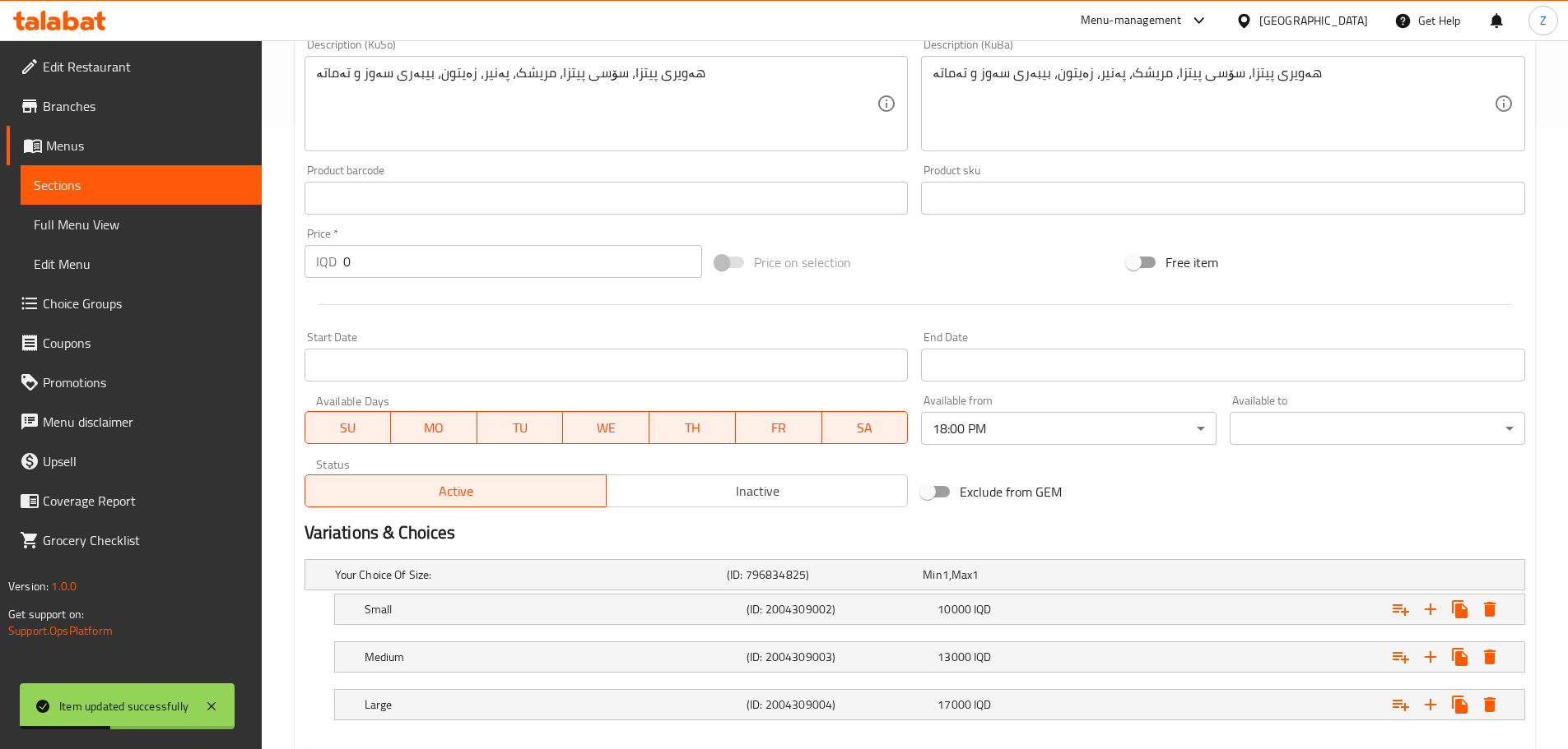
scroll to position [711, 0]
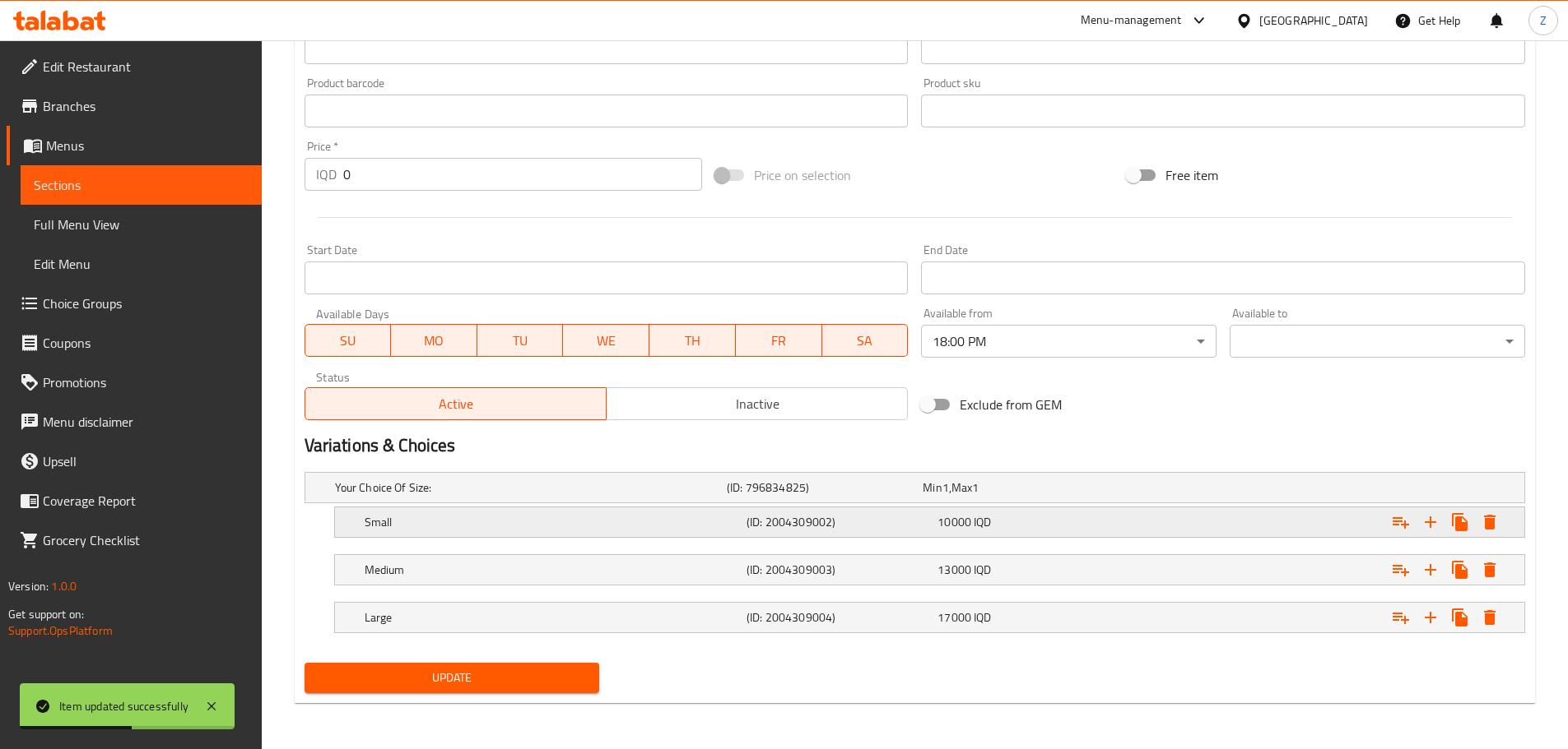
click at [1053, 535] on div "Small (ID: 2004309002) 10000 IQD" at bounding box center [935, 523] width 1147 height 36
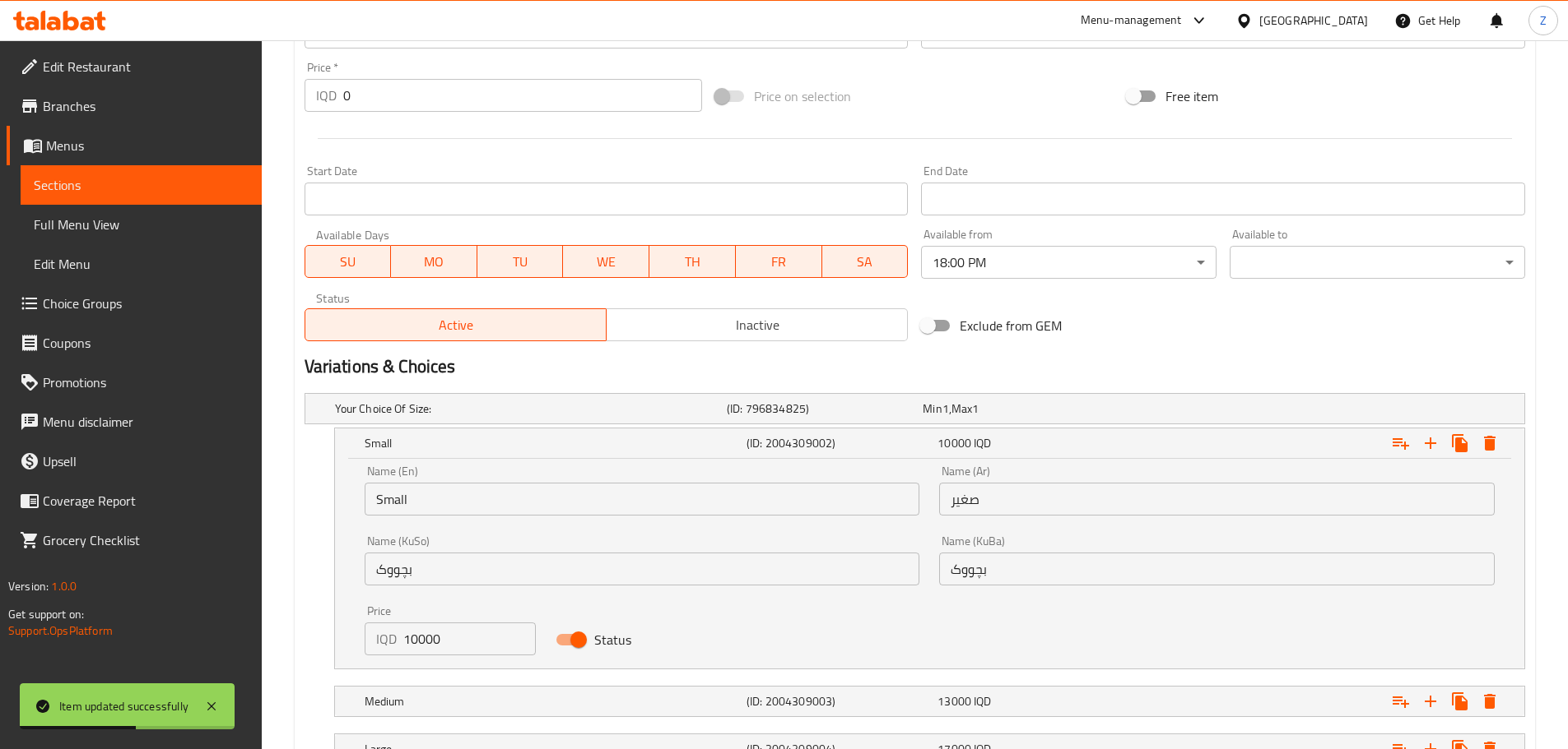
scroll to position [874, 0]
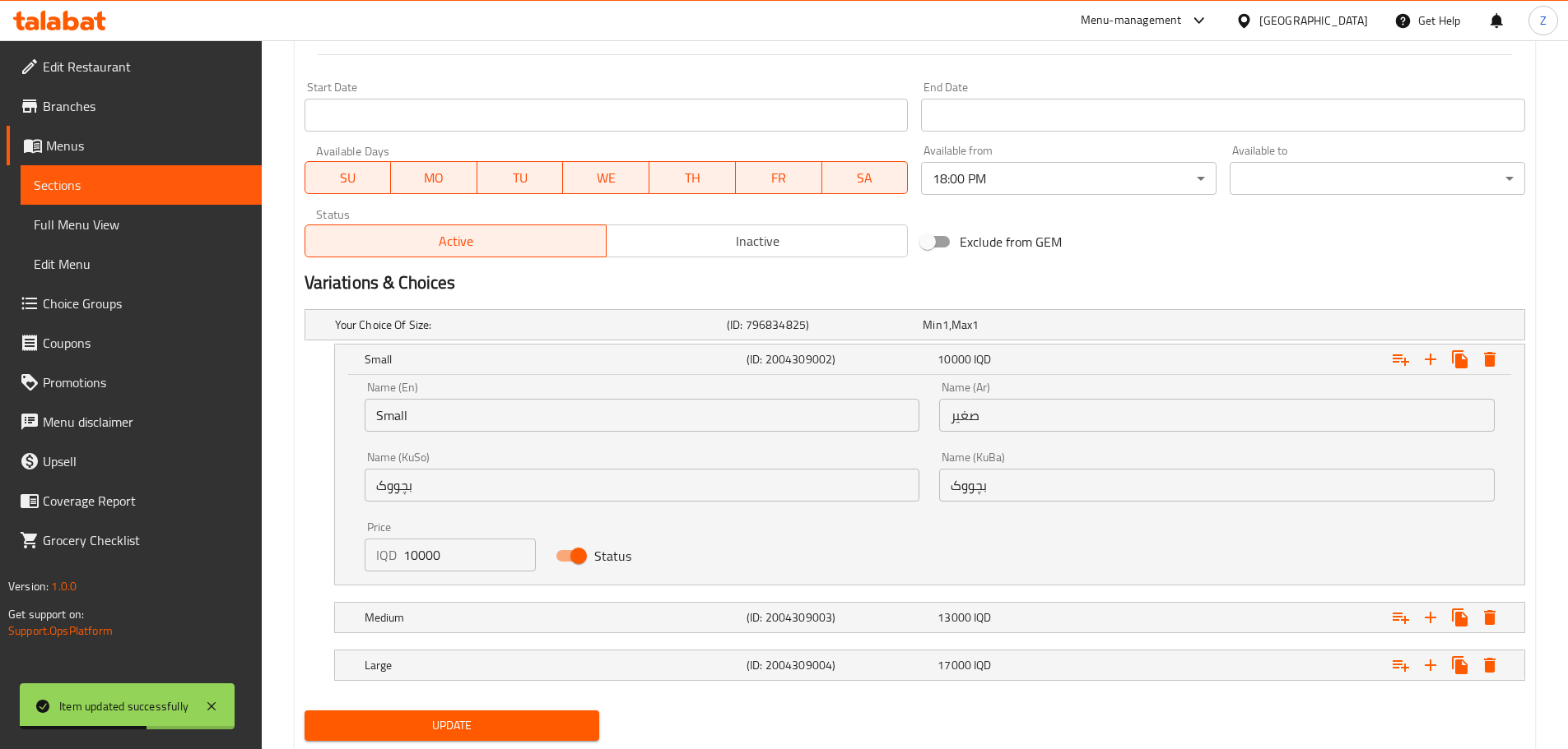
click at [464, 560] on input "10000" at bounding box center [470, 555] width 133 height 33
type input "9000"
click at [565, 620] on h5 "Medium" at bounding box center [552, 617] width 376 height 16
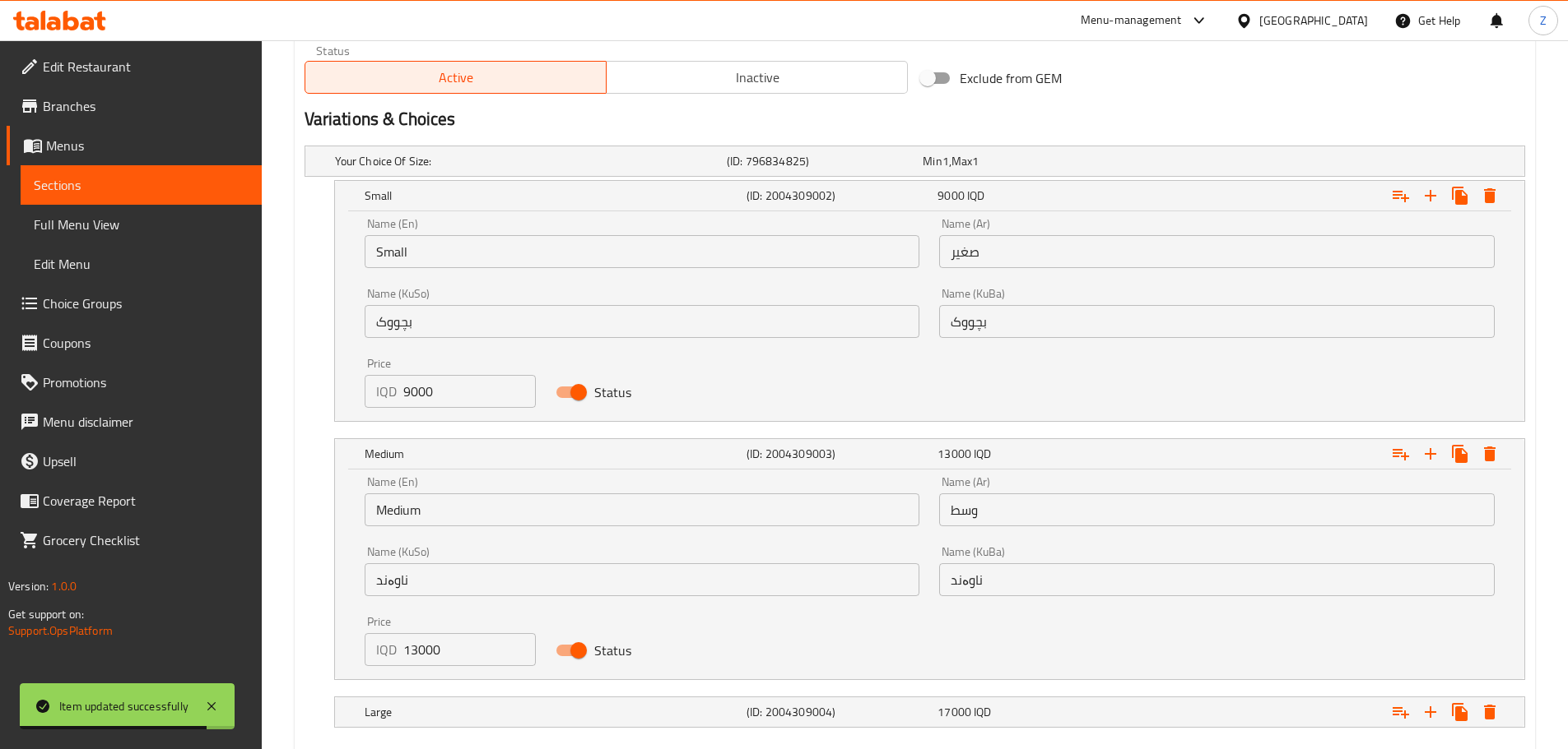
scroll to position [1038, 0]
click at [463, 649] on input "13000" at bounding box center [470, 649] width 133 height 33
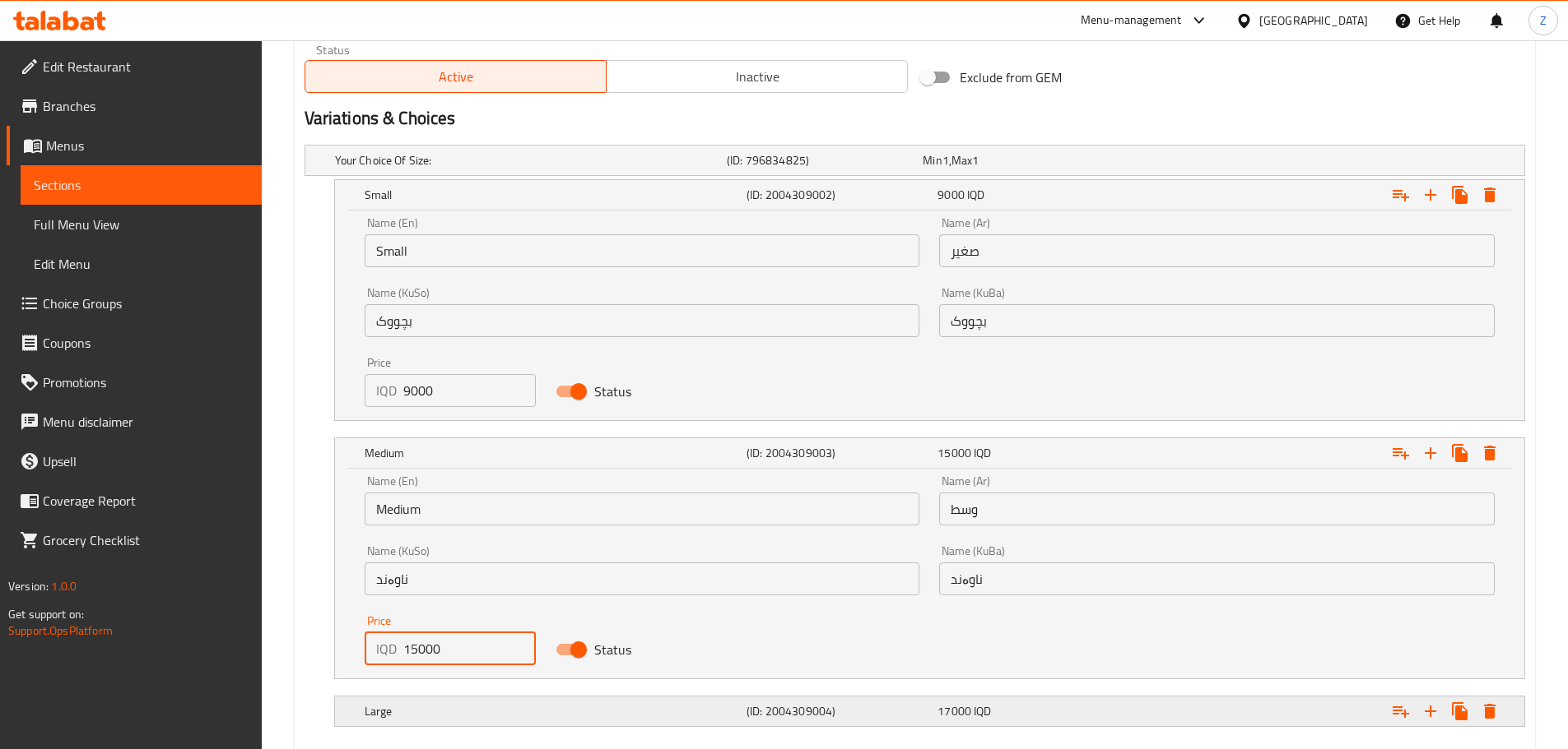
type input "15000"
click at [524, 703] on h5 "Large" at bounding box center [552, 711] width 376 height 16
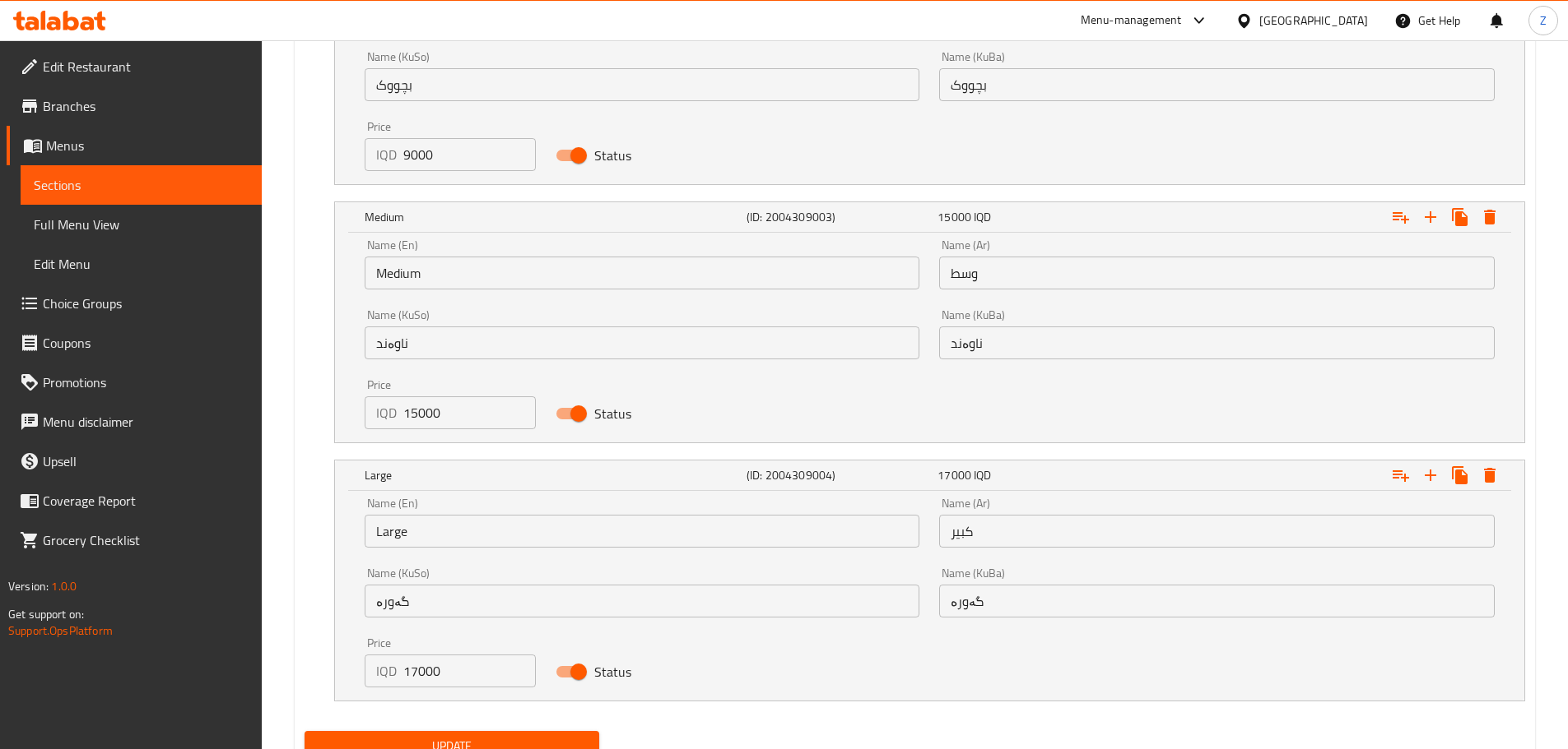
scroll to position [1285, 0]
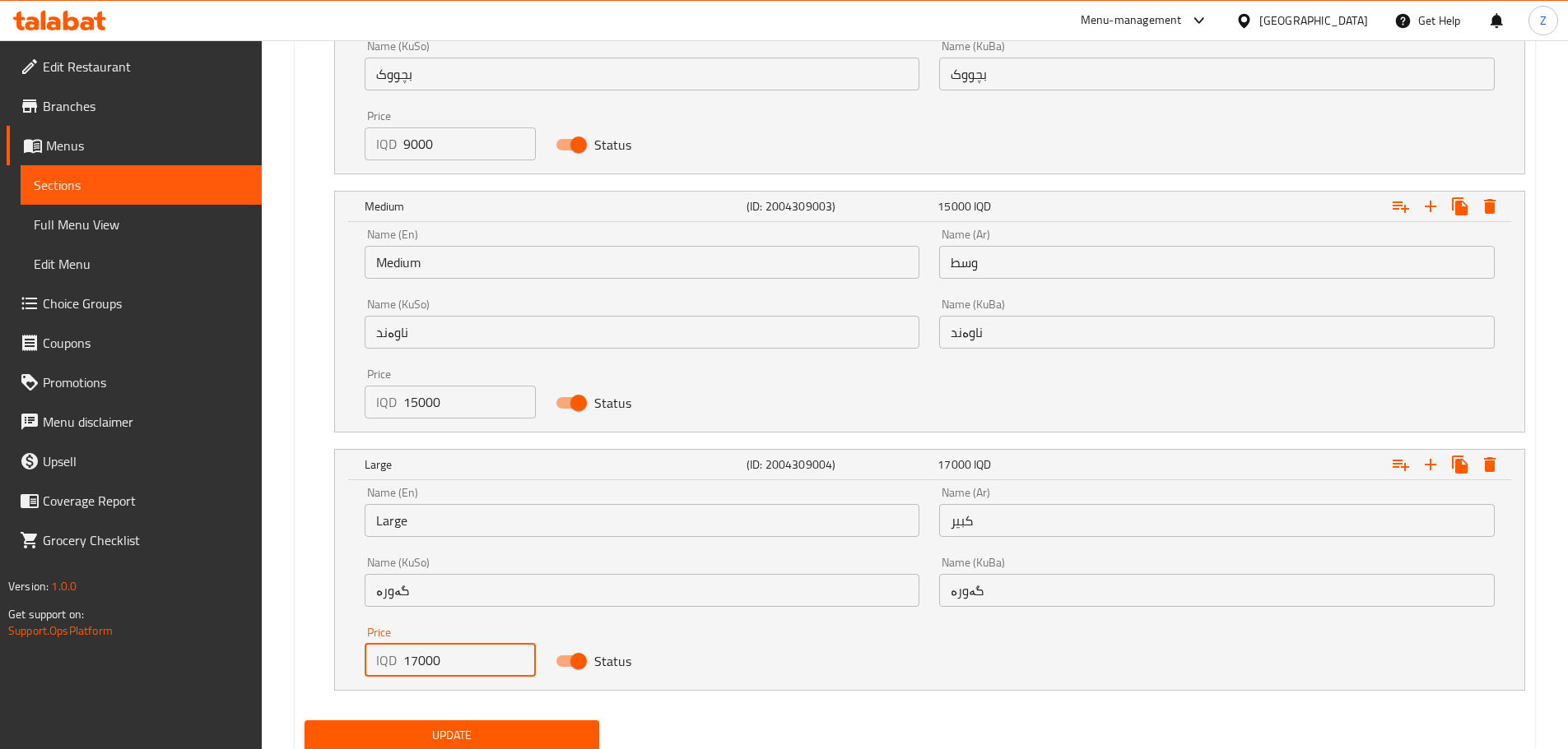
click at [408, 668] on input "17000" at bounding box center [470, 661] width 133 height 33
type input "18000"
click at [486, 742] on span "Update" at bounding box center [452, 736] width 269 height 21
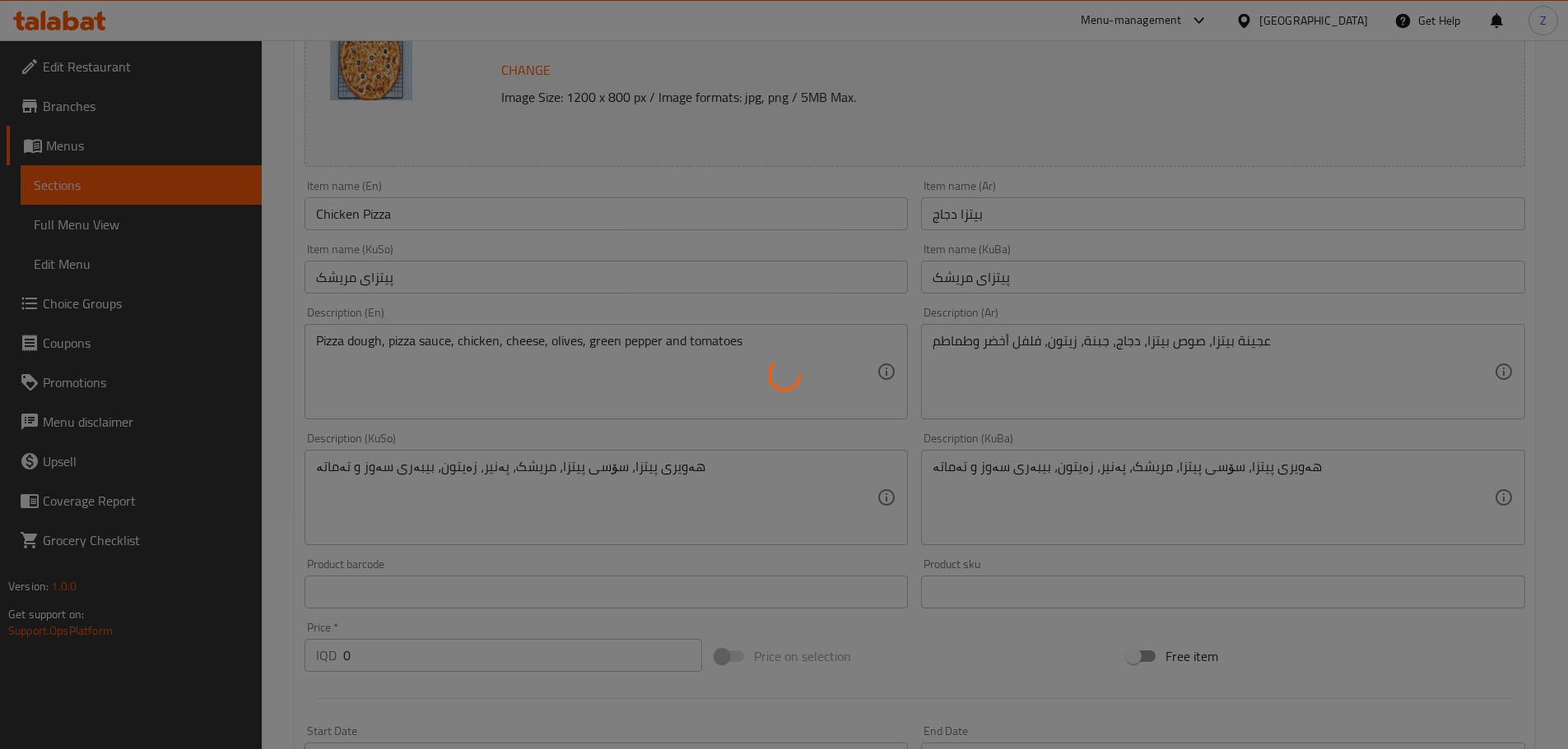
scroll to position [0, 0]
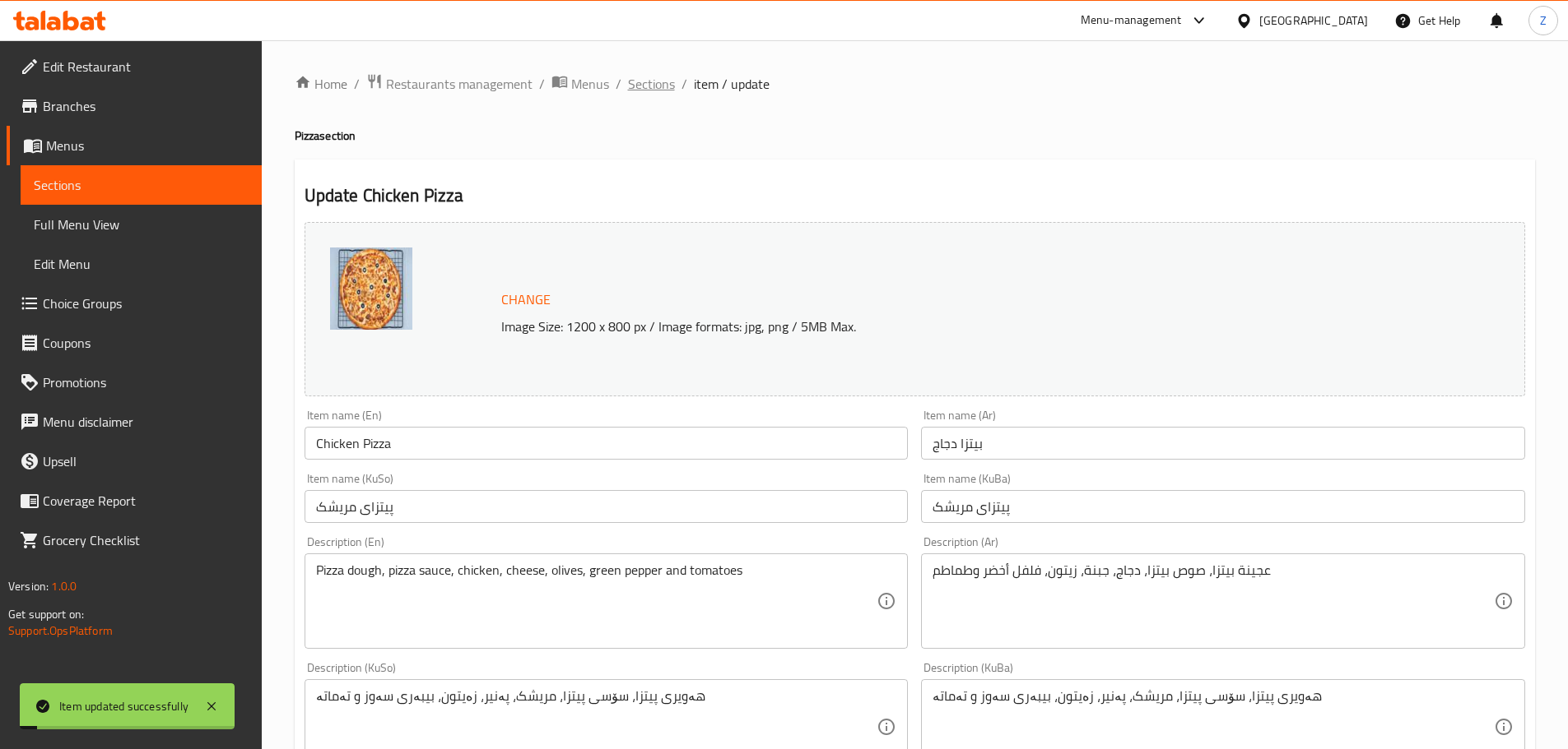
click at [658, 92] on span "Sections" at bounding box center [650, 84] width 47 height 20
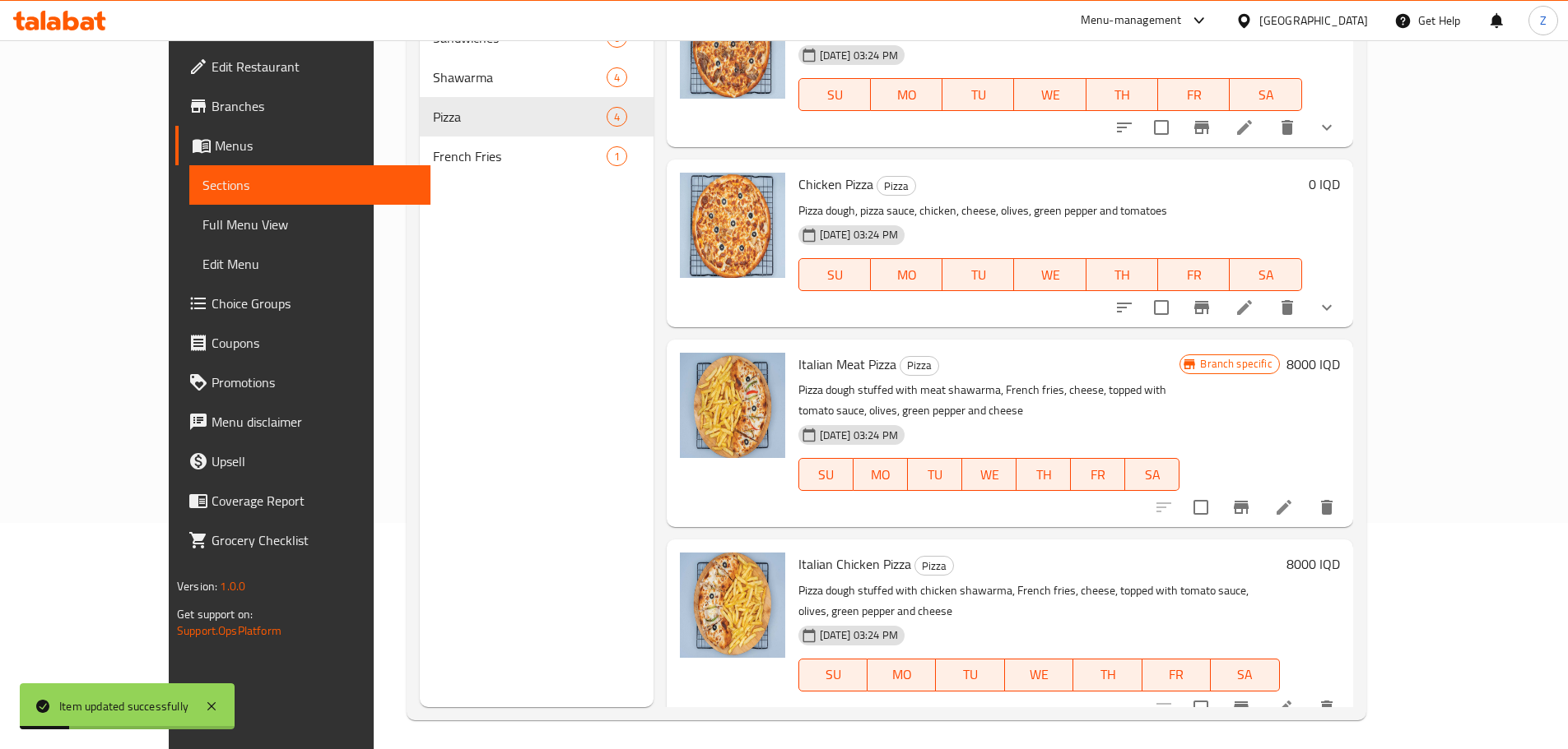
scroll to position [230, 0]
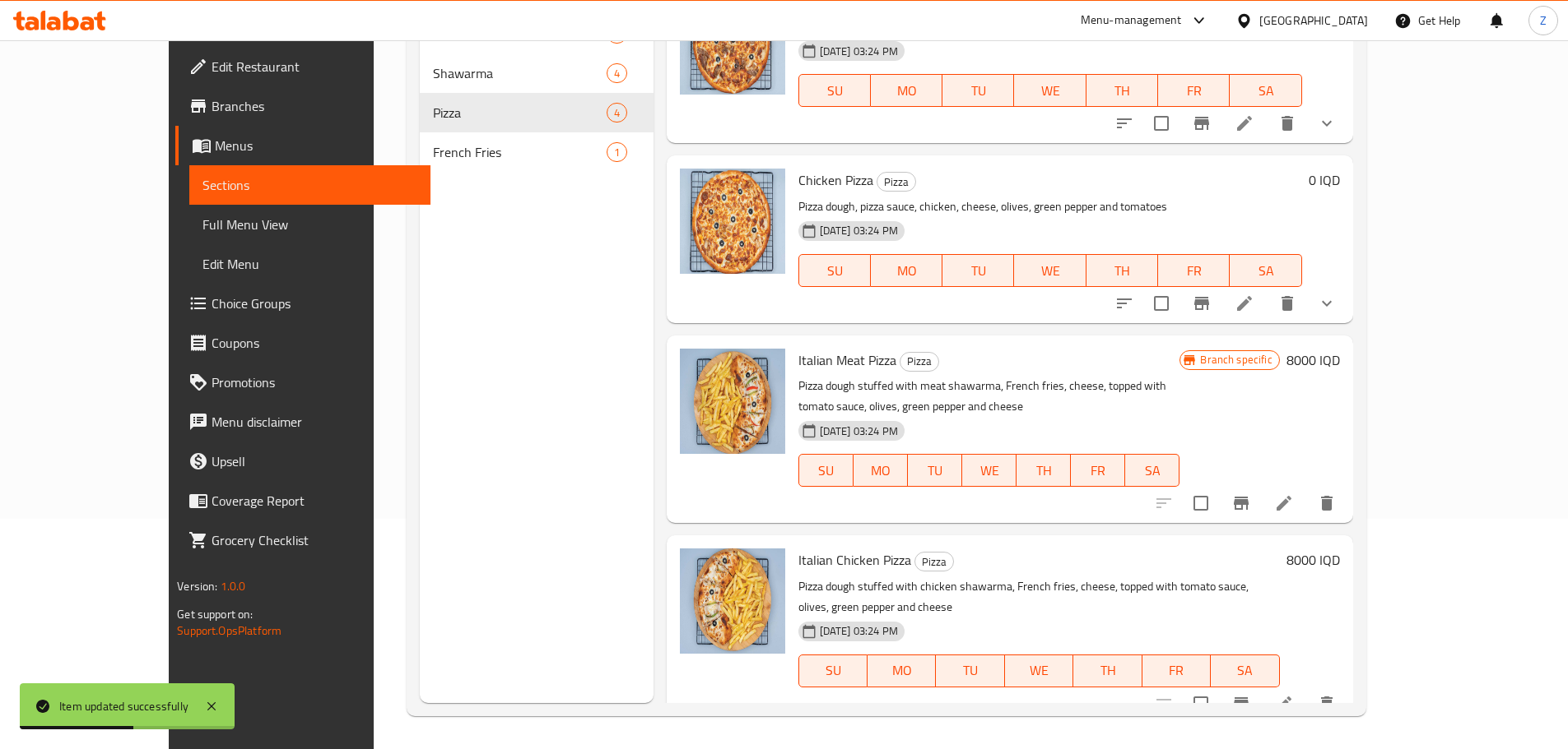
click at [1340, 359] on h6 "8000 IQD" at bounding box center [1313, 360] width 53 height 23
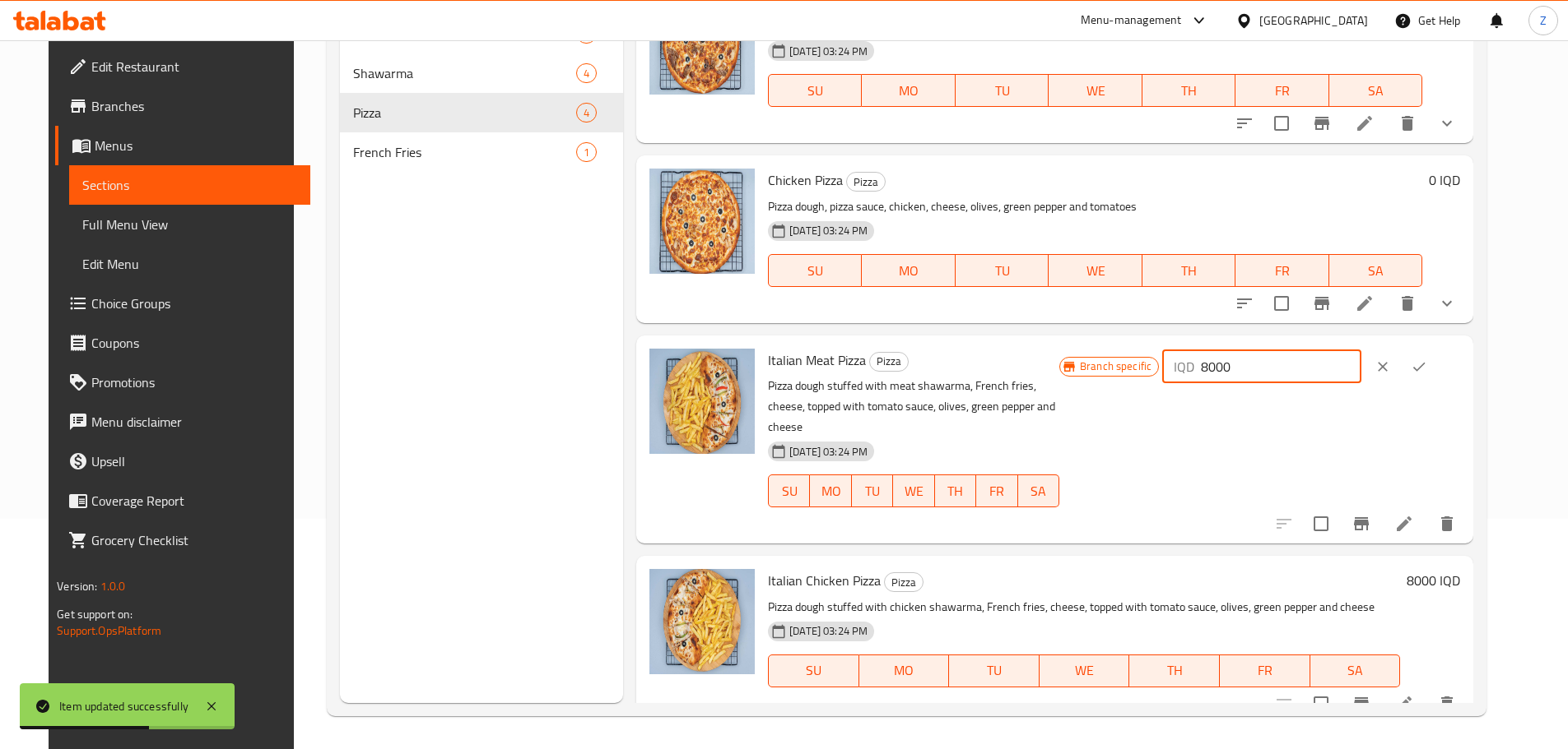
click at [1353, 375] on input "8000" at bounding box center [1281, 367] width 160 height 33
type input "9500"
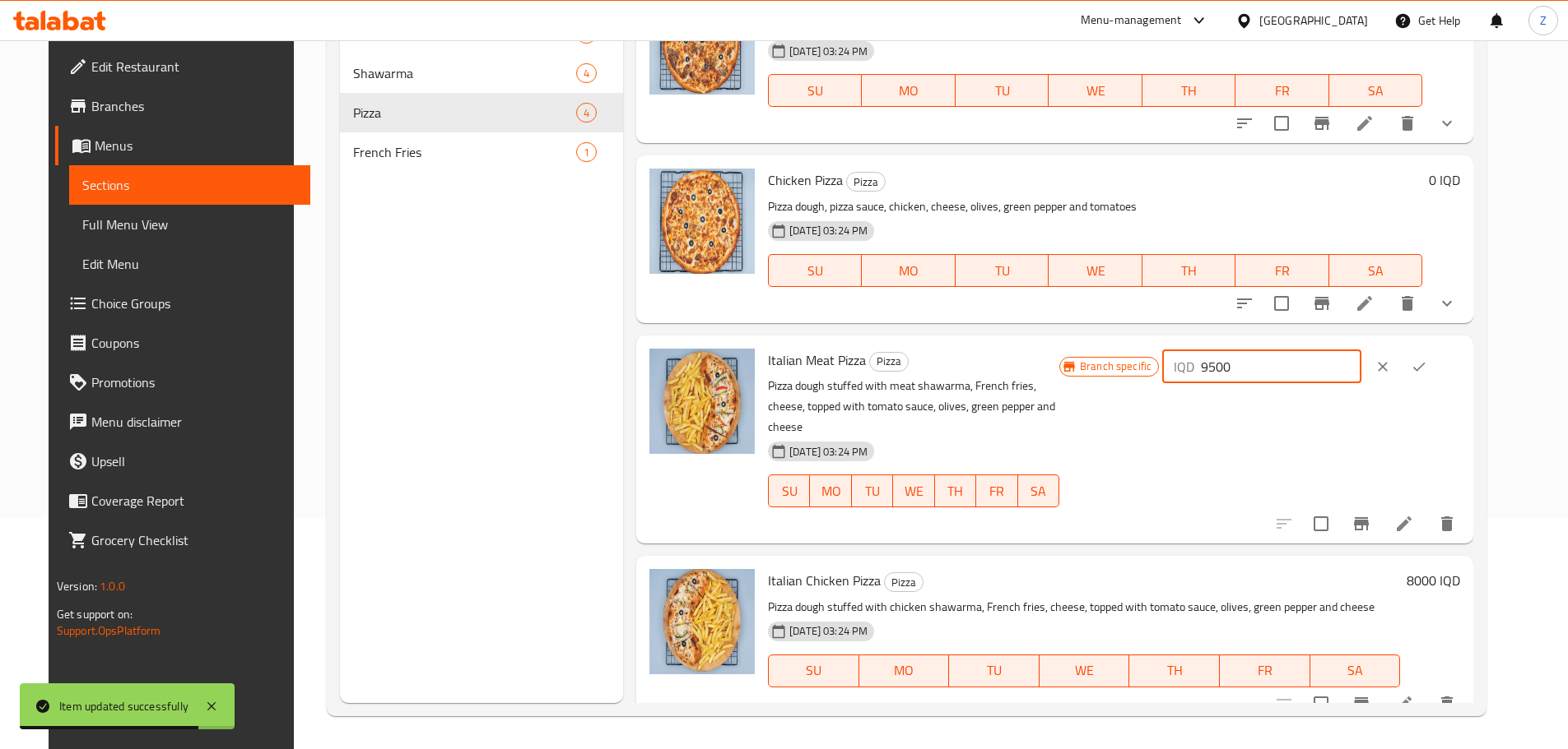
click at [1427, 361] on icon "ok" at bounding box center [1418, 366] width 16 height 16
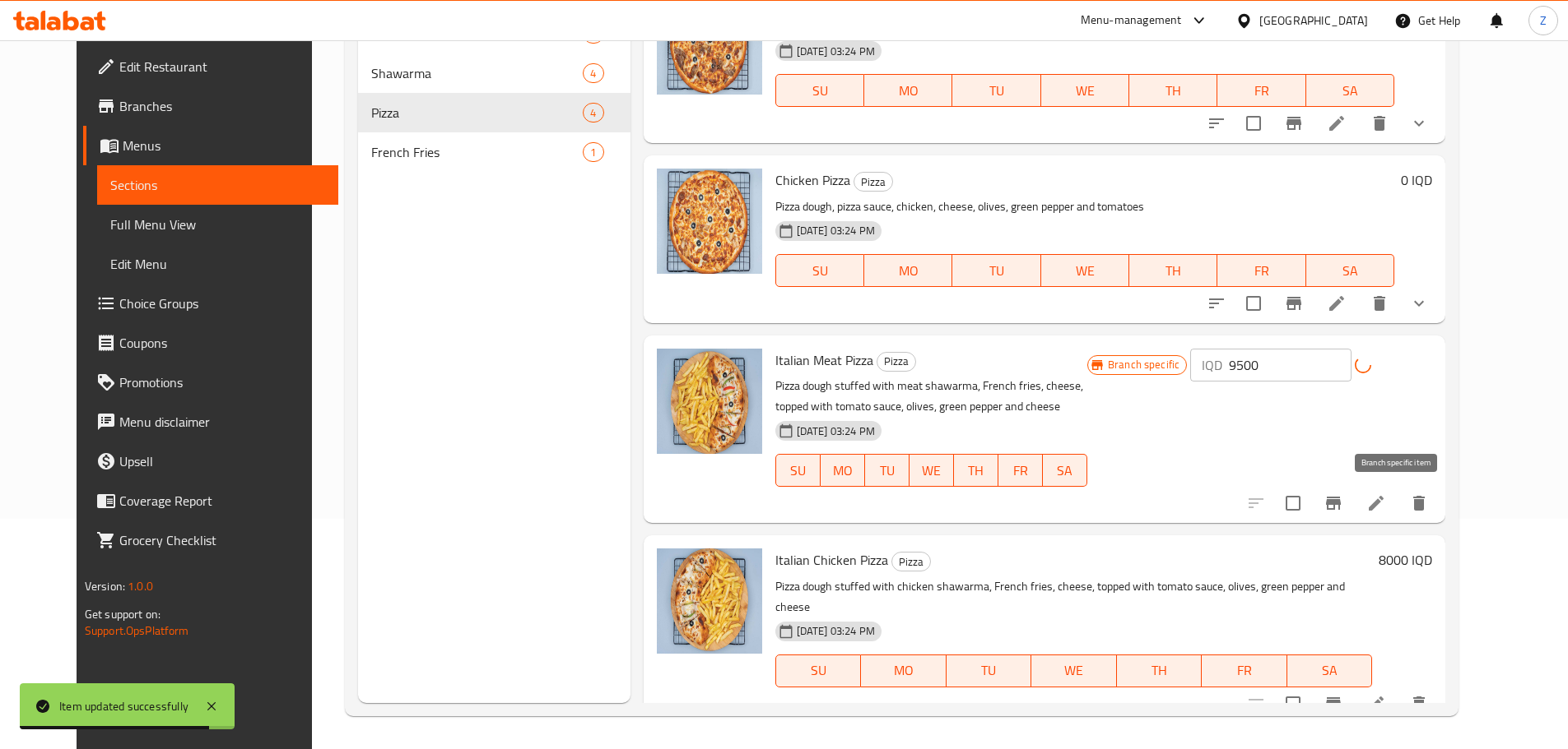
click at [1353, 491] on button "Branch-specific-item" at bounding box center [1333, 504] width 40 height 40
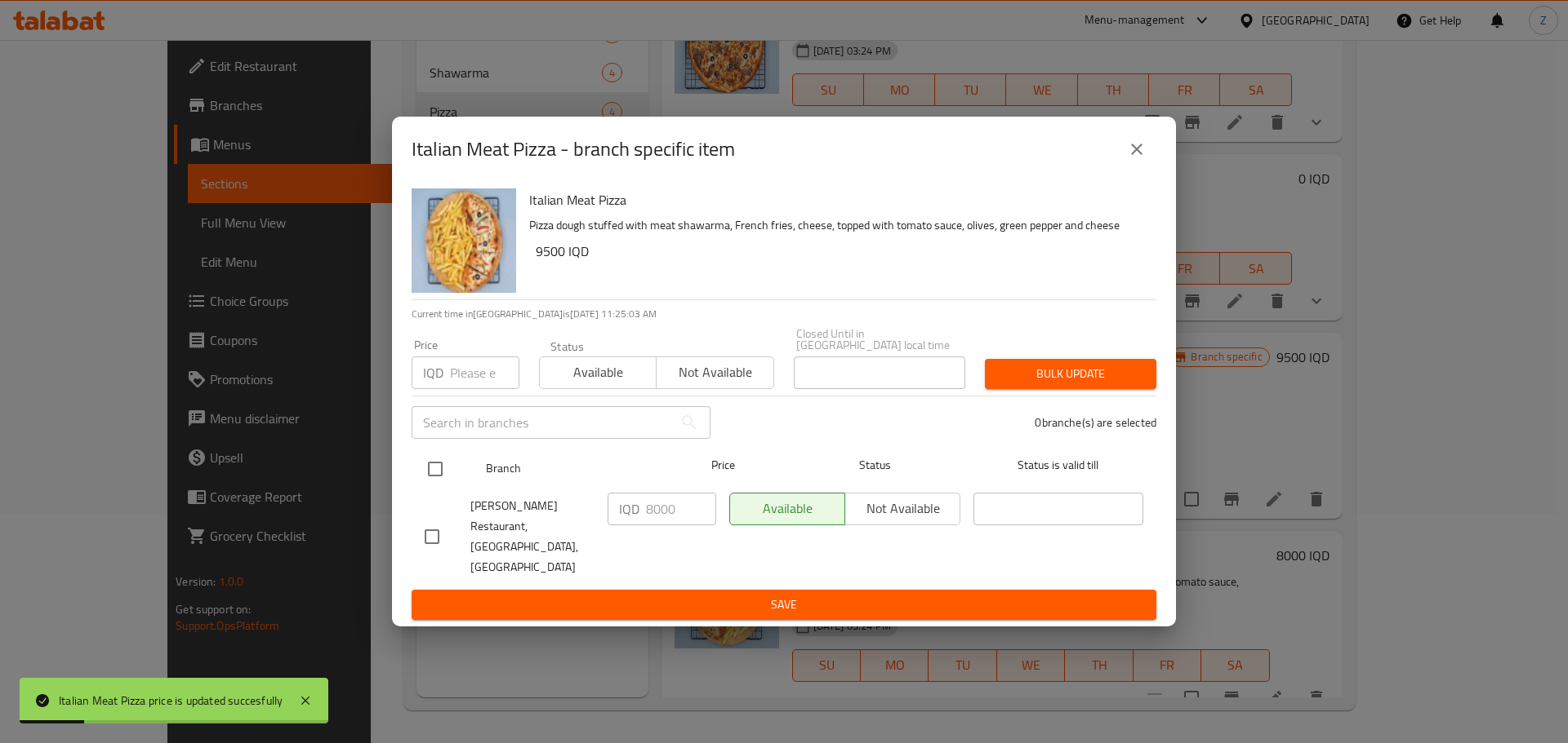
click at [440, 480] on input "checkbox" at bounding box center [435, 469] width 34 height 34
checkbox input "true"
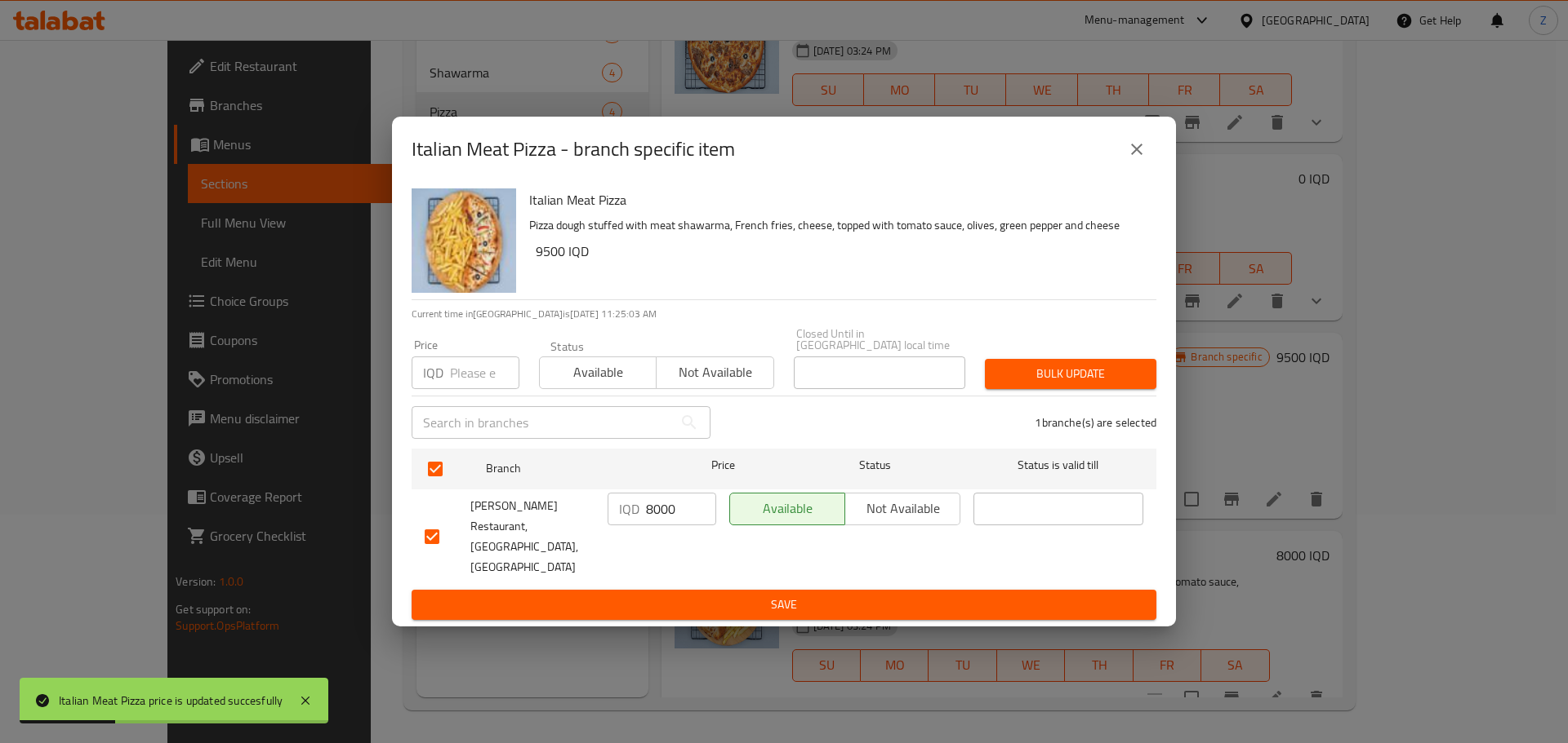
click at [659, 525] on input "8000" at bounding box center [681, 509] width 70 height 33
type input "9500"
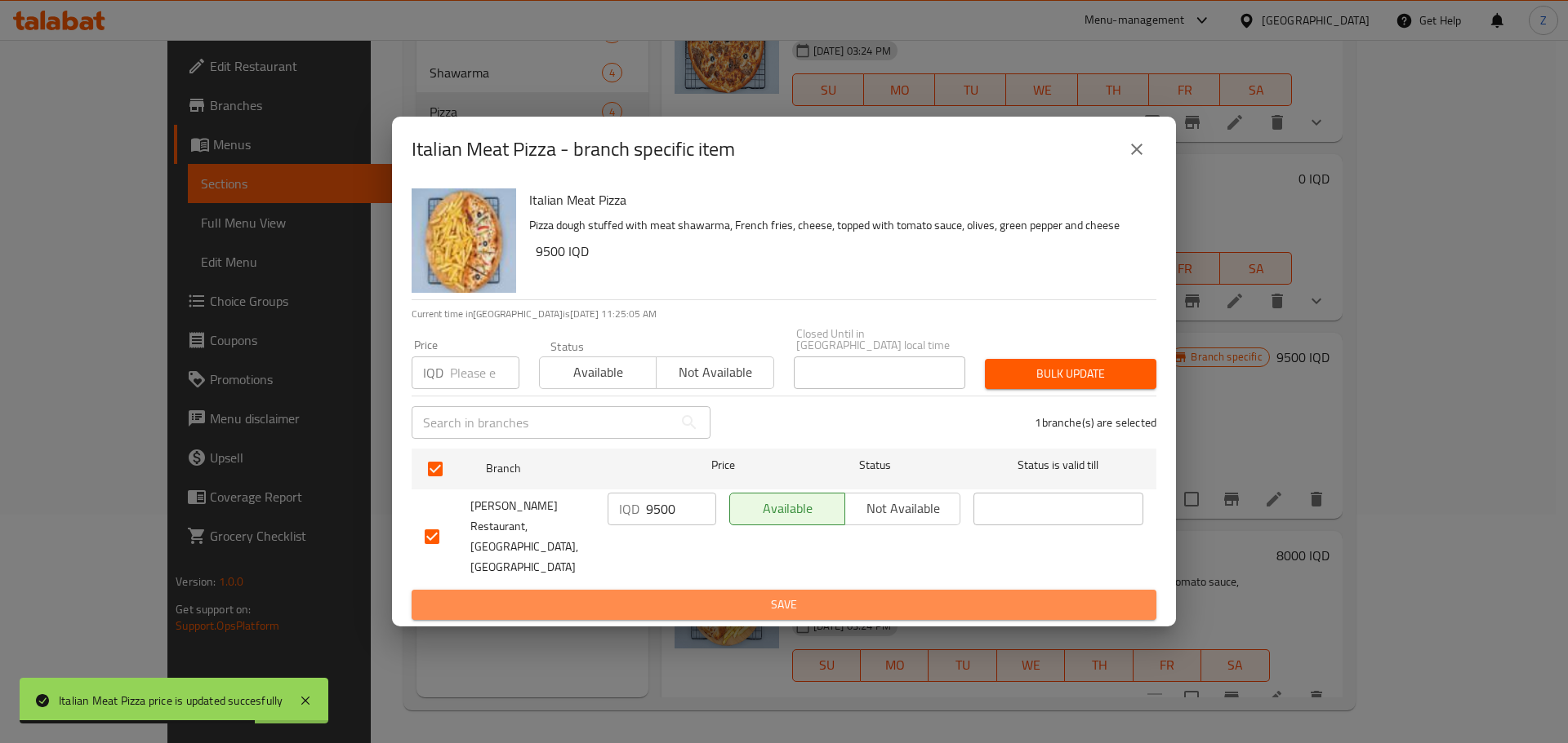
click at [730, 590] on button "Save" at bounding box center [783, 605] width 744 height 30
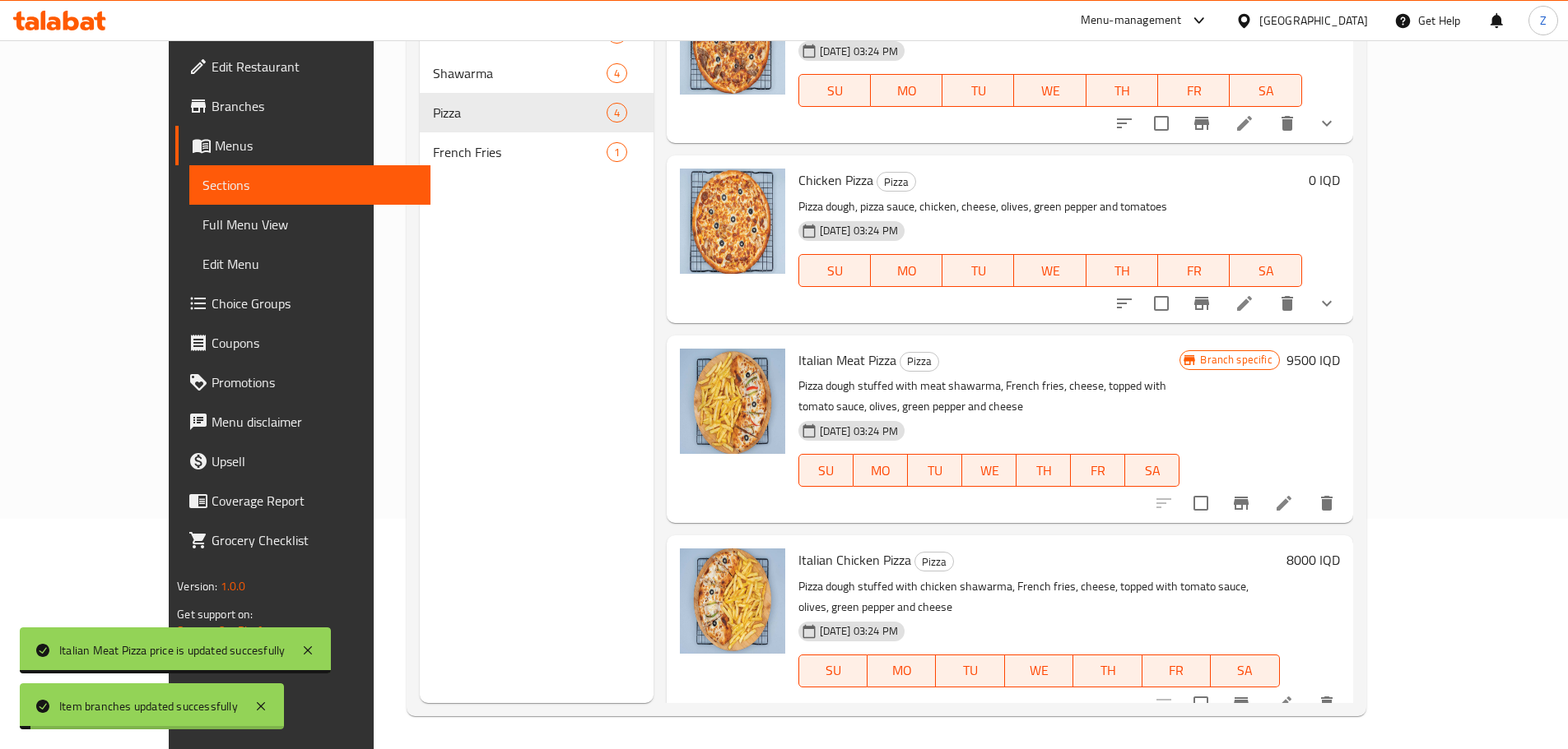
click at [1340, 562] on h6 "8000 IQD" at bounding box center [1313, 560] width 53 height 23
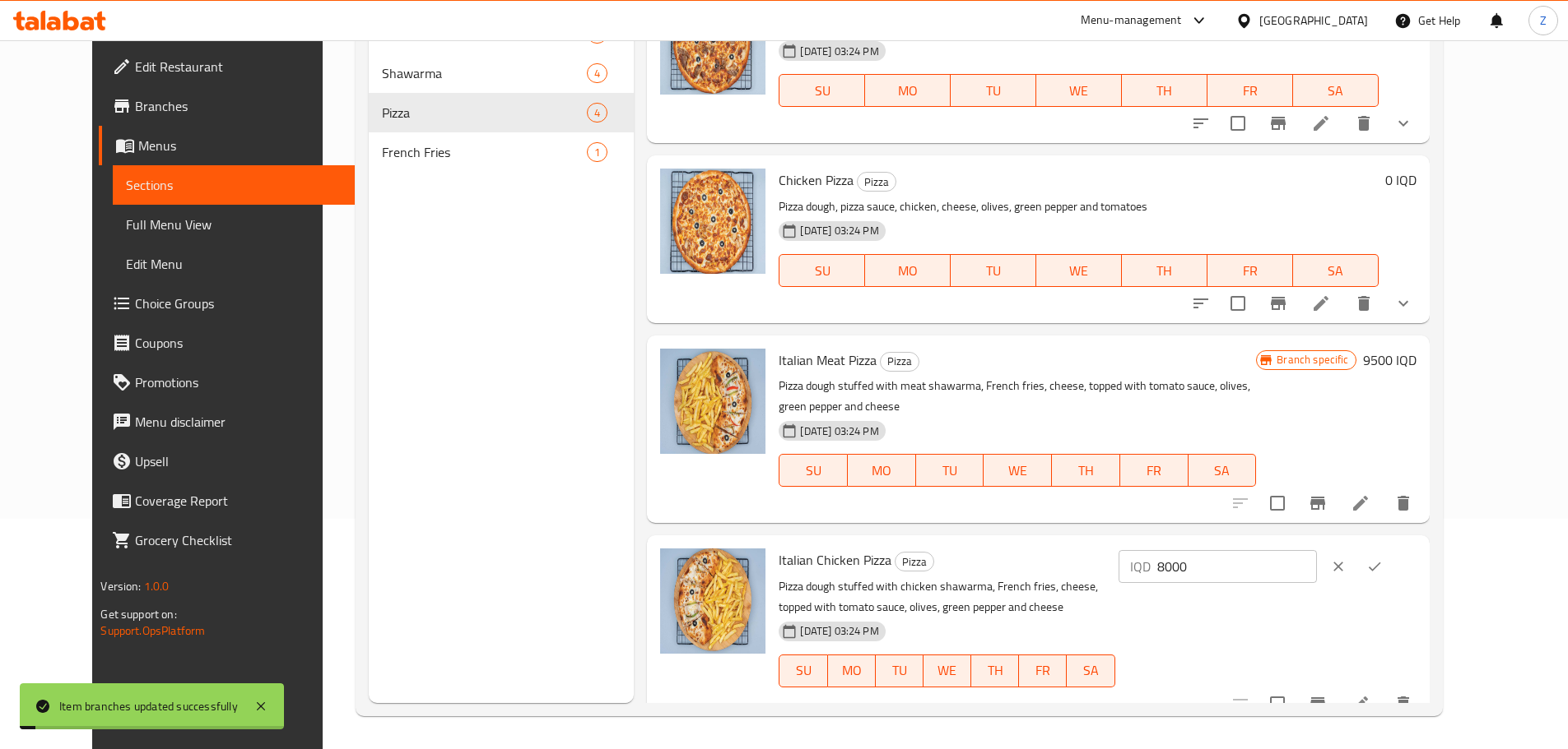
click at [1307, 574] on input "8000" at bounding box center [1237, 567] width 160 height 33
type input "9500"
click at [1383, 566] on icon "ok" at bounding box center [1374, 567] width 16 height 16
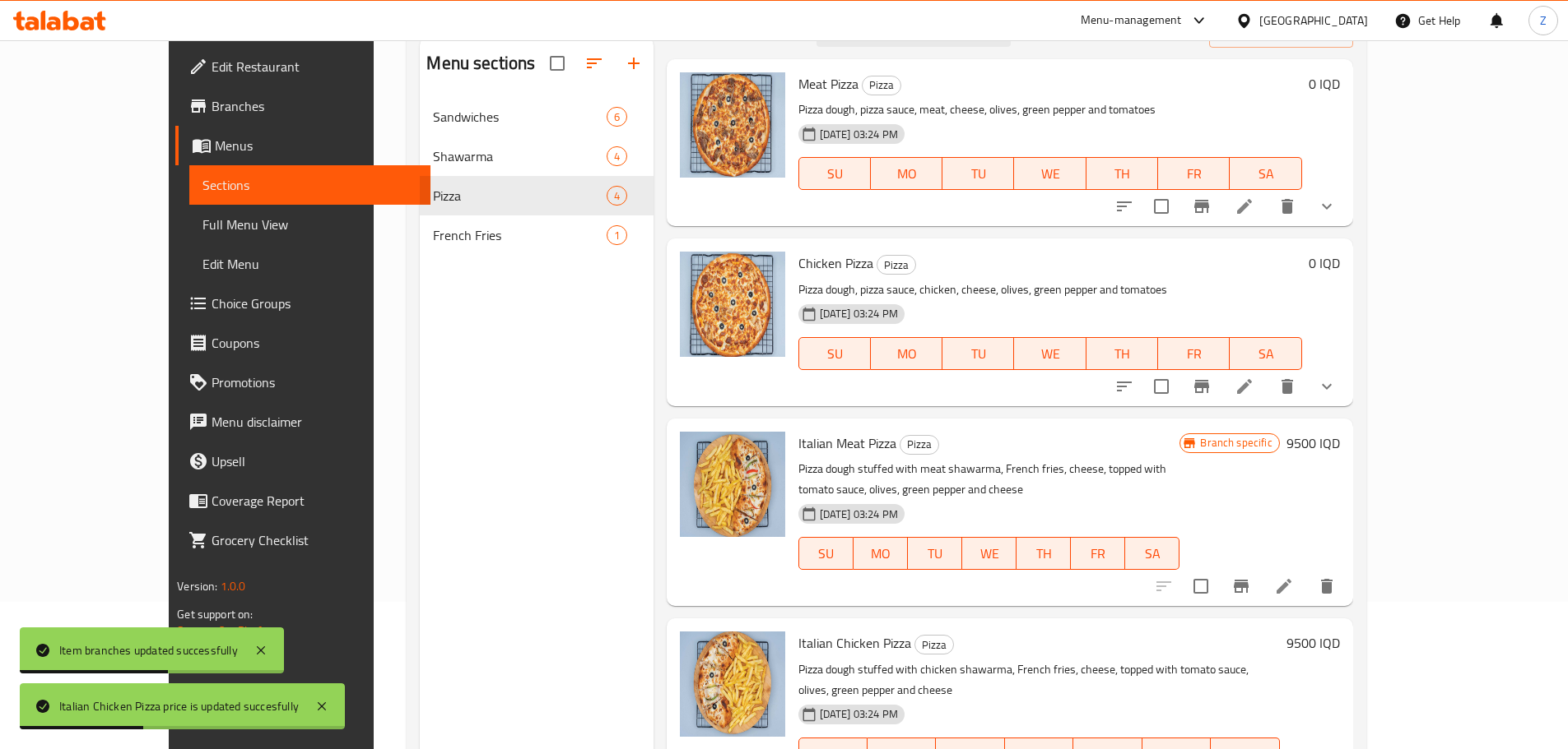
scroll to position [0, 0]
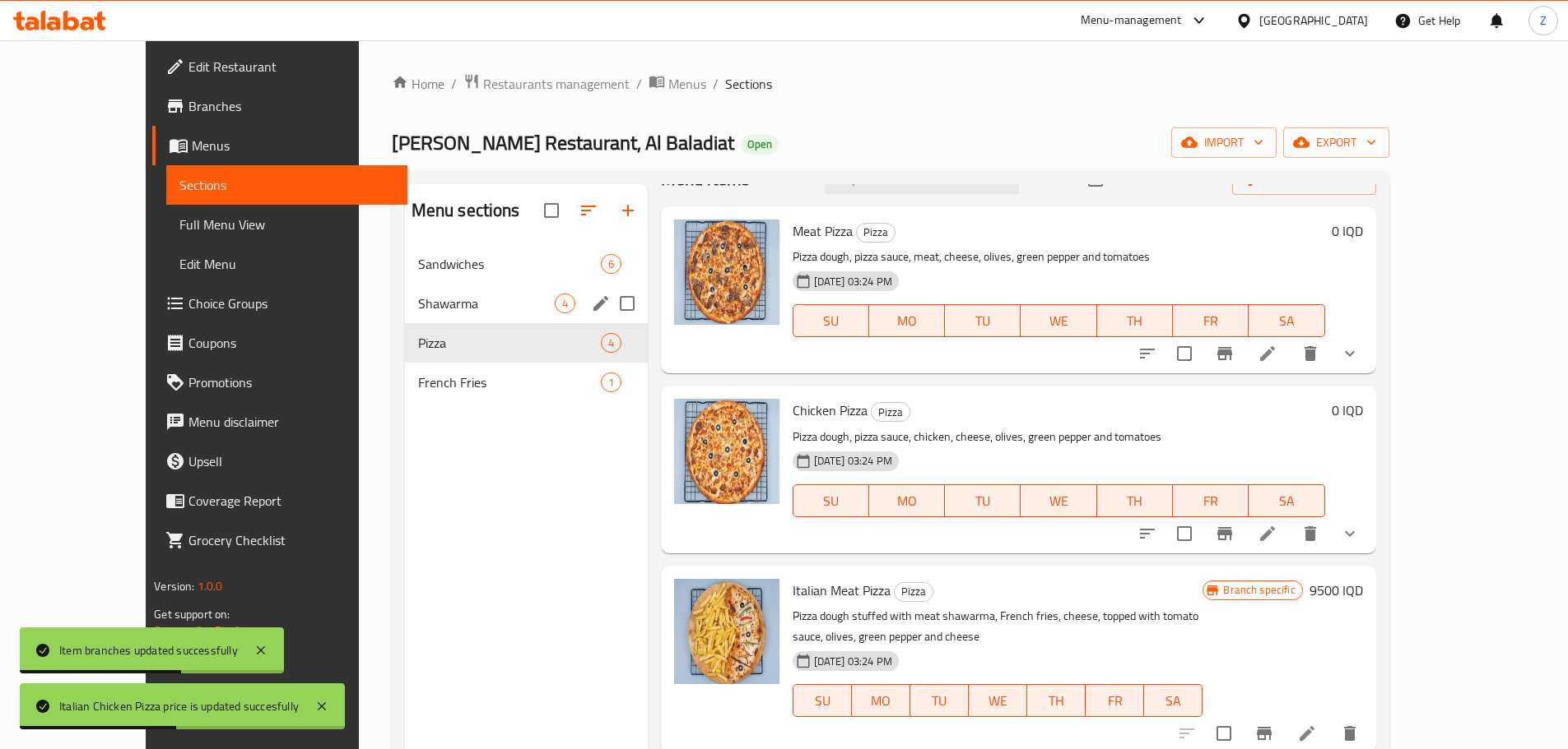
click at [405, 287] on div "Shawarma 4" at bounding box center [526, 304] width 242 height 40
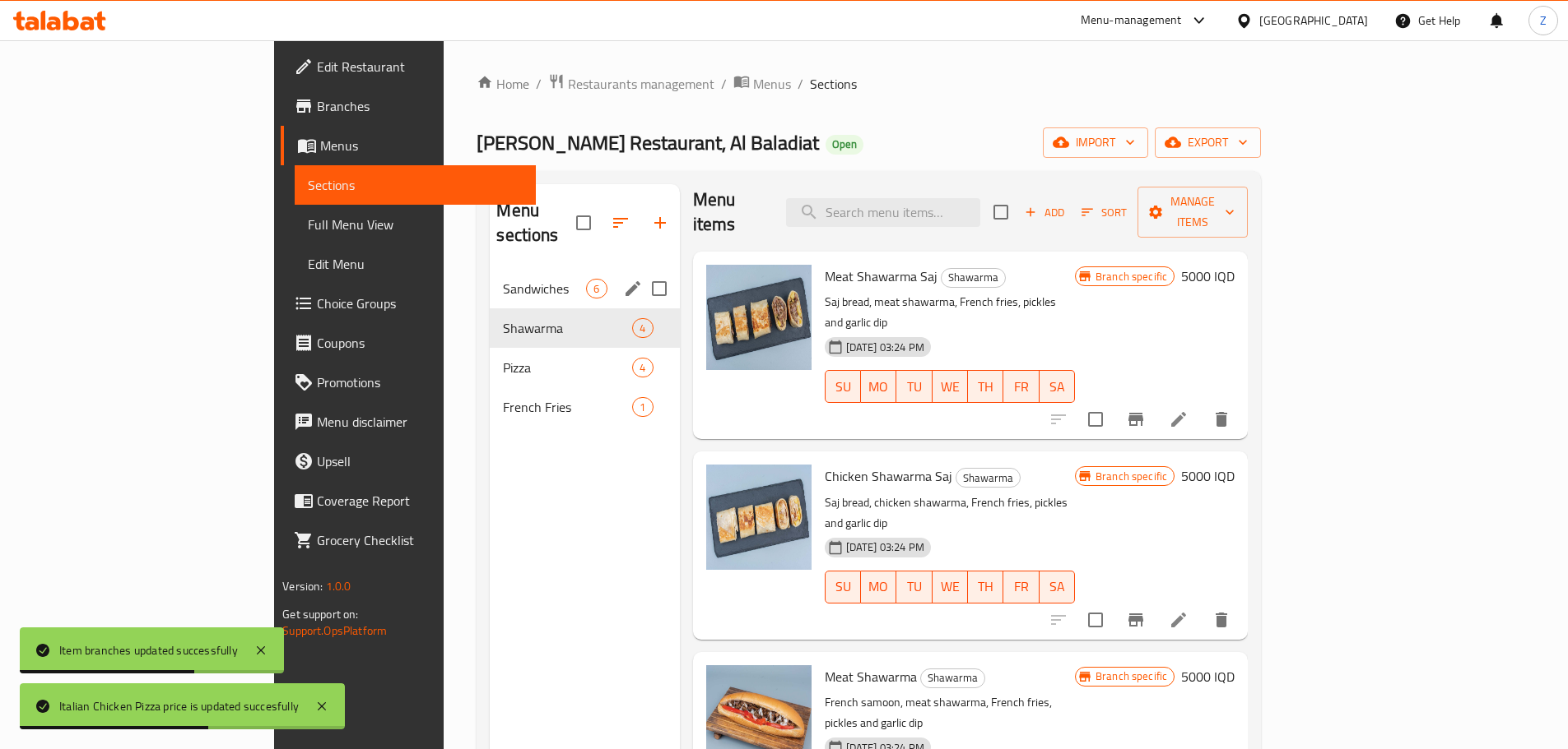
click at [503, 278] on span "Sandwiches" at bounding box center [544, 288] width 83 height 20
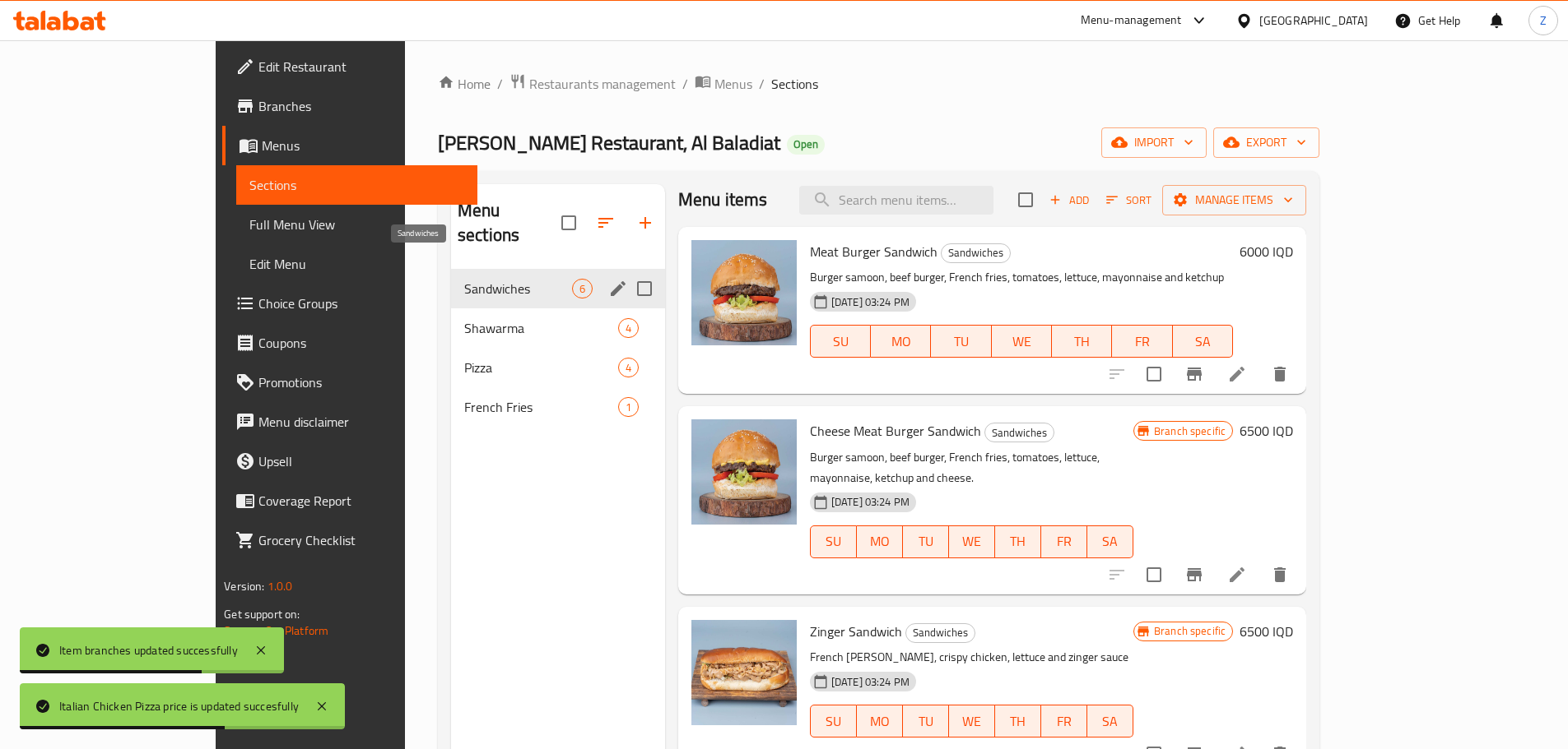
scroll to position [31, 0]
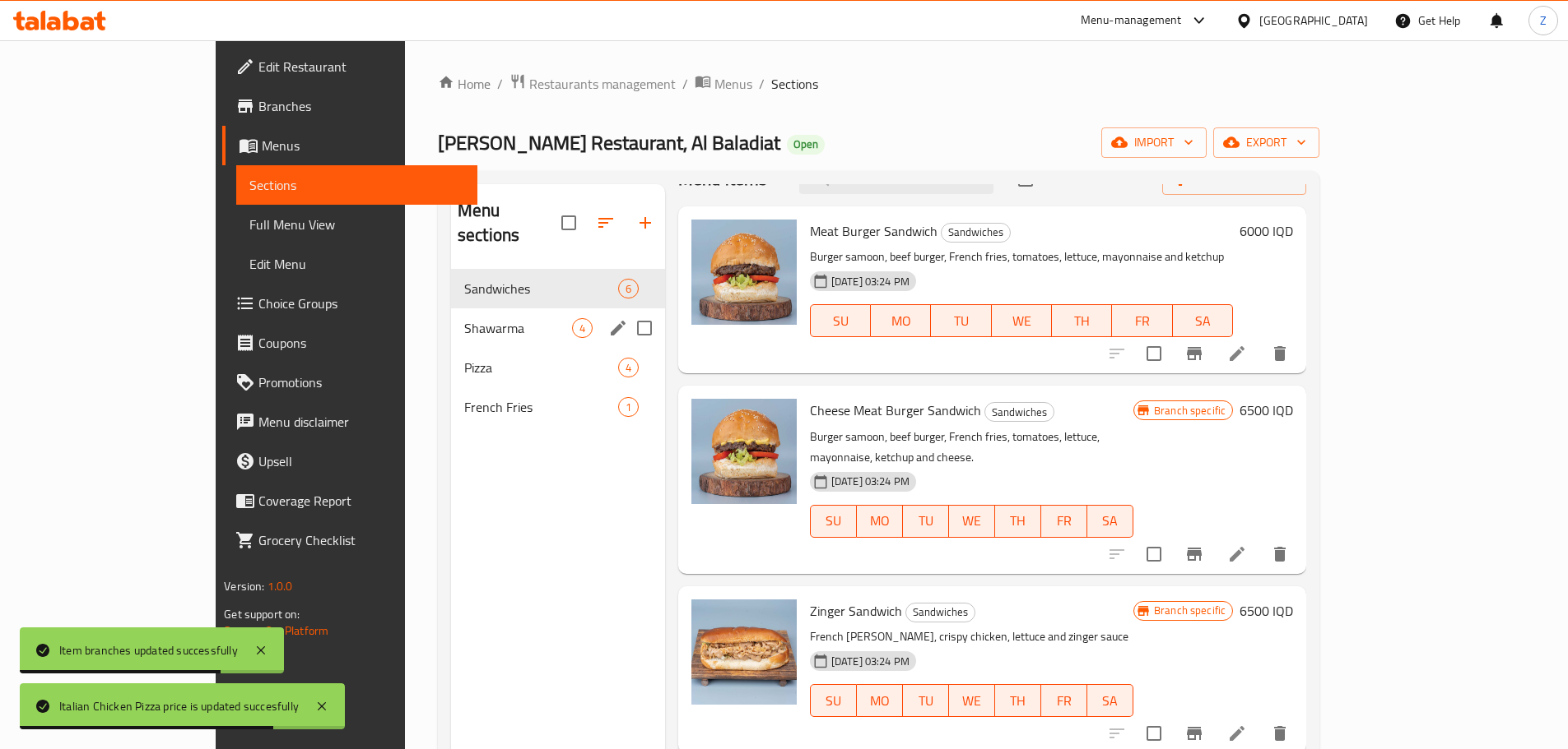
click at [464, 318] on span "Shawarma" at bounding box center [517, 328] width 107 height 20
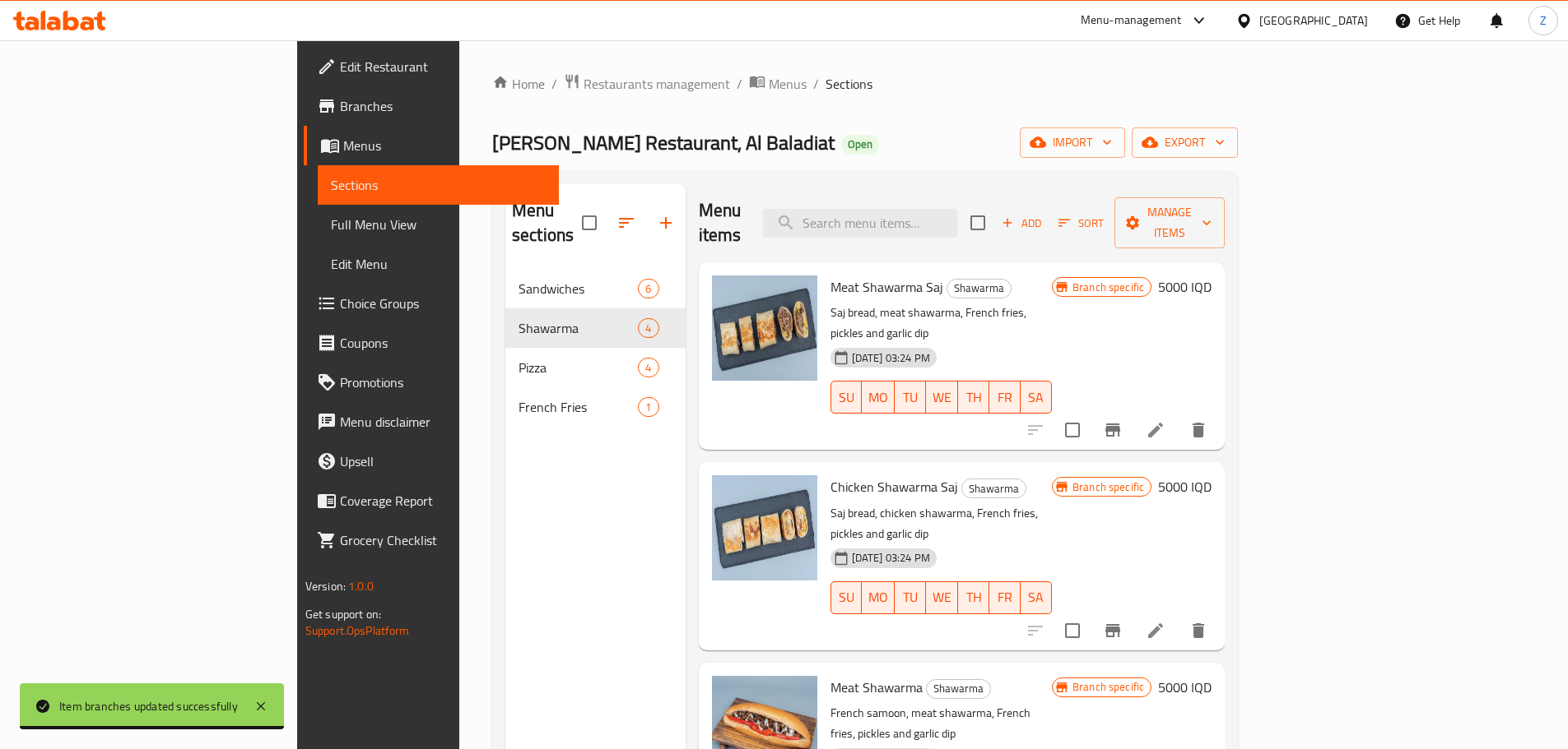
click at [1211, 276] on h6 "5000 IQD" at bounding box center [1185, 287] width 53 height 23
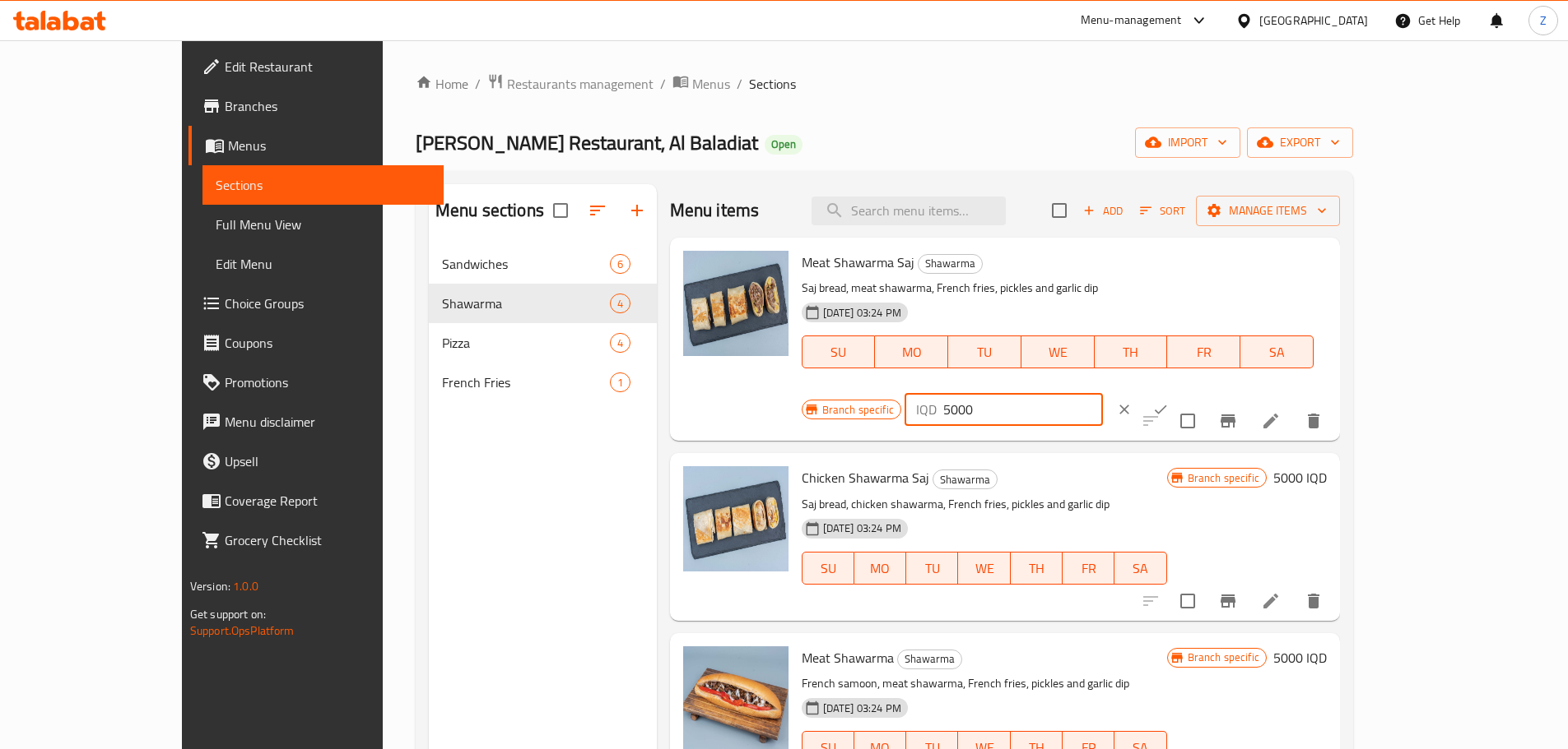
click at [1103, 394] on input "5000" at bounding box center [1023, 410] width 160 height 33
type input "6000"
click at [1178, 392] on button "ok" at bounding box center [1160, 410] width 36 height 36
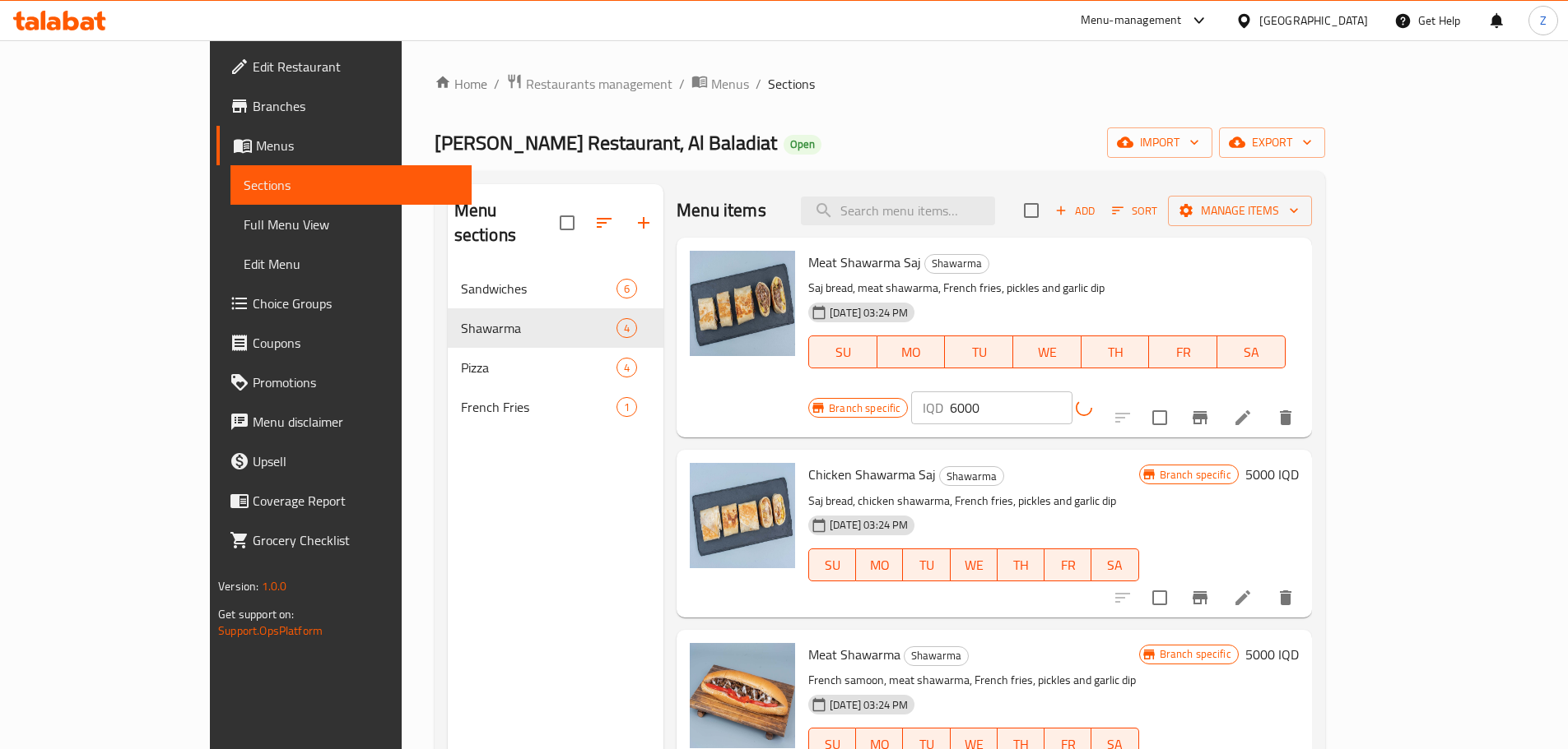
click at [1220, 398] on button "Branch-specific-item" at bounding box center [1200, 418] width 40 height 40
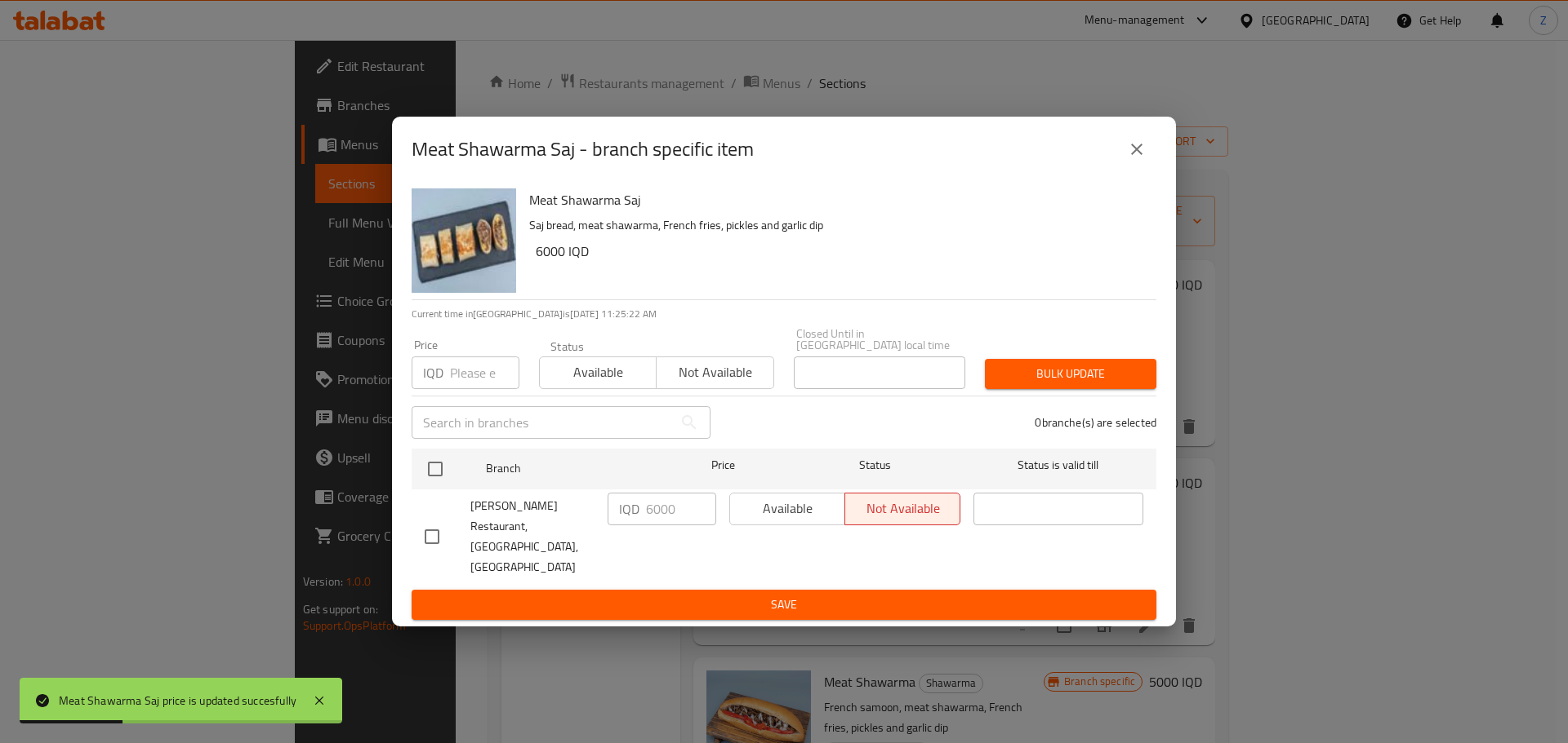
click at [1133, 159] on icon "close" at bounding box center [1136, 149] width 20 height 20
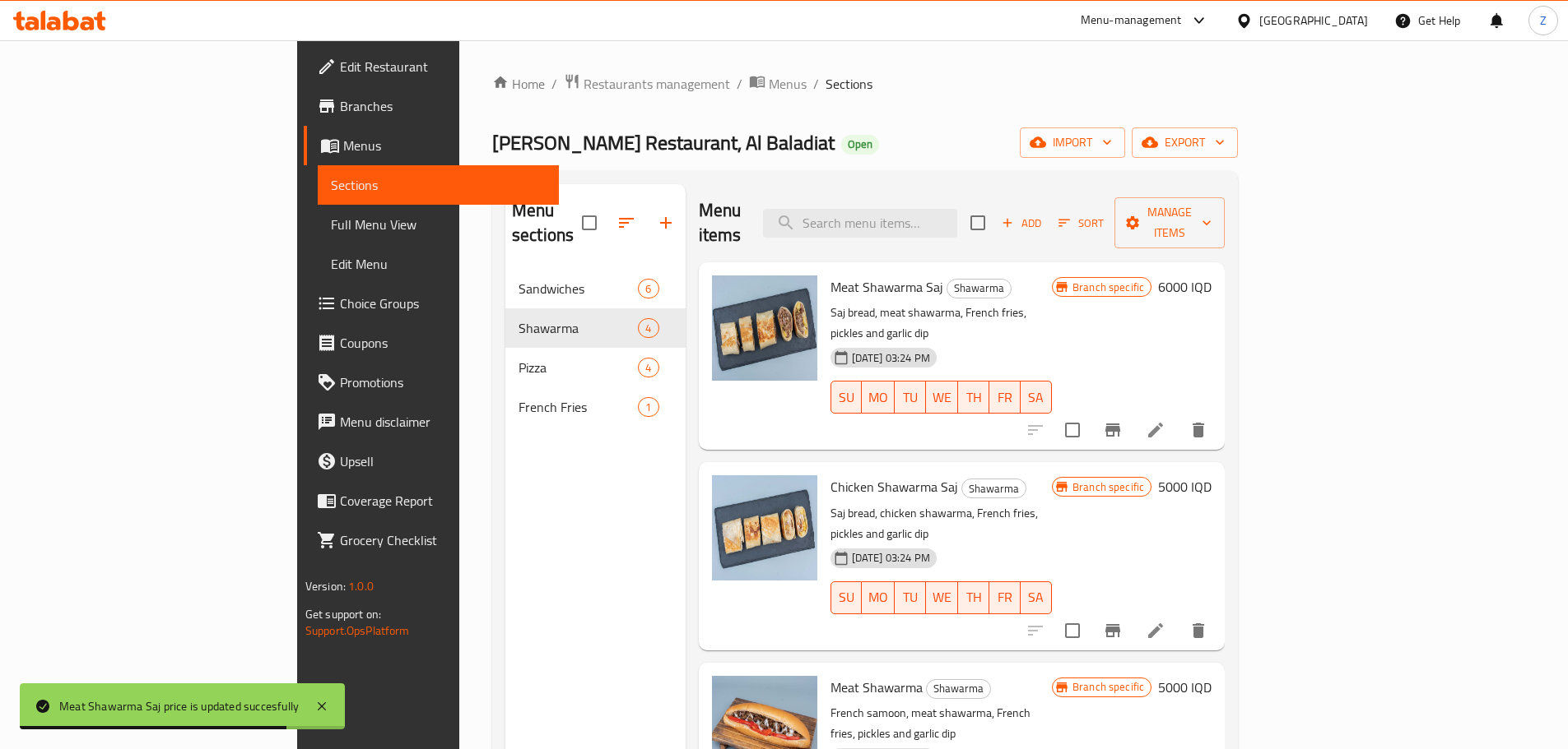
click at [1211, 475] on h6 "5000 IQD" at bounding box center [1185, 487] width 53 height 23
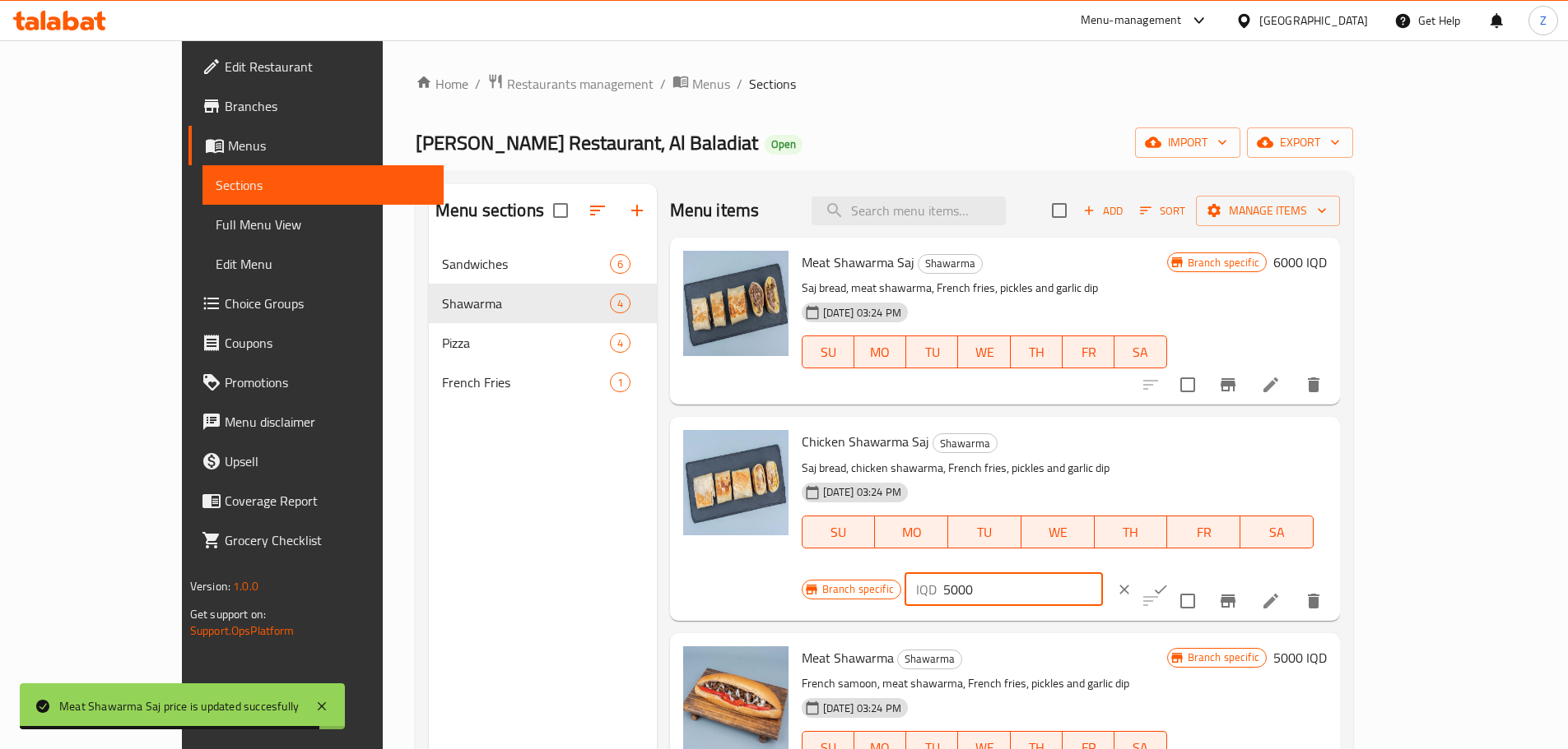
click at [1103, 573] on input "5000" at bounding box center [1023, 589] width 160 height 33
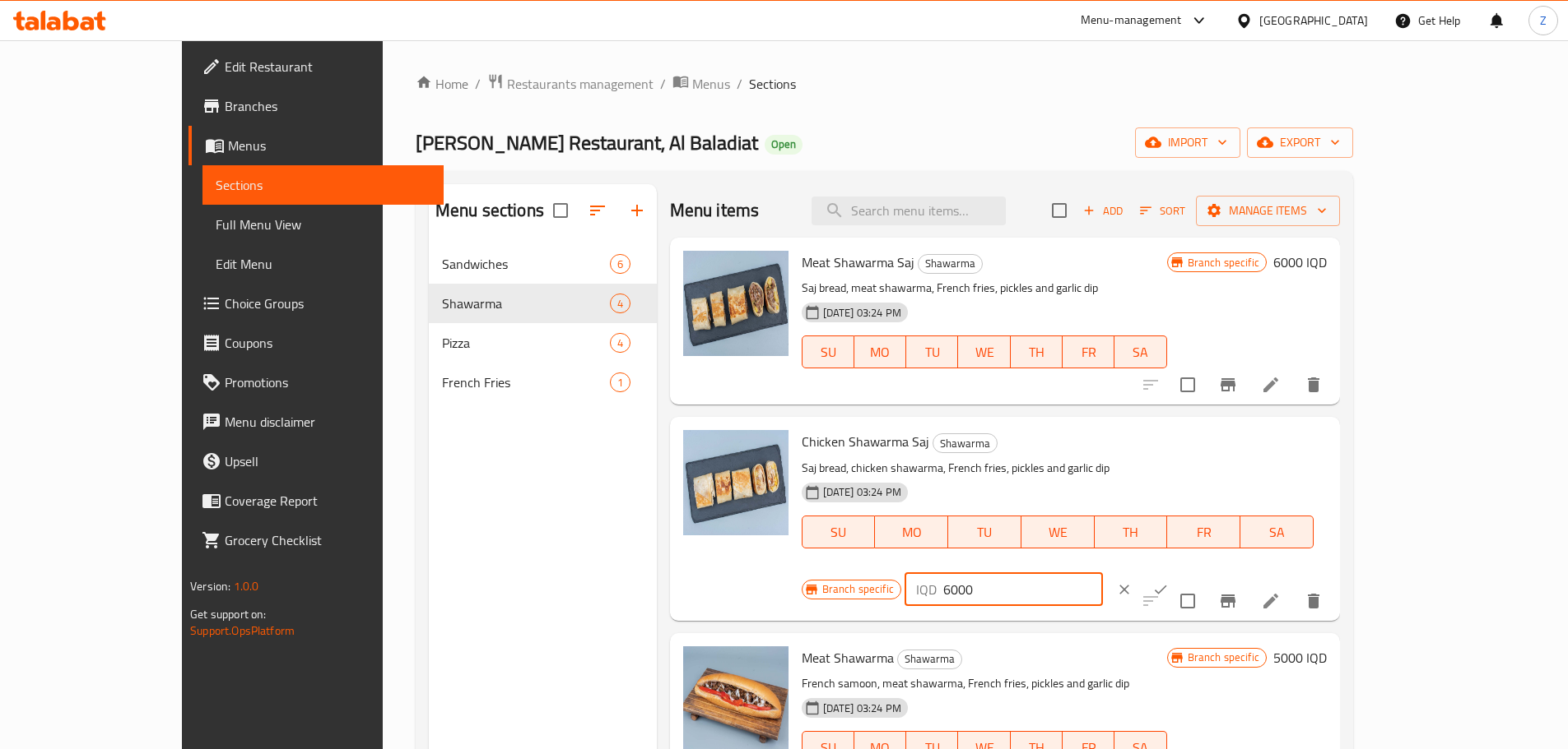
type input "6000"
click at [1142, 571] on button "clear" at bounding box center [1124, 589] width 36 height 36
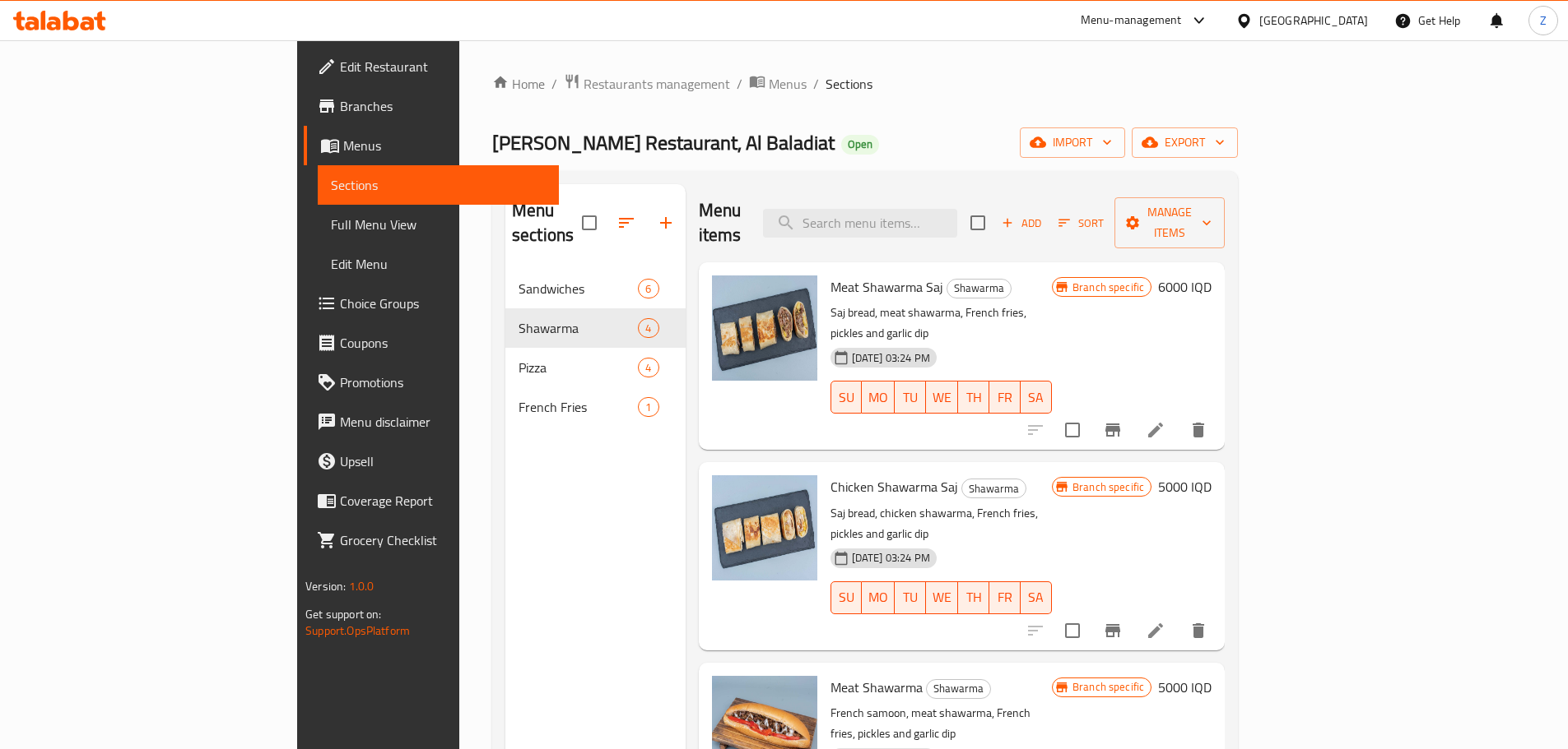
click at [1211, 475] on h6 "5000 IQD" at bounding box center [1185, 487] width 53 height 23
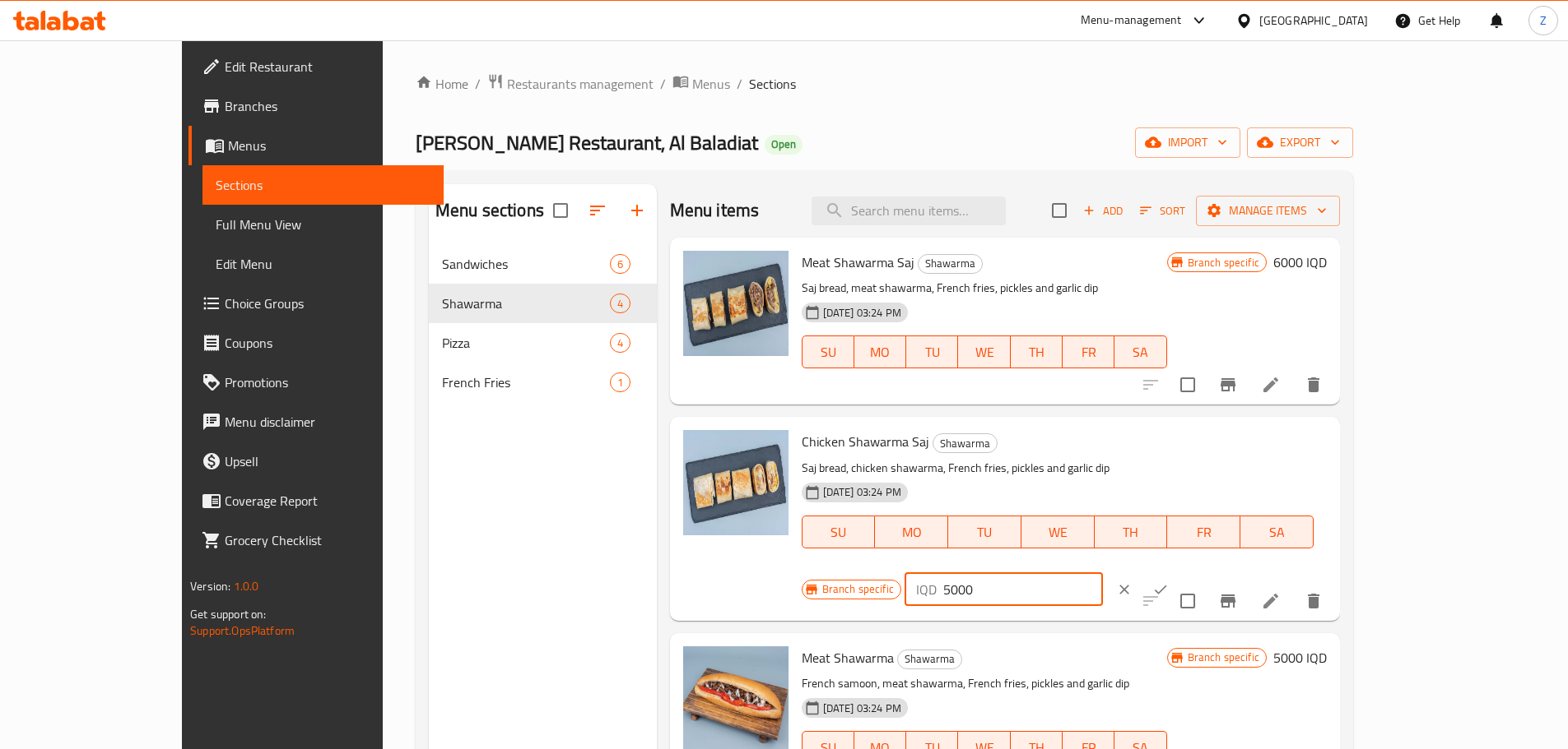
click at [1103, 573] on input "5000" at bounding box center [1023, 589] width 160 height 33
type input "6000"
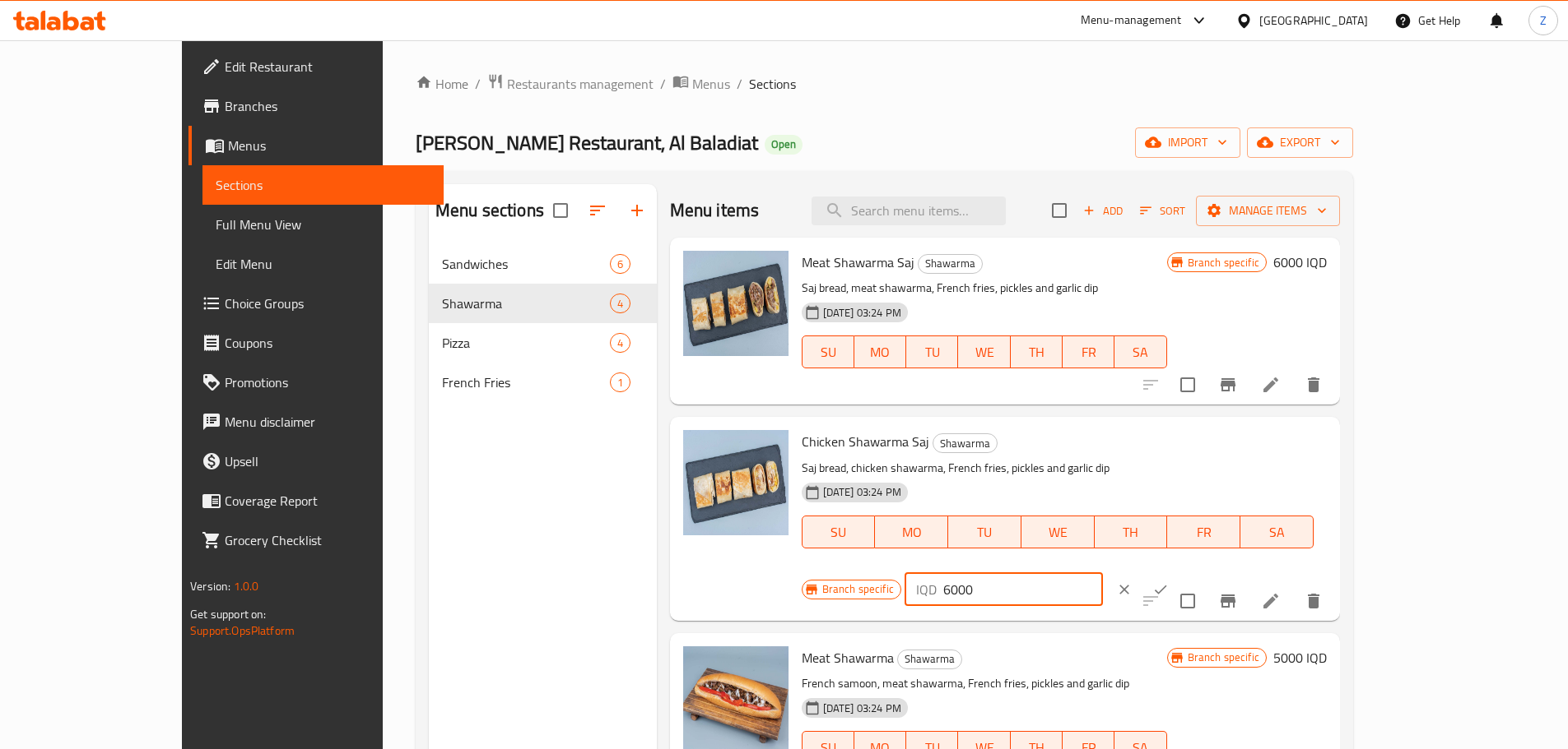
click at [1178, 571] on button "ok" at bounding box center [1160, 589] width 36 height 36
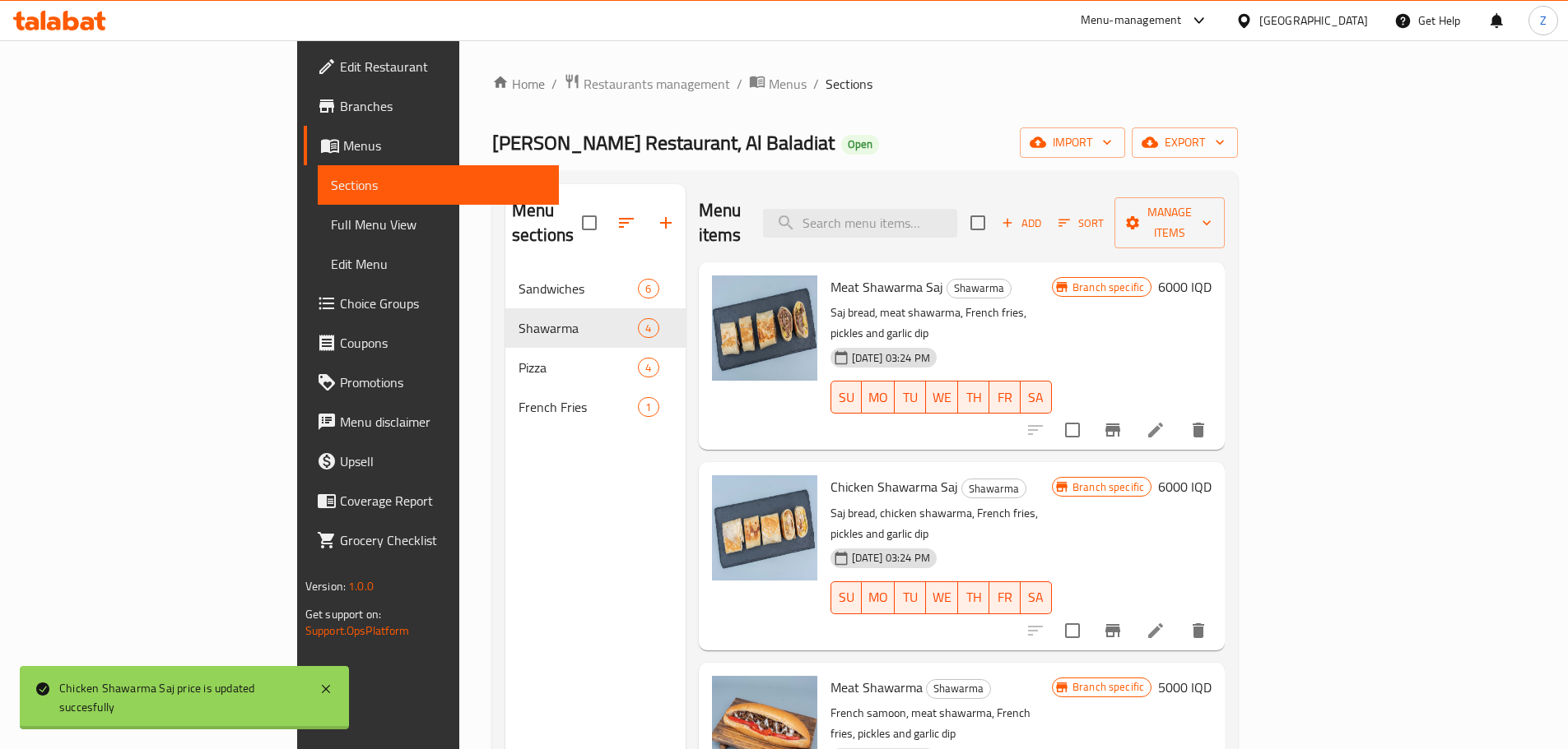
click at [1132, 611] on button "Branch-specific-item" at bounding box center [1113, 631] width 40 height 40
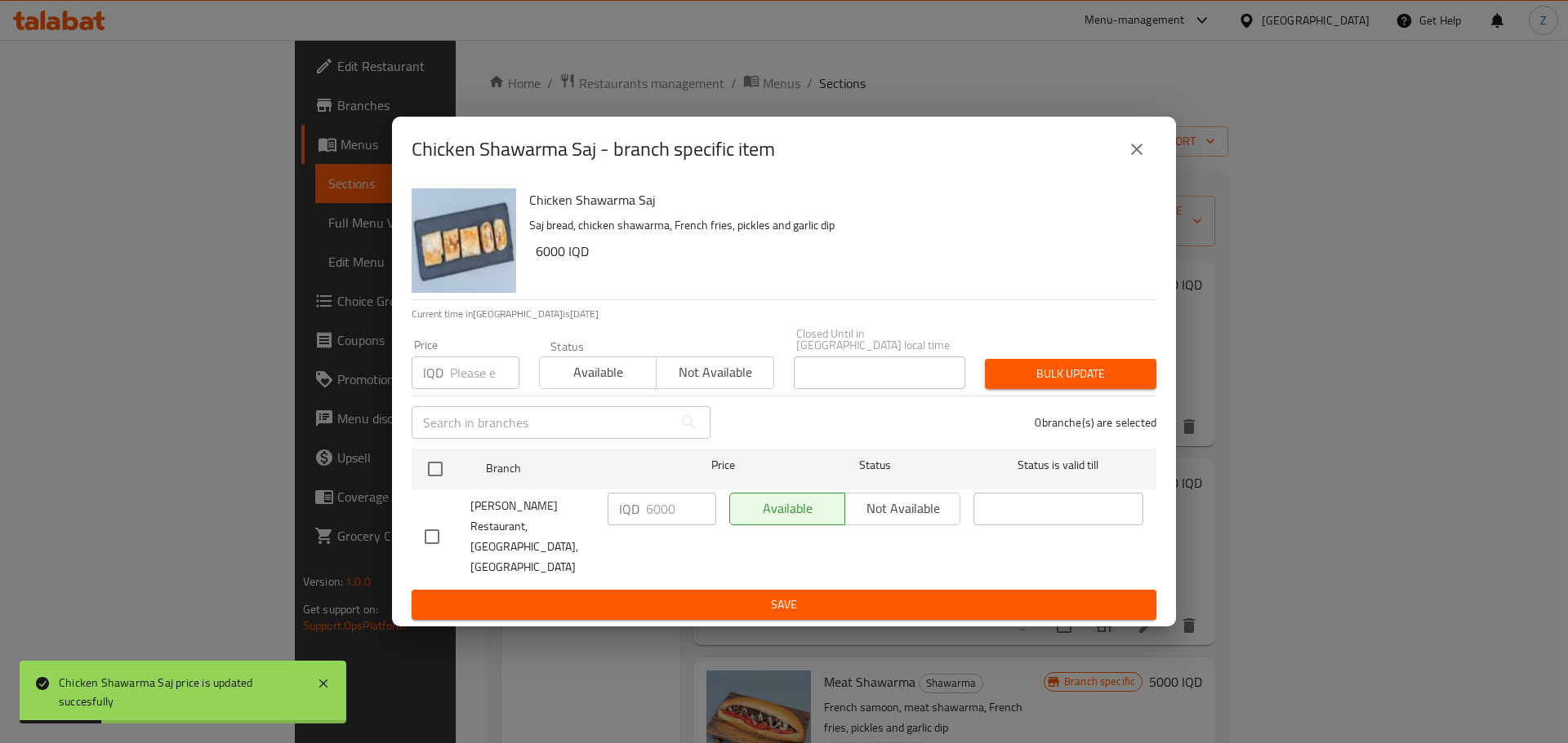
click at [1143, 169] on button "close" at bounding box center [1137, 150] width 40 height 40
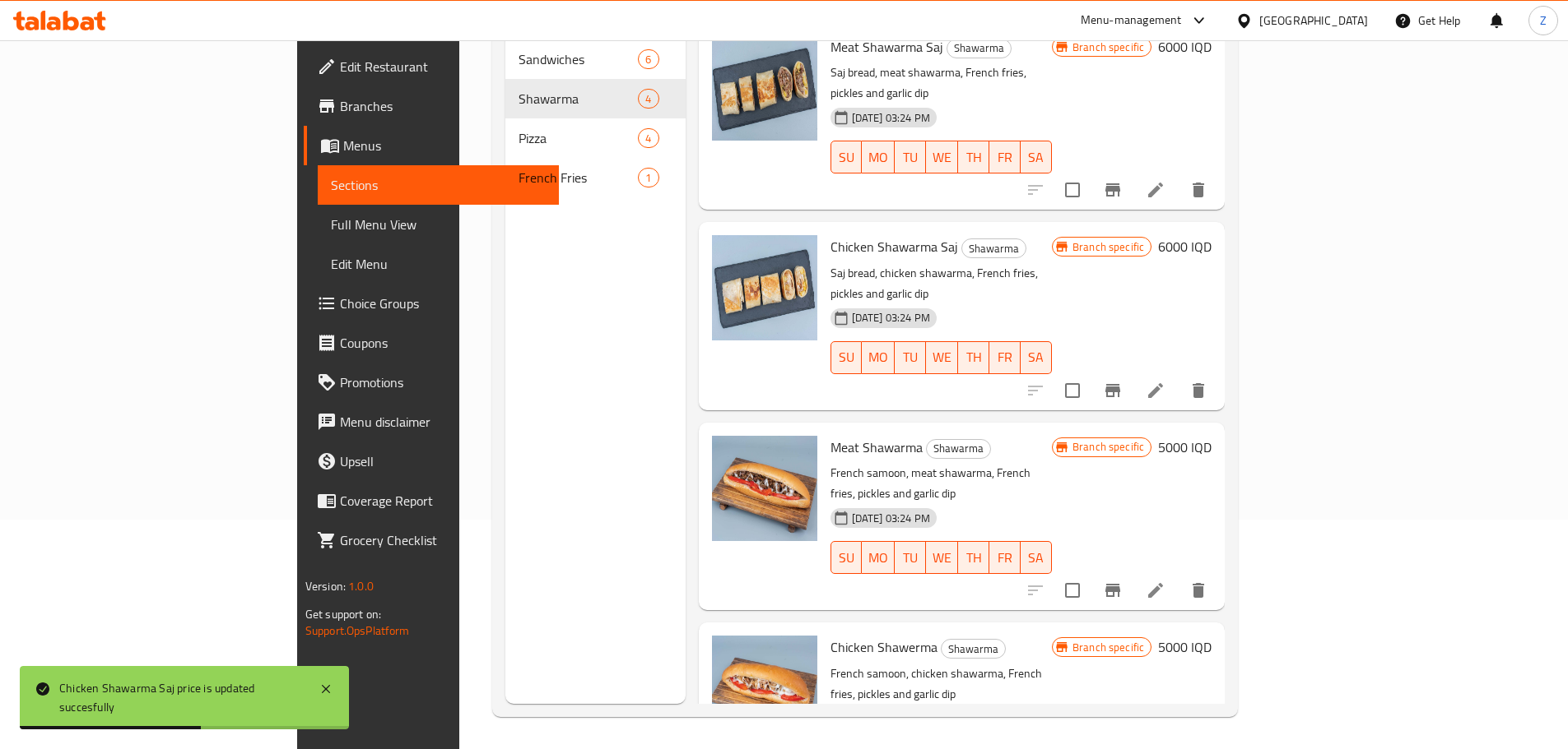
scroll to position [230, 0]
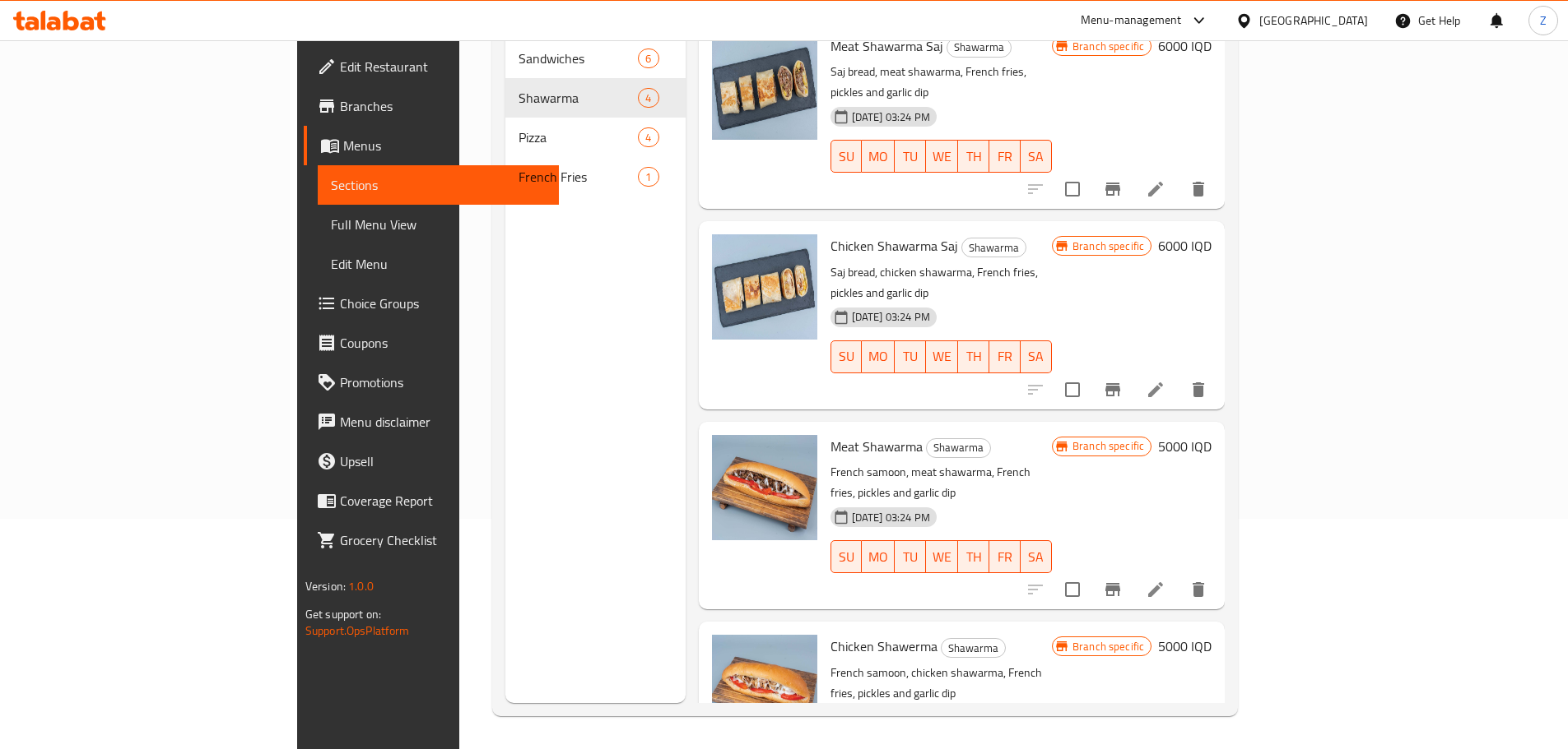
click at [1211, 435] on h6 "5000 IQD" at bounding box center [1185, 447] width 53 height 23
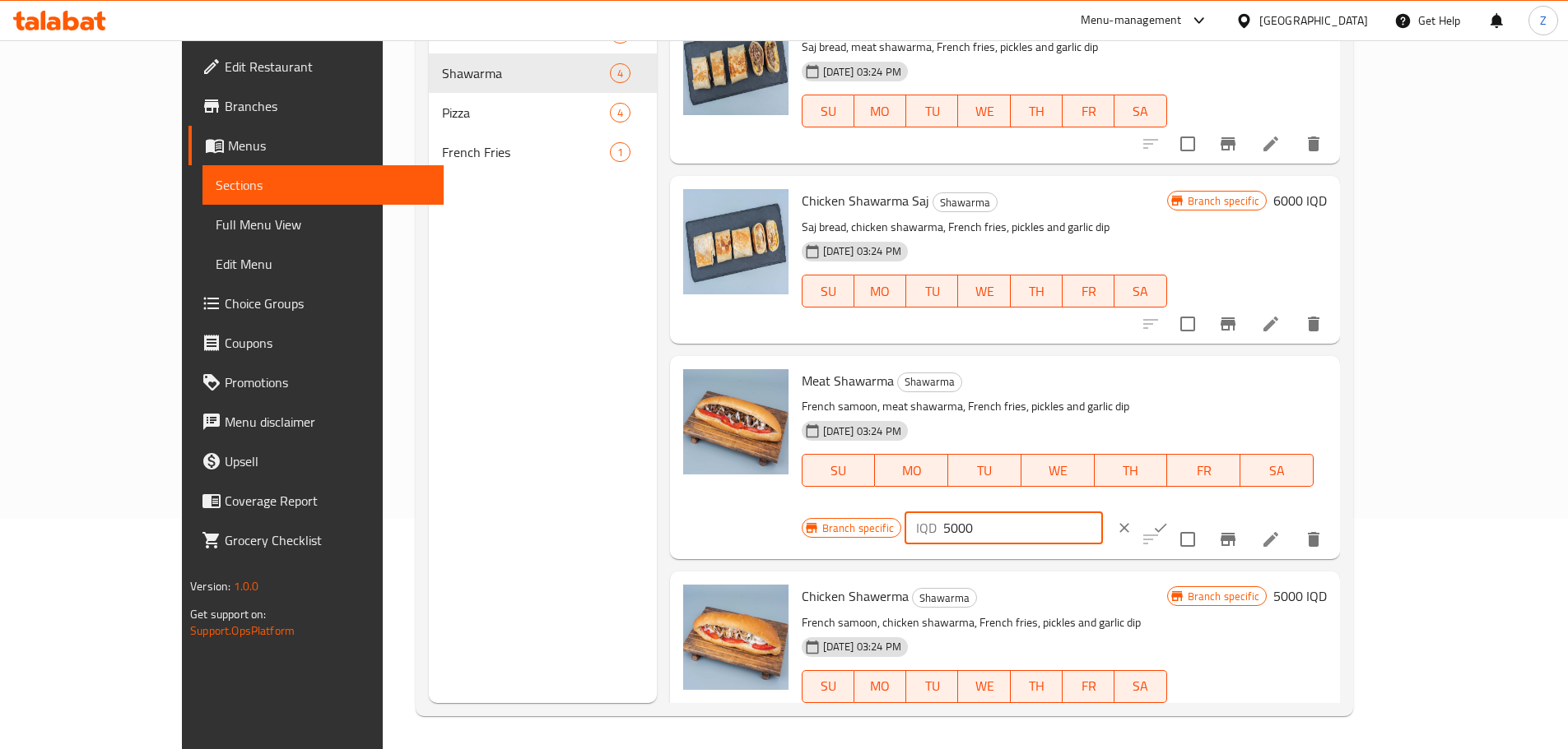
drag, startPoint x: 1279, startPoint y: 399, endPoint x: 1254, endPoint y: 388, distance: 27.3
click at [1103, 511] on div "IQD 5000 ​" at bounding box center [1003, 528] width 199 height 33
type input "6000"
drag, startPoint x: 1467, startPoint y: 384, endPoint x: 1444, endPoint y: 426, distance: 47.9
click at [1169, 520] on icon "ok" at bounding box center [1160, 528] width 16 height 16
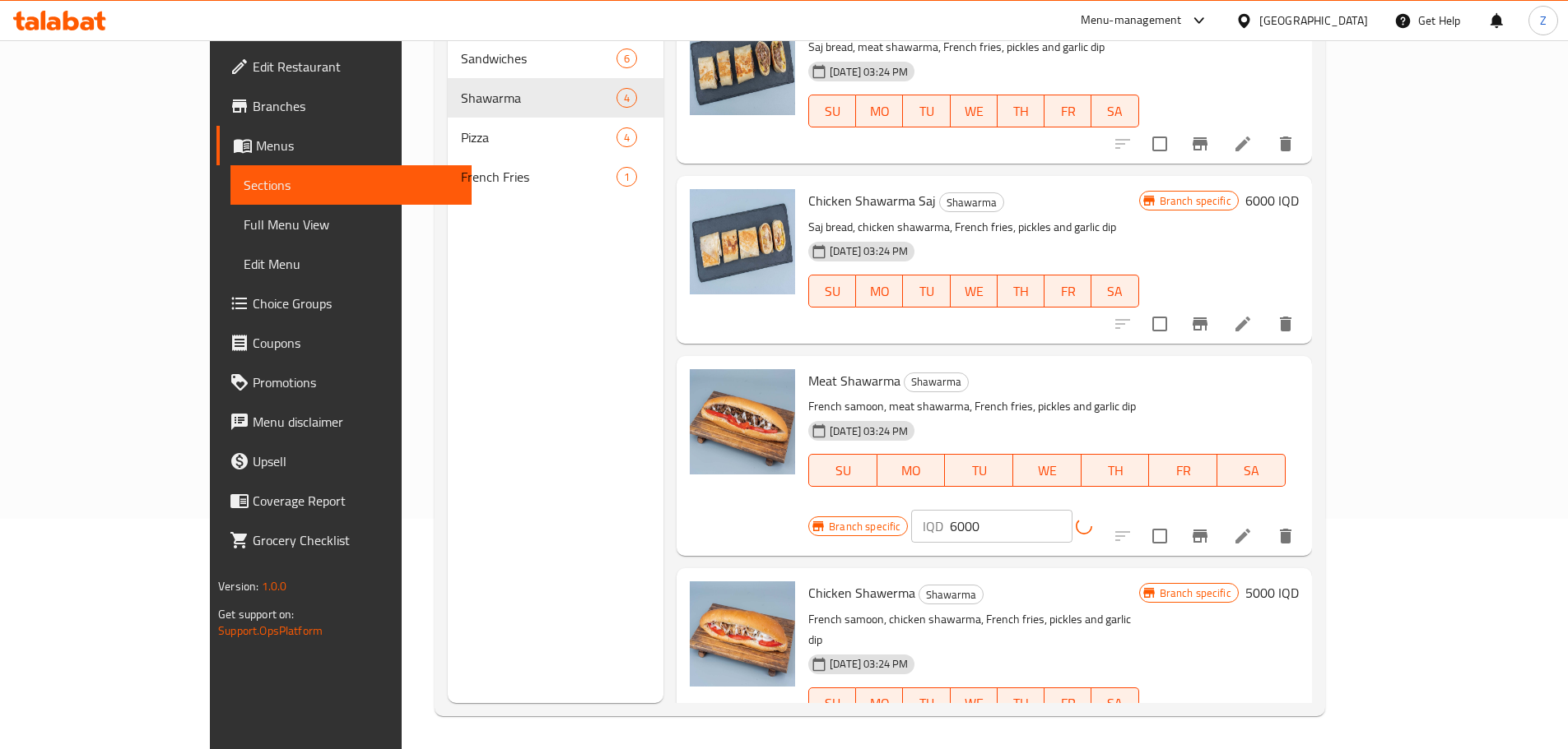
click at [1210, 527] on icon "Branch-specific-item" at bounding box center [1199, 536] width 20 height 20
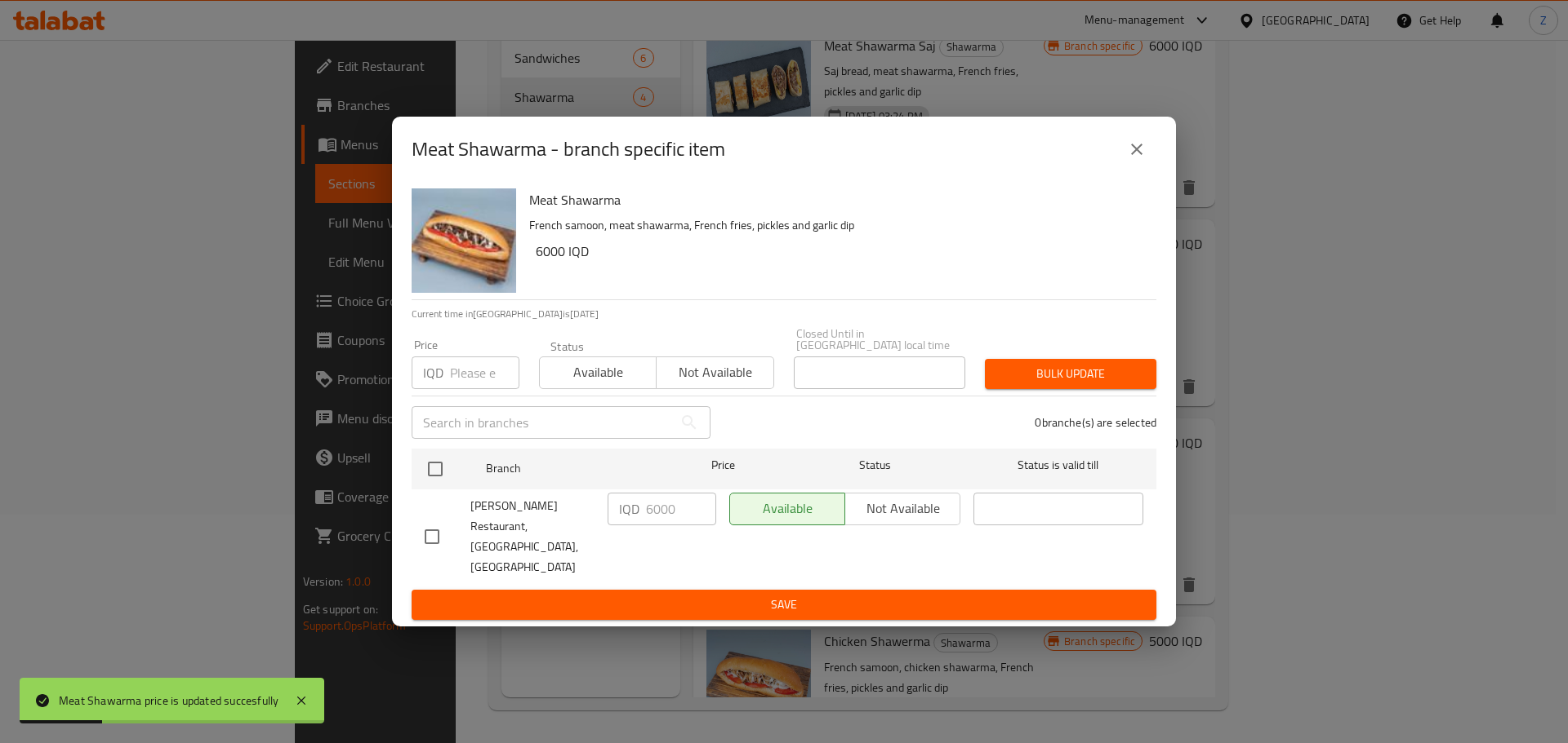
click at [1134, 159] on icon "close" at bounding box center [1136, 149] width 20 height 20
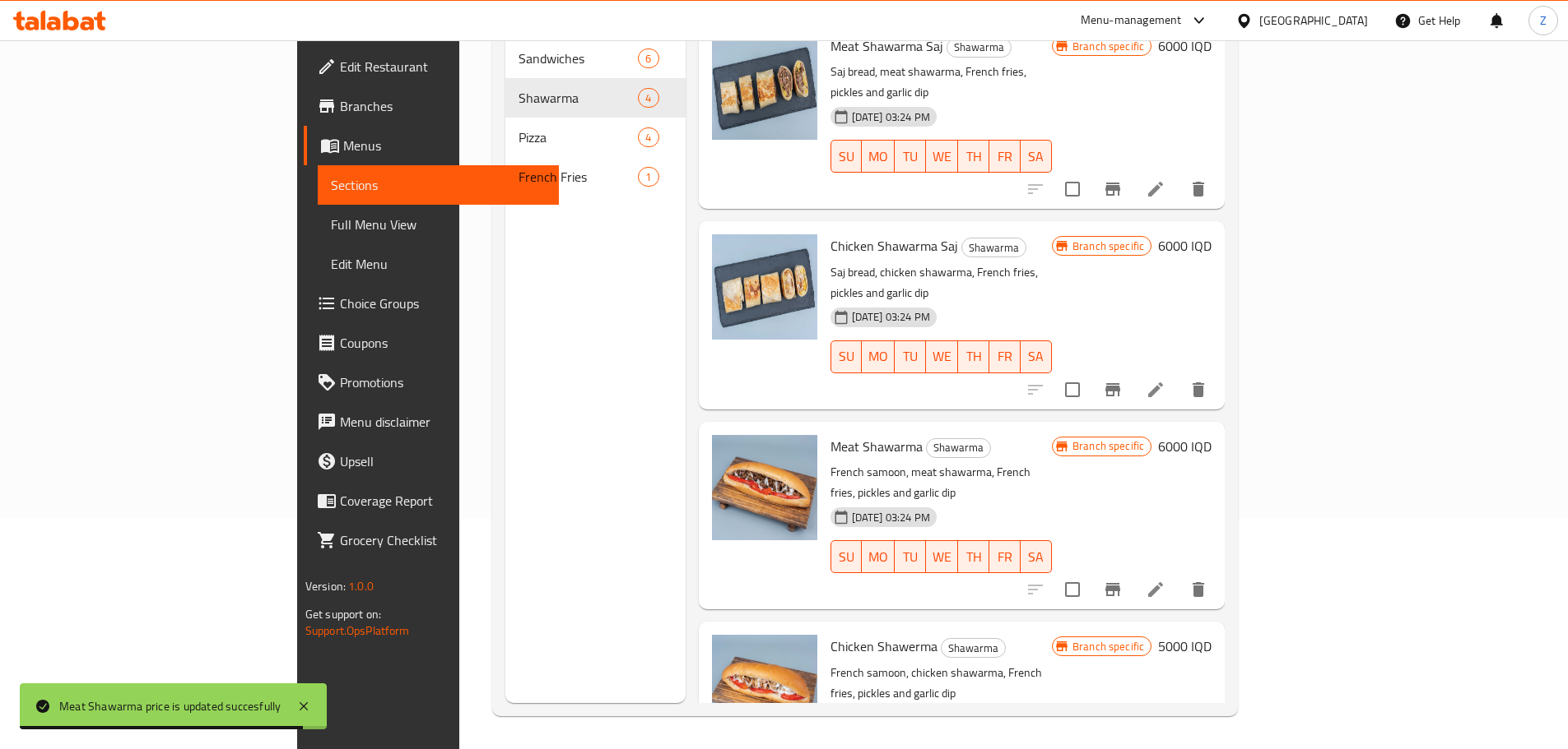
click at [1211, 635] on h6 "5000 IQD" at bounding box center [1185, 646] width 53 height 23
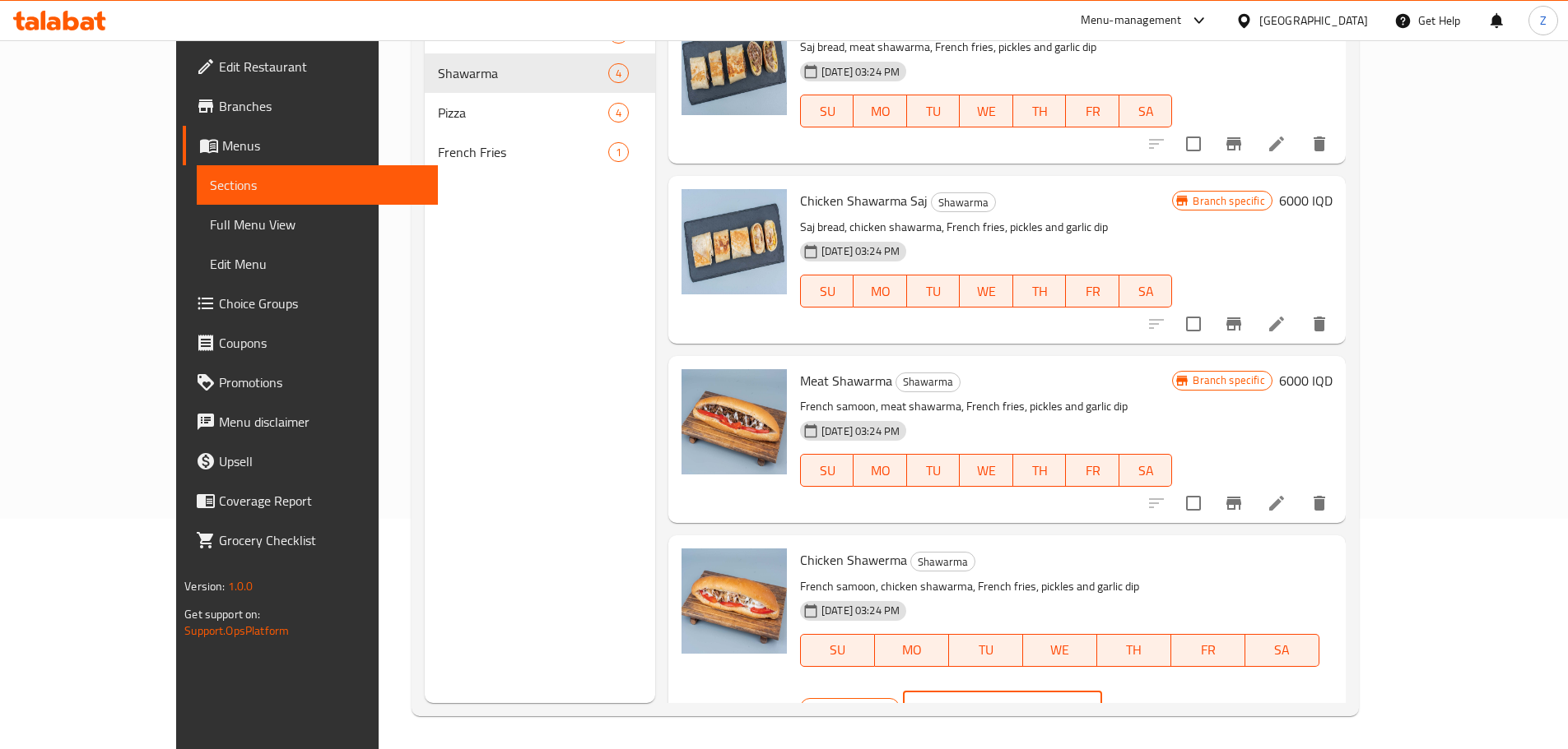
drag, startPoint x: 1275, startPoint y: 568, endPoint x: 1350, endPoint y: 586, distance: 77.1
click at [1101, 692] on div "IQD 5000 ​" at bounding box center [1001, 708] width 199 height 33
type input "6000"
click at [1168, 701] on icon "ok" at bounding box center [1159, 708] width 16 height 16
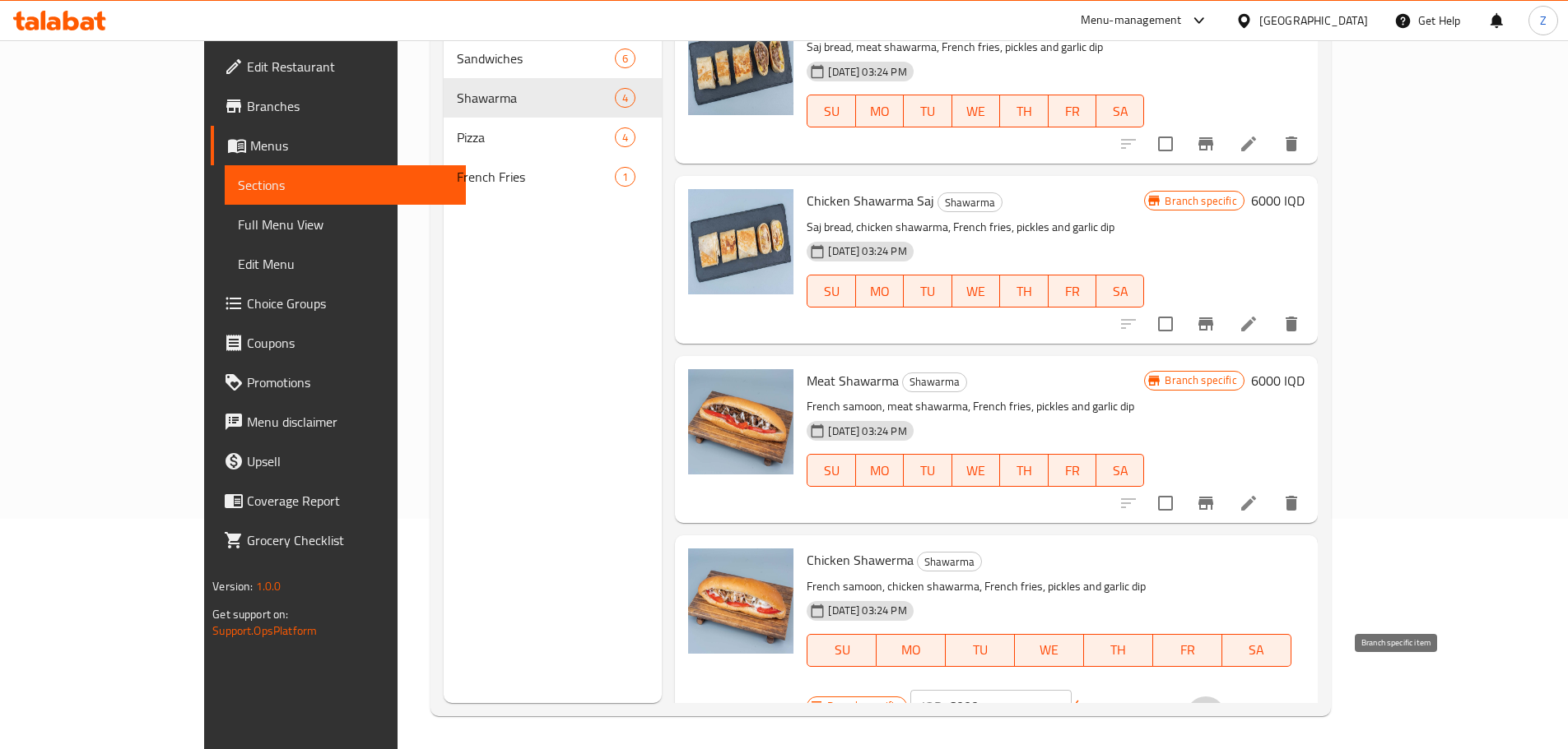
click at [1215, 706] on icon "Branch-specific-item" at bounding box center [1206, 716] width 20 height 20
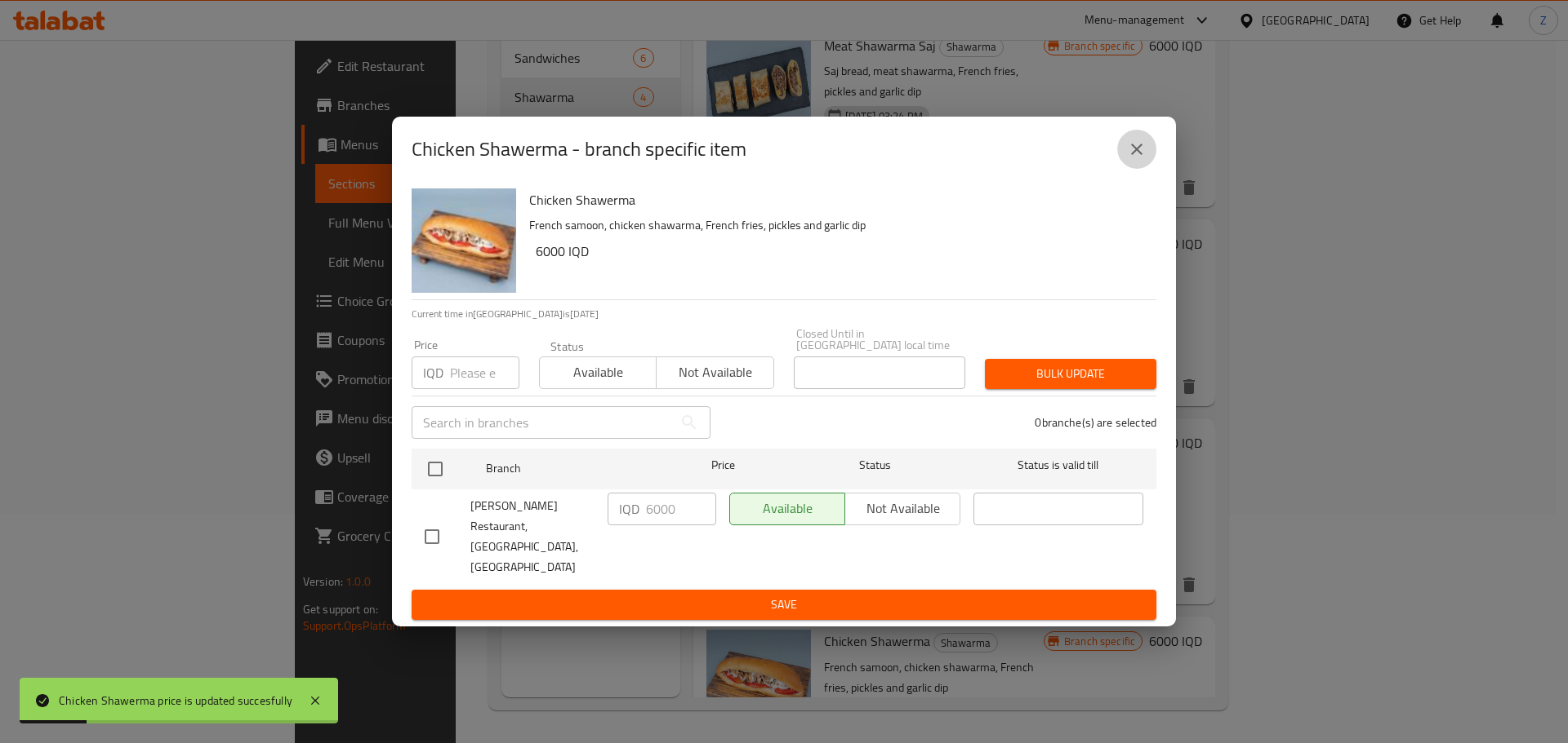
click at [1132, 159] on icon "close" at bounding box center [1136, 149] width 20 height 20
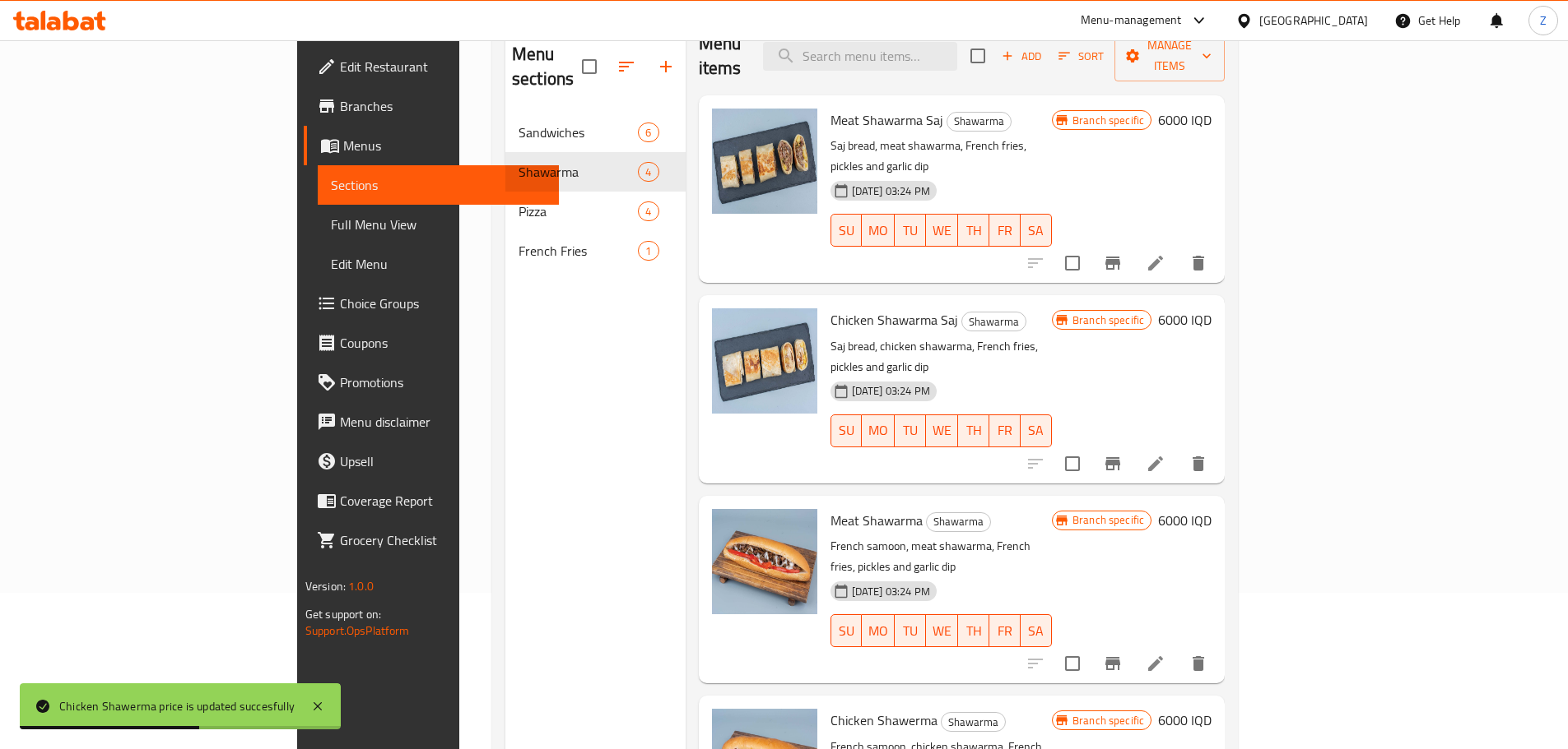
scroll to position [66, 0]
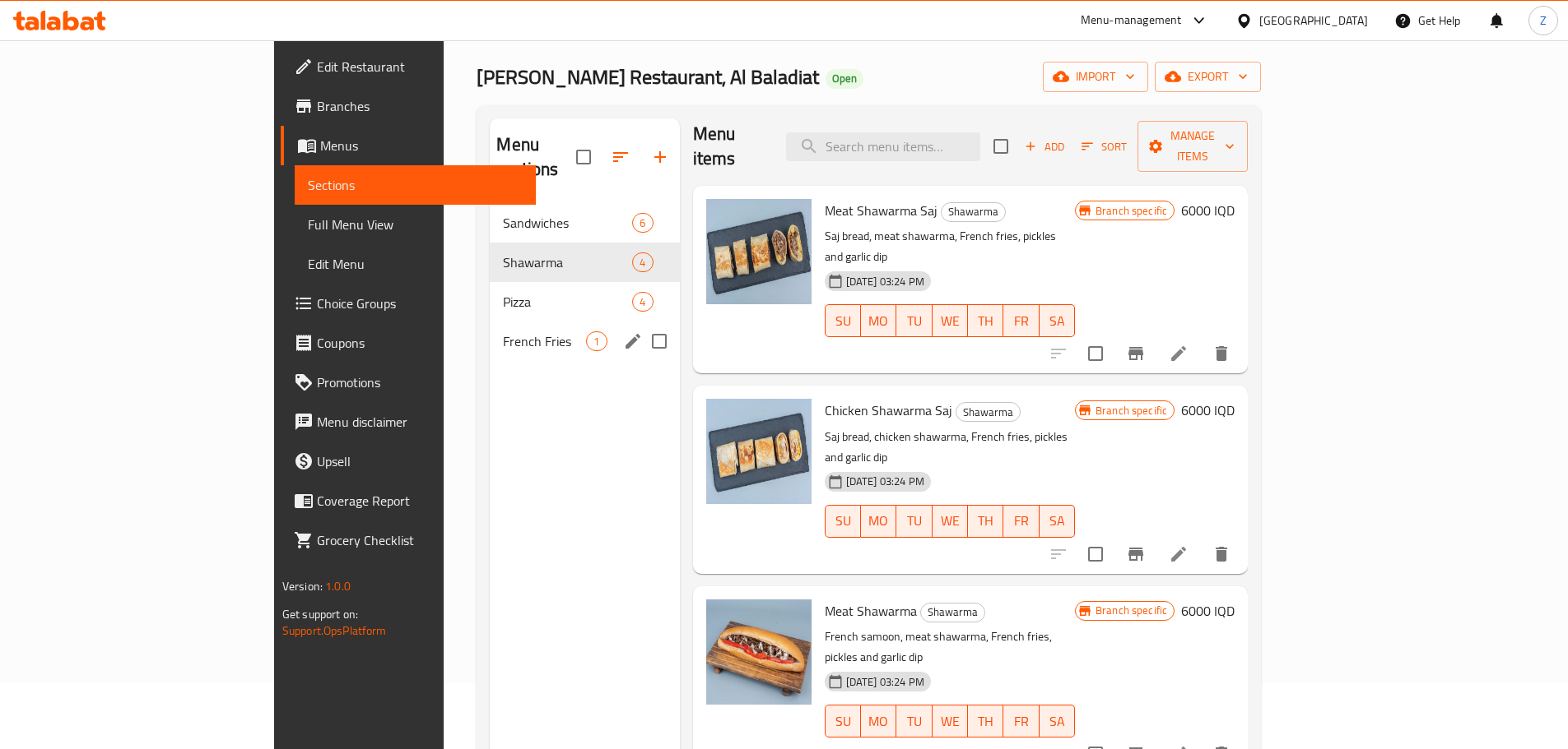
click at [490, 331] on div "French Fries 1" at bounding box center [584, 341] width 189 height 40
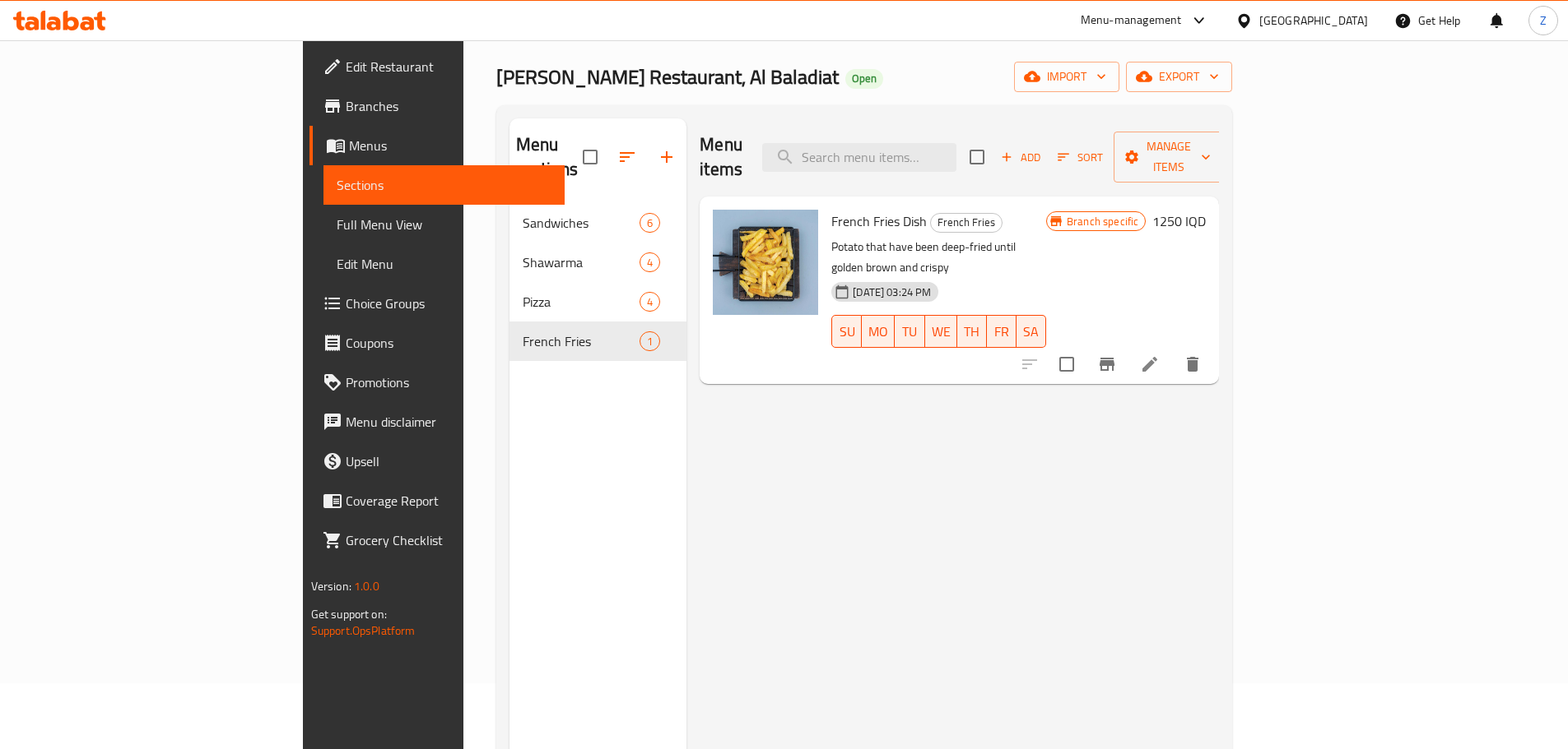
click at [1206, 210] on h6 "1250 IQD" at bounding box center [1179, 221] width 53 height 23
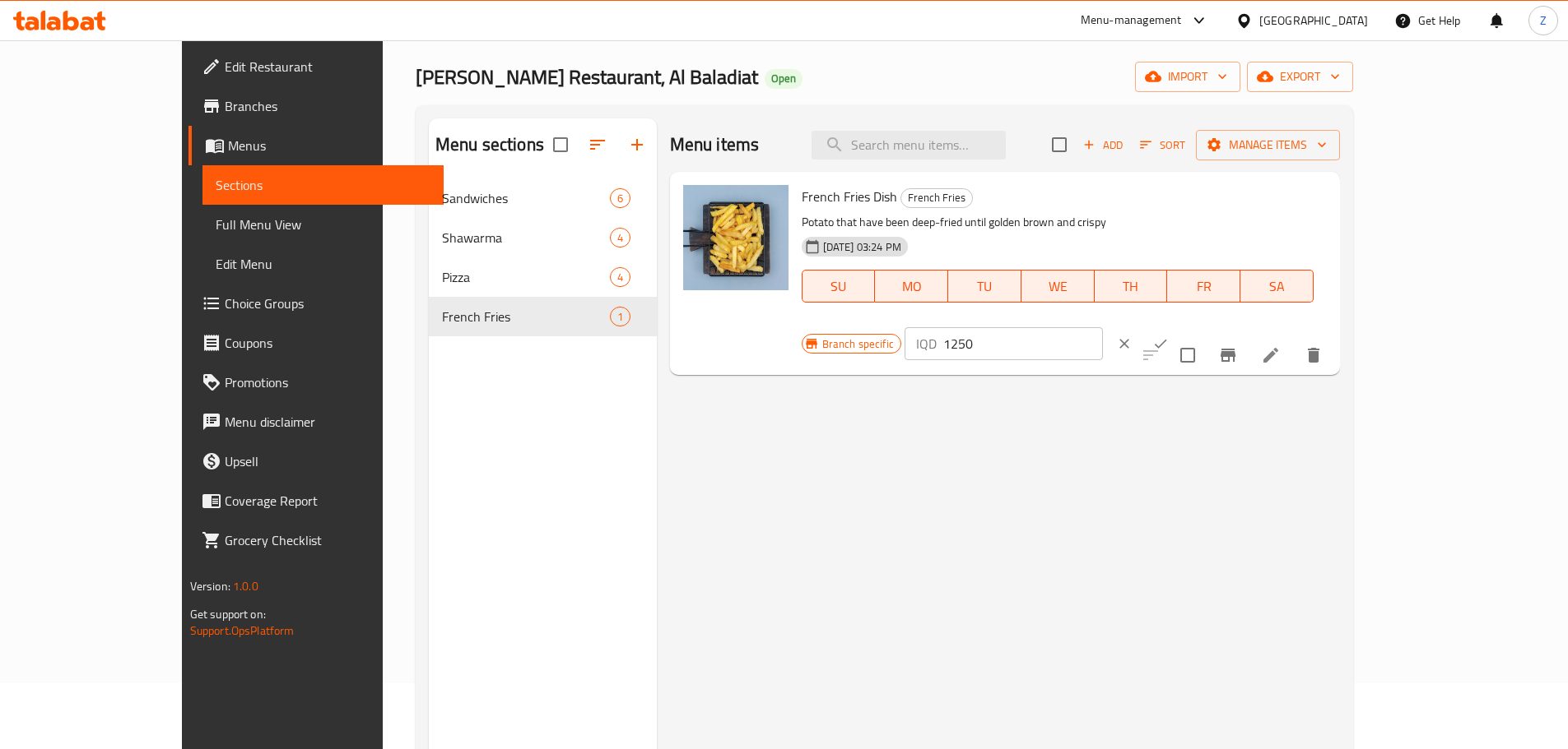
click at [1202, 326] on div "Branch specific IQD 1250 ​" at bounding box center [1001, 344] width 400 height 36
click at [1103, 327] on input "1250" at bounding box center [1023, 343] width 160 height 33
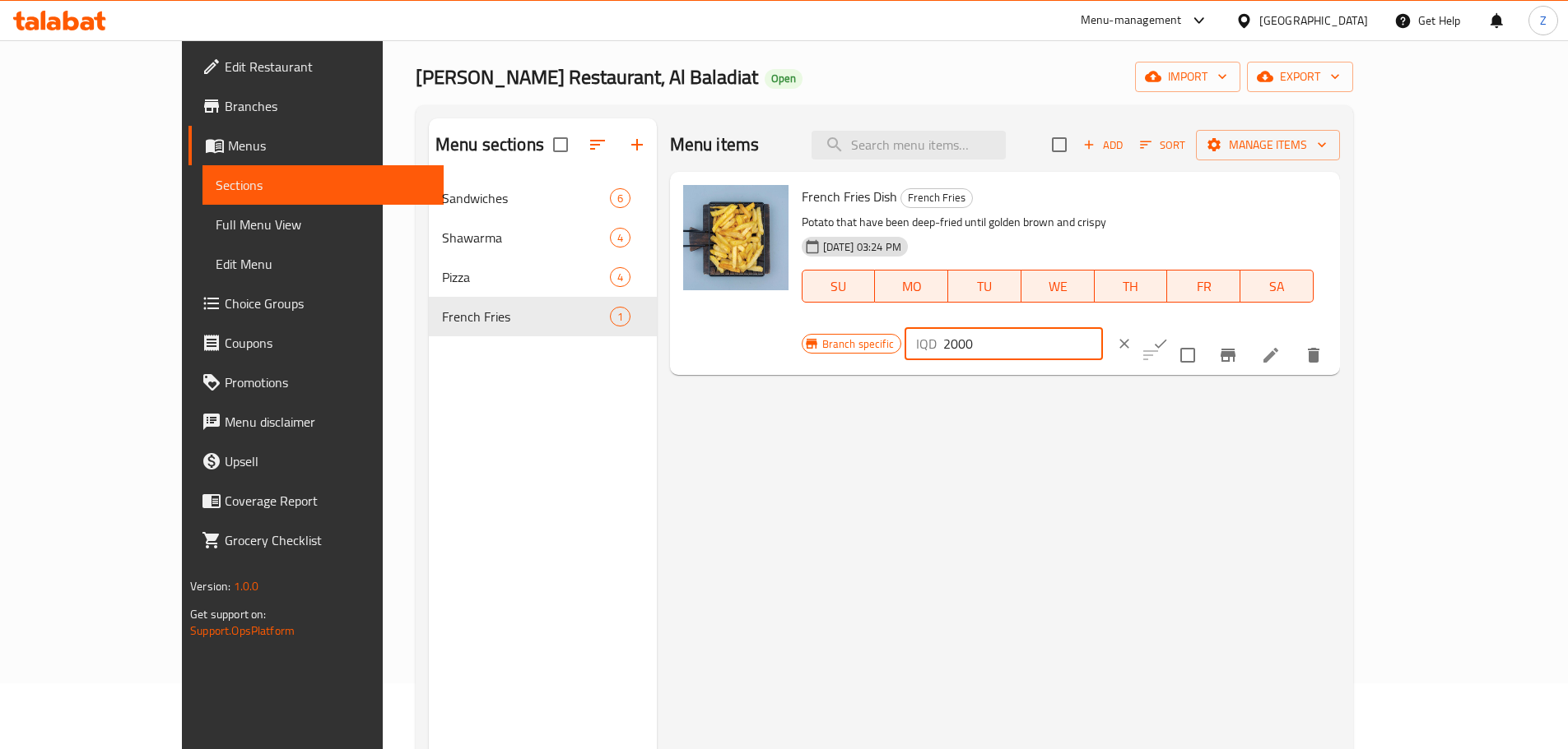
type input "2000"
click at [1178, 326] on button "ok" at bounding box center [1160, 344] width 36 height 36
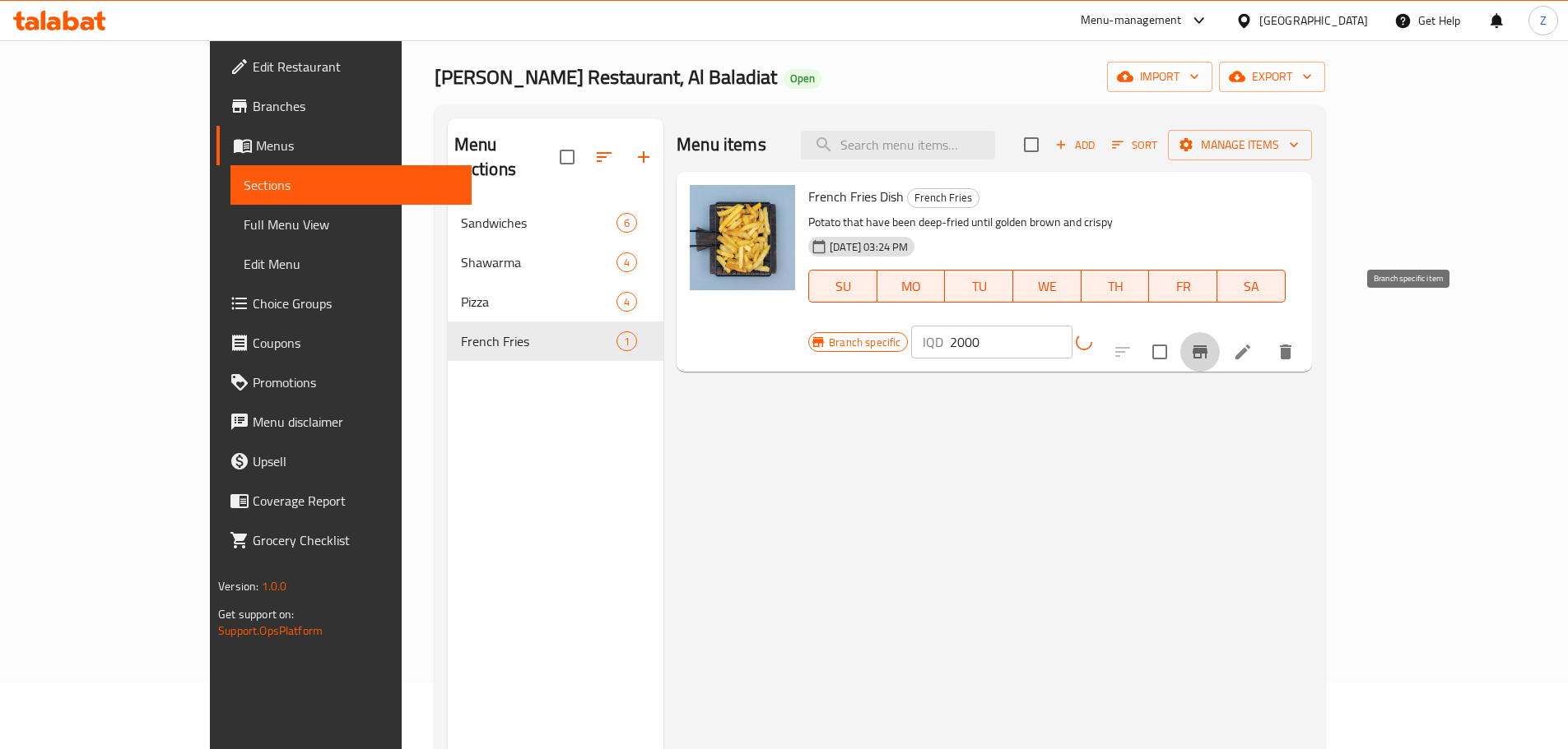
click at [1208, 345] on icon "Branch-specific-item" at bounding box center [1200, 352] width 15 height 13
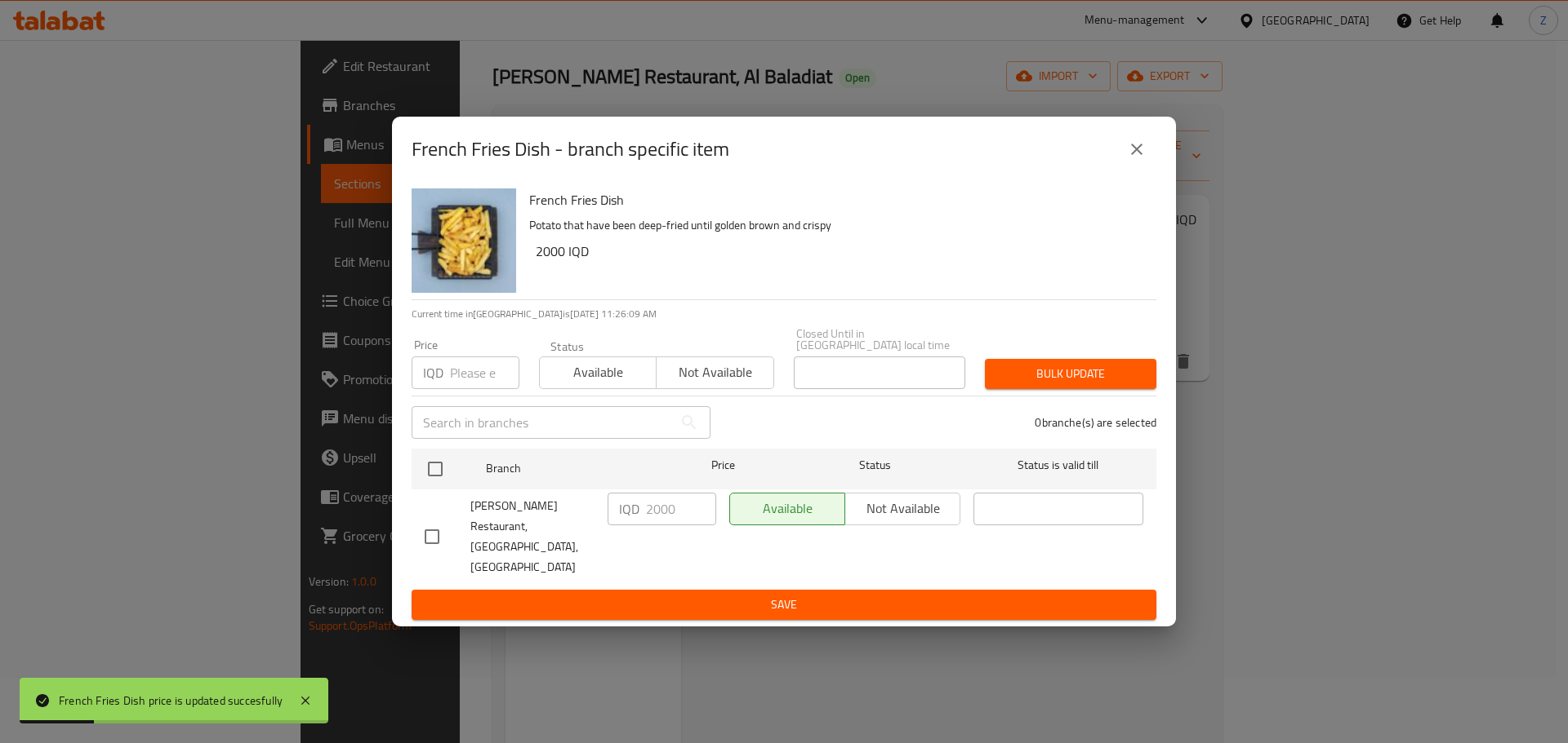
click at [1140, 159] on icon "close" at bounding box center [1136, 149] width 20 height 20
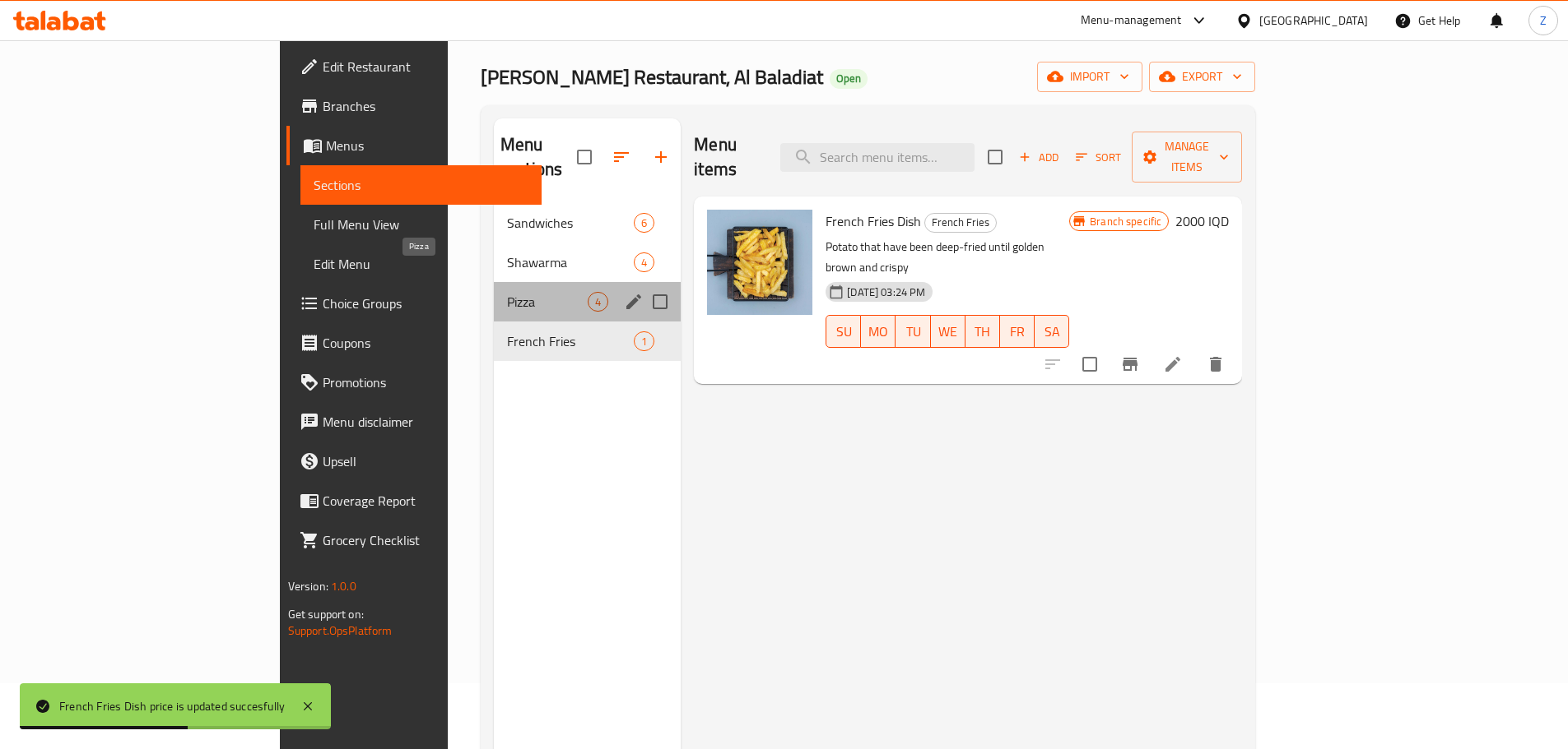
click at [507, 292] on span "Pizza" at bounding box center [547, 301] width 81 height 20
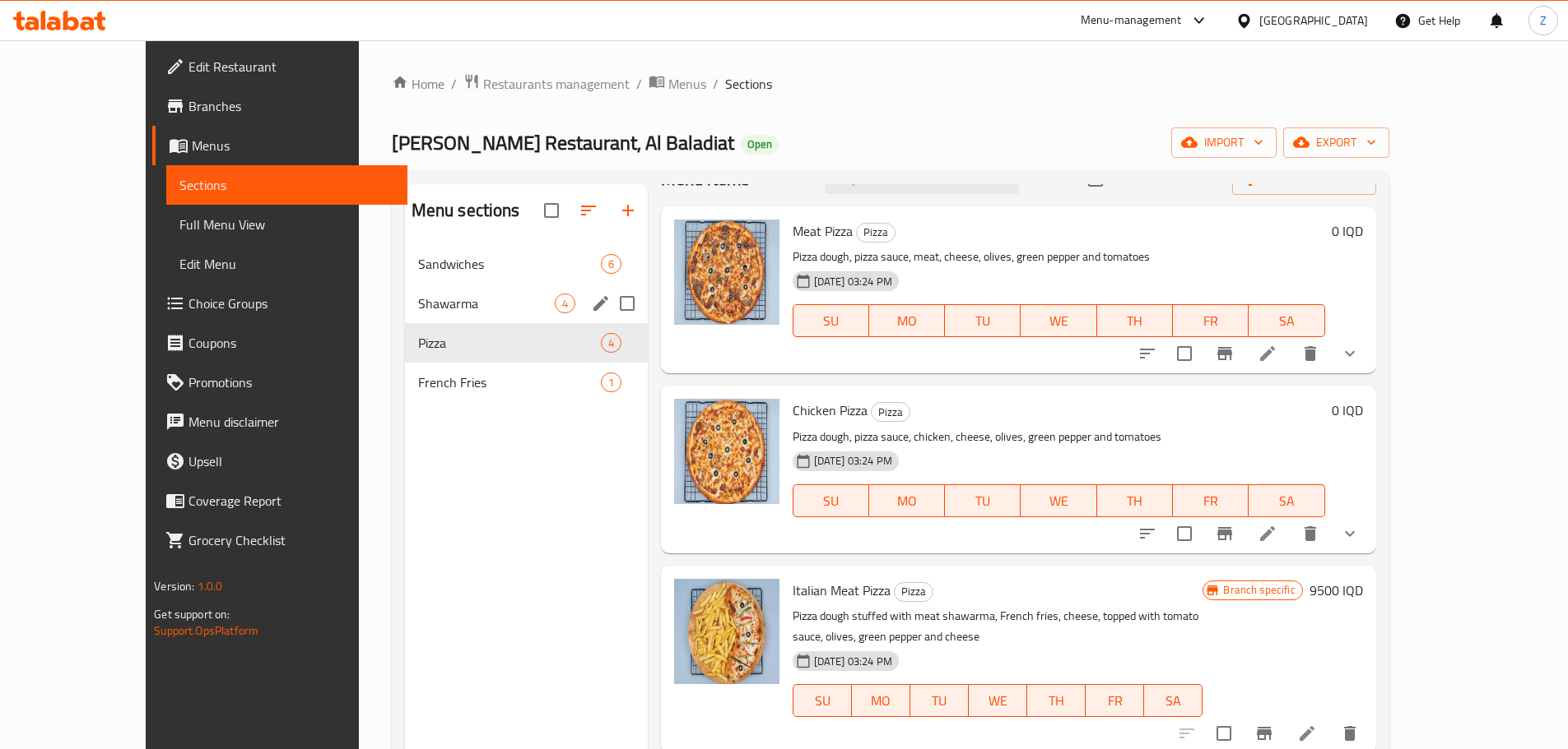
click at [405, 291] on div "Shawarma 4" at bounding box center [526, 304] width 242 height 40
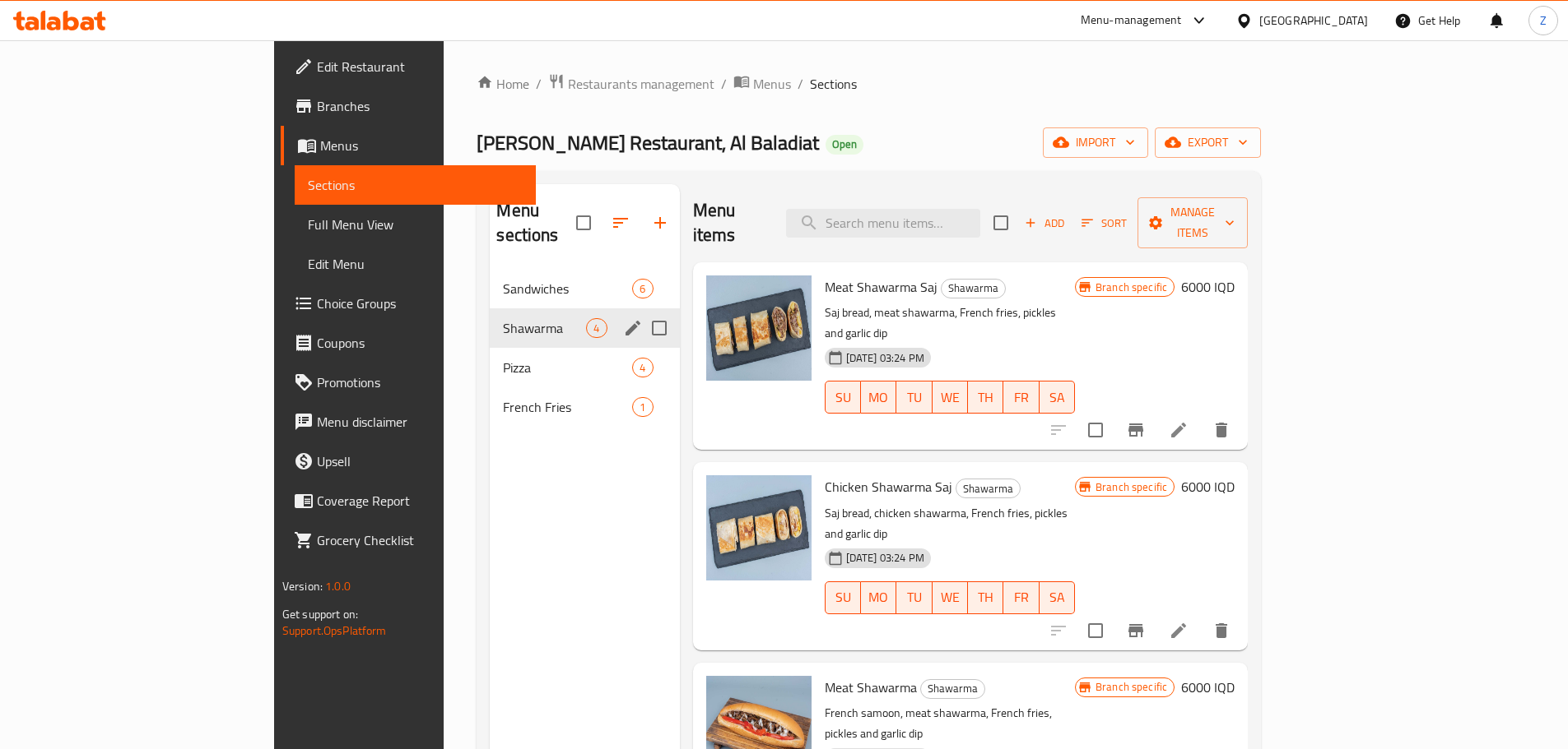
click at [490, 309] on div "Shawarma 4" at bounding box center [584, 329] width 189 height 40
click at [503, 278] on span "Sandwiches" at bounding box center [544, 288] width 83 height 20
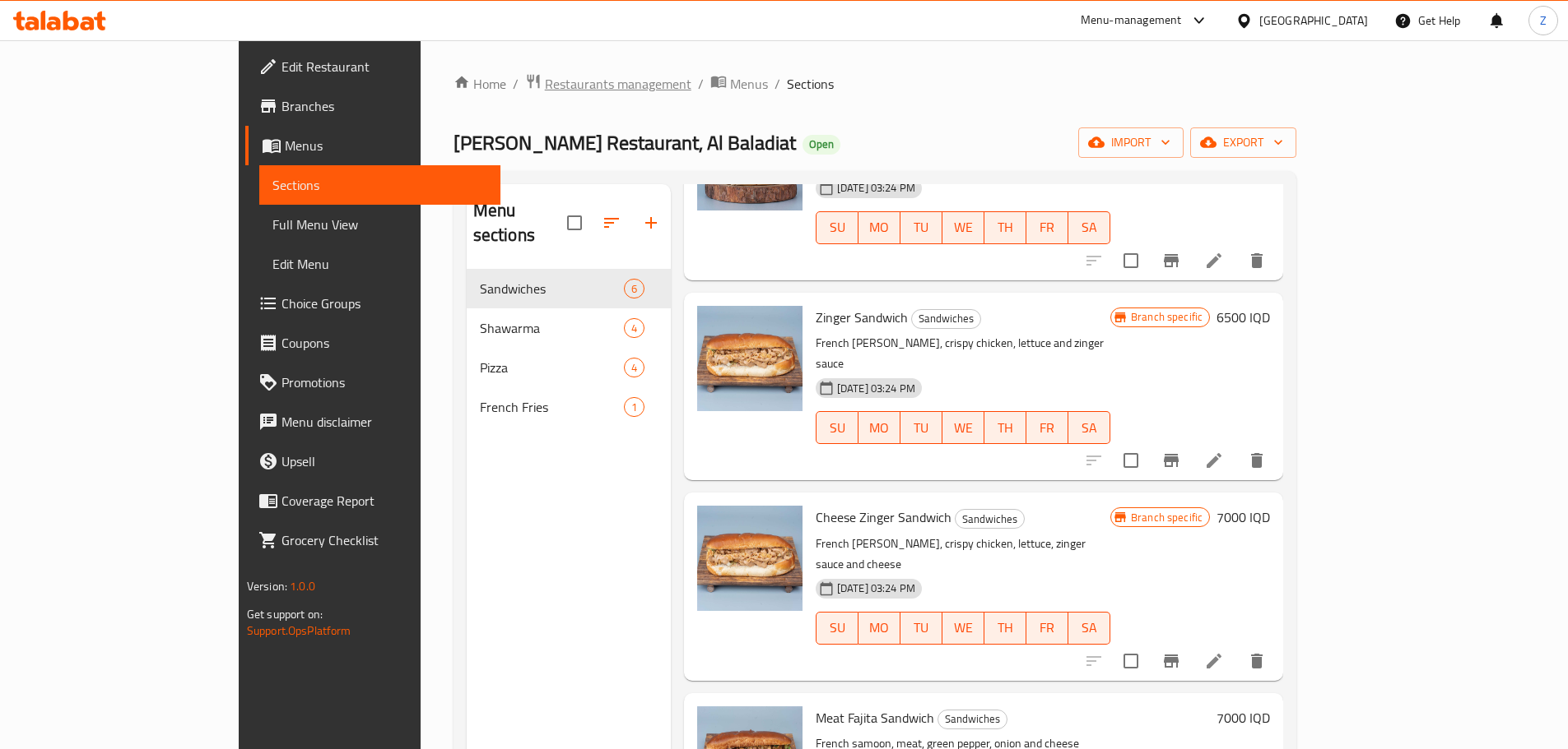
click at [545, 87] on span "Restaurants management" at bounding box center [618, 84] width 146 height 20
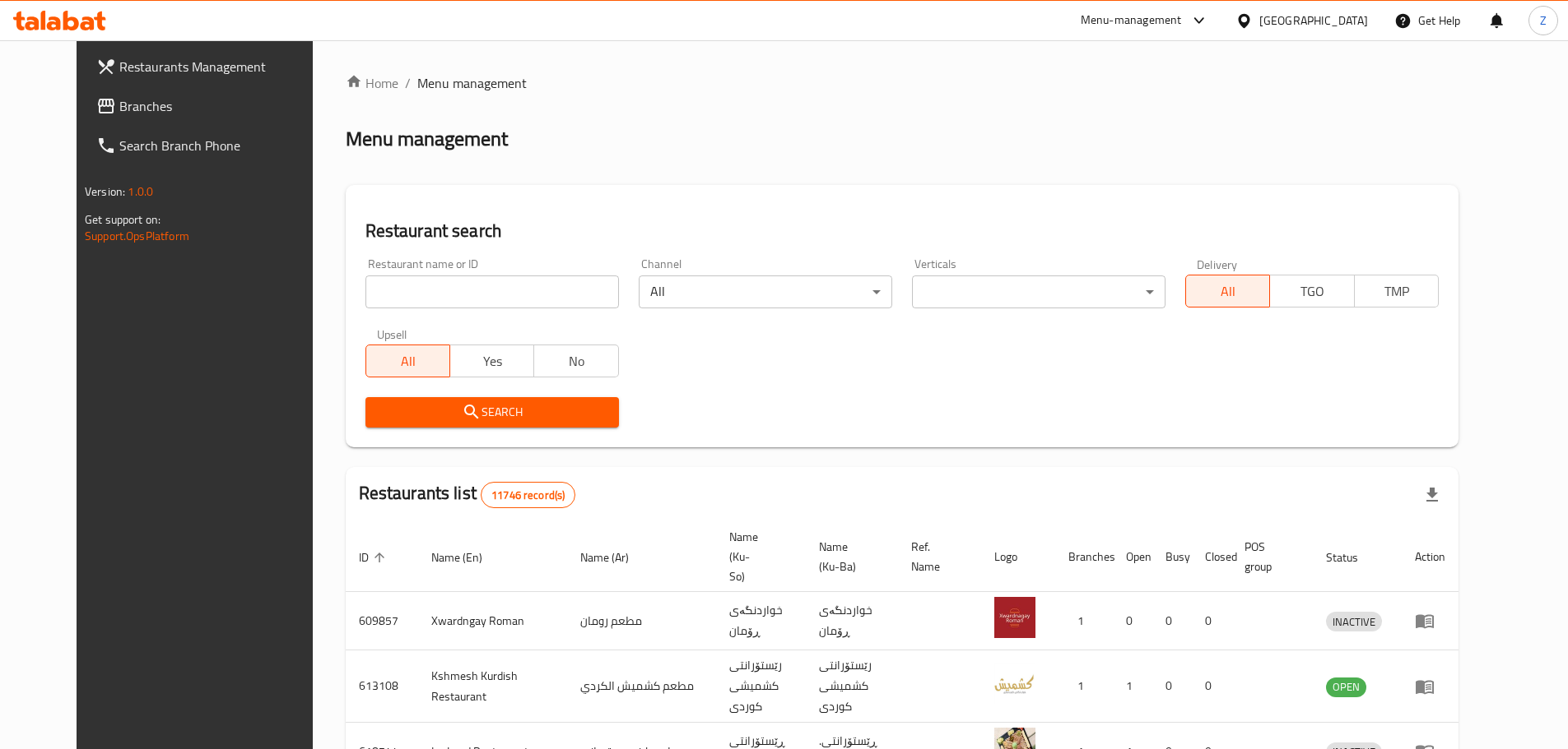
click at [463, 309] on div "Restaurant name or ID Restaurant name or ID" at bounding box center [492, 283] width 273 height 70
click at [474, 284] on input "search" at bounding box center [492, 292] width 254 height 33
paste input "699042"
type input "699042"
click at [550, 410] on span "Search" at bounding box center [492, 413] width 227 height 21
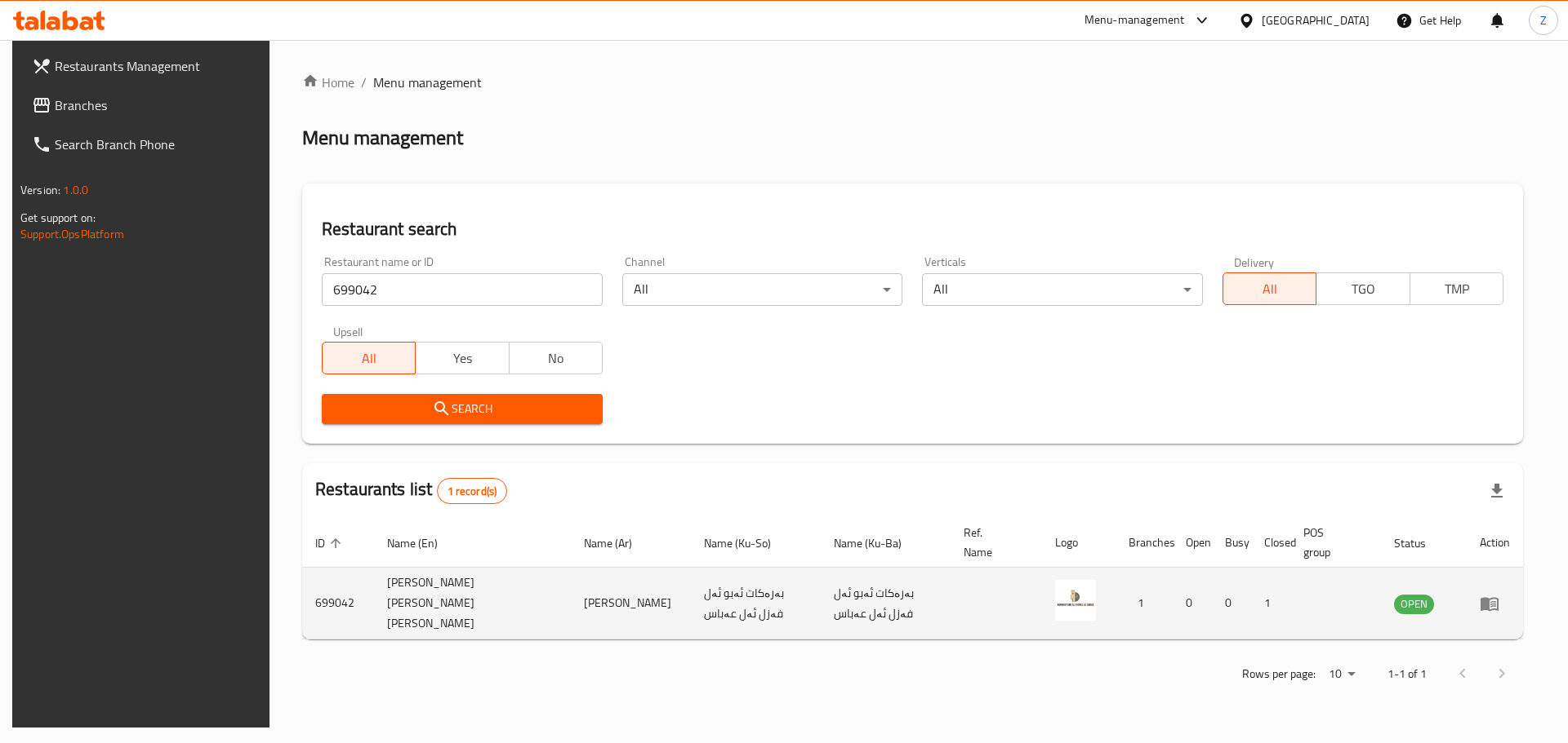
click at [1496, 602] on icon "enhanced table" at bounding box center [1493, 604] width 6 height 7
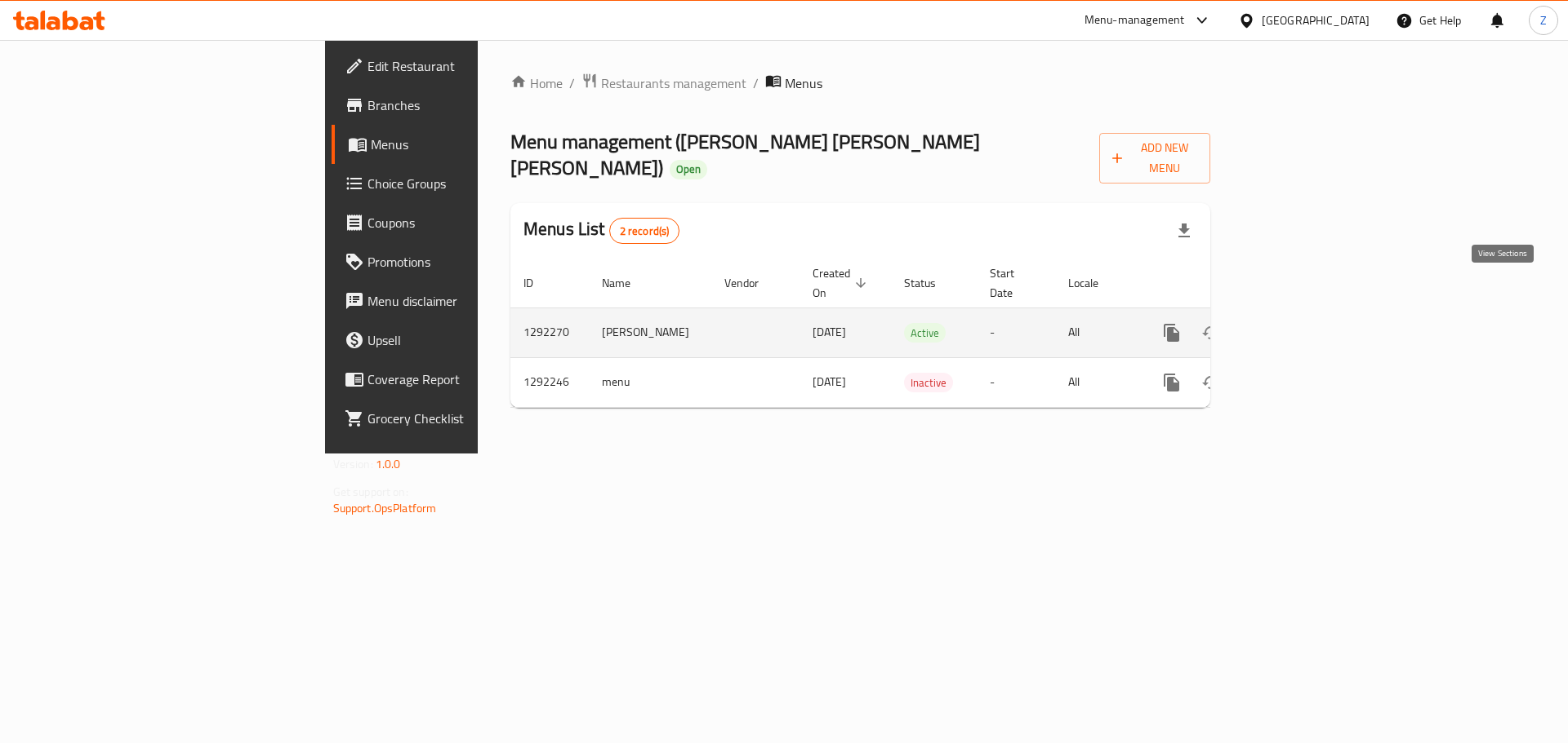
click at [1299, 323] on icon "enhanced table" at bounding box center [1289, 333] width 20 height 20
